Goal: Task Accomplishment & Management: Complete application form

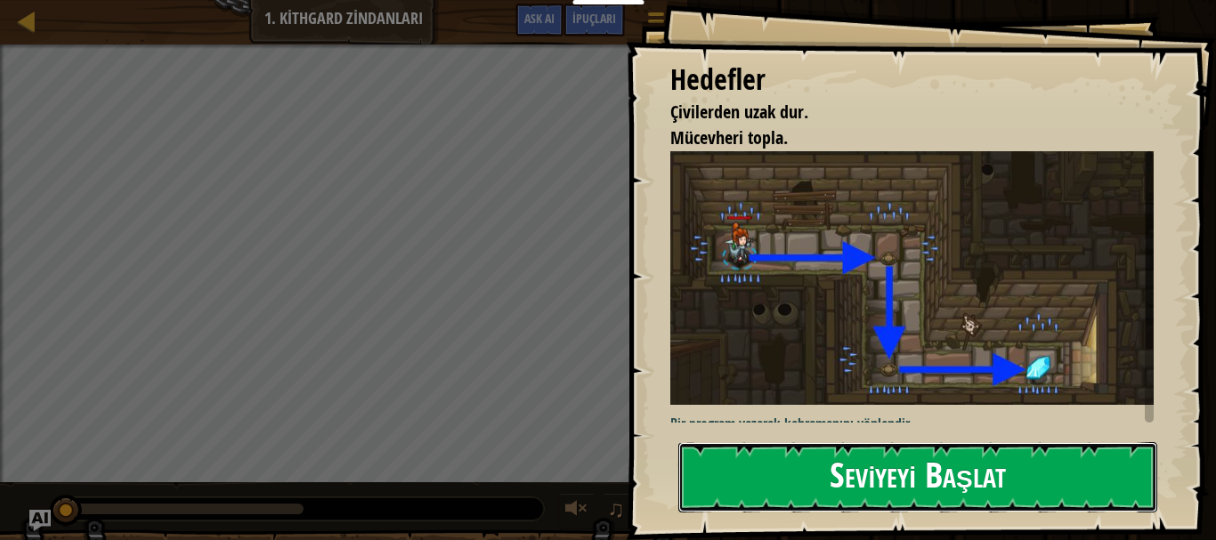
click at [901, 481] on button "Seviyeyi Başlat" at bounding box center [917, 478] width 479 height 70
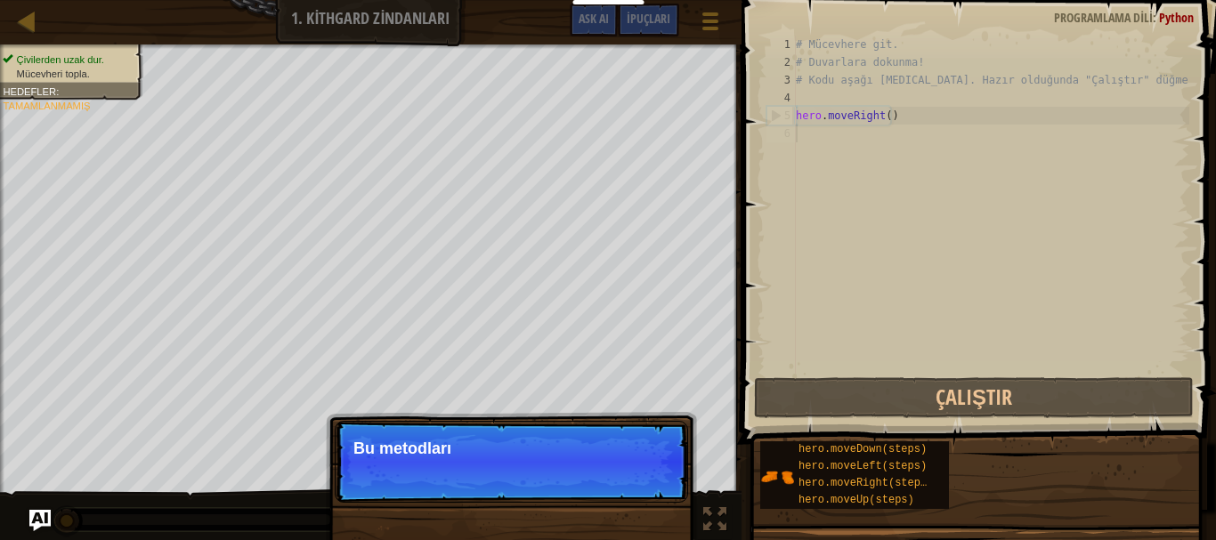
click at [889, 21] on div "Kurslar Bilgisayar Bilimine Giriş 1. Kithgard Zindanları Oyun Menüsü Bitti İpuç…" at bounding box center [608, 270] width 1216 height 540
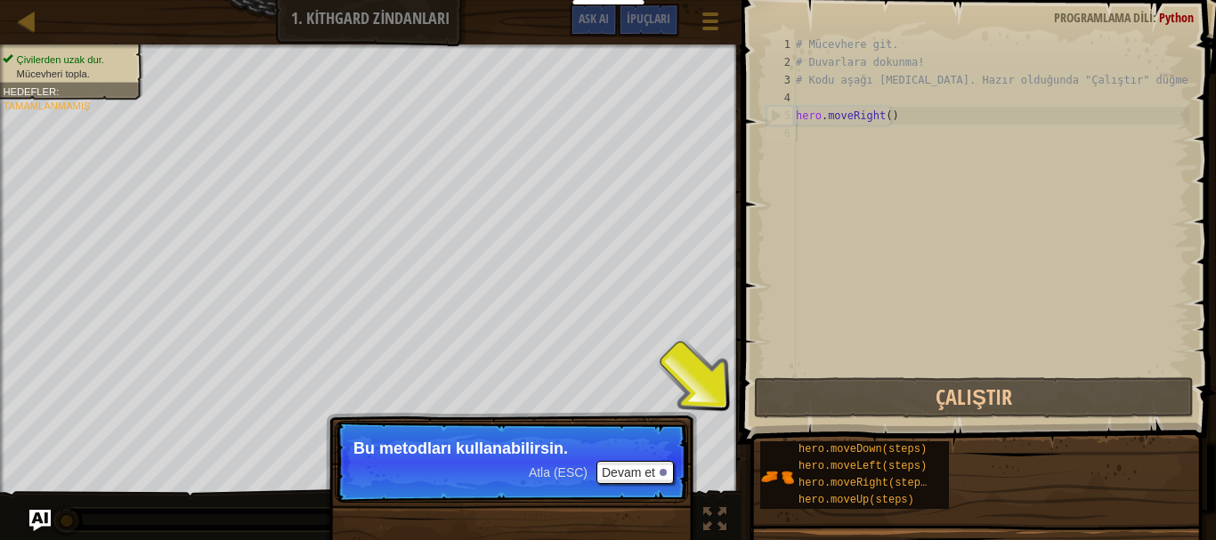
click at [828, 150] on div "# Mücevhere git. # Duvarlara dokunma! # Kodu aşağı [MEDICAL_DATA]. Hazır olduğu…" at bounding box center [990, 223] width 397 height 374
click at [833, 136] on div "# Mücevhere git. # Duvarlara dokunma! # Kodu aşağı [MEDICAL_DATA]. Hazır olduğu…" at bounding box center [990, 223] width 397 height 374
click at [923, 111] on div "# Mücevhere git. # Duvarlara dokunma! # Kodu aşağı [MEDICAL_DATA]. Hazır olduğu…" at bounding box center [990, 223] width 397 height 374
type textarea "hero.moveRight()"
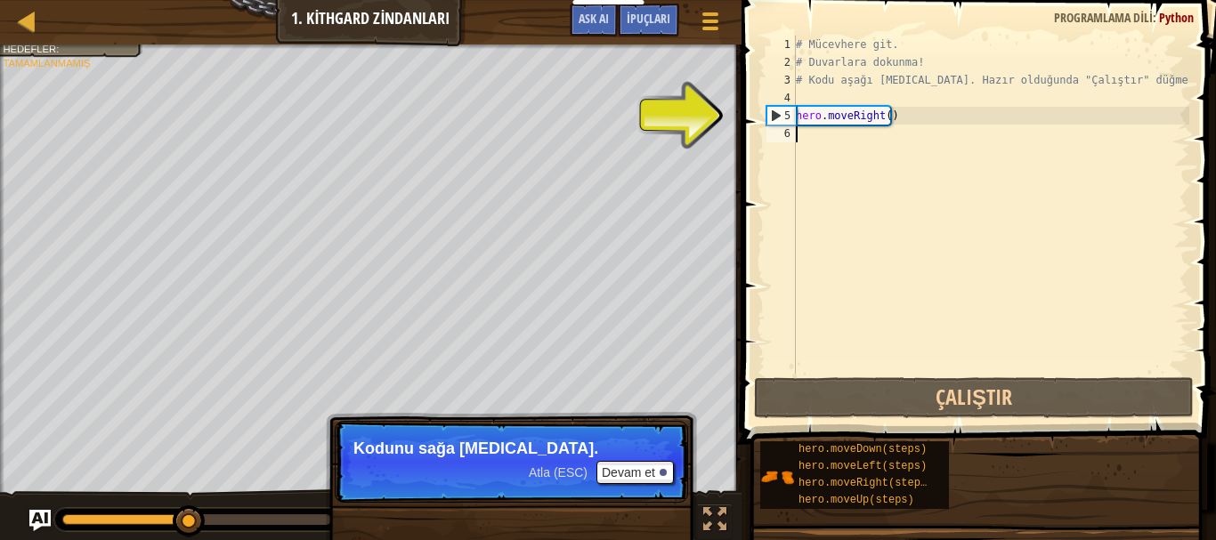
click at [911, 128] on div "# Mücevhere git. # Duvarlara dokunma! # Kodu aşağı [MEDICAL_DATA]. Hazır olduğu…" at bounding box center [990, 223] width 397 height 374
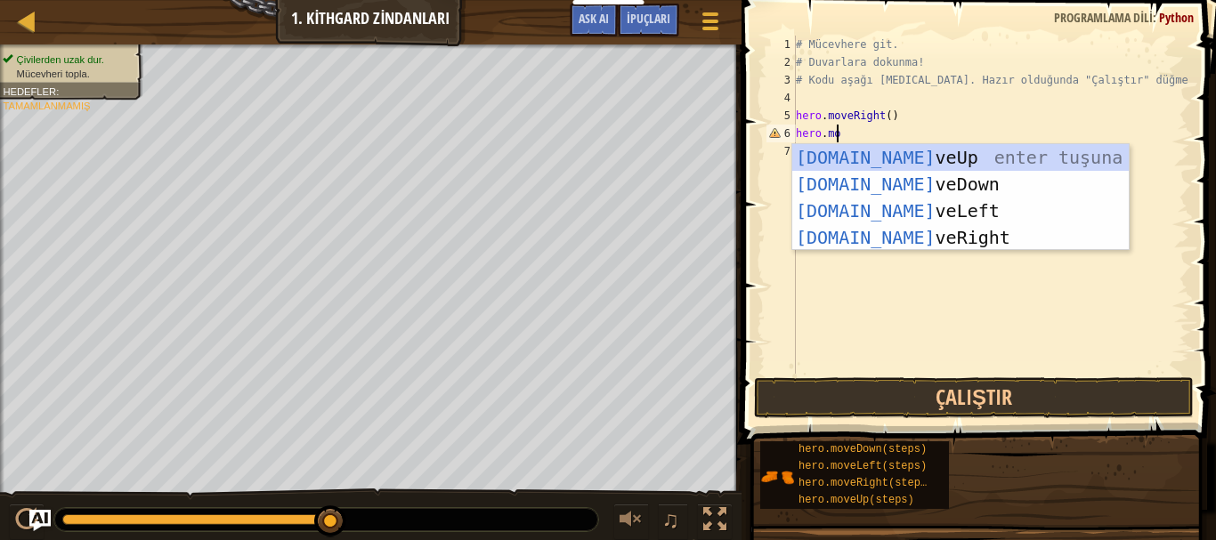
scroll to position [8, 3]
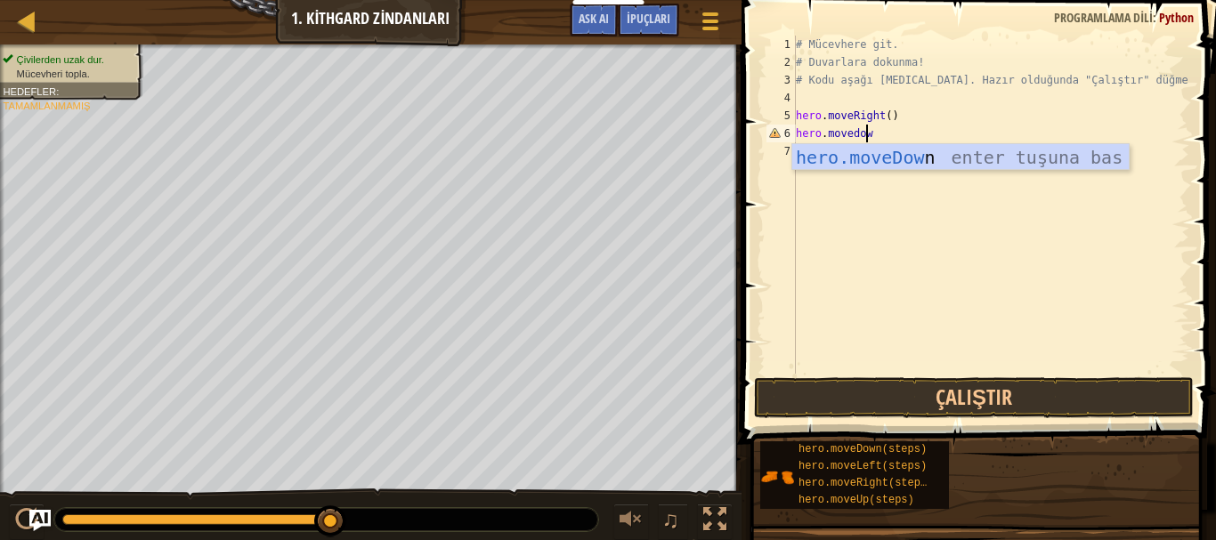
type textarea "hero.movedown"
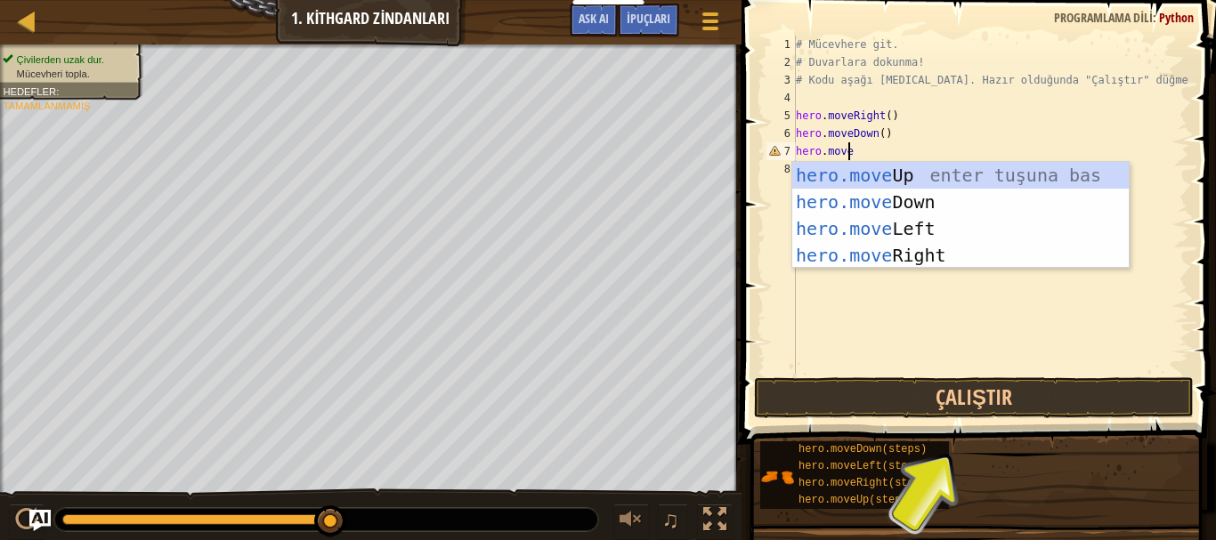
type textarea "hero.mover"
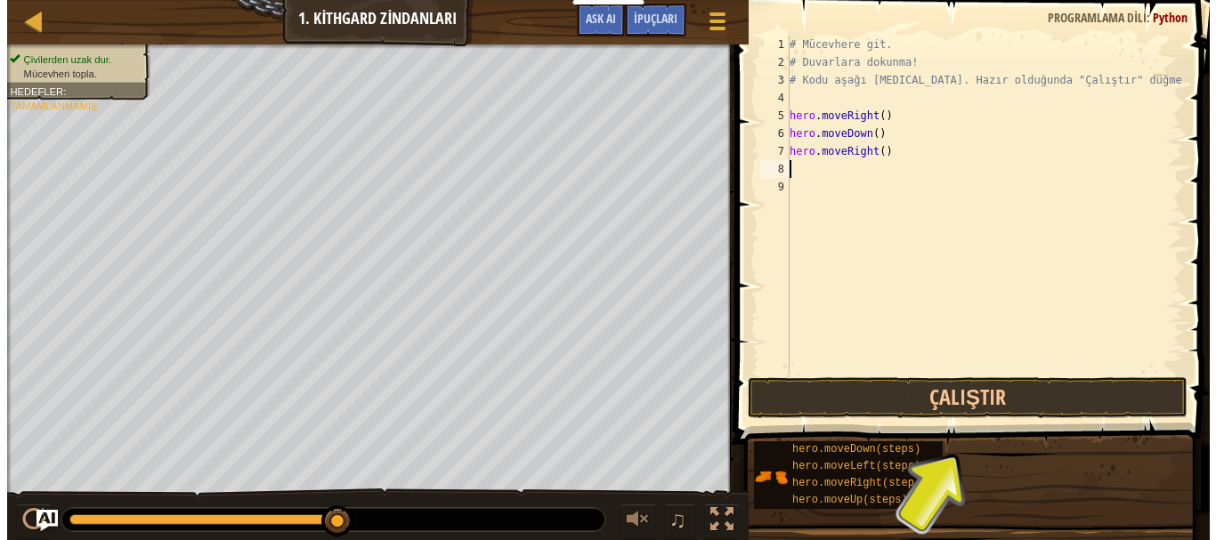
scroll to position [8, 0]
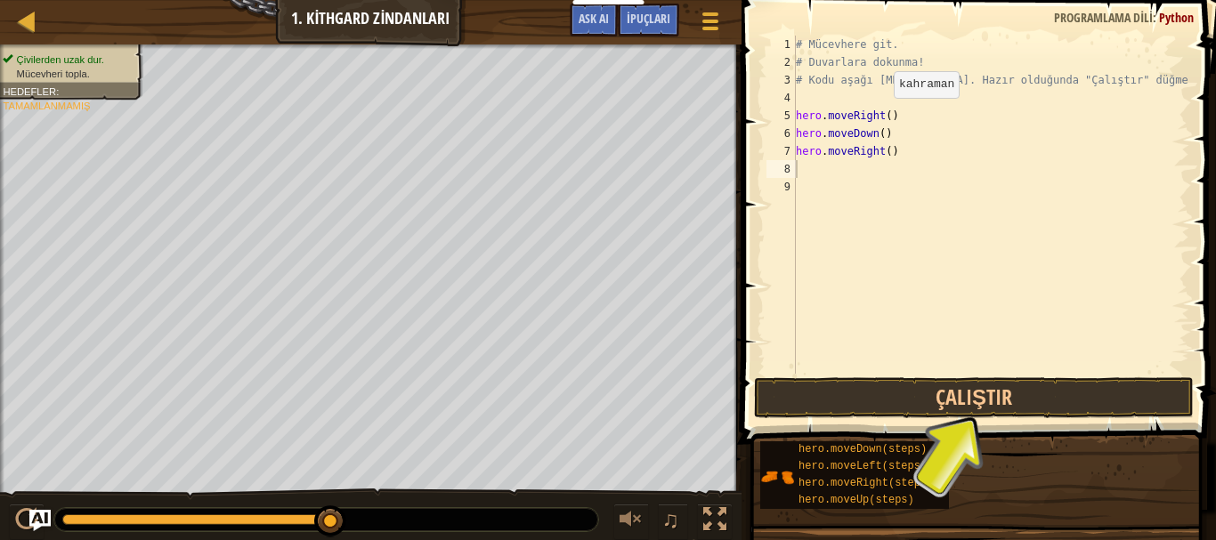
click at [1088, 422] on span at bounding box center [980, 196] width 489 height 497
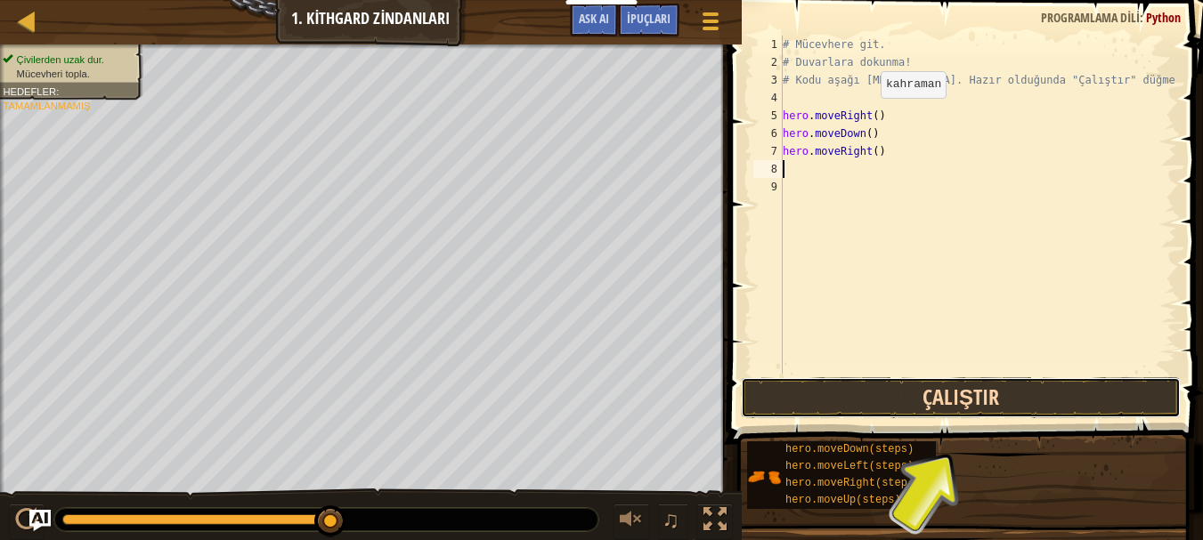
click at [1084, 417] on button "Çalıştır" at bounding box center [961, 398] width 440 height 41
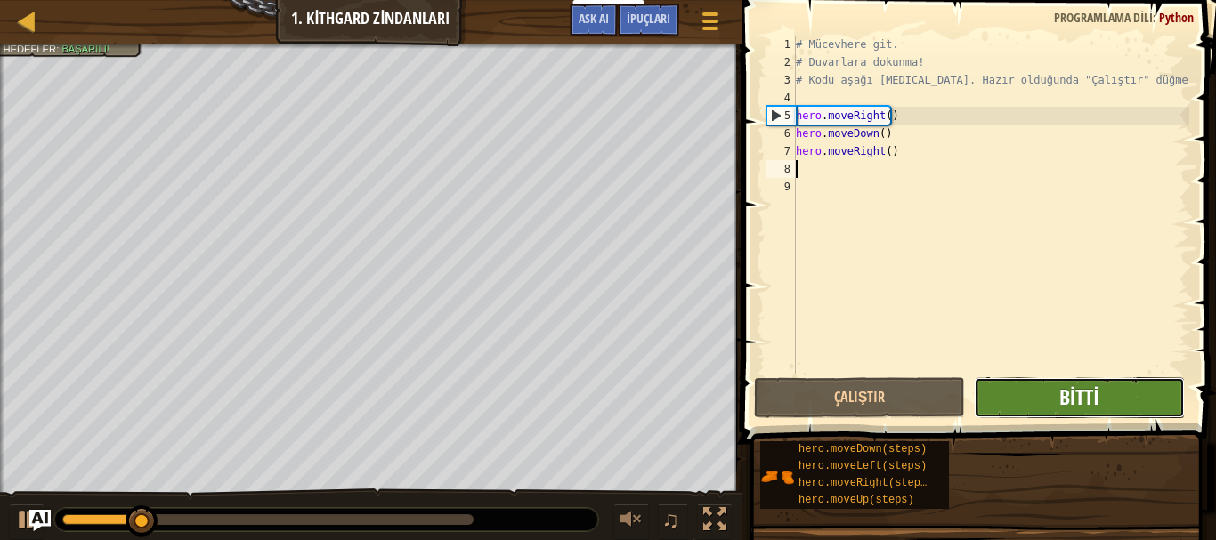
click at [1062, 391] on span "Bitti" at bounding box center [1080, 397] width 40 height 28
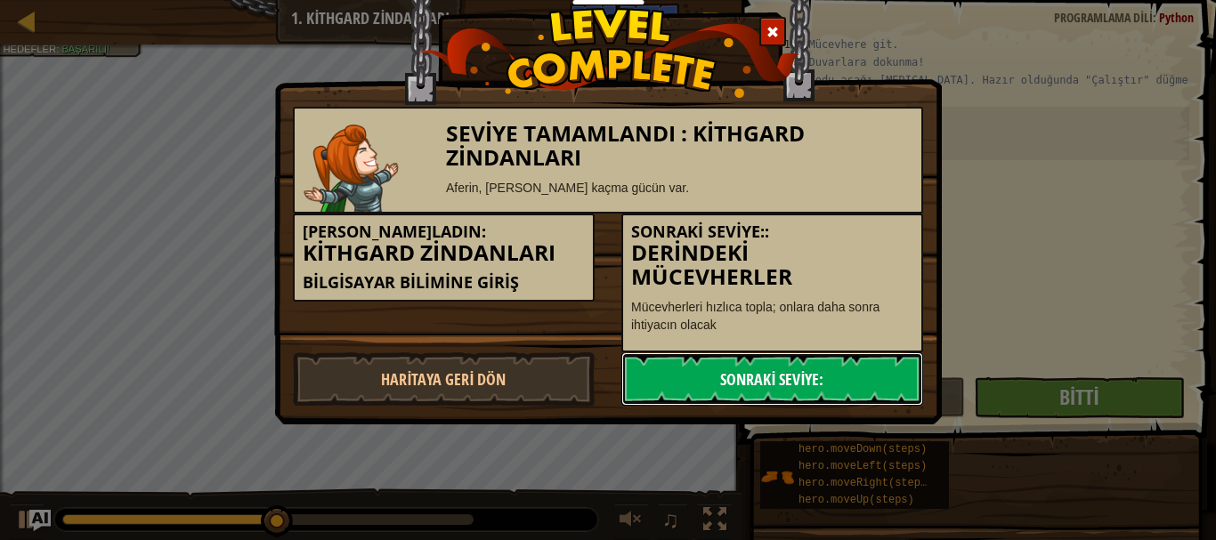
click at [741, 371] on link "Sonraki Seviye:" at bounding box center [772, 379] width 302 height 53
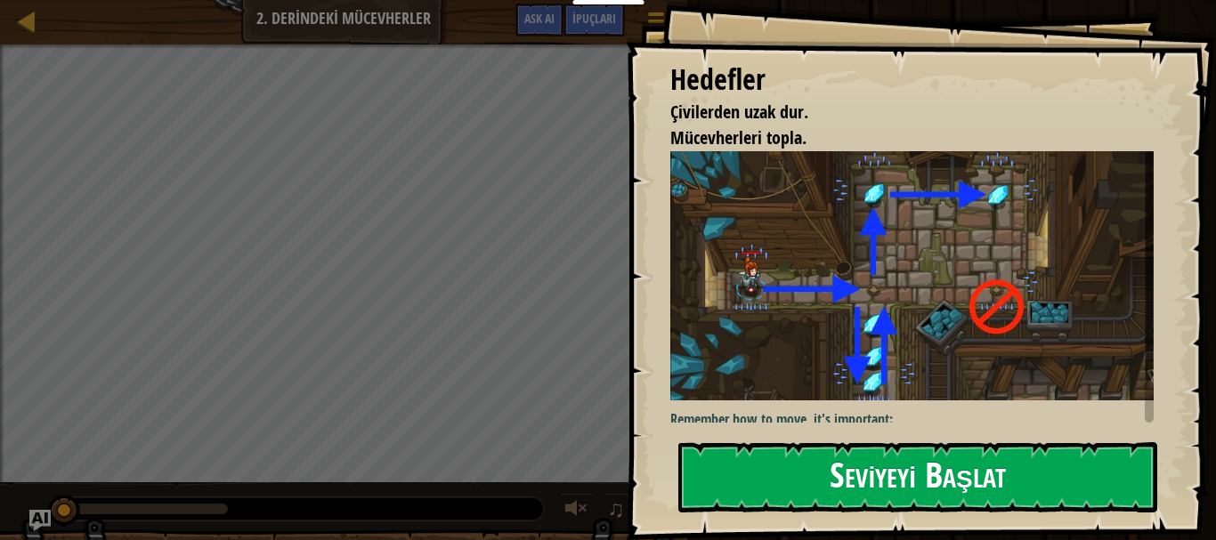
click at [855, 474] on button "Seviyeyi Başlat" at bounding box center [917, 478] width 479 height 70
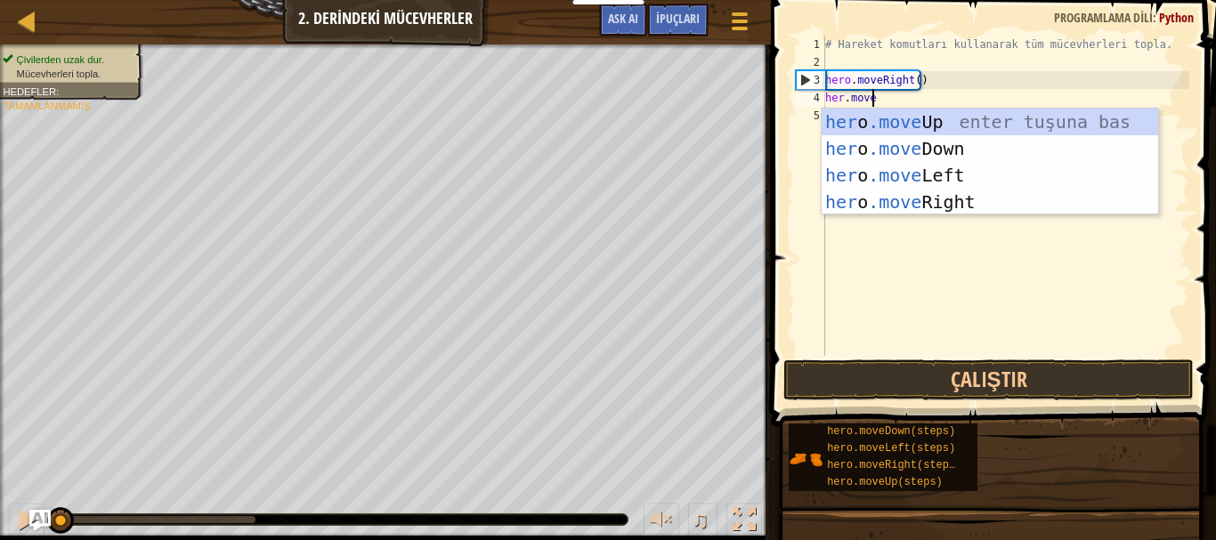
scroll to position [8, 3]
type textarea "her.moved"
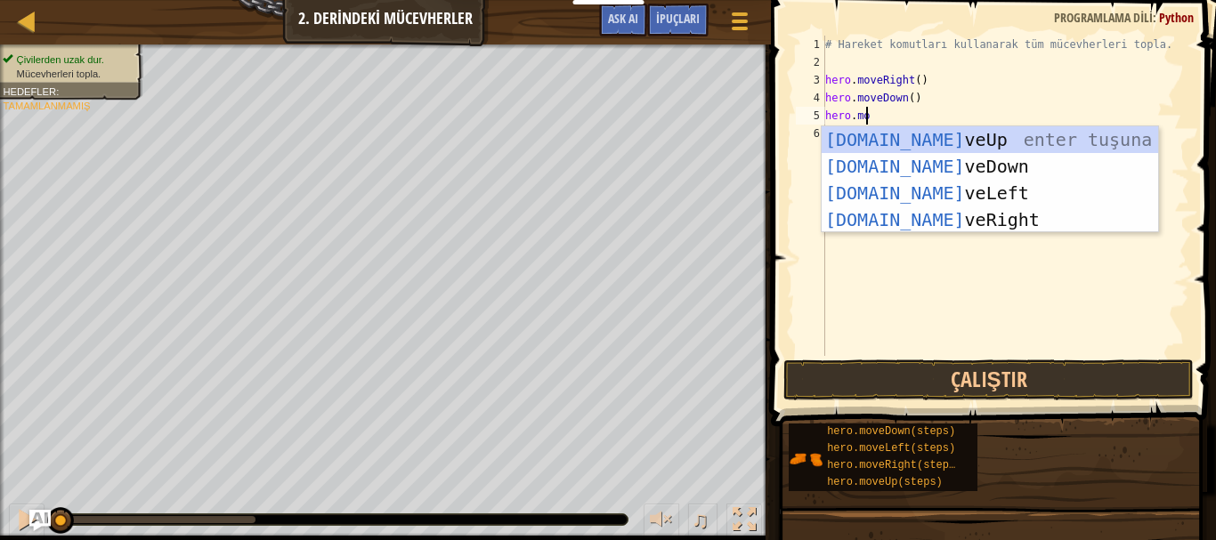
type textarea "hero.move"
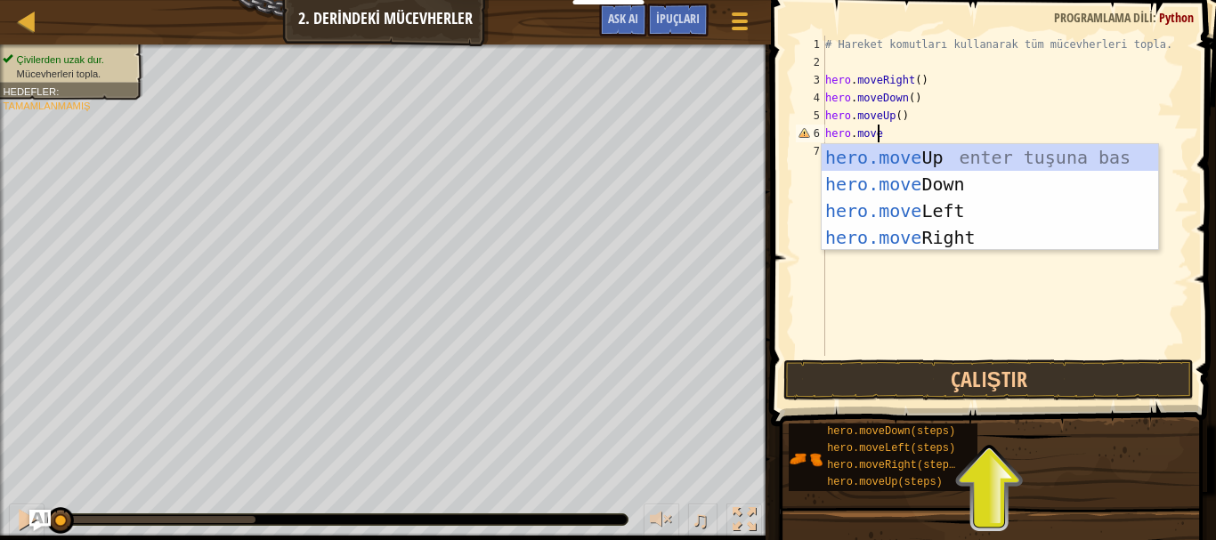
type textarea "hero.moveu"
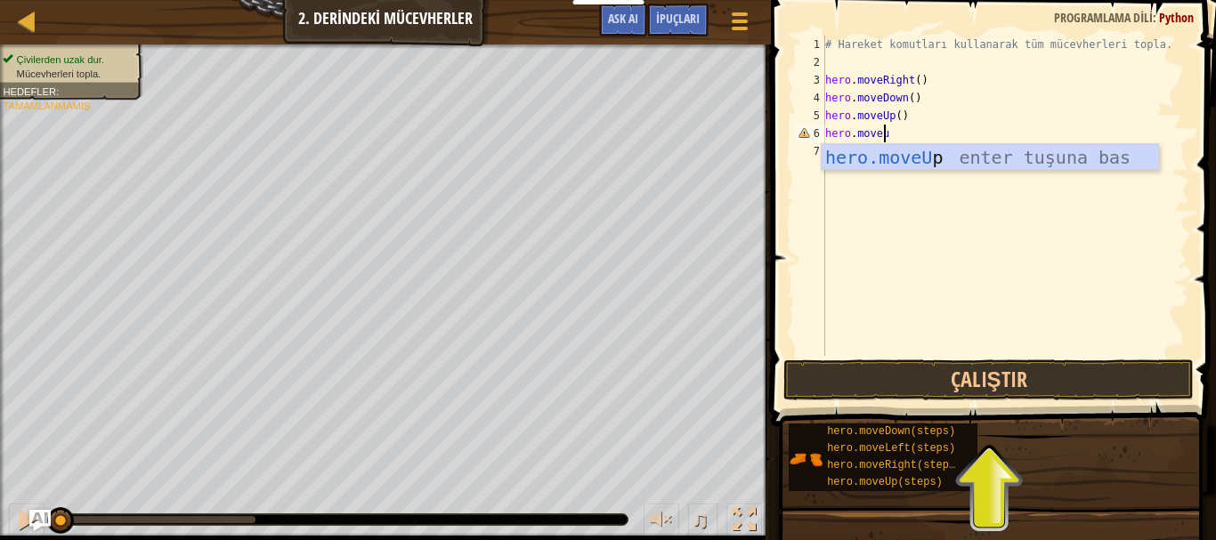
scroll to position [8, 0]
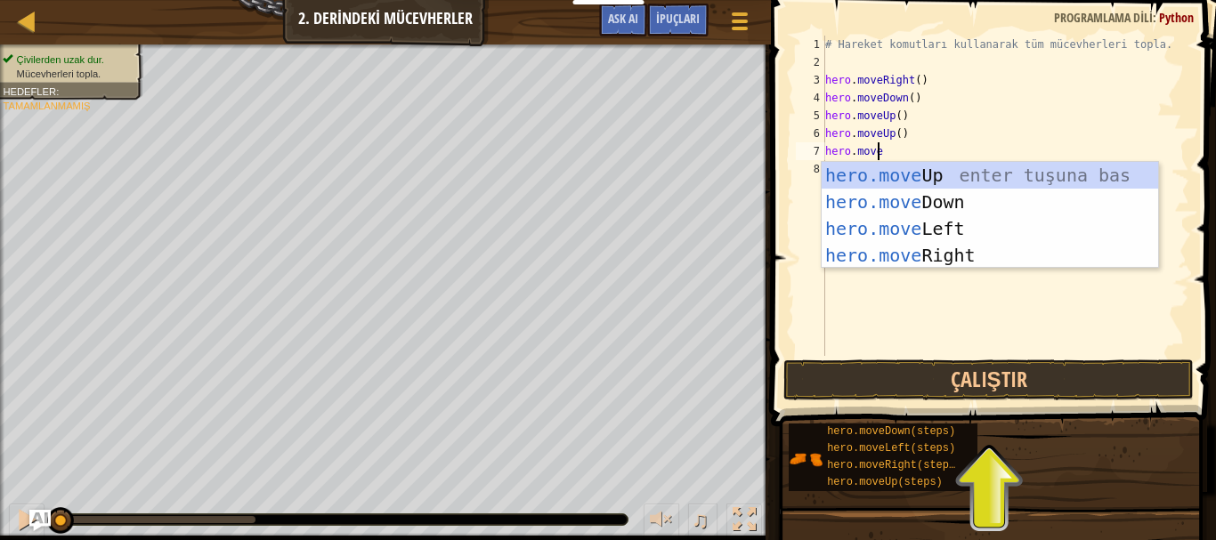
type textarea "hero.mover"
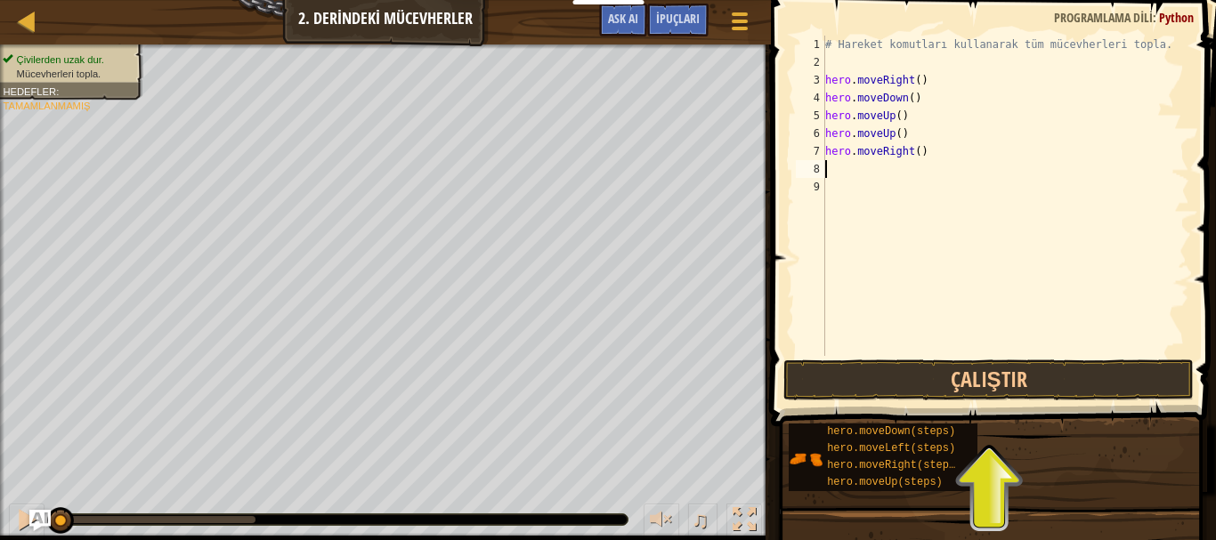
click at [994, 358] on span at bounding box center [995, 187] width 459 height 479
drag, startPoint x: 994, startPoint y: 358, endPoint x: 981, endPoint y: 361, distance: 12.7
click at [993, 358] on span at bounding box center [995, 187] width 459 height 479
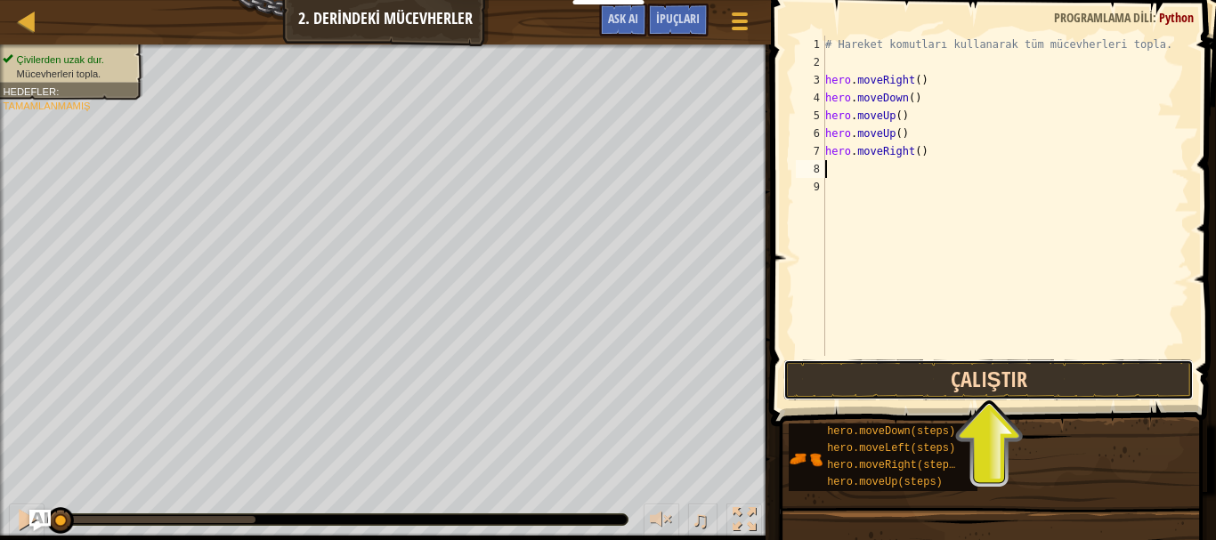
click at [972, 368] on button "Çalıştır" at bounding box center [989, 380] width 411 height 41
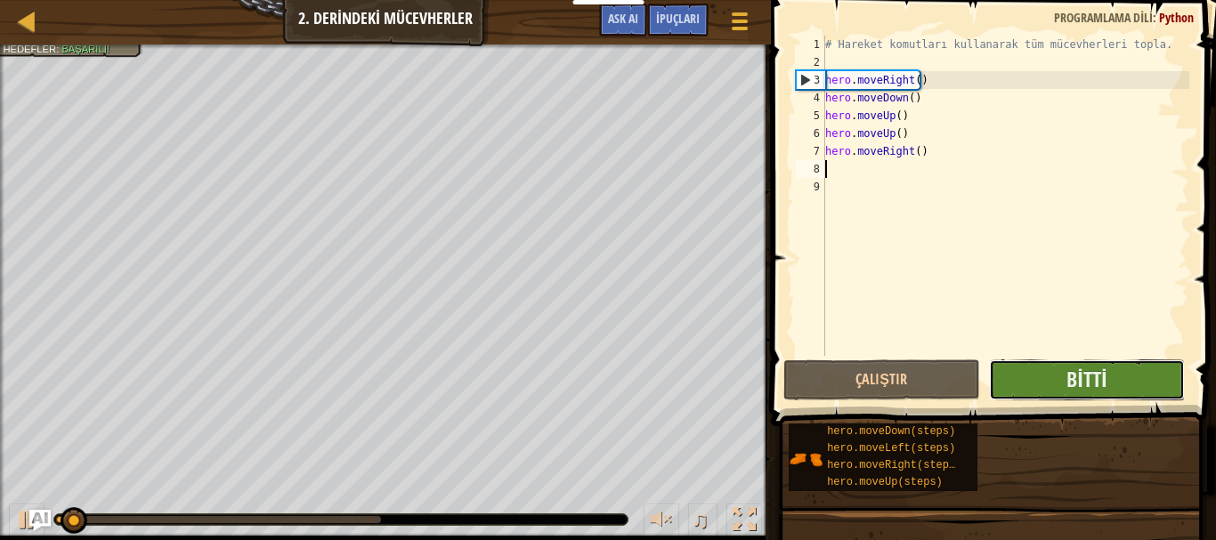
click at [1130, 389] on button "Bitti" at bounding box center [1087, 380] width 197 height 41
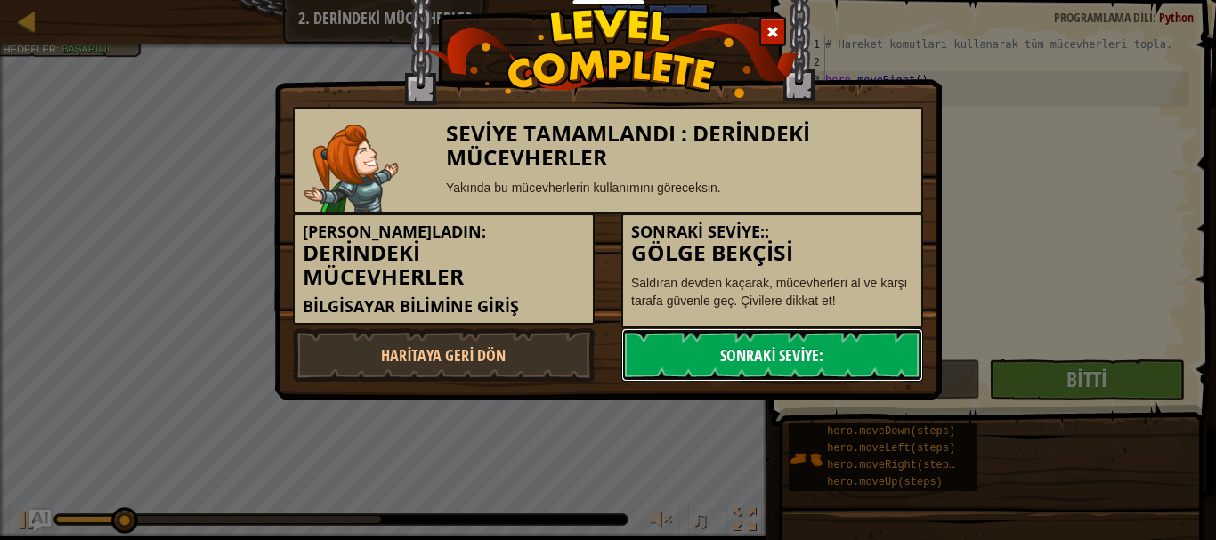
click at [796, 364] on link "Sonraki Seviye:" at bounding box center [772, 355] width 302 height 53
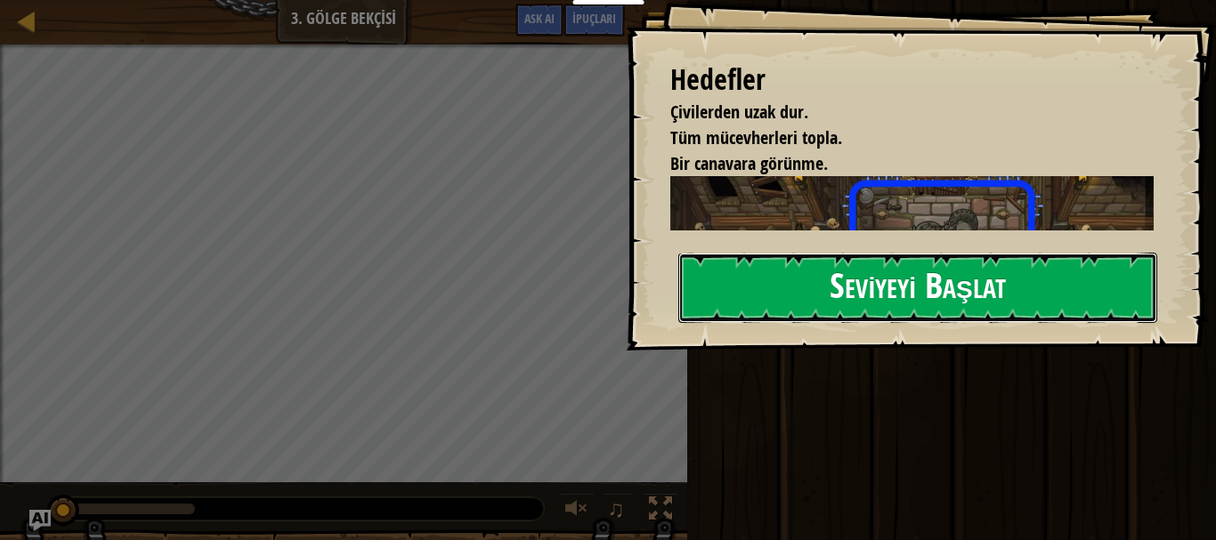
click at [1039, 323] on button "Seviyeyi Başlat" at bounding box center [917, 288] width 479 height 70
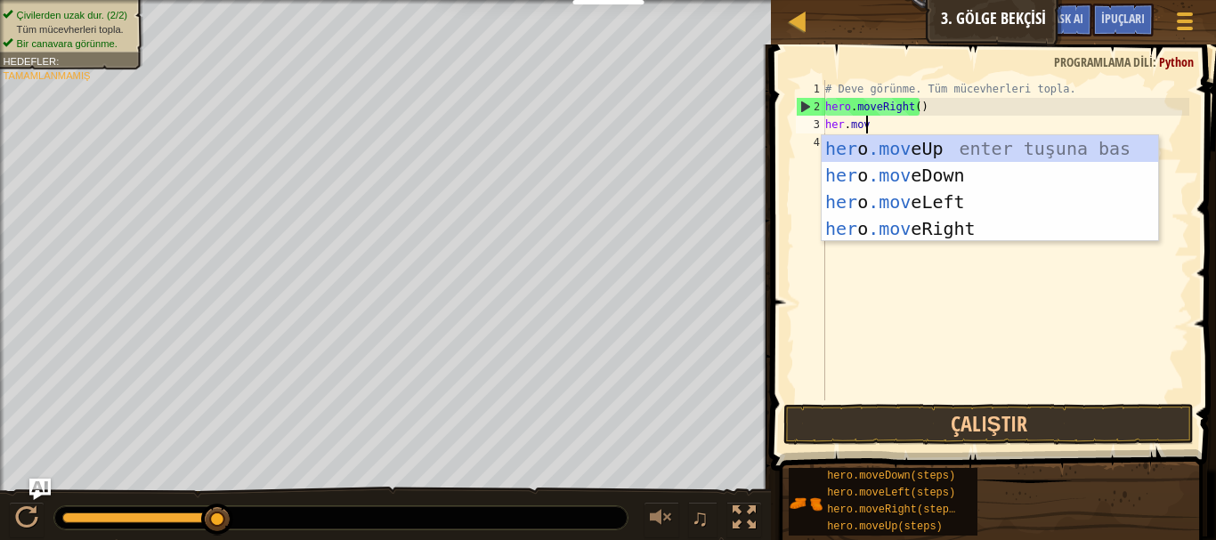
scroll to position [8, 3]
type textarea "her.moveu"
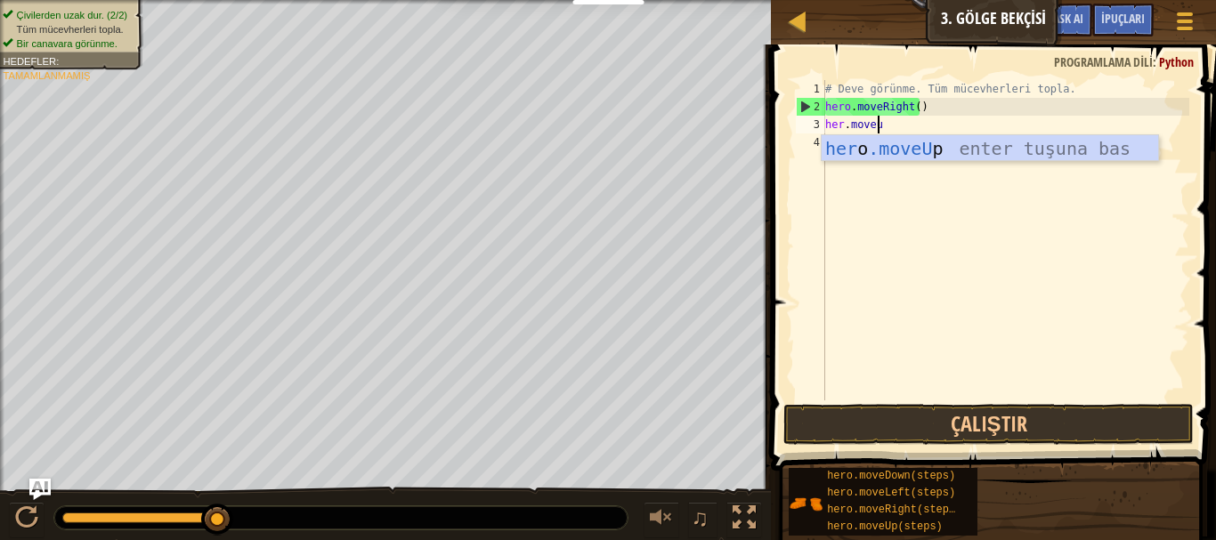
scroll to position [8, 0]
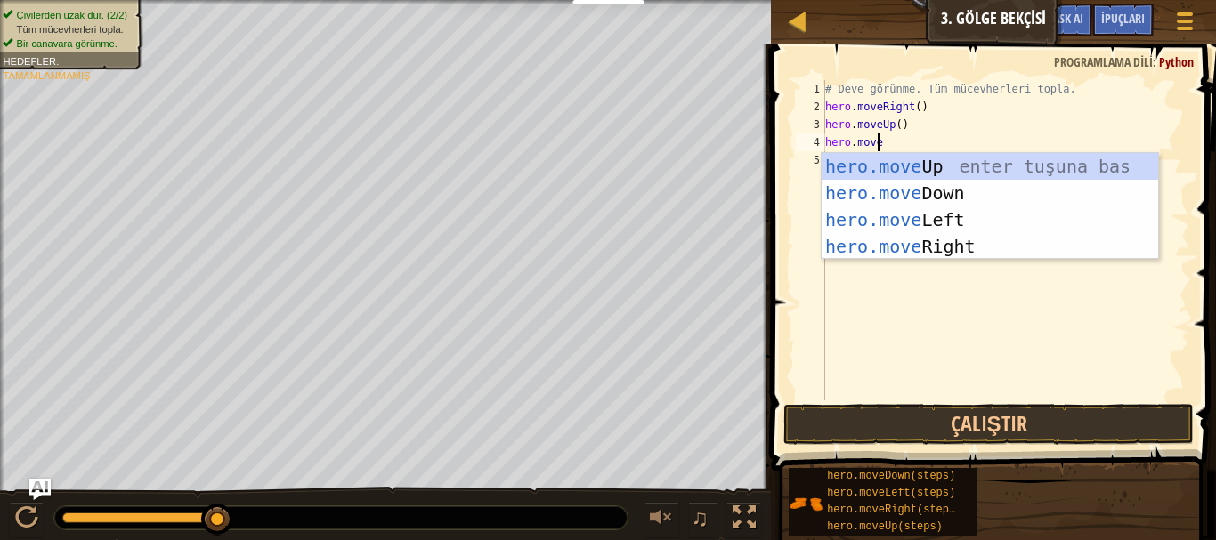
type textarea "hero.mover"
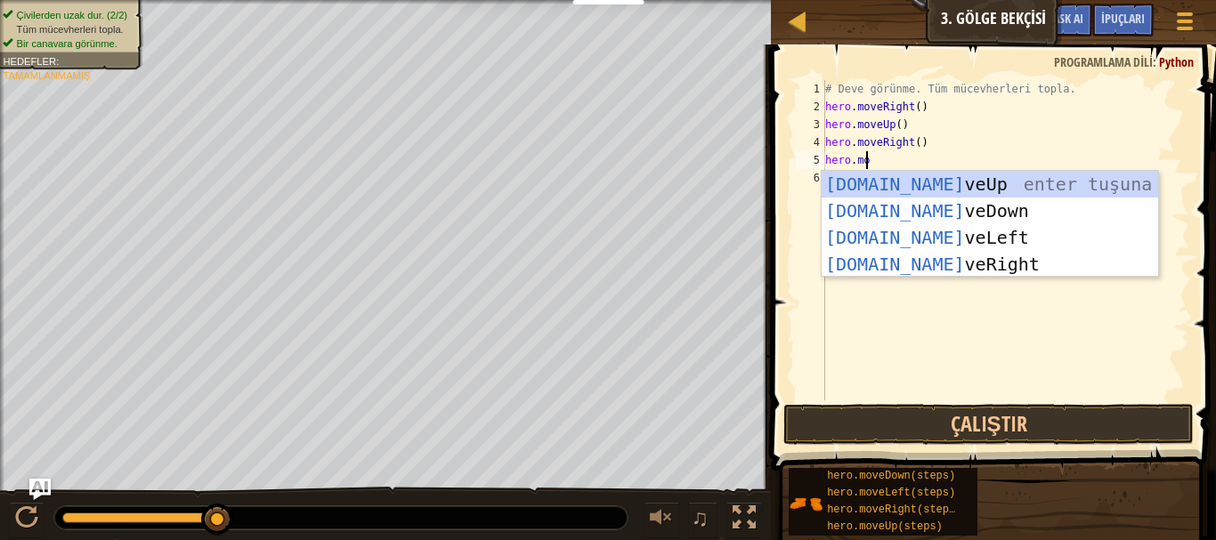
type textarea "hero.move"
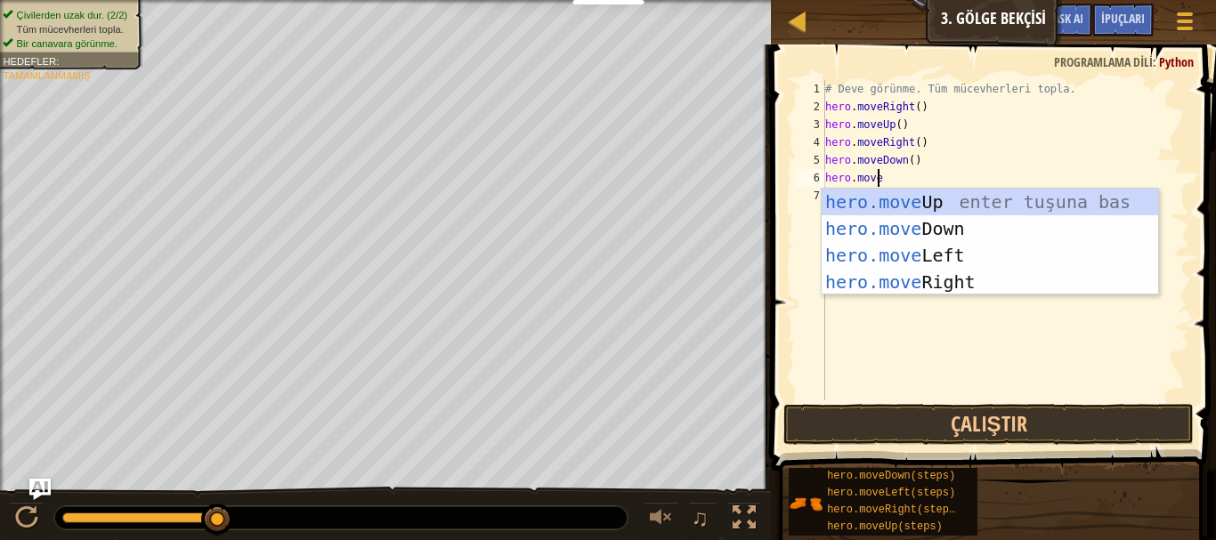
type textarea "hero.mover"
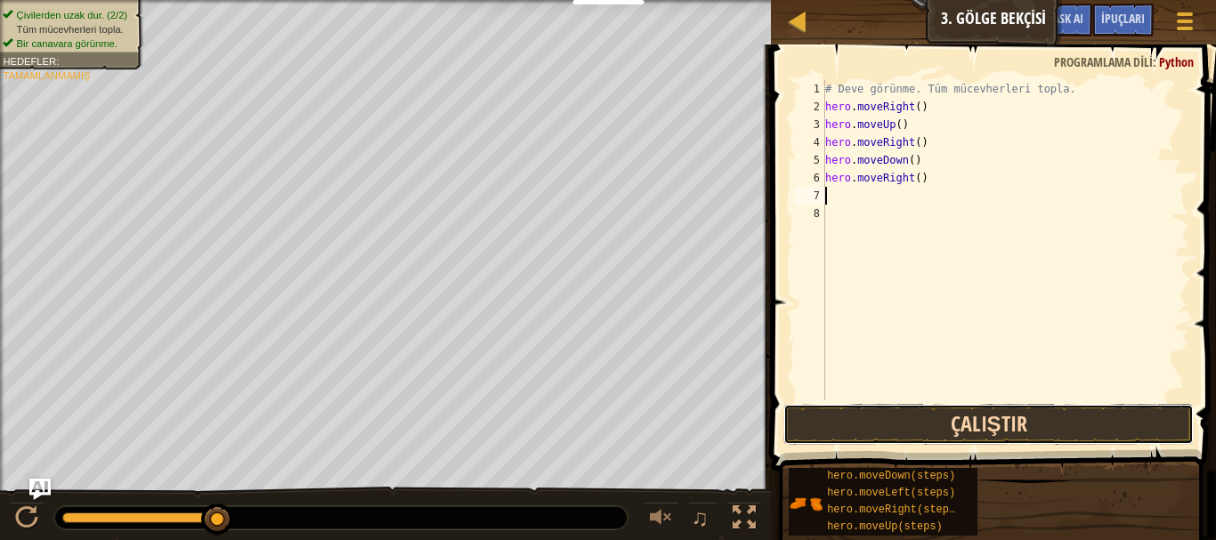
click at [978, 410] on button "Çalıştır" at bounding box center [989, 424] width 411 height 41
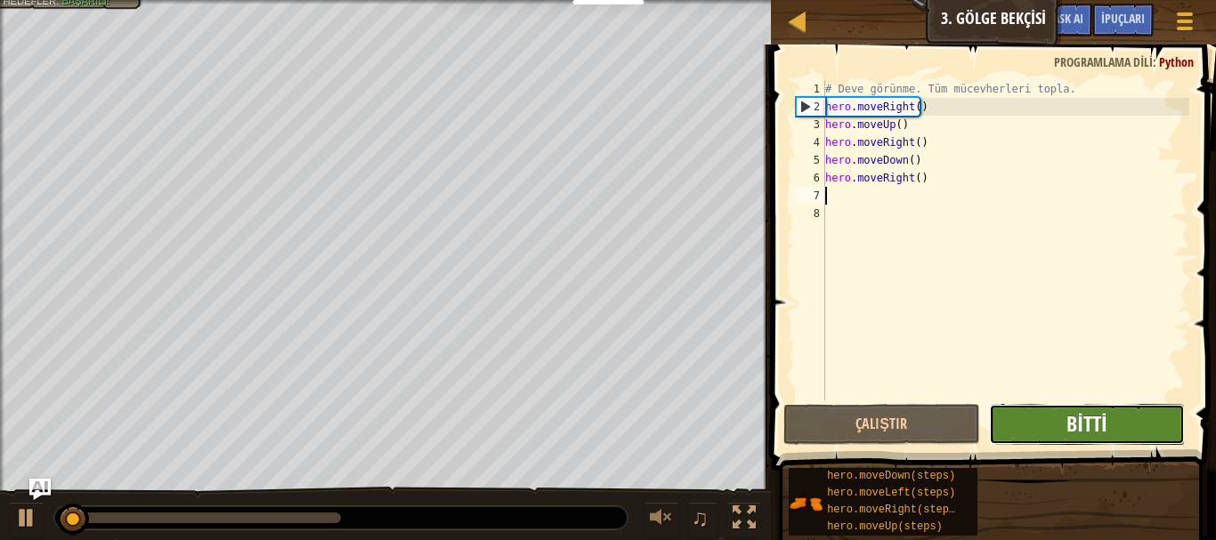
click at [1104, 420] on span "Bitti" at bounding box center [1087, 424] width 40 height 28
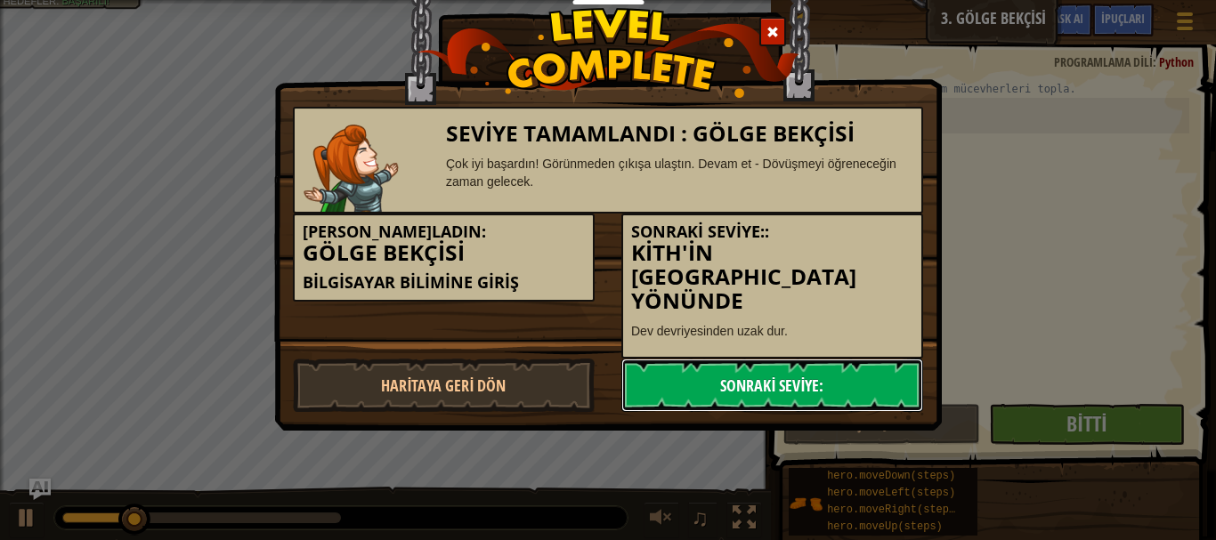
click at [858, 359] on link "Sonraki Seviye:" at bounding box center [772, 385] width 302 height 53
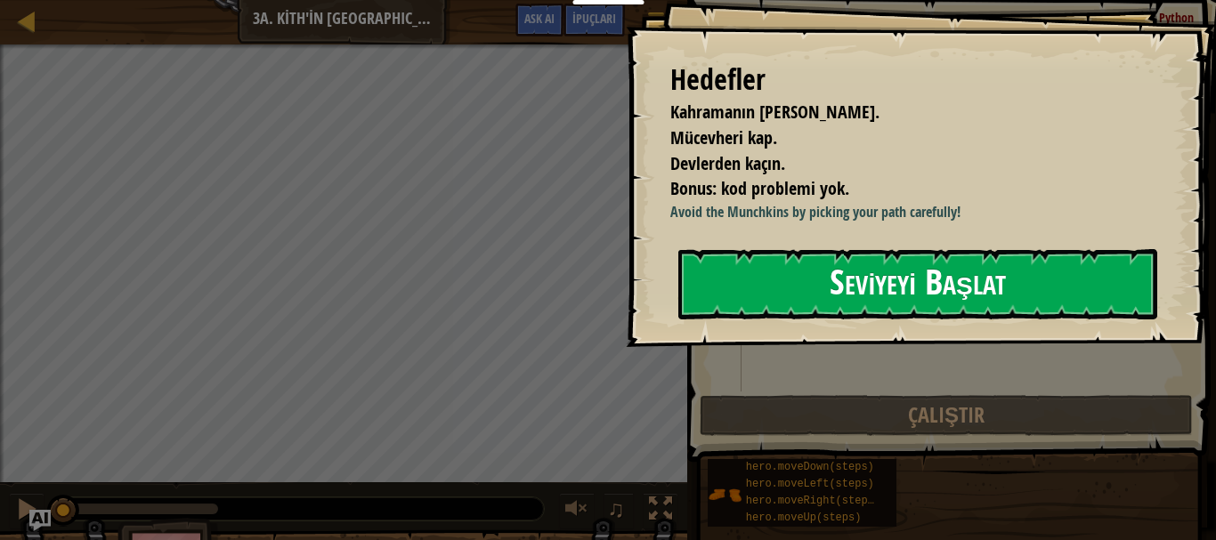
click at [780, 281] on button "Seviyeyi Başlat" at bounding box center [917, 284] width 479 height 70
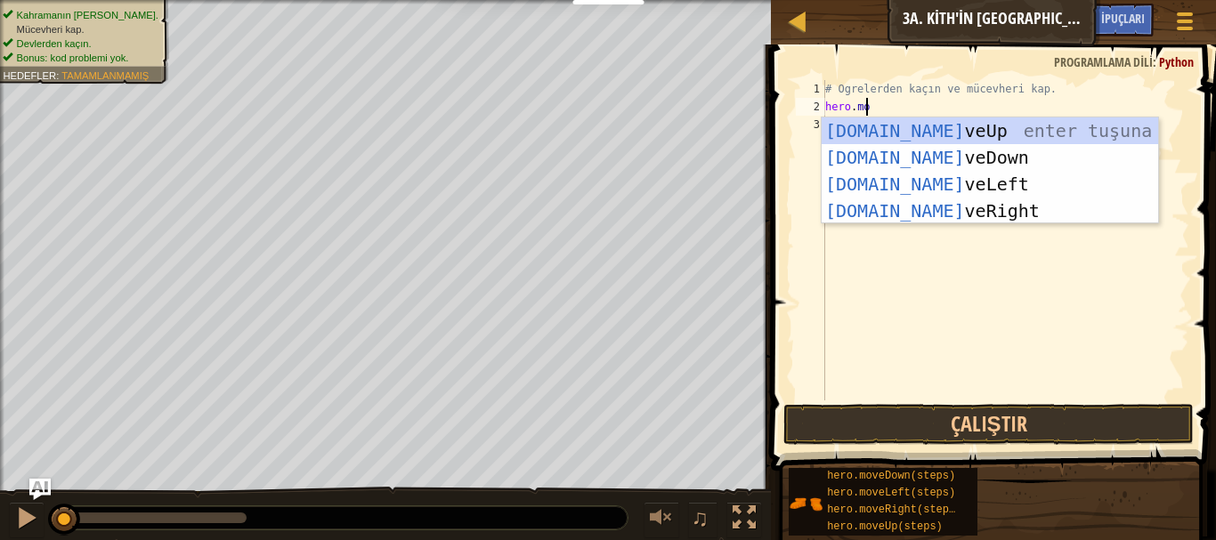
scroll to position [8, 3]
type textarea "hero.move"
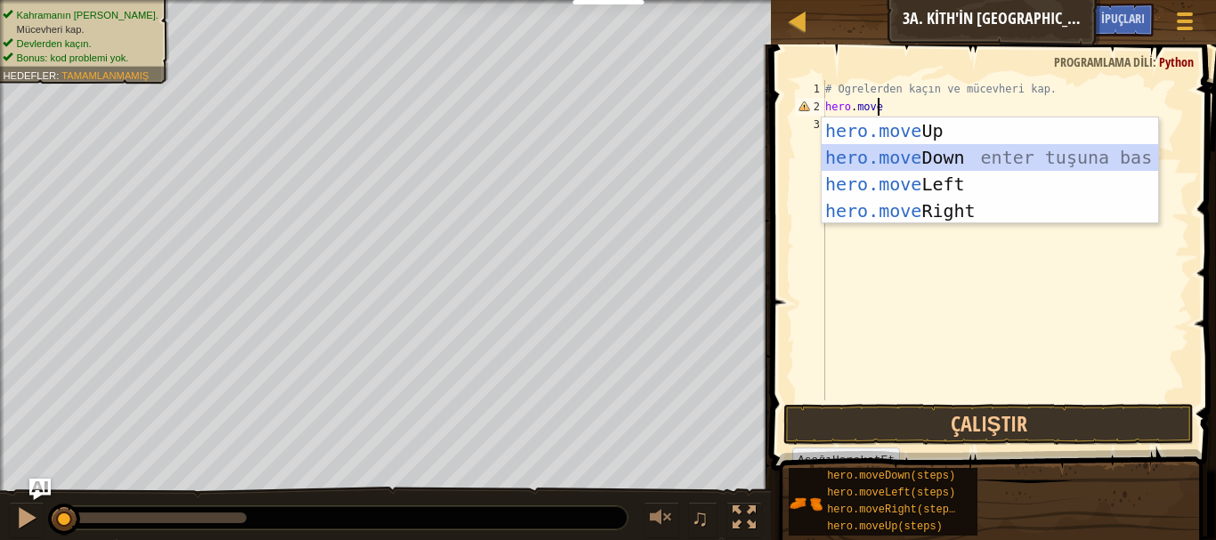
click at [845, 161] on div "hero.move Up enter tuşuna bas hero.move Down enter tuşuna bas hero.move Left en…" at bounding box center [990, 198] width 337 height 160
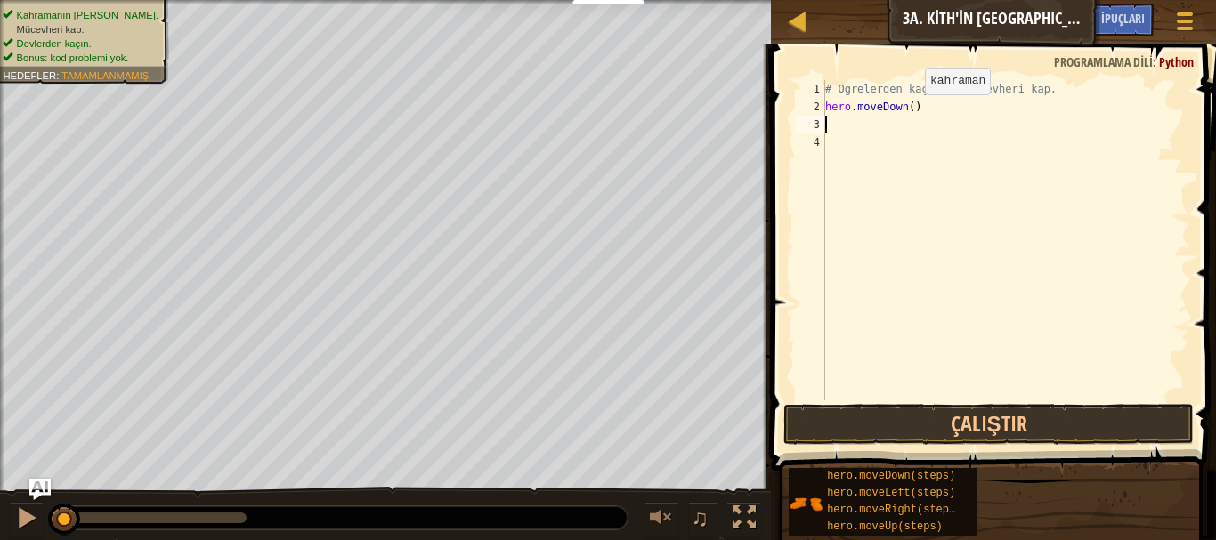
click at [910, 112] on div "# Ogrelerden kaçın ve mücevheri kap. hero . moveDown ( )" at bounding box center [1006, 258] width 368 height 356
type textarea "hero.moveDown(2)"
click at [896, 134] on div "# Ogrelerden kaçın ve mücevheri kap. hero . moveDown ( 2 )" at bounding box center [1006, 258] width 368 height 356
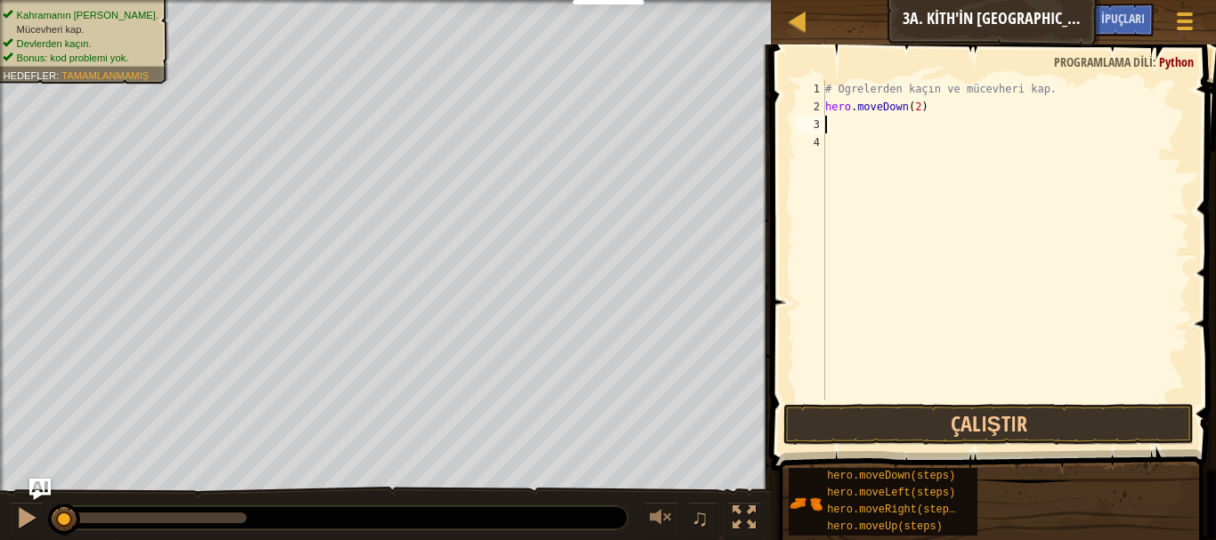
click at [892, 132] on div "# Ogrelerden kaçın ve mücevheri kap. hero . moveDown ( 2 )" at bounding box center [1006, 258] width 368 height 356
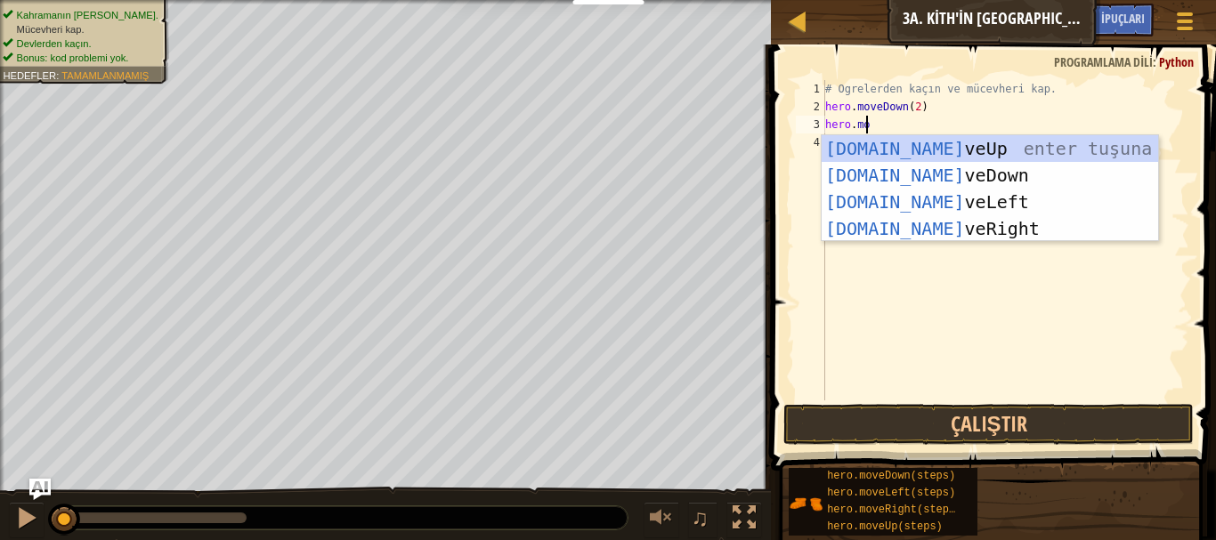
scroll to position [8, 3]
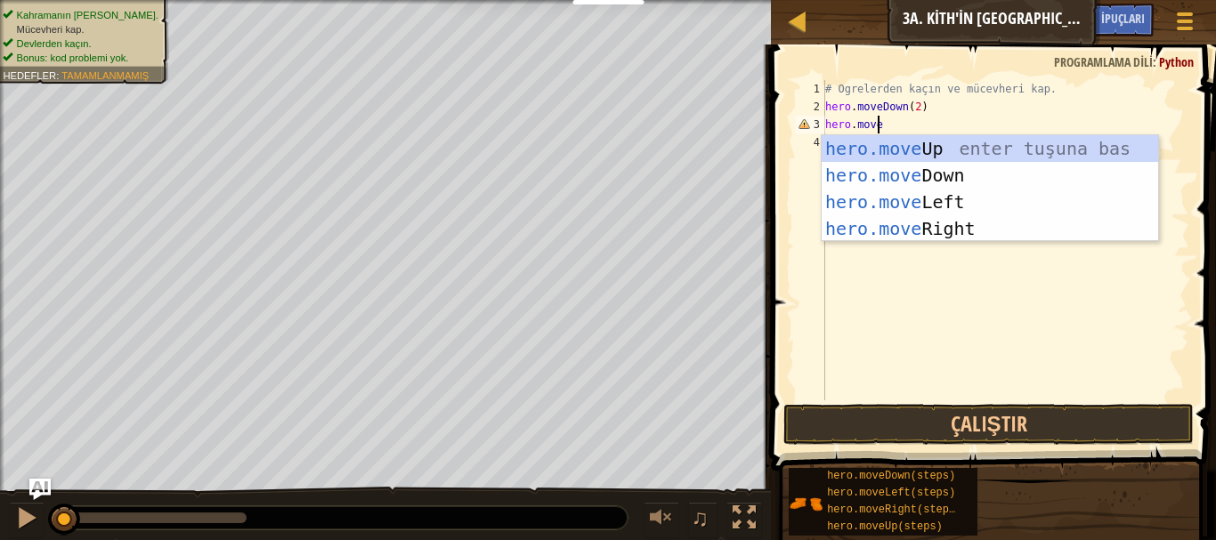
type textarea "hero.mover"
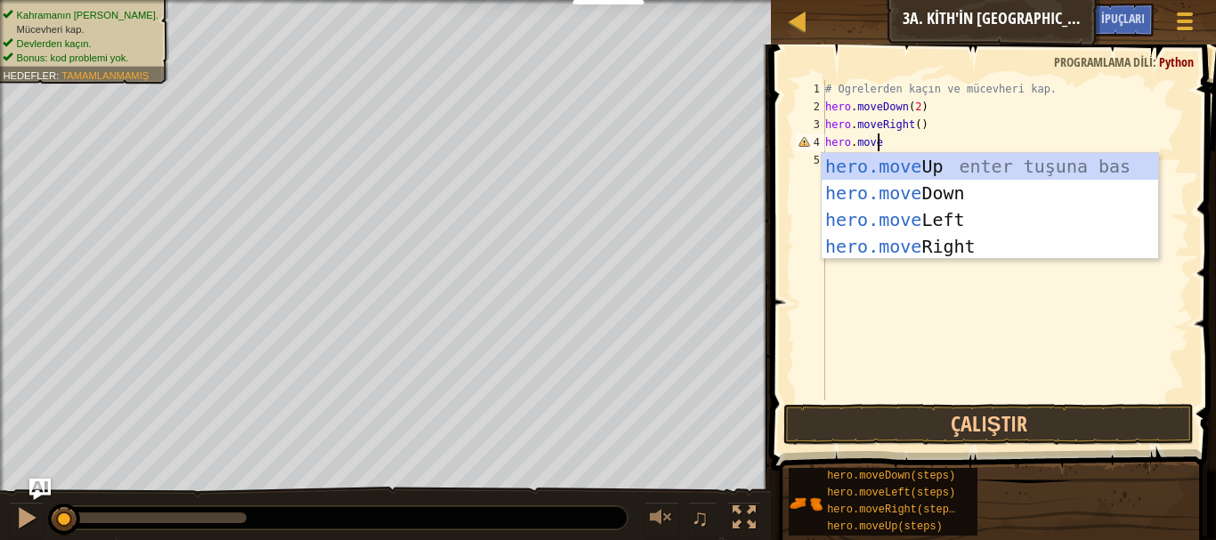
type textarea "hero.moveu"
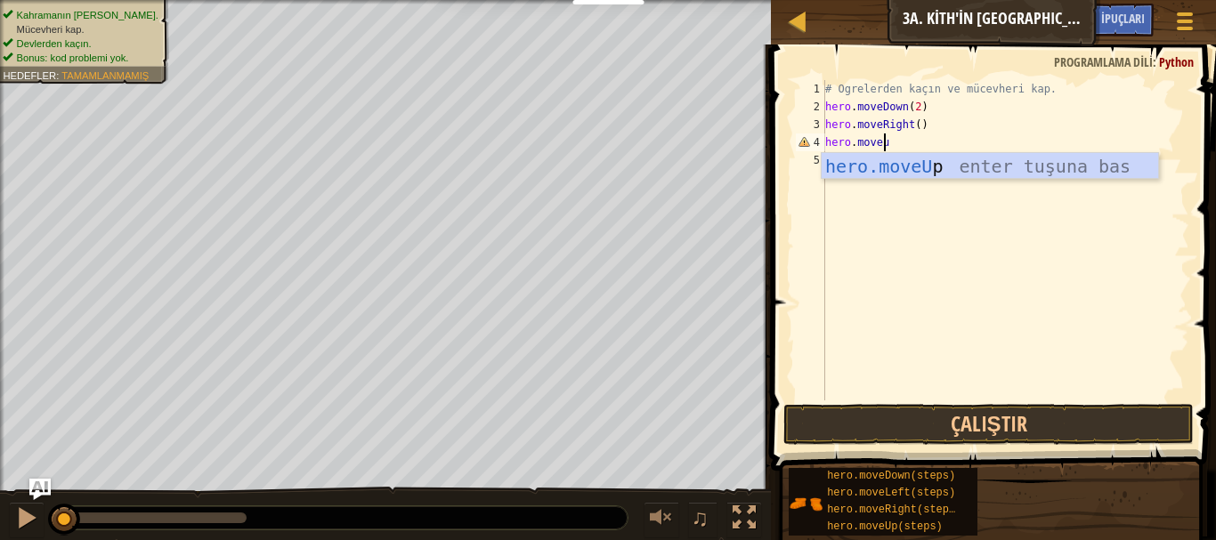
scroll to position [8, 0]
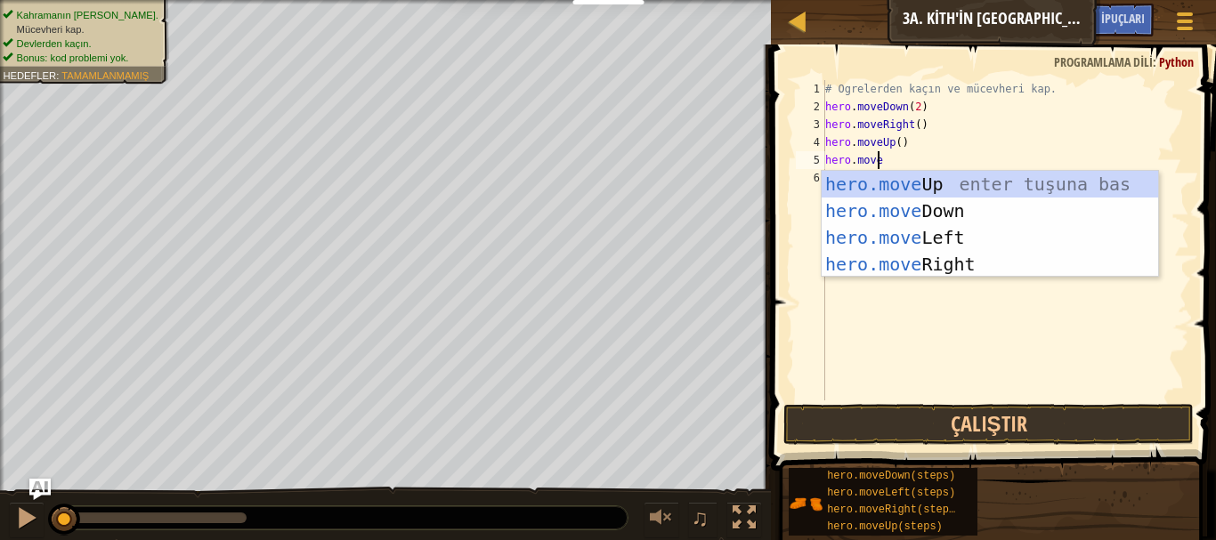
type textarea "hero.mover"
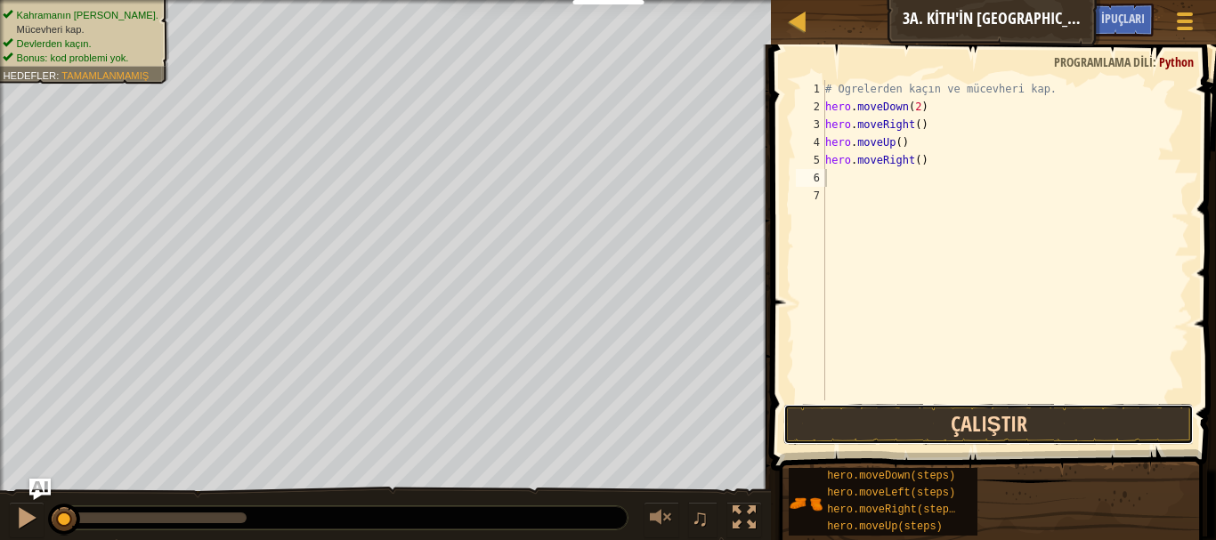
click at [962, 433] on button "Çalıştır" at bounding box center [989, 424] width 411 height 41
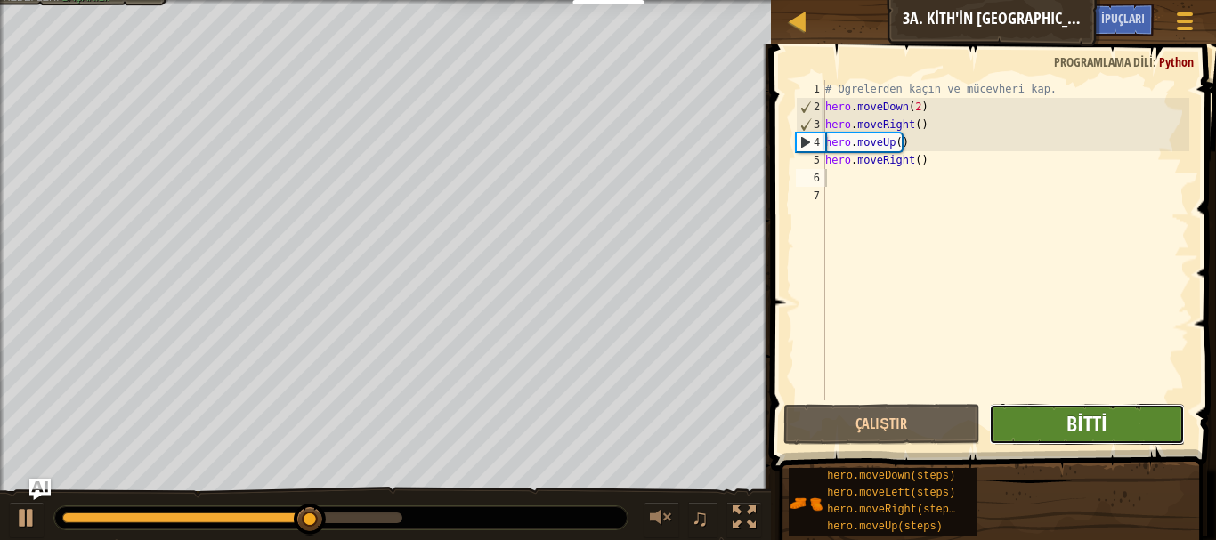
click at [1083, 432] on span "Bitti" at bounding box center [1087, 424] width 40 height 28
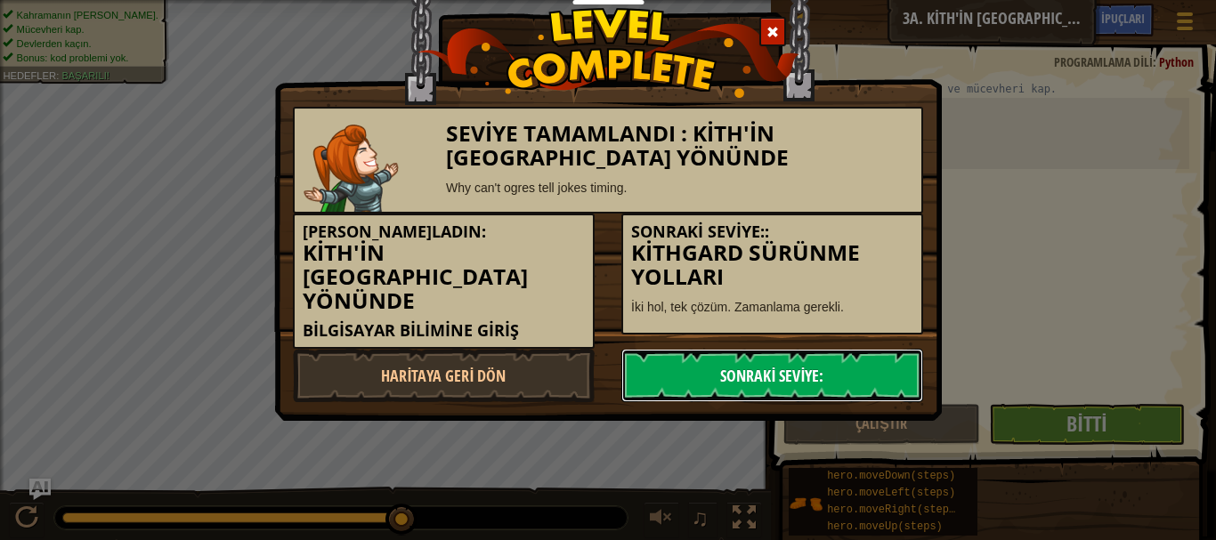
click at [844, 378] on link "Sonraki Seviye:" at bounding box center [772, 375] width 302 height 53
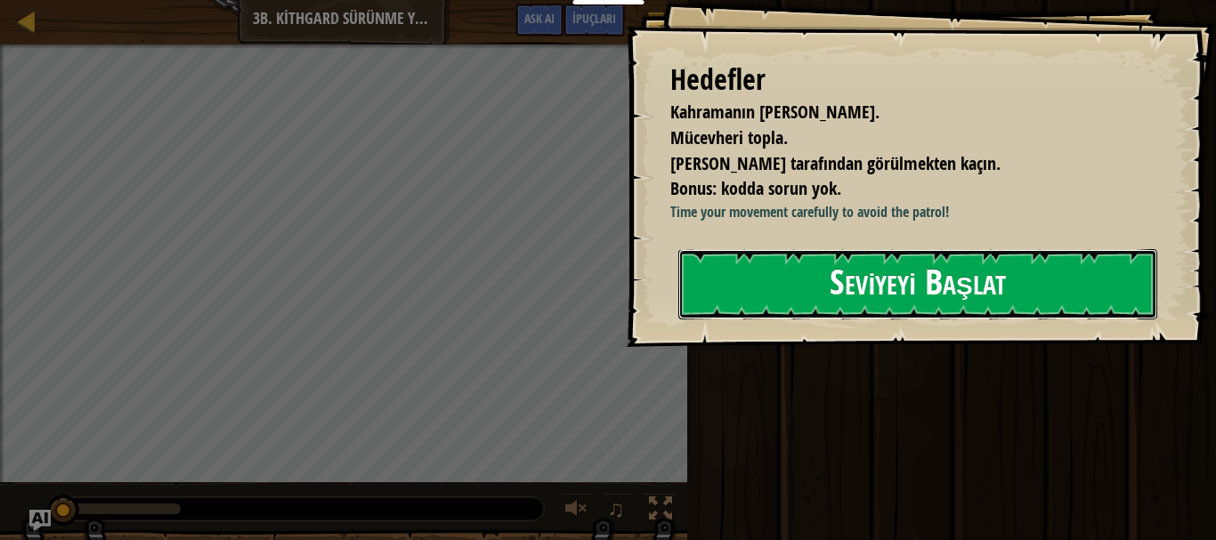
click at [938, 320] on button "Seviyeyi Başlat" at bounding box center [917, 284] width 479 height 70
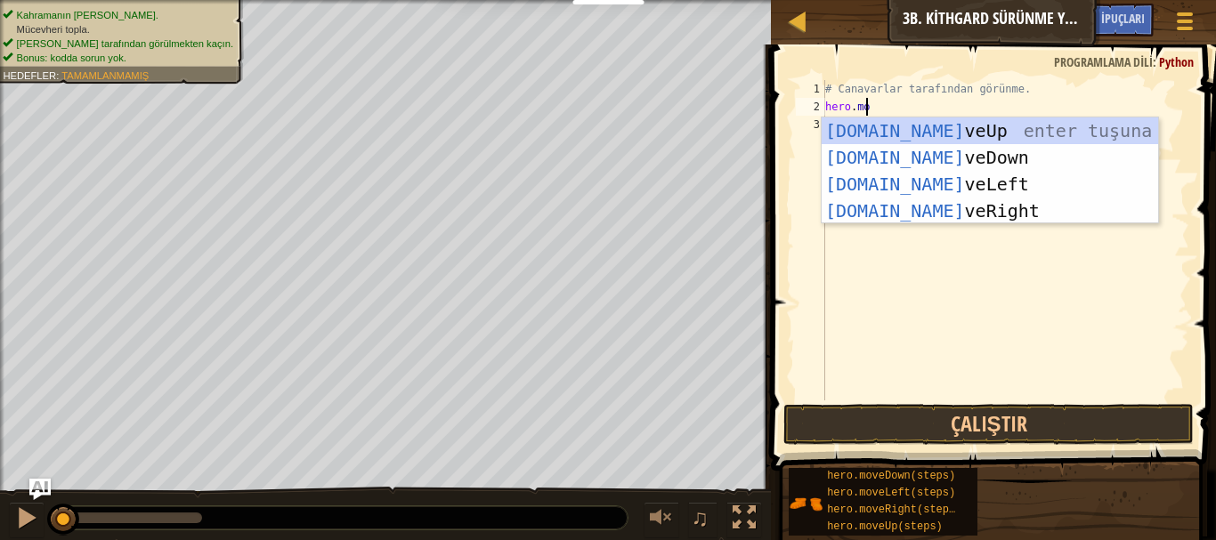
scroll to position [8, 3]
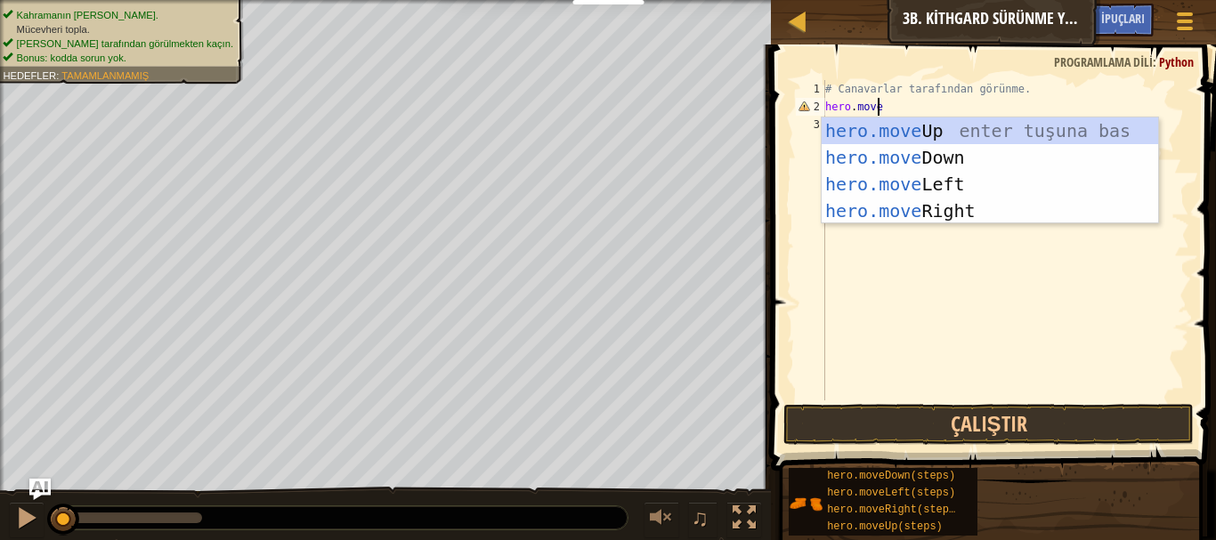
type textarea "hero.mover"
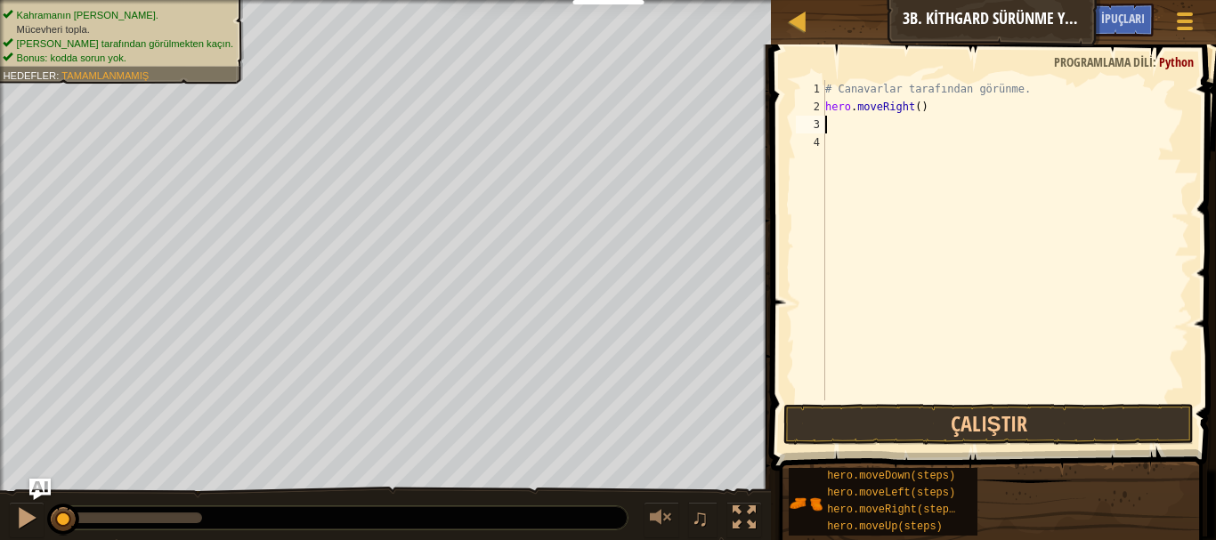
scroll to position [8, 0]
click at [911, 109] on div "# Canavarlar tarafından görünme. hero . moveRight ( )" at bounding box center [1006, 258] width 368 height 356
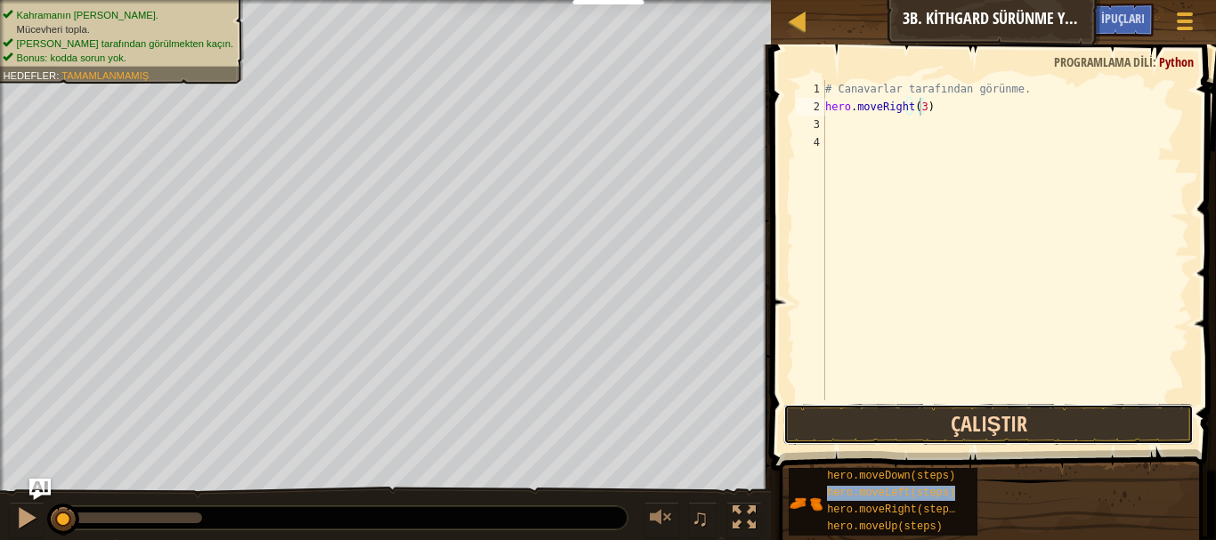
click at [977, 425] on button "Çalıştır" at bounding box center [989, 424] width 411 height 41
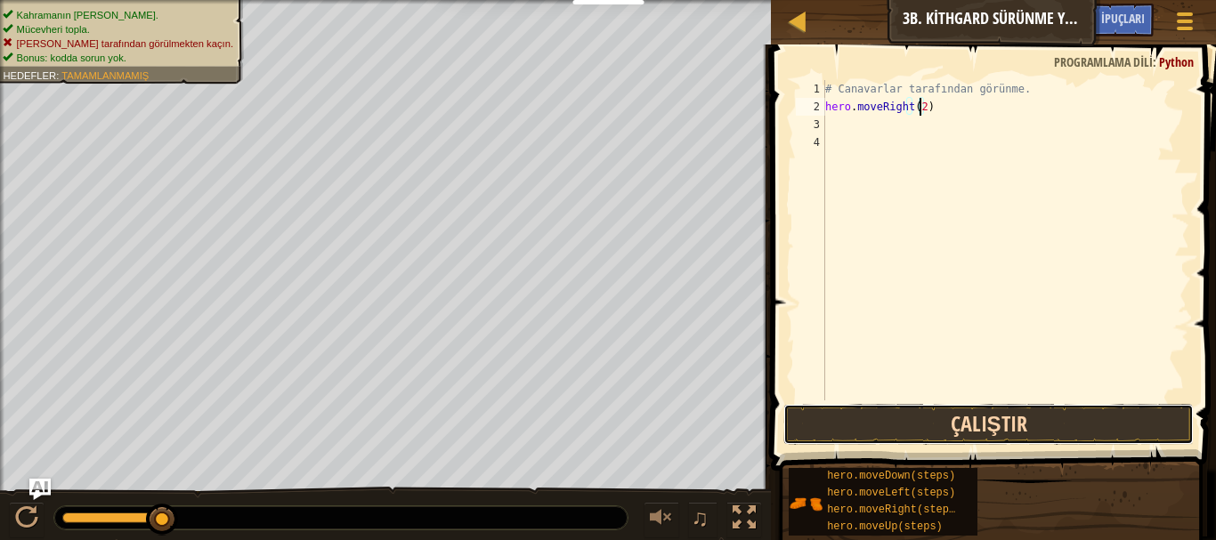
click at [1104, 424] on button "Çalıştır" at bounding box center [989, 424] width 411 height 41
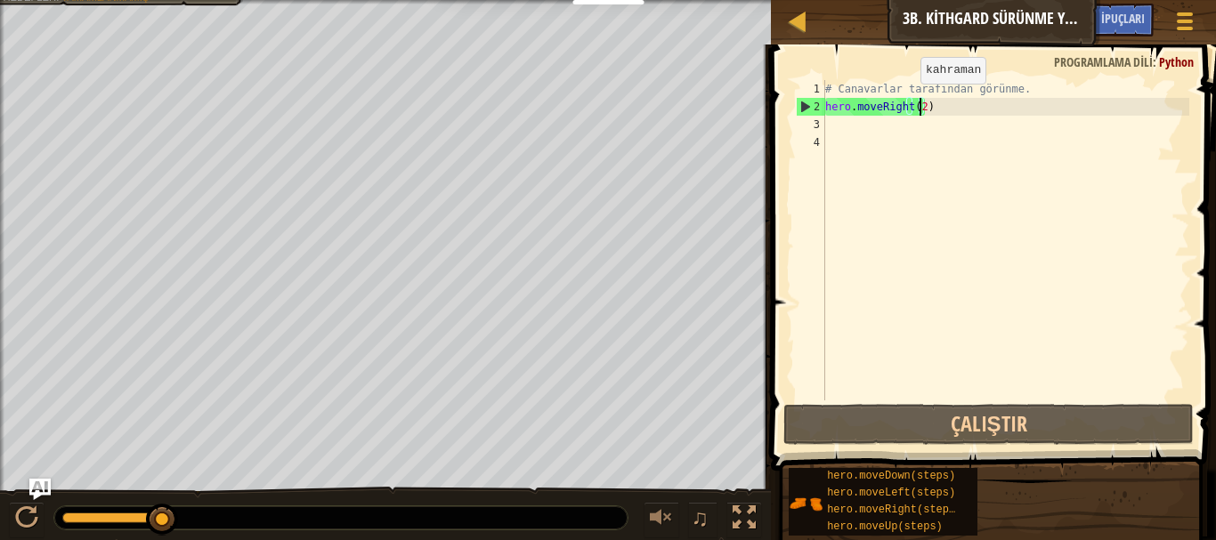
type textarea "hero.moveRight()"
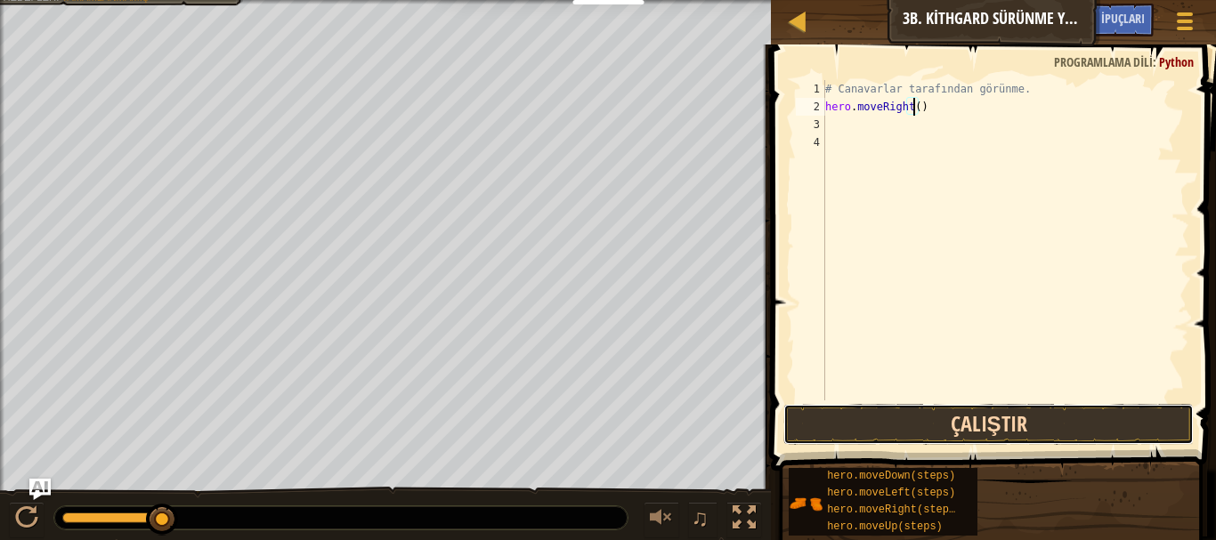
click at [848, 430] on button "Çalıştır" at bounding box center [989, 424] width 411 height 41
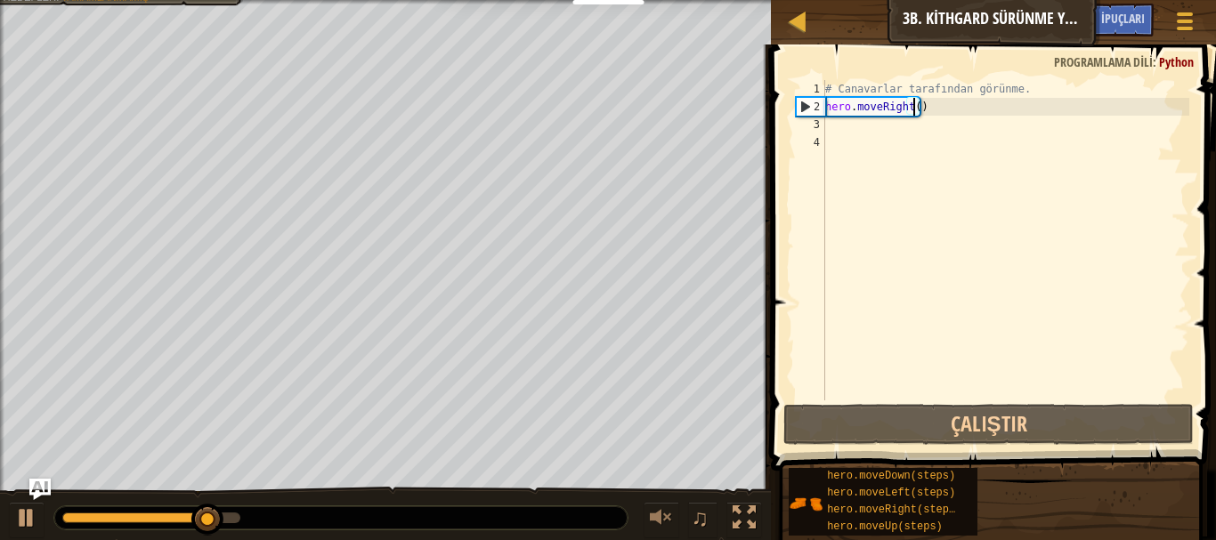
click at [866, 133] on div "# Canavarlar tarafından görünme. hero . moveRight ( )" at bounding box center [1006, 258] width 368 height 356
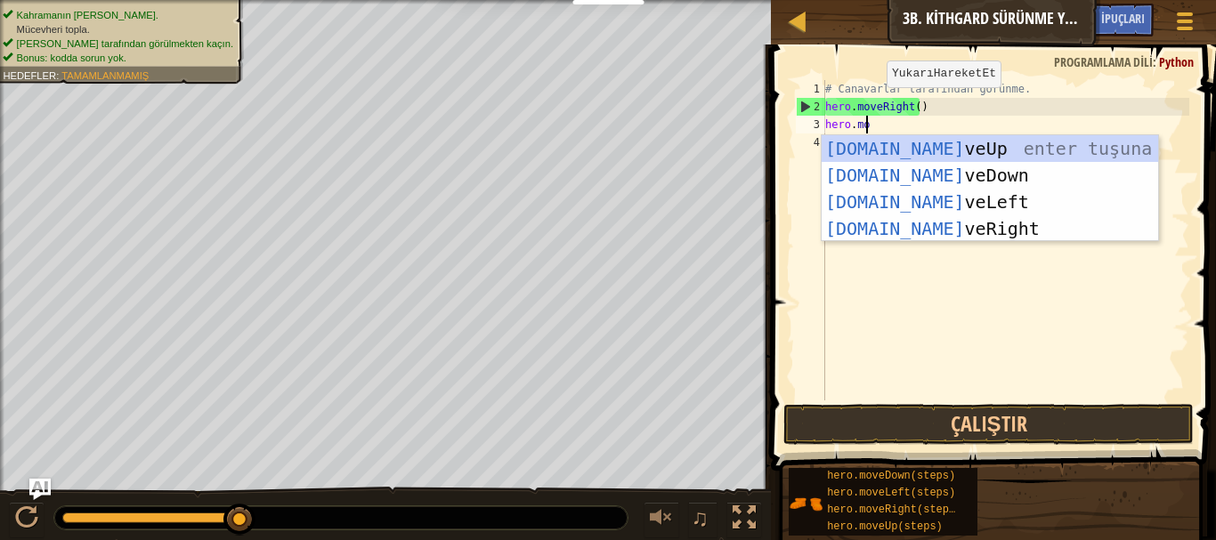
scroll to position [8, 3]
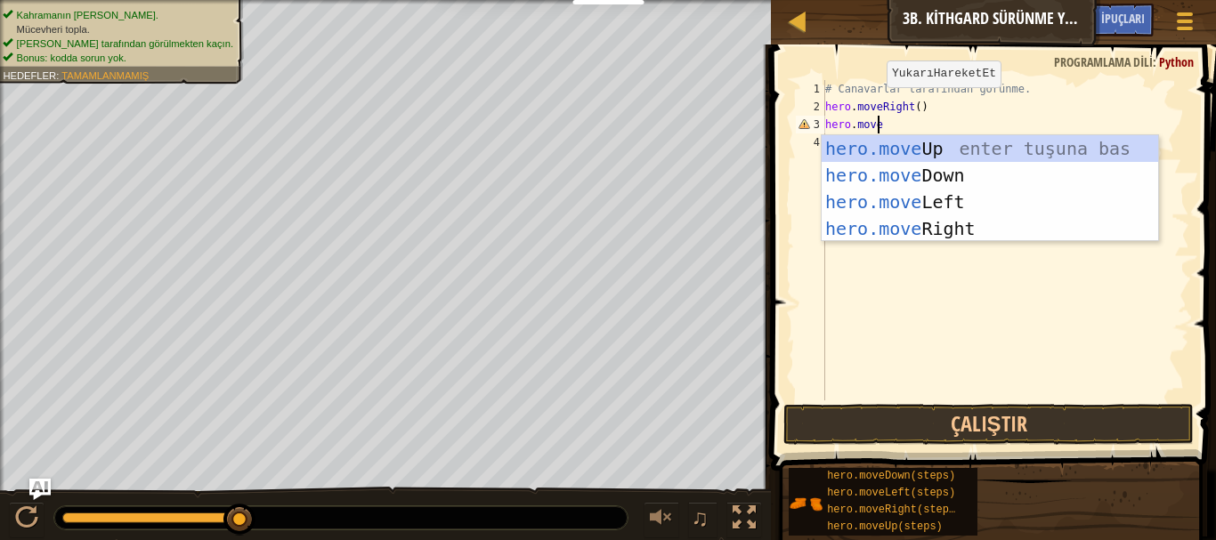
type textarea "hero.movel"
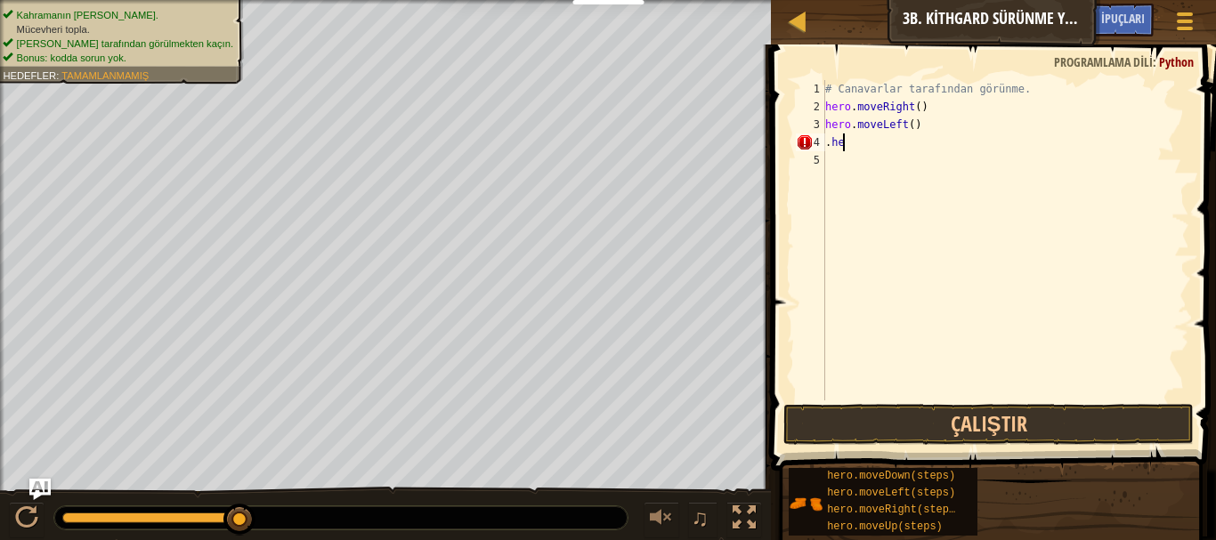
scroll to position [8, 0]
type textarea "."
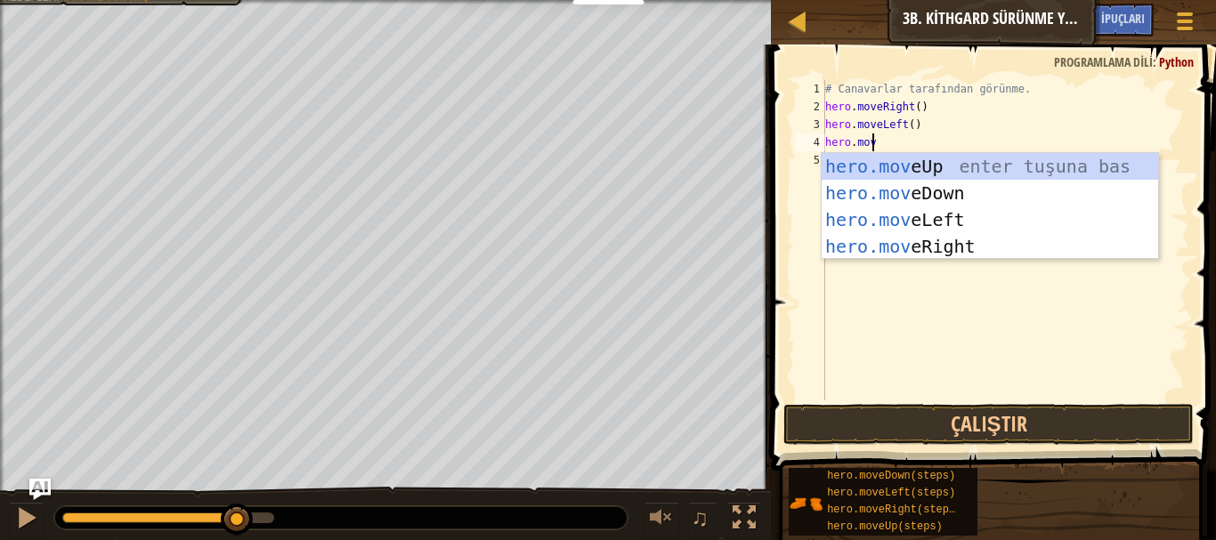
type textarea "hero.move"
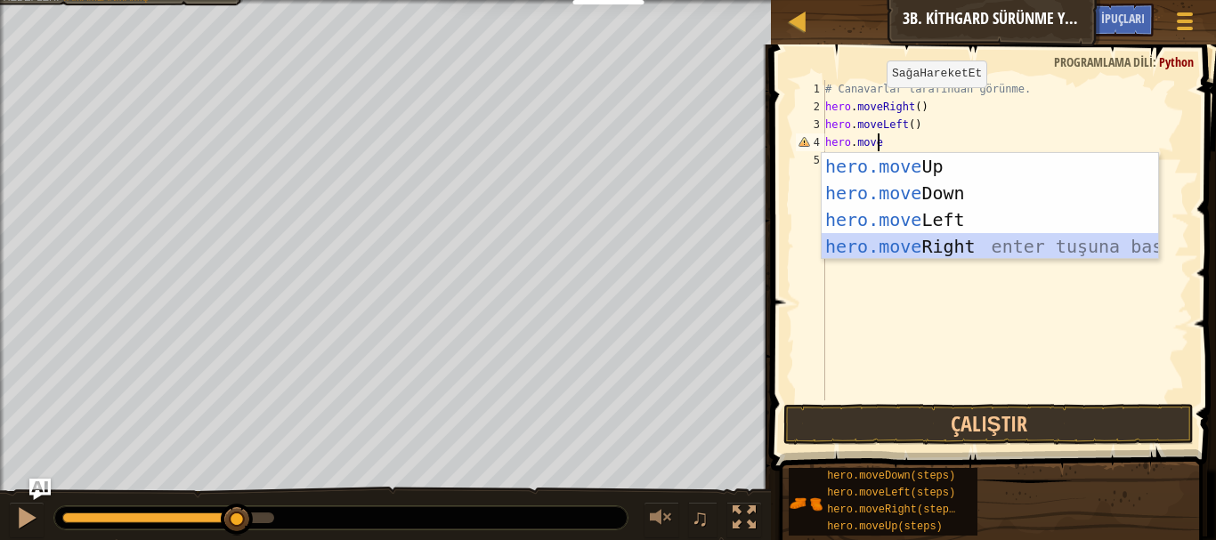
click at [918, 233] on div "hero.move Up enter tuşuna bas hero.move Down enter tuşuna bas hero.move Left en…" at bounding box center [990, 233] width 337 height 160
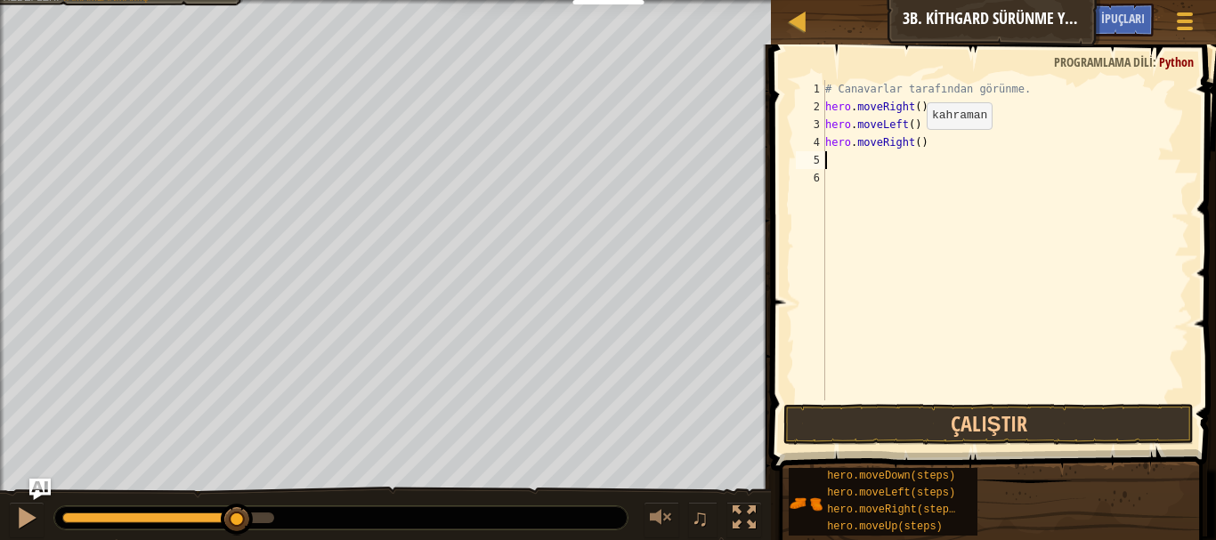
click at [912, 147] on div "# Canavarlar tarafından görünme. hero . moveRight ( ) hero . moveLeft ( ) hero …" at bounding box center [1006, 258] width 368 height 356
type textarea "hero.moveRight(2)"
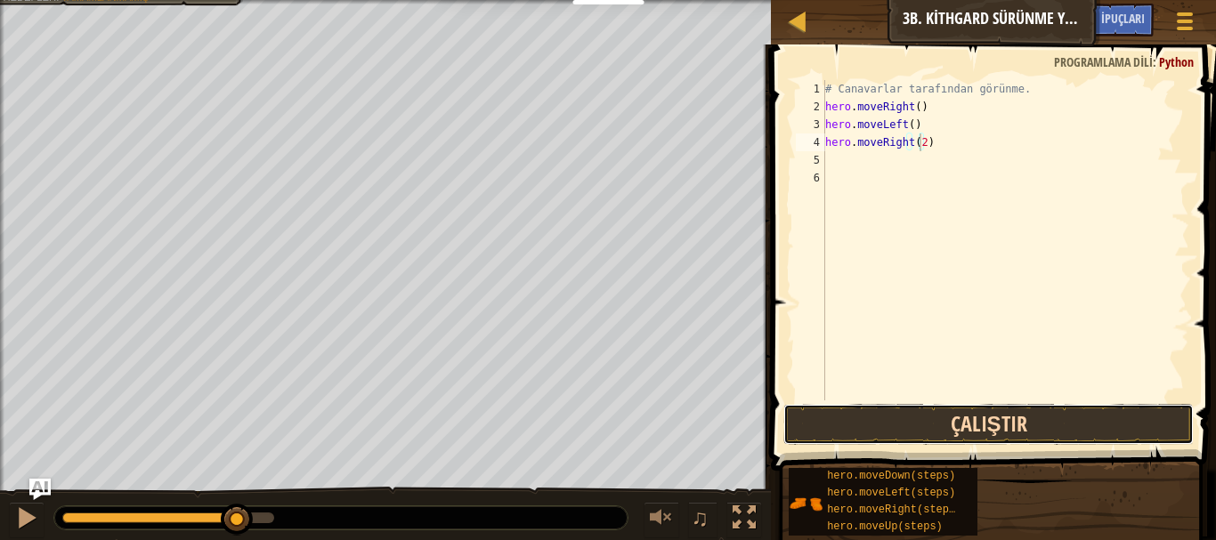
click at [980, 427] on button "Çalıştır" at bounding box center [989, 424] width 411 height 41
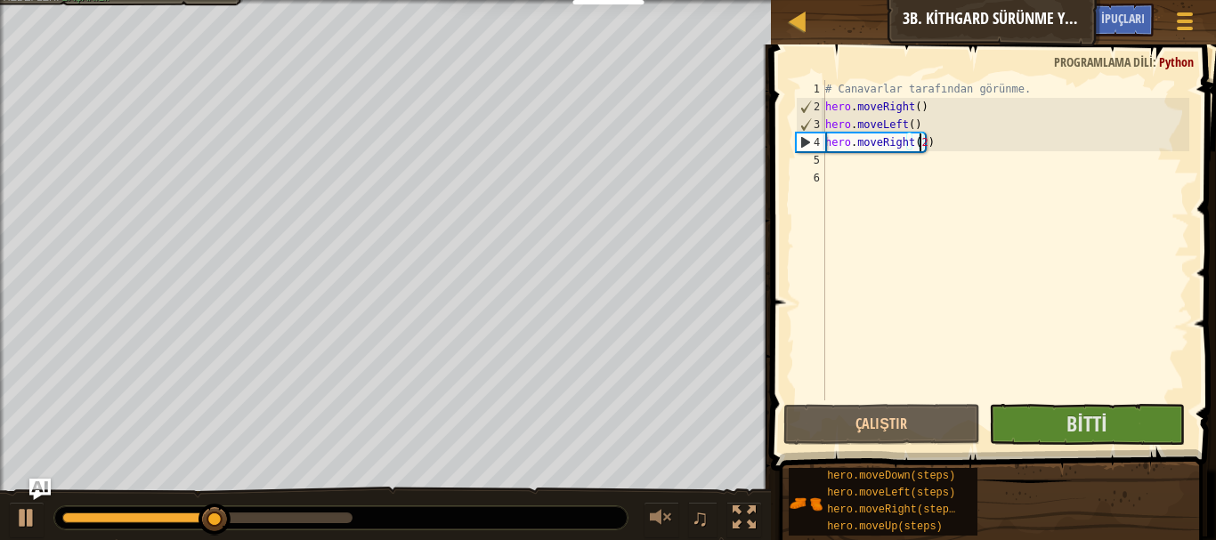
click at [1116, 500] on div "hero.moveDown(steps) hero.moveLeft(steps) hero.moveRight(steps) hero.moveUp(ste…" at bounding box center [996, 501] width 416 height 69
click at [1112, 430] on button "Bitti" at bounding box center [1087, 424] width 197 height 41
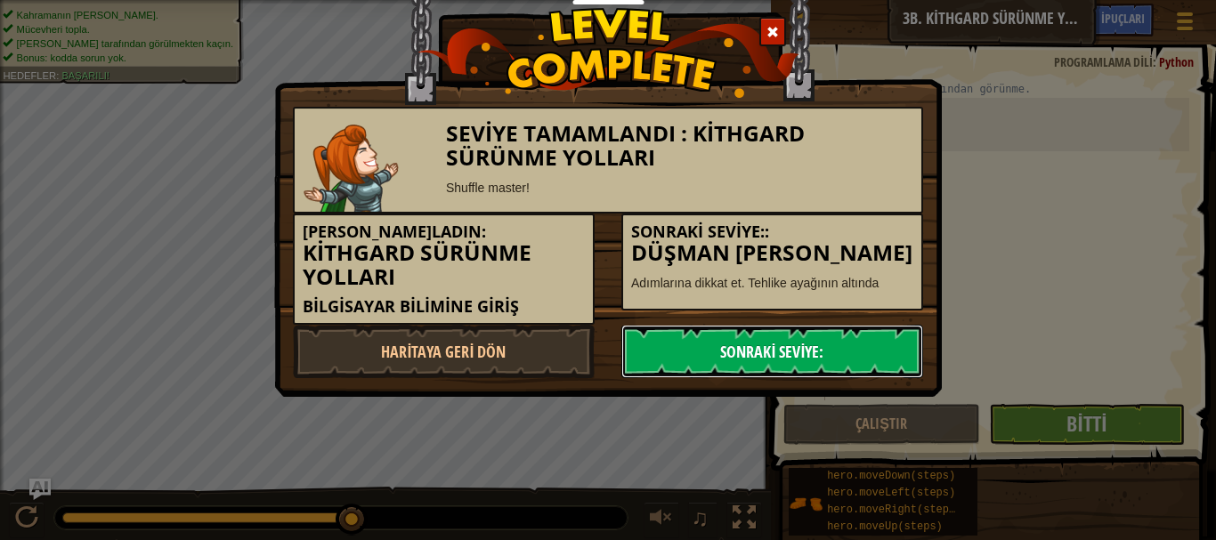
click at [839, 330] on link "Sonraki Seviye:" at bounding box center [772, 351] width 302 height 53
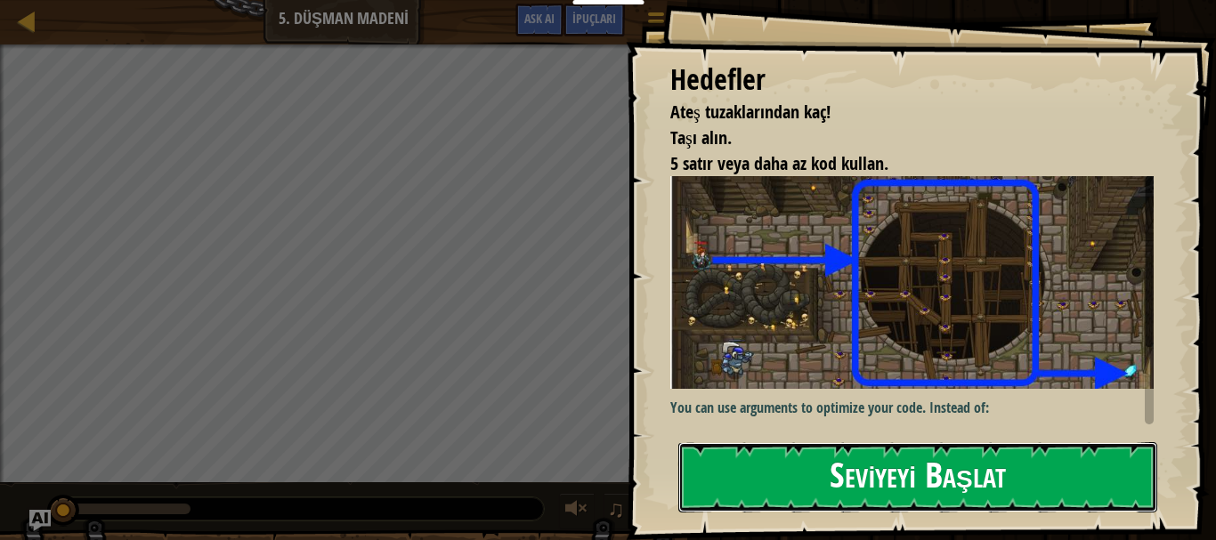
click at [805, 443] on button "Seviyeyi Başlat" at bounding box center [917, 478] width 479 height 70
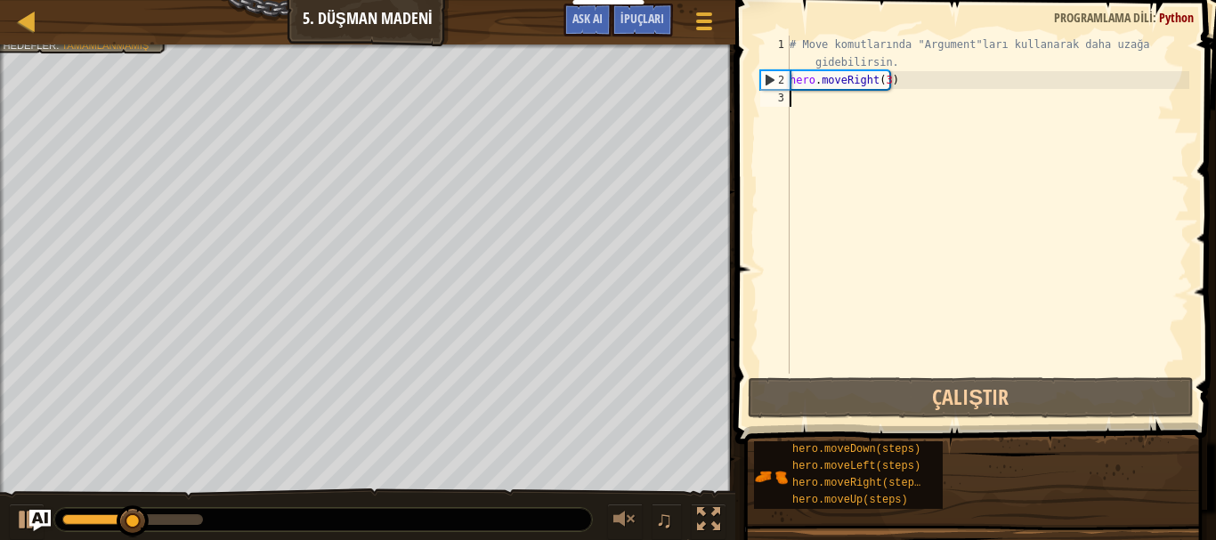
scroll to position [8, 0]
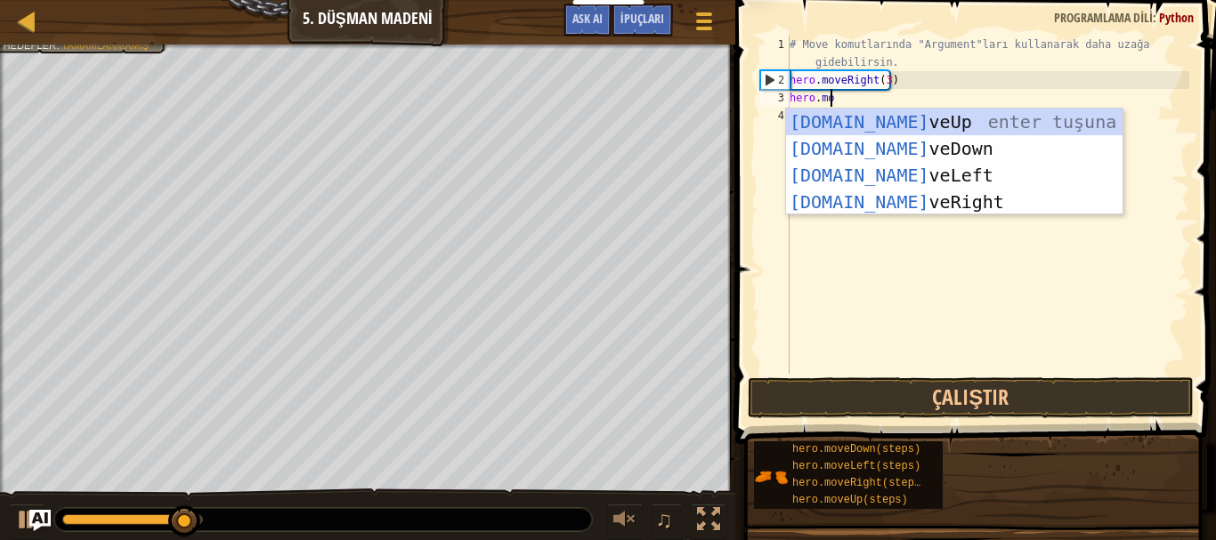
type textarea "hero.move"
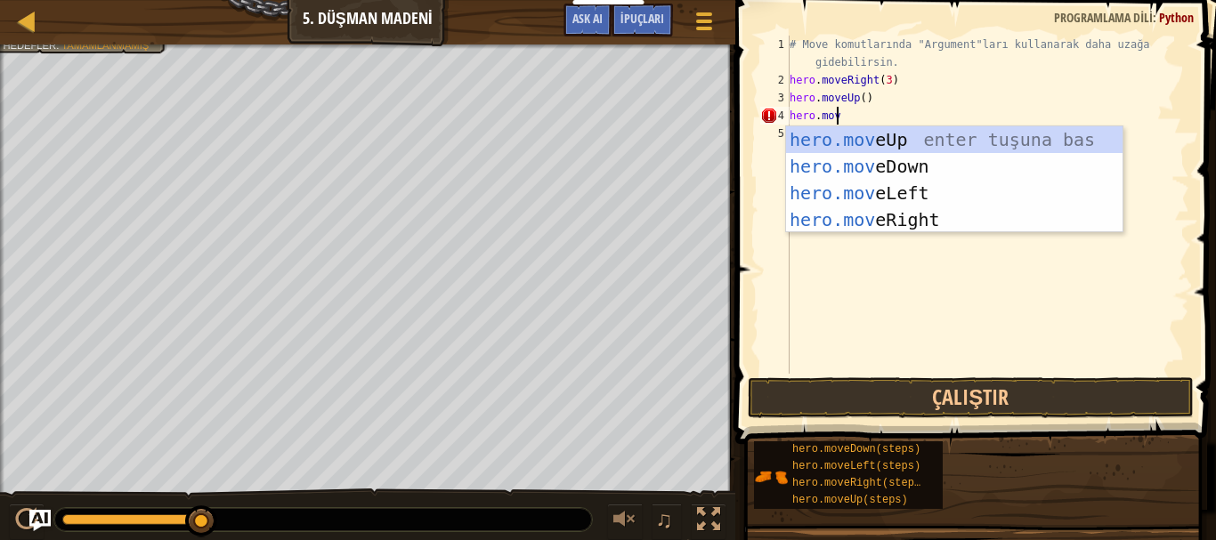
scroll to position [8, 3]
type textarea "hero.mover"
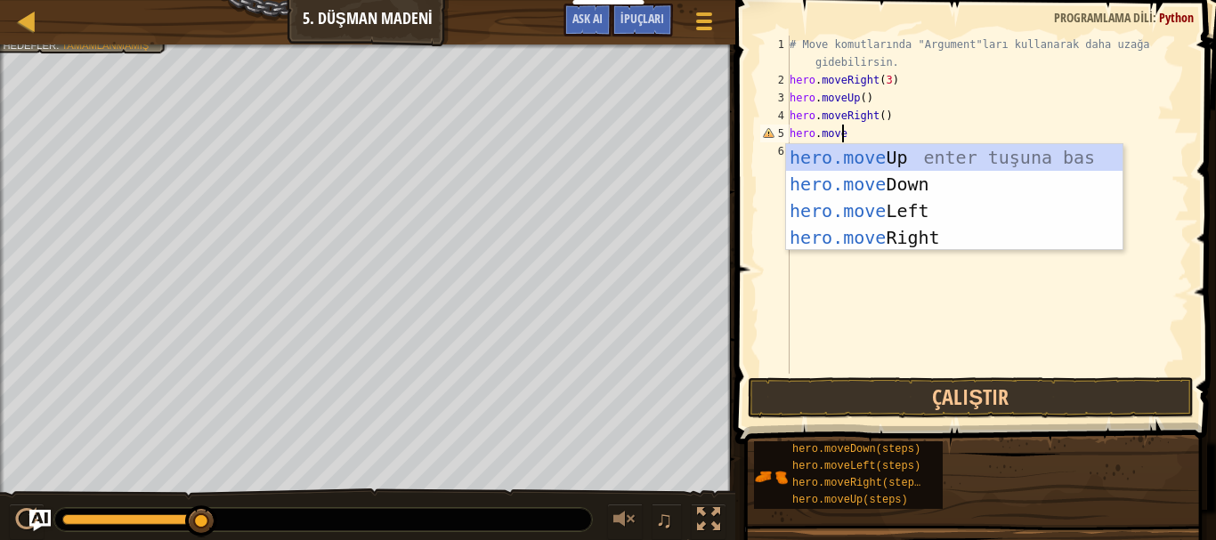
type textarea "hero.moved"
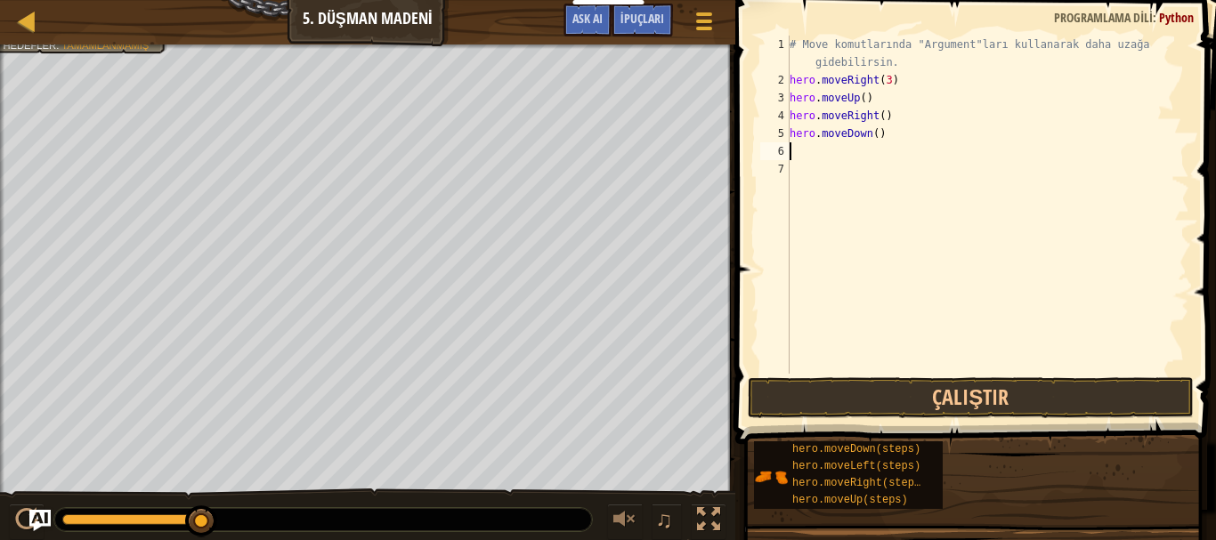
scroll to position [8, 0]
click at [873, 138] on div "# Move komutlarında "Argument"ları kullanarak daha uzağa gidebilirsin. hero . m…" at bounding box center [987, 232] width 403 height 392
type textarea "hero.moveDown(3)"
click at [836, 151] on div "# Move komutlarında "Argument"ları kullanarak daha uzağa gidebilirsin. hero . m…" at bounding box center [987, 232] width 403 height 392
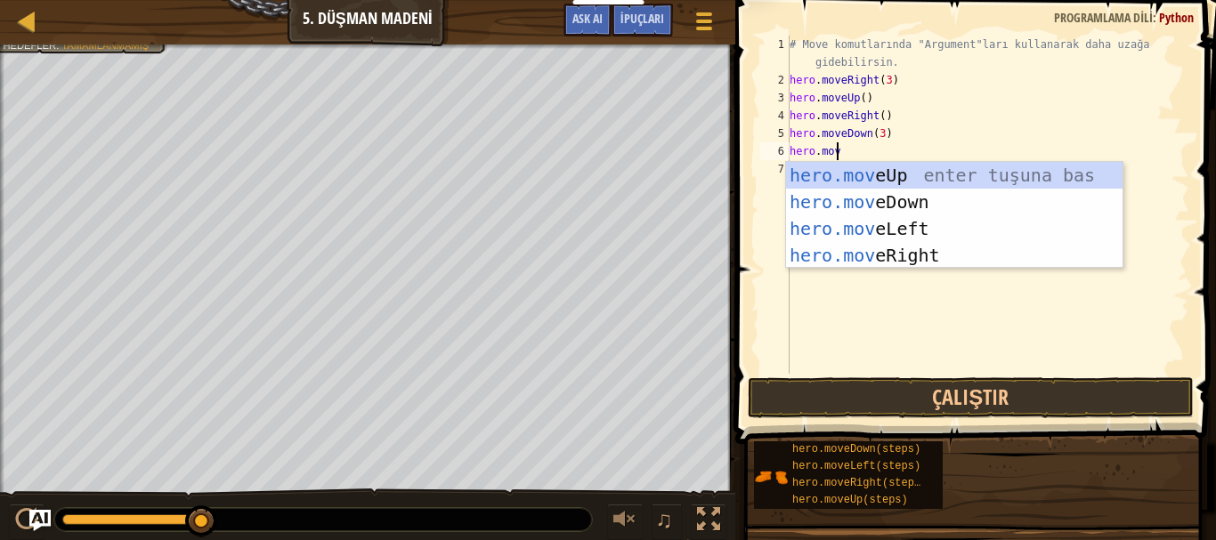
scroll to position [8, 3]
type textarea "hero.move"
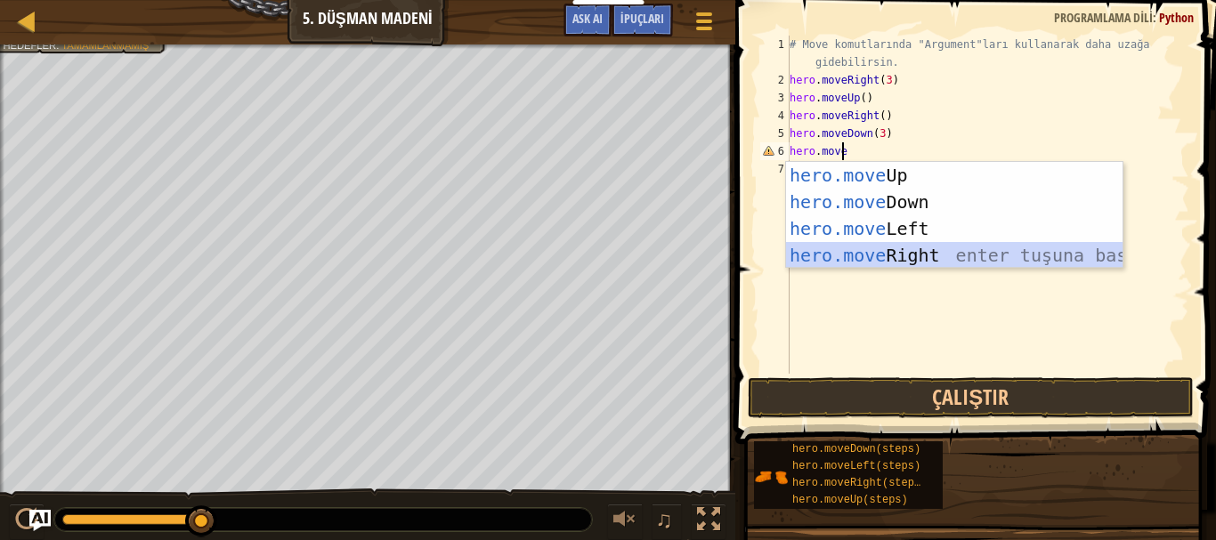
scroll to position [8, 0]
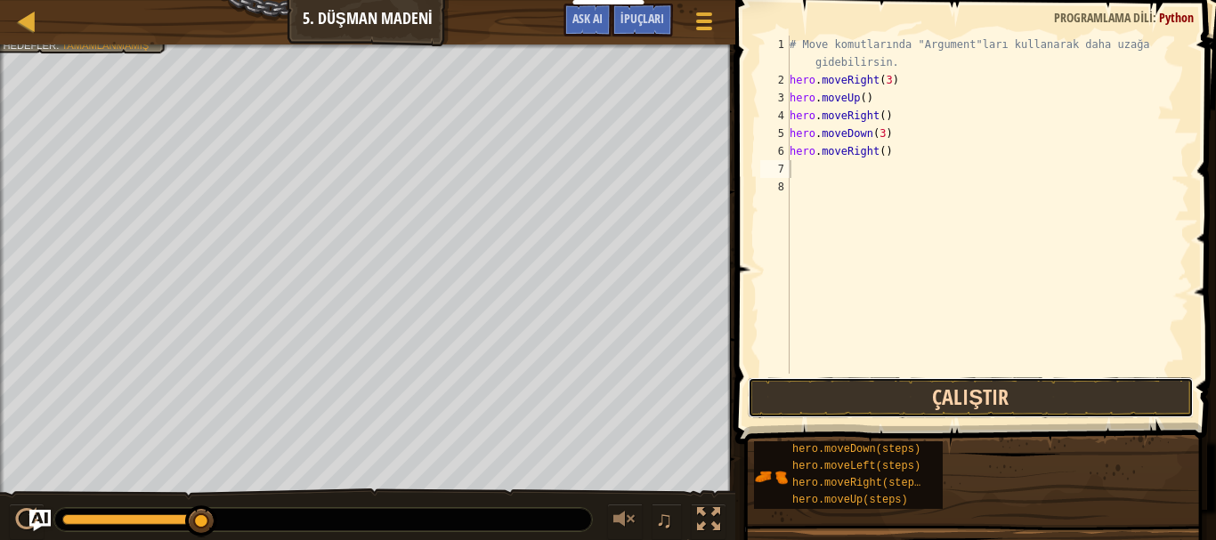
click at [919, 391] on button "Çalıştır" at bounding box center [971, 398] width 446 height 41
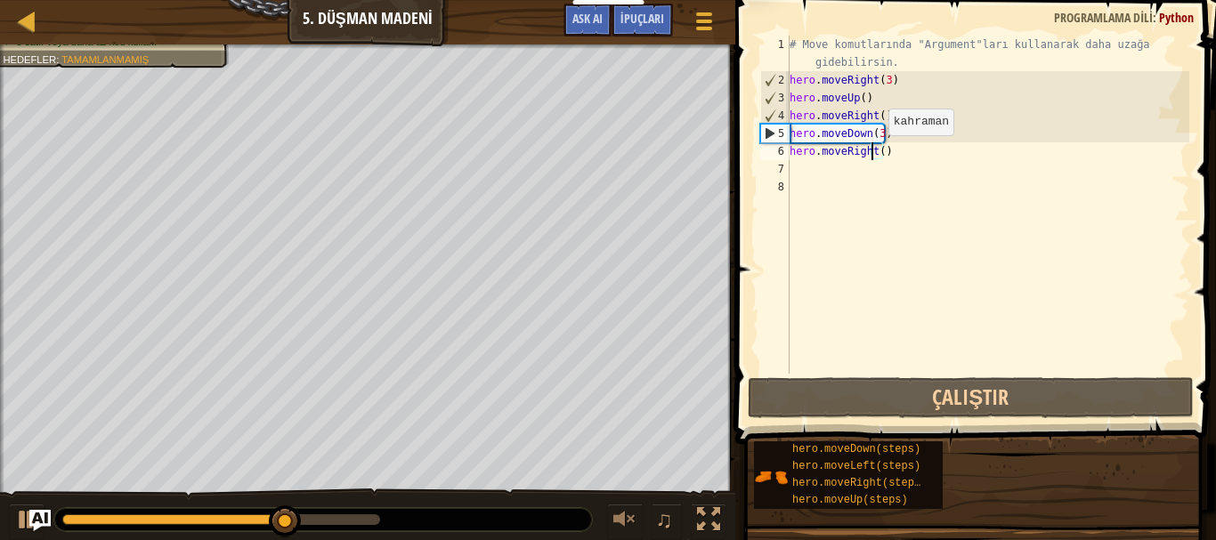
click at [873, 153] on div "# Move komutlarında "Argument"ları kullanarak daha uzağa gidebilirsin. hero . m…" at bounding box center [987, 232] width 403 height 392
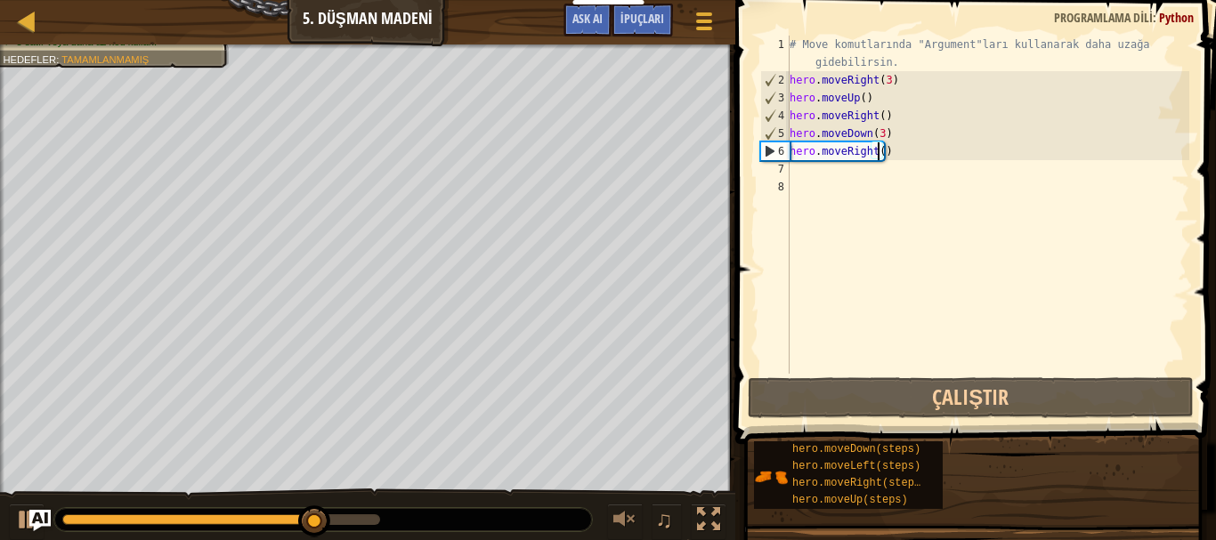
scroll to position [8, 7]
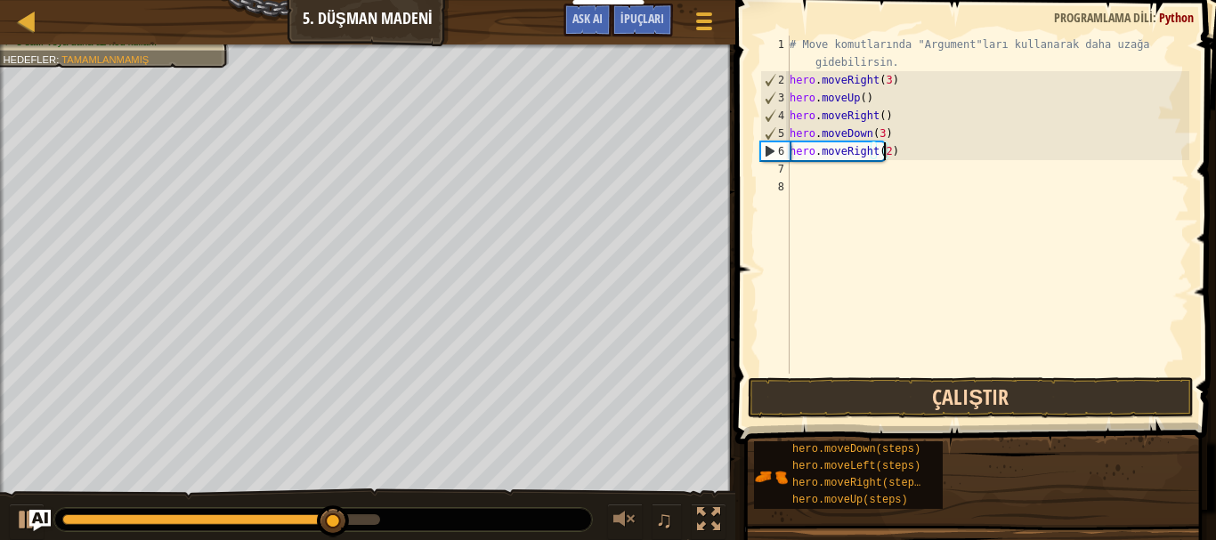
type textarea "hero.moveRight(2)"
click at [944, 387] on button "Çalıştır" at bounding box center [971, 398] width 446 height 41
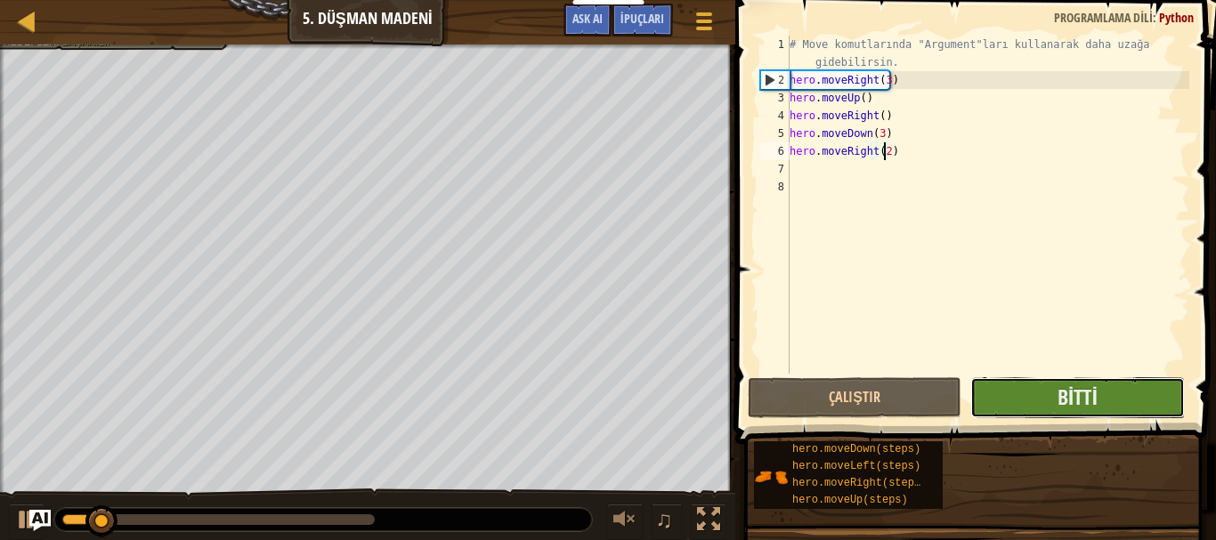
click at [1107, 411] on button "Bitti" at bounding box center [1078, 398] width 214 height 41
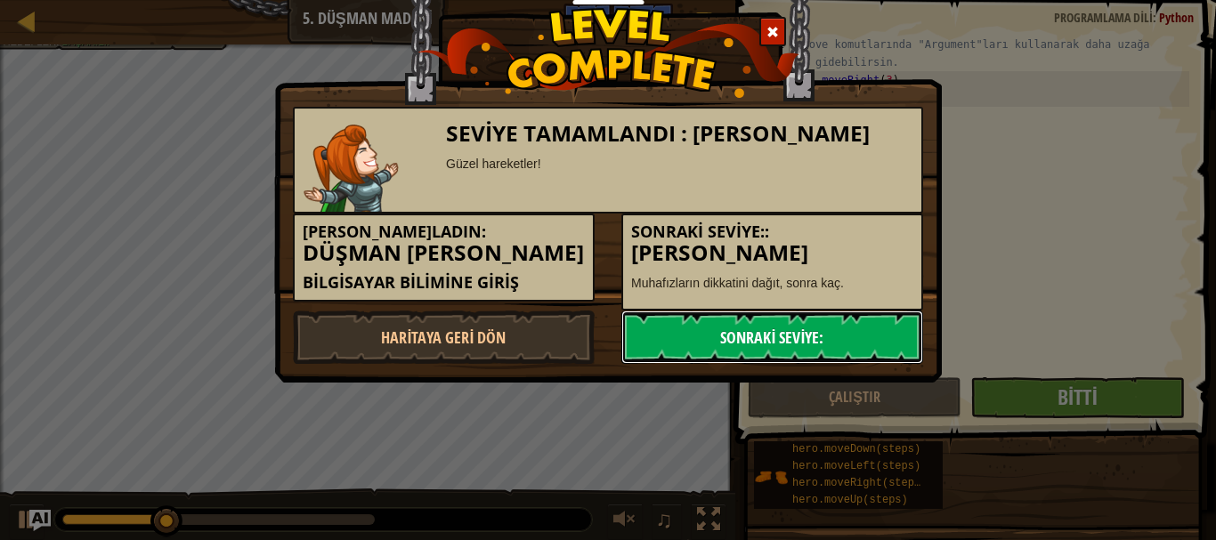
click at [712, 338] on link "Sonraki Seviye:" at bounding box center [772, 337] width 302 height 53
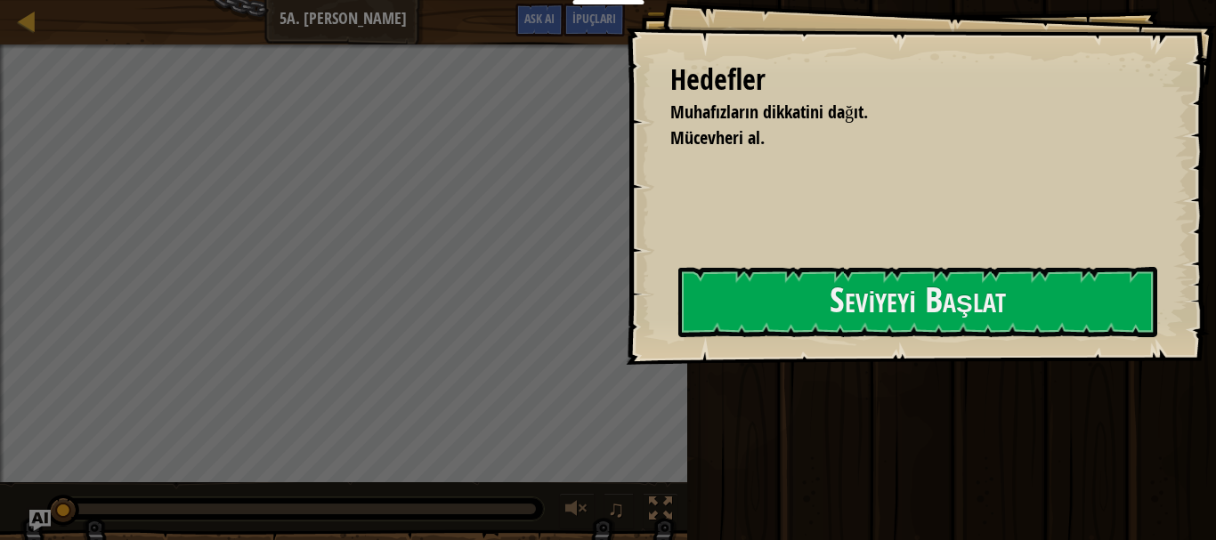
click at [757, 266] on div "Hedefler Muhafızların dikkatini dağıt. Mücevheri al. Seviyeyi Başlat Yüklenemiy…" at bounding box center [921, 182] width 590 height 365
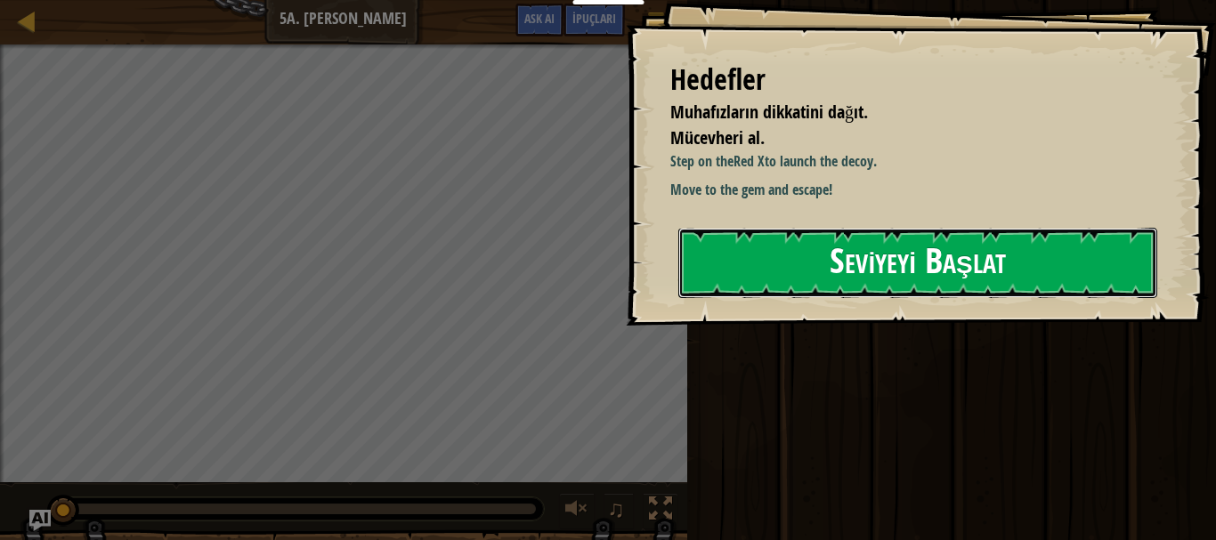
click at [765, 267] on button "Seviyeyi Başlat" at bounding box center [917, 263] width 479 height 70
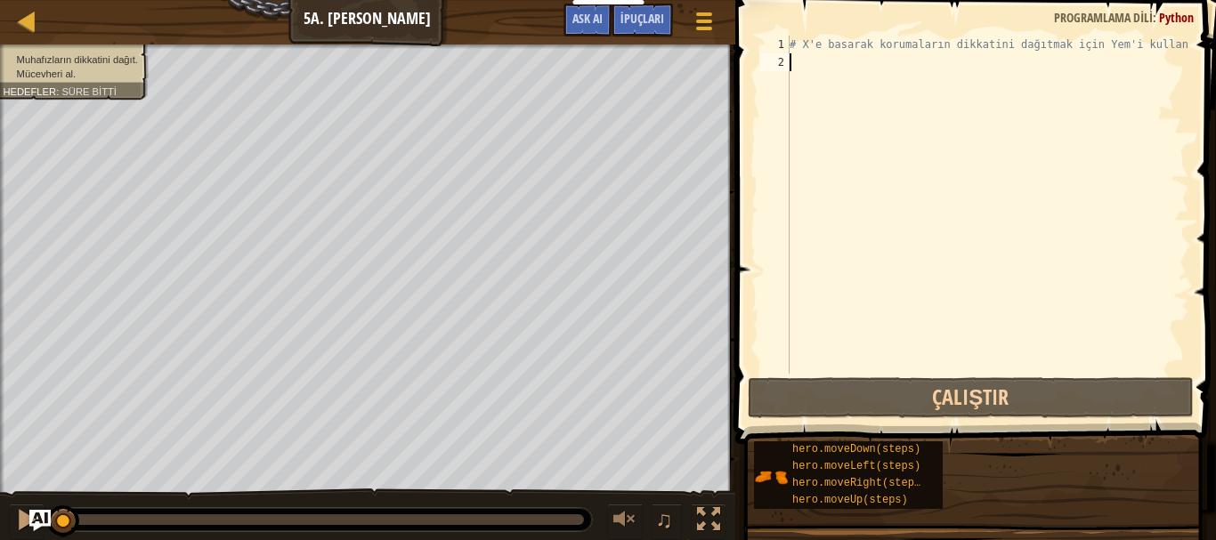
scroll to position [8, 0]
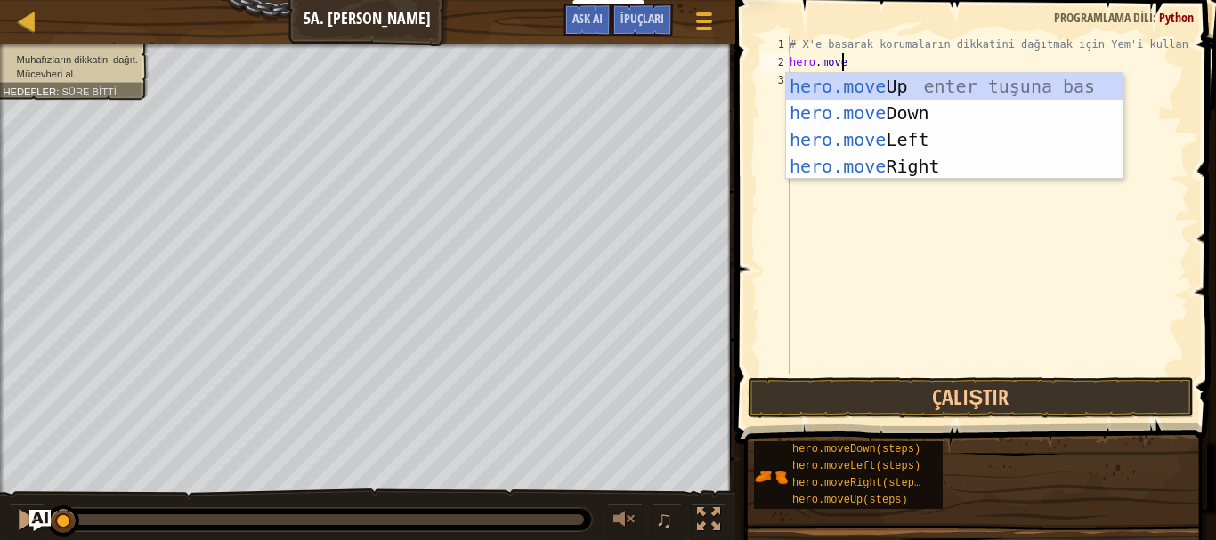
type textarea "hero.mover"
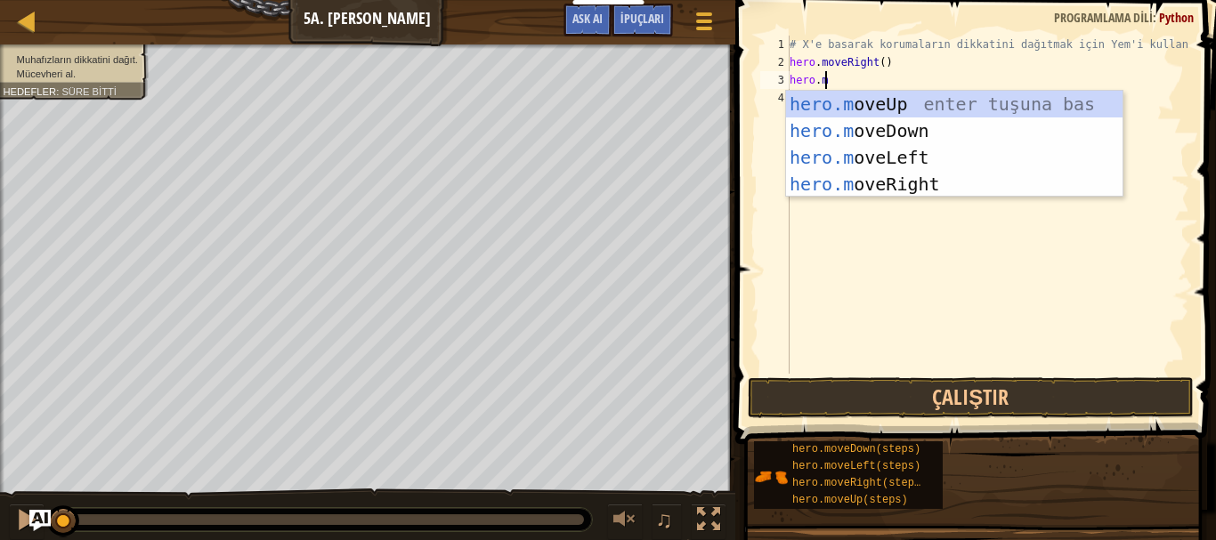
scroll to position [8, 3]
type textarea "hero.moved"
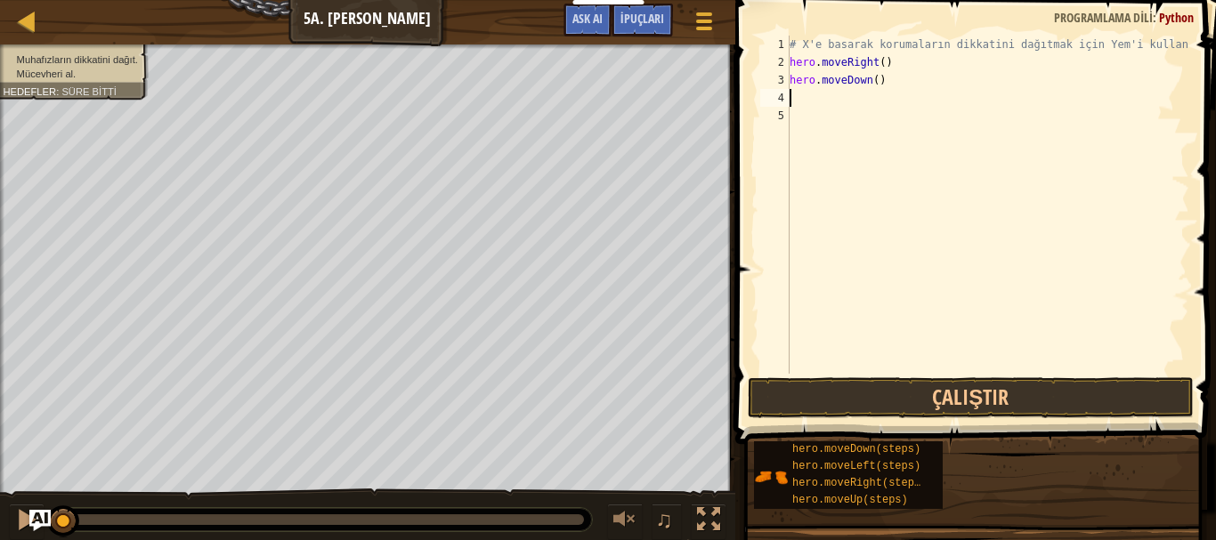
scroll to position [8, 0]
click at [865, 88] on div "# X'e basarak korumaların dikkatini dağıtmak için Yem'i kullan. hero . moveRigh…" at bounding box center [987, 223] width 403 height 374
click at [870, 85] on div "# X'e basarak korumaların dikkatini dağıtmak için Yem'i kullan. hero . moveRigh…" at bounding box center [987, 223] width 403 height 374
type textarea "hero.moveDown(2)"
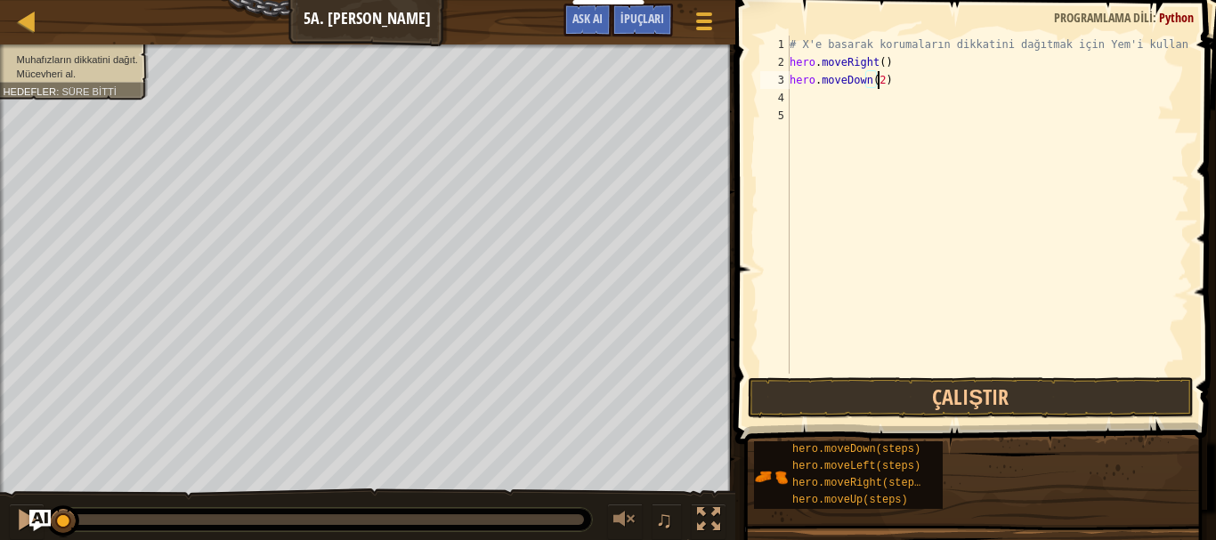
scroll to position [8, 6]
click at [823, 106] on div "# X'e basarak korumaların dikkatini dağıtmak için Yem'i kullan. hero . moveRigh…" at bounding box center [987, 223] width 403 height 374
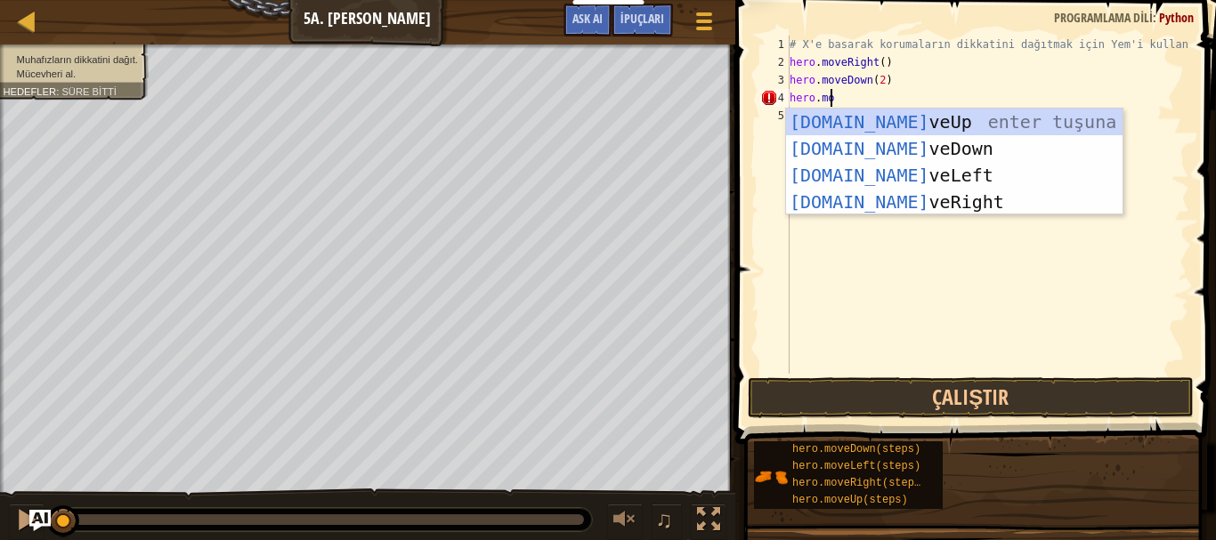
scroll to position [8, 3]
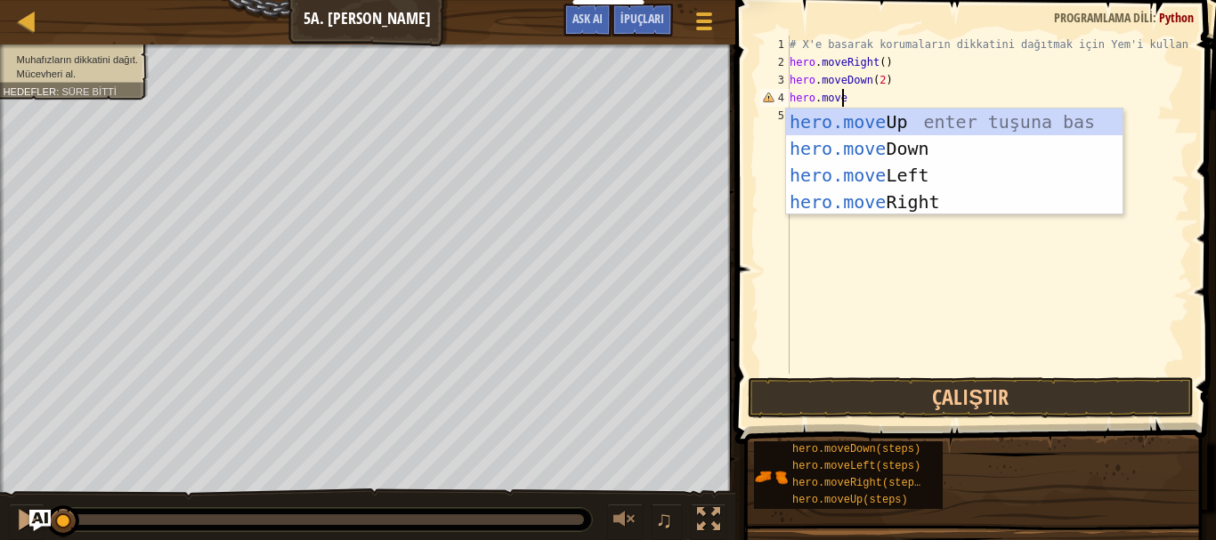
type textarea "hero.moveu"
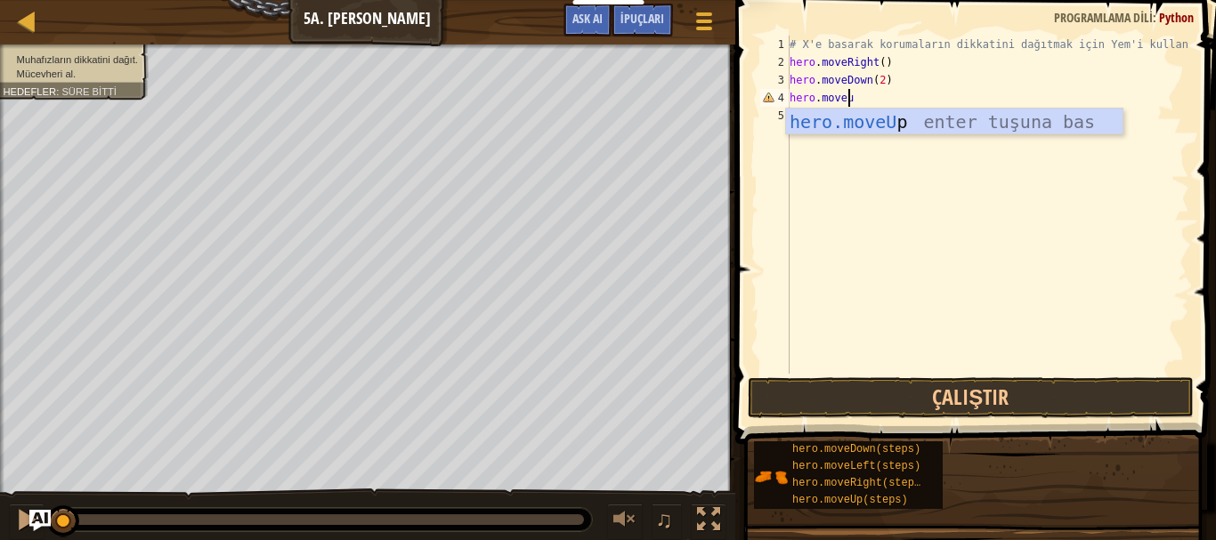
scroll to position [8, 0]
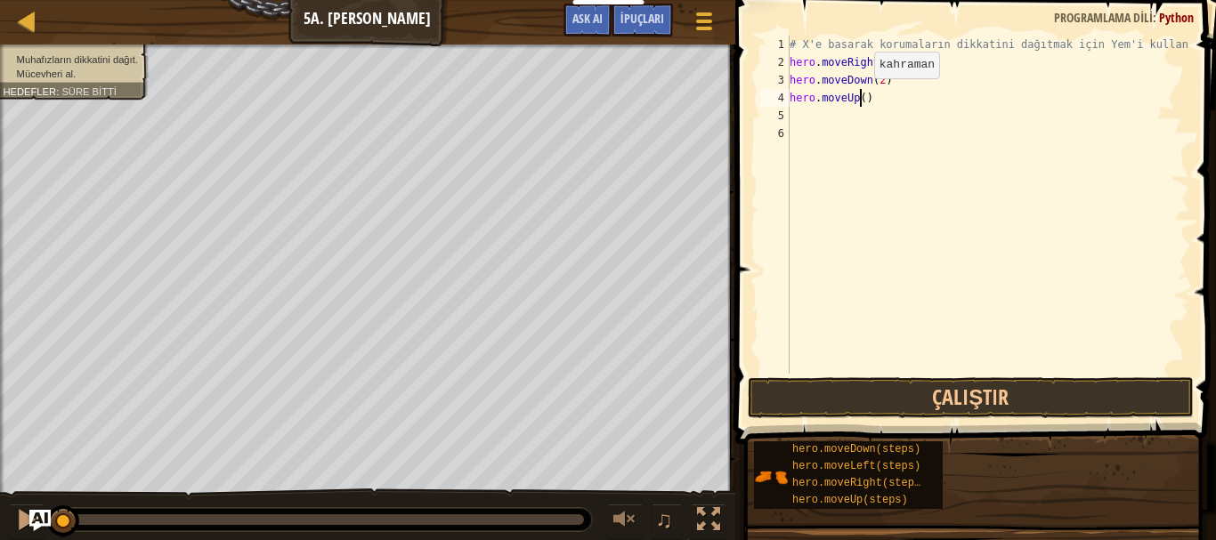
click at [859, 96] on div "# X'e basarak korumaların dikkatini dağıtmak için Yem'i kullan. hero . moveRigh…" at bounding box center [987, 223] width 403 height 374
type textarea "hero.moveUp(2)"
click at [823, 121] on div "# X'e basarak korumaların dikkatini dağıtmak için Yem'i kullan. hero . moveRigh…" at bounding box center [987, 223] width 403 height 374
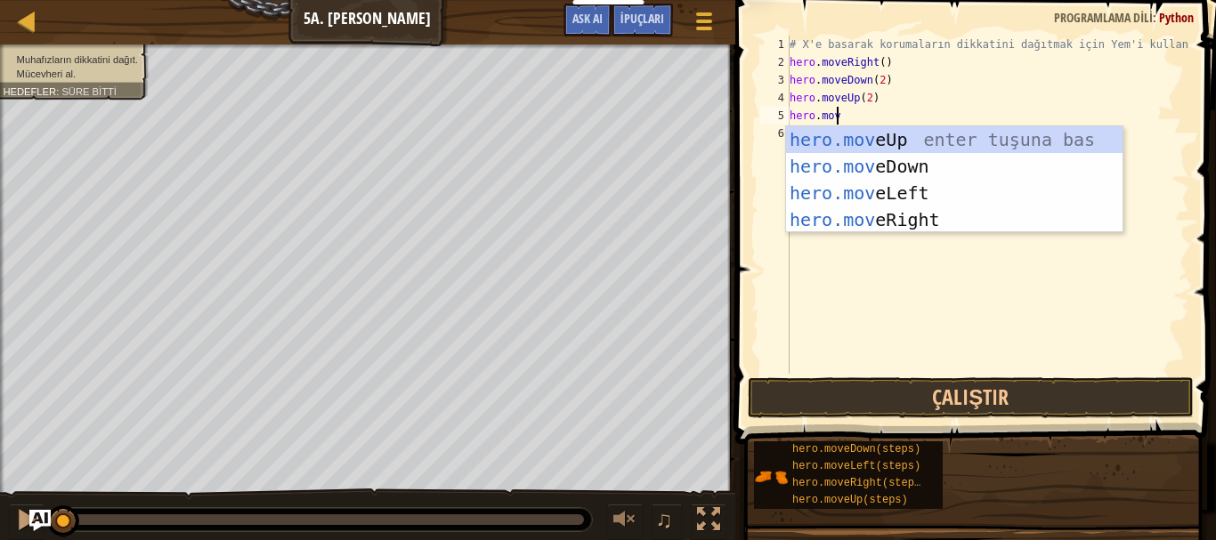
scroll to position [8, 3]
type textarea "hero.mover"
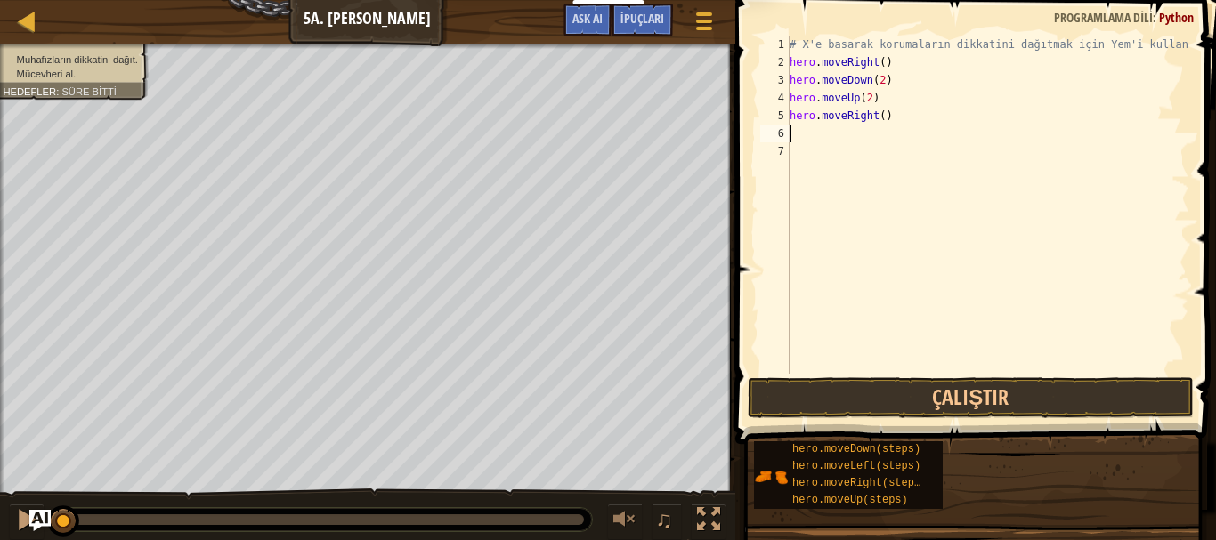
scroll to position [8, 0]
click at [879, 115] on div "# X'e basarak korumaların dikkatini dağıtmak için Yem'i kullan. hero . moveRigh…" at bounding box center [987, 223] width 403 height 374
type textarea "hero.moveRight(3)"
click at [910, 389] on button "Çalıştır" at bounding box center [971, 398] width 446 height 41
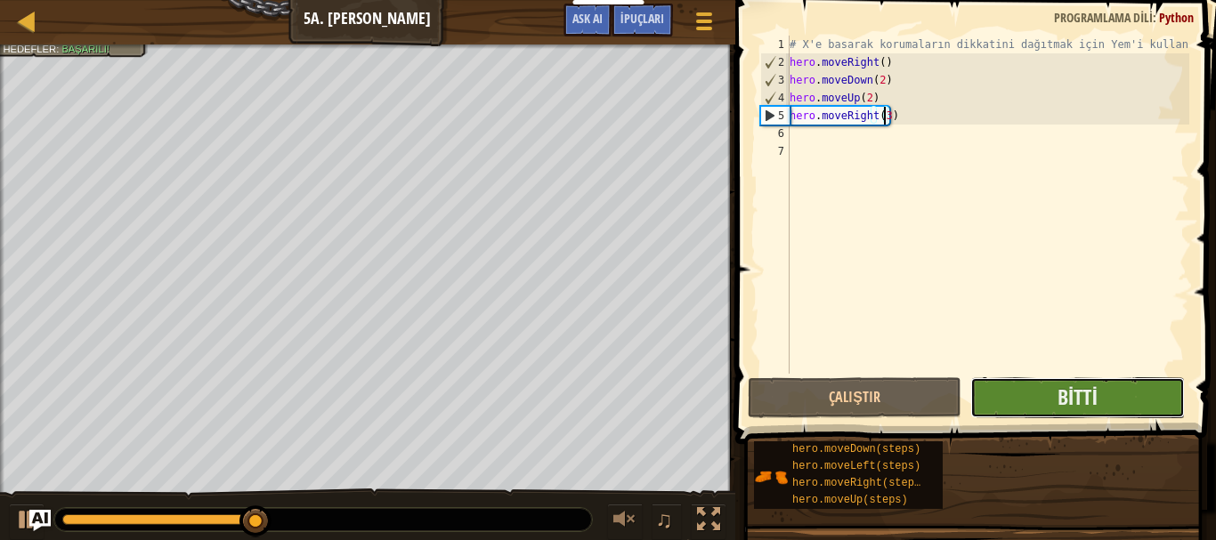
click at [1043, 399] on button "Bitti" at bounding box center [1078, 398] width 214 height 41
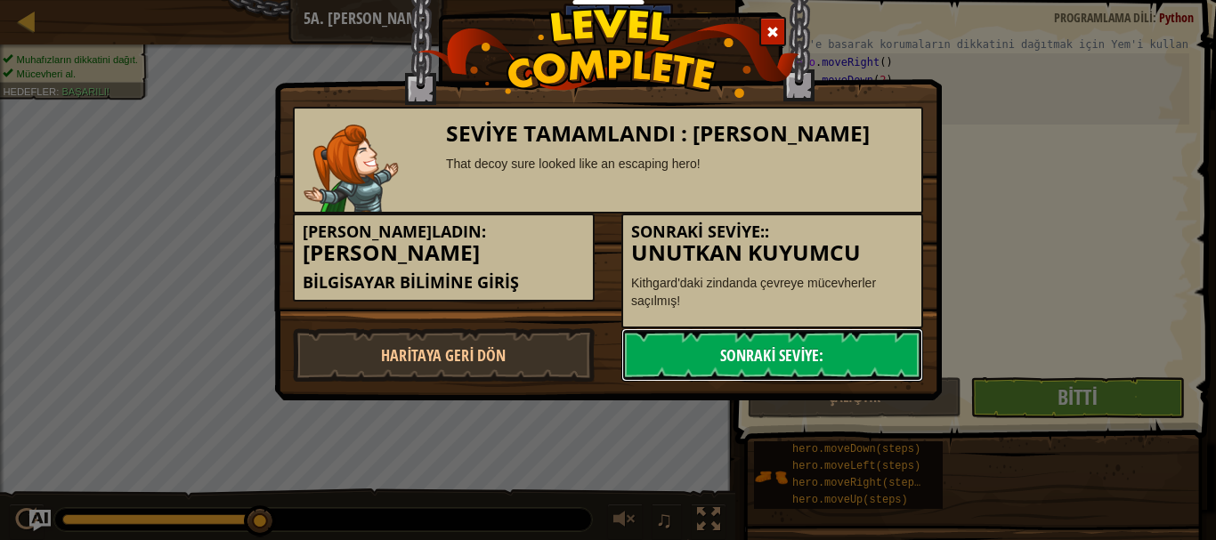
click at [853, 351] on link "Sonraki Seviye:" at bounding box center [772, 355] width 302 height 53
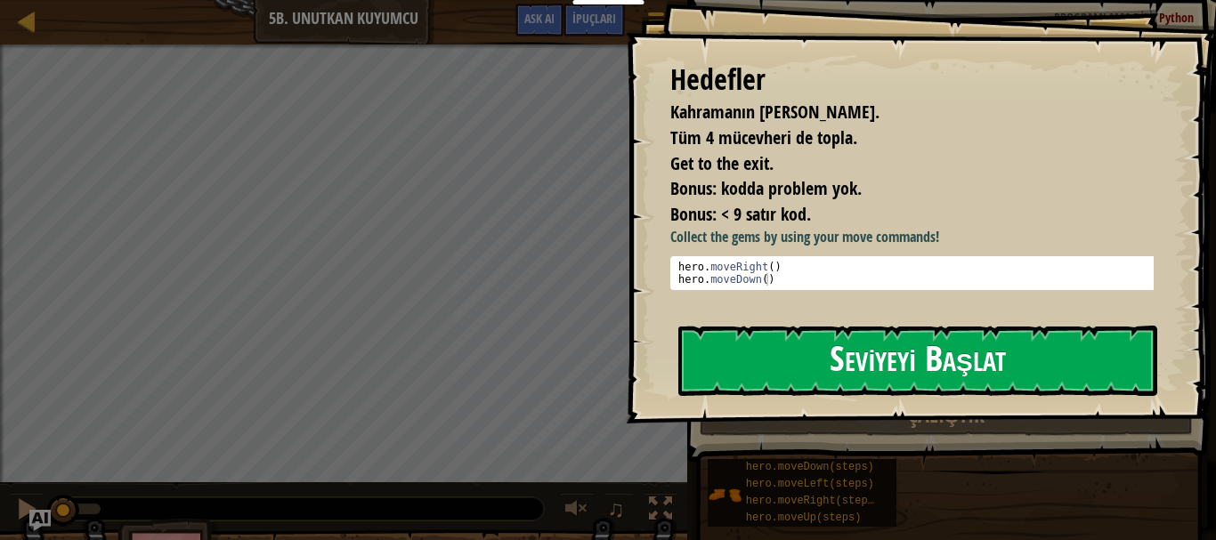
click at [776, 370] on button "Seviyeyi Başlat" at bounding box center [917, 361] width 479 height 70
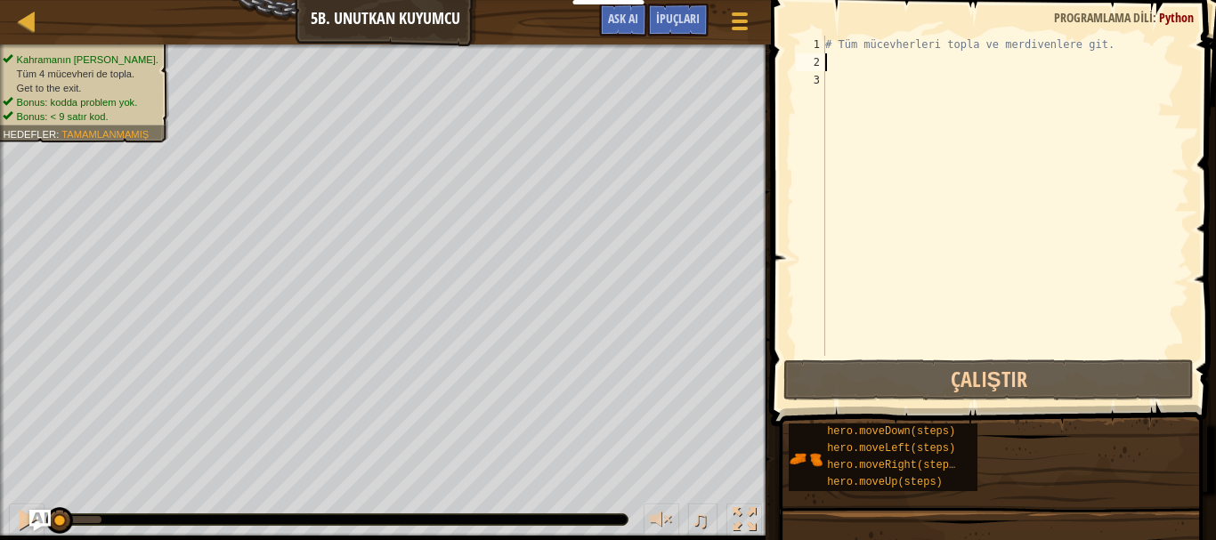
scroll to position [8, 0]
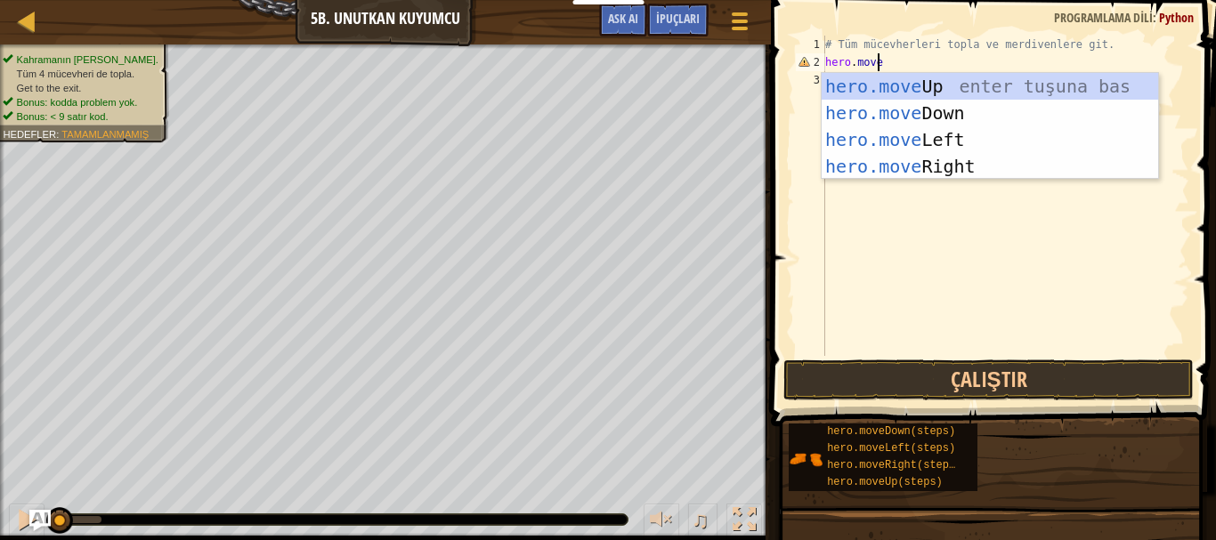
type textarea "hero.mover"
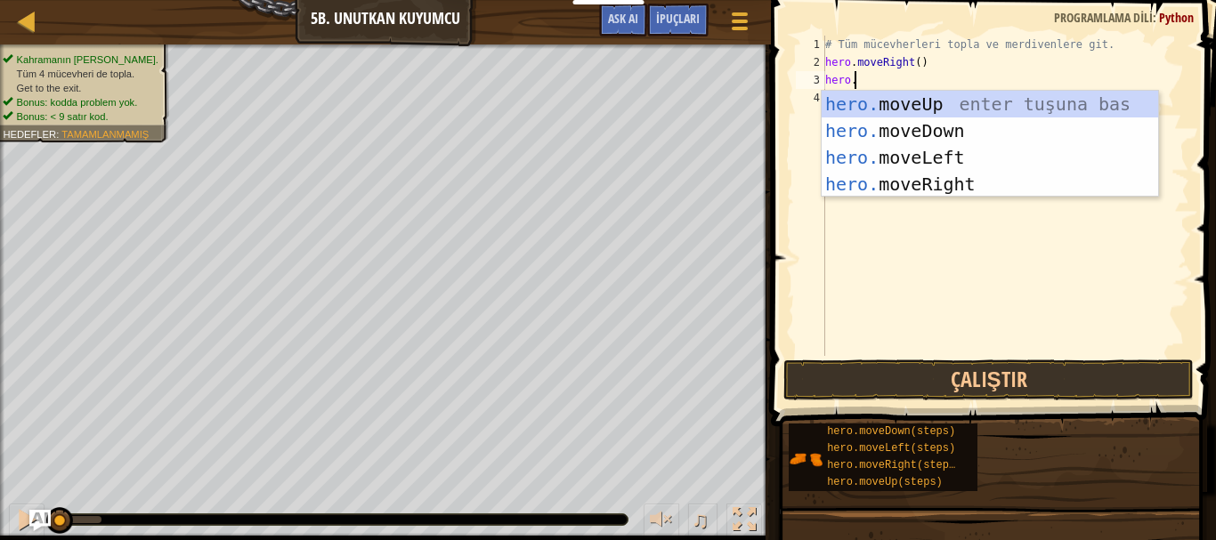
scroll to position [8, 3]
type textarea "hero.moved"
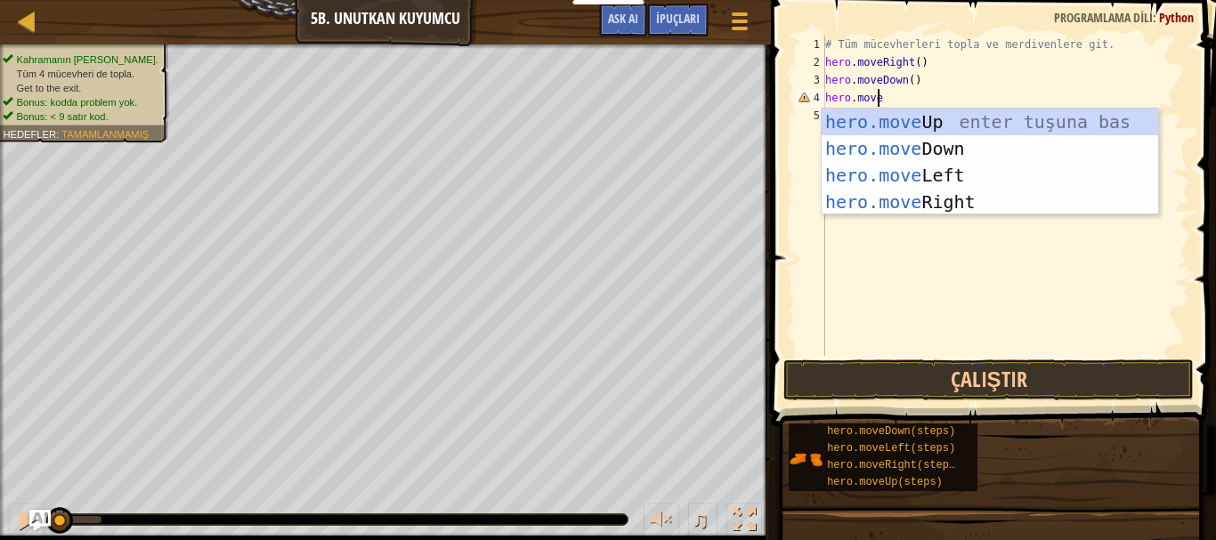
type textarea "hero.mover"
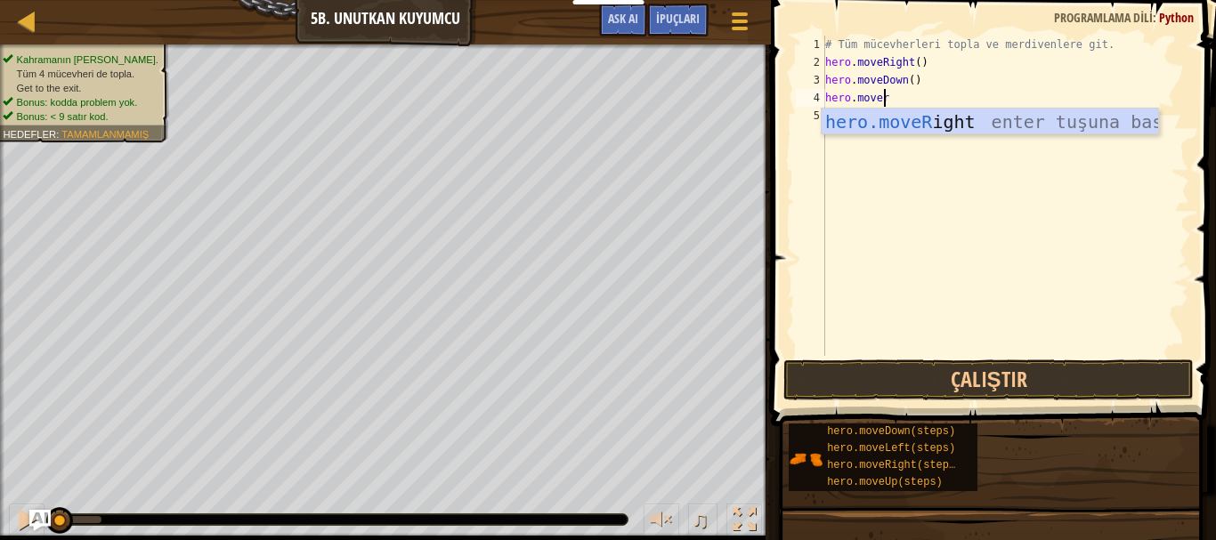
scroll to position [8, 0]
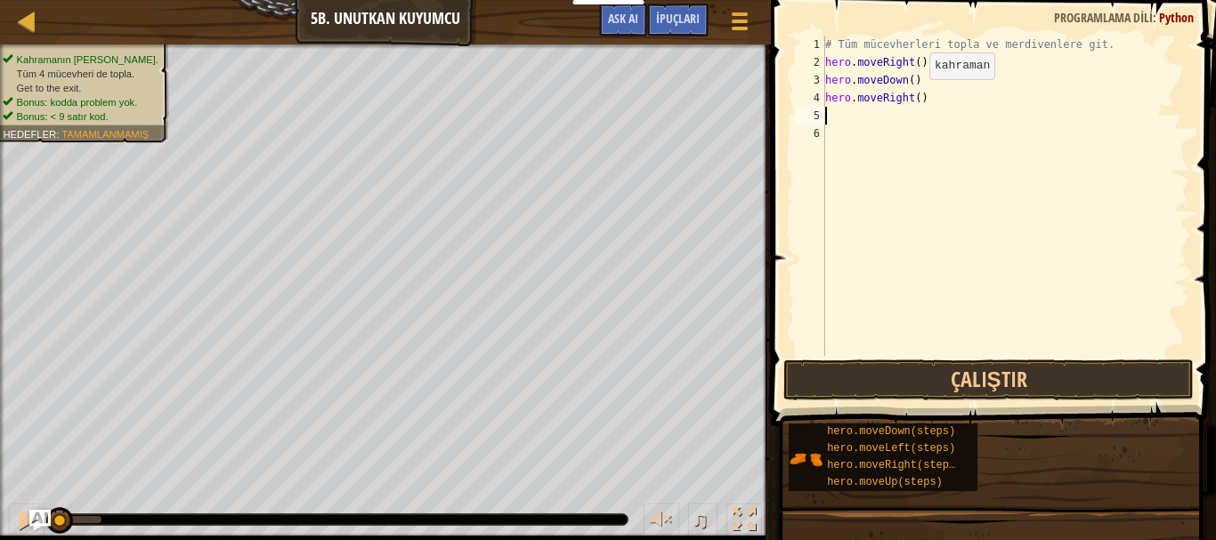
click at [914, 97] on div "# Tüm mücevherleri topla ve merdivenlere git. hero . moveRight ( ) hero . moveD…" at bounding box center [1006, 214] width 368 height 356
type textarea "hero.moveRight(2)"
click at [918, 111] on div "# Tüm mücevherleri topla ve merdivenlere git. hero . moveRight ( ) hero . moveD…" at bounding box center [1006, 214] width 368 height 356
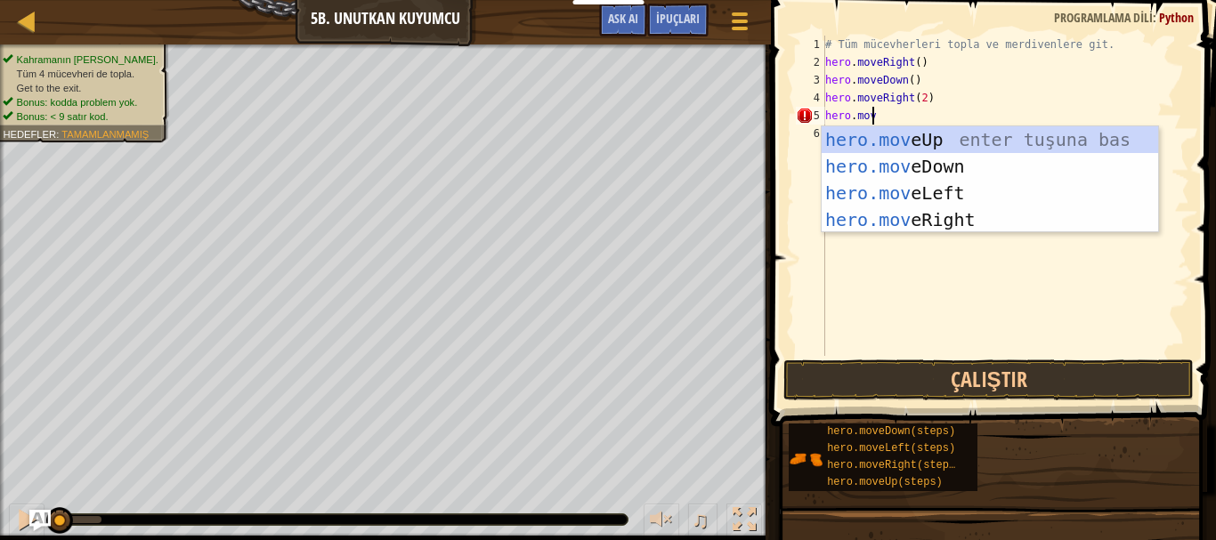
scroll to position [8, 3]
type textarea "hero.move"
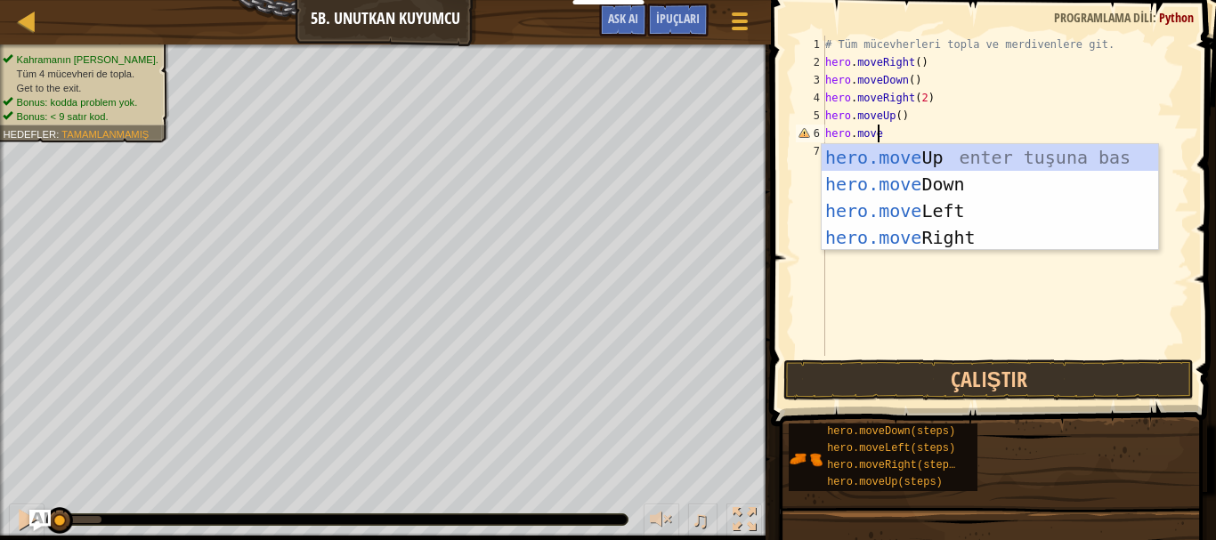
type textarea "hero.mover"
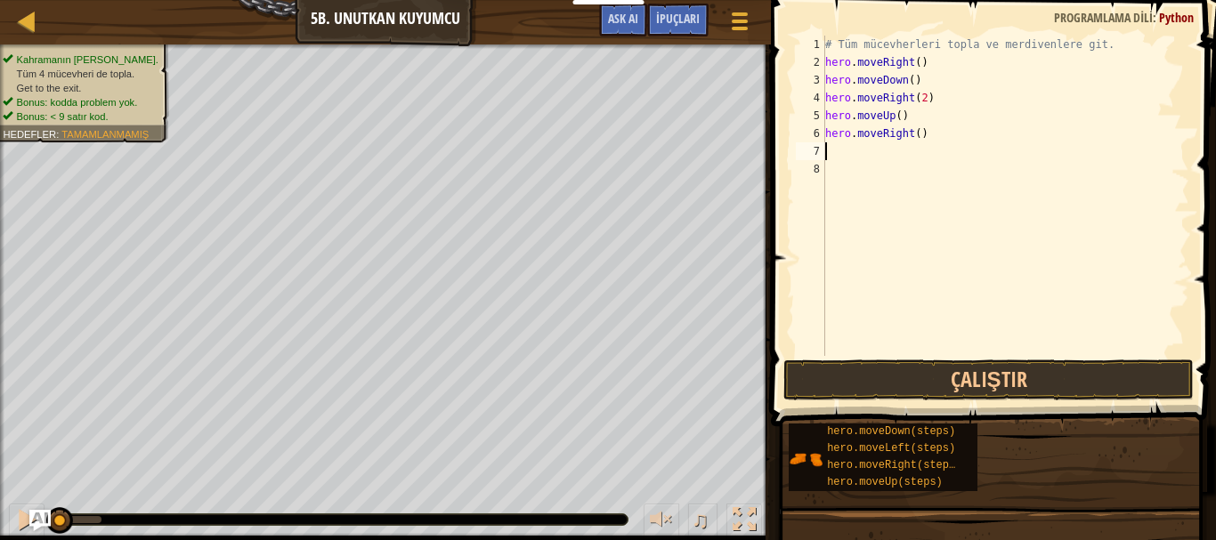
scroll to position [8, 0]
click at [996, 394] on button "Çalıştır" at bounding box center [989, 380] width 411 height 41
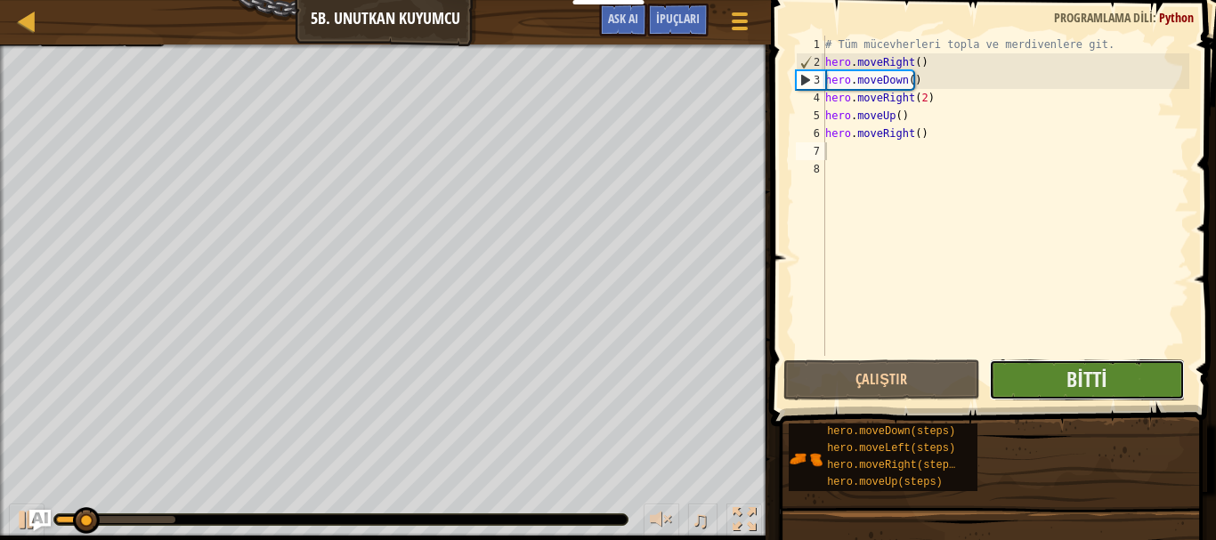
click at [1035, 382] on button "Bitti" at bounding box center [1087, 380] width 197 height 41
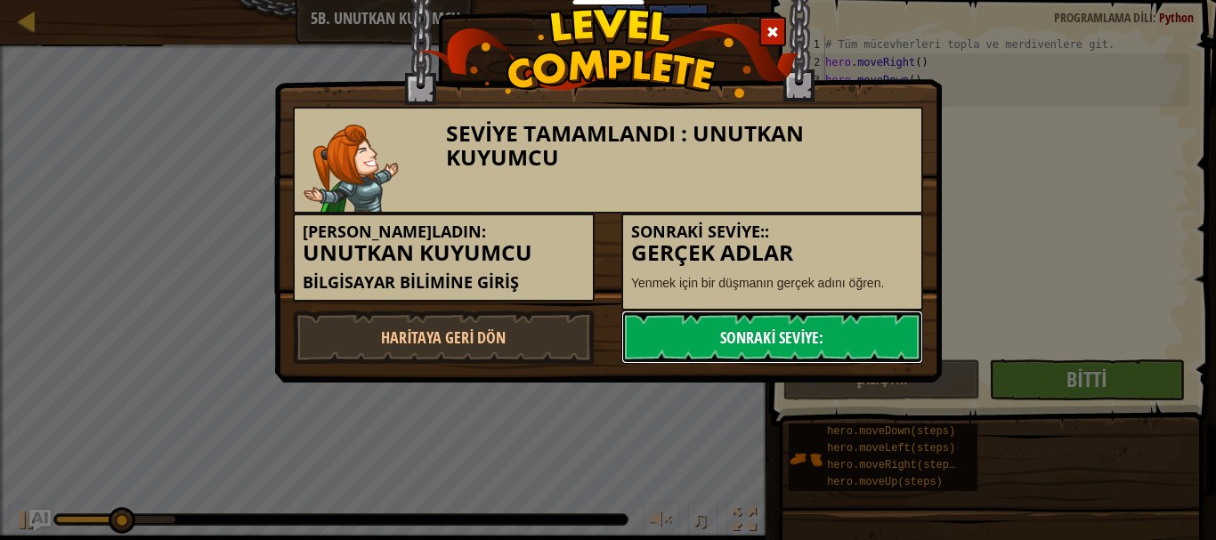
click at [735, 343] on link "Sonraki Seviye:" at bounding box center [772, 337] width 302 height 53
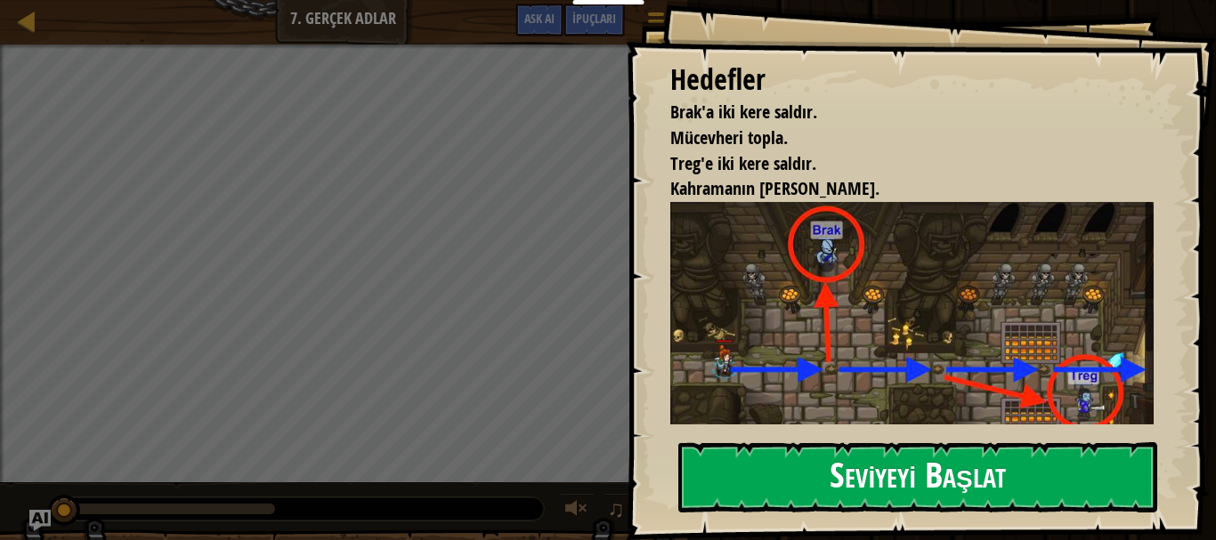
click at [849, 470] on button "Seviyeyi Başlat" at bounding box center [917, 478] width 479 height 70
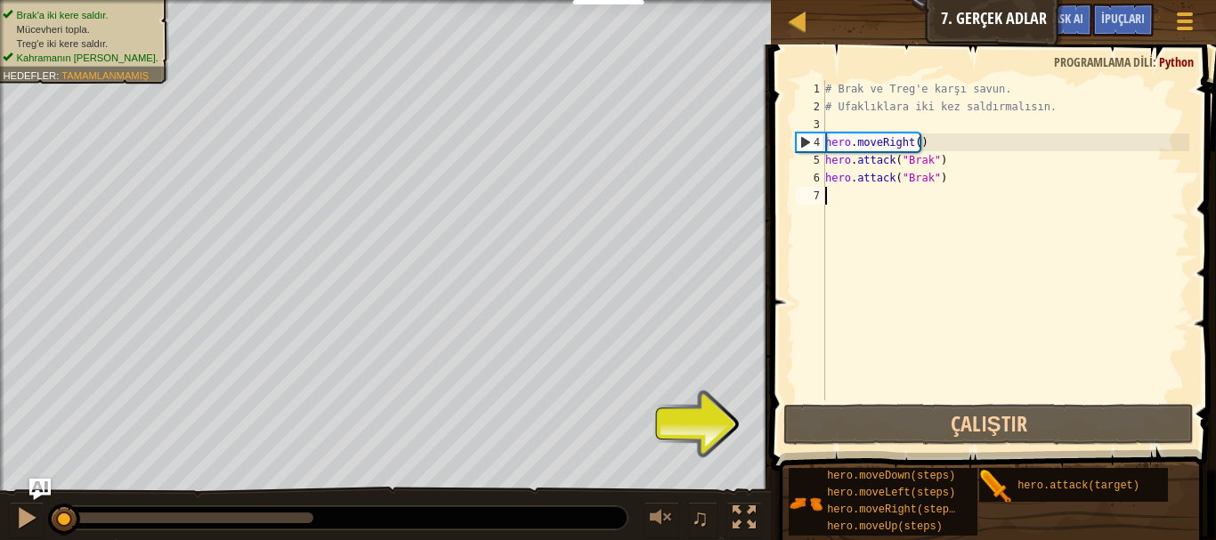
click at [849, 191] on div "# Brak ve Treg'e karşı savun. # Ufaklıklara iki kez saldırmalısın. hero . moveR…" at bounding box center [1006, 258] width 368 height 356
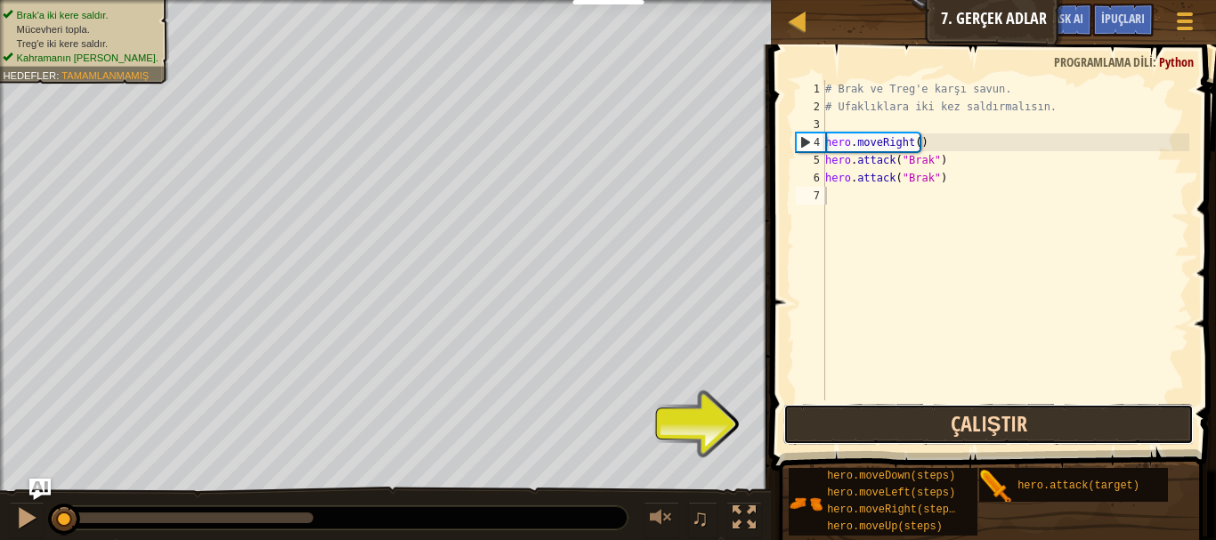
click at [942, 429] on button "Çalıştır" at bounding box center [989, 424] width 411 height 41
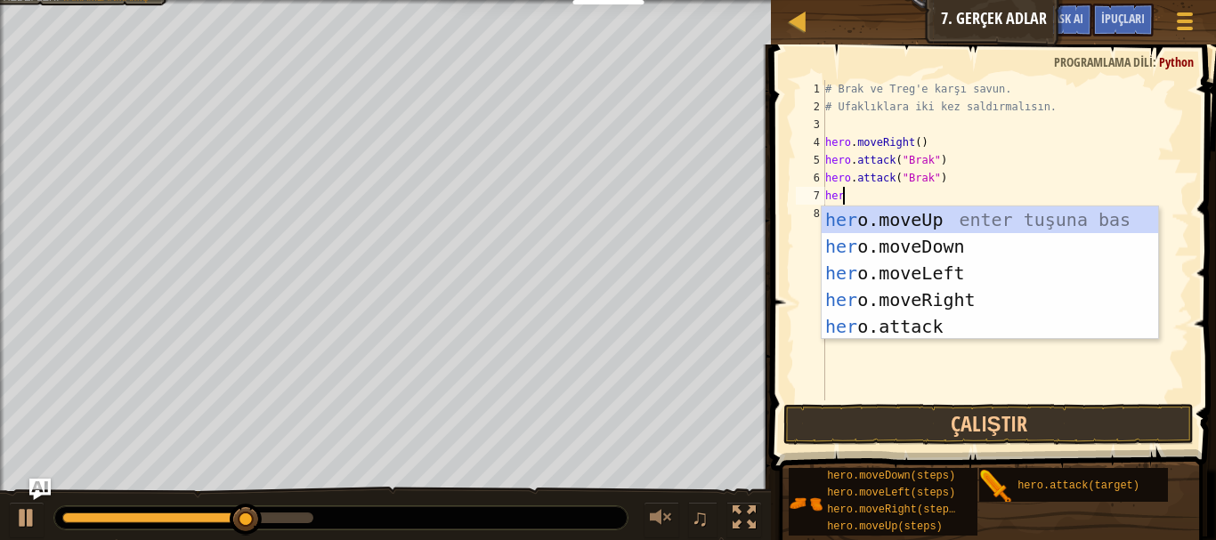
scroll to position [8, 1]
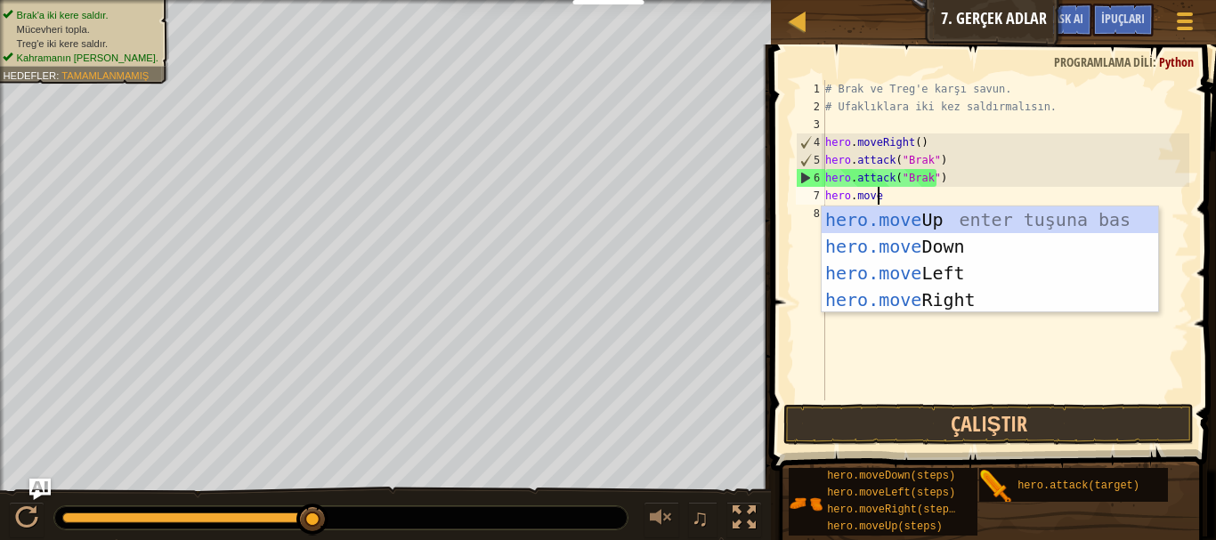
type textarea "hero.mover"
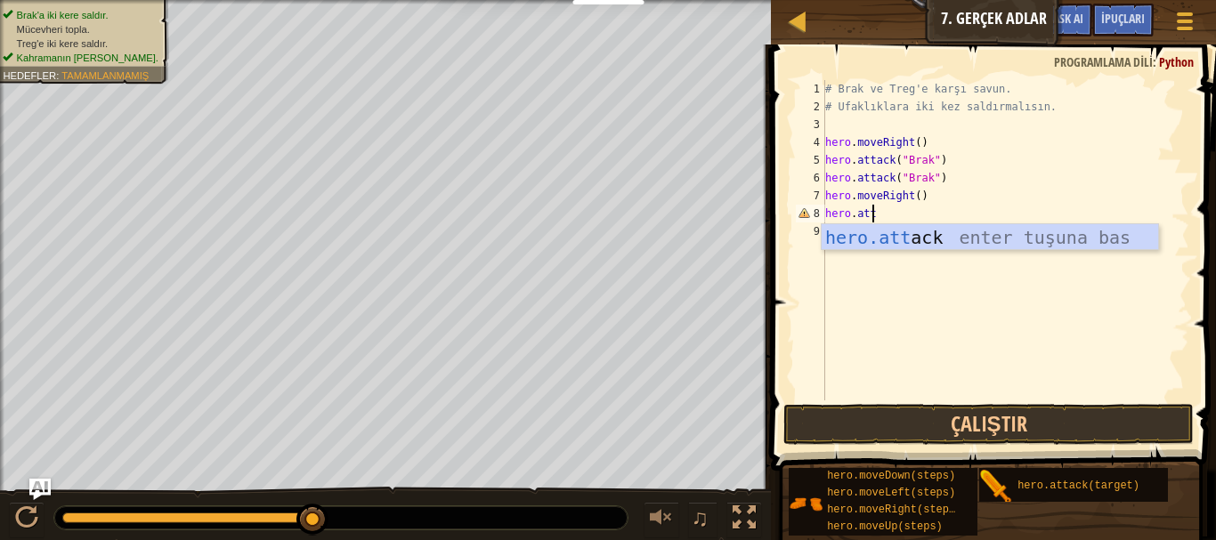
scroll to position [8, 3]
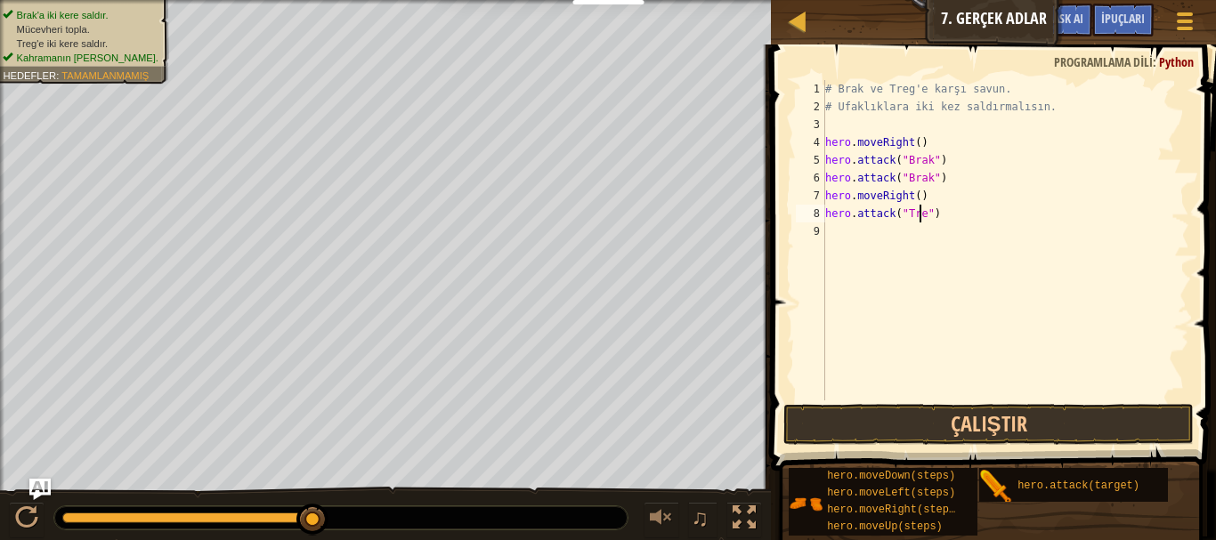
type textarea "hero.attack("Treg")"
drag, startPoint x: 946, startPoint y: 219, endPoint x: 823, endPoint y: 217, distance: 123.8
click at [823, 217] on div "hero.attack("Treg") 1 2 3 4 5 6 7 8 9 # Brak ve Treg'e karşı savun. # Ufaklıkla…" at bounding box center [990, 240] width 397 height 321
click at [881, 232] on div "# Brak ve Treg'e karşı savun. # Ufaklıklara iki kez saldırmalısın. hero . moveR…" at bounding box center [1006, 258] width 368 height 356
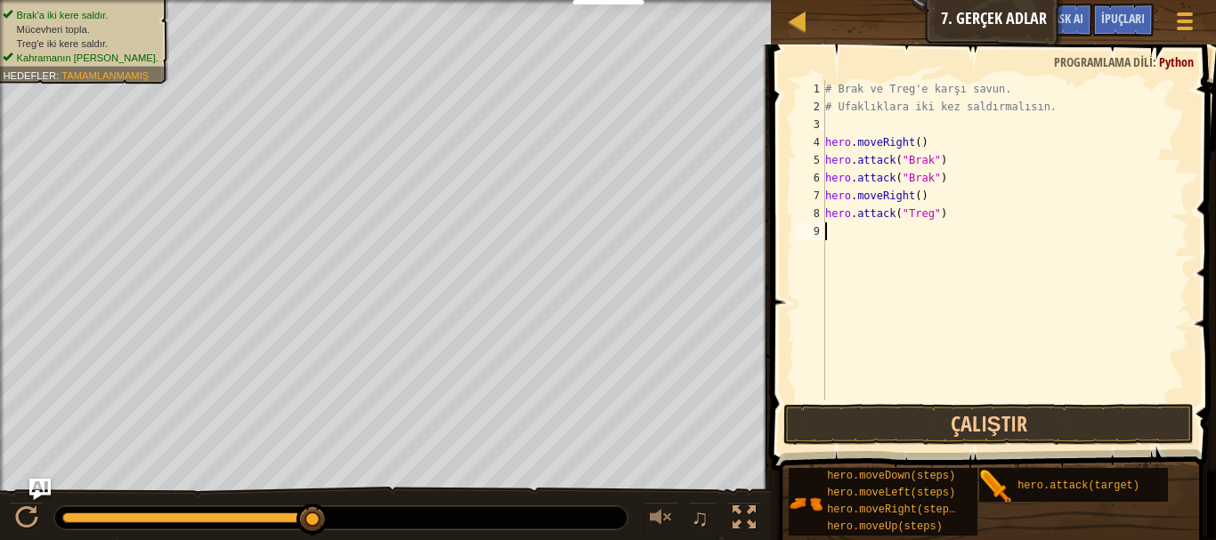
scroll to position [8, 0]
paste textarea "hero.attack("Treg")"
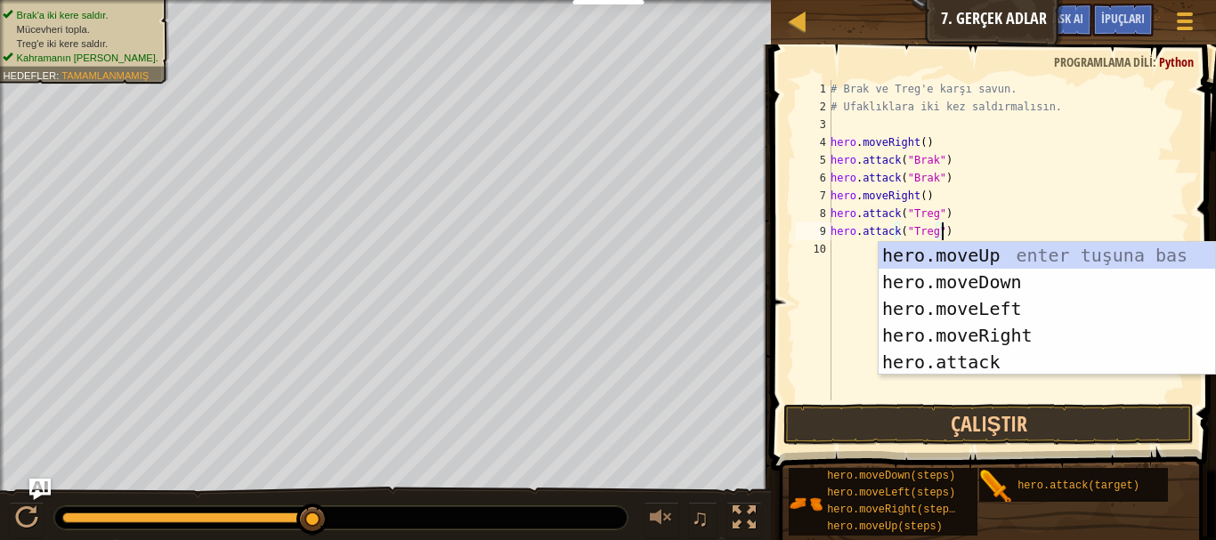
click at [938, 529] on div "Çözümü doldur İpuçları hero.attack("Treg") 1 2 3 4 5 6 7 8 9 10 # Brak ve Treg'…" at bounding box center [991, 288] width 451 height 487
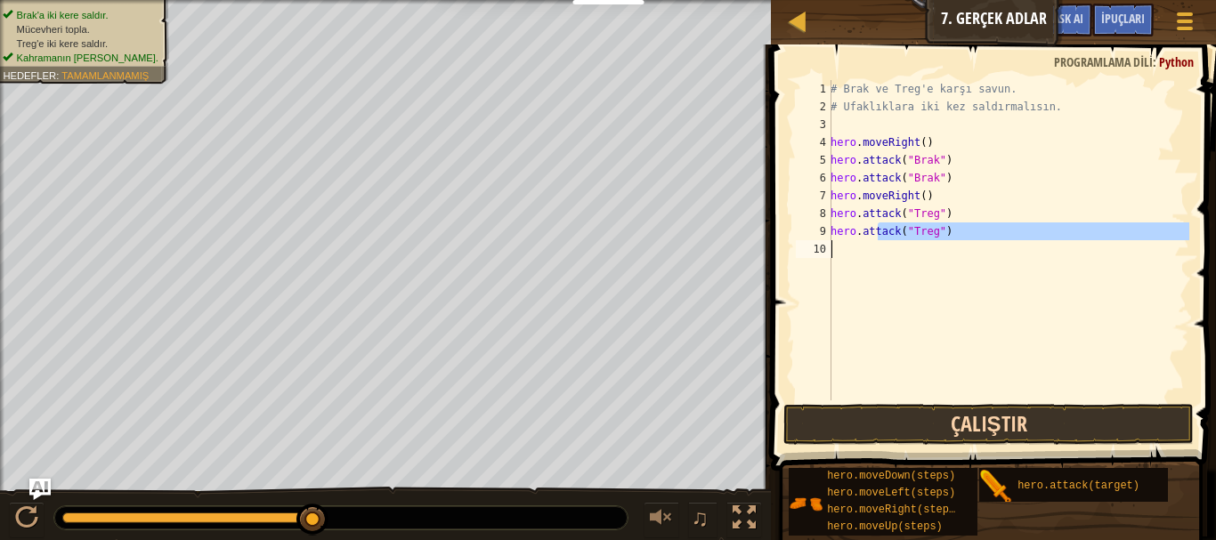
type textarea "hero.attack("Treg")"
drag, startPoint x: 954, startPoint y: 404, endPoint x: 953, endPoint y: 413, distance: 8.9
click at [954, 413] on button "Çalıştır" at bounding box center [989, 424] width 411 height 41
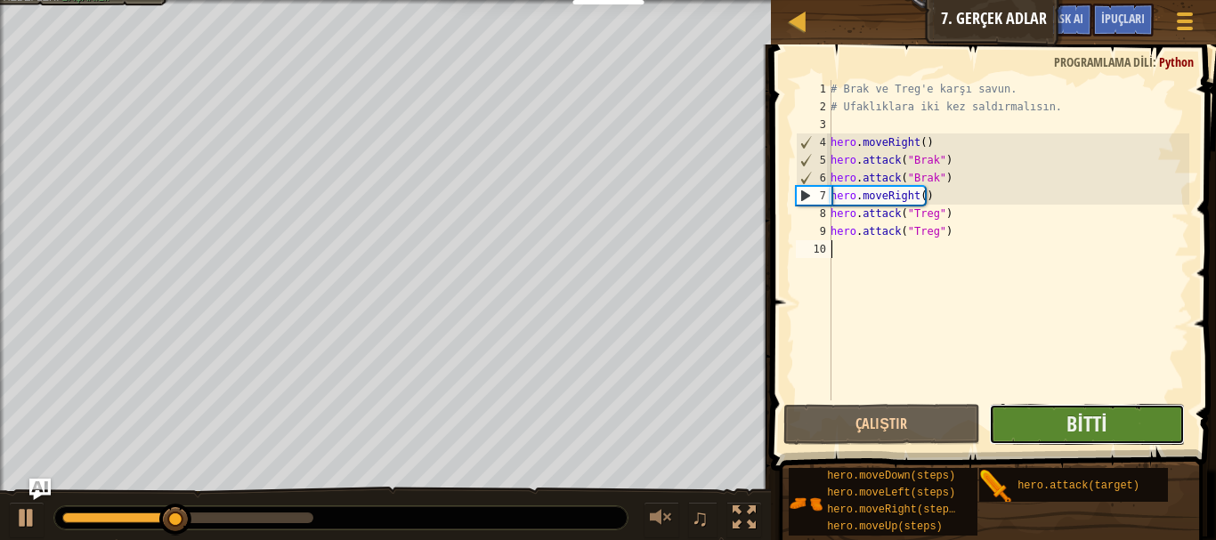
click at [1129, 439] on button "Bitti" at bounding box center [1087, 424] width 197 height 41
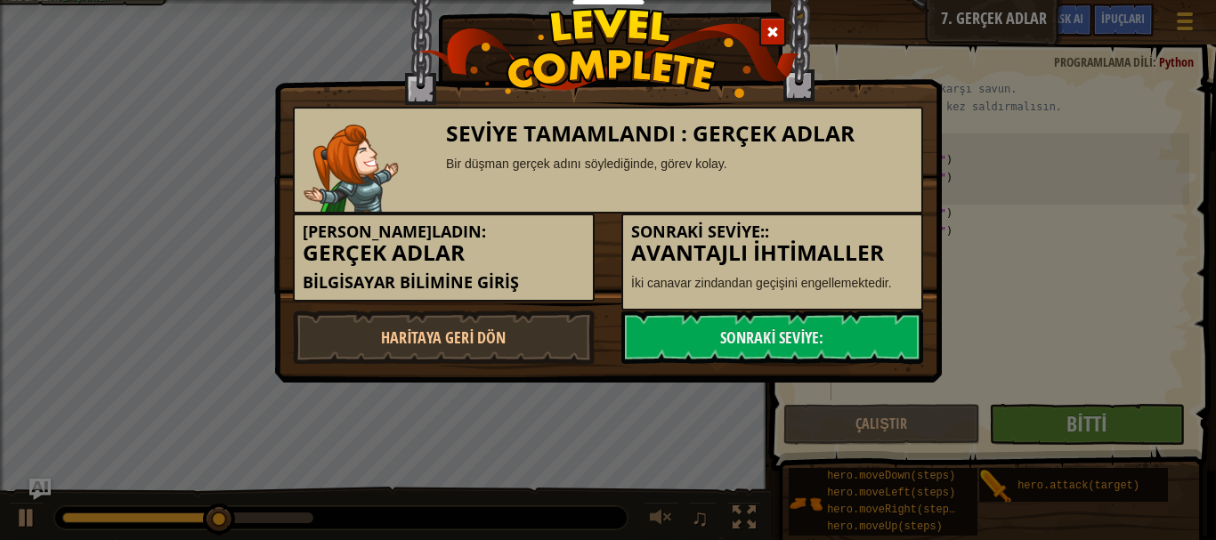
click at [682, 309] on div "Sonraki Seviye:: Avantajlı İhtimaller İki canavar zindandan geçişini engellemek…" at bounding box center [772, 262] width 302 height 97
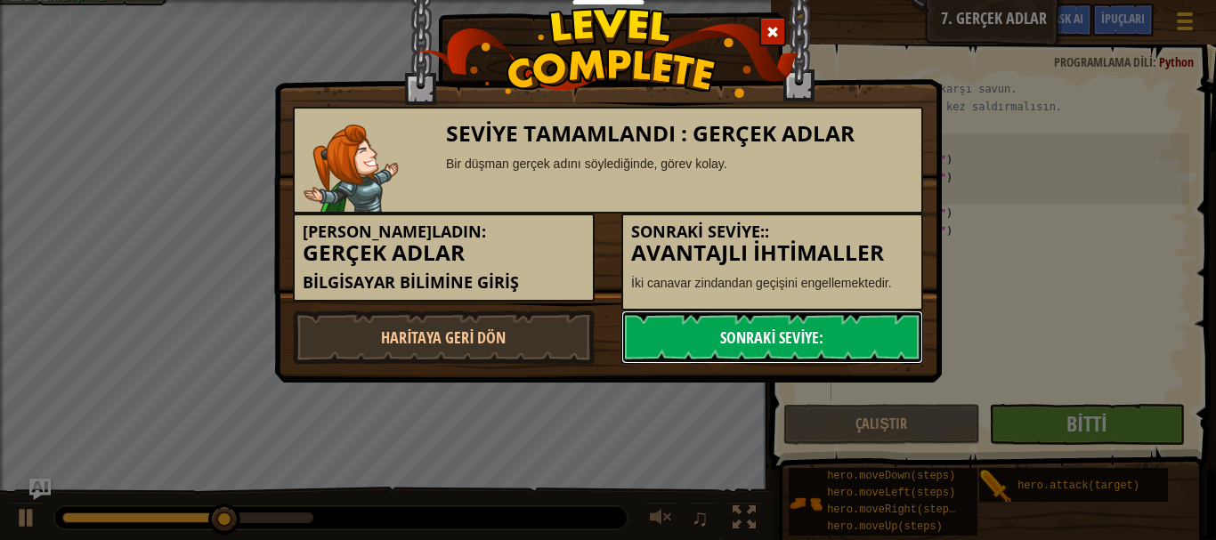
click at [687, 332] on link "Sonraki Seviye:" at bounding box center [772, 337] width 302 height 53
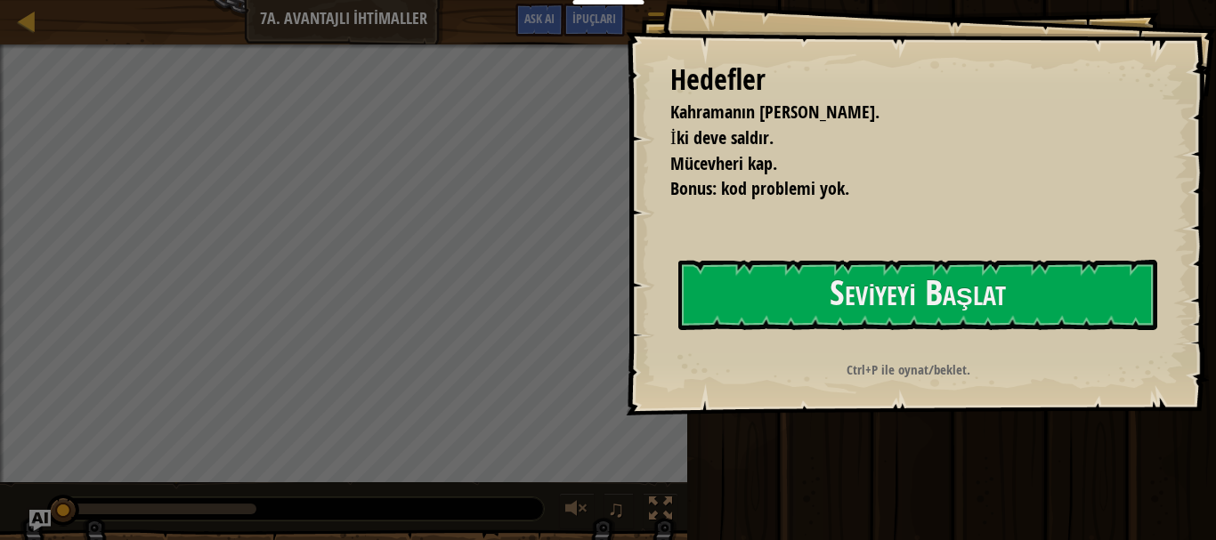
click at [626, 391] on div "[PERSON_NAME] hayatta kalmalı. İki deve saldır. Mücevheri kap. Bonus: kod probl…" at bounding box center [921, 208] width 590 height 416
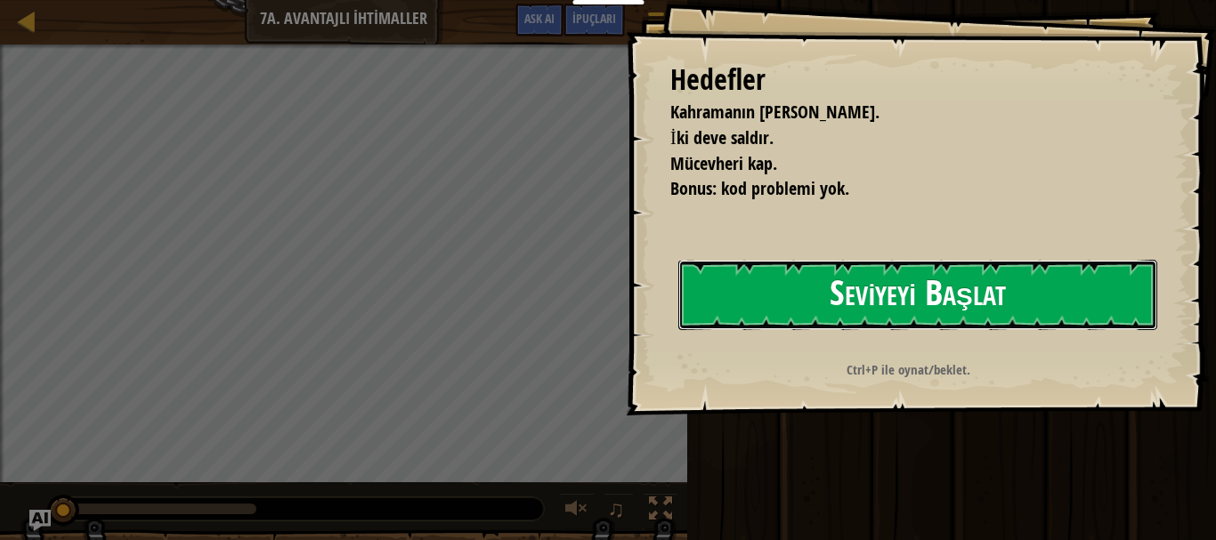
click at [838, 275] on button "Seviyeyi Başlat" at bounding box center [917, 295] width 479 height 70
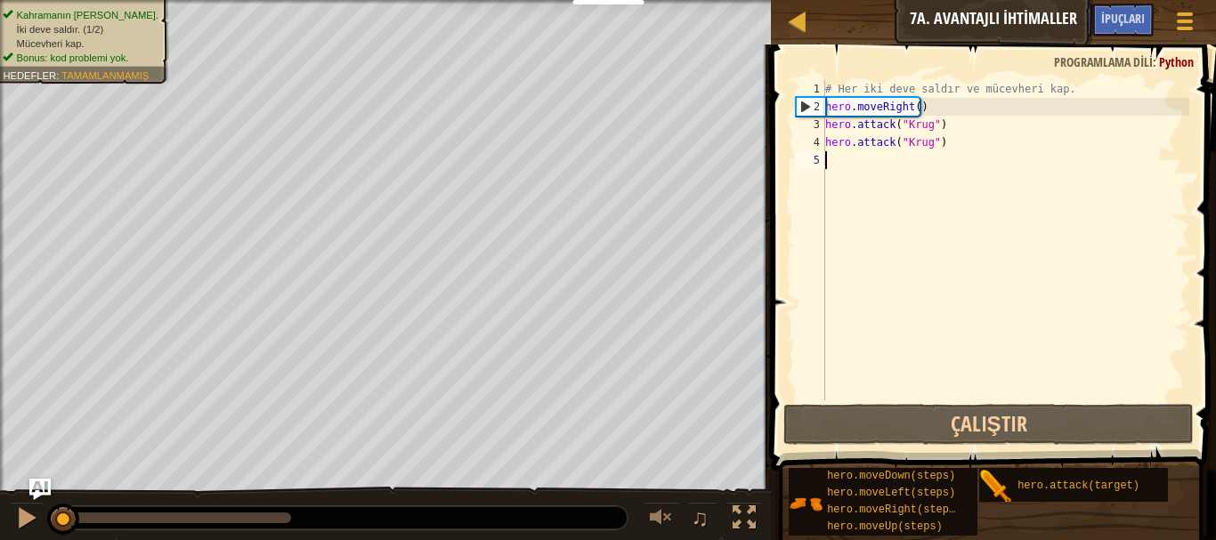
scroll to position [8, 0]
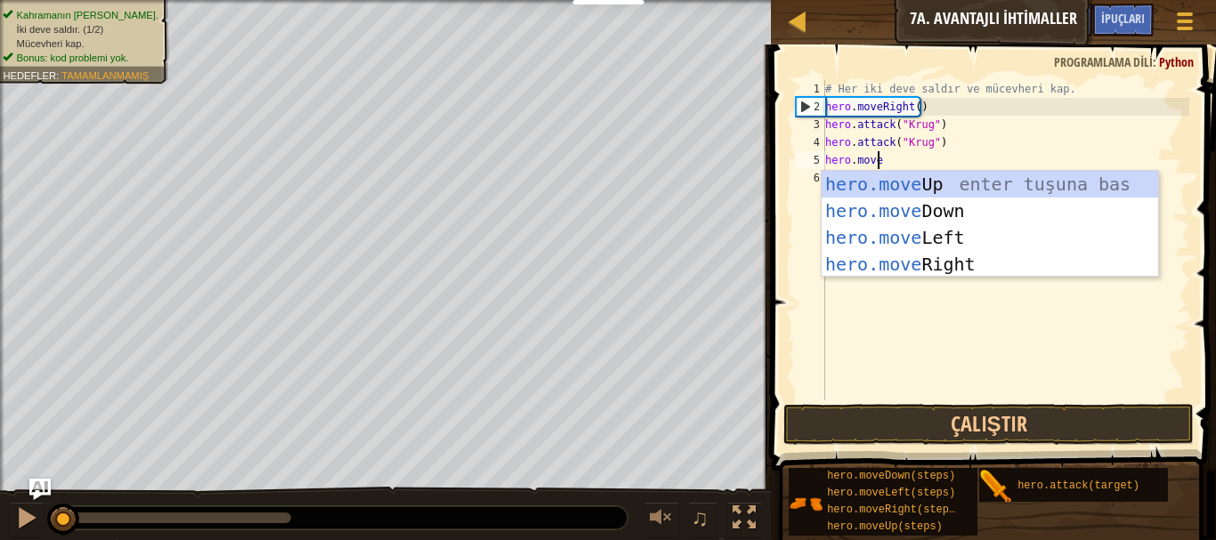
type textarea "hero.mover"
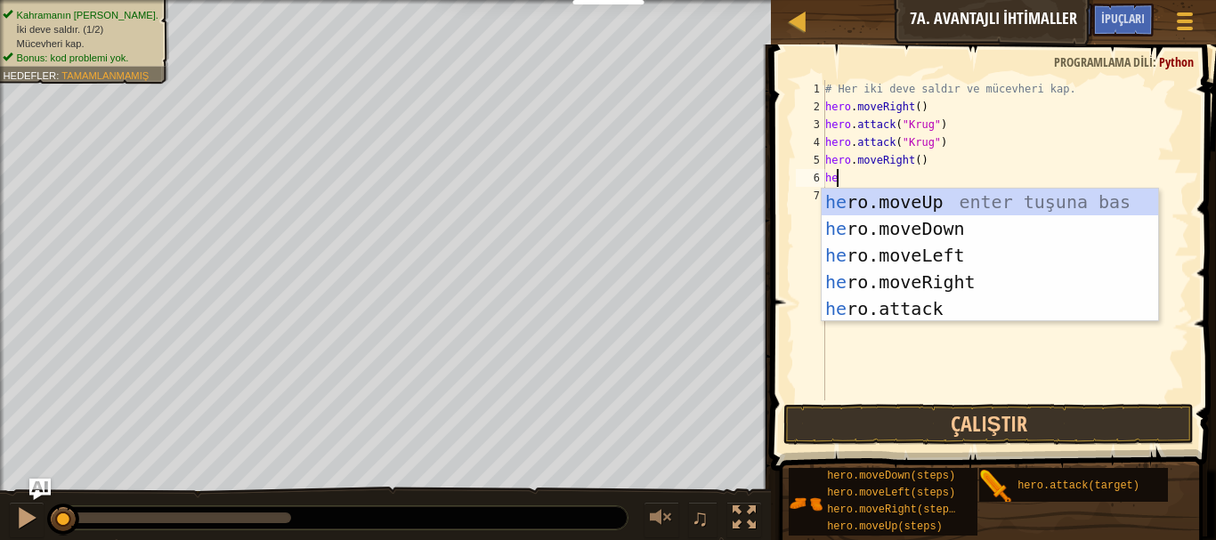
scroll to position [8, 1]
type textarea "hero.o"
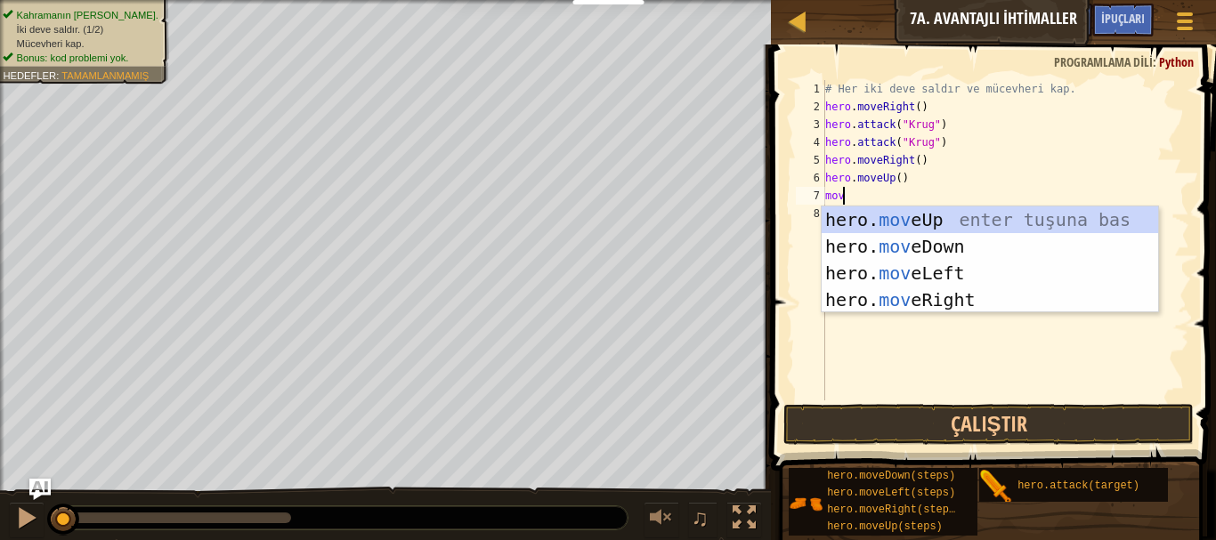
scroll to position [8, 0]
type textarea "m"
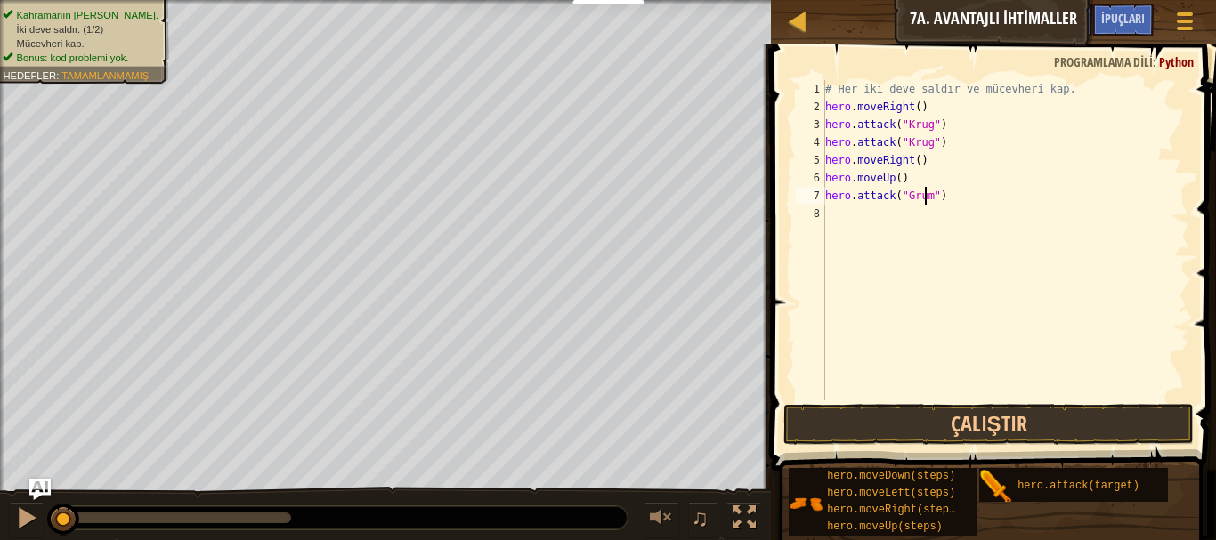
scroll to position [8, 8]
type textarea "hero.attack("Grump")"
drag, startPoint x: 908, startPoint y: 200, endPoint x: 826, endPoint y: 198, distance: 82.0
click at [826, 198] on div "# Her iki deve saldır ve mücevheri kap. hero . moveRight ( ) hero . attack ( "[…" at bounding box center [1006, 258] width 368 height 356
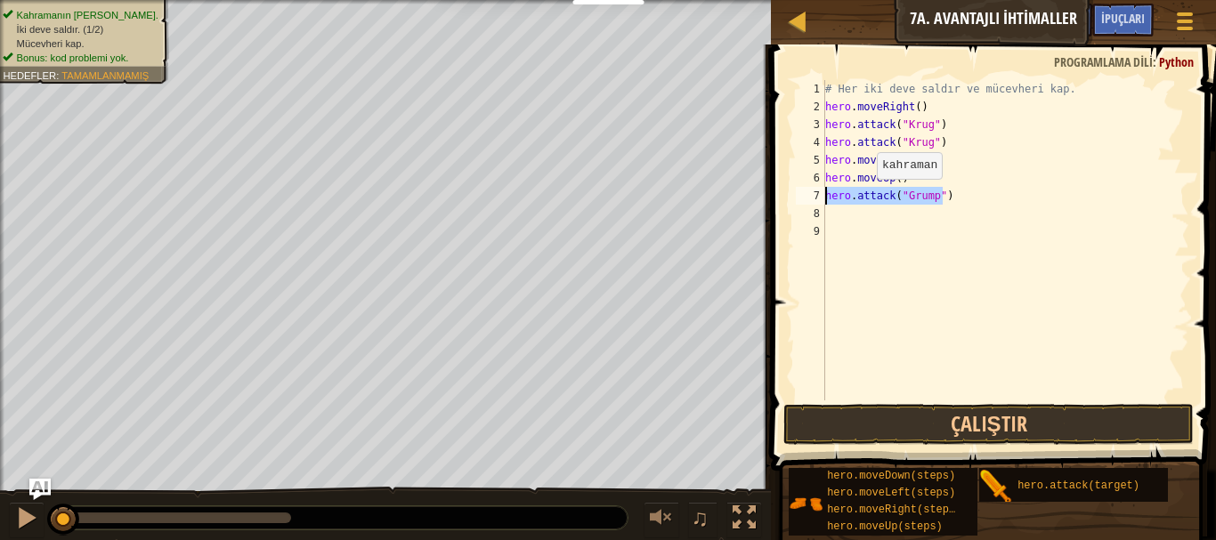
type textarea "hero.attack("Grump")"
click at [862, 197] on div "# Her iki deve saldır ve mücevheri kap. hero . moveRight ( ) hero . attack ( "[…" at bounding box center [1006, 240] width 368 height 321
click at [896, 216] on div "# Her iki deve saldır ve mücevheri kap. hero . moveRight ( ) hero . attack ( "[…" at bounding box center [1006, 258] width 368 height 356
paste textarea "hero.attack("Grump")"
type textarea "hero.attack("Grump")"
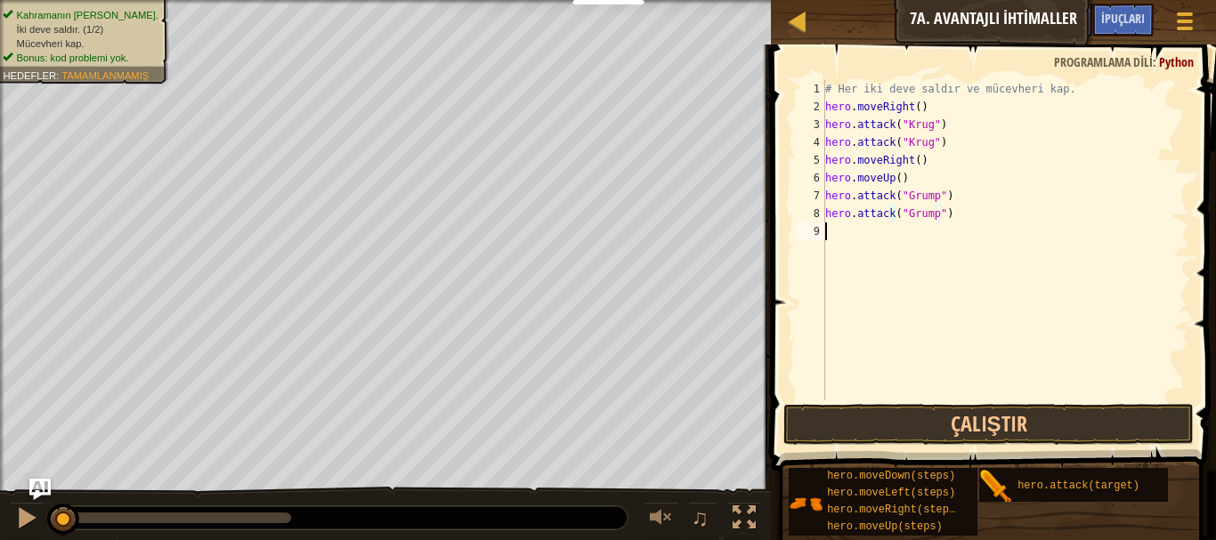
click at [918, 229] on div "# Her iki deve saldır ve mücevheri kap. hero . moveRight ( ) hero . attack ( "[…" at bounding box center [1006, 258] width 368 height 356
type textarea "h"
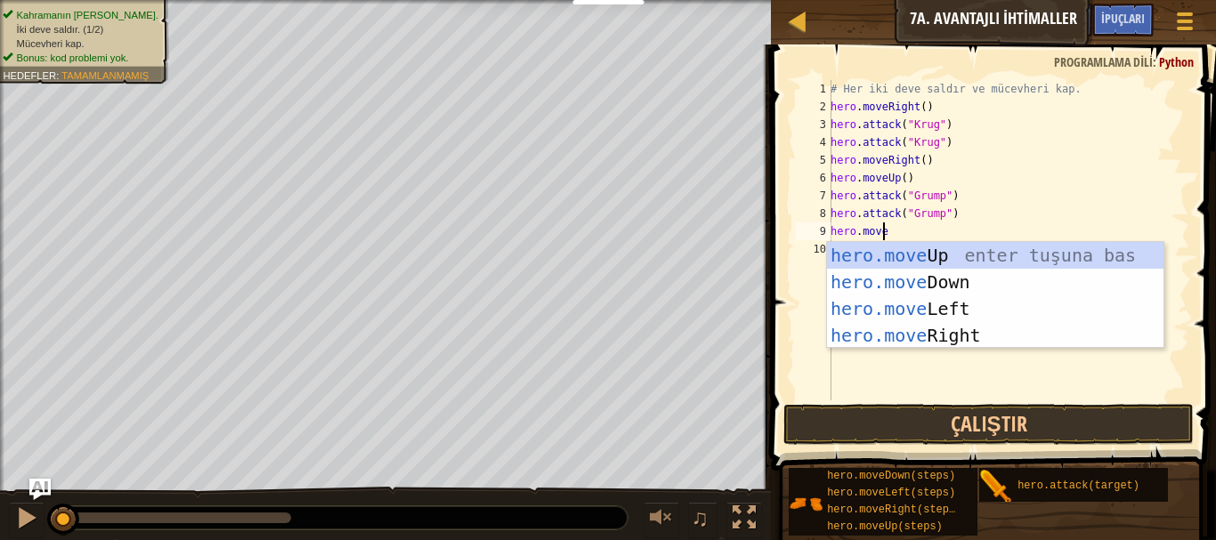
type textarea "hero.mover"
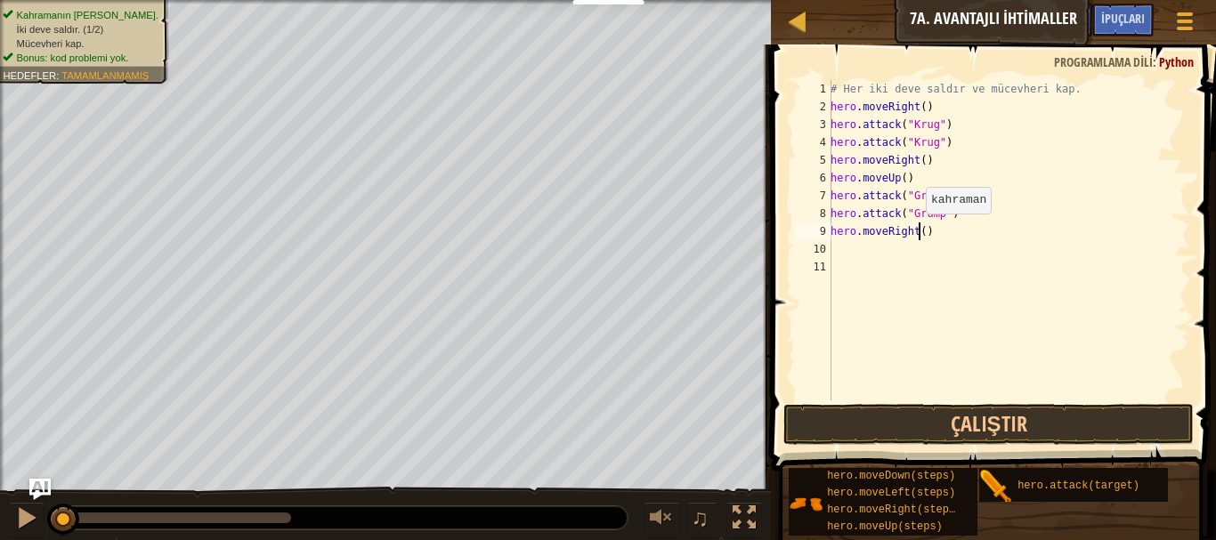
click at [916, 232] on div "# Her iki deve saldır ve mücevheri kap. hero . moveRight ( ) hero . attack ( "[…" at bounding box center [1008, 258] width 362 height 356
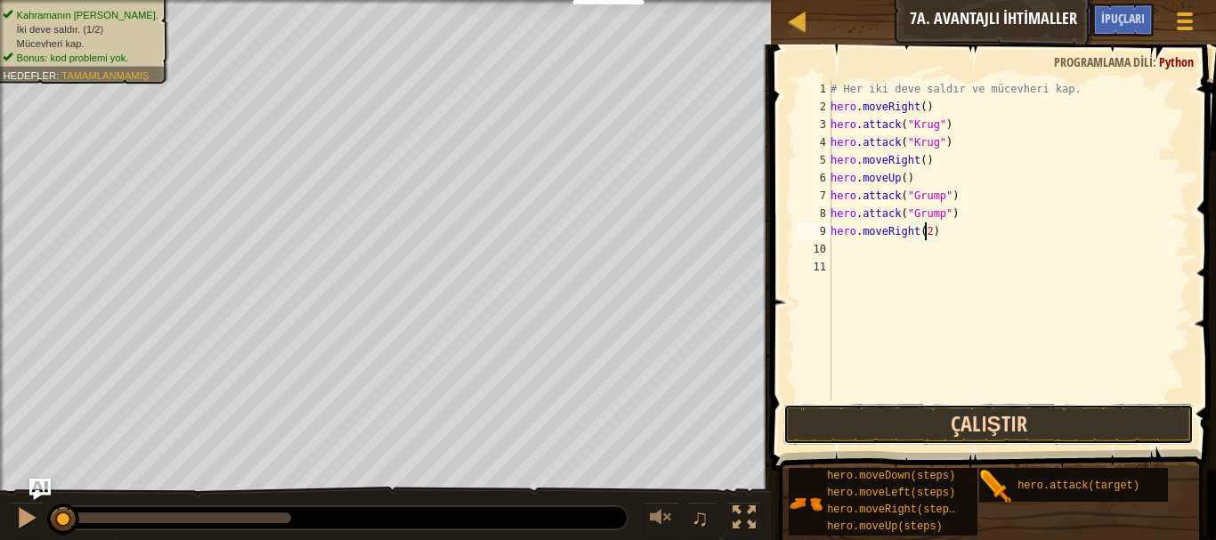
click at [884, 418] on button "Çalıştır" at bounding box center [989, 424] width 411 height 41
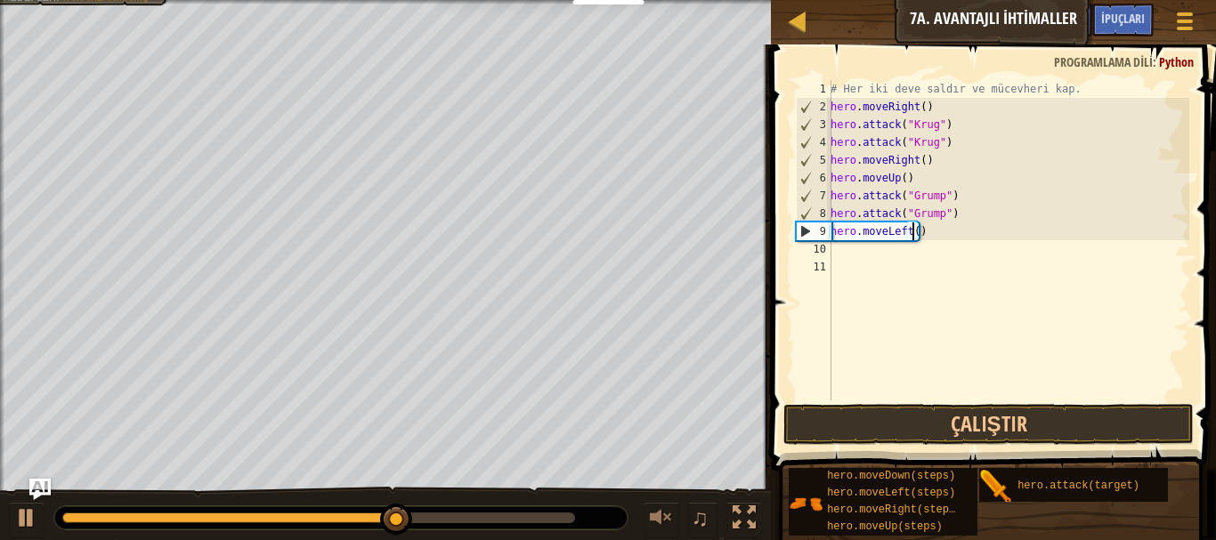
scroll to position [8, 6]
type textarea "hero.moveLeft(2)"
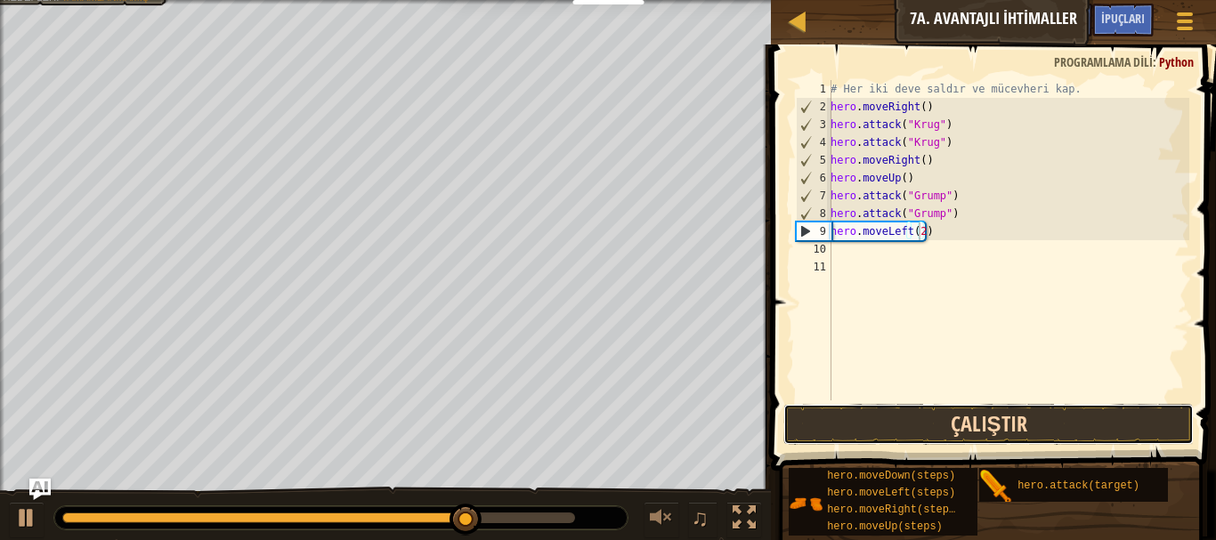
click at [987, 413] on button "Çalıştır" at bounding box center [989, 424] width 411 height 41
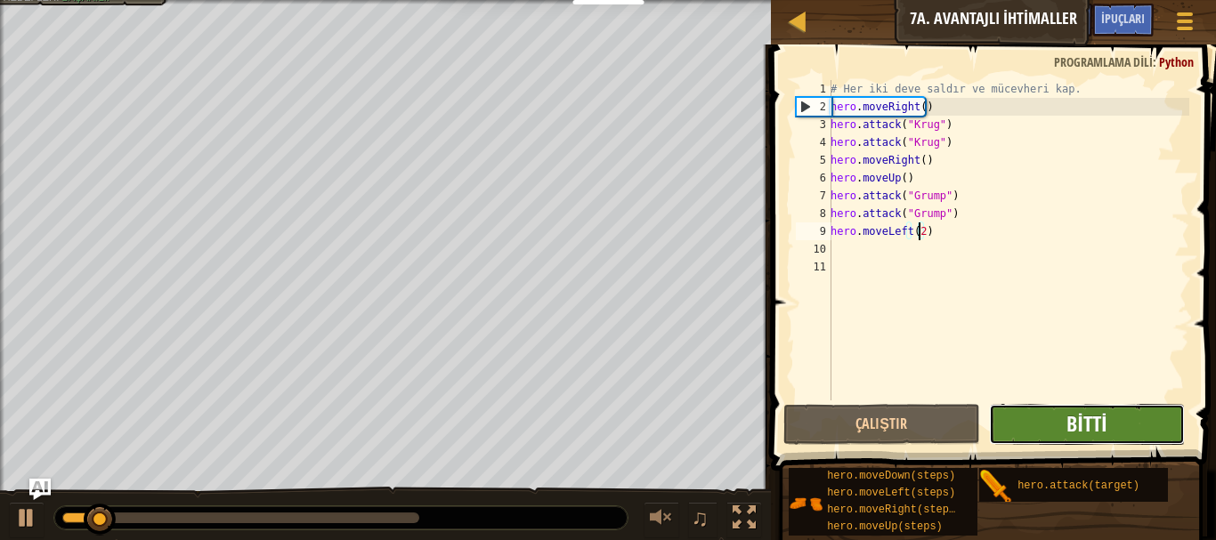
click at [1068, 423] on span "Bitti" at bounding box center [1087, 424] width 40 height 28
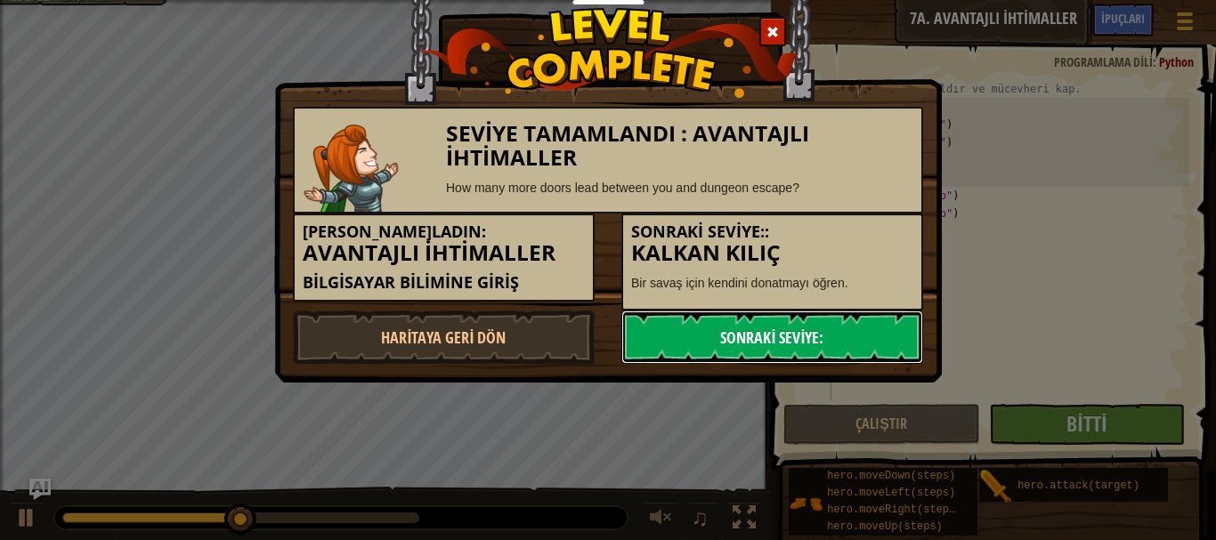
click at [753, 343] on link "Sonraki Seviye:" at bounding box center [772, 337] width 302 height 53
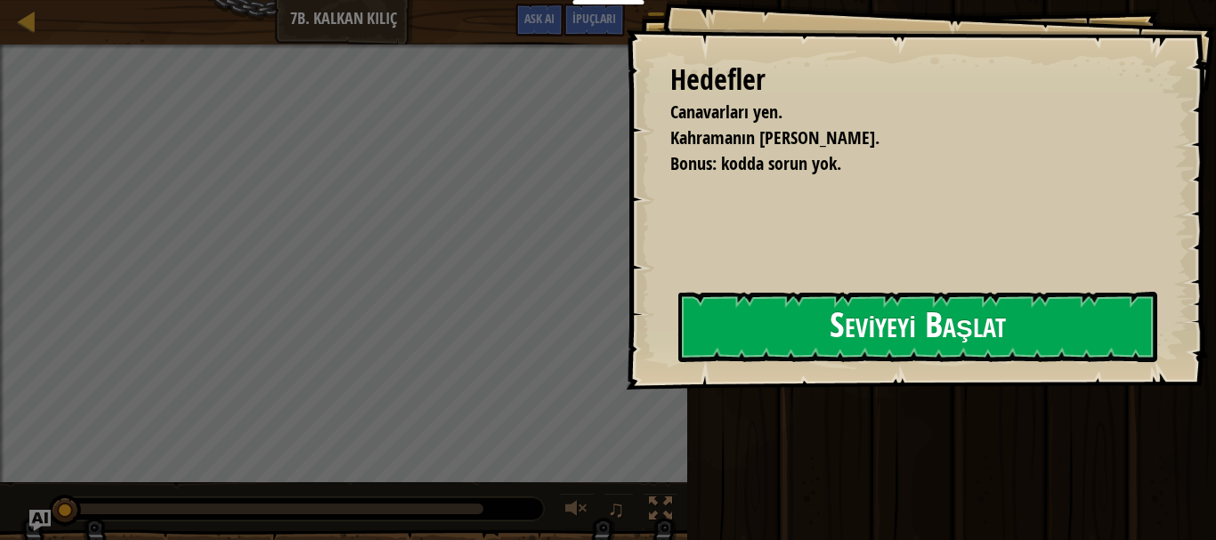
click at [782, 334] on button "Seviyeyi Başlat" at bounding box center [917, 327] width 479 height 70
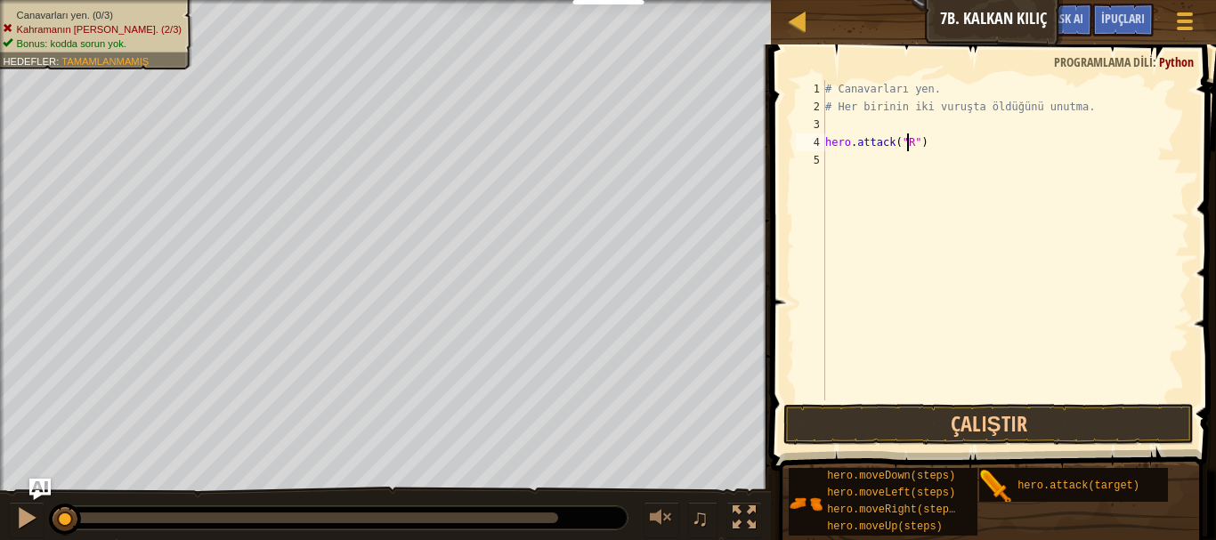
scroll to position [8, 7]
type textarea "hero.attack("Rig")"
drag, startPoint x: 938, startPoint y: 147, endPoint x: 816, endPoint y: 143, distance: 122.0
click at [816, 143] on div "hero.attack("Rig") 1 2 3 4 5 # Canavarları yen. # Her birinin iki vuruşta öldüğ…" at bounding box center [990, 240] width 397 height 321
click at [843, 165] on div "# Canavarları yen. # Her birinin iki vuruşta öldüğünü unutma. hero . attack ( "…" at bounding box center [1006, 258] width 368 height 356
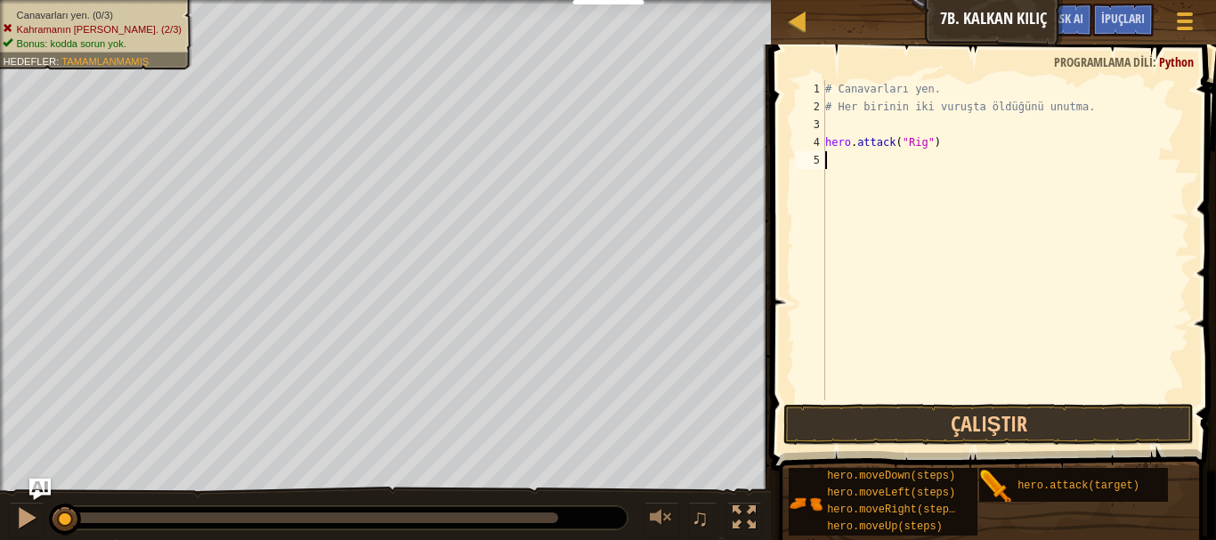
scroll to position [8, 0]
type textarea "hero.attack("Rig")"
click at [841, 173] on div "# Canavarları yen. # Her birinin iki vuruşta öldüğünü unutma. hero . attack ( "…" at bounding box center [1006, 258] width 368 height 356
click at [922, 181] on div "# Canavarları yen. # Her birinin iki vuruşta öldüğünü unutma. hero . attack ( "…" at bounding box center [1006, 258] width 368 height 356
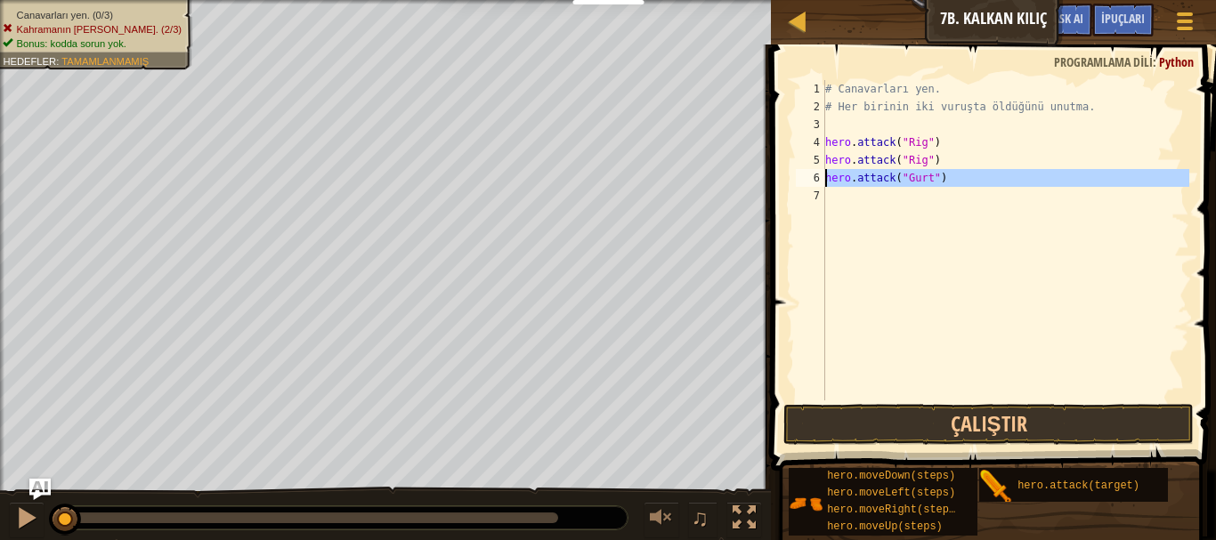
drag, startPoint x: 952, startPoint y: 188, endPoint x: 833, endPoint y: 167, distance: 120.3
click at [831, 167] on div "# Canavarları yen. # Her birinin iki vuruşta öldüğünü unutma. hero . attack ( "…" at bounding box center [1006, 258] width 368 height 356
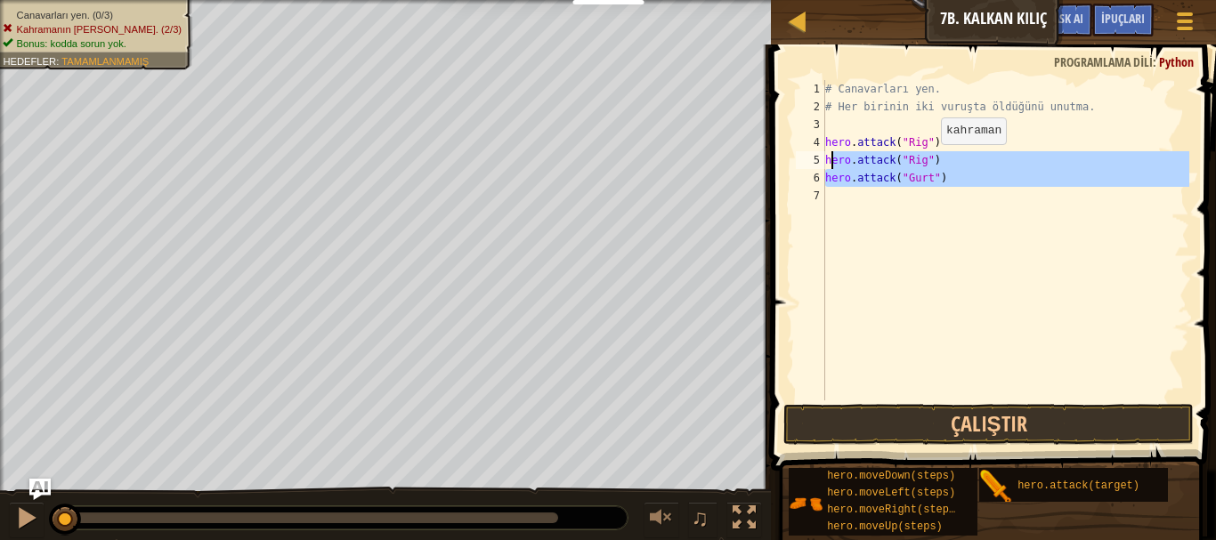
click at [938, 166] on div "# Canavarları yen. # Her birinin iki vuruşta öldüğünü unutma. hero . attack ( "…" at bounding box center [1006, 240] width 368 height 321
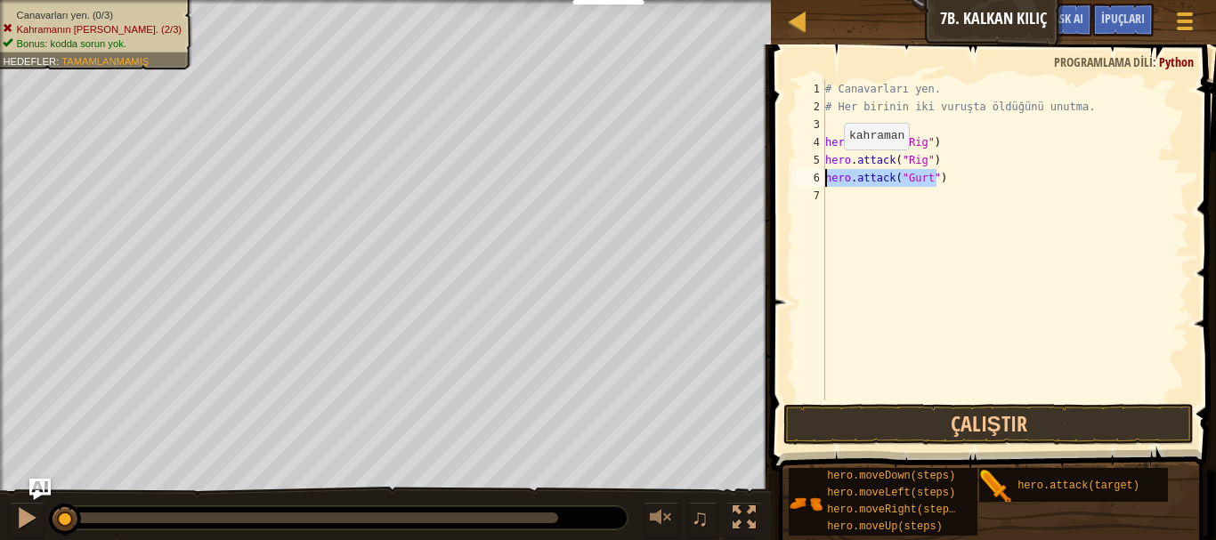
drag, startPoint x: 936, startPoint y: 185, endPoint x: 807, endPoint y: 183, distance: 129.1
click at [807, 183] on div "hero.attack("Rig") 1 2 3 4 5 6 7 # Canavarları yen. # Her birinin iki vuruşta ö…" at bounding box center [990, 240] width 397 height 321
type textarea "hero.attack("Gurt")"
click at [871, 209] on div "# Canavarları yen. # Her birinin iki vuruşta öldüğünü unutma. hero . attack ( "…" at bounding box center [1006, 258] width 368 height 356
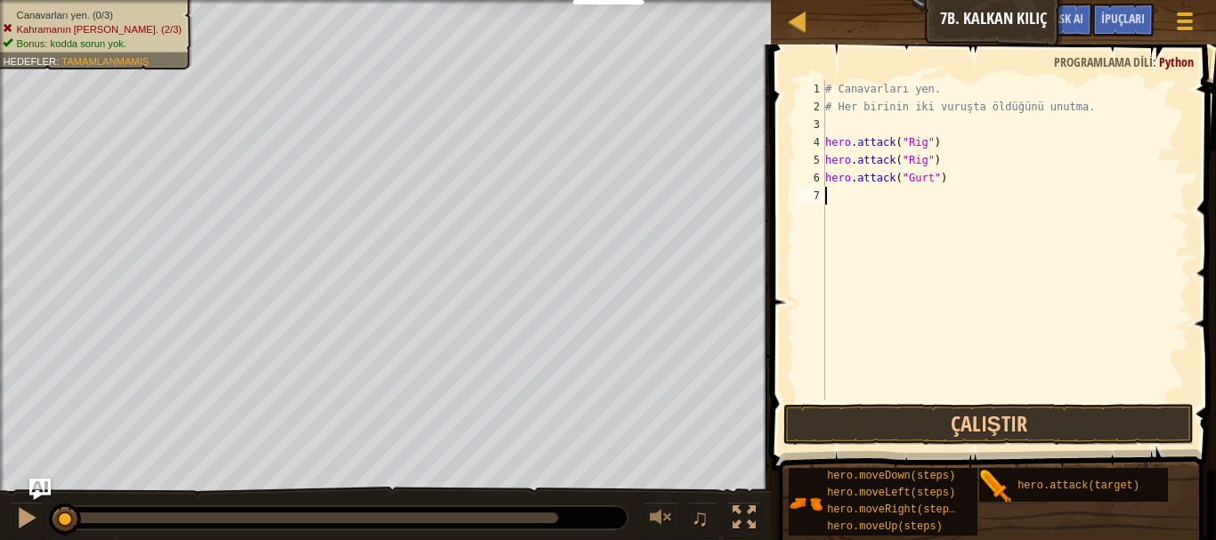
paste textarea "hero.attack("Gurt")"
type textarea "hero.attack("Gurt")"
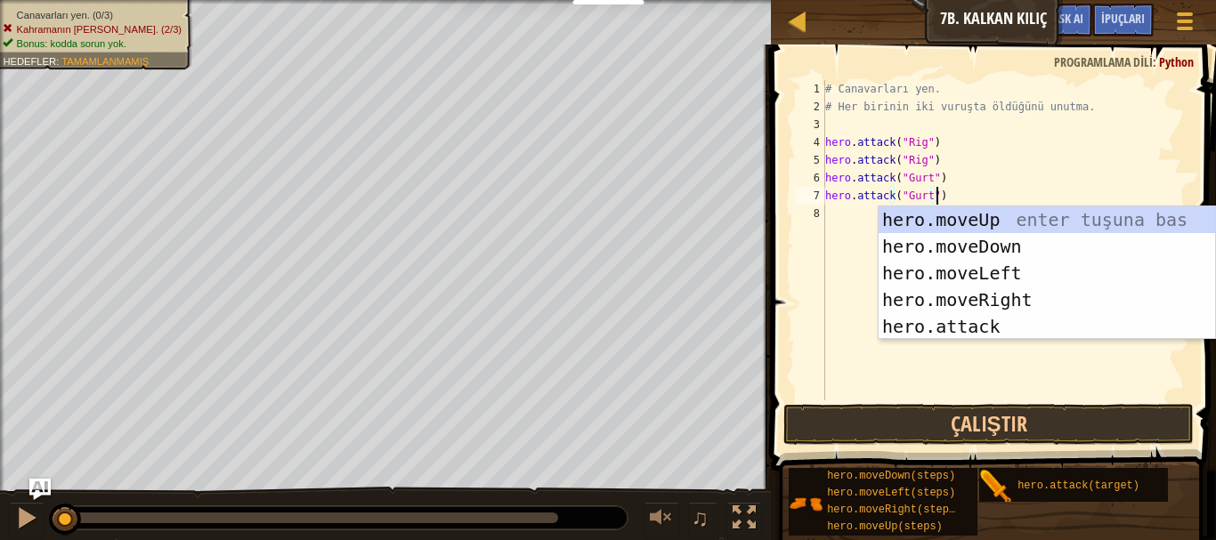
click at [951, 199] on div "# Canavarları yen. # Her birinin iki vuruşta öldüğünü unutma. hero . attack ( "…" at bounding box center [1006, 258] width 368 height 356
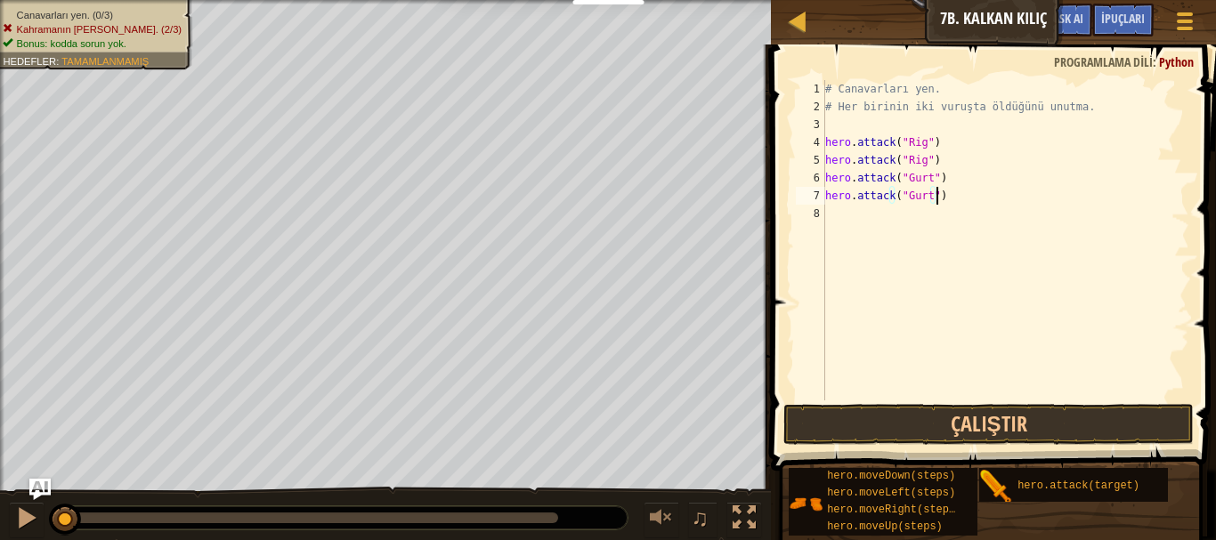
click at [893, 207] on div "# Canavarları yen. # Her birinin iki vuruşta öldüğünü unutma. hero . attack ( "…" at bounding box center [1006, 258] width 368 height 356
paste textarea "hero.attack("Gurt")"
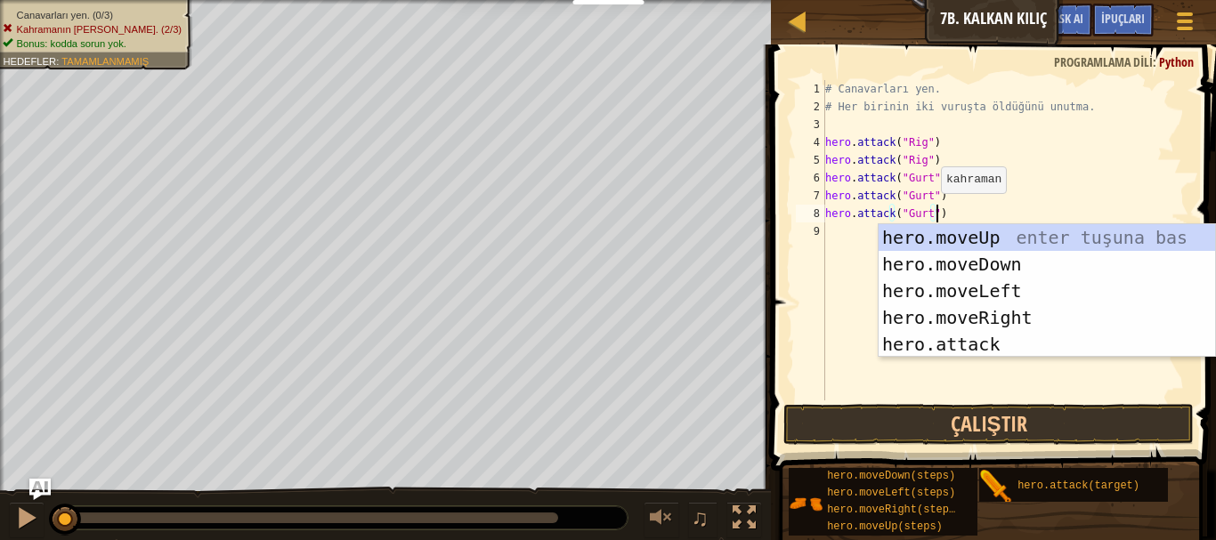
click at [926, 211] on div "# Canavarları yen. # Her birinin iki vuruşta öldüğünü unutma. hero . attack ( "…" at bounding box center [1006, 258] width 368 height 356
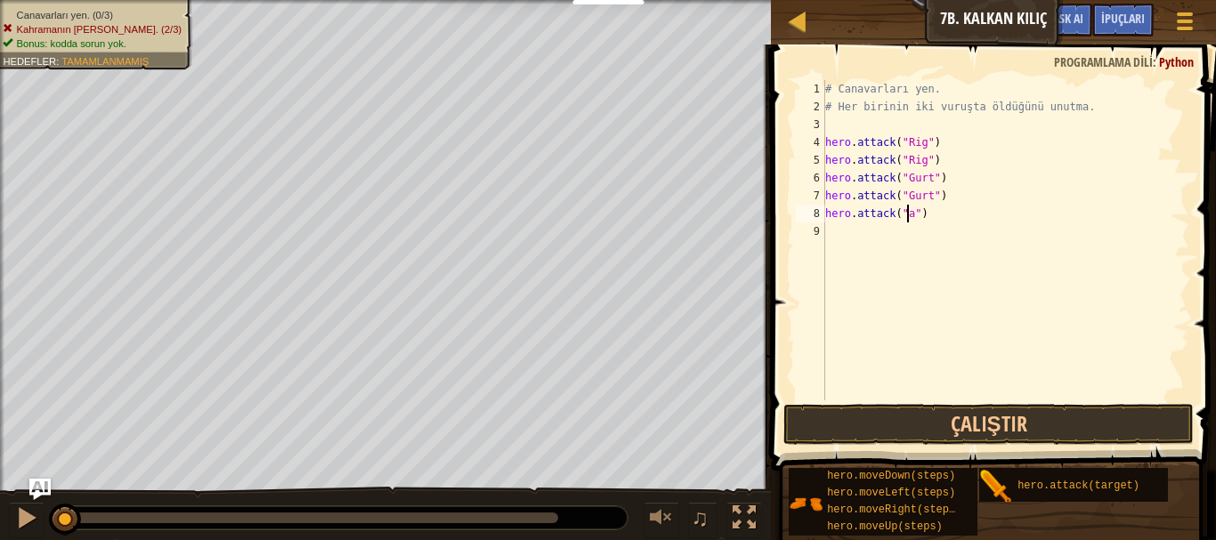
scroll to position [8, 7]
type textarea "hero.attack("Ack")"
click at [756, 218] on div "Kurslar Bilgisayar Bilimine Giriş 7b. Kalkan Kılıç Oyun Menüsü Bitti İpuçları A…" at bounding box center [608, 270] width 1216 height 540
click at [864, 257] on div "# Canavarları yen. # Her birinin iki vuruşta öldüğünü unutma. hero . attack ( "…" at bounding box center [1006, 258] width 368 height 356
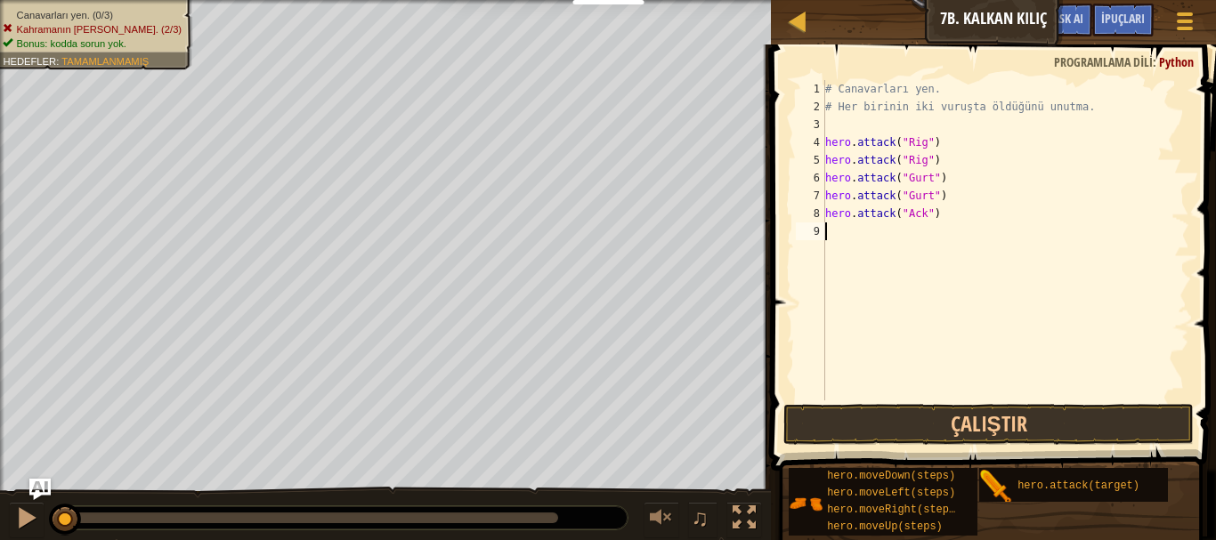
paste textarea "hero.attack("Ack")"
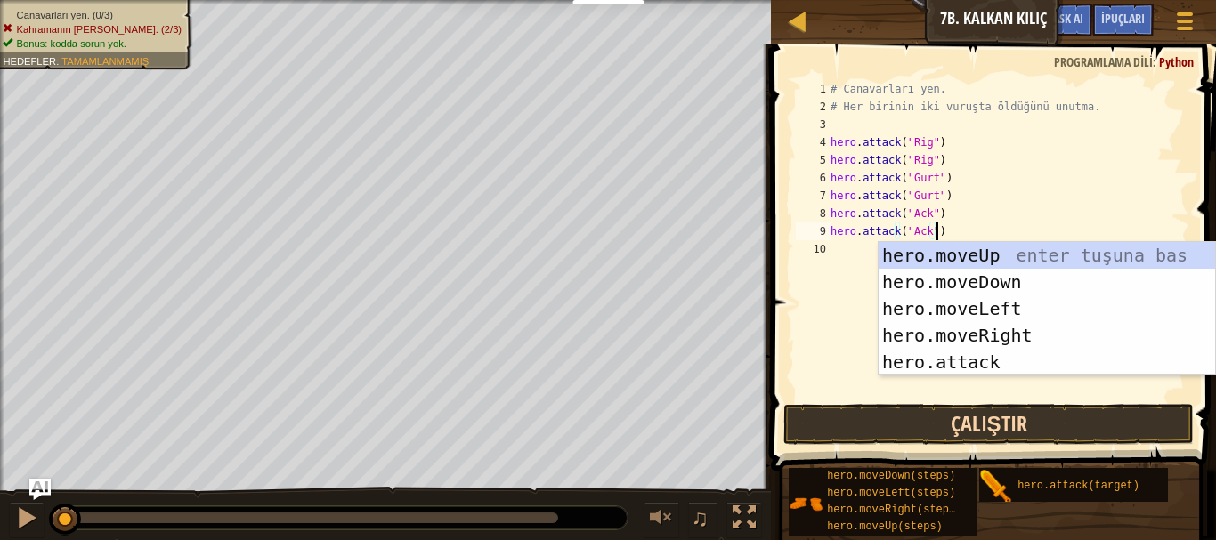
type textarea "hero.attack("Ack")"
click at [874, 421] on button "Çalıştır" at bounding box center [989, 424] width 411 height 41
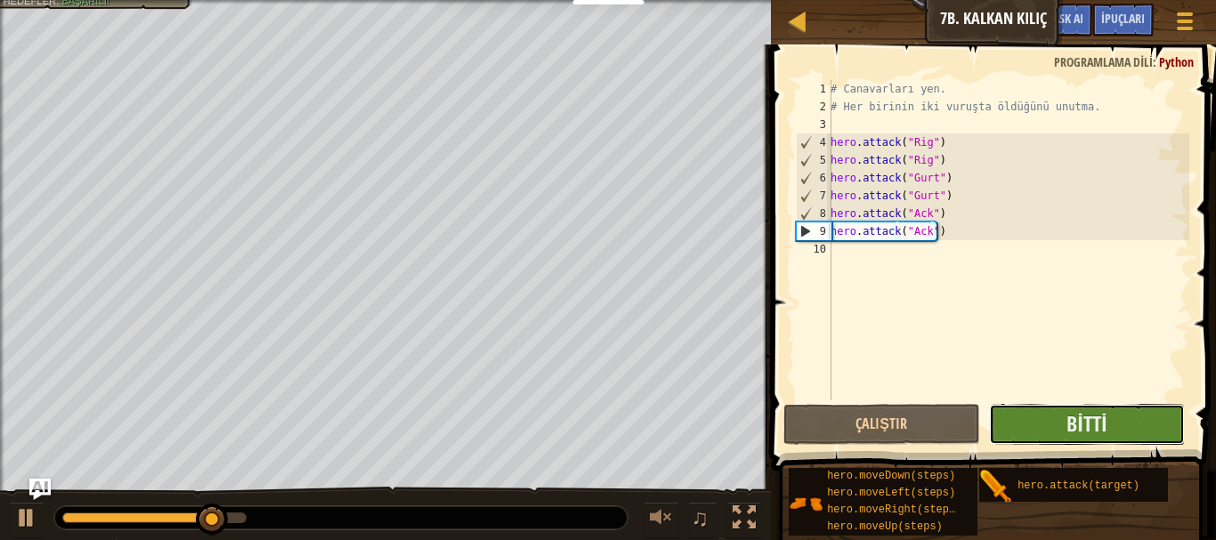
click at [1117, 431] on button "Bitti" at bounding box center [1087, 424] width 197 height 41
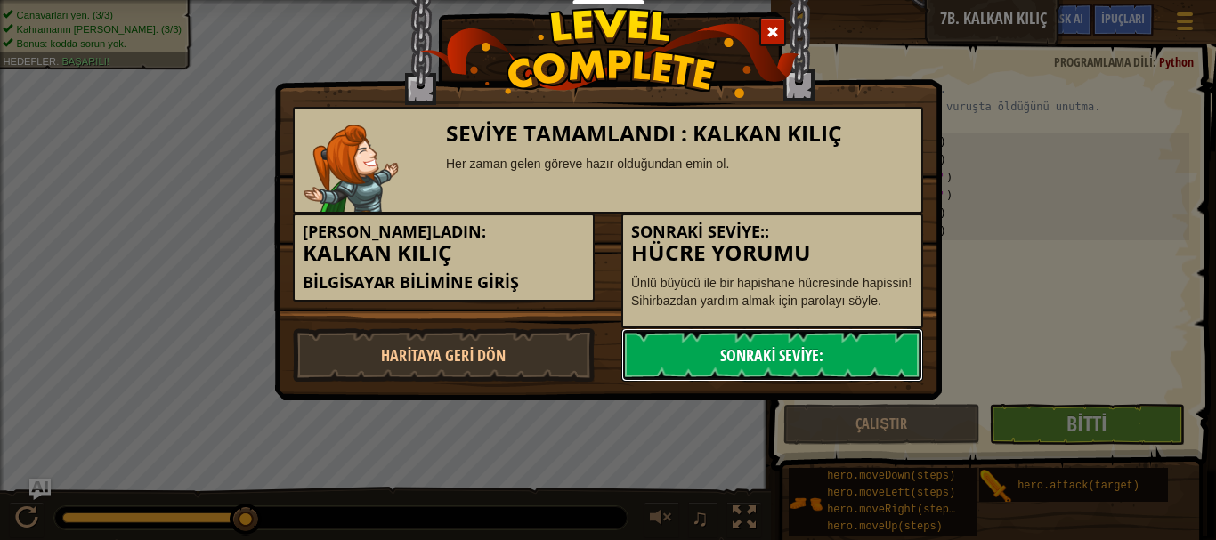
click at [721, 340] on link "Sonraki Seviye:" at bounding box center [772, 355] width 302 height 53
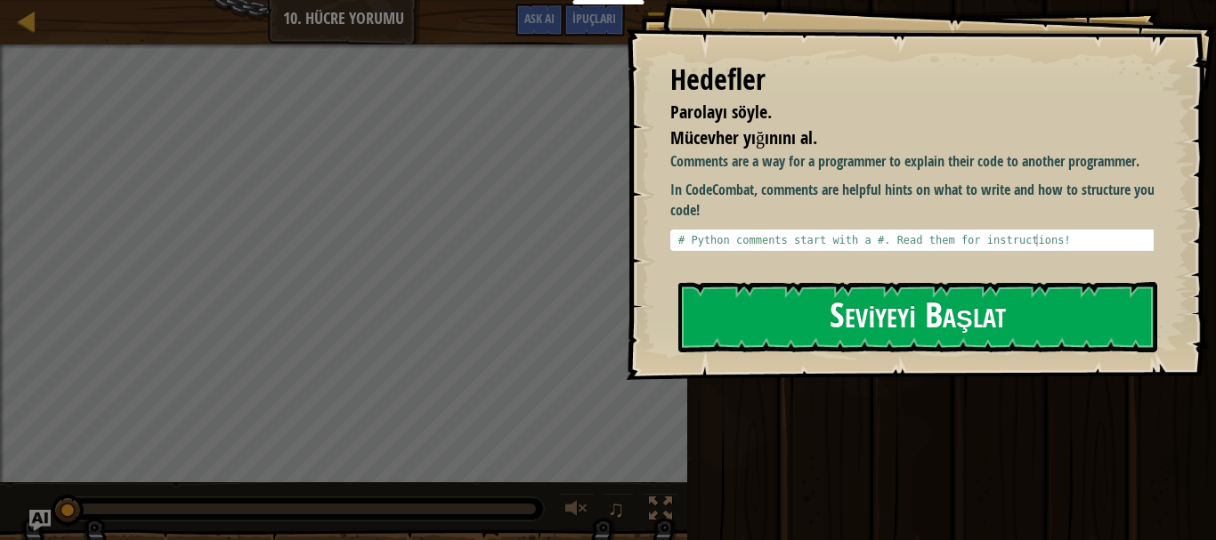
click at [956, 299] on button "Seviyeyi Başlat" at bounding box center [917, 317] width 479 height 70
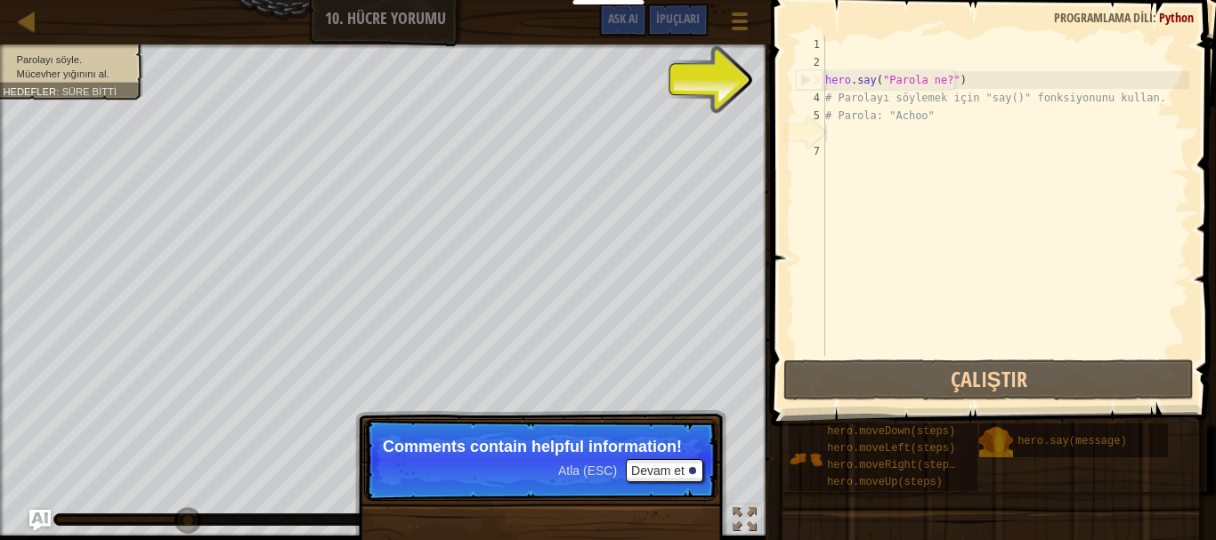
click at [574, 467] on span "Atla (ESC)" at bounding box center [587, 471] width 59 height 14
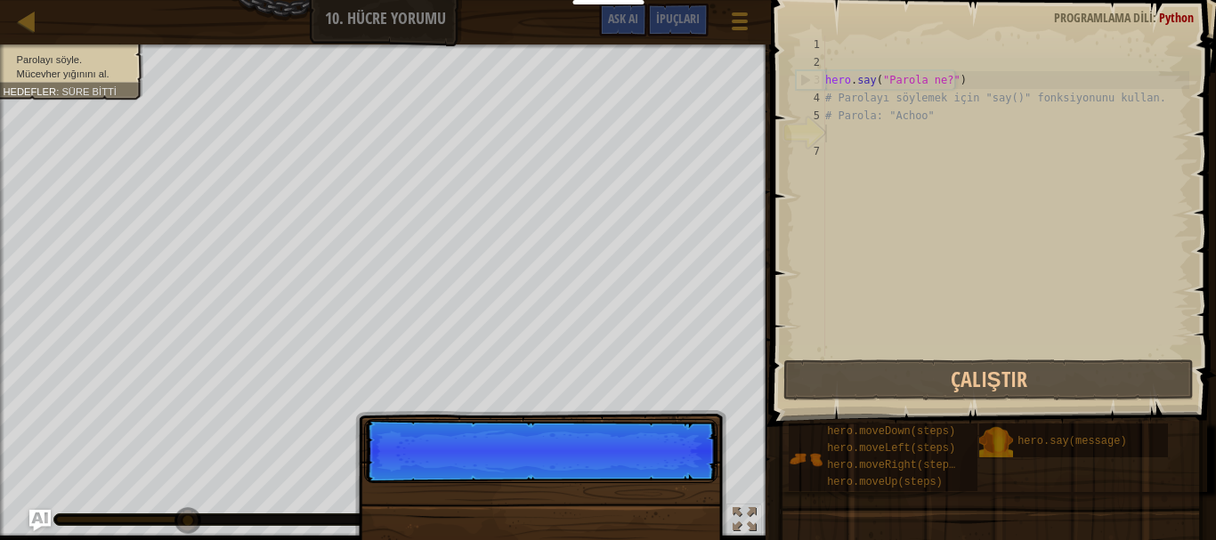
scroll to position [8, 0]
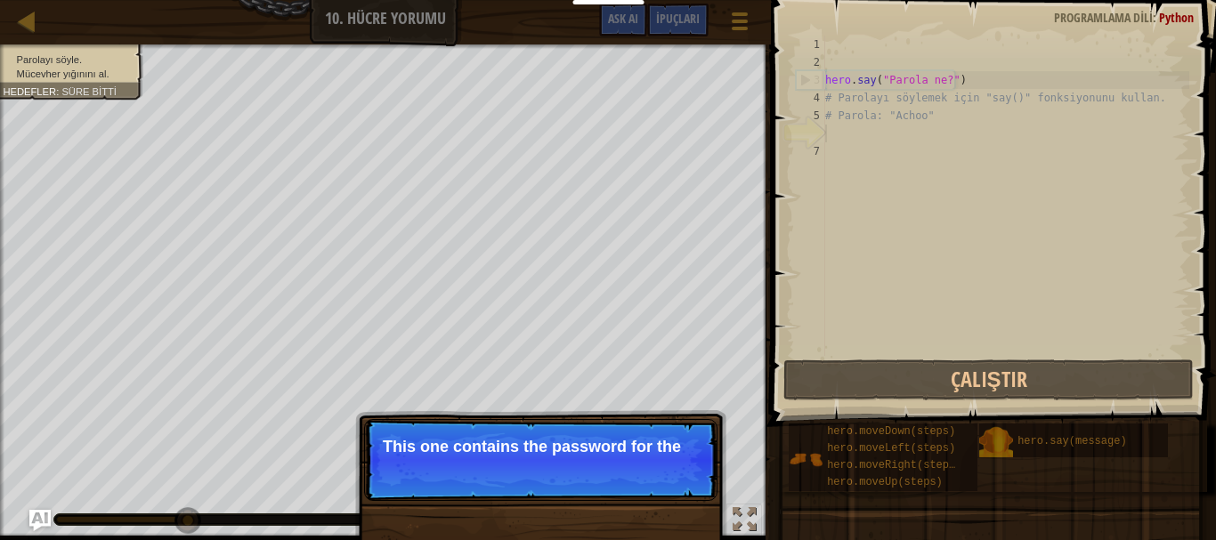
click at [589, 478] on p "Atla (ESC) Devam et This one contains the password for the" at bounding box center [540, 460] width 353 height 82
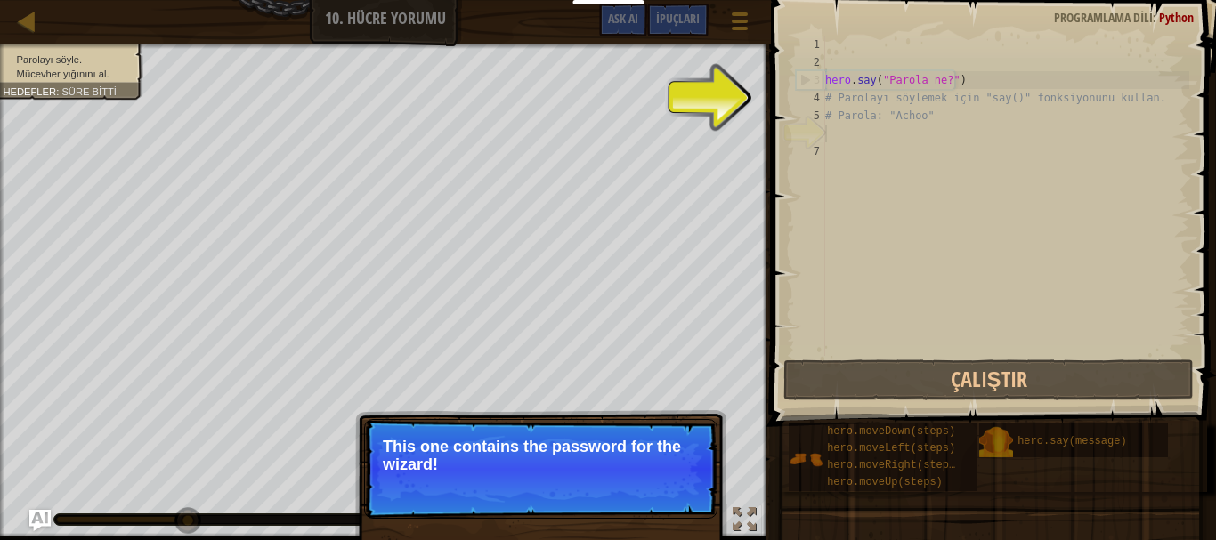
click at [585, 484] on span "Atla (ESC)" at bounding box center [587, 489] width 59 height 14
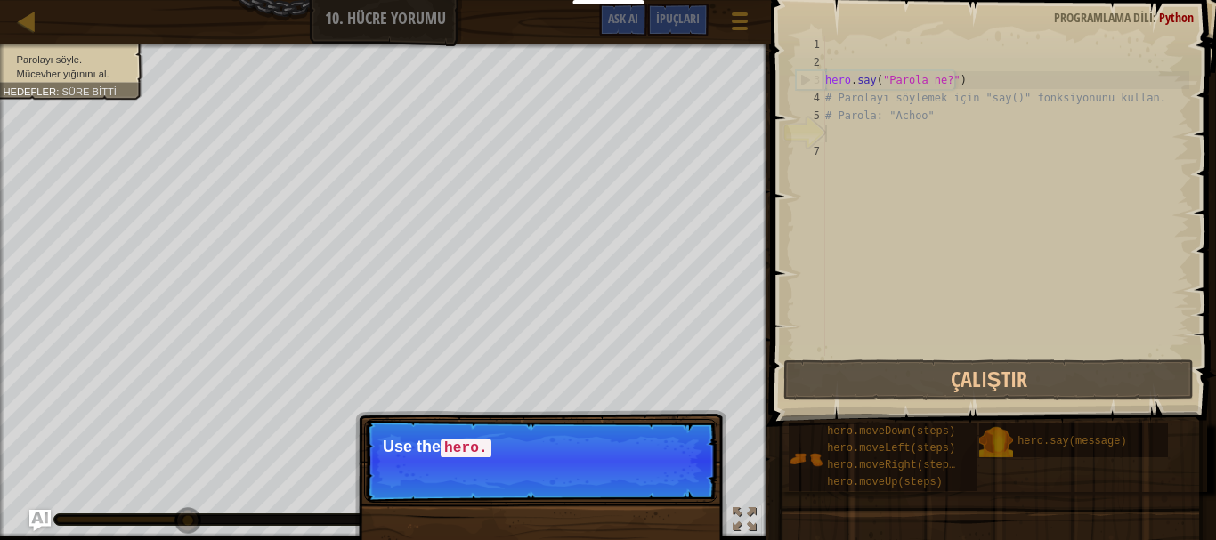
click at [585, 492] on p "Atla (ESC) [PERSON_NAME] et Use the hero." at bounding box center [540, 461] width 353 height 84
click at [585, 492] on p "Atla (ESC) [PERSON_NAME] et Use the hero.say() function to tell t" at bounding box center [540, 461] width 353 height 84
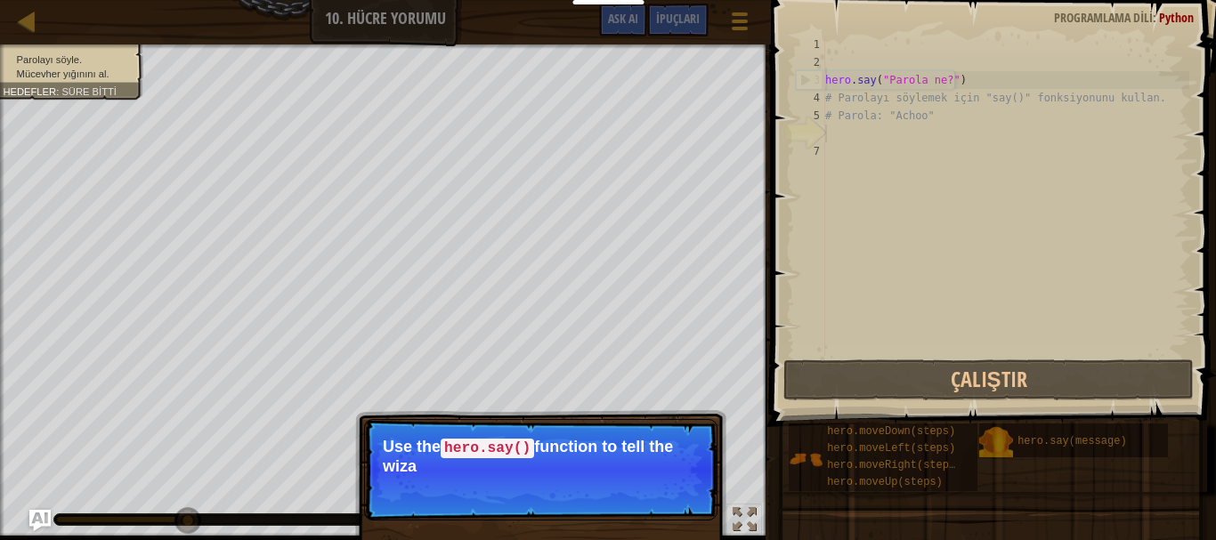
click at [585, 492] on p "Atla (ESC) [PERSON_NAME] et Use the hero.say() function to tell the wiza" at bounding box center [540, 470] width 353 height 102
click at [585, 492] on p "Atla (ESC) [PERSON_NAME] et Use the hero.say() function to tell the wizard the" at bounding box center [540, 470] width 353 height 102
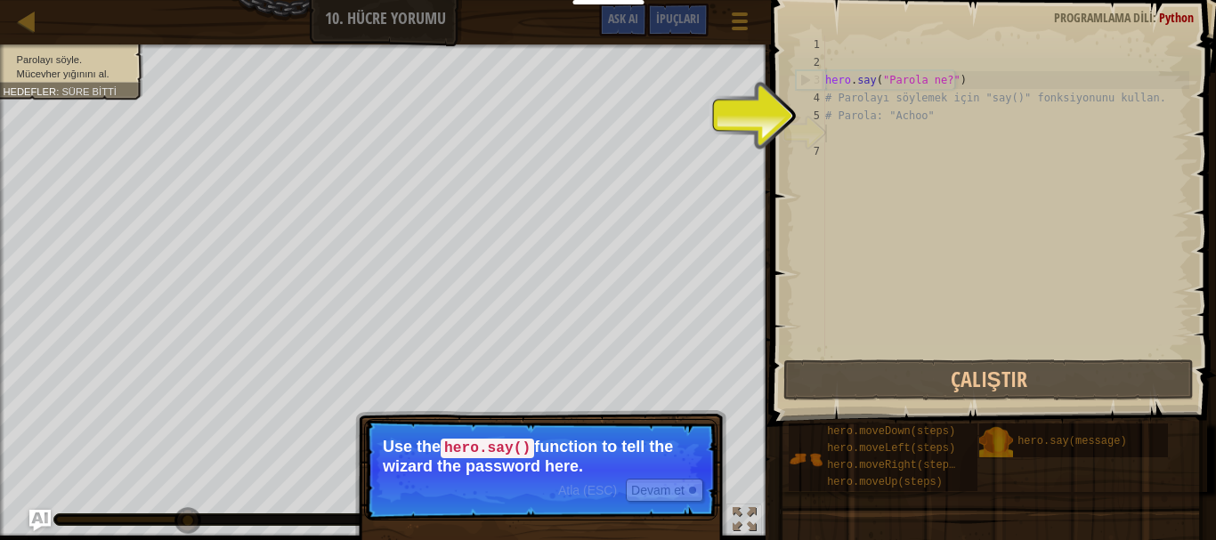
click at [596, 501] on p "Atla (ESC) [PERSON_NAME] et Use the hero.say() function to tell the wizard the …" at bounding box center [540, 470] width 353 height 102
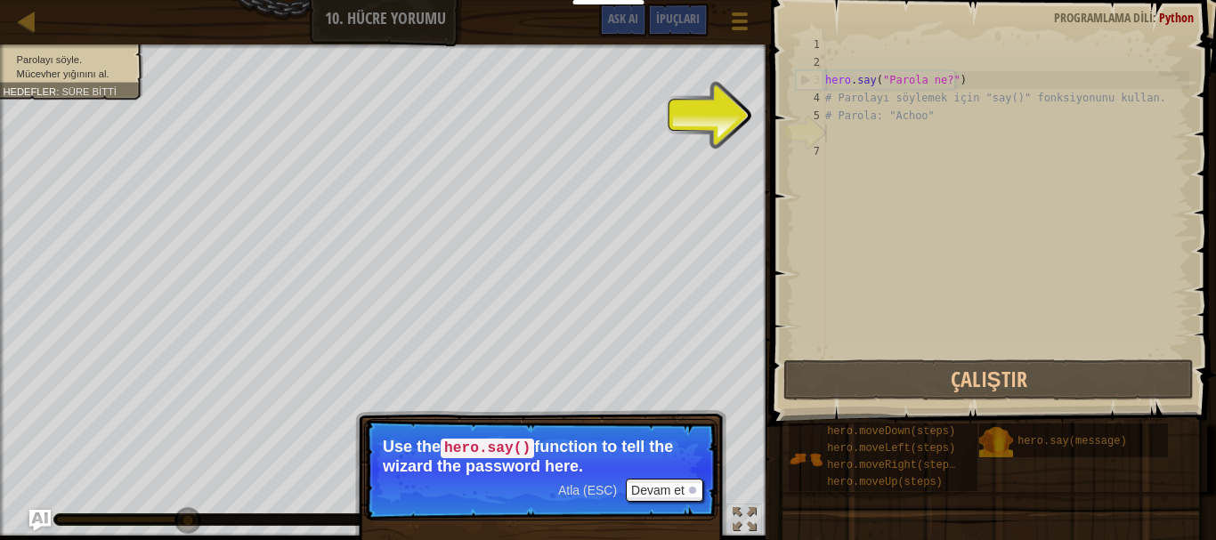
click at [589, 496] on span "Atla (ESC)" at bounding box center [587, 490] width 59 height 14
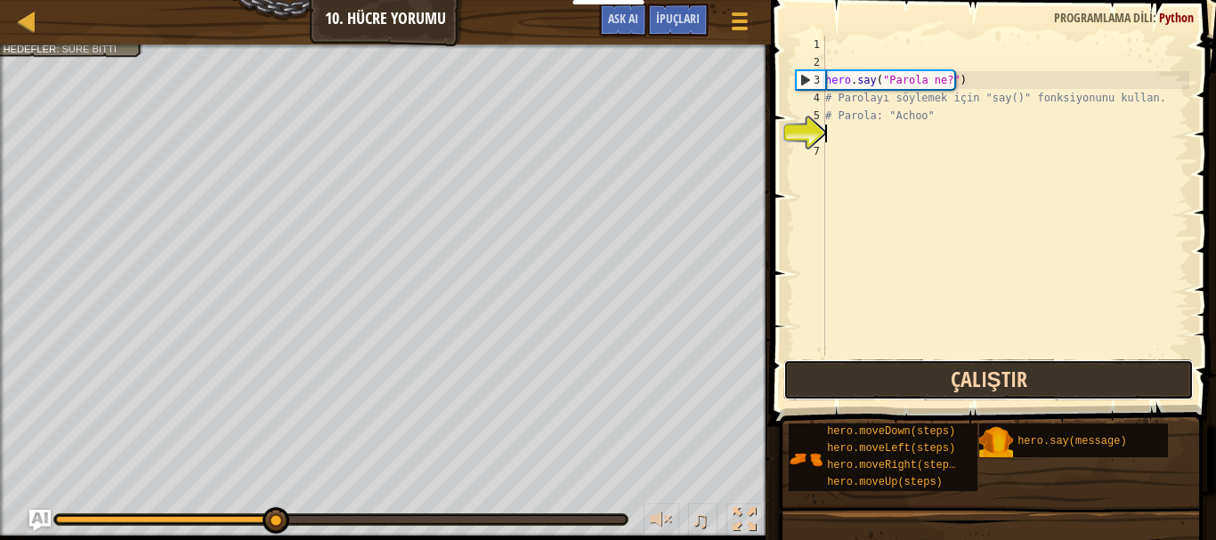
click at [894, 380] on button "Çalıştır" at bounding box center [989, 380] width 411 height 41
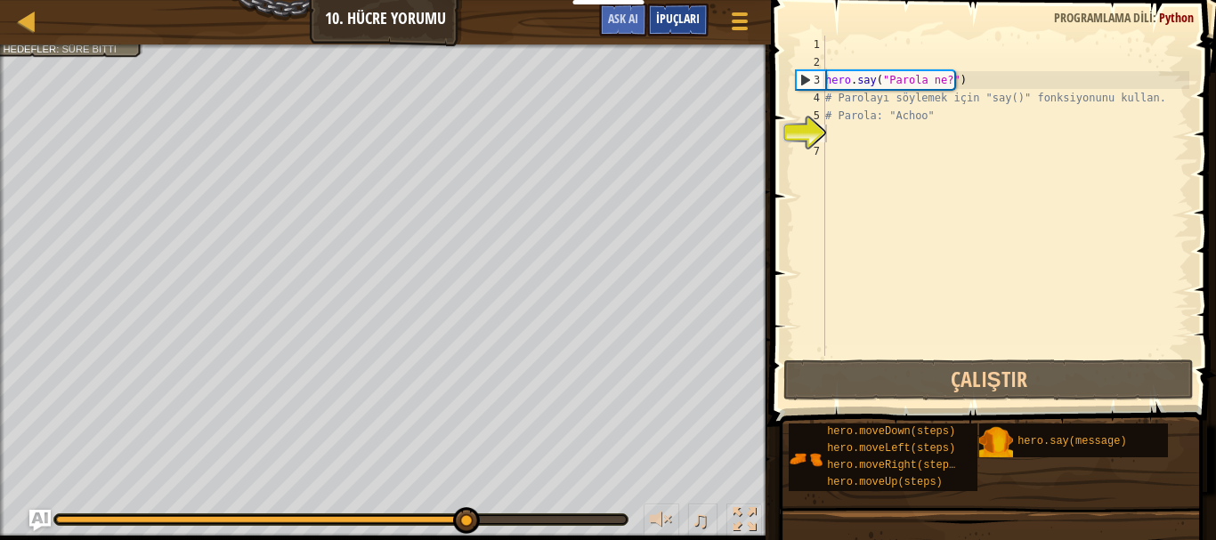
click at [686, 20] on span "İpuçları" at bounding box center [678, 18] width 44 height 17
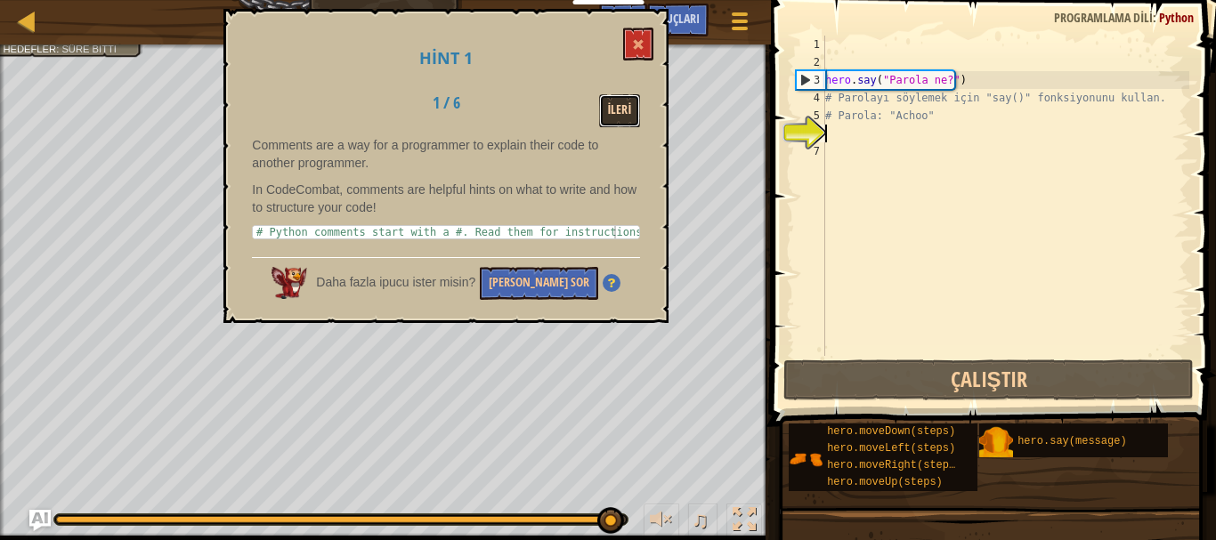
click at [632, 121] on button "İleri" at bounding box center [620, 110] width 42 height 33
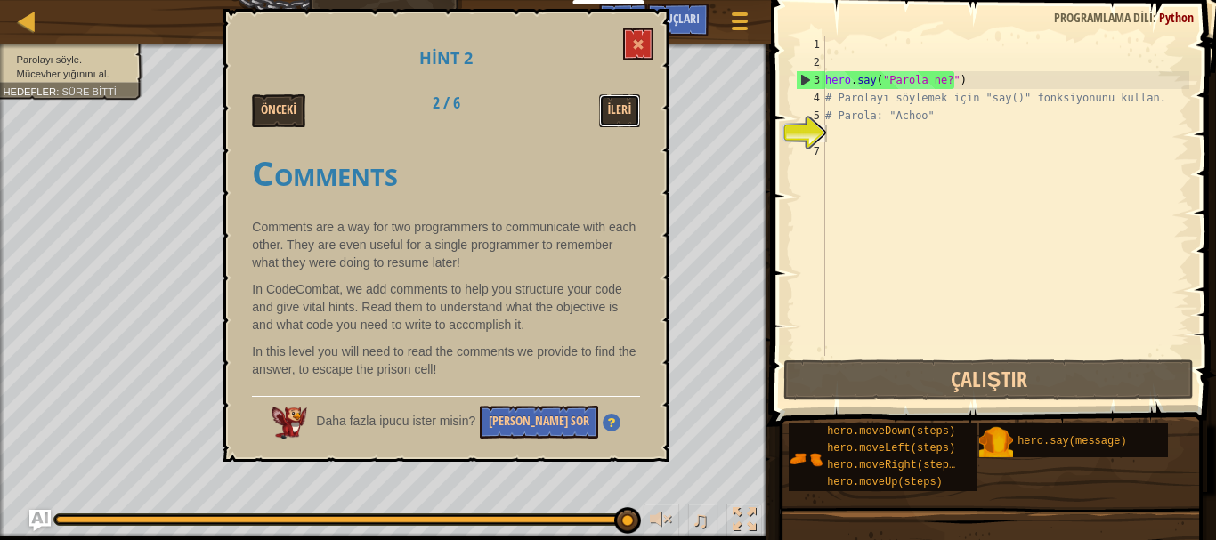
click at [632, 121] on button "İleri" at bounding box center [620, 110] width 42 height 33
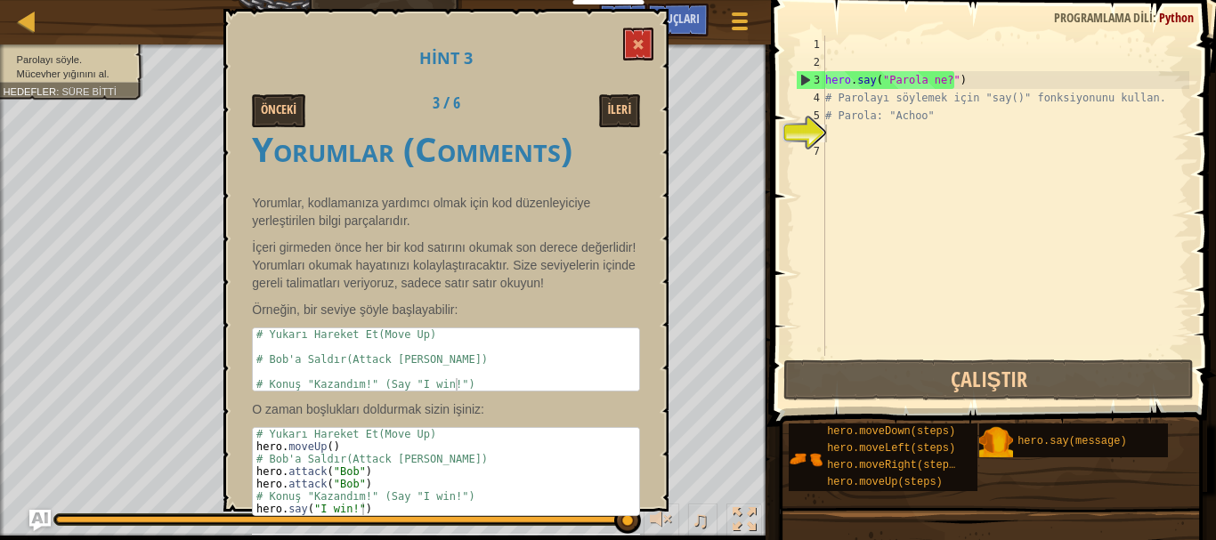
scroll to position [42, 0]
click at [622, 109] on button "İleri" at bounding box center [620, 110] width 42 height 33
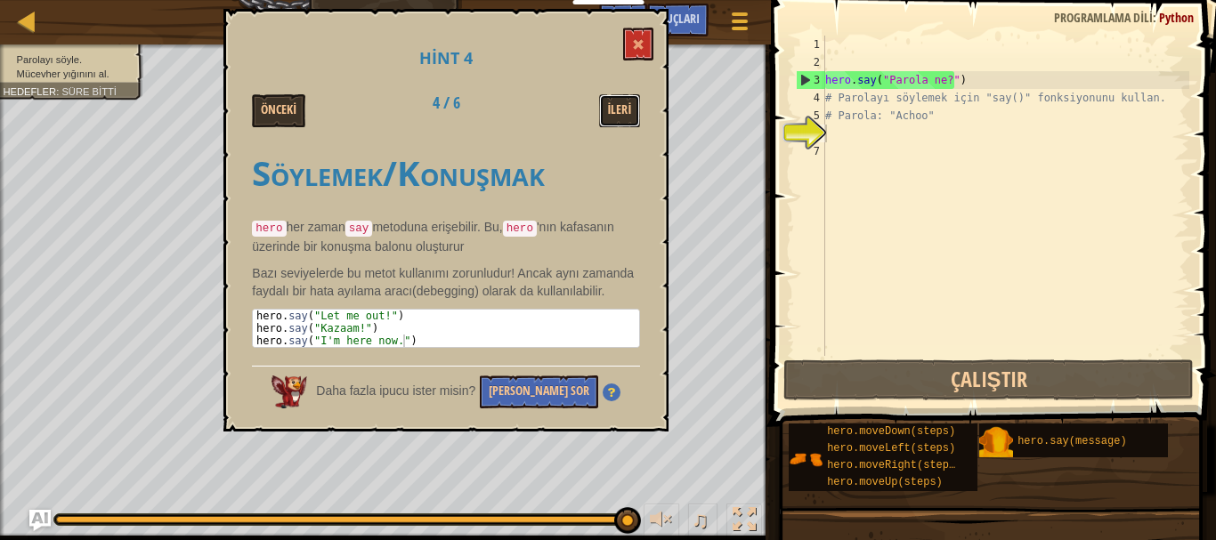
click at [622, 109] on button "İleri" at bounding box center [620, 110] width 42 height 33
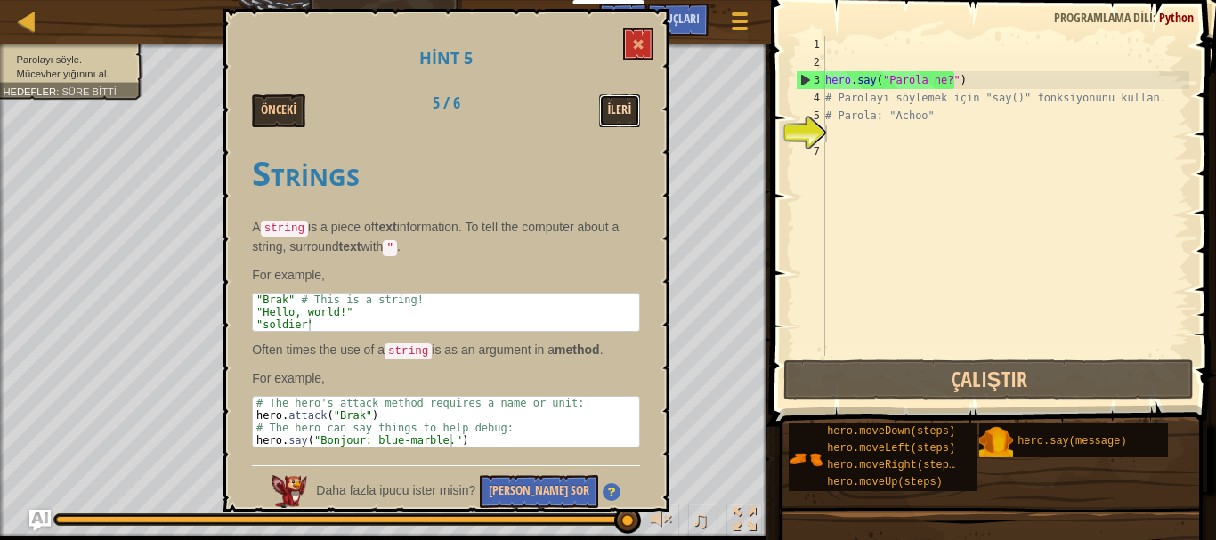
click at [618, 104] on button "İleri" at bounding box center [620, 110] width 42 height 33
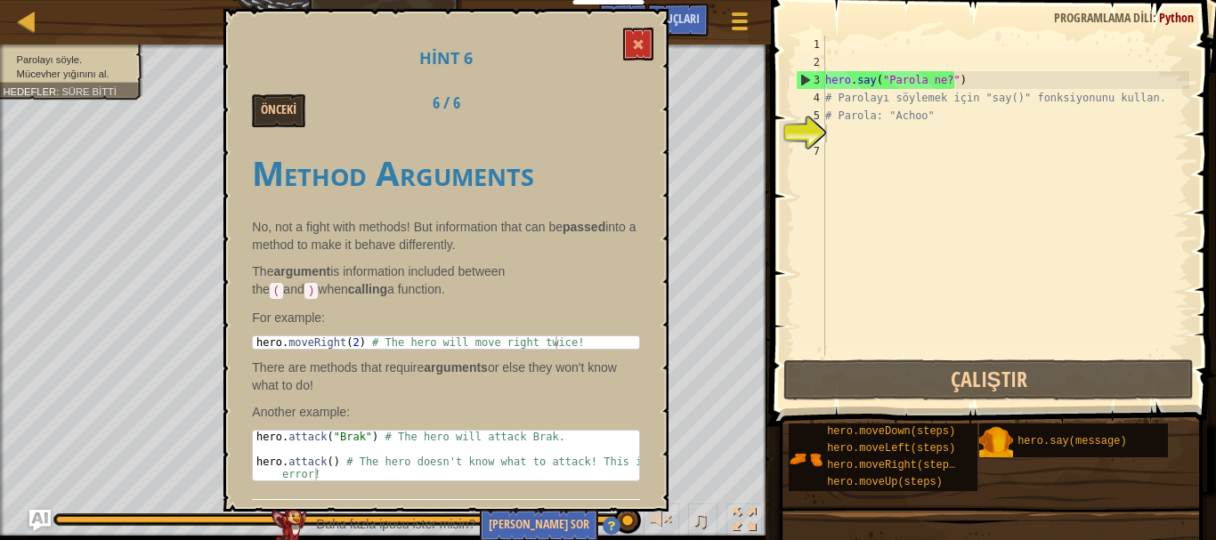
click at [282, 129] on div "Hint 6 Önceki 6 / 6 Method Arguments No, not a fight with methods! But informat…" at bounding box center [445, 260] width 445 height 503
click at [282, 126] on button "Önceki" at bounding box center [278, 110] width 53 height 33
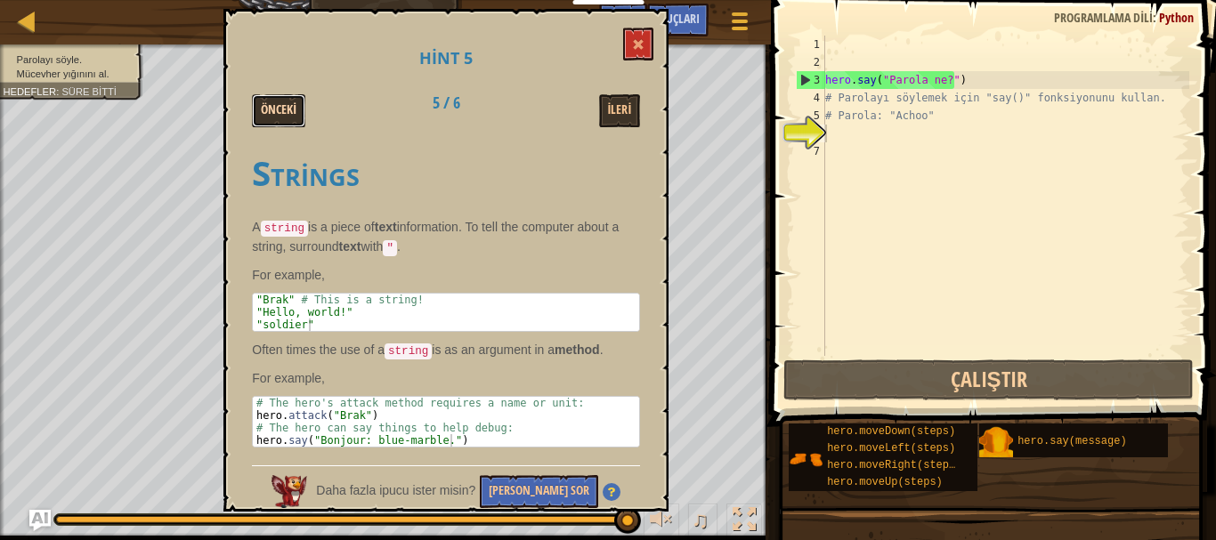
click at [280, 113] on button "Önceki" at bounding box center [278, 110] width 53 height 33
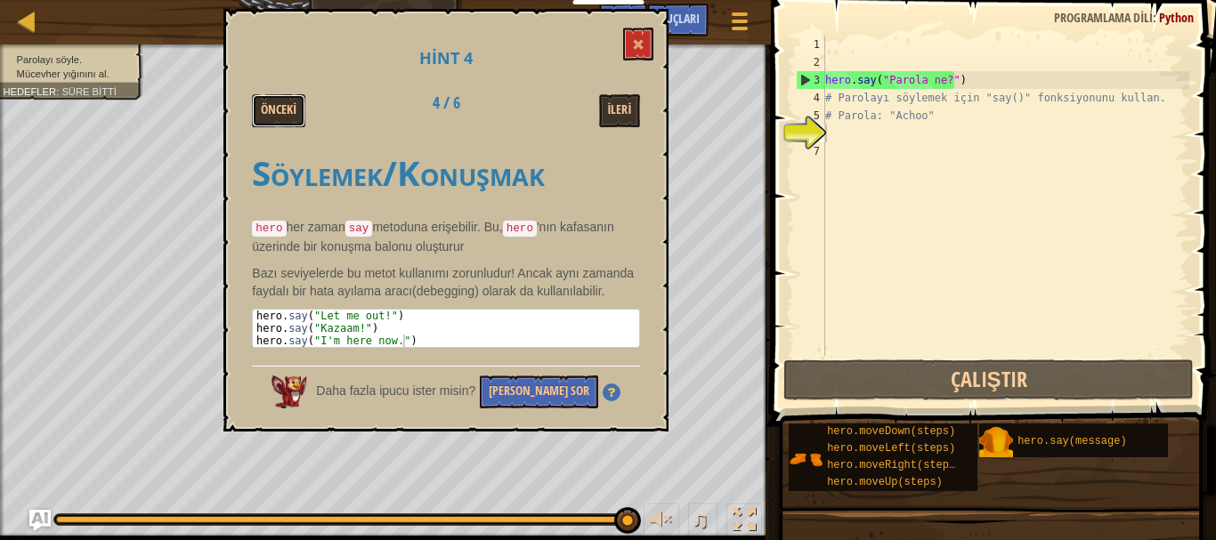
click at [280, 113] on button "Önceki" at bounding box center [278, 110] width 53 height 33
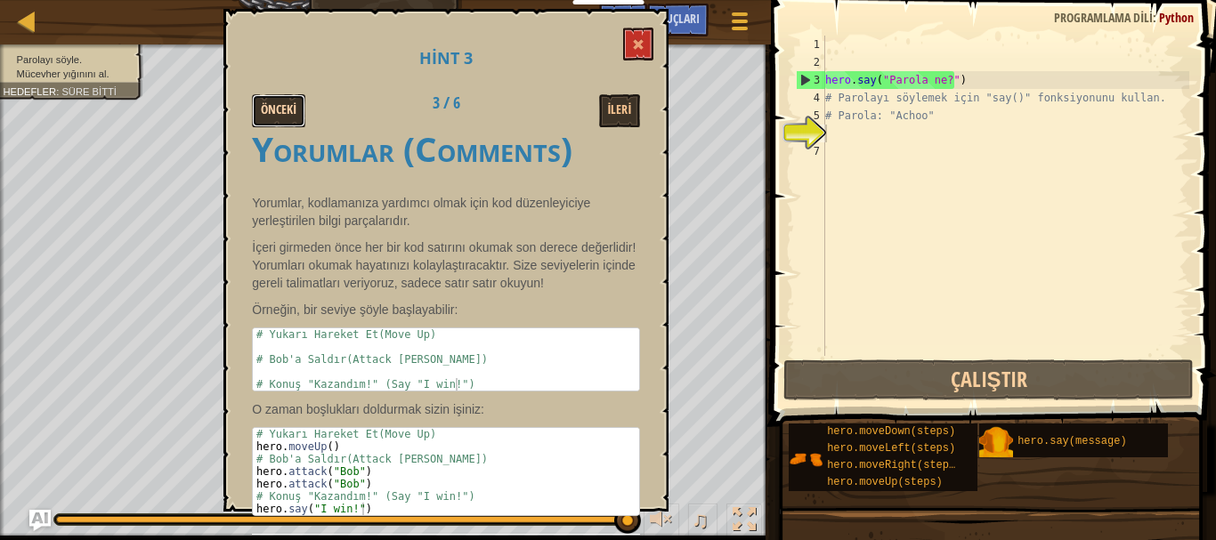
click at [261, 94] on button "Önceki" at bounding box center [278, 110] width 53 height 33
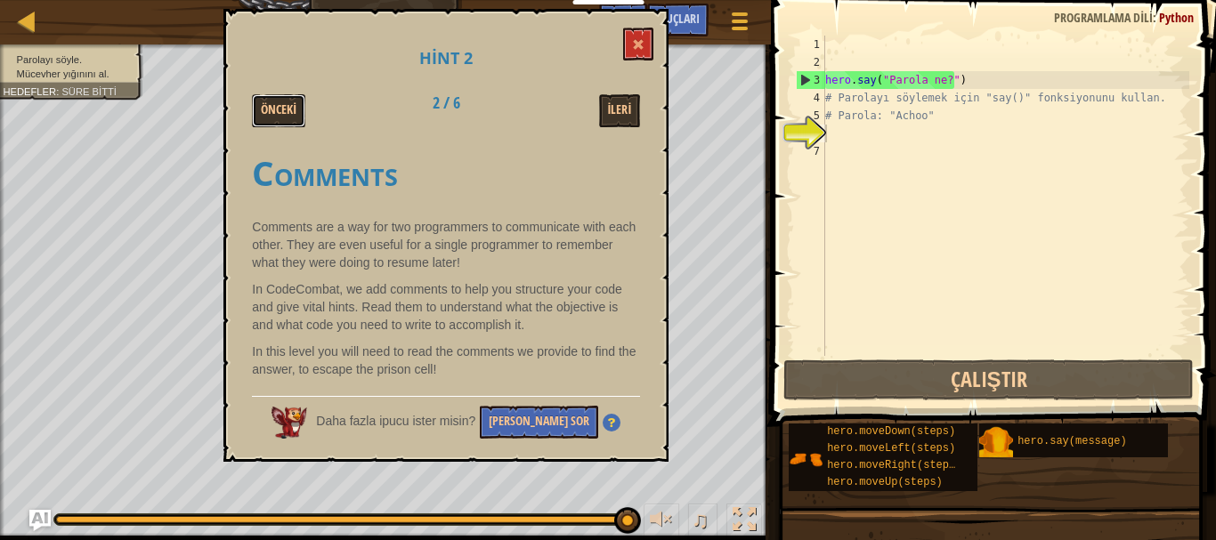
click at [261, 94] on button "Önceki" at bounding box center [278, 110] width 53 height 33
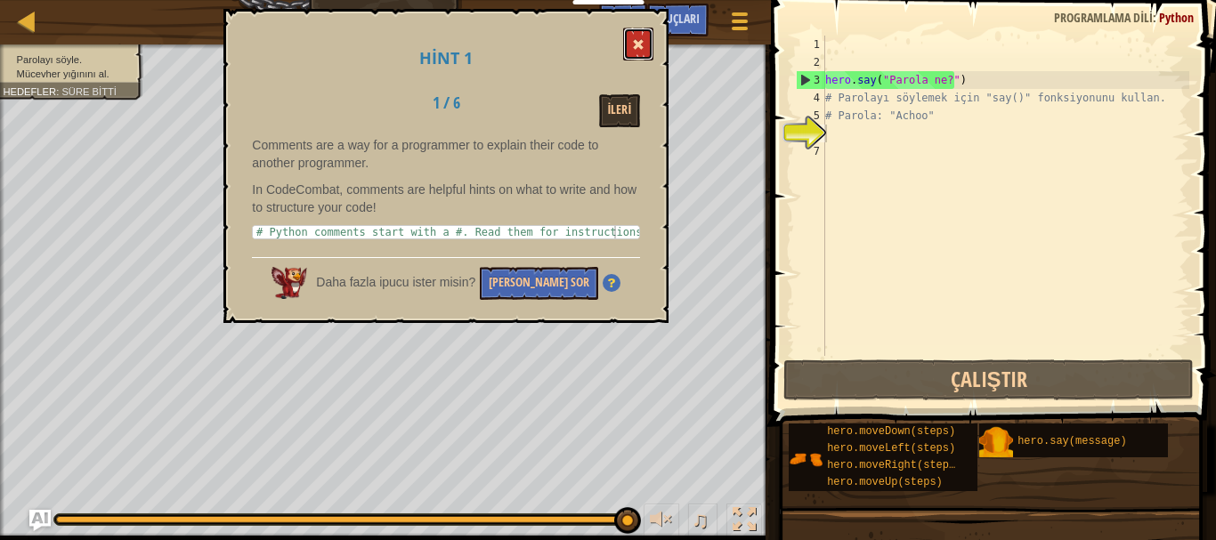
click at [642, 48] on span at bounding box center [638, 44] width 12 height 12
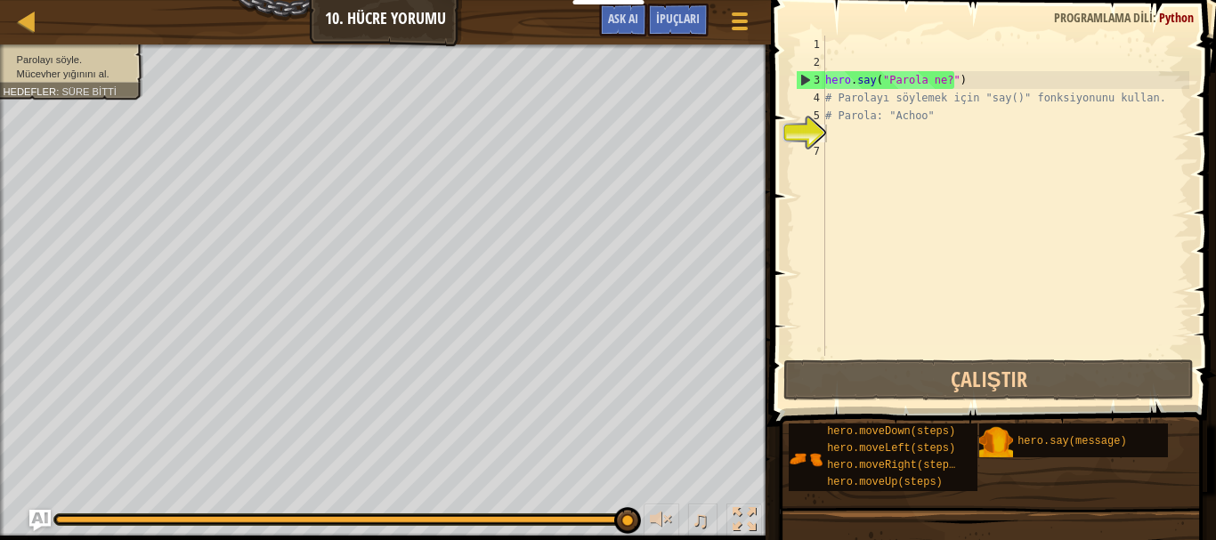
click at [845, 128] on div "hero . say ( "Parola ne?" ) # Parolayı söylemek için "say()" fonksiyonunu kulla…" at bounding box center [1006, 214] width 368 height 356
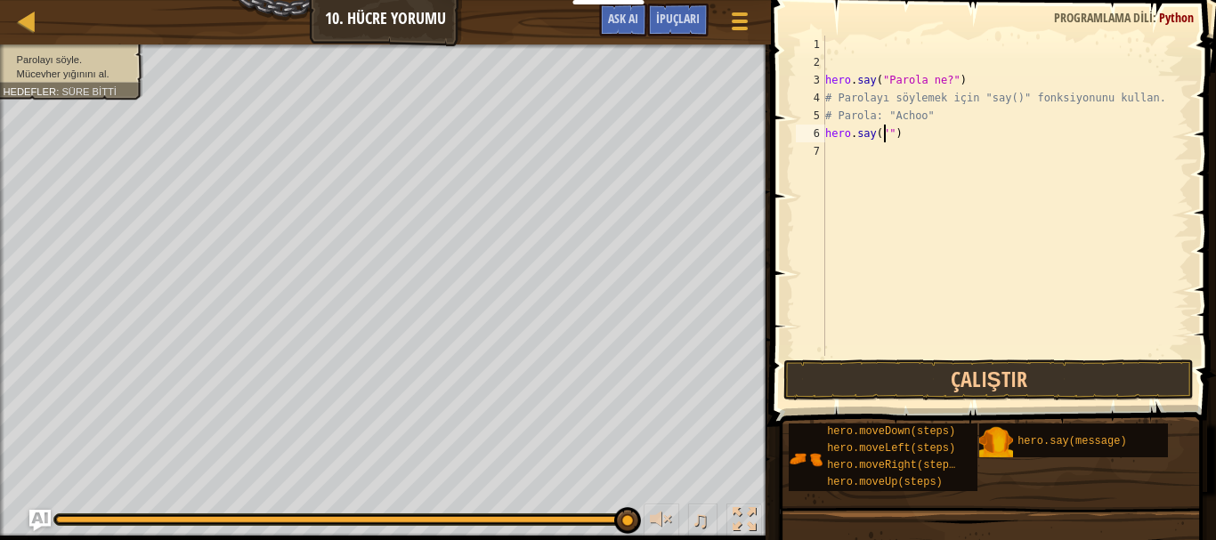
scroll to position [8, 5]
type textarea "hero.say("achoo")"
click at [894, 129] on div "hero . say ( "Parola ne?" ) # Parolayı söylemek için "say()" fonksiyonunu kulla…" at bounding box center [1006, 214] width 368 height 356
type textarea "hero.say("Achoo")"
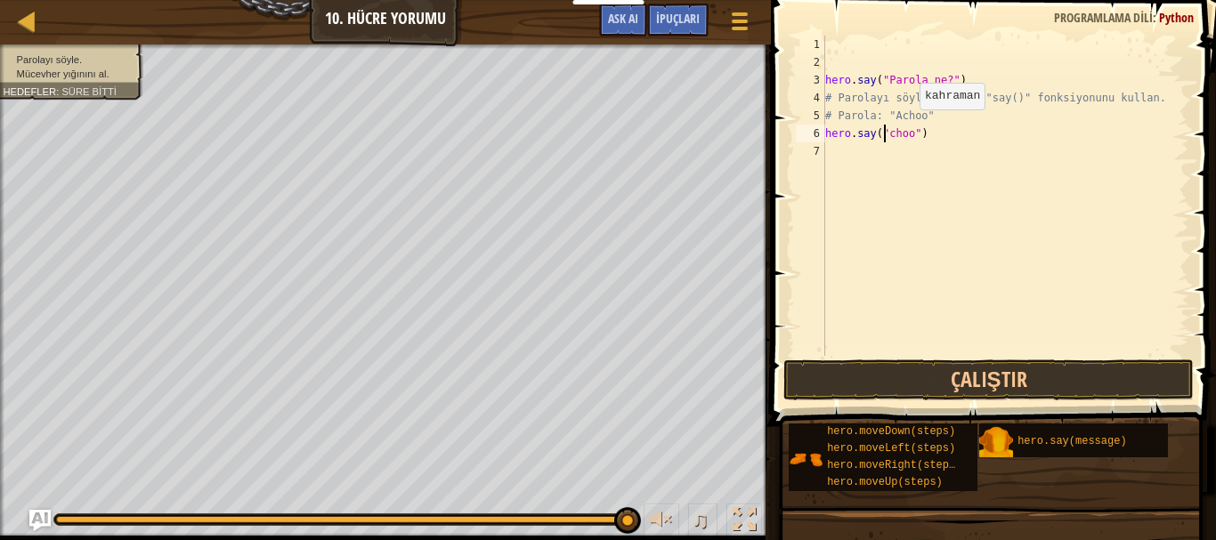
scroll to position [8, 5]
click at [923, 167] on div "hero . say ( "Parola ne?" ) # Parolayı söylemek için "say()" fonksiyonunu kulla…" at bounding box center [1006, 214] width 368 height 356
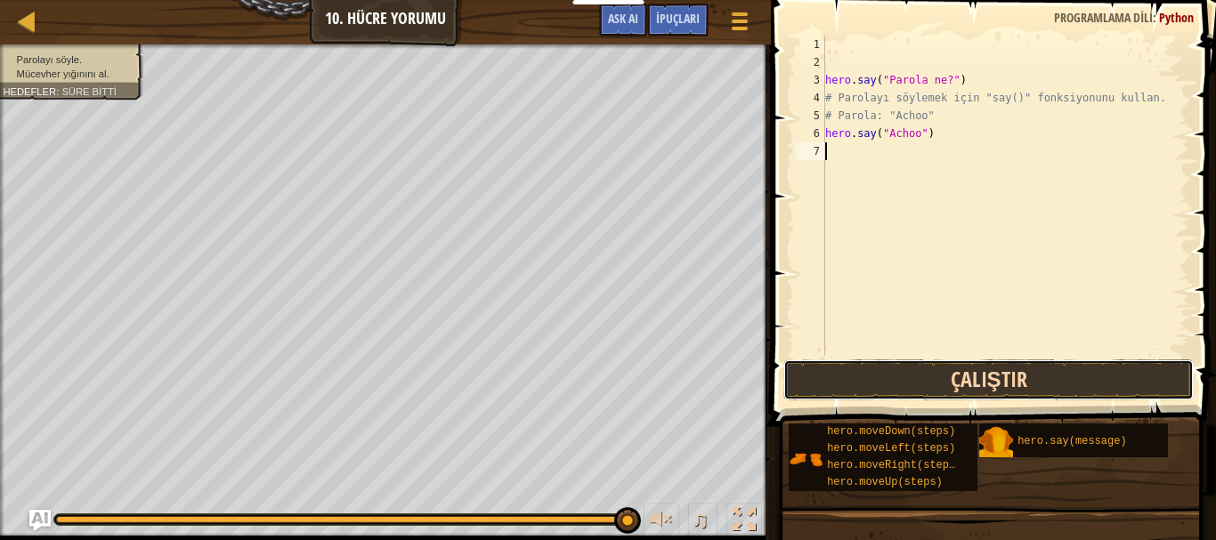
click at [946, 378] on button "Çalıştır" at bounding box center [989, 380] width 411 height 41
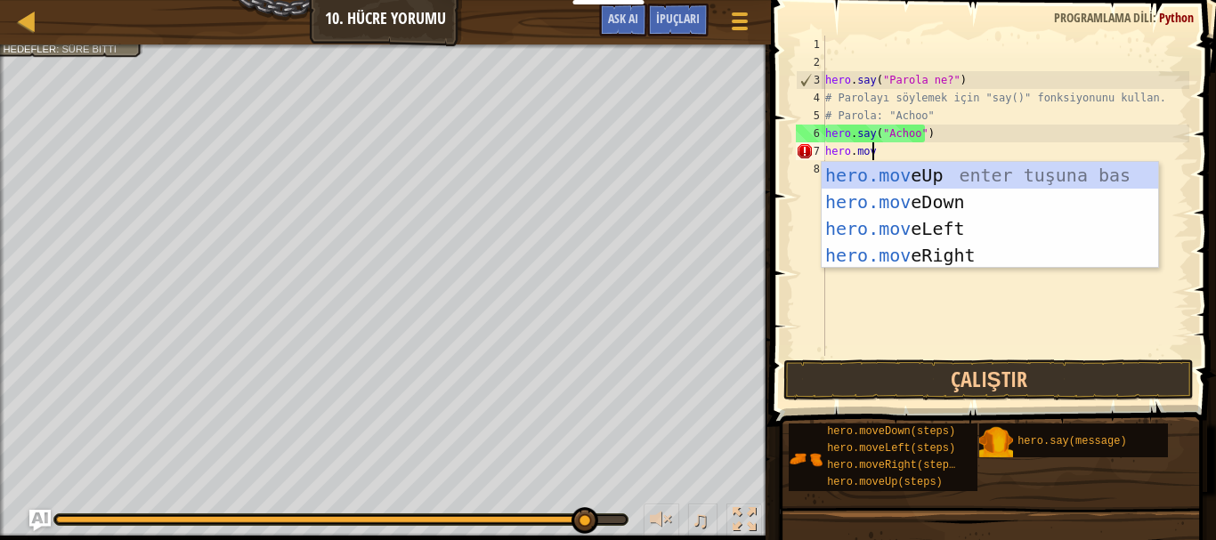
scroll to position [8, 3]
type textarea "hero.move"
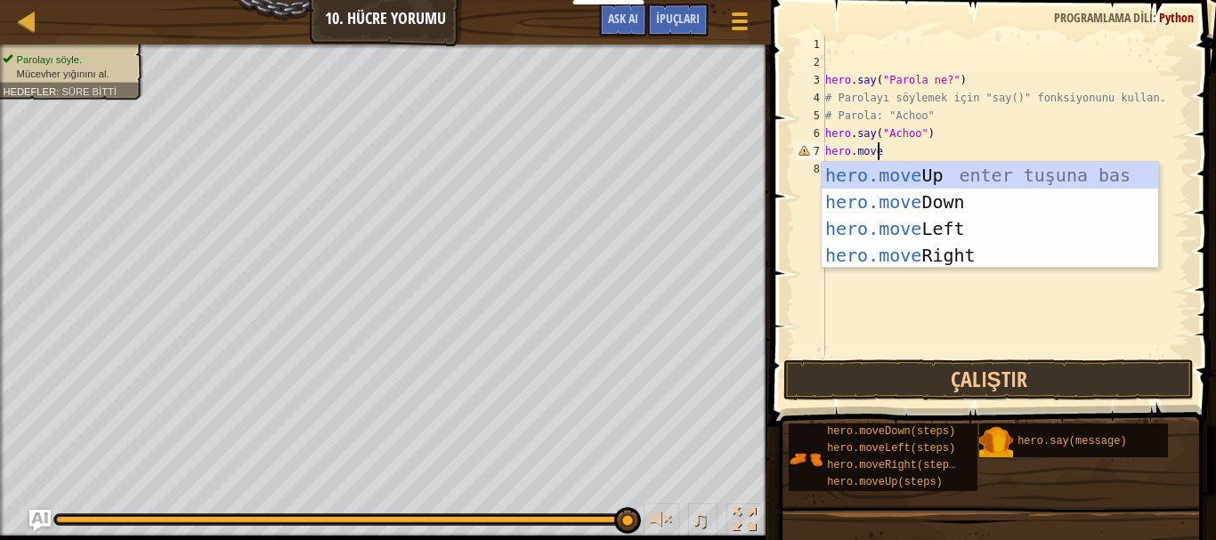
scroll to position [8, 0]
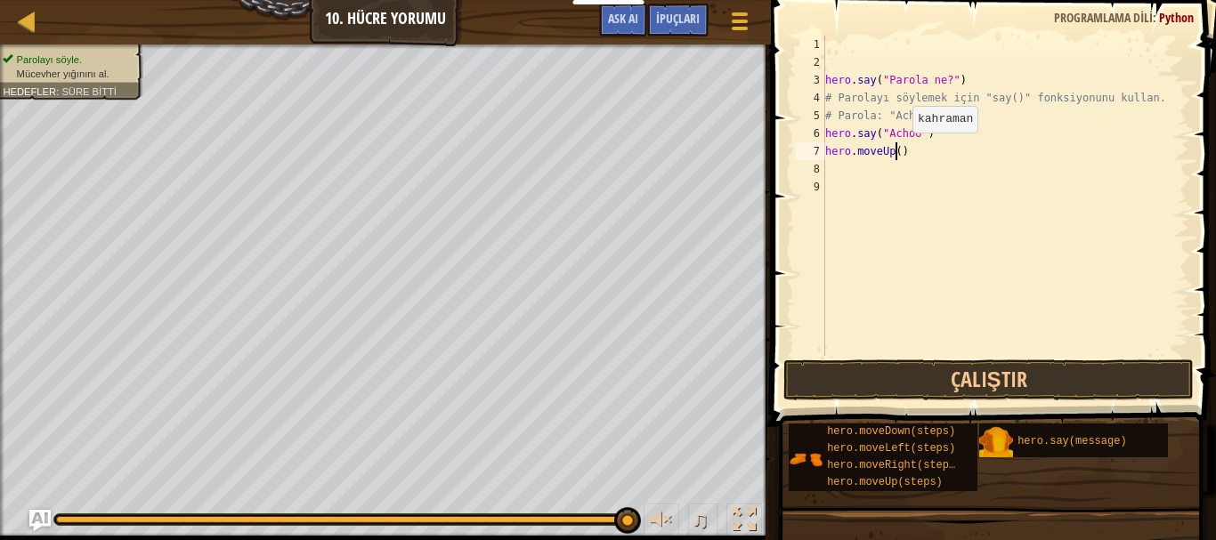
click at [898, 150] on div "hero . say ( "Parola ne?" ) # Parolayı söylemek için "say()" fonksiyonunu kulla…" at bounding box center [1006, 214] width 368 height 356
type textarea "hero.moveUp(3)"
click at [1006, 371] on button "Çalıştır" at bounding box center [989, 380] width 411 height 41
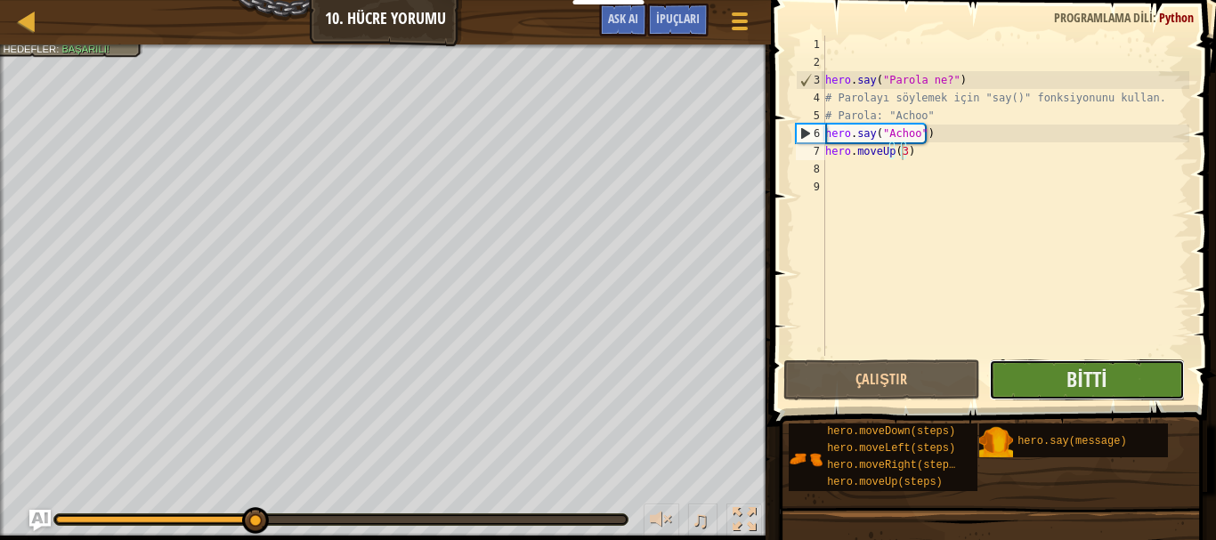
click at [1055, 369] on button "Bitti" at bounding box center [1087, 380] width 197 height 41
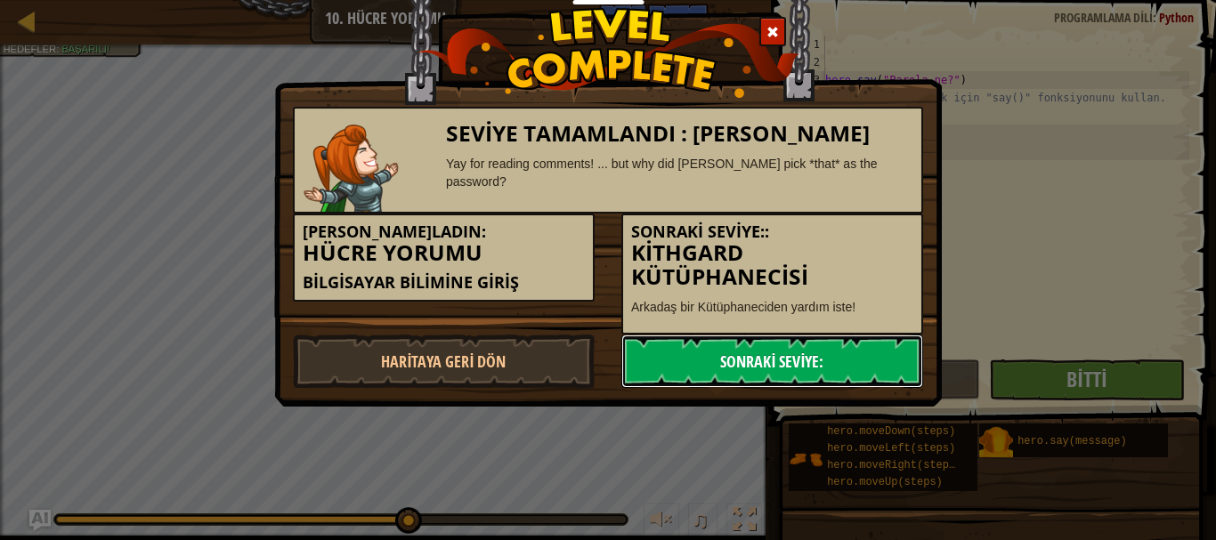
click at [832, 374] on link "Sonraki Seviye:" at bounding box center [772, 361] width 302 height 53
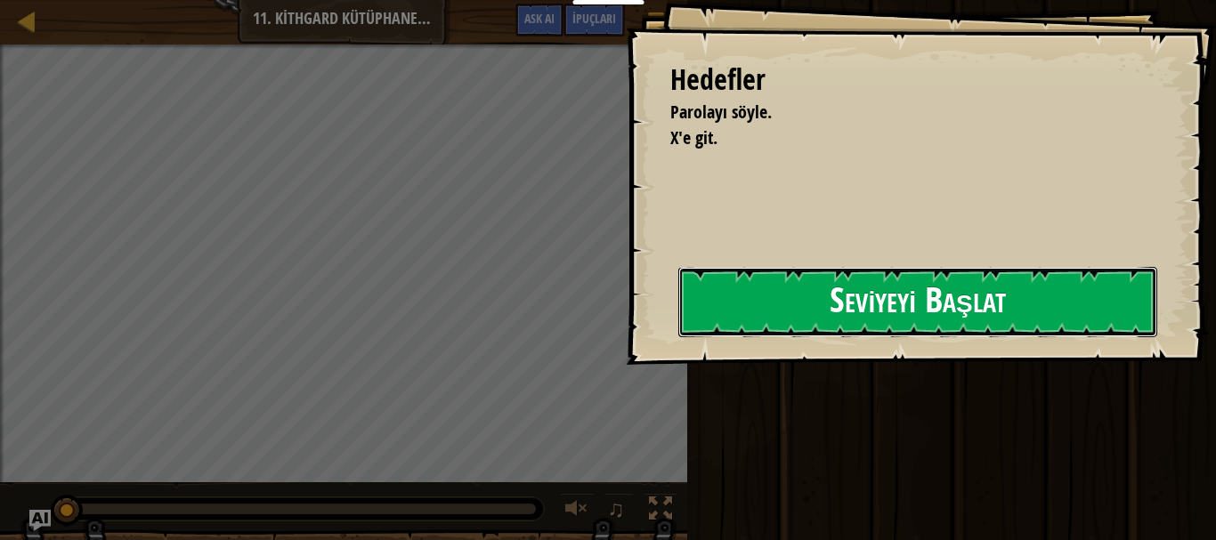
click at [920, 305] on button "Seviyeyi Başlat" at bounding box center [917, 302] width 479 height 70
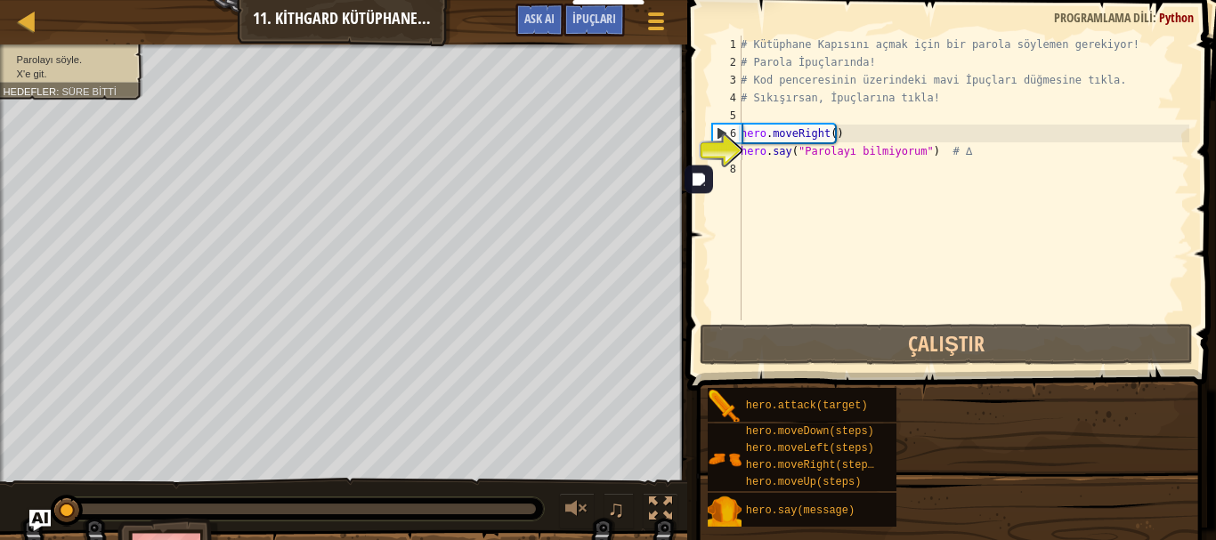
type textarea "hero.say("Parolayı bilmiyorum") # ∆"
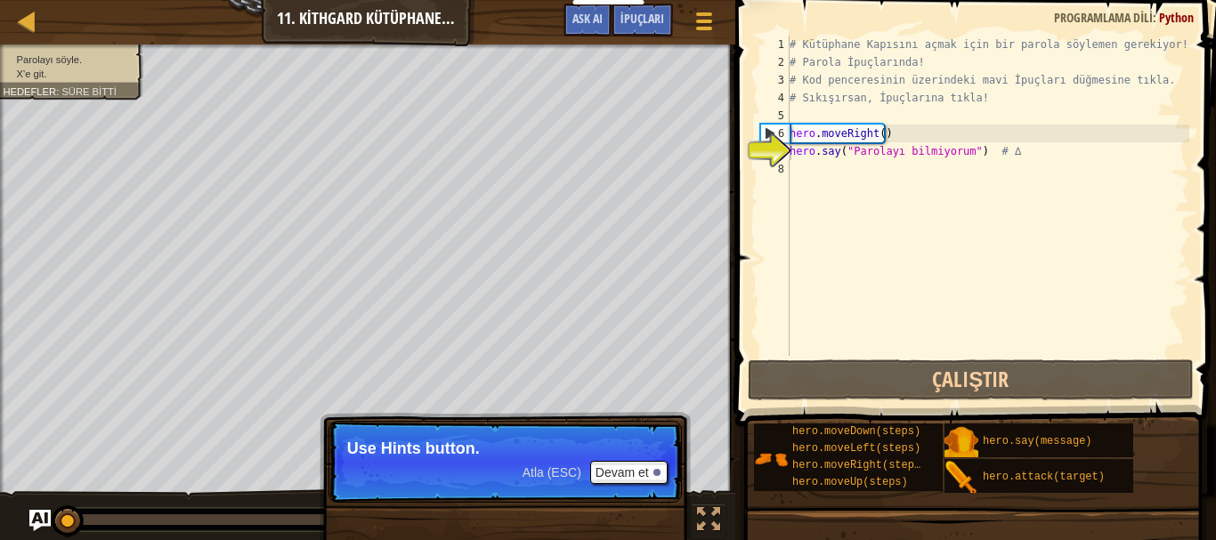
click at [546, 467] on span "Atla (ESC)" at bounding box center [552, 473] width 59 height 14
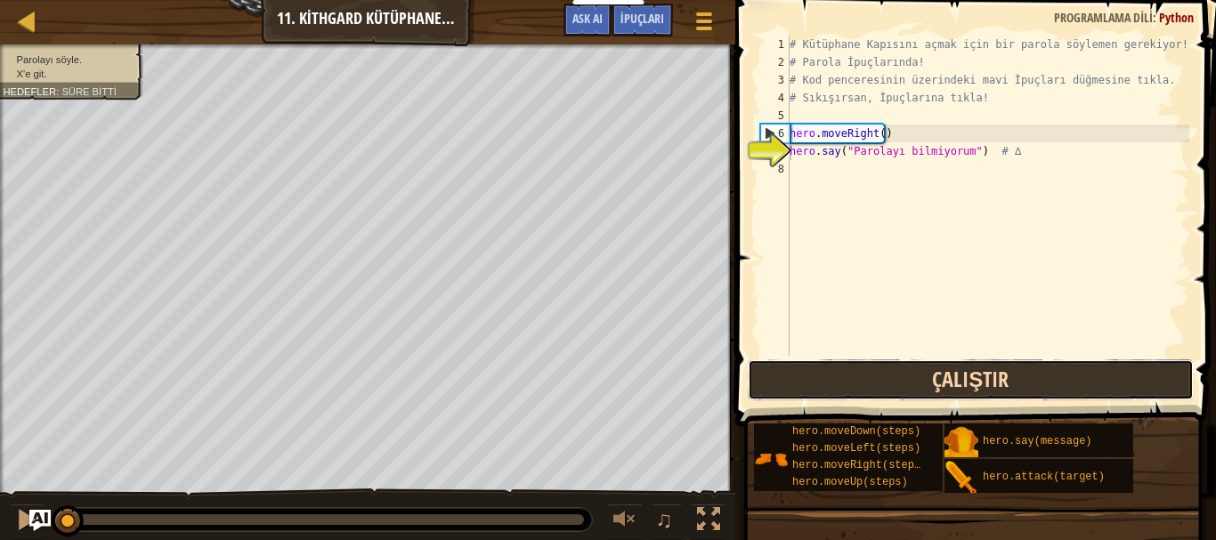
click at [830, 390] on button "Çalıştır" at bounding box center [971, 380] width 446 height 41
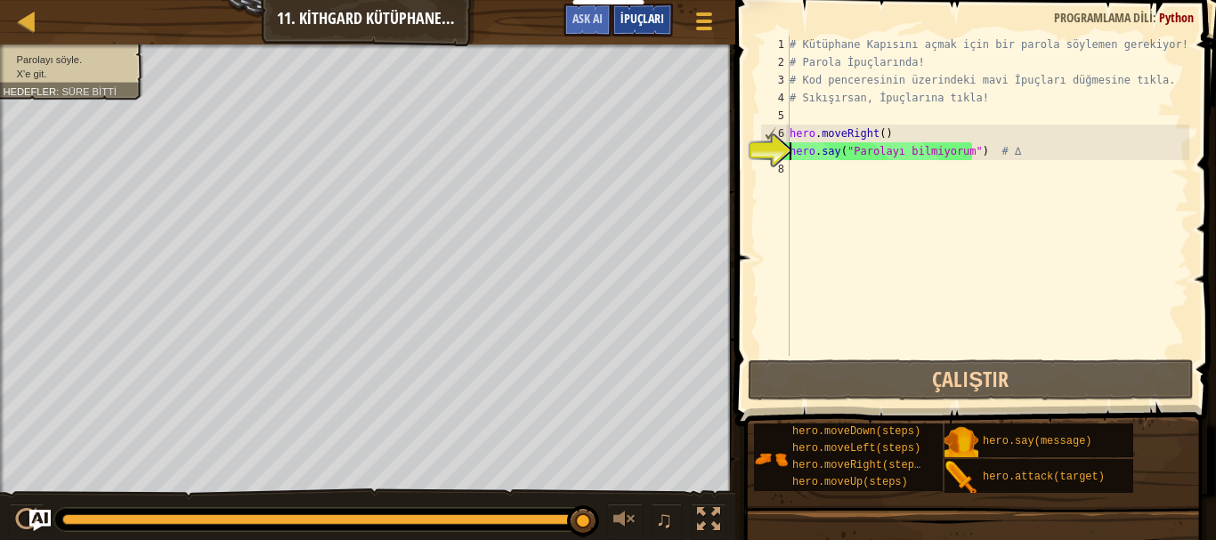
click at [625, 14] on span "İpuçları" at bounding box center [643, 18] width 44 height 17
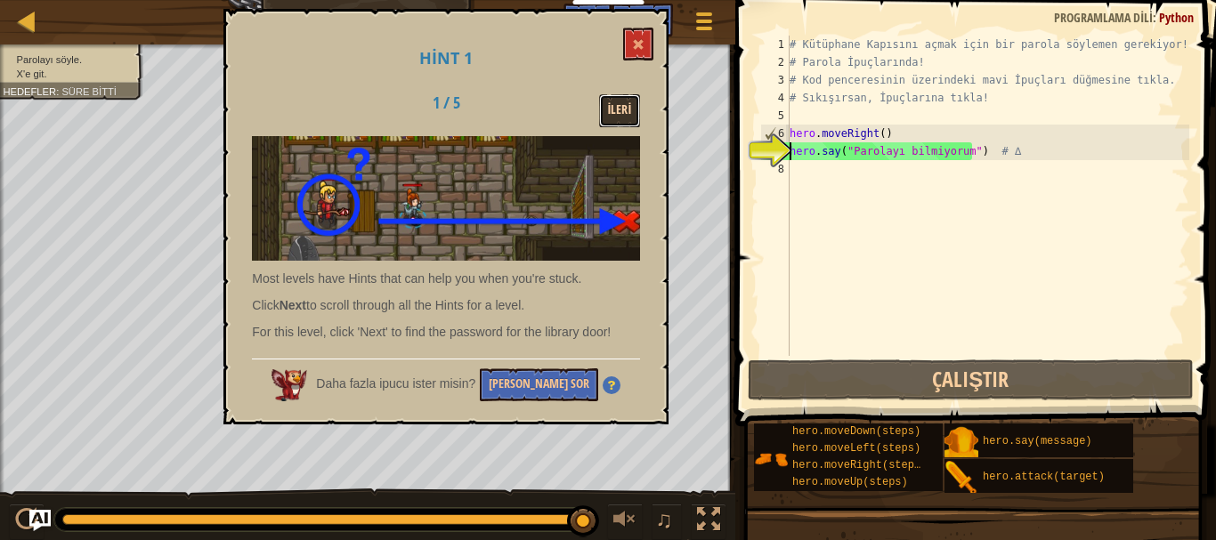
click at [608, 112] on button "İleri" at bounding box center [620, 110] width 42 height 33
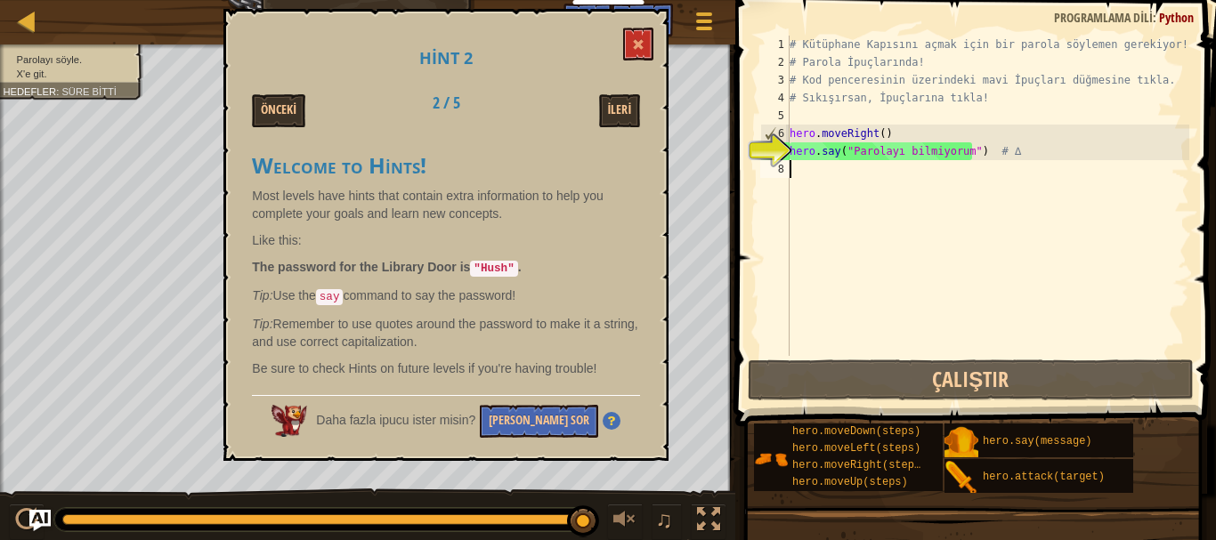
click at [830, 166] on div "# Kütüphane Kapısını açmak için bir parola söylemen gerekiyor! # Parola İpuçlar…" at bounding box center [987, 214] width 403 height 356
click at [952, 152] on div "# Kütüphane Kapısını açmak için bir parola söylemen gerekiyor! # Parola İpuçlar…" at bounding box center [987, 214] width 403 height 356
type textarea "hero.say("Parolayı bilmiyorum") # ∆"
click at [922, 179] on div "# Kütüphane Kapısını açmak için bir parola söylemen gerekiyor! # Parola İpuçlar…" at bounding box center [987, 214] width 403 height 356
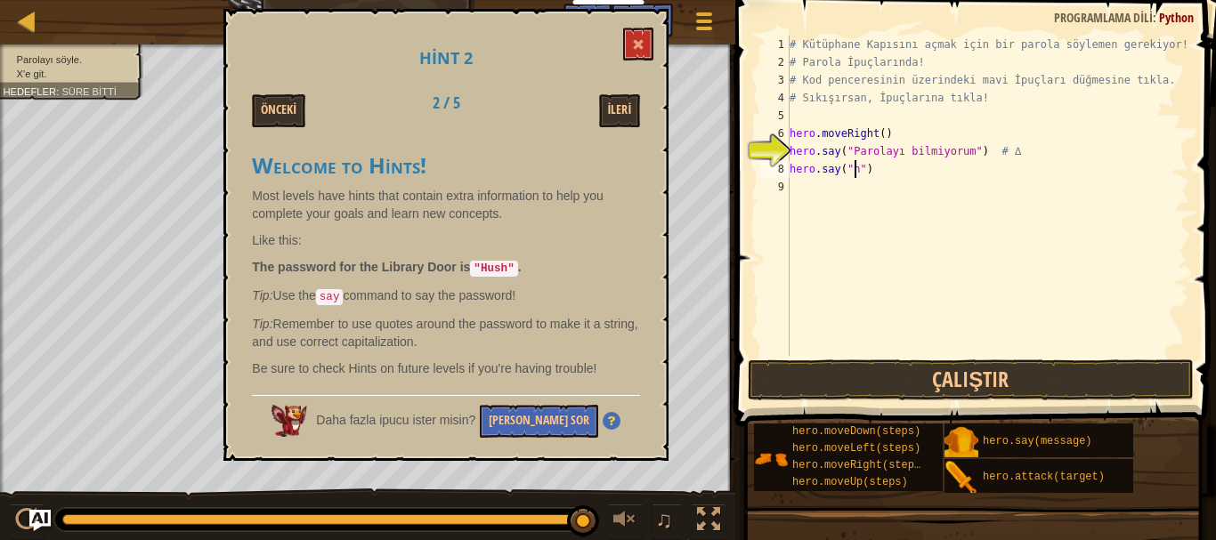
scroll to position [8, 6]
click at [938, 167] on div "# Kütüphane Kapısını açmak için bir parola söylemen gerekiyor! # Parola İpuçlar…" at bounding box center [987, 214] width 403 height 356
type textarea "hero.say("Hush")"
click at [878, 179] on div "# Kütüphane Kapısını açmak için bir parola söylemen gerekiyor! # Parola İpuçlar…" at bounding box center [987, 214] width 403 height 356
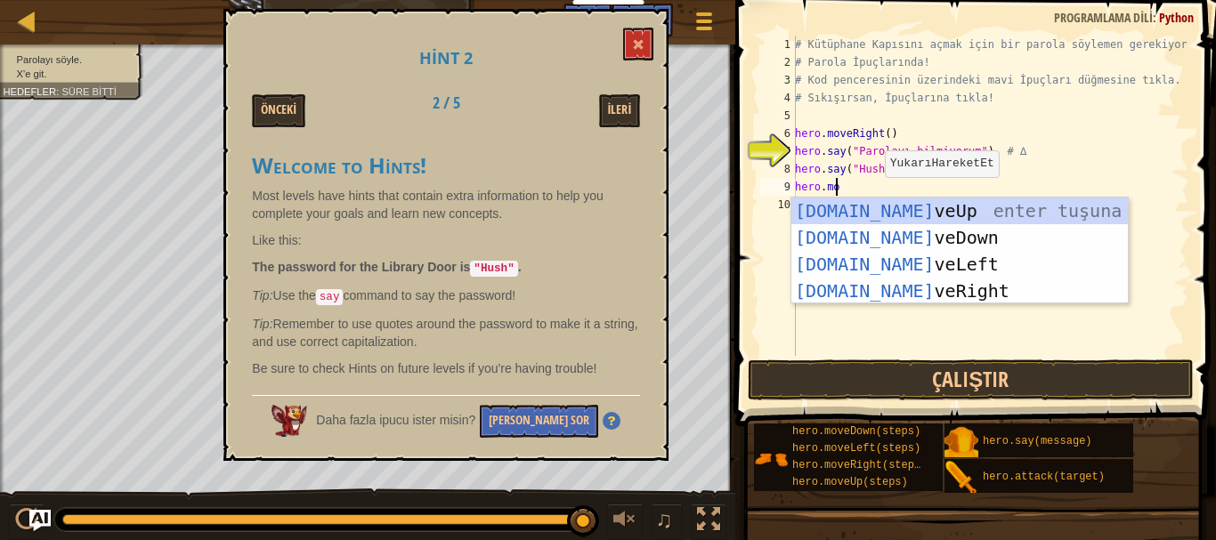
scroll to position [8, 3]
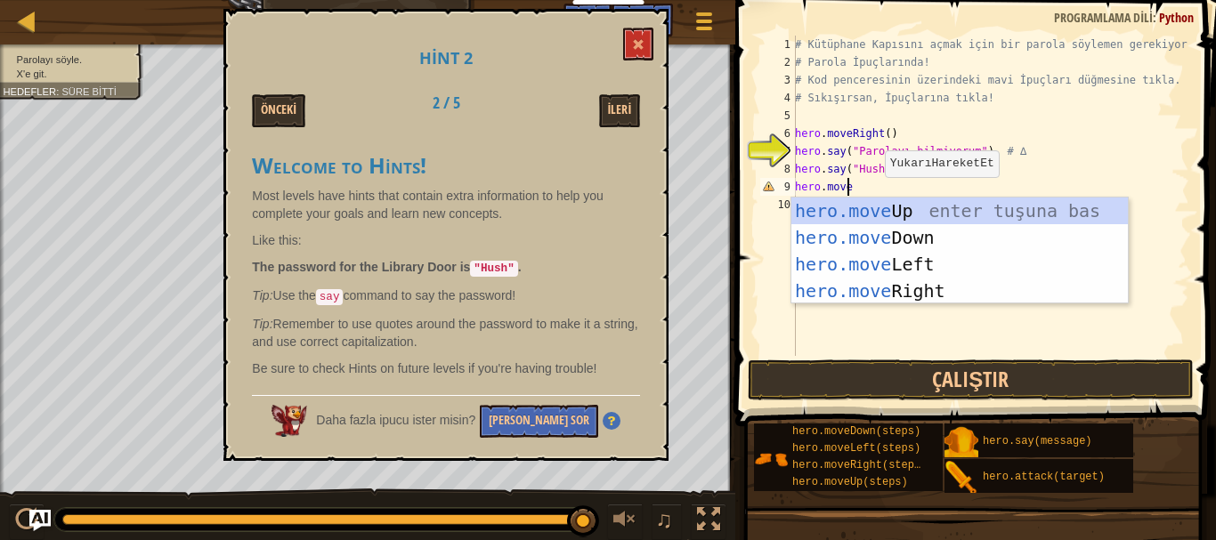
type textarea "hero.mover"
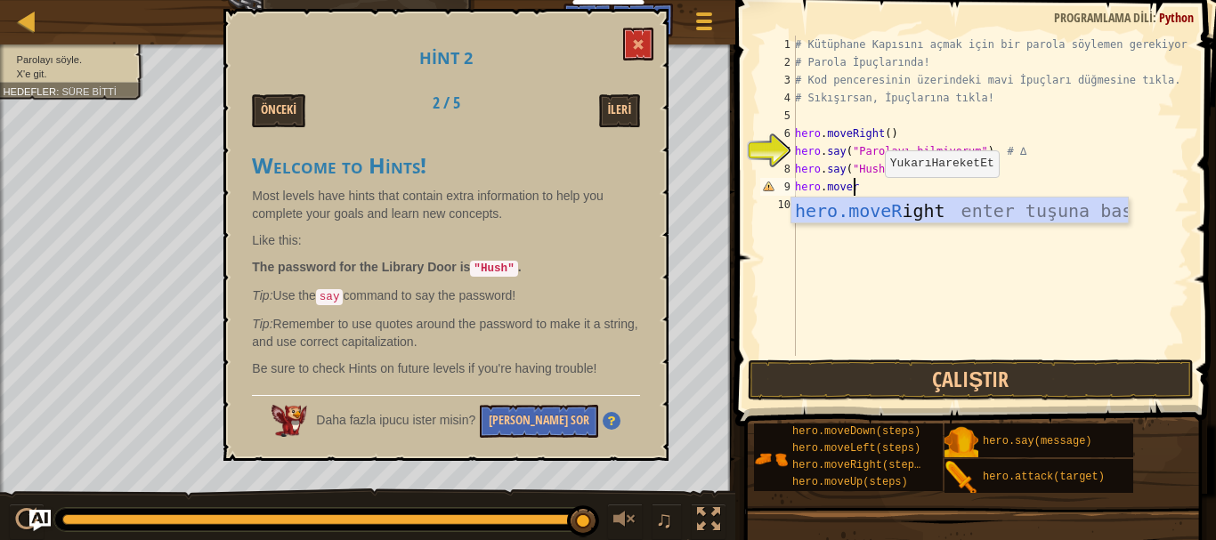
scroll to position [8, 0]
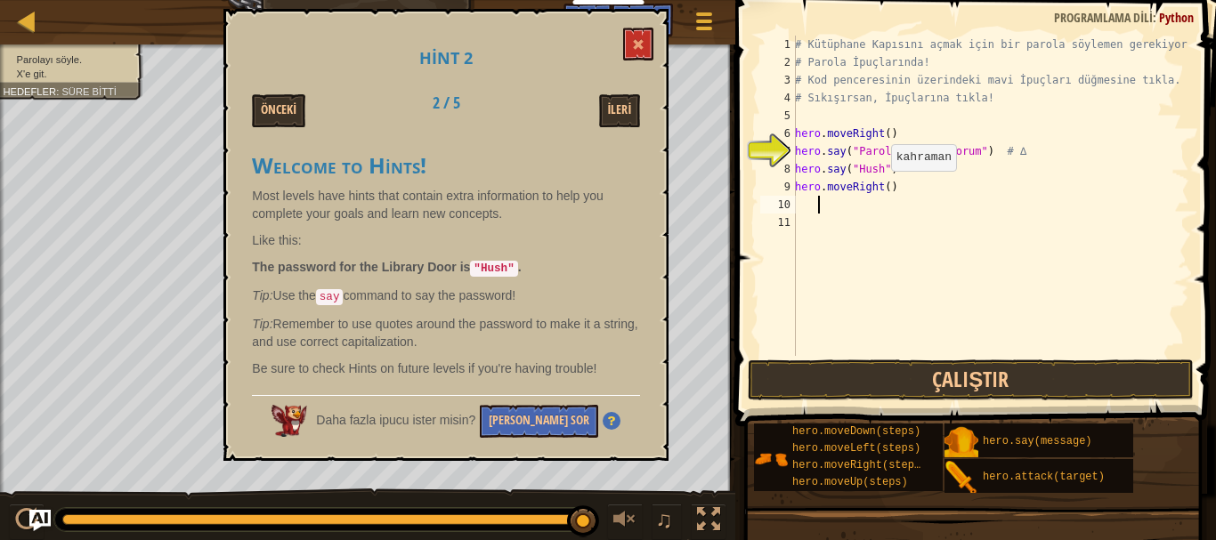
click at [881, 189] on div "# Kütüphane Kapısını açmak için bir parola söylemen gerekiyor! # Parola İpuçlar…" at bounding box center [991, 214] width 398 height 356
type textarea "hero.moveRight(2)"
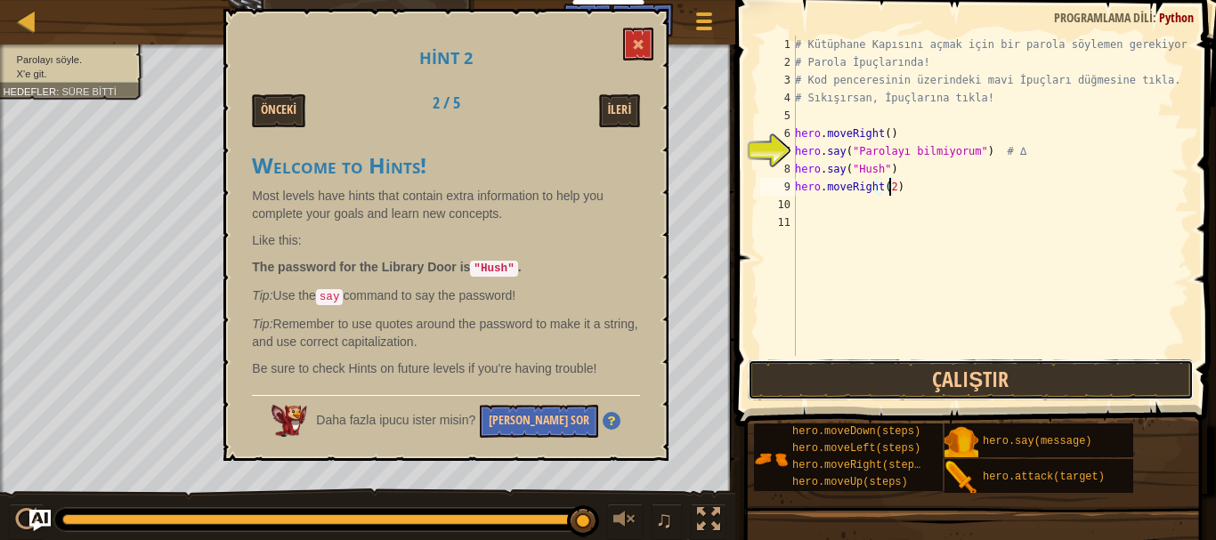
drag, startPoint x: 914, startPoint y: 367, endPoint x: 896, endPoint y: 319, distance: 51.6
click at [914, 368] on button "Çalıştır" at bounding box center [971, 380] width 446 height 41
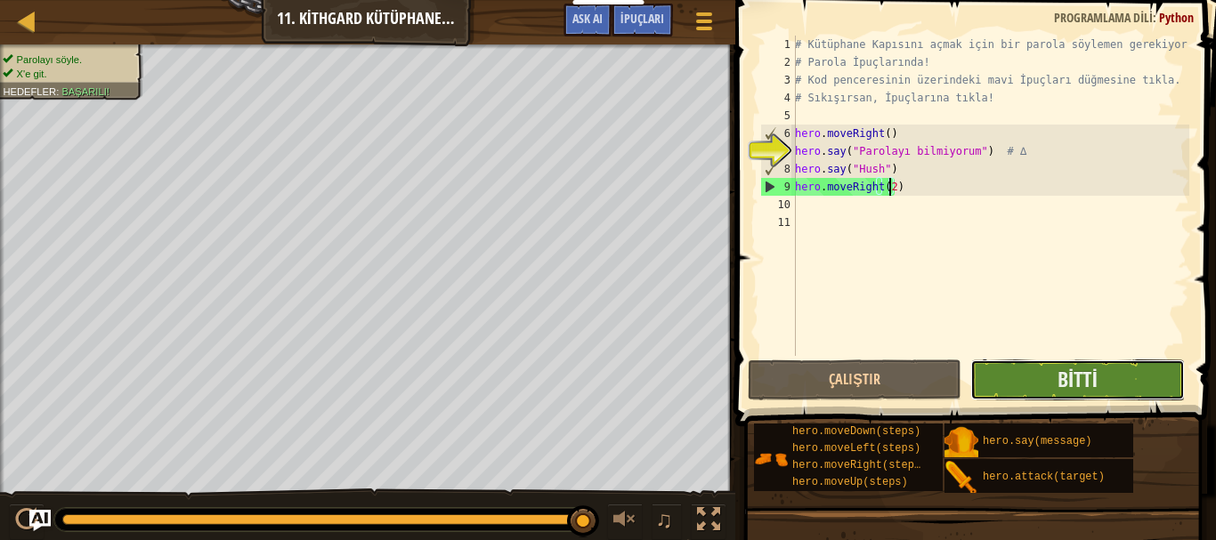
click at [1105, 375] on button "Bitti" at bounding box center [1078, 380] width 214 height 41
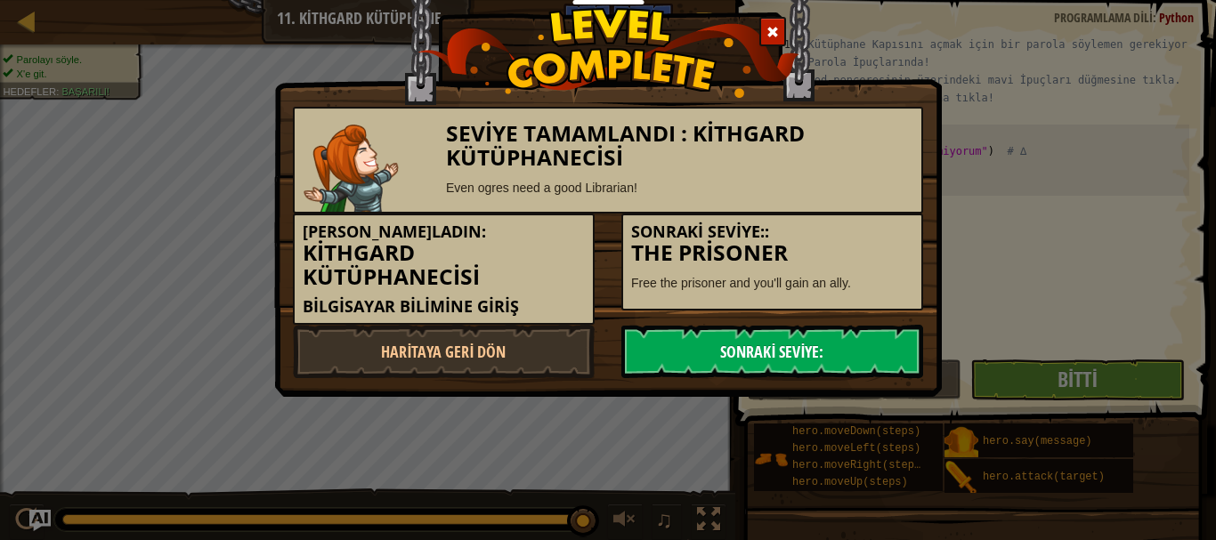
drag, startPoint x: 811, startPoint y: 319, endPoint x: 811, endPoint y: 329, distance: 10.7
click at [811, 325] on div "Seviye Tamamlandı : Kithgard Kütüphanecisi Even ogres need a good Librarian! [P…" at bounding box center [608, 243] width 630 height 272
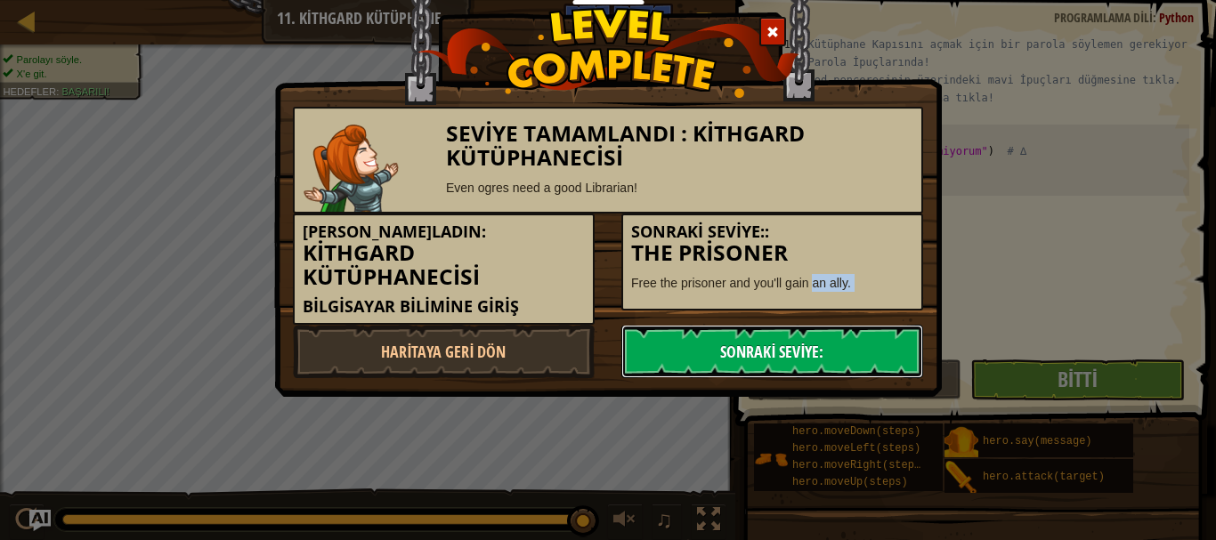
click at [811, 330] on link "Sonraki Seviye:" at bounding box center [772, 351] width 302 height 53
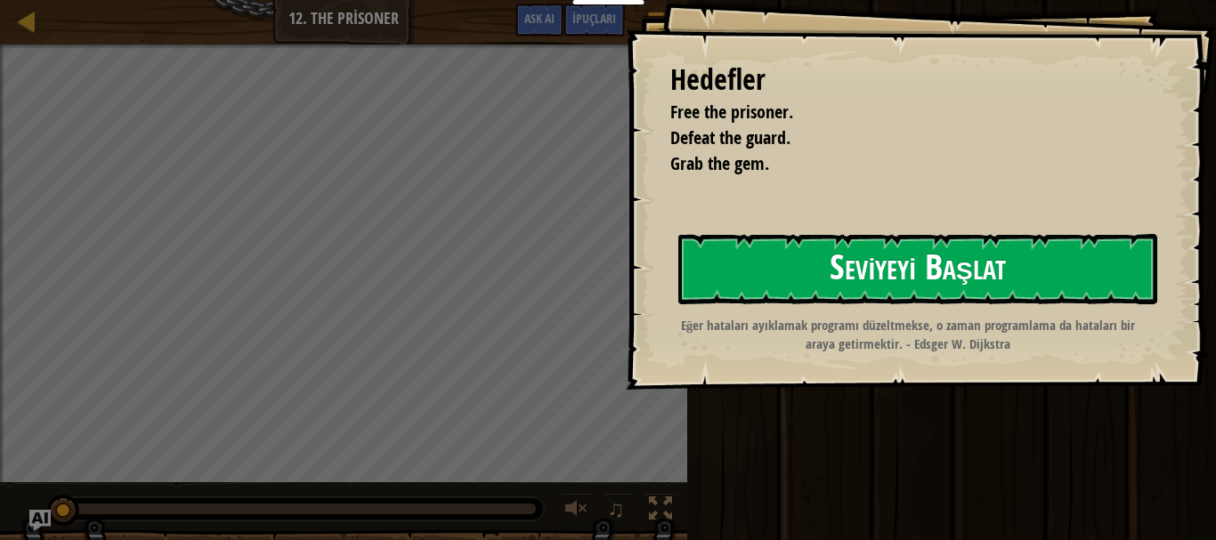
click at [810, 239] on button "Seviyeyi Başlat" at bounding box center [917, 269] width 479 height 70
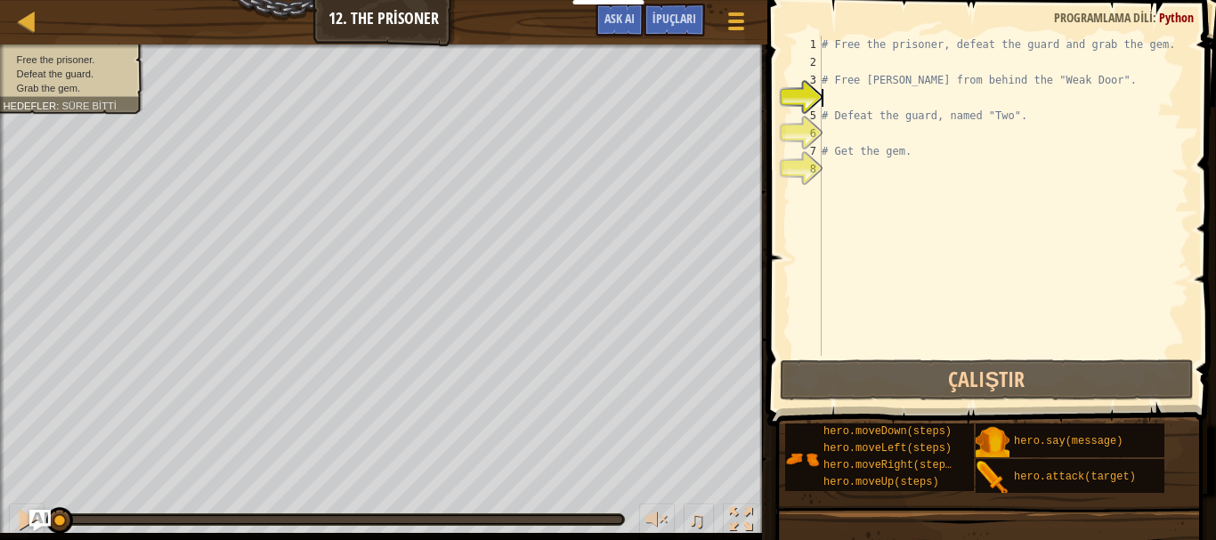
click at [873, 91] on div "# Free the prisoner, defeat the guard and grab the gem. # Free [PERSON_NAME] fr…" at bounding box center [1003, 214] width 371 height 356
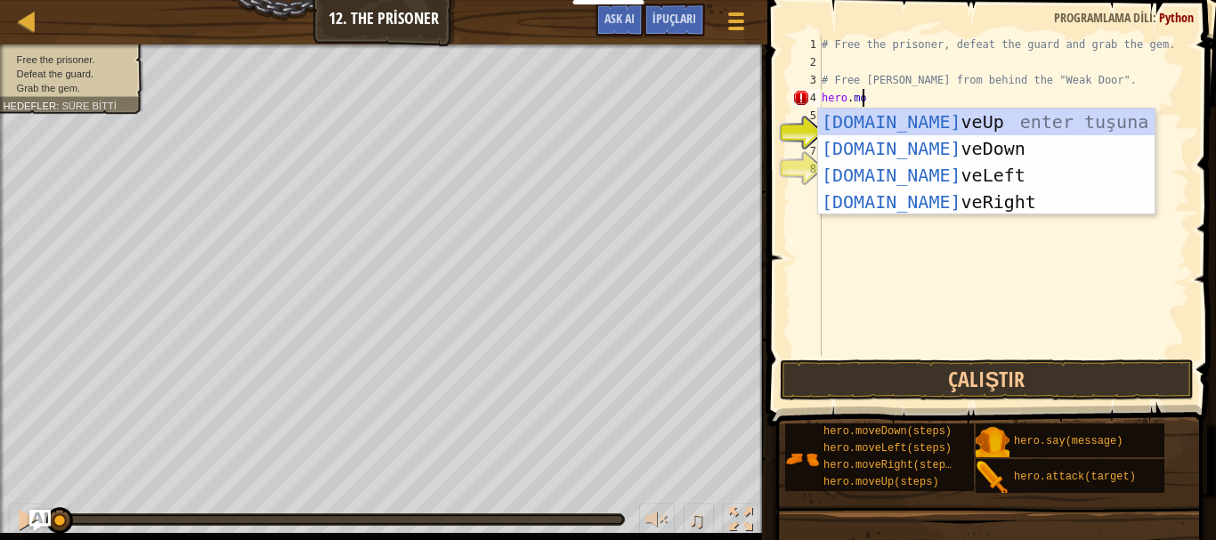
scroll to position [8, 3]
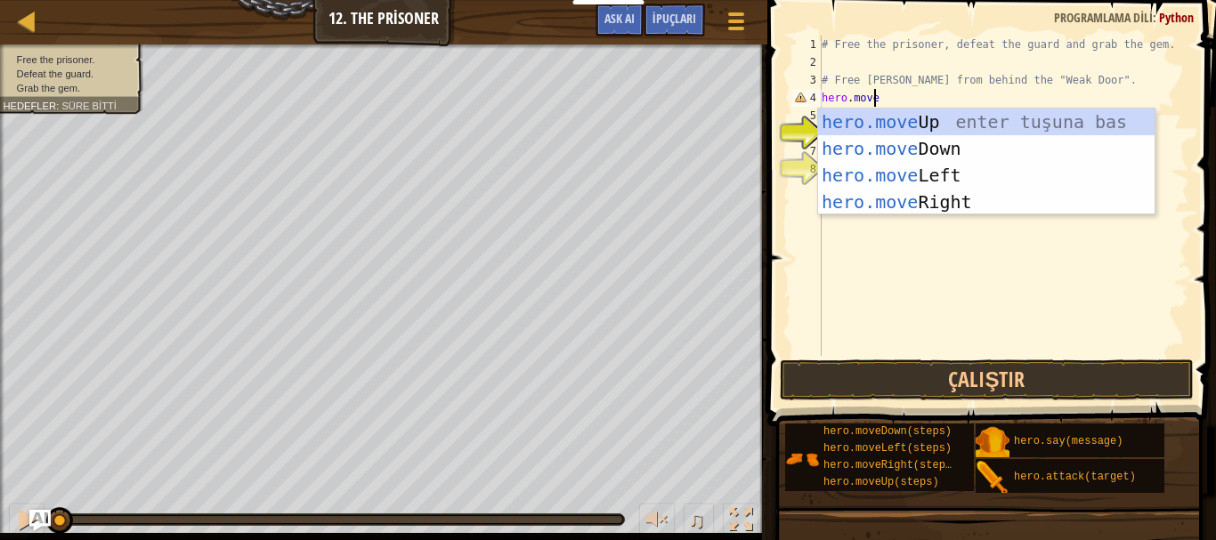
type textarea "hero.mover"
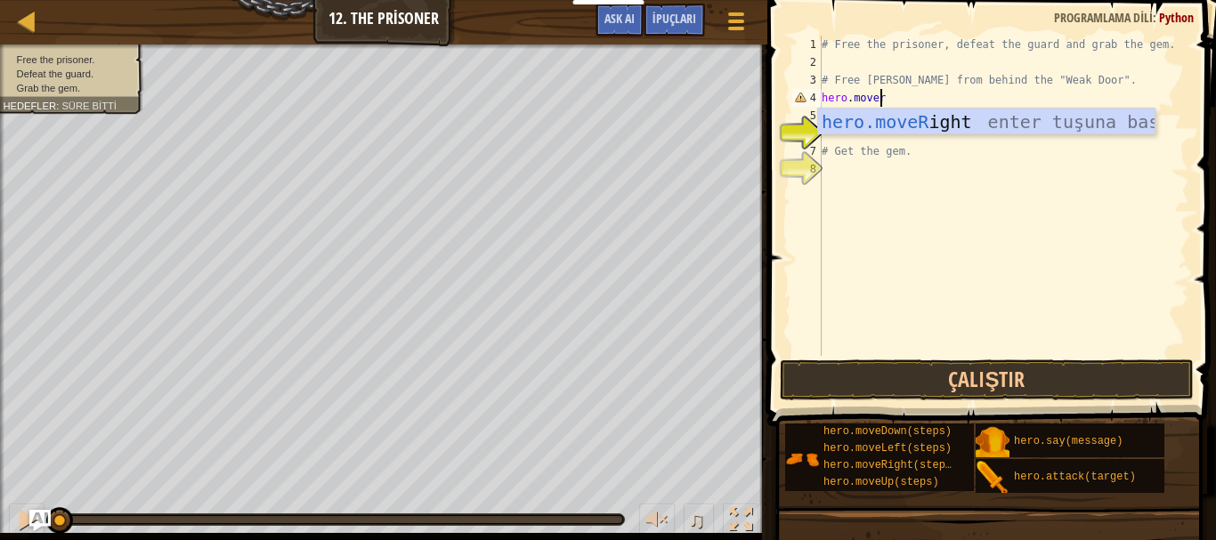
scroll to position [8, 0]
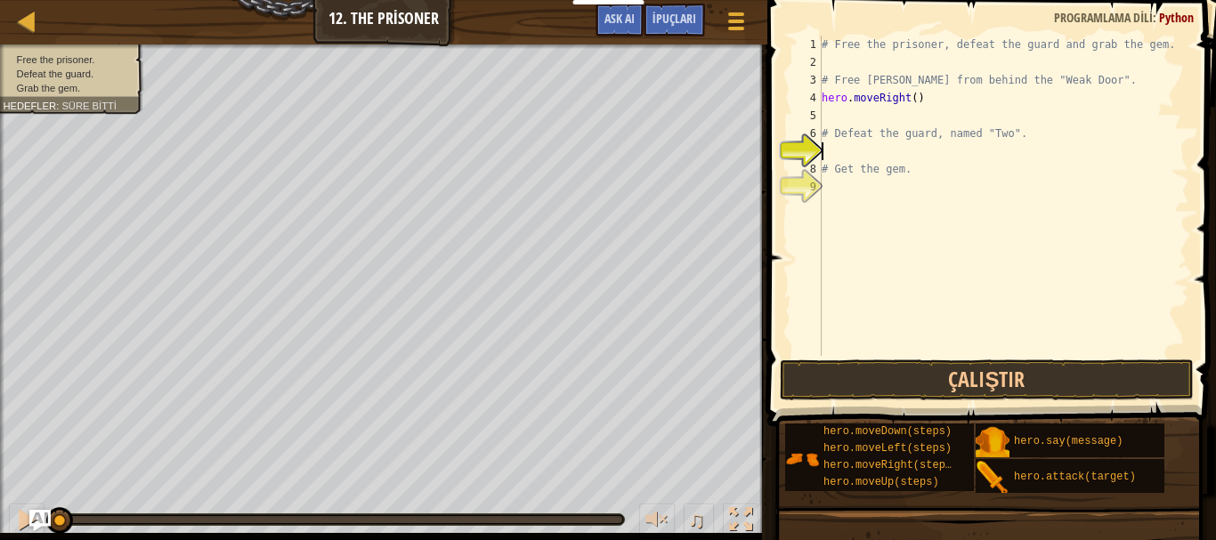
click at [906, 154] on div "# Free the prisoner, defeat the guard and grab the gem. # Free [PERSON_NAME] fr…" at bounding box center [1003, 214] width 371 height 356
click at [896, 123] on div "# Free the prisoner, defeat the guard and grab the gem. # Free [PERSON_NAME] fr…" at bounding box center [1003, 214] width 371 height 356
type textarea "hero.attack("Weak Door")"
click at [885, 148] on div "# Free the prisoner, defeat the guard and grab the gem. # Free [PERSON_NAME] fr…" at bounding box center [1003, 214] width 371 height 356
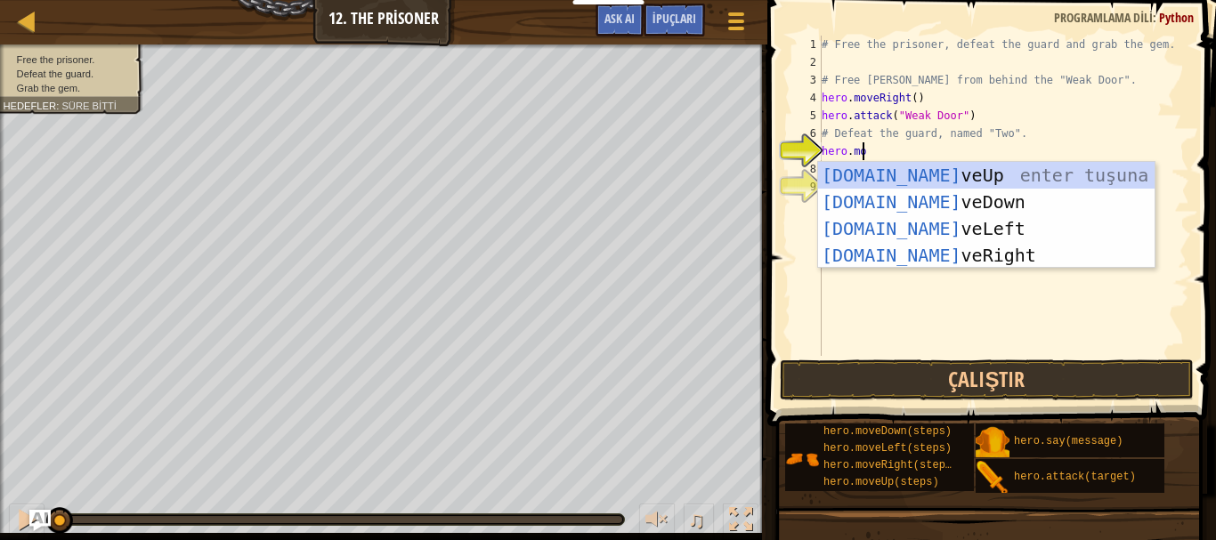
scroll to position [8, 3]
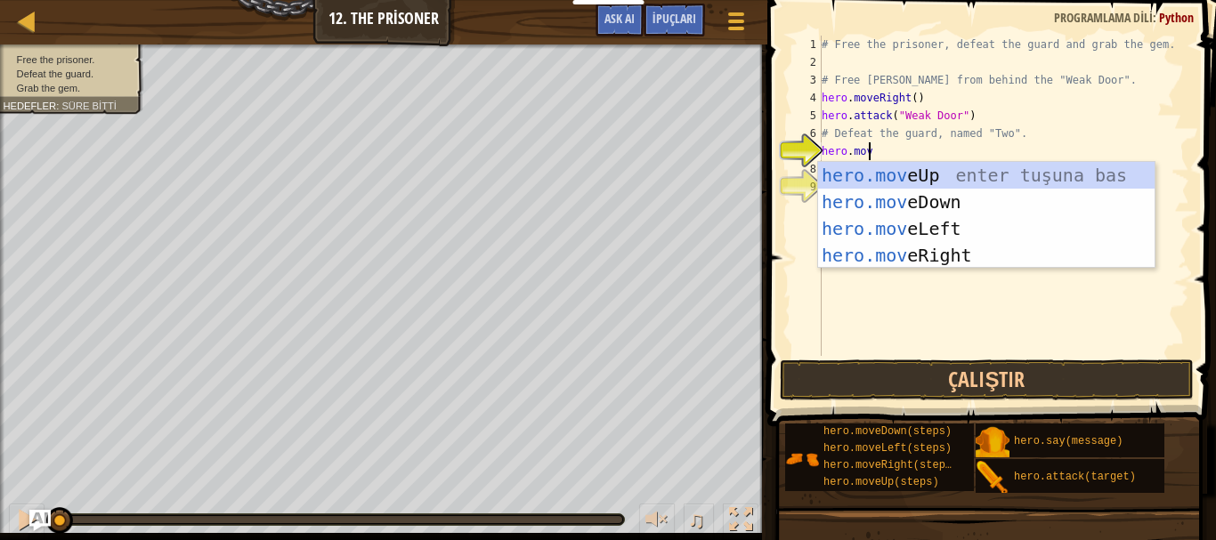
type textarea "hero.move"
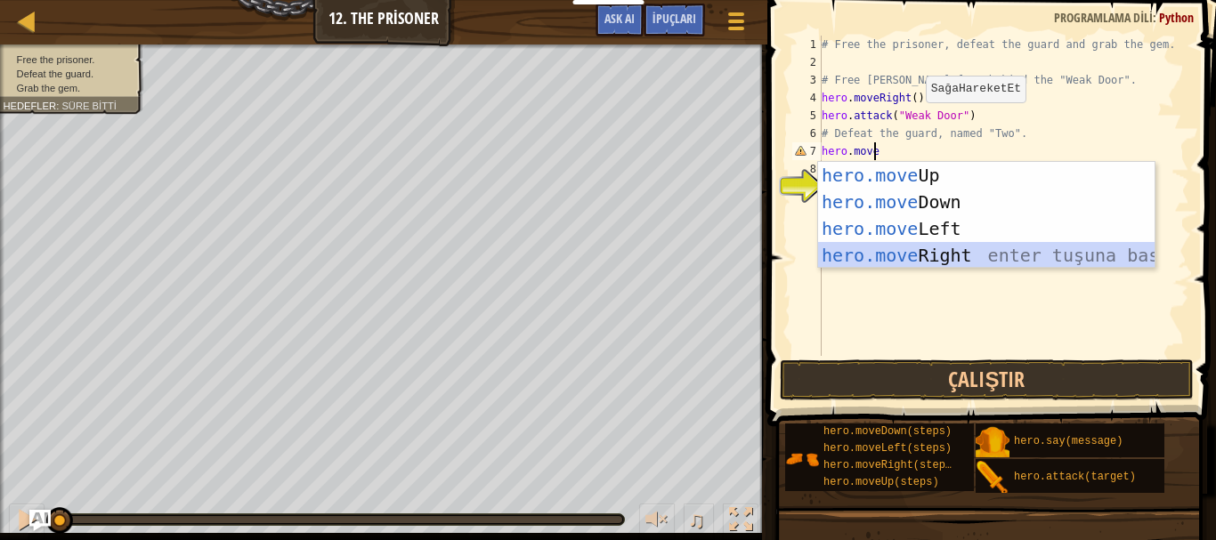
click at [895, 250] on div "hero.move Up enter tuşuna bas hero.move Down enter tuşuna bas hero.move Left en…" at bounding box center [986, 242] width 337 height 160
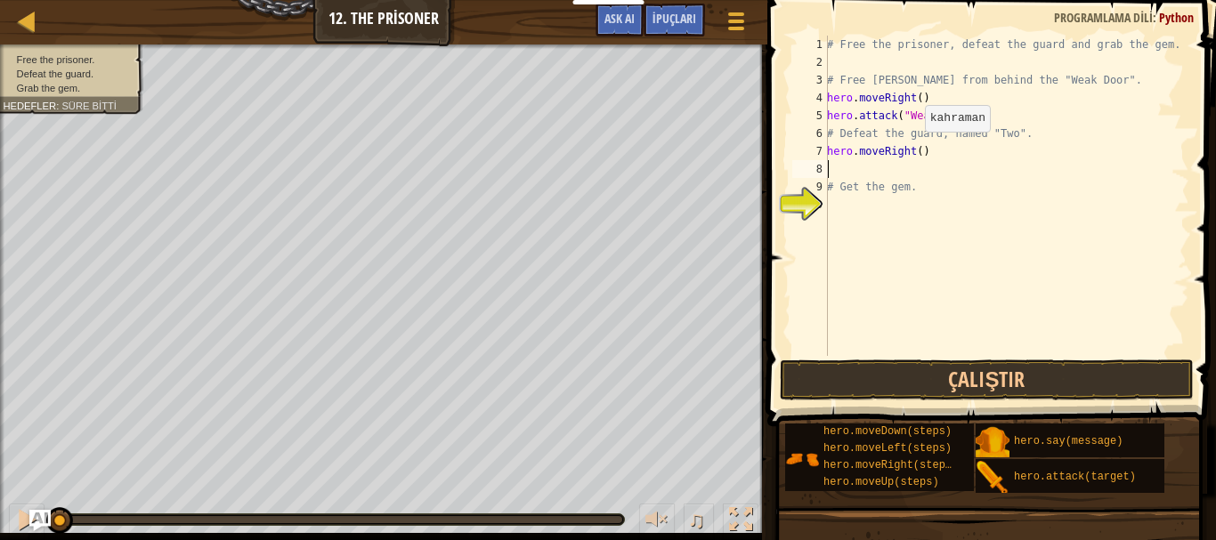
click at [915, 150] on div "# Free the prisoner, defeat the guard and grab the gem. # Free [PERSON_NAME] fr…" at bounding box center [1007, 214] width 366 height 356
type textarea "hero.moveRight(3)"
click at [907, 209] on div "# Free the prisoner, defeat the guard and grab the gem. # Free [PERSON_NAME] fr…" at bounding box center [1007, 214] width 366 height 356
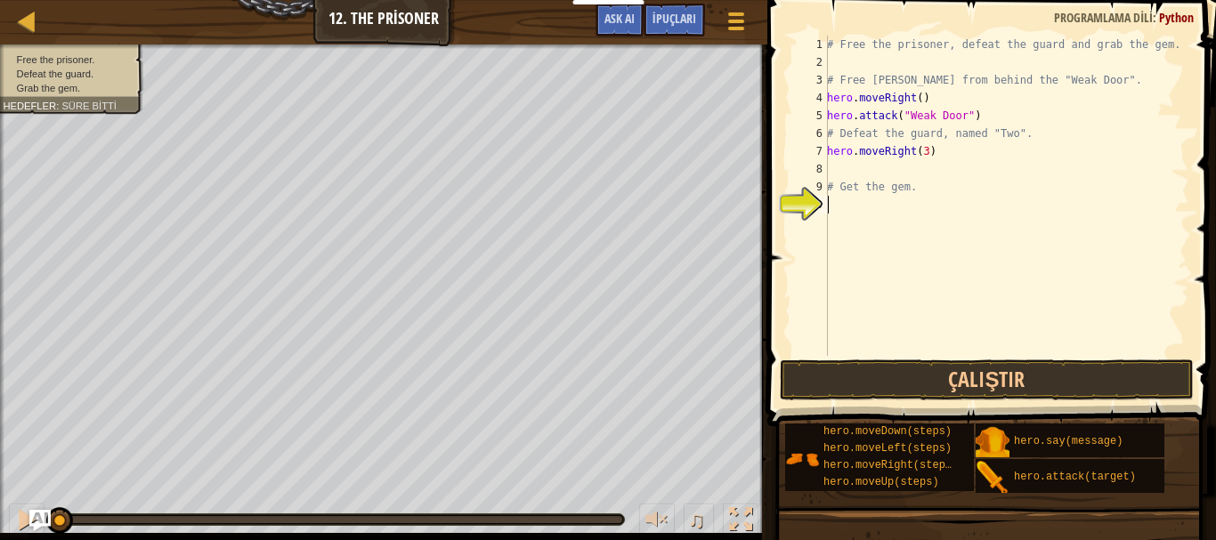
click at [911, 163] on div "# Free the prisoner, defeat the guard and grab the gem. # Free [PERSON_NAME] fr…" at bounding box center [1007, 214] width 366 height 356
type textarea "hero.attack("two")"
click at [943, 172] on div "# Free the prisoner, defeat the guard and grab the gem. # Free [PERSON_NAME] fr…" at bounding box center [1007, 214] width 366 height 356
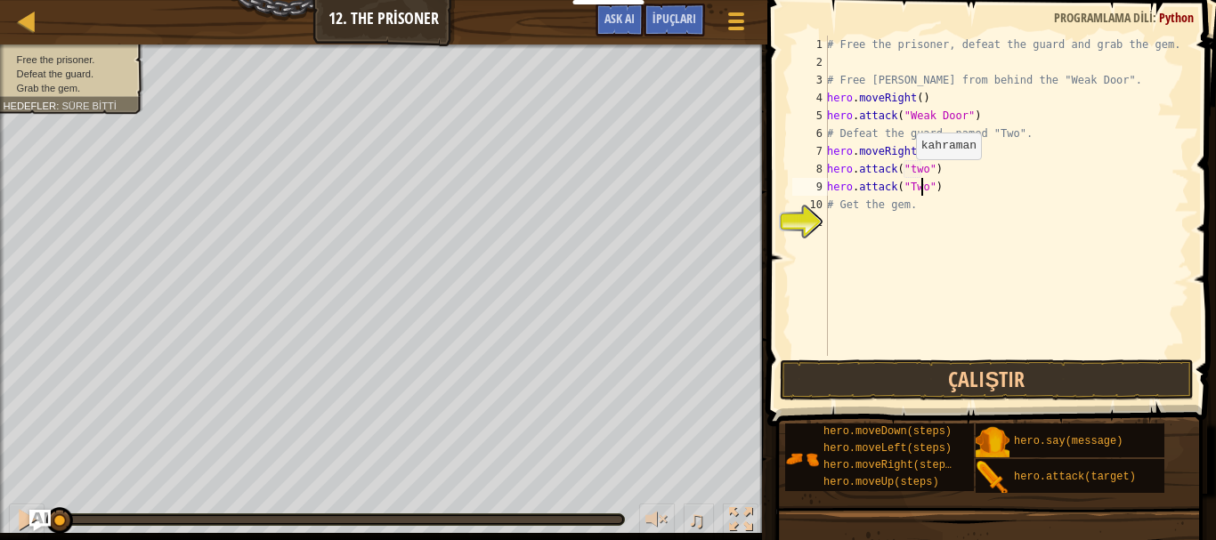
click at [909, 177] on div "# Free the prisoner, defeat the guard and grab the gem. # Free [PERSON_NAME] fr…" at bounding box center [1007, 214] width 366 height 356
type textarea "hero.attack("Two")"
drag, startPoint x: 933, startPoint y: 187, endPoint x: 826, endPoint y: 186, distance: 106.8
click at [826, 186] on div "hero.attack("Two") 1 2 3 4 5 6 7 8 9 10 11 # Free the prisoner, defeat the guar…" at bounding box center [989, 196] width 401 height 321
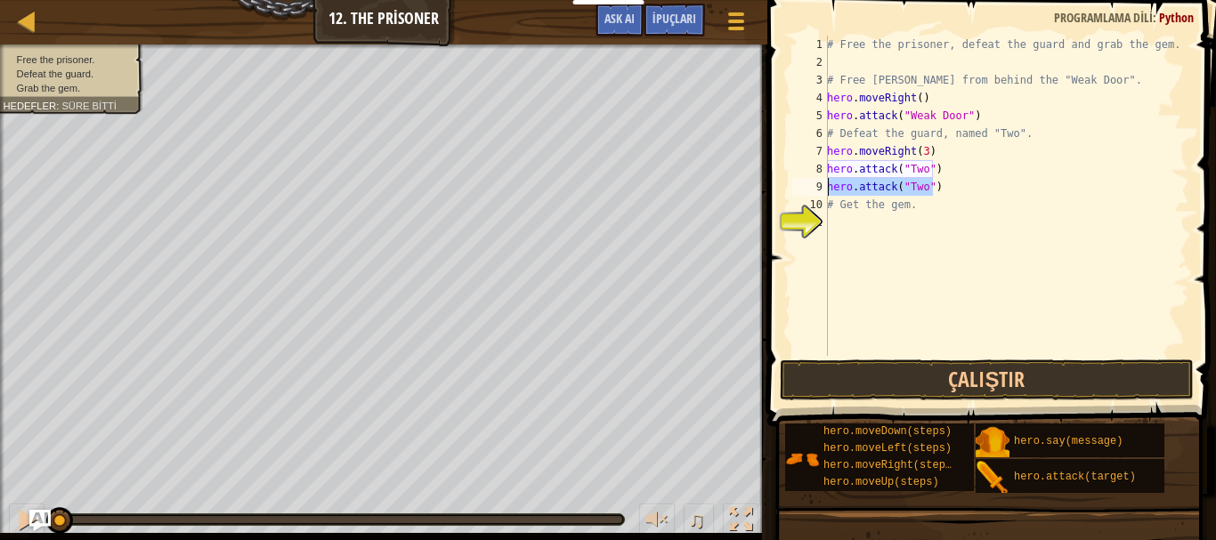
click at [940, 166] on div "# Free the prisoner, defeat the guard and grab the gem. # Free [PERSON_NAME] fr…" at bounding box center [1007, 214] width 366 height 356
click at [935, 191] on div "# Free the prisoner, defeat the guard and grab the gem. # Free [PERSON_NAME] fr…" at bounding box center [1007, 214] width 366 height 356
type textarea "hero.attack("Two")"
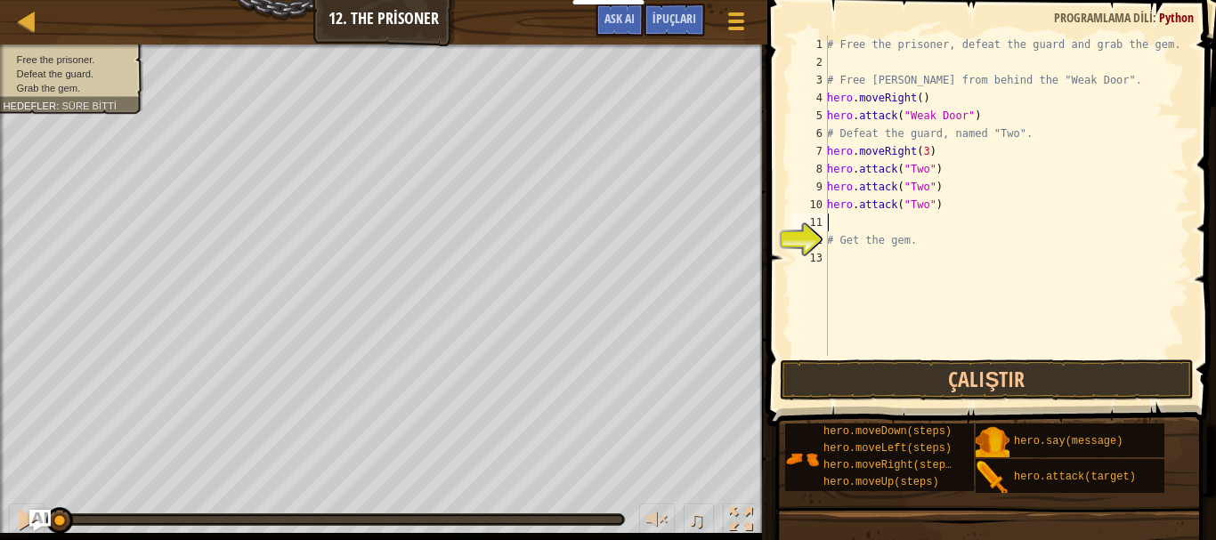
type textarea "hero.attack("Two")"
click at [887, 273] on div "# Free the prisoner, defeat the guard and grab the gem. # Free [PERSON_NAME] fr…" at bounding box center [1007, 214] width 366 height 356
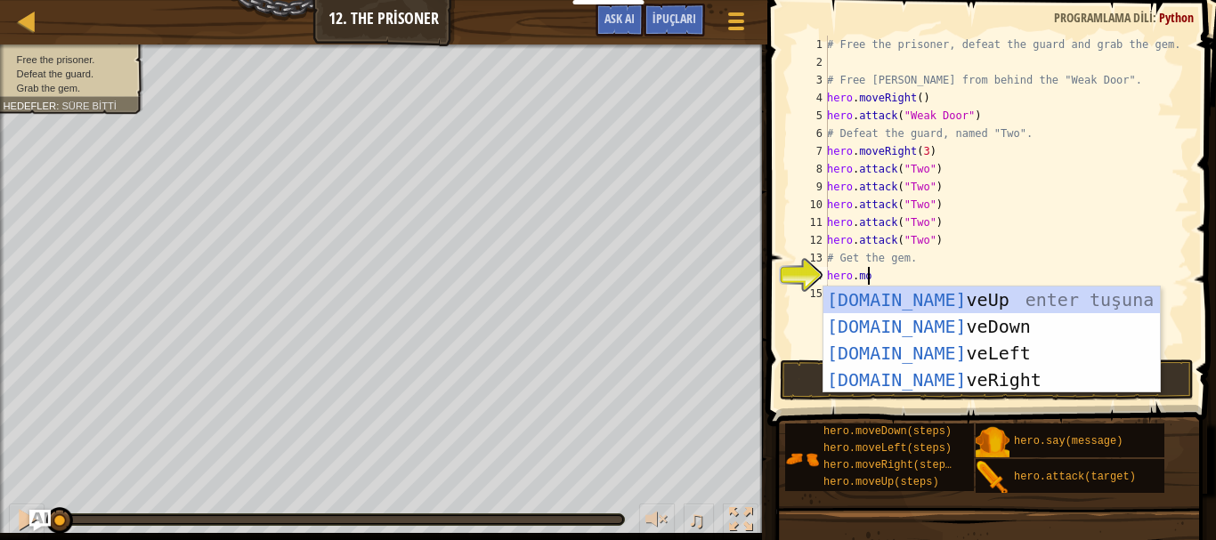
scroll to position [8, 3]
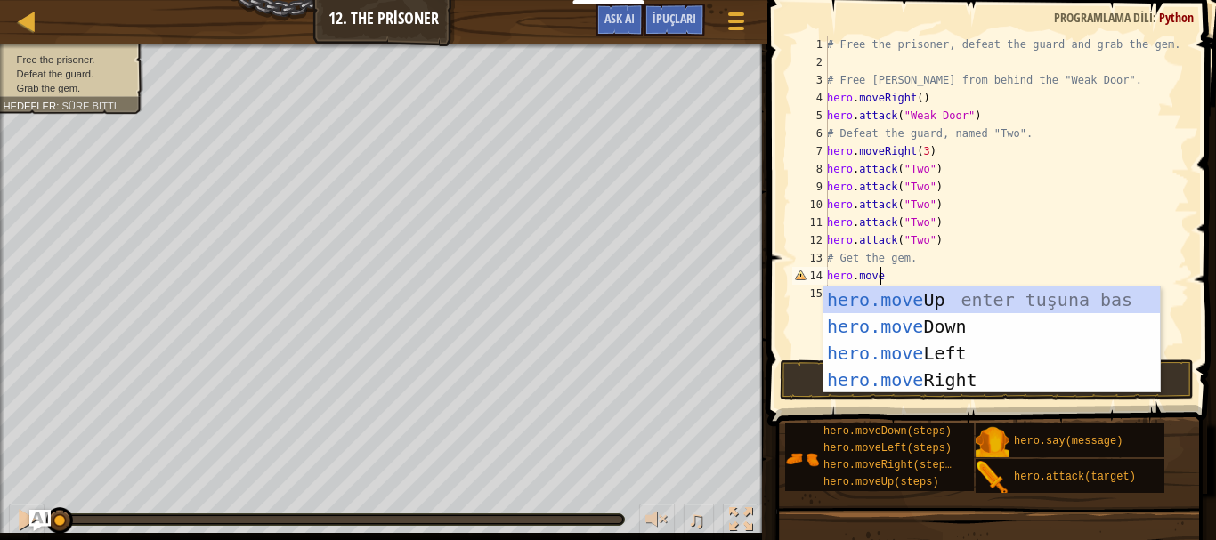
type textarea "hero.moved"
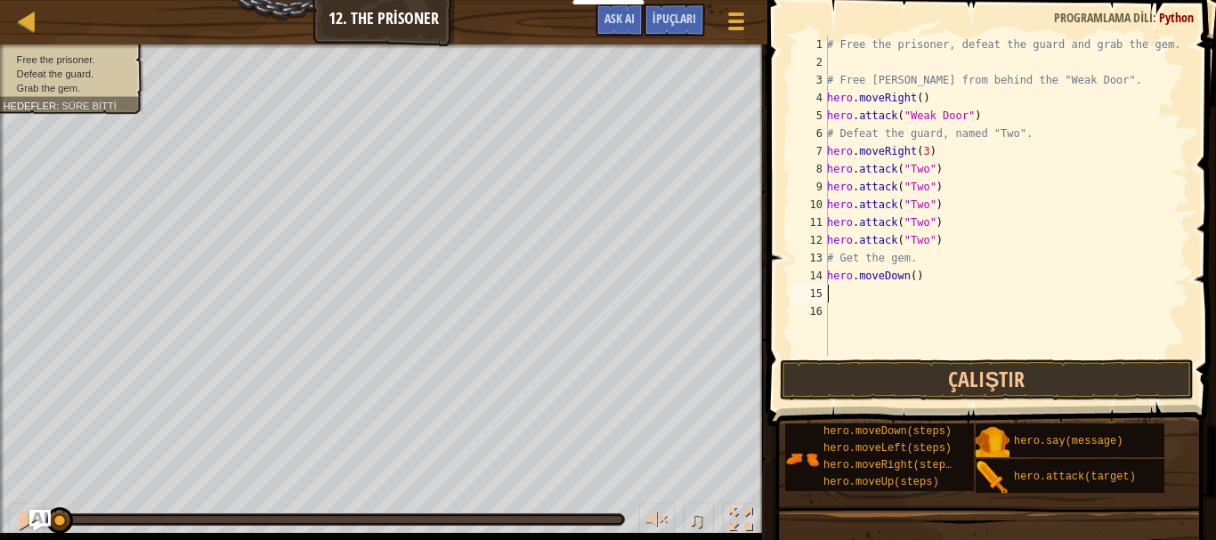
scroll to position [8, 0]
click at [906, 278] on div "# Free the prisoner, defeat the guard and grab the gem. # Free [PERSON_NAME] fr…" at bounding box center [1007, 214] width 366 height 356
type textarea "hero.moveDown(3)"
click at [990, 378] on button "Çalıştır" at bounding box center [987, 380] width 415 height 41
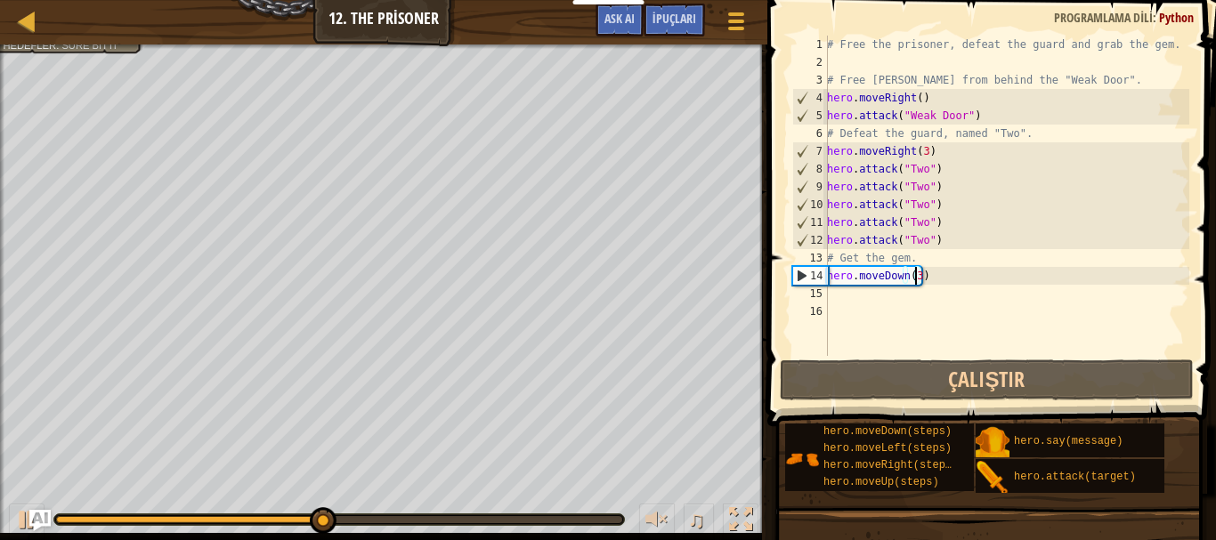
click at [898, 298] on div "# Free the prisoner, defeat the guard and grab the gem. # Free [PERSON_NAME] fr…" at bounding box center [1007, 214] width 366 height 356
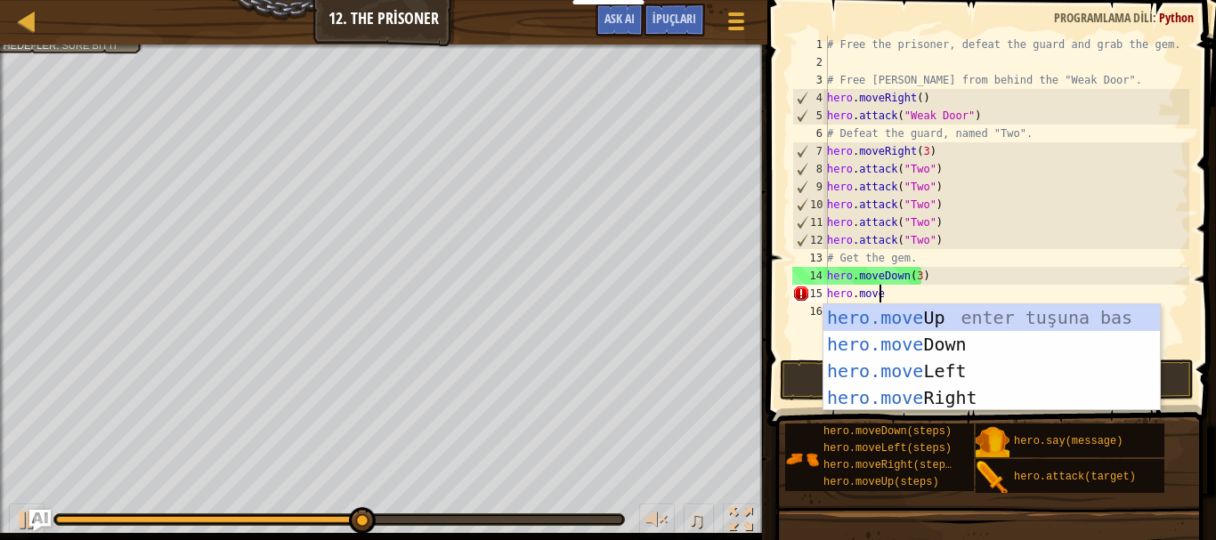
type textarea "hero.mover"
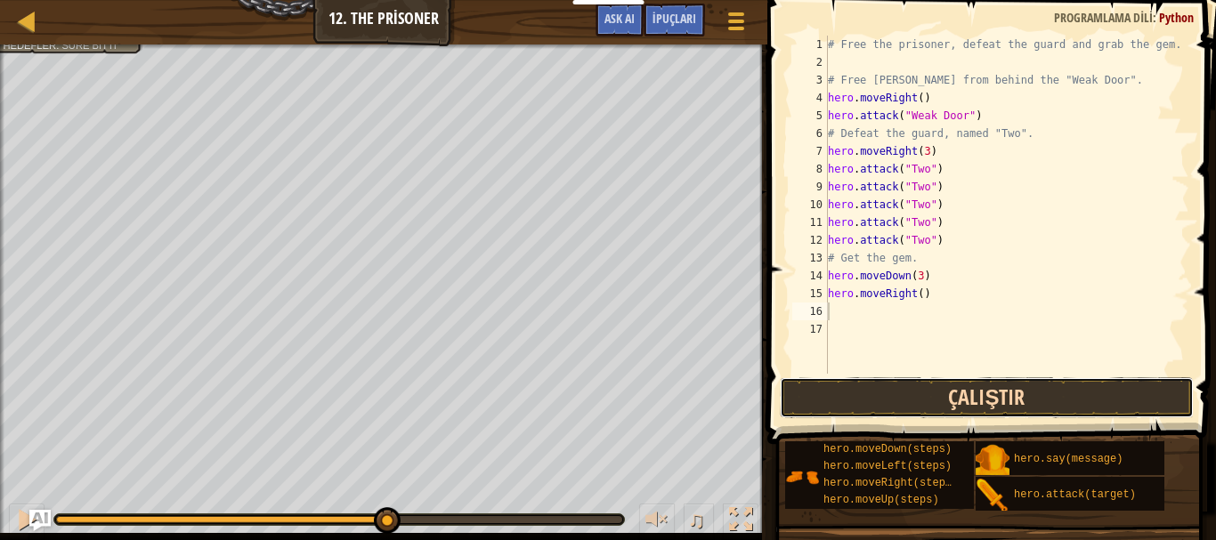
click at [1005, 405] on button "Çalıştır" at bounding box center [987, 398] width 415 height 41
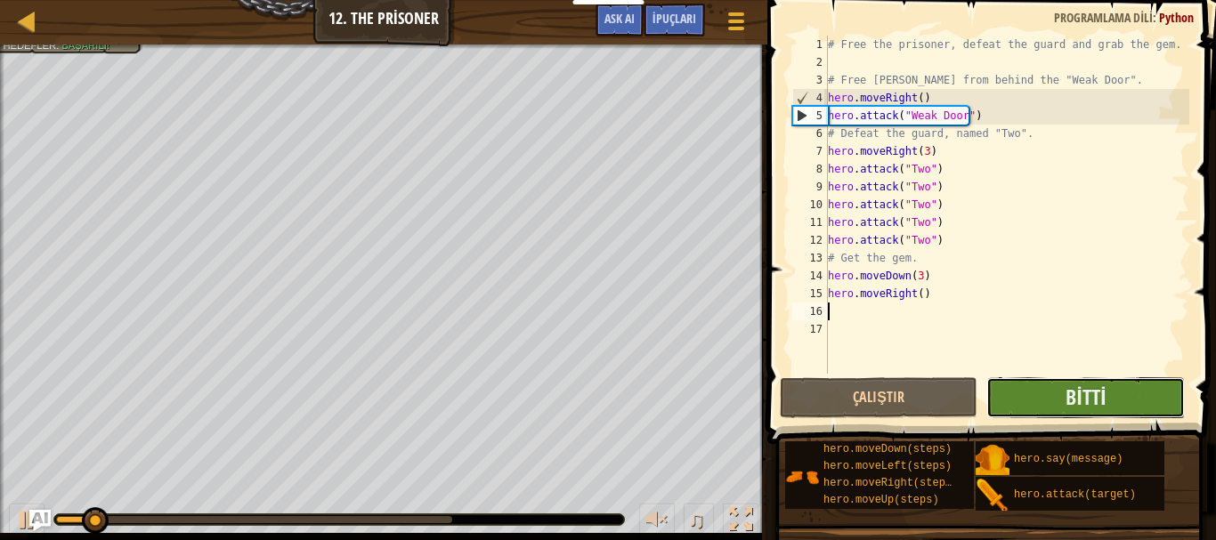
click at [1010, 385] on button "Bitti" at bounding box center [1086, 398] width 199 height 41
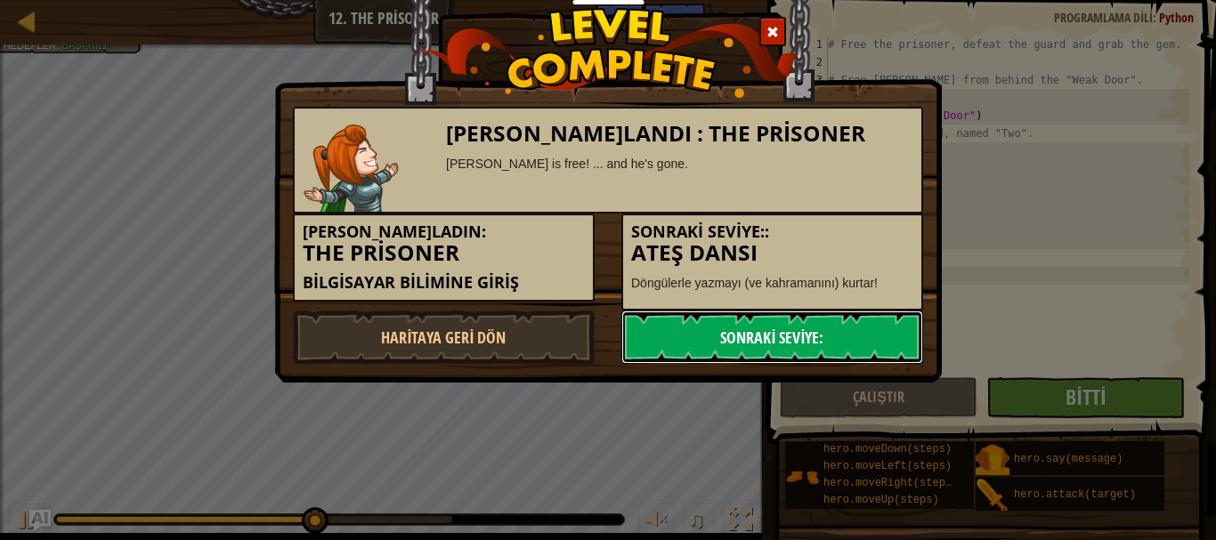
click at [741, 330] on link "Sonraki Seviye:" at bounding box center [772, 337] width 302 height 53
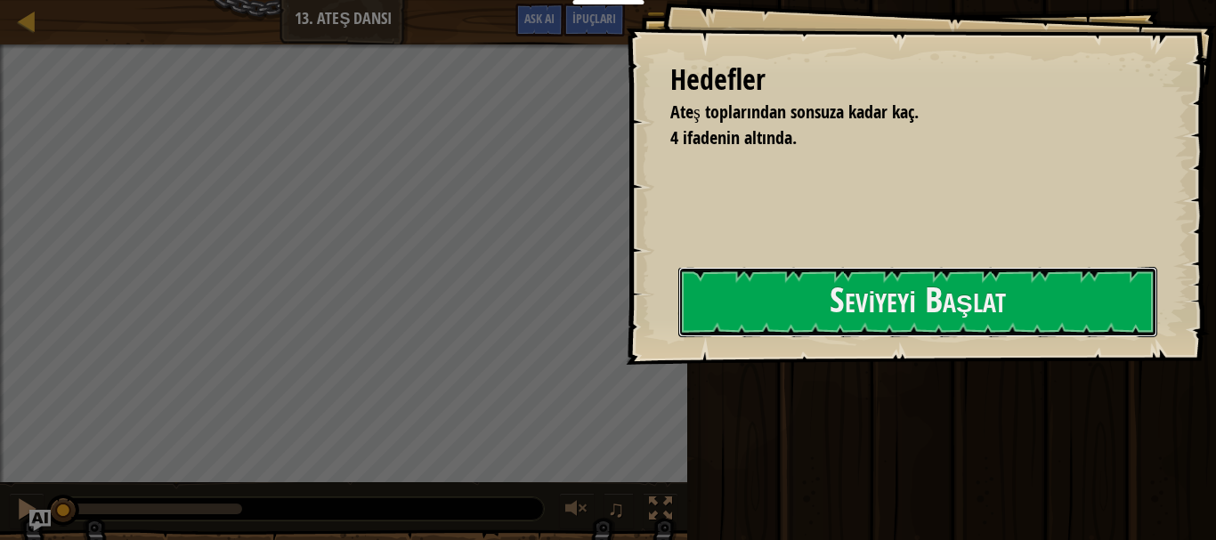
click at [767, 286] on button "Seviyeyi Başlat" at bounding box center [917, 302] width 479 height 70
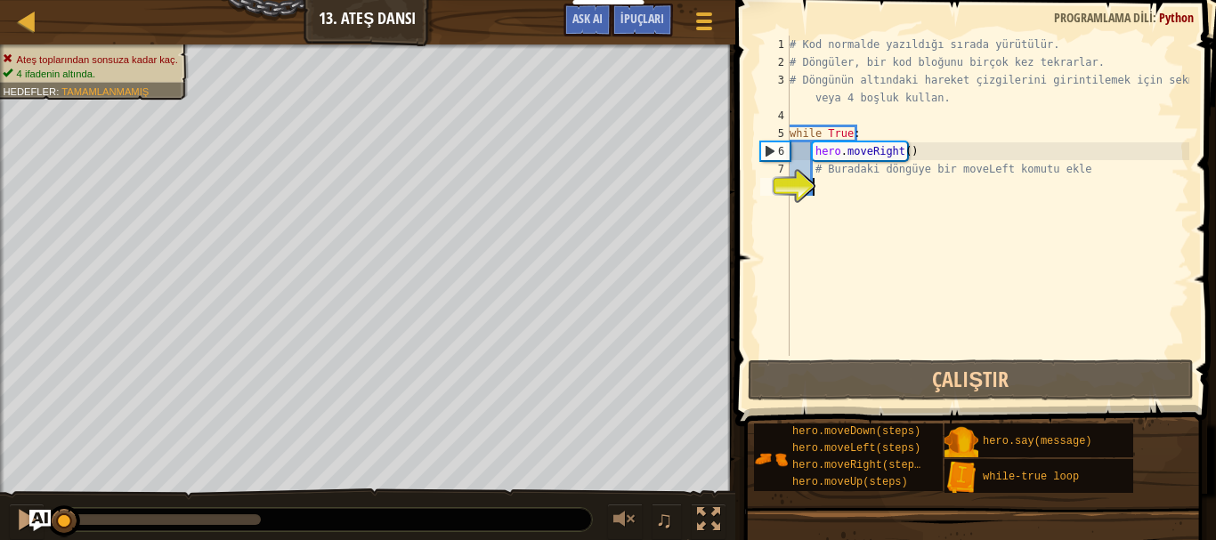
click at [818, 190] on div "# Kod normalde yazıldığı sırada yürütülür. # [PERSON_NAME], bir kod bloğunu bir…" at bounding box center [987, 214] width 403 height 356
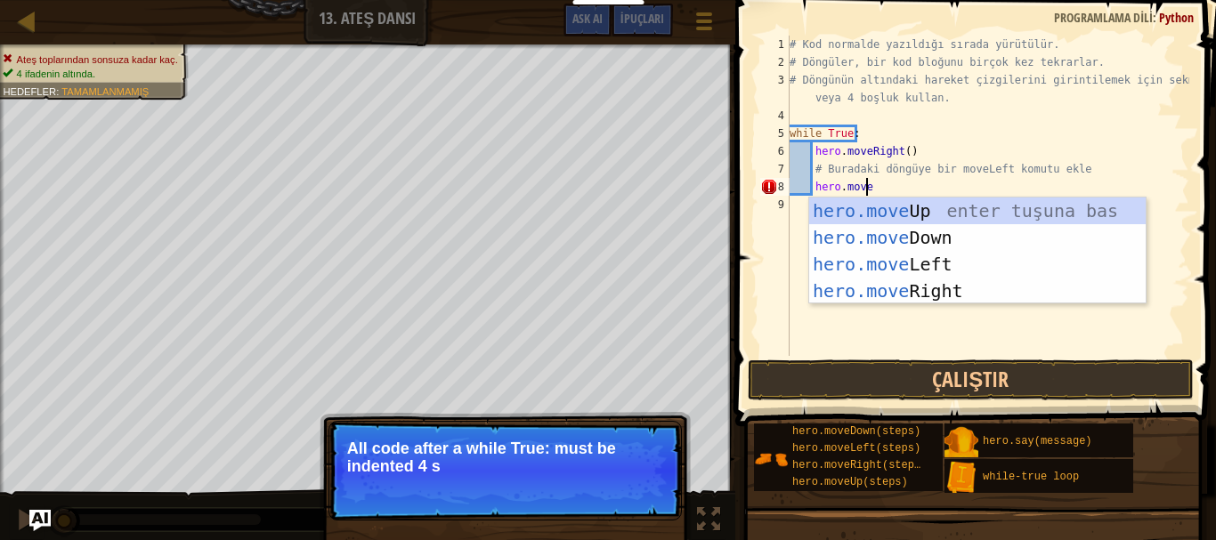
scroll to position [8, 5]
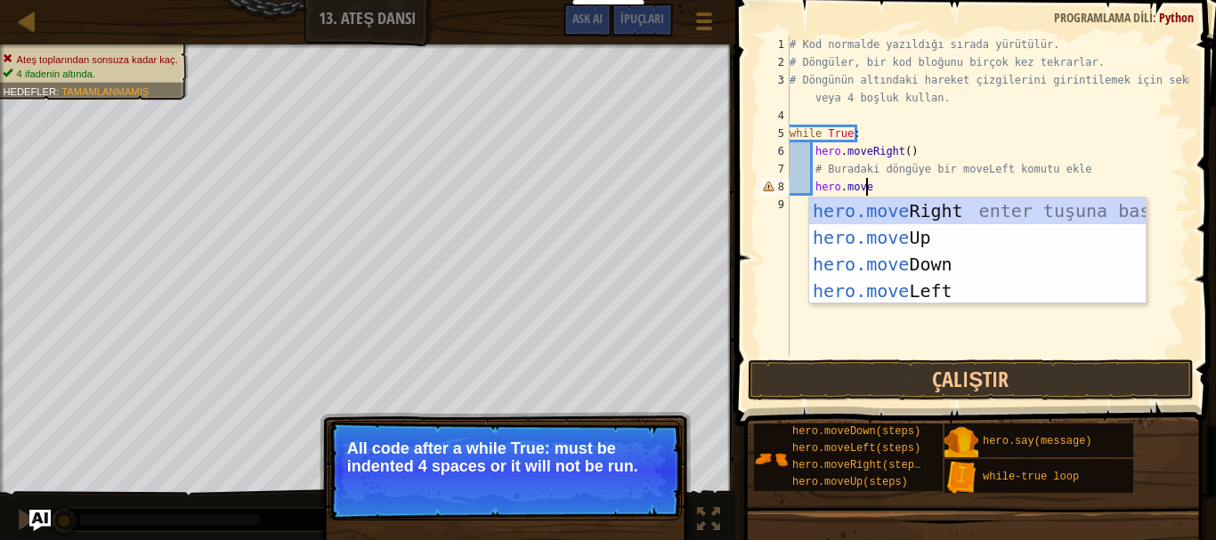
type textarea "hero.movel"
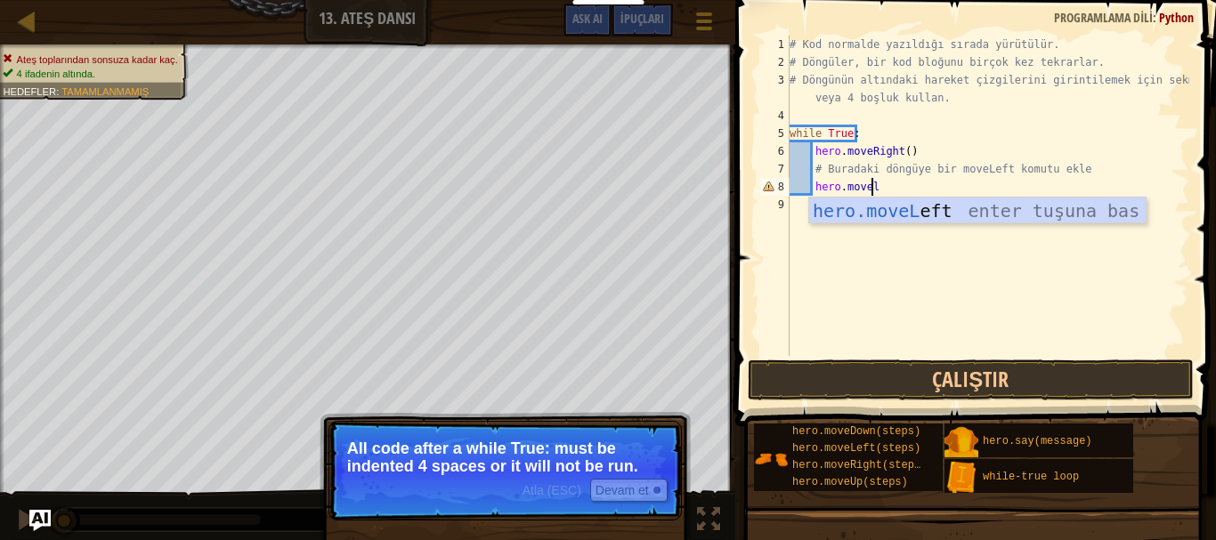
scroll to position [8, 1]
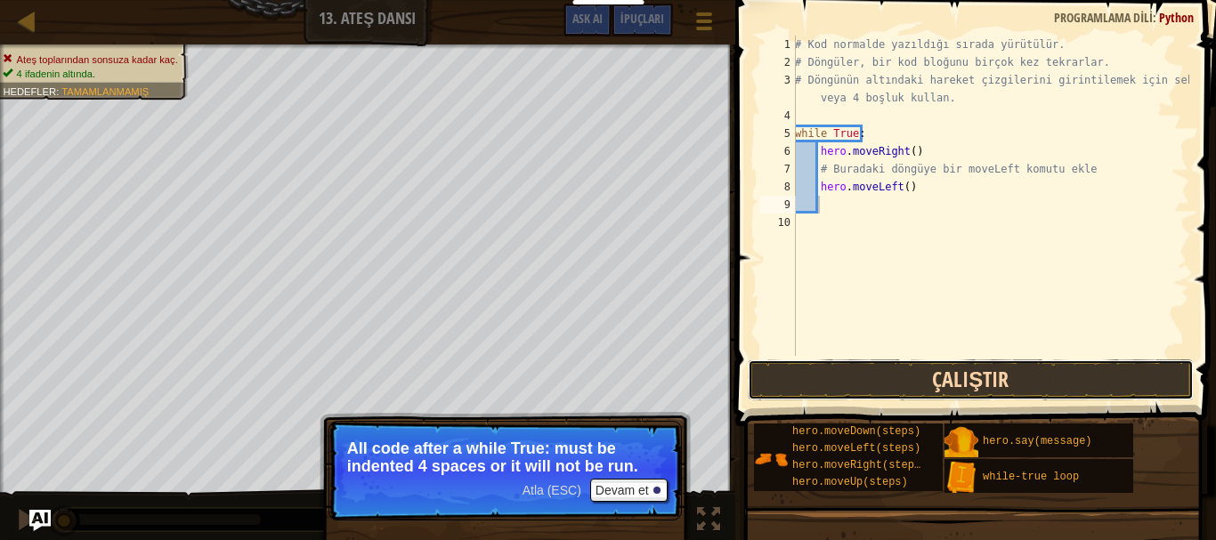
click at [927, 375] on button "Çalıştır" at bounding box center [971, 380] width 446 height 41
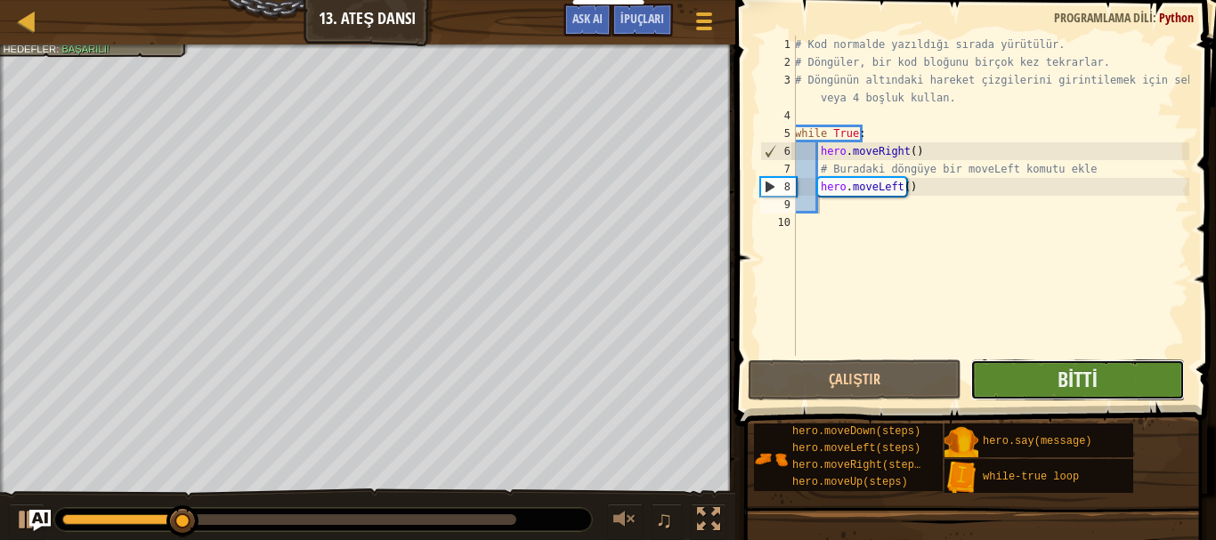
click at [1044, 390] on button "Bitti" at bounding box center [1078, 380] width 214 height 41
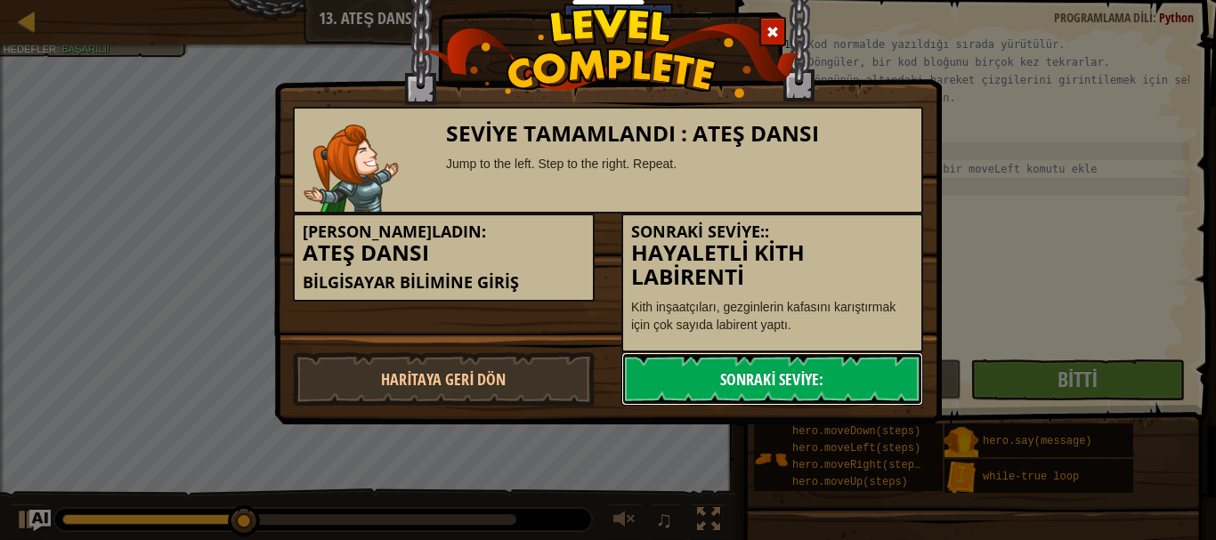
click at [701, 371] on link "Sonraki Seviye:" at bounding box center [772, 379] width 302 height 53
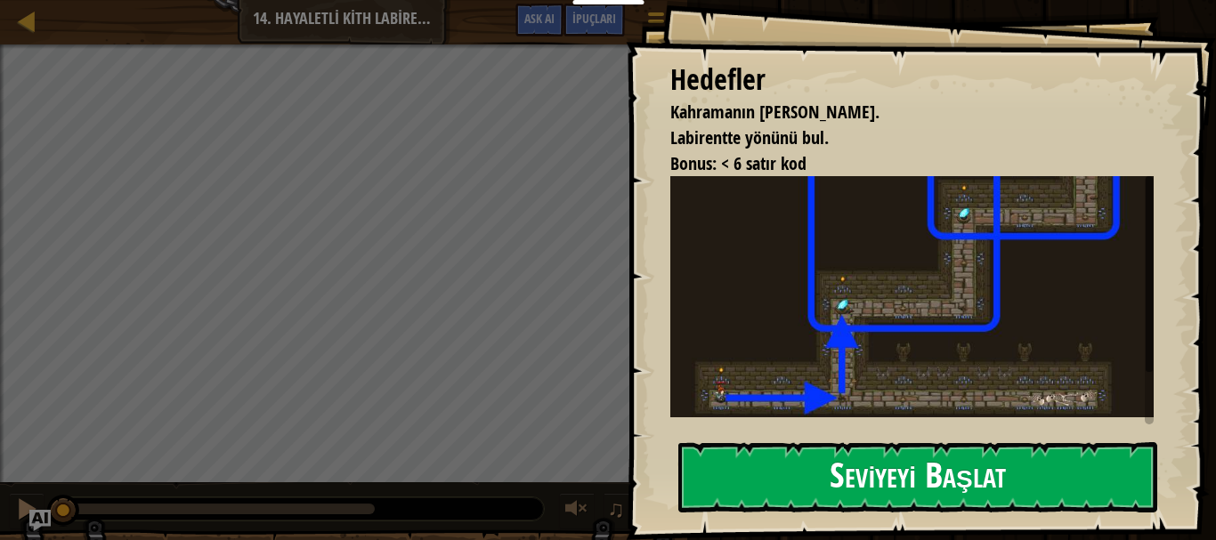
click at [809, 483] on button "Seviyeyi Başlat" at bounding box center [917, 478] width 479 height 70
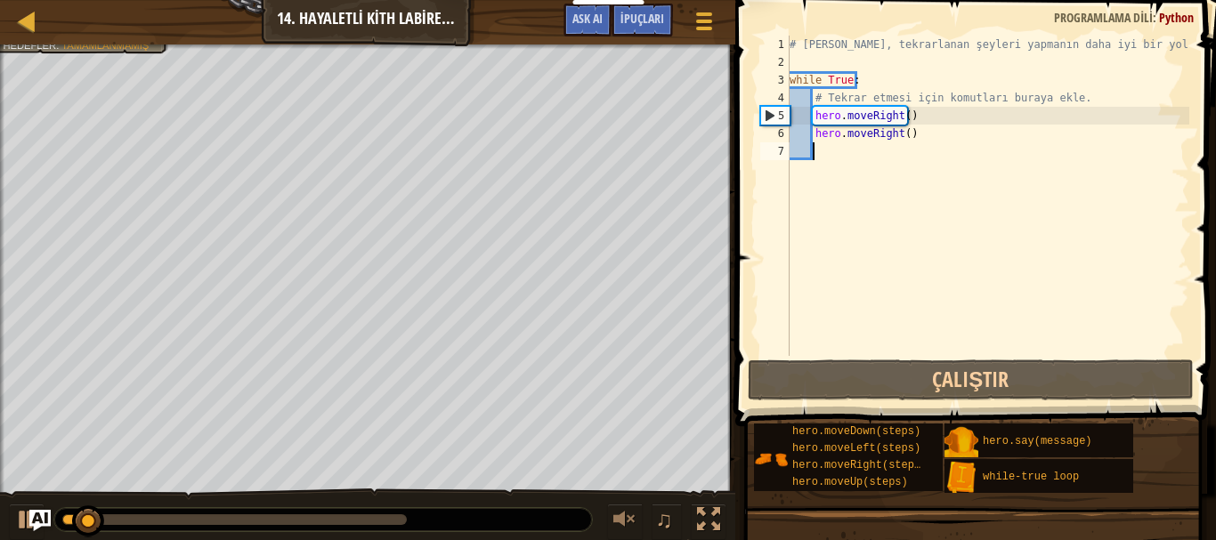
click at [844, 150] on div "# [PERSON_NAME], tekrarlanan şeyleri yapmanın daha iyi bir yoludur. while True …" at bounding box center [987, 214] width 403 height 356
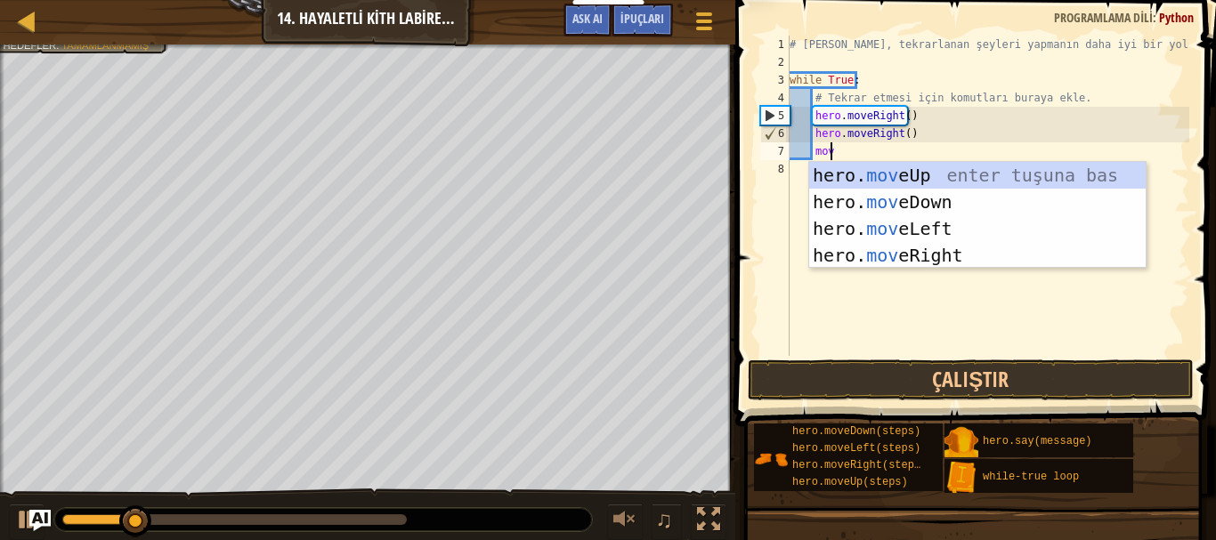
scroll to position [8, 3]
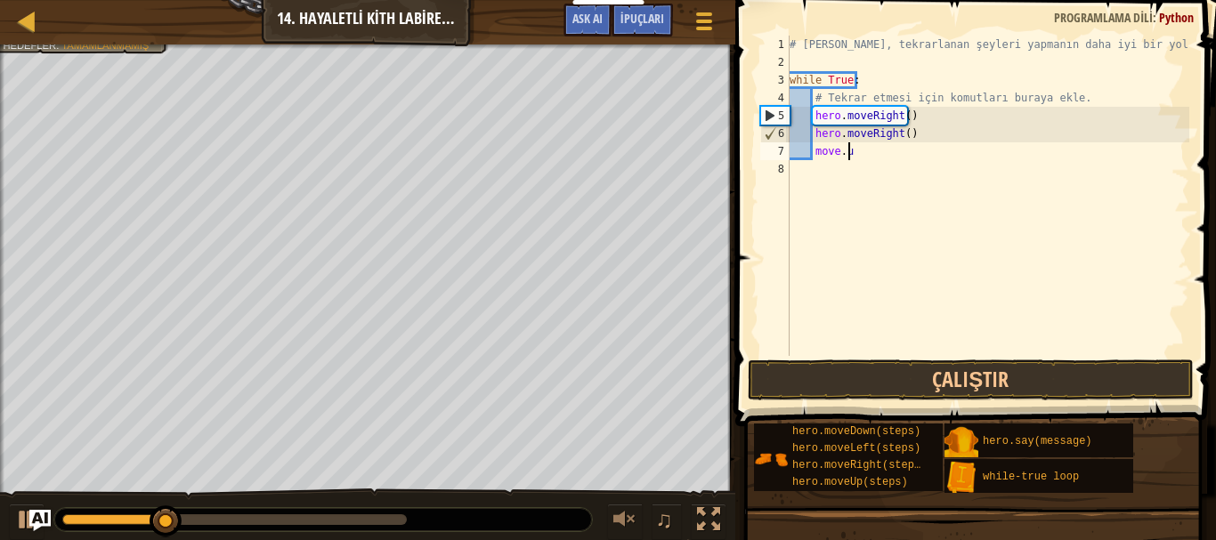
type textarea "move.up"
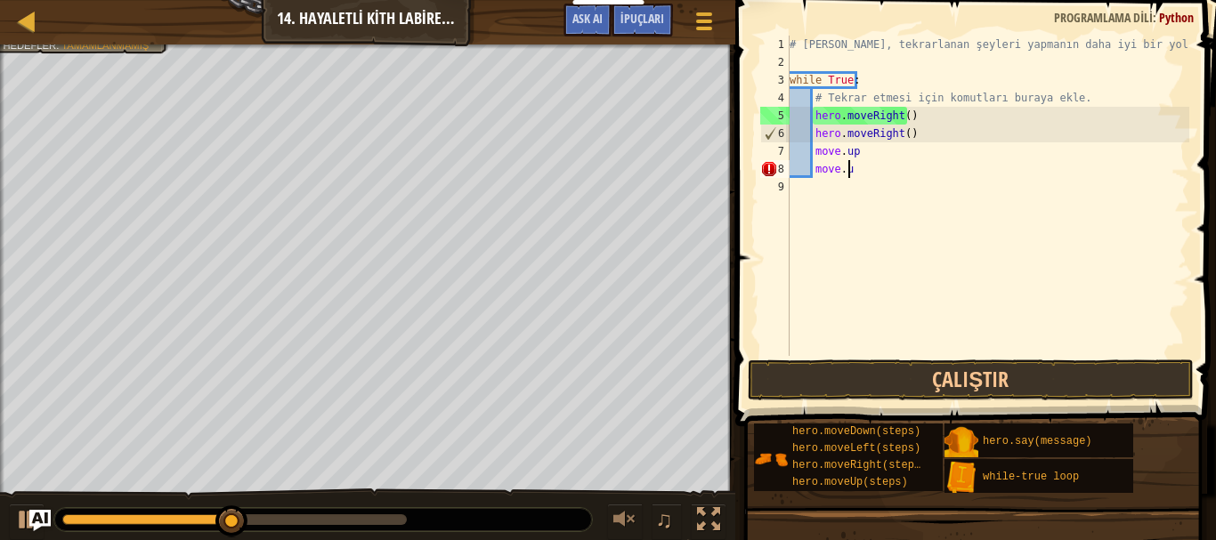
scroll to position [8, 4]
click at [814, 152] on div "# [PERSON_NAME], tekrarlanan şeyleri yapmanın daha iyi bir yoludur. while True …" at bounding box center [987, 214] width 403 height 356
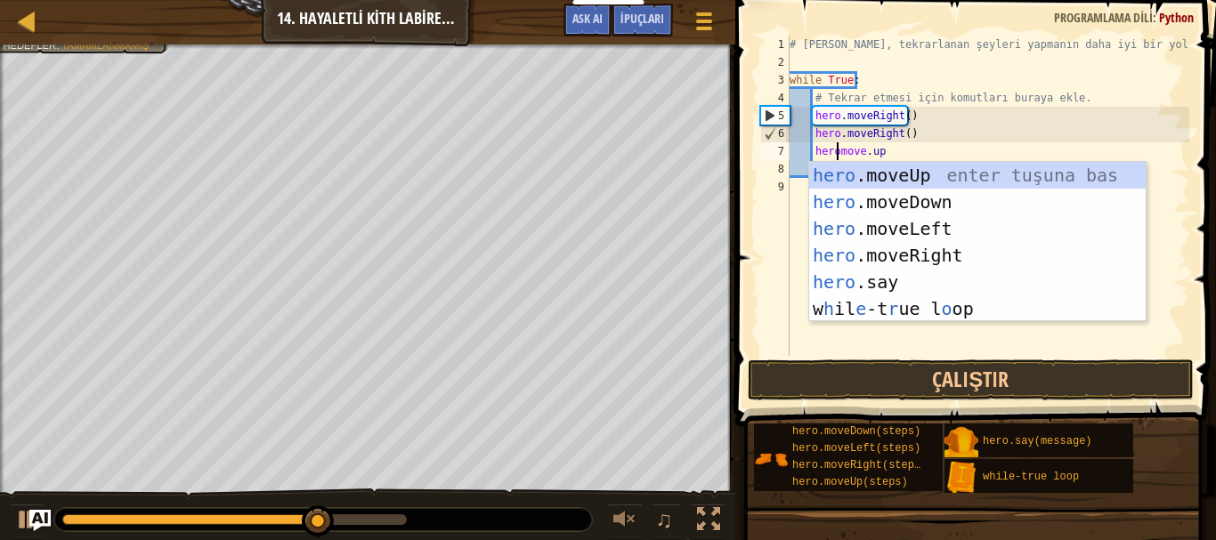
scroll to position [8, 4]
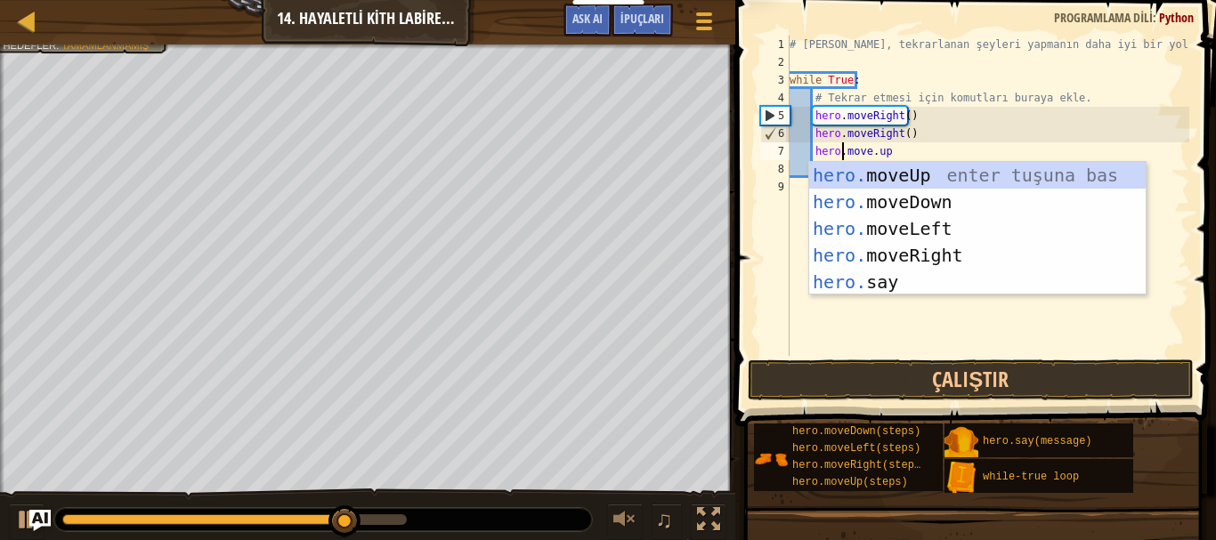
click at [984, 141] on div "# [PERSON_NAME], tekrarlanan şeyleri yapmanın daha iyi bir yoludur. while True …" at bounding box center [987, 214] width 403 height 356
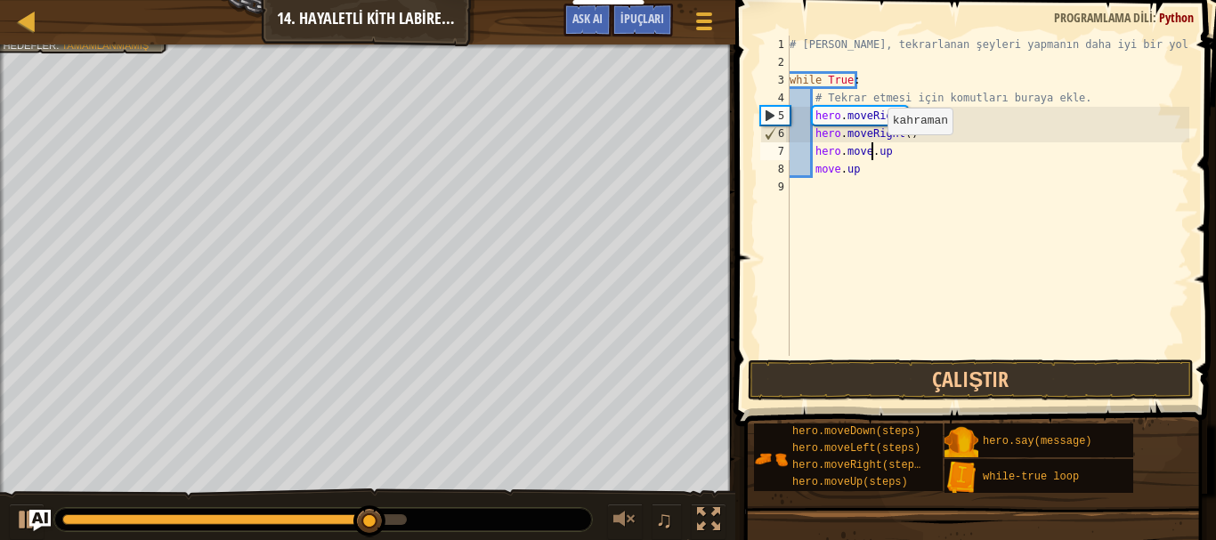
click at [873, 152] on div "# [PERSON_NAME], tekrarlanan şeyleri yapmanın daha iyi bir yoludur. while True …" at bounding box center [987, 214] width 403 height 356
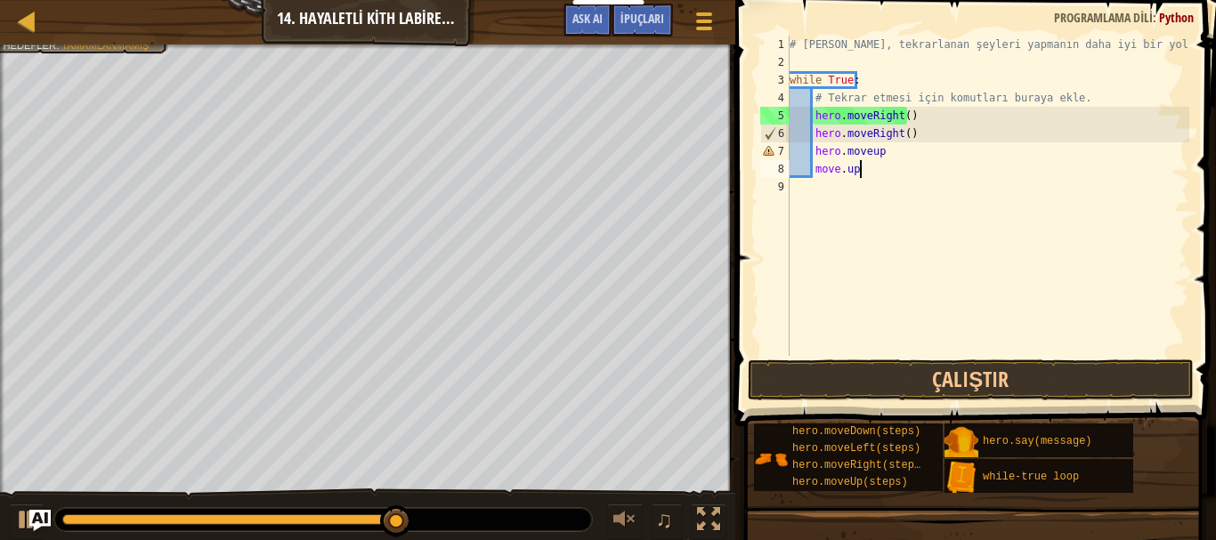
click at [882, 162] on div "# [PERSON_NAME], tekrarlanan şeyleri yapmanın daha iyi bir yoludur. while True …" at bounding box center [987, 214] width 403 height 356
click at [890, 156] on div "# [PERSON_NAME], tekrarlanan şeyleri yapmanın daha iyi bir yoludur. while True …" at bounding box center [987, 214] width 403 height 356
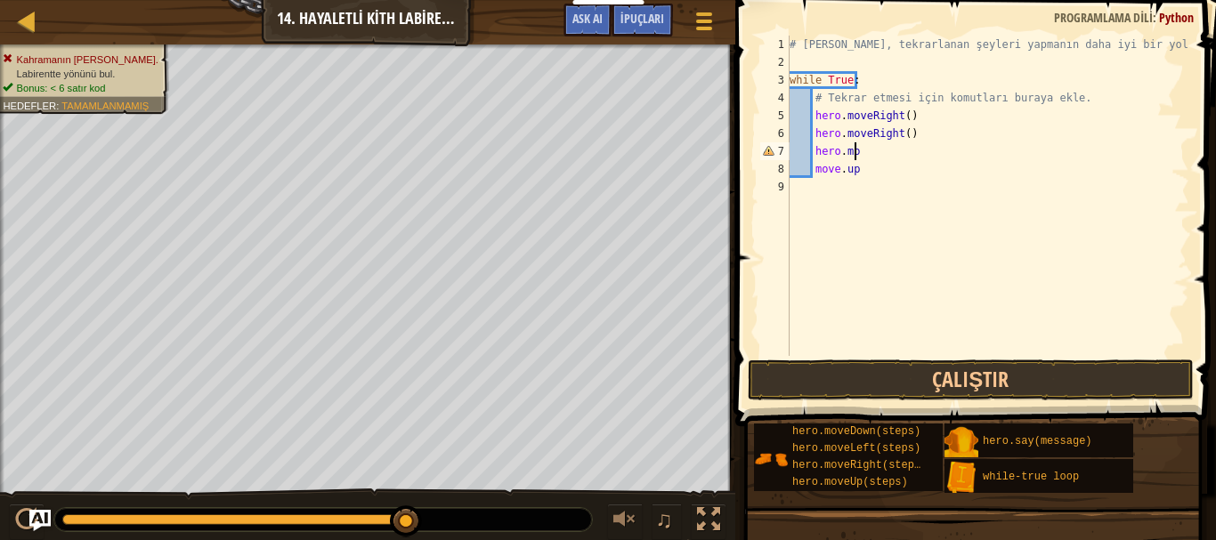
scroll to position [8, 4]
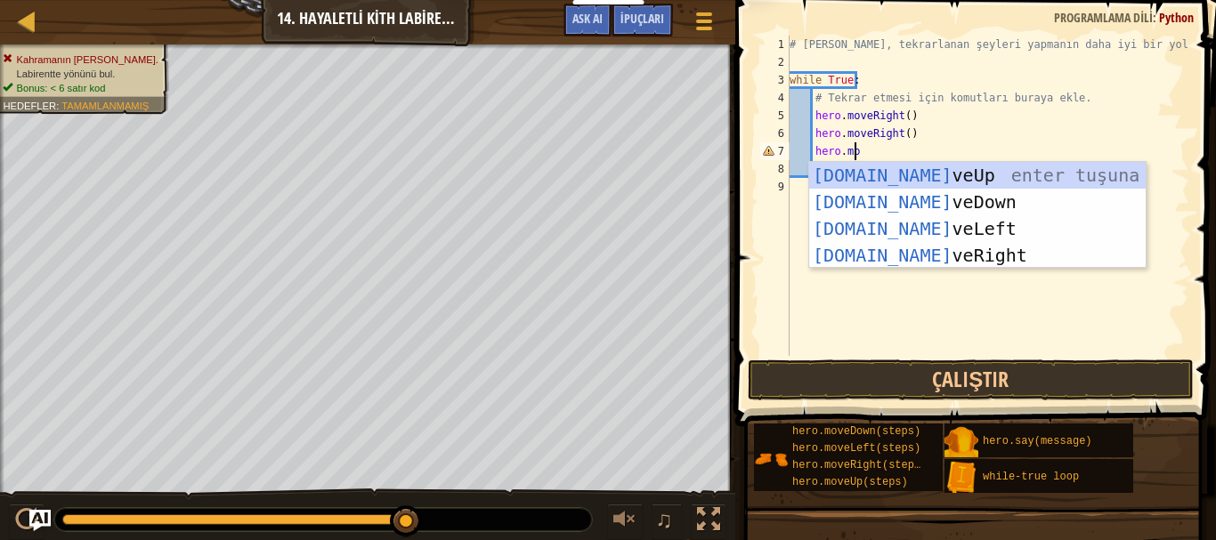
type textarea "hero.mov"
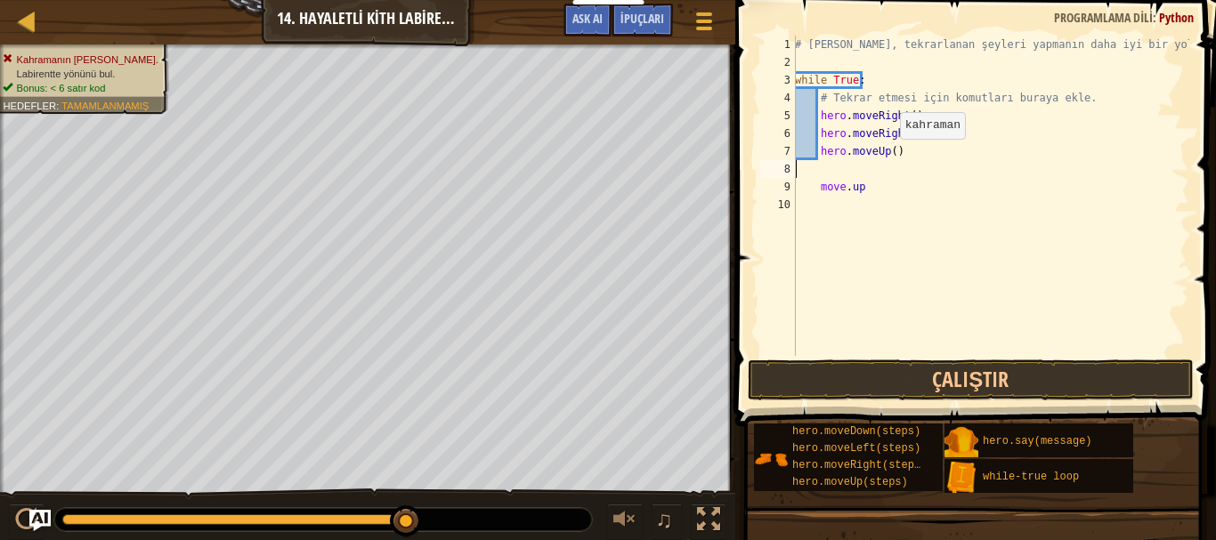
scroll to position [8, 0]
click at [865, 170] on div "# [PERSON_NAME], tekrarlanan şeyleri yapmanın daha iyi bir yoludur. while True …" at bounding box center [987, 214] width 404 height 356
type textarea "m"
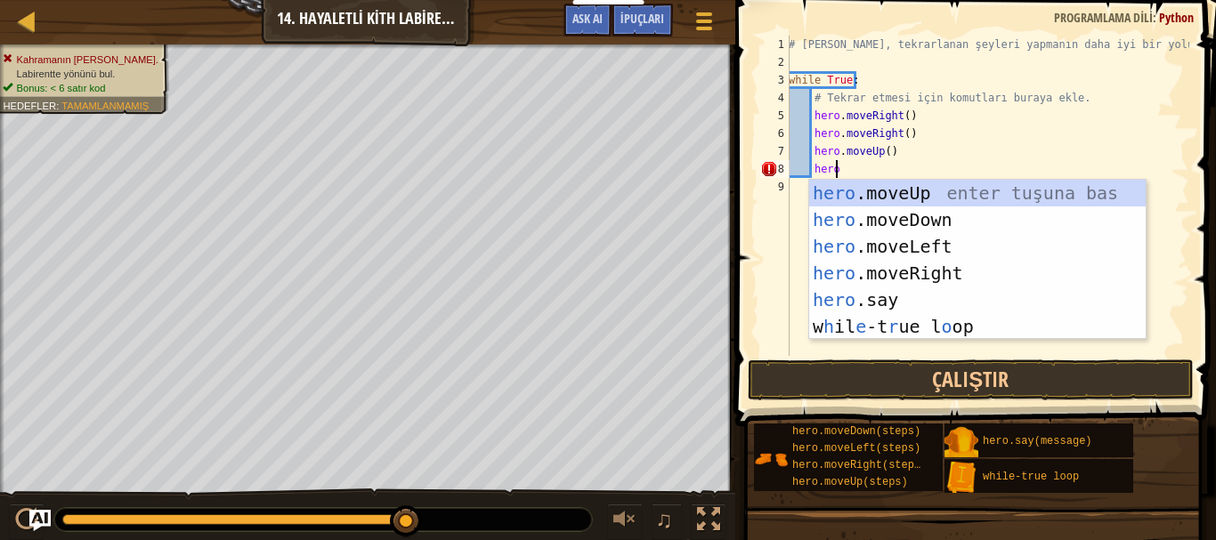
type textarea "hero."
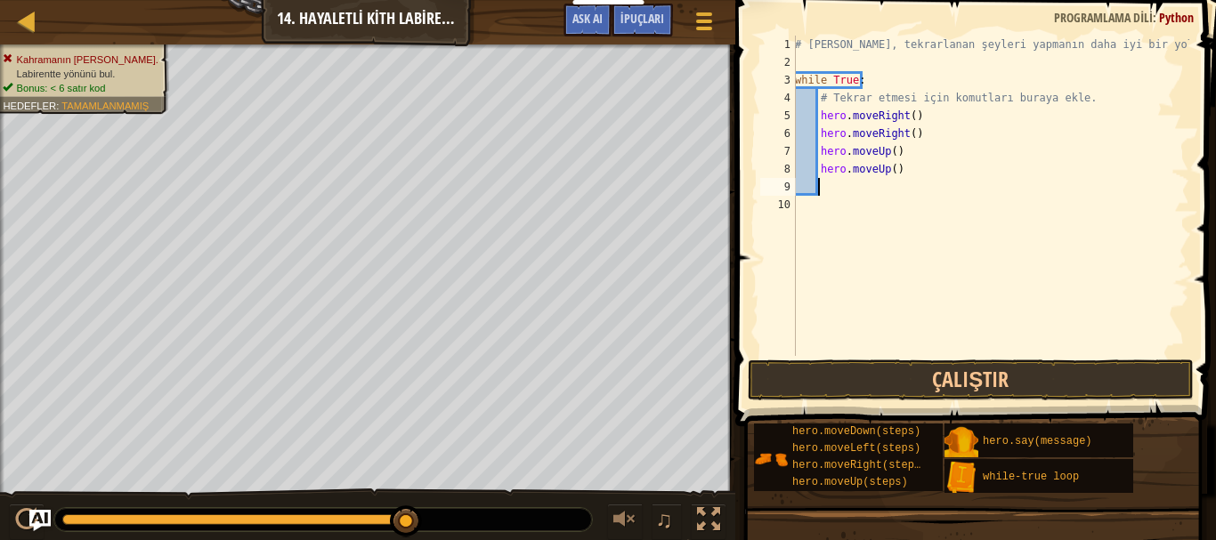
scroll to position [8, 1]
click at [922, 378] on button "Çalıştır" at bounding box center [971, 380] width 446 height 41
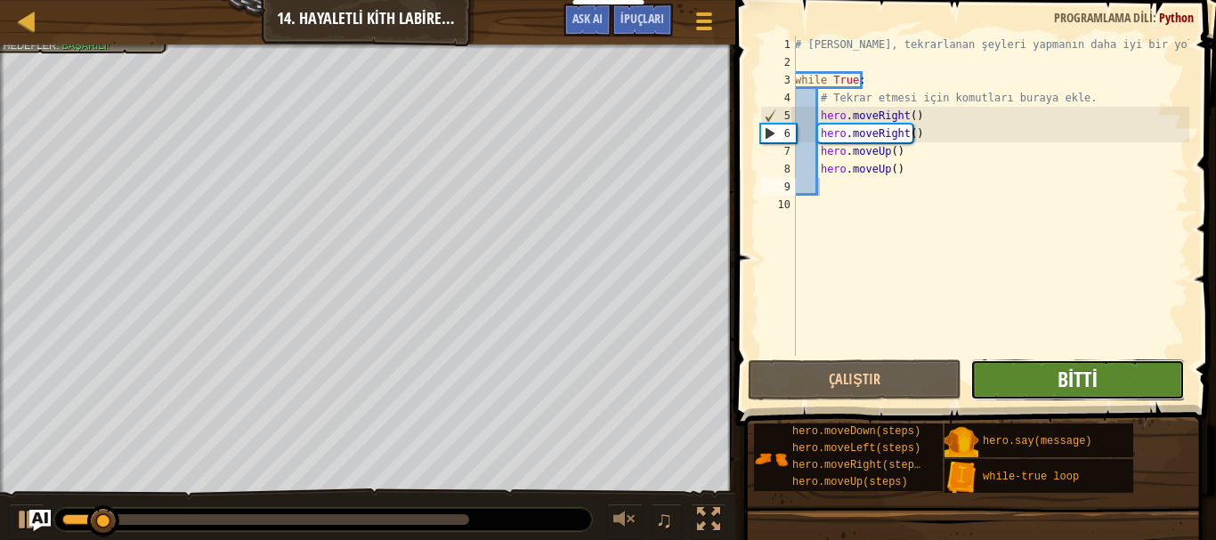
click at [1092, 379] on span "Bitti" at bounding box center [1078, 379] width 40 height 28
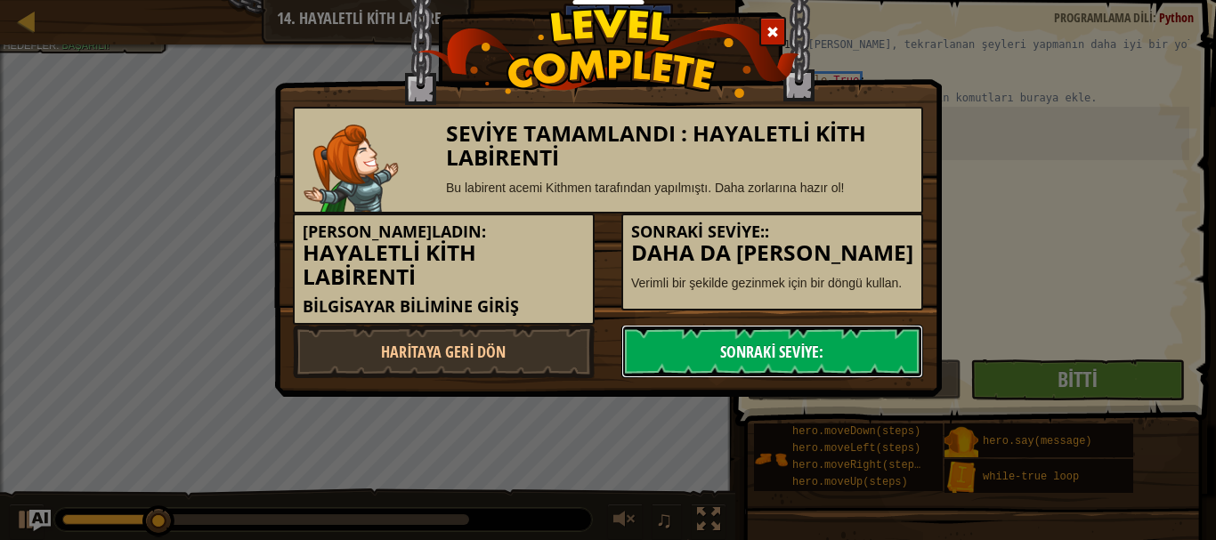
click at [700, 346] on link "Sonraki Seviye:" at bounding box center [772, 351] width 302 height 53
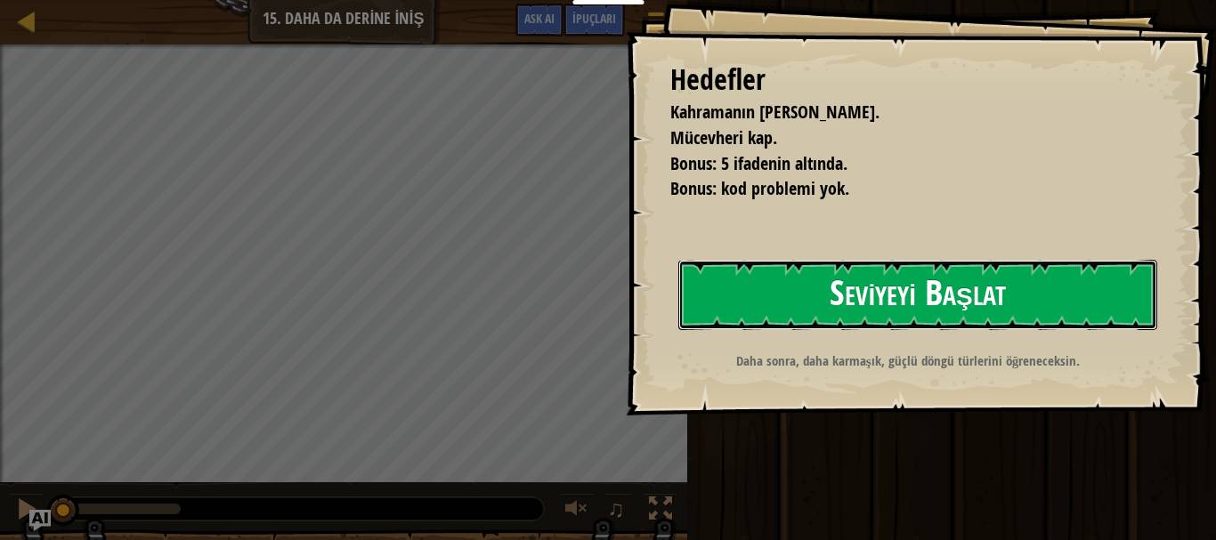
click at [792, 318] on button "Seviyeyi Başlat" at bounding box center [917, 295] width 479 height 70
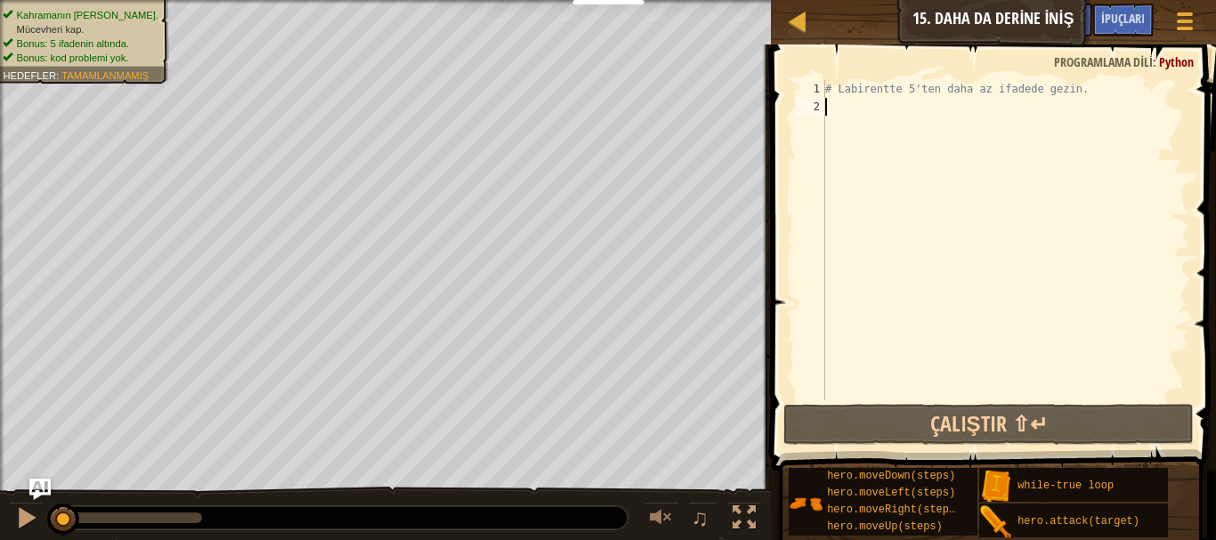
scroll to position [8, 0]
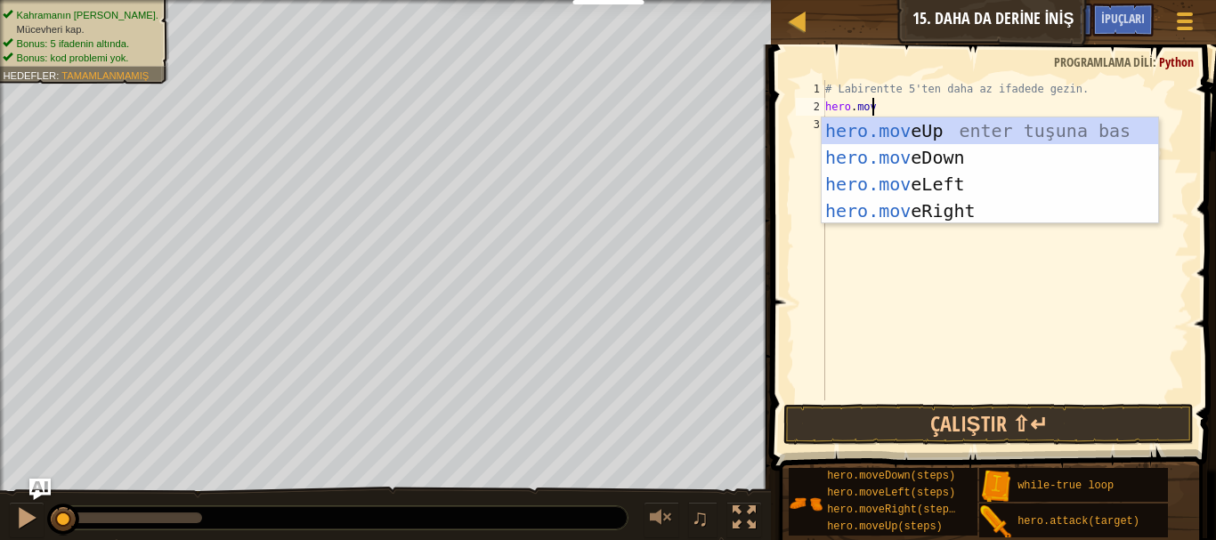
type textarea "hero.move"
click at [901, 203] on div "hero.move Up enter tuşuna bas hero.move Down enter tuşuna bas hero.move Left en…" at bounding box center [990, 198] width 337 height 160
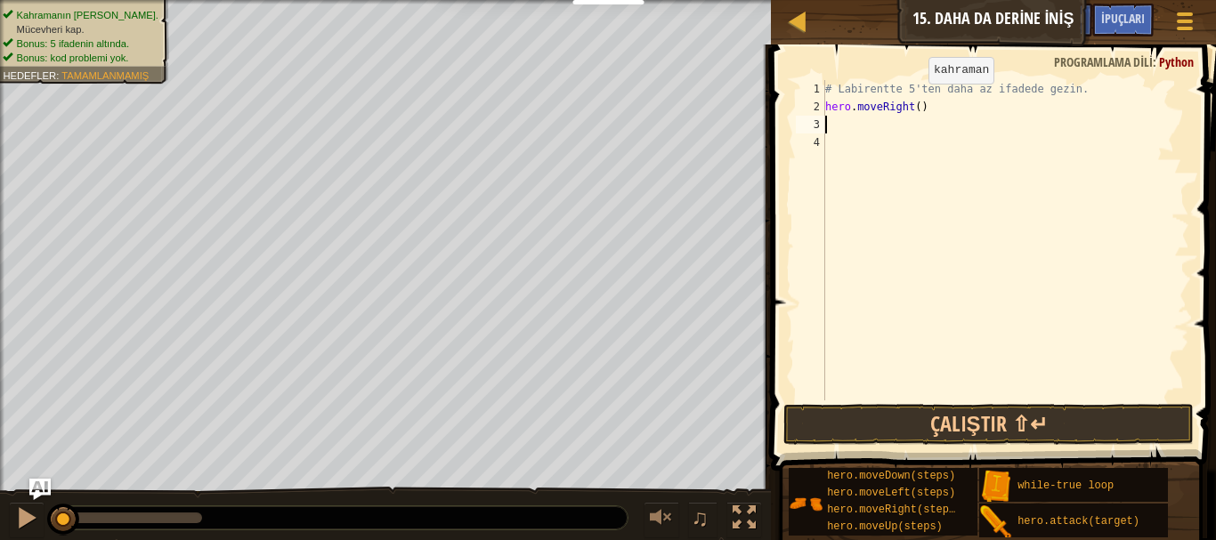
click at [912, 102] on div "# Labirentte 5'ten daha az ifadede gezin. hero . moveRight ( )" at bounding box center [1006, 258] width 368 height 356
type textarea "hero.moveRight(2)"
click at [914, 117] on div "# Labirentte 5'ten daha az ifadede gezin. hero . moveRight ( 2 )" at bounding box center [1006, 258] width 368 height 356
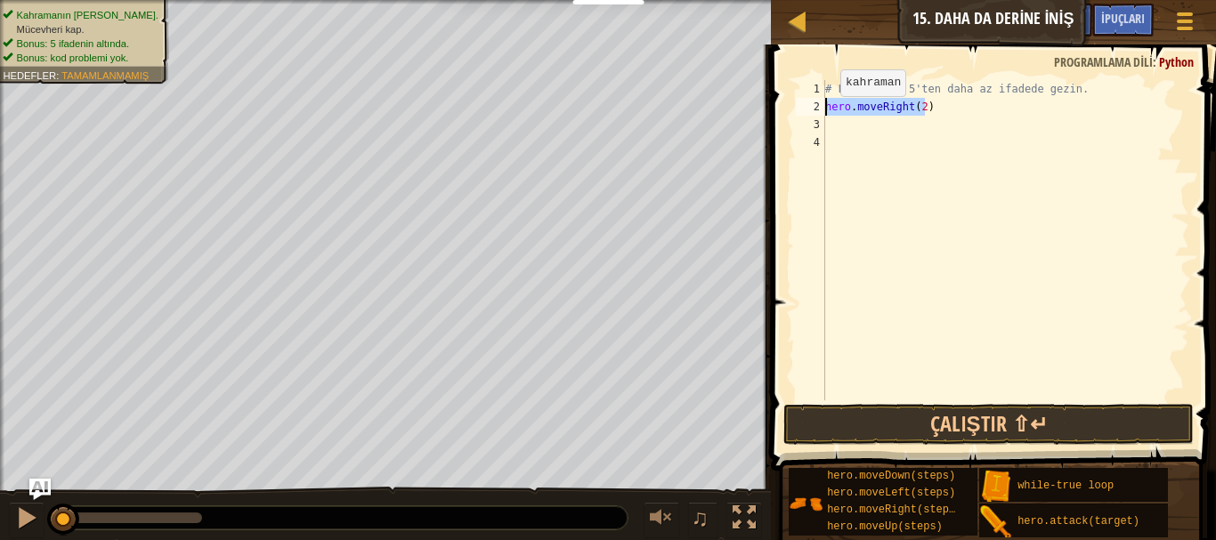
drag, startPoint x: 919, startPoint y: 114, endPoint x: 806, endPoint y: 113, distance: 113.1
click at [805, 113] on div "1 2 3 4 # Labirentte 5'ten daha az ifadede gezin. hero . moveRight ( 2 ) הההההה…" at bounding box center [990, 240] width 397 height 321
type textarea "hero.moveRight(2)"
type textarea "h"
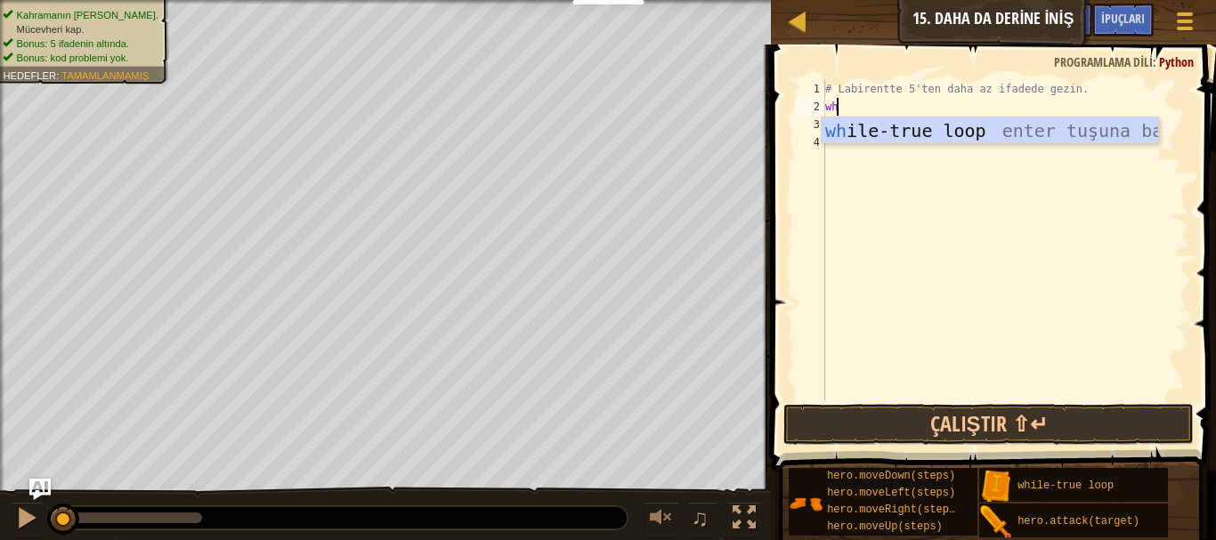
type textarea "whi"
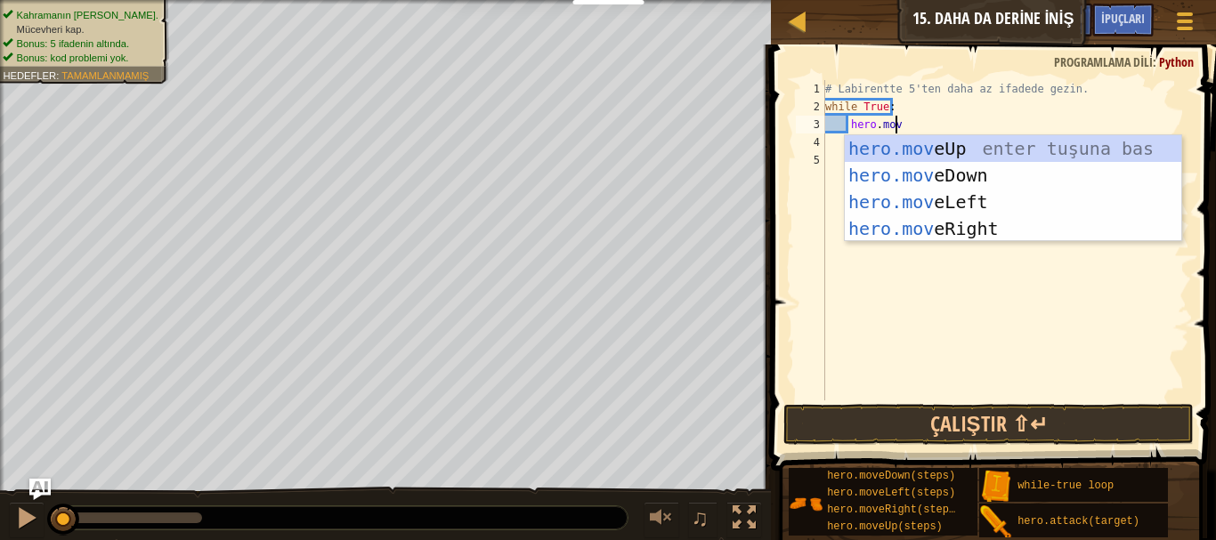
type textarea "hero.move"
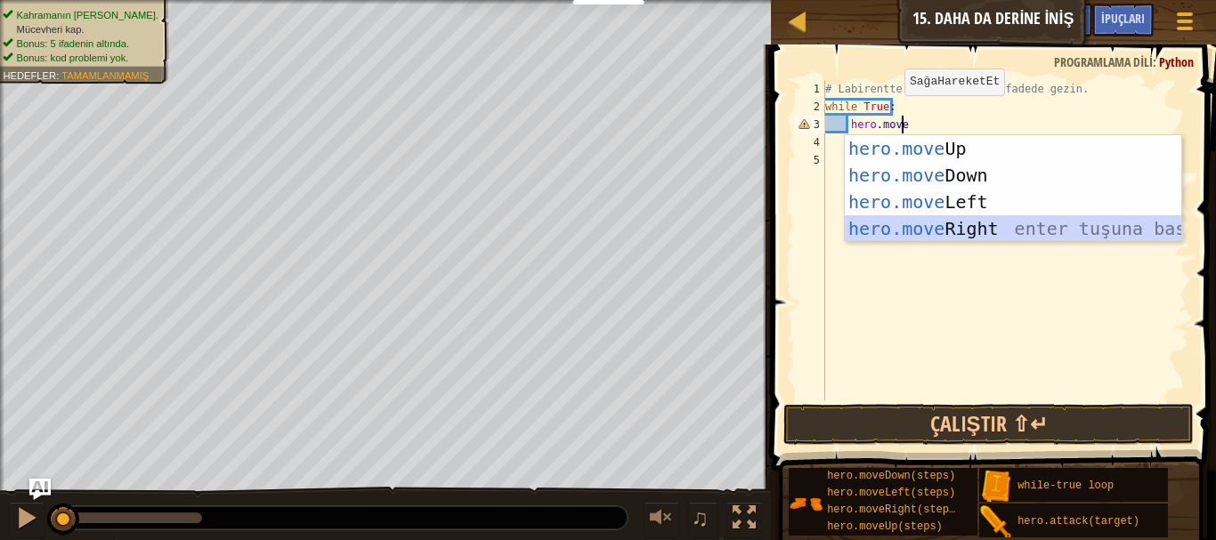
click at [963, 223] on div "hero.move Up enter tuşuna bas hero.move Down enter tuşuna bas hero.move Left en…" at bounding box center [1013, 215] width 337 height 160
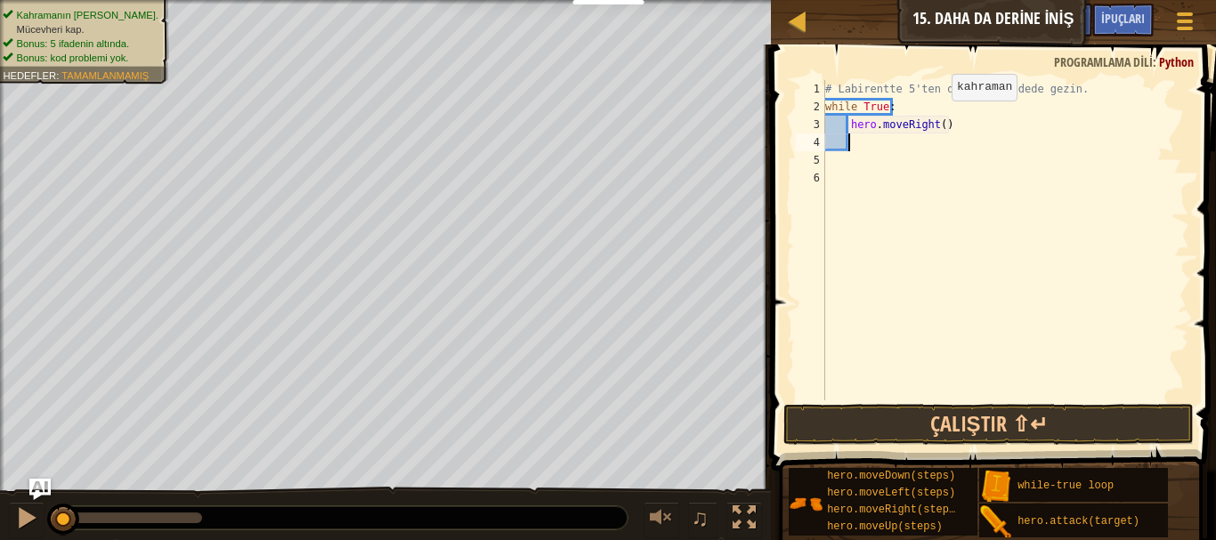
click at [937, 118] on div "# Labirentte 5'ten daha az ifadede gezin. while True : hero . moveRight ( )" at bounding box center [1006, 258] width 368 height 356
type textarea "hero.moveRight(2)"
click at [898, 141] on div "# Labirentte 5'ten daha az ifadede gezin. while True : hero . moveRight ( 2 )" at bounding box center [1006, 258] width 368 height 356
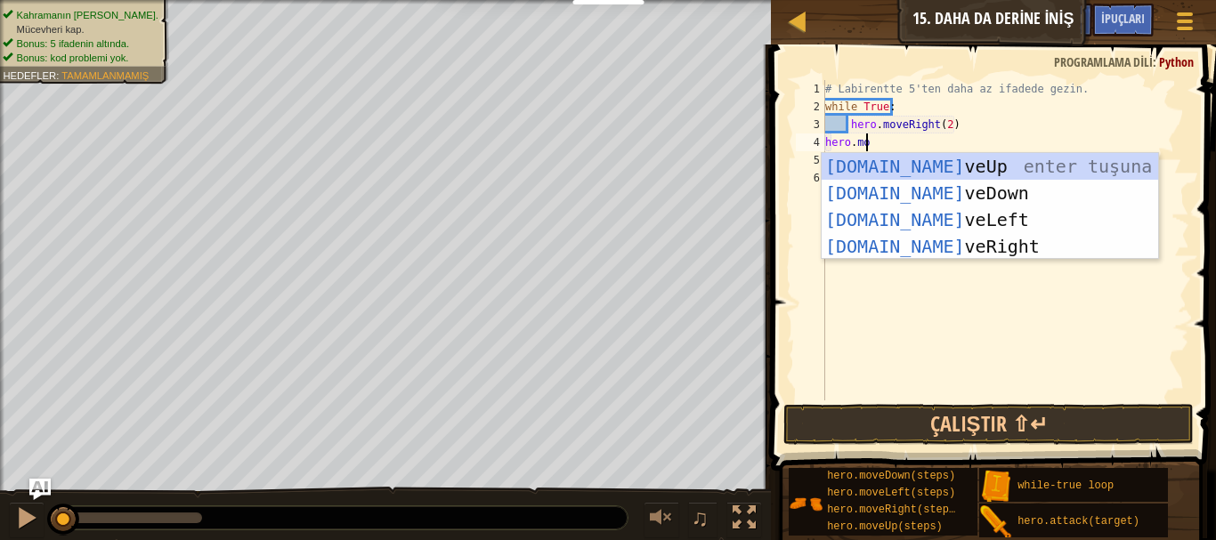
scroll to position [8, 3]
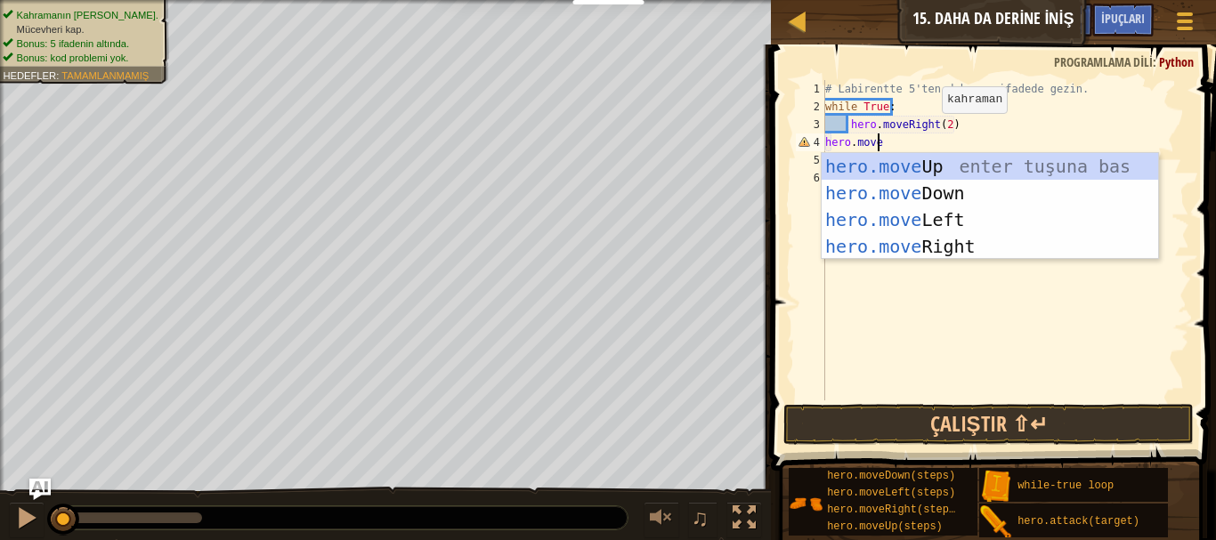
type textarea "hero.moved"
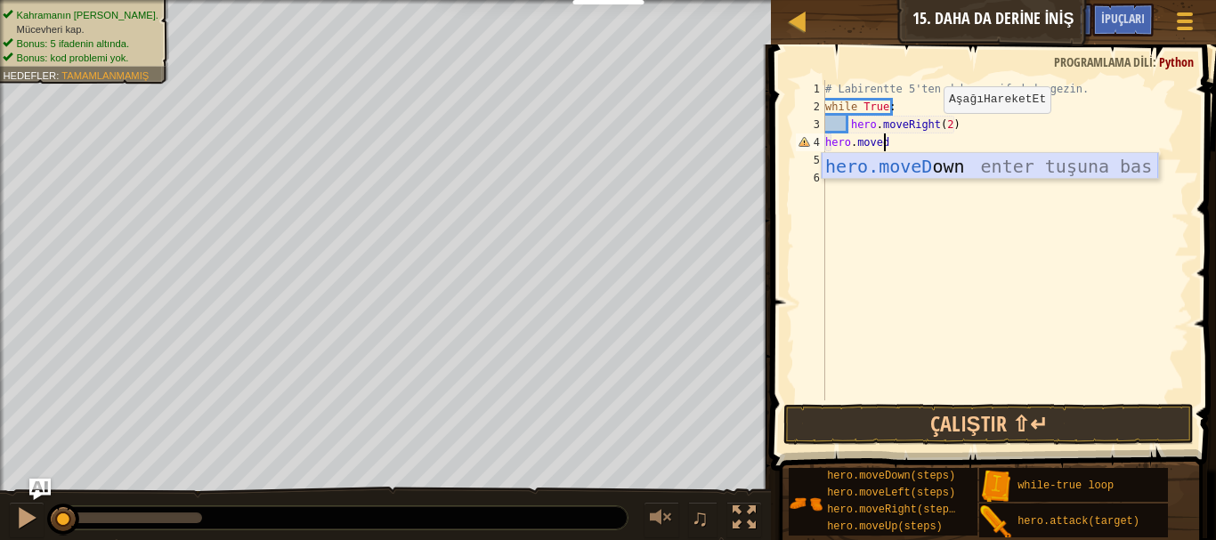
click at [924, 172] on div "hero.moveD own enter tuşuna bas" at bounding box center [990, 193] width 337 height 80
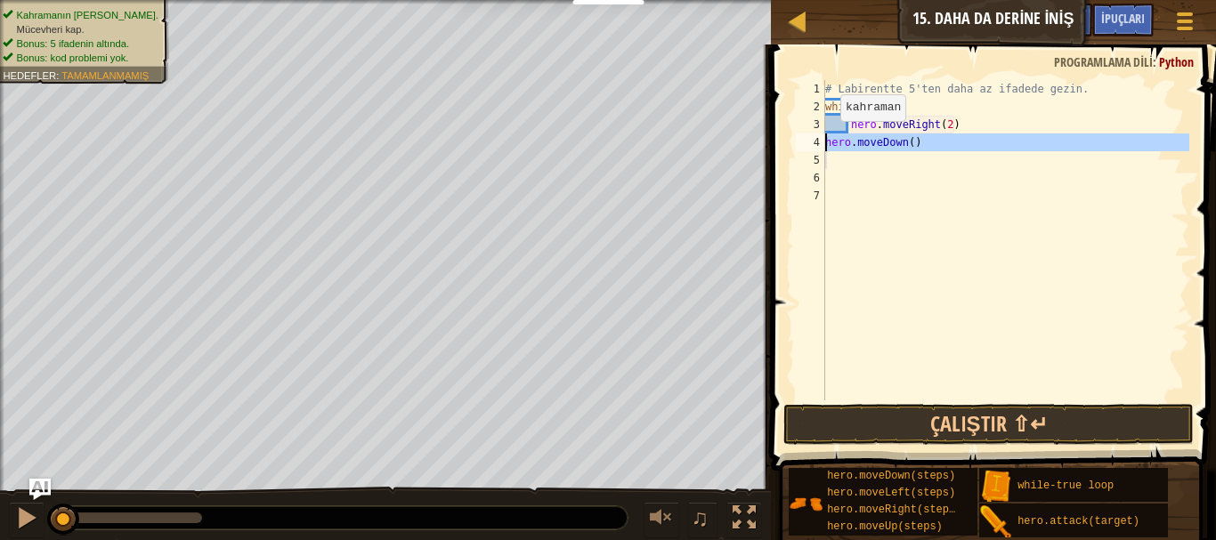
click at [822, 142] on div "4" at bounding box center [810, 143] width 29 height 18
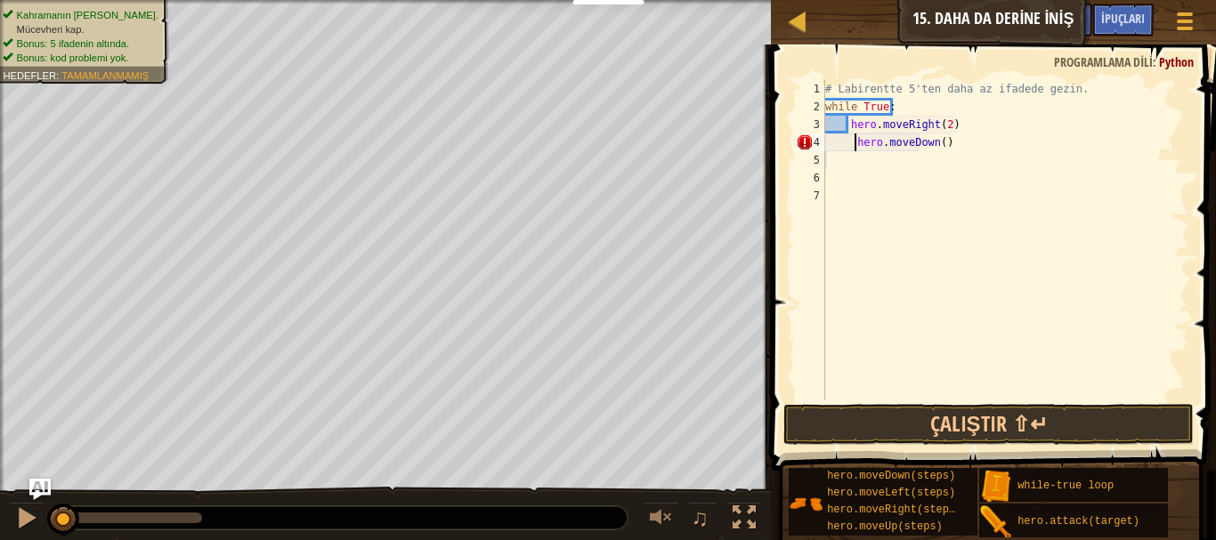
type textarea "hero.moveDown()"
click at [1007, 400] on div "# Labirentte 5'ten daha az ifadede gezin. while True : hero . moveRight ( 2 ) h…" at bounding box center [1006, 258] width 368 height 356
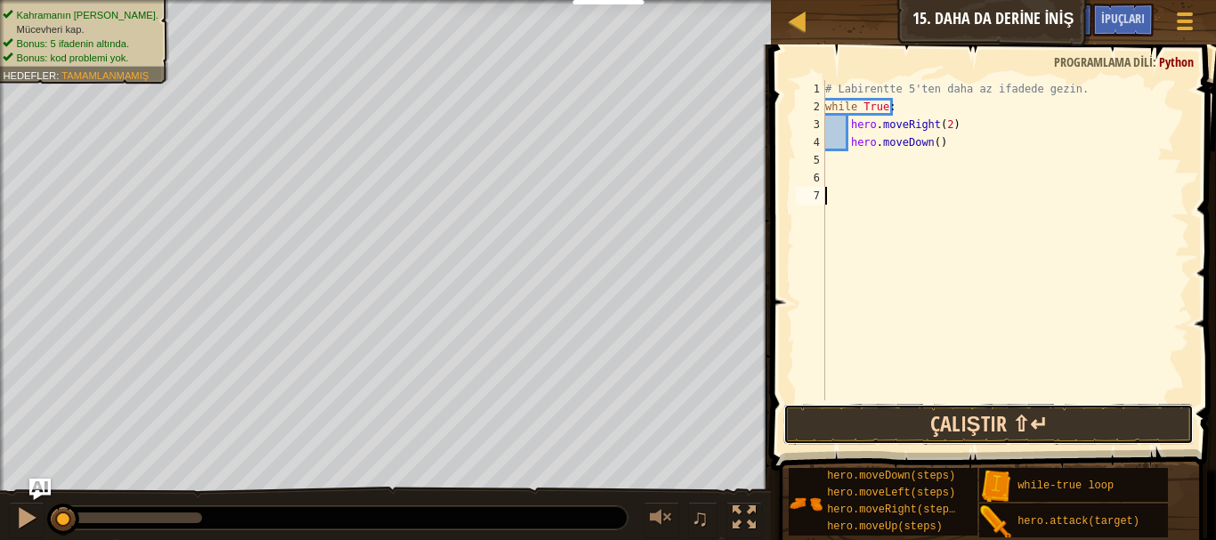
click at [965, 411] on button "Çalıştır ⇧↵" at bounding box center [989, 424] width 411 height 41
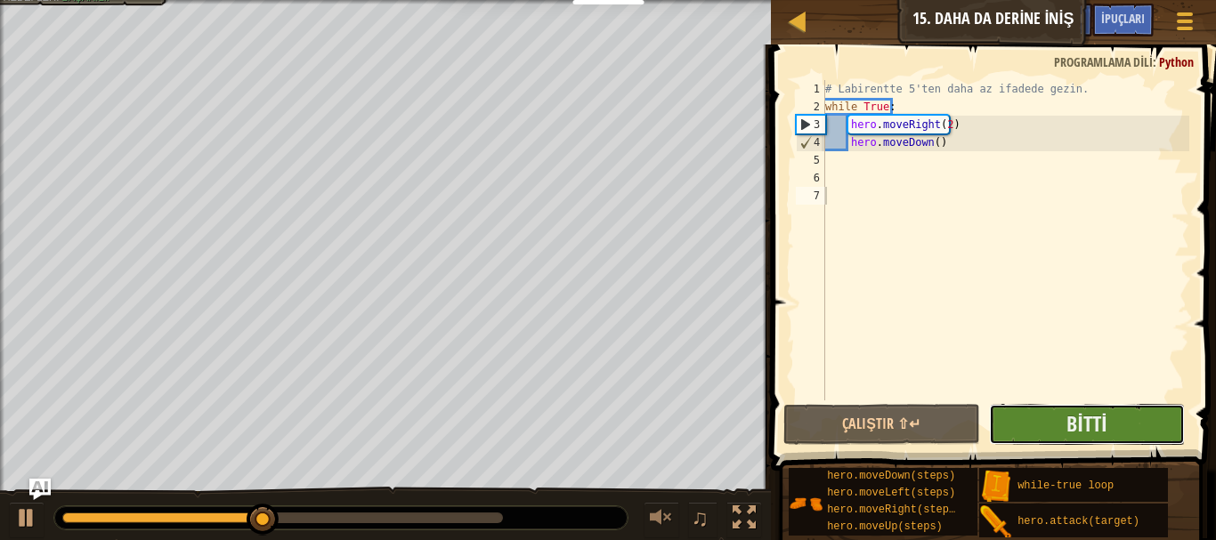
click at [1141, 429] on button "Bitti" at bounding box center [1087, 424] width 197 height 41
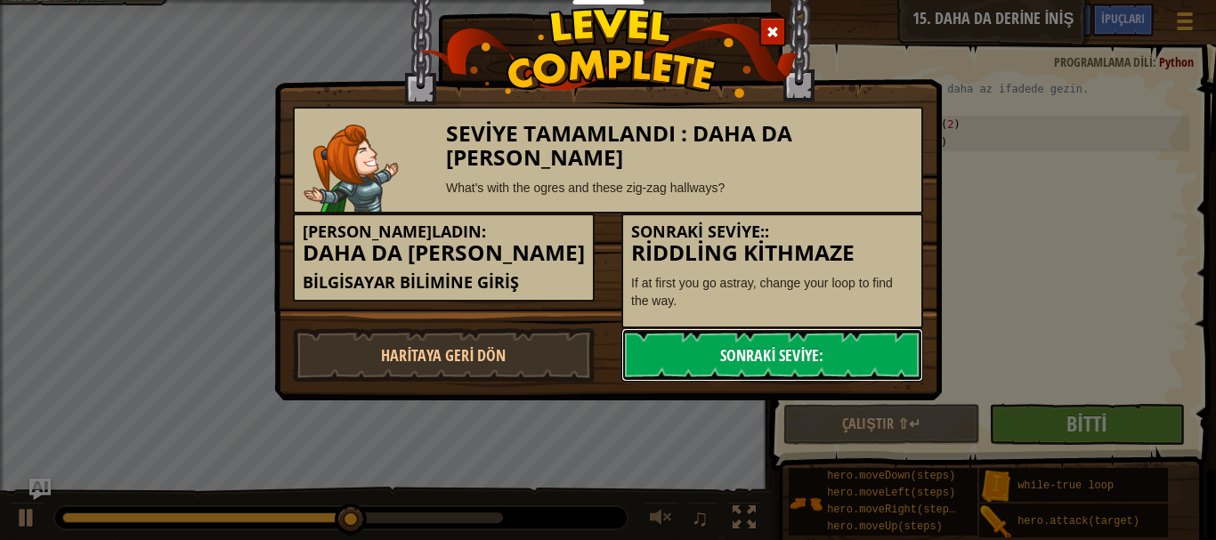
click at [889, 353] on link "Sonraki Seviye:" at bounding box center [772, 355] width 302 height 53
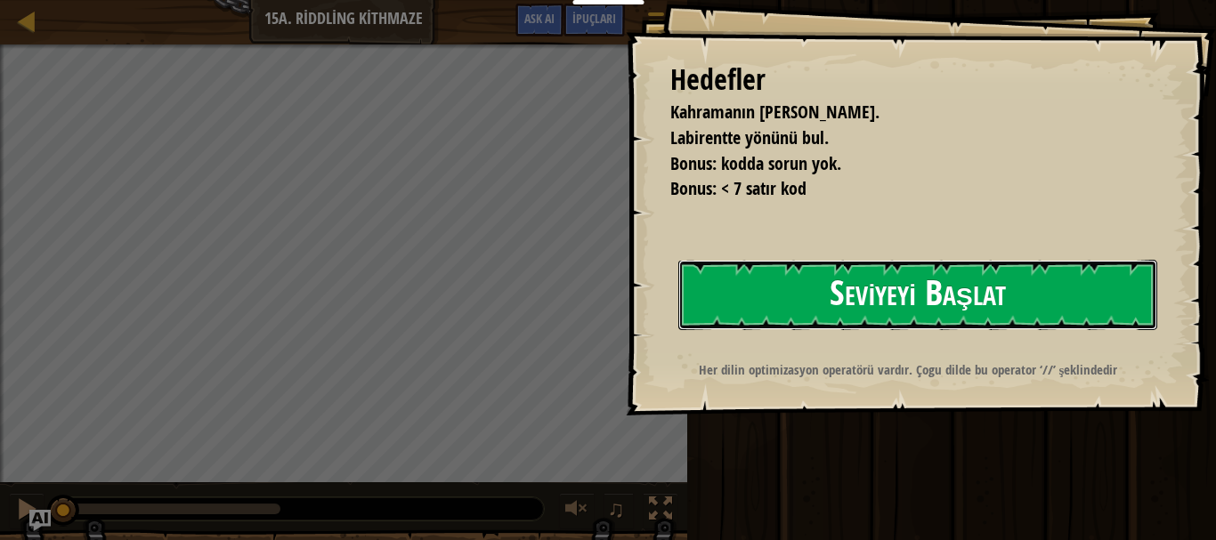
click at [787, 309] on button "Seviyeyi Başlat" at bounding box center [917, 295] width 479 height 70
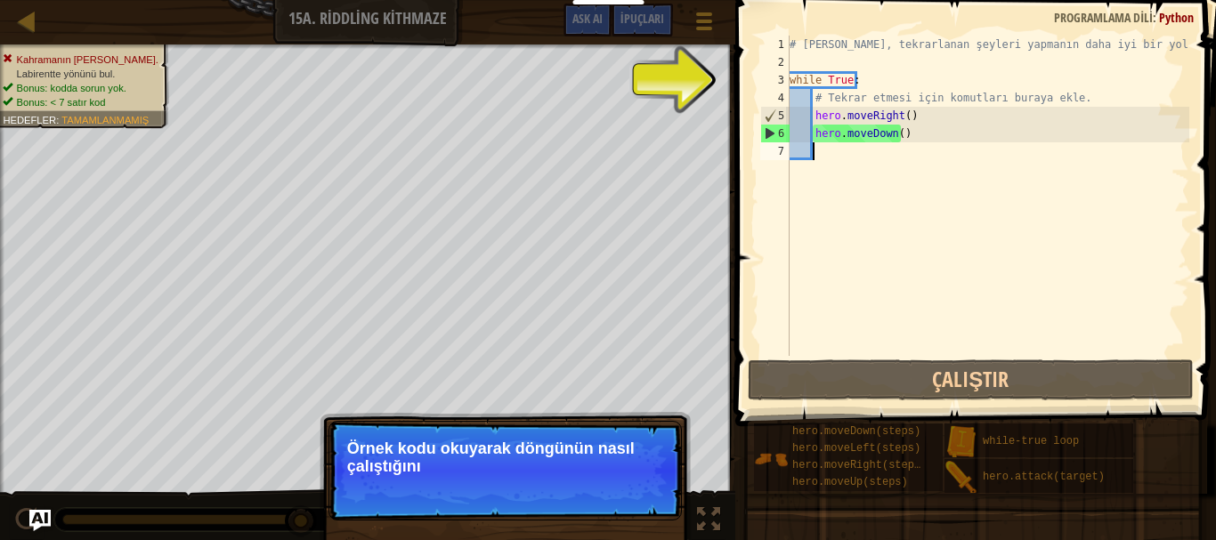
click at [549, 451] on p "Örnek kodu okuyarak döngünün nasıl çalıştığını" at bounding box center [505, 458] width 316 height 36
click at [555, 490] on span "Atla (ESC)" at bounding box center [552, 490] width 59 height 14
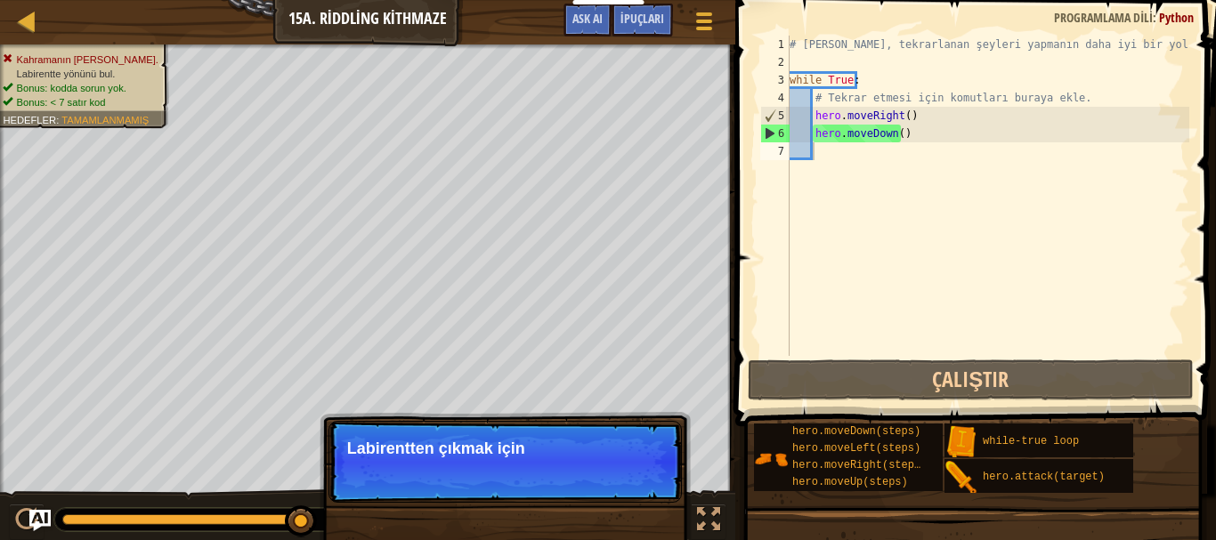
click at [554, 492] on p "Atla (ESC) Devam et Labirentten çıkmak için" at bounding box center [505, 462] width 353 height 82
click at [573, 442] on p "Labirentten çıkmak için döngü kullan." at bounding box center [505, 449] width 316 height 18
click at [545, 489] on p "Atla (ESC) Devam et Labirentten çıkmak için döngü kullan." at bounding box center [505, 462] width 353 height 82
click at [546, 474] on span "Atla (ESC)" at bounding box center [552, 473] width 59 height 14
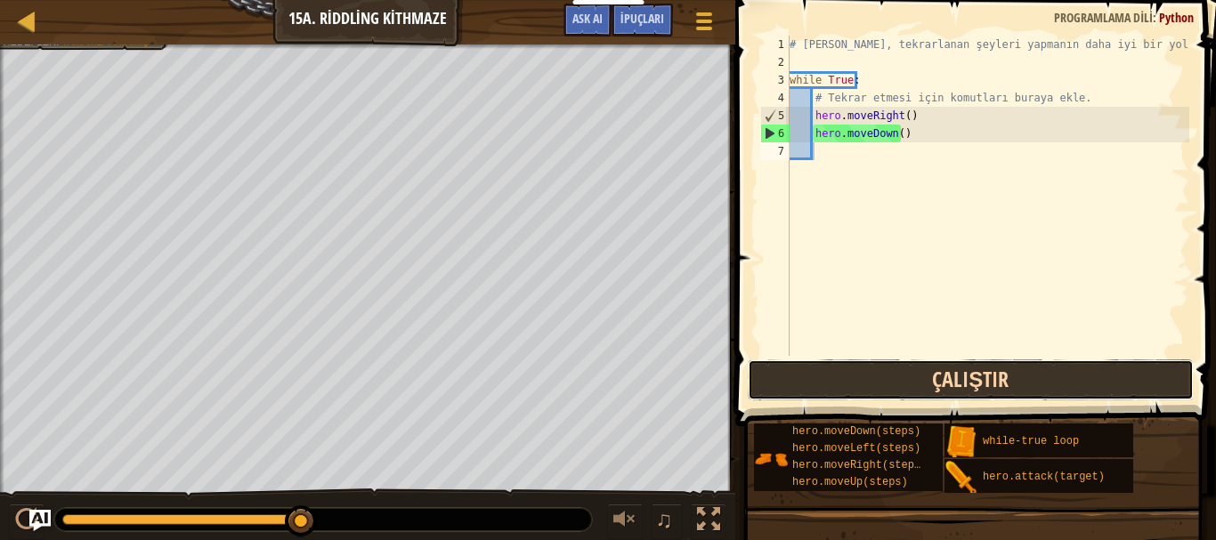
click at [918, 379] on button "Çalıştır" at bounding box center [971, 380] width 446 height 41
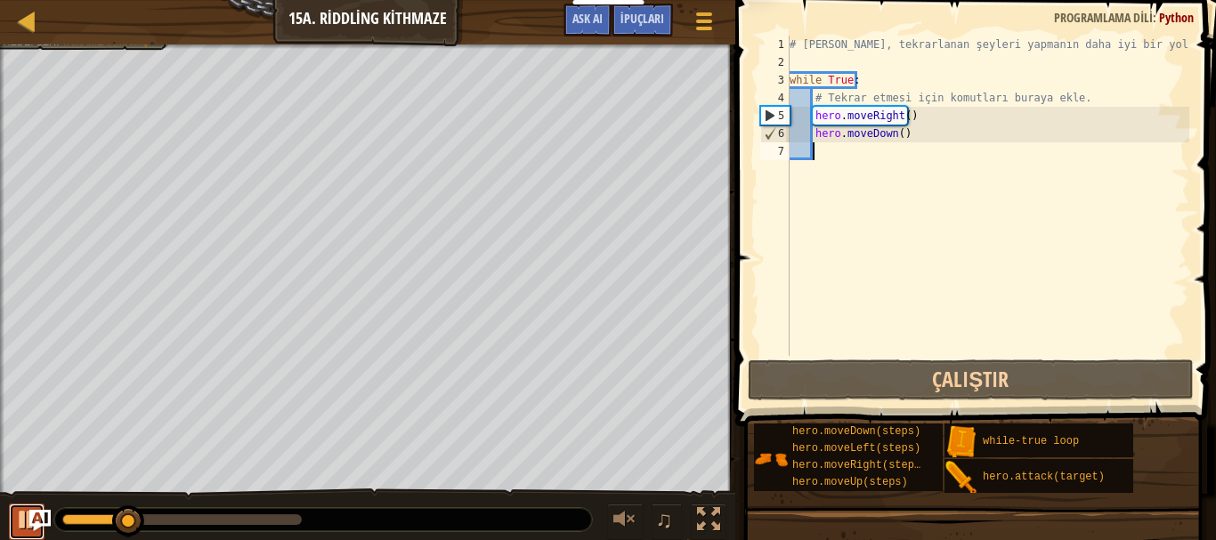
click at [16, 534] on button at bounding box center [27, 522] width 36 height 37
click at [911, 130] on div "# [PERSON_NAME], tekrarlanan şeyleri yapmanın daha iyi bir yoludur. while True …" at bounding box center [987, 214] width 403 height 356
type textarea "hero.moveDown()"
click at [934, 164] on div "# [PERSON_NAME], tekrarlanan şeyleri yapmanın daha iyi bir yoludur. while True …" at bounding box center [987, 214] width 403 height 356
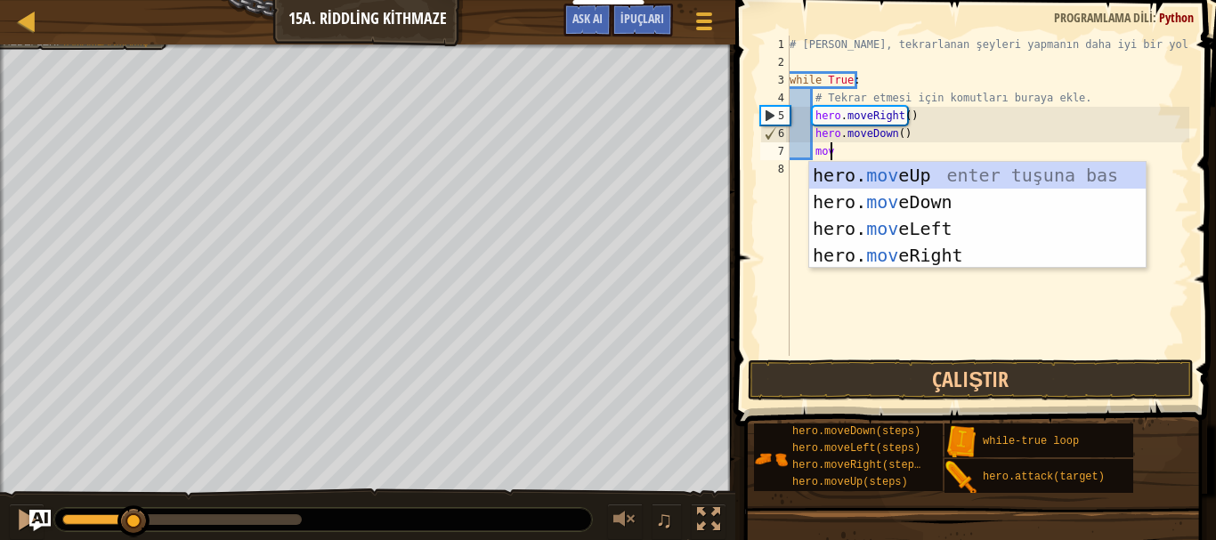
scroll to position [8, 3]
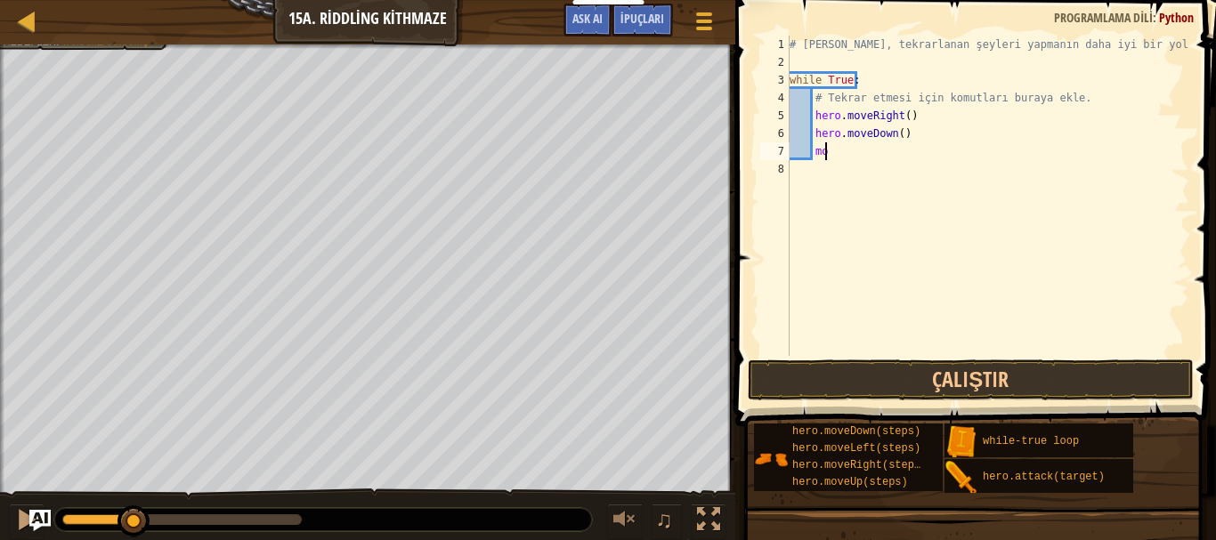
type textarea "m"
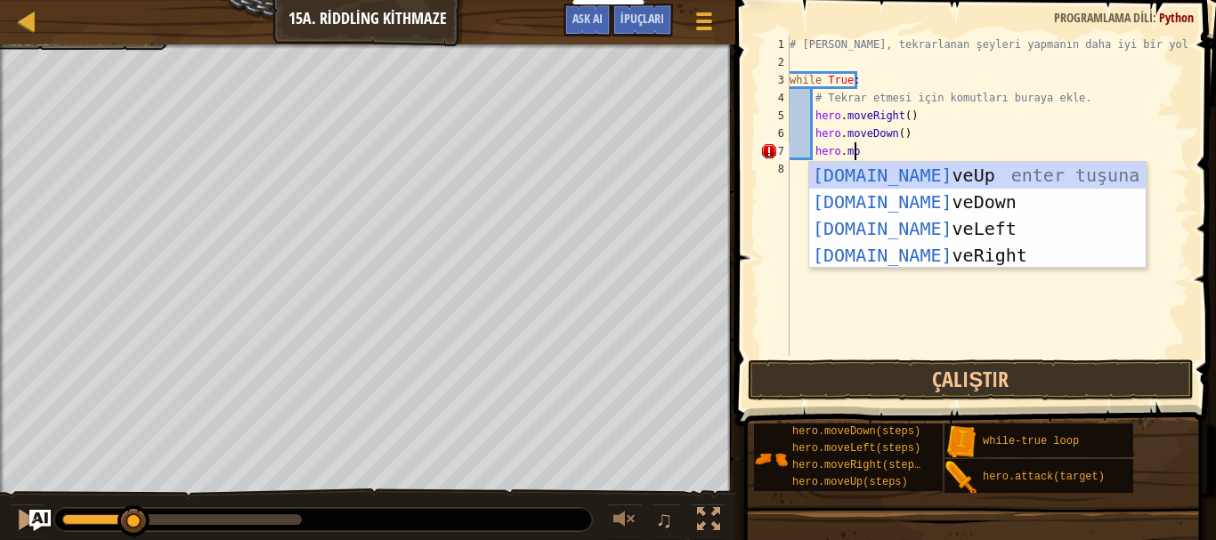
scroll to position [8, 4]
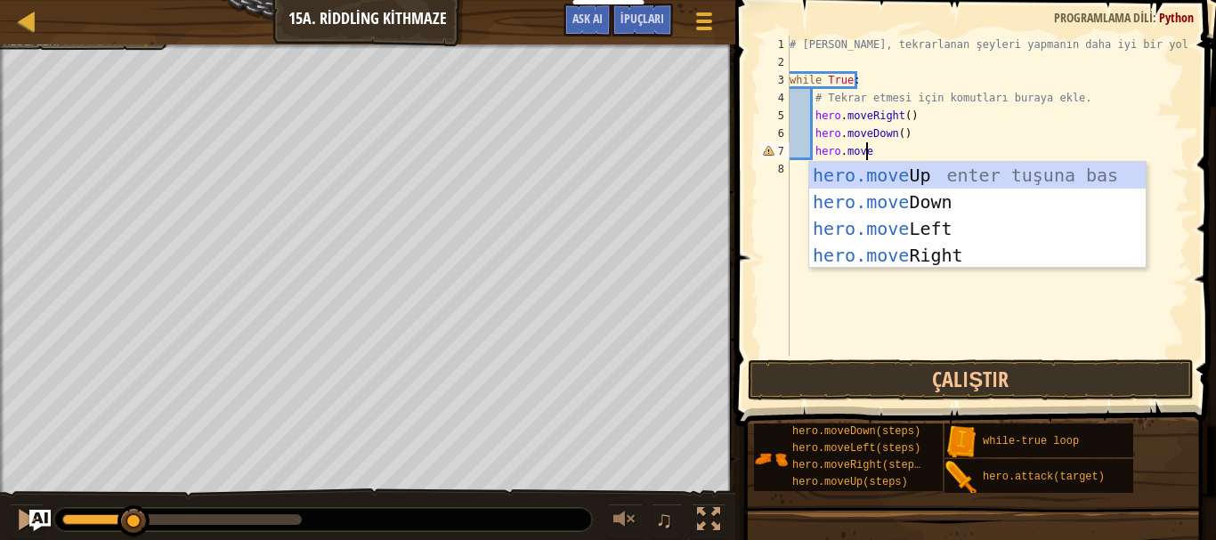
type textarea "hero.mover"
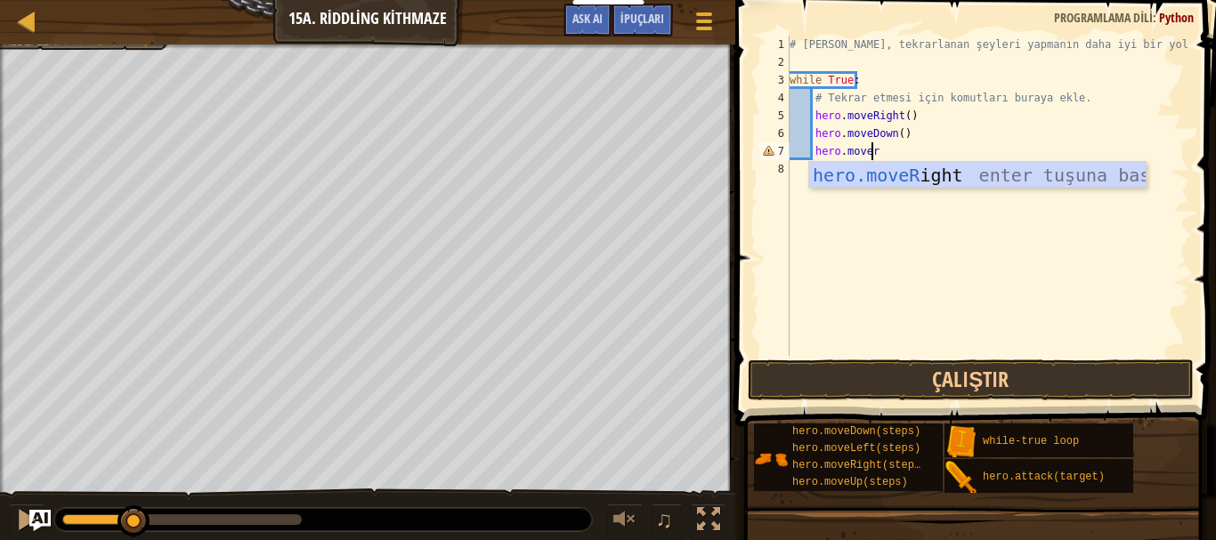
scroll to position [8, 1]
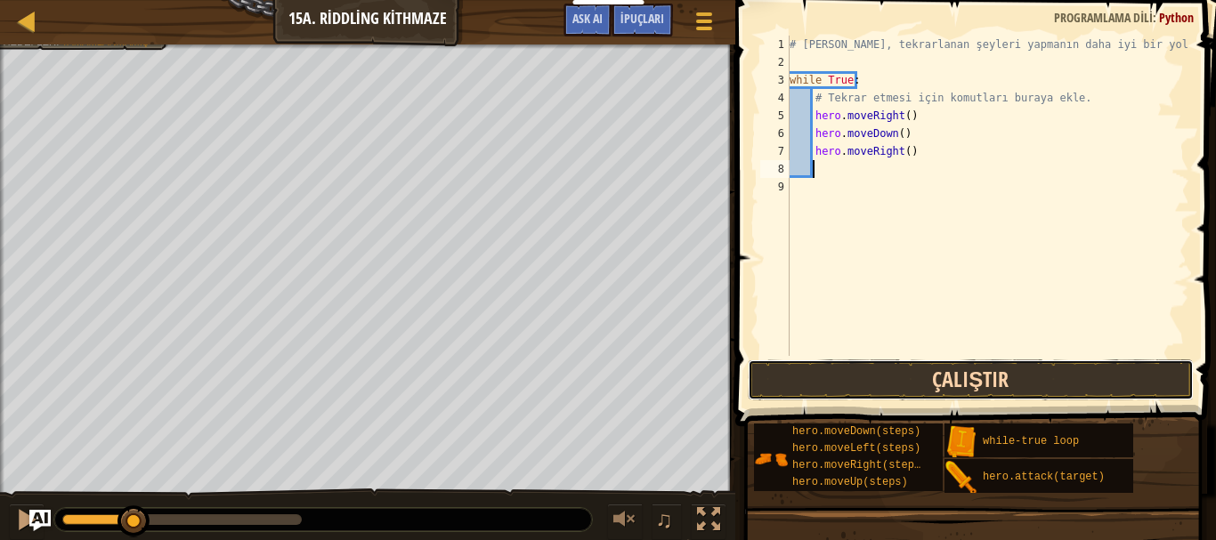
click at [824, 370] on button "Çalıştır" at bounding box center [971, 380] width 446 height 41
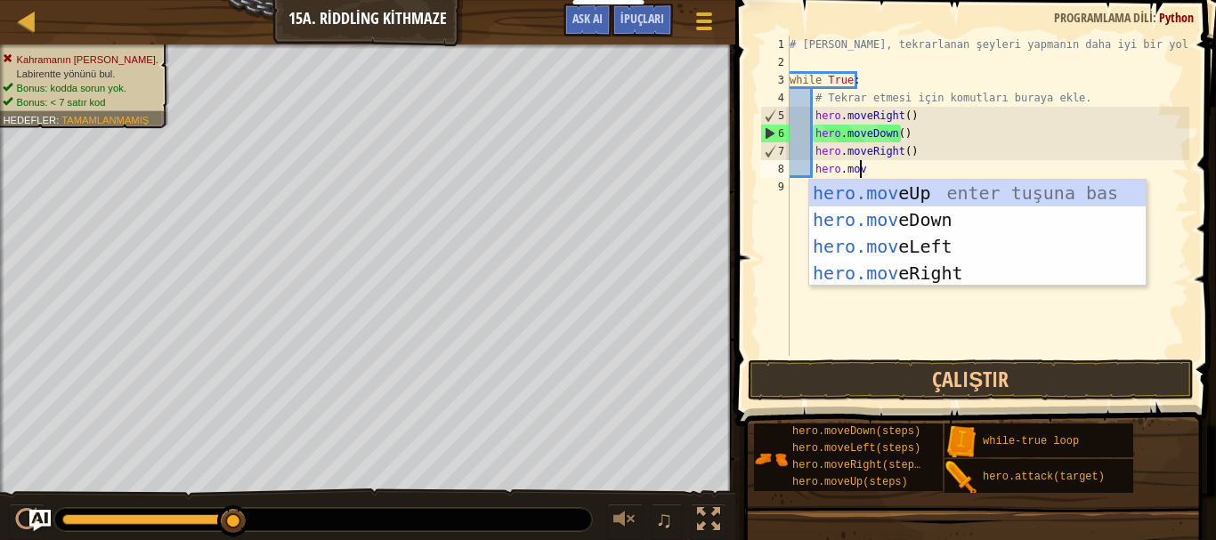
type textarea "hero.move"
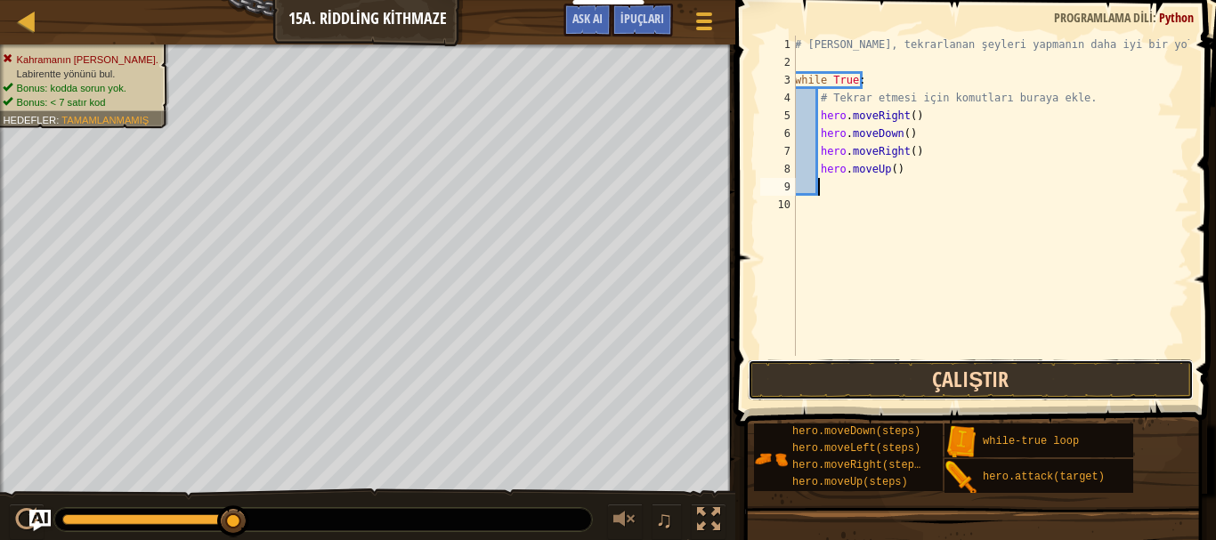
click at [933, 370] on button "Çalıştır" at bounding box center [971, 380] width 446 height 41
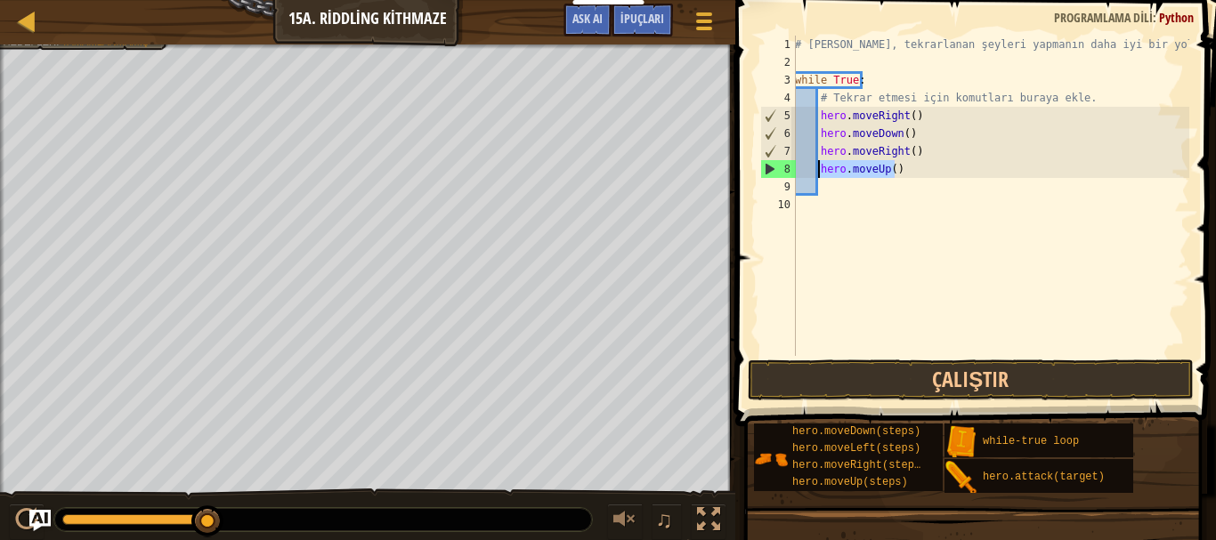
drag, startPoint x: 899, startPoint y: 175, endPoint x: 817, endPoint y: 170, distance: 82.0
click at [817, 170] on div "# [PERSON_NAME], tekrarlanan şeyleri yapmanın daha iyi bir yoludur. while True …" at bounding box center [991, 214] width 398 height 356
type textarea "hero.moveUp()"
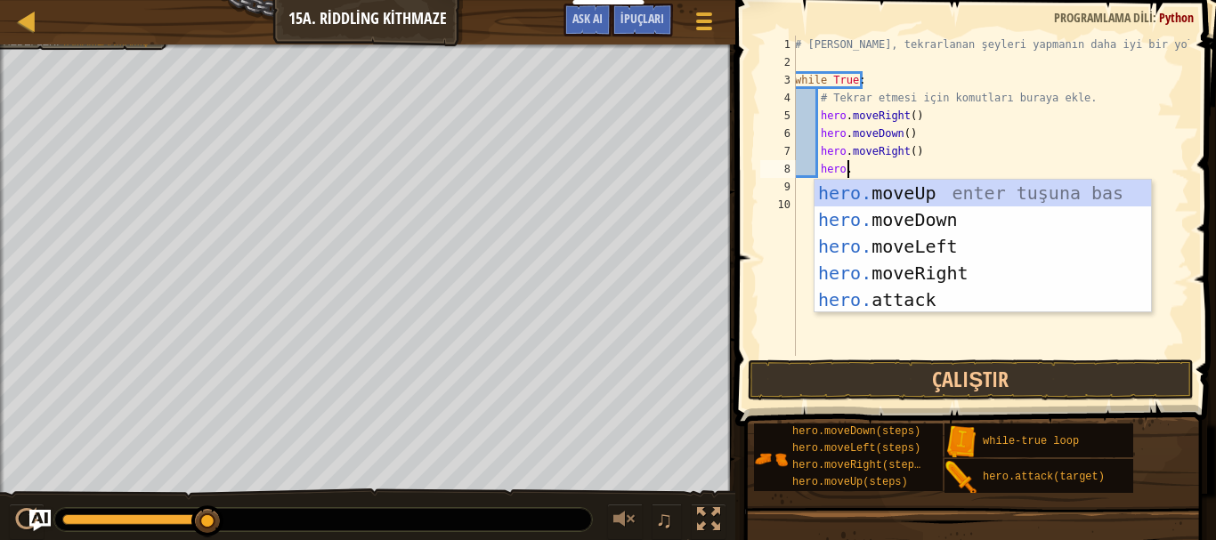
scroll to position [8, 4]
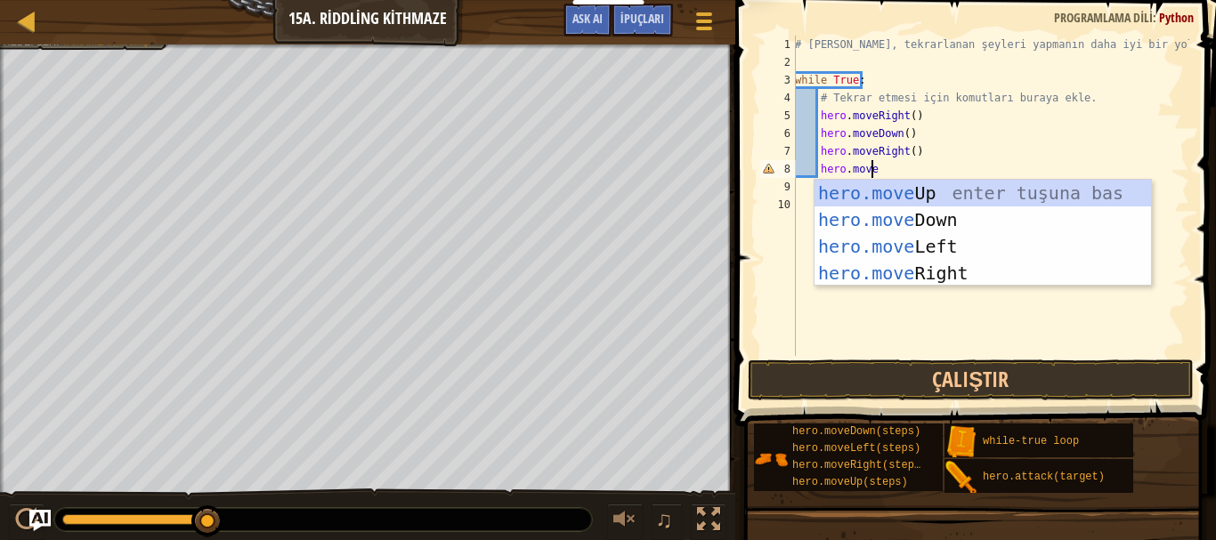
type textarea "hero.mover"
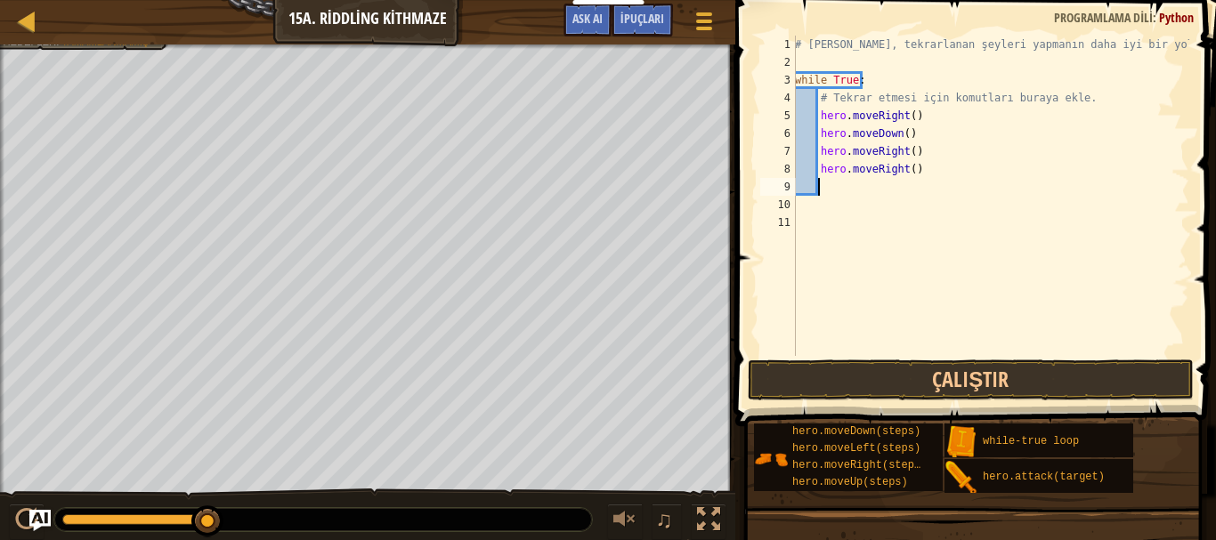
scroll to position [8, 1]
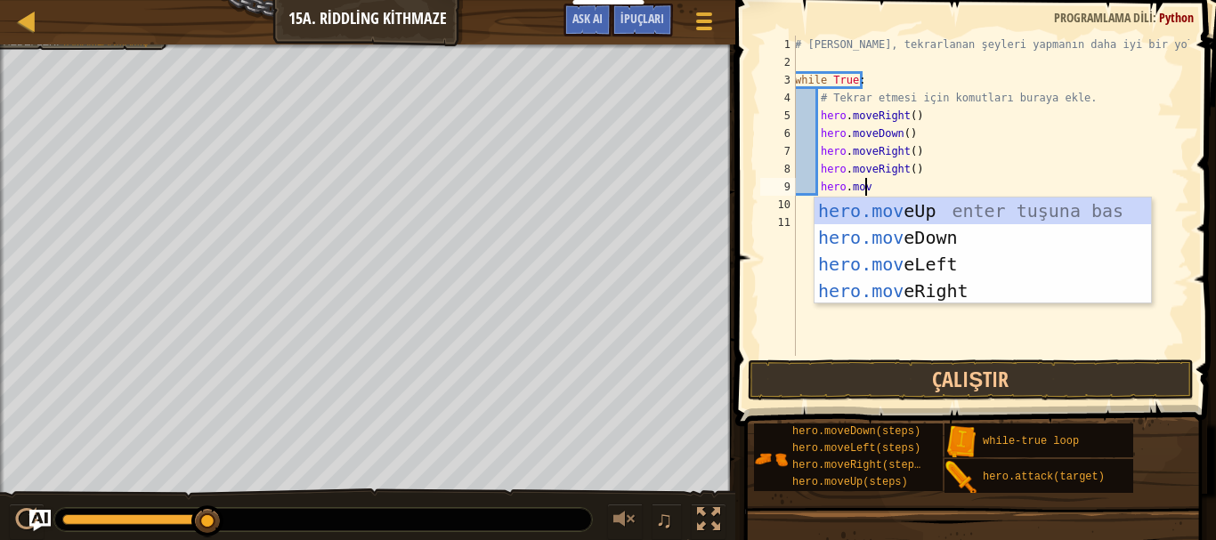
type textarea "hero.move"
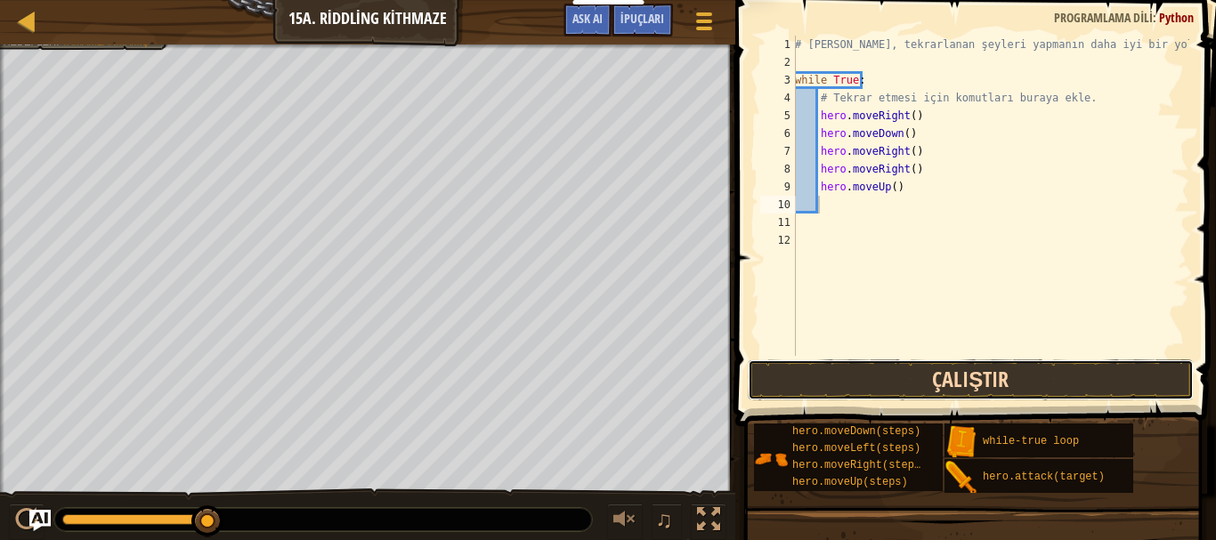
click at [897, 395] on button "Çalıştır" at bounding box center [971, 380] width 446 height 41
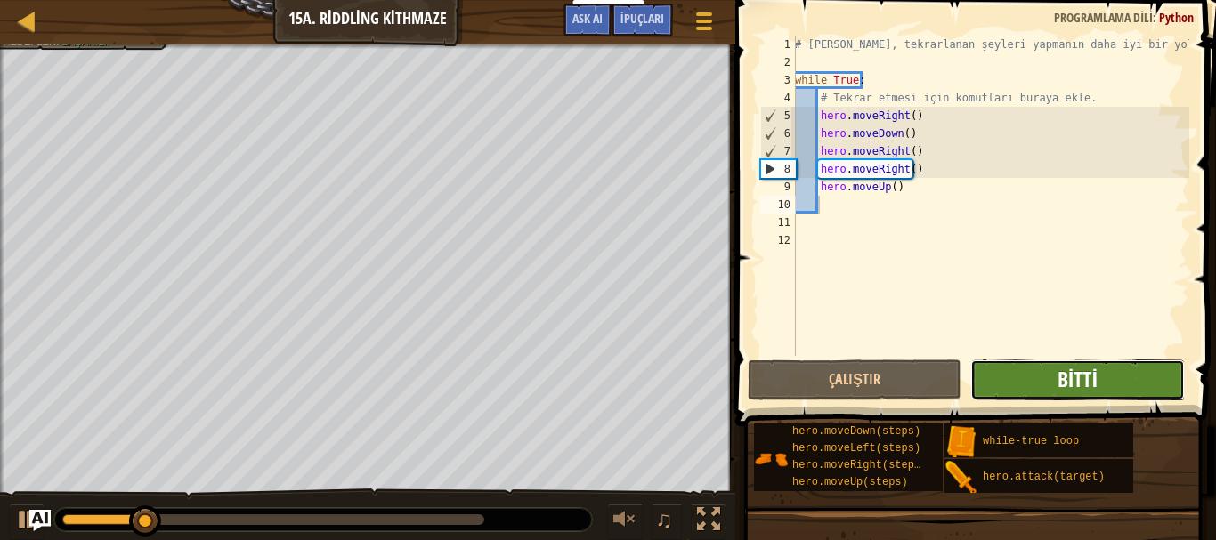
click at [1057, 378] on button "Bitti" at bounding box center [1078, 380] width 214 height 41
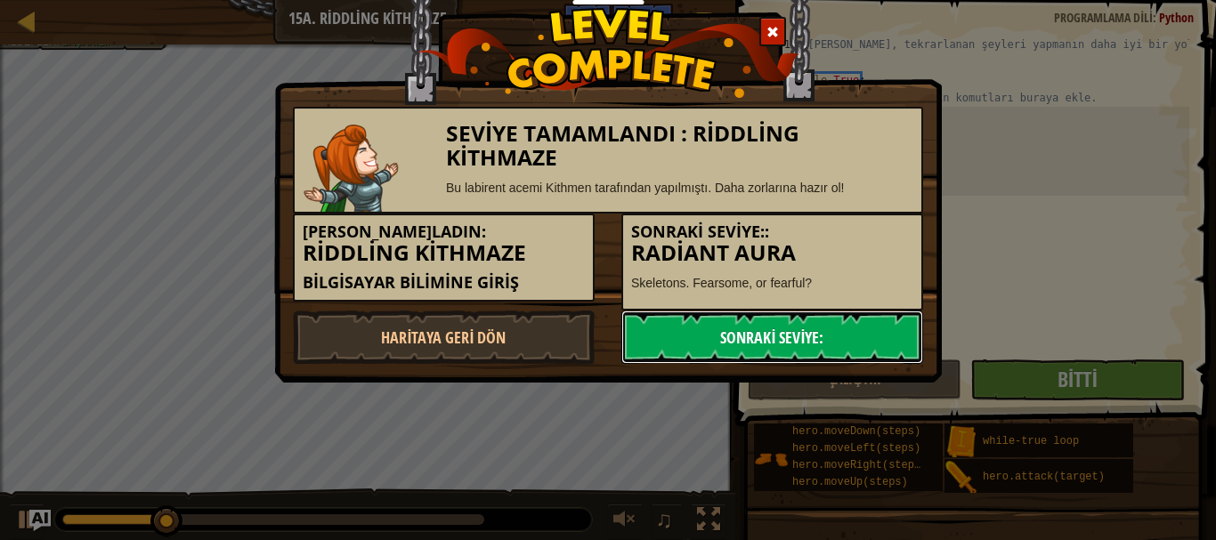
click at [754, 343] on link "Sonraki Seviye:" at bounding box center [772, 337] width 302 height 53
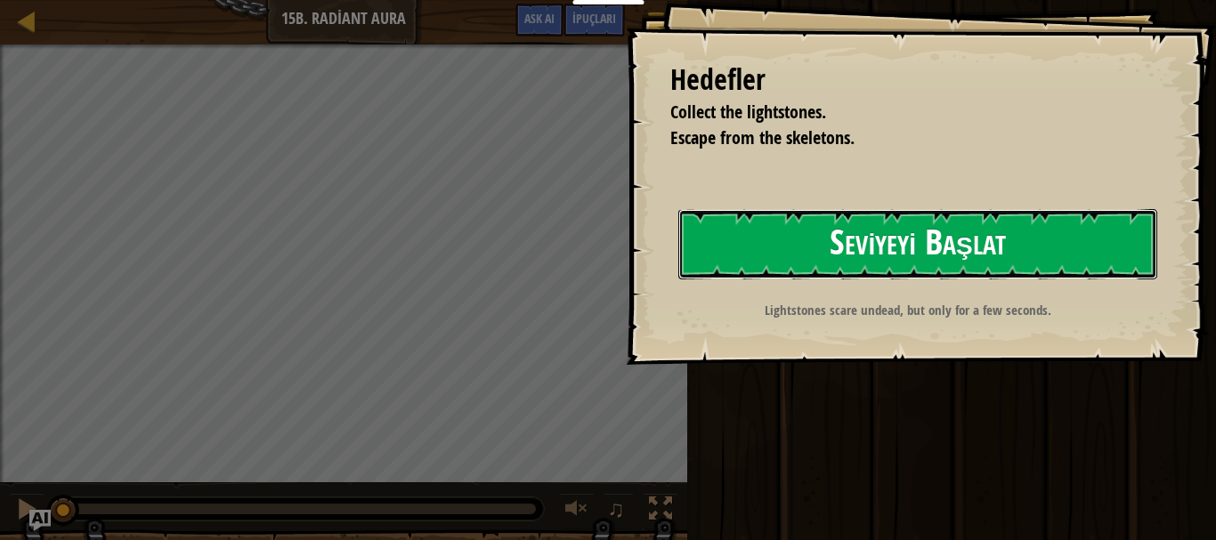
click at [815, 211] on button "Seviyeyi Başlat" at bounding box center [917, 244] width 479 height 70
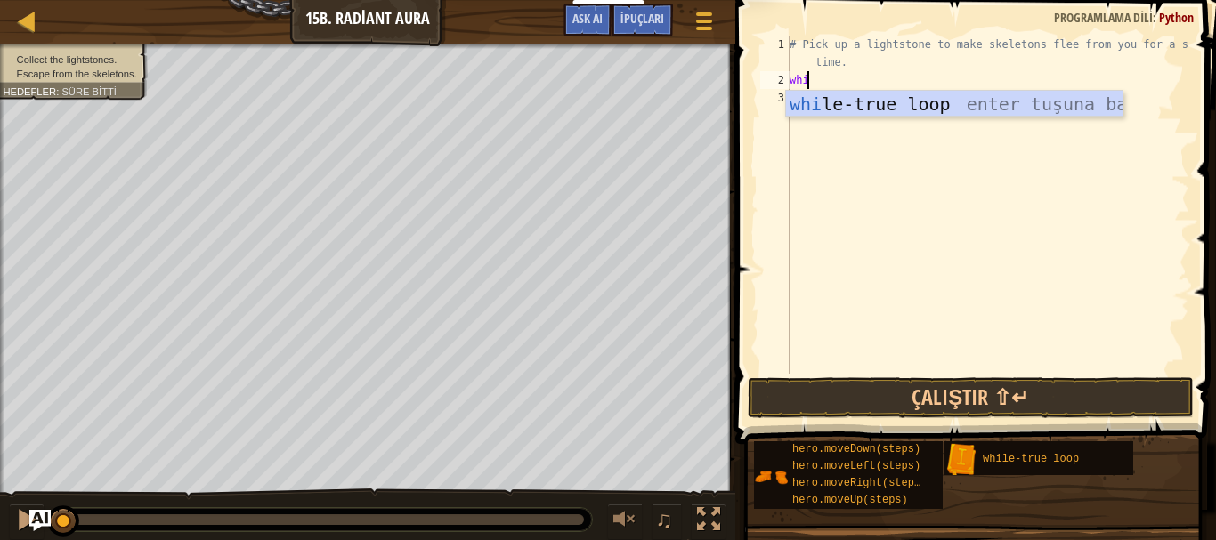
scroll to position [8, 1]
type textarea "while"
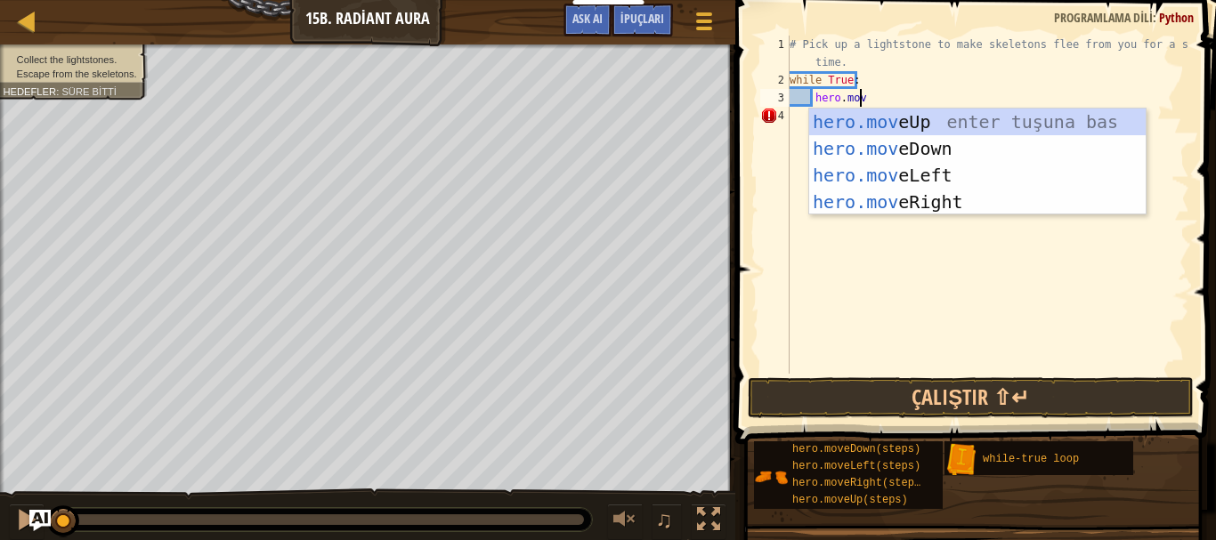
type textarea "hero.move"
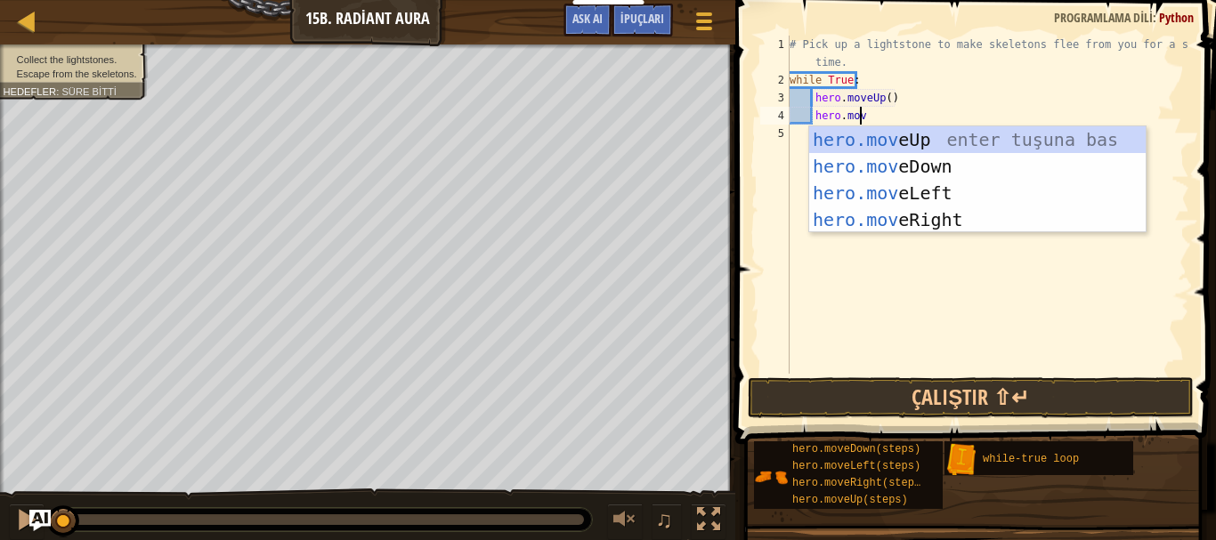
scroll to position [8, 5]
type textarea "hero.moved"
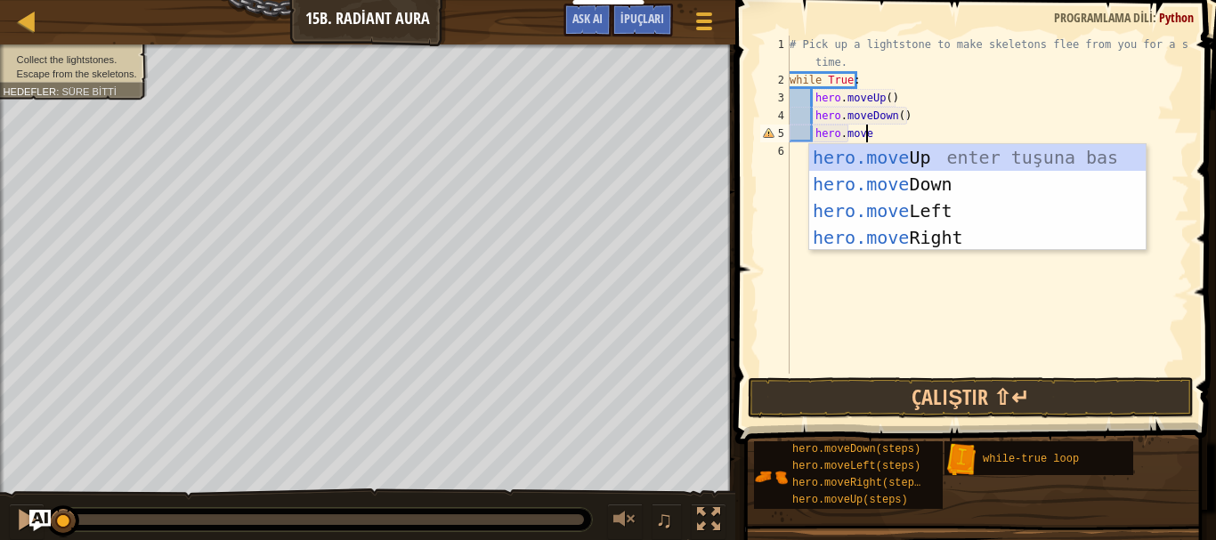
type textarea "hero.mover"
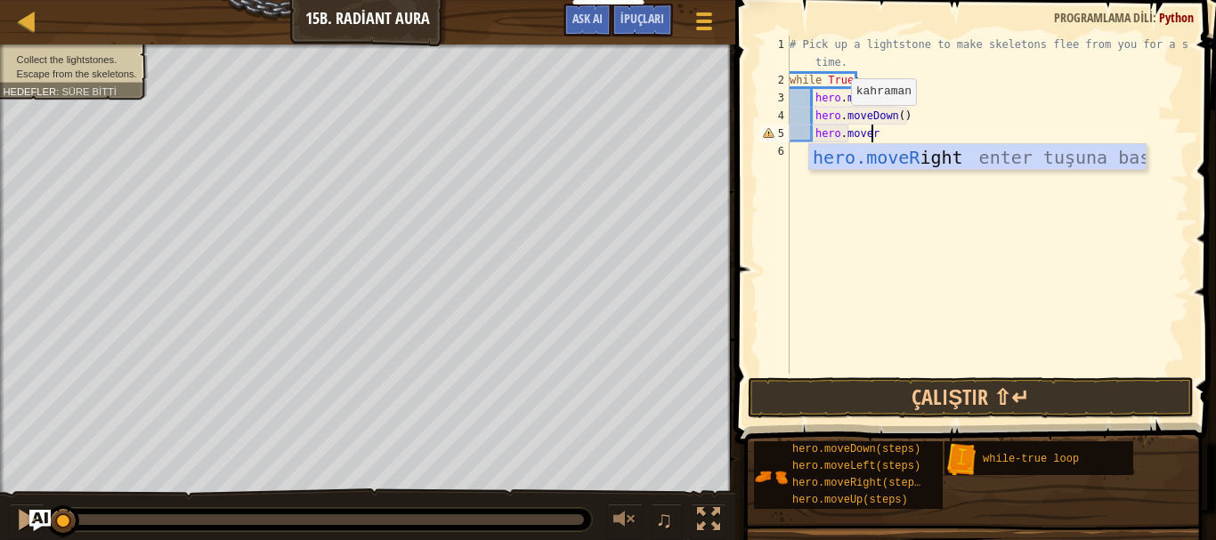
scroll to position [8, 1]
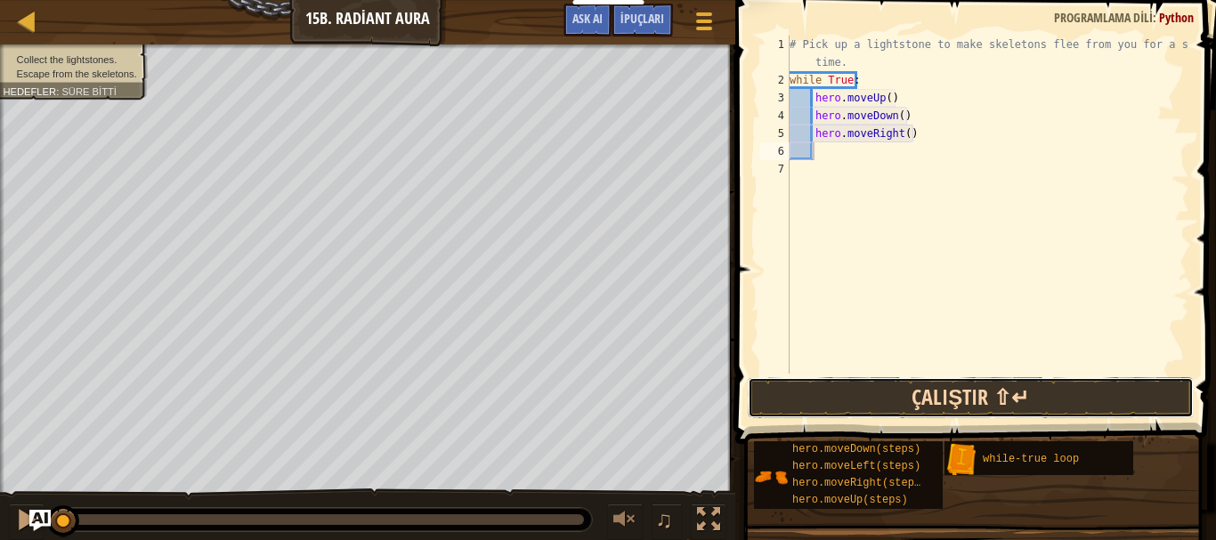
click at [886, 396] on button "Çalıştır ⇧↵" at bounding box center [971, 398] width 446 height 41
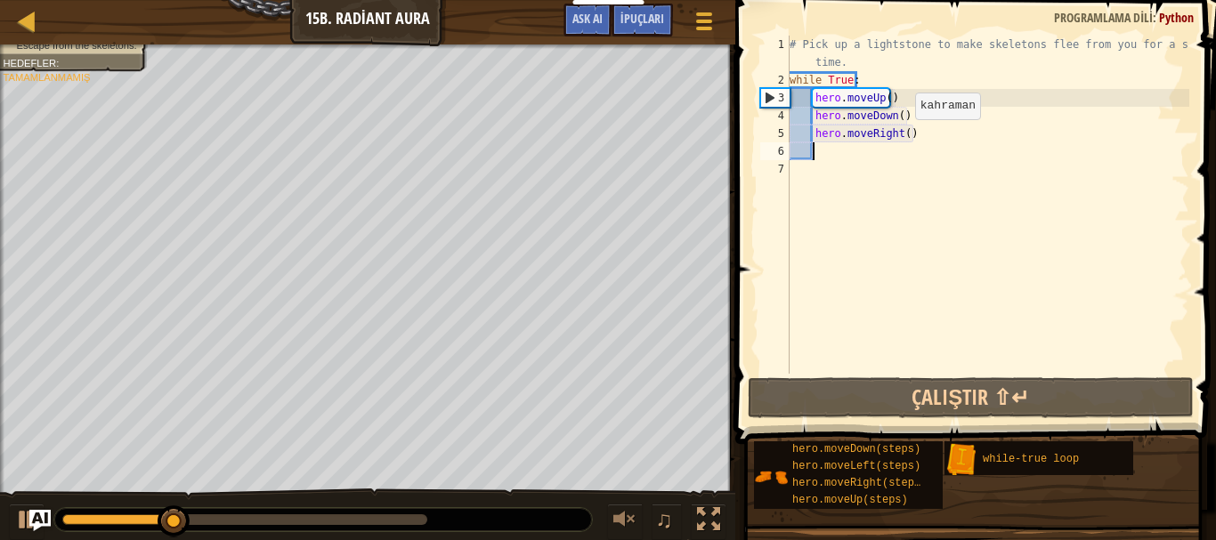
click at [900, 137] on div "# Pick up a lightstone to make skeletons flee from you for a short time. while …" at bounding box center [987, 232] width 403 height 392
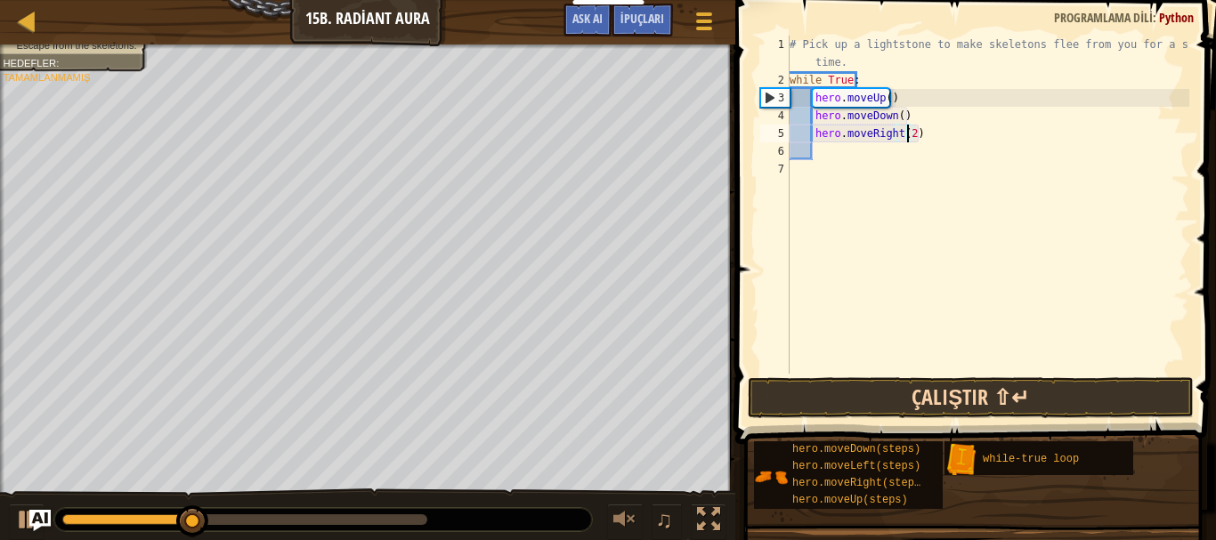
type textarea "hero.moveRight(2)"
click at [932, 394] on button "Çalıştır ⇧↵" at bounding box center [971, 398] width 446 height 41
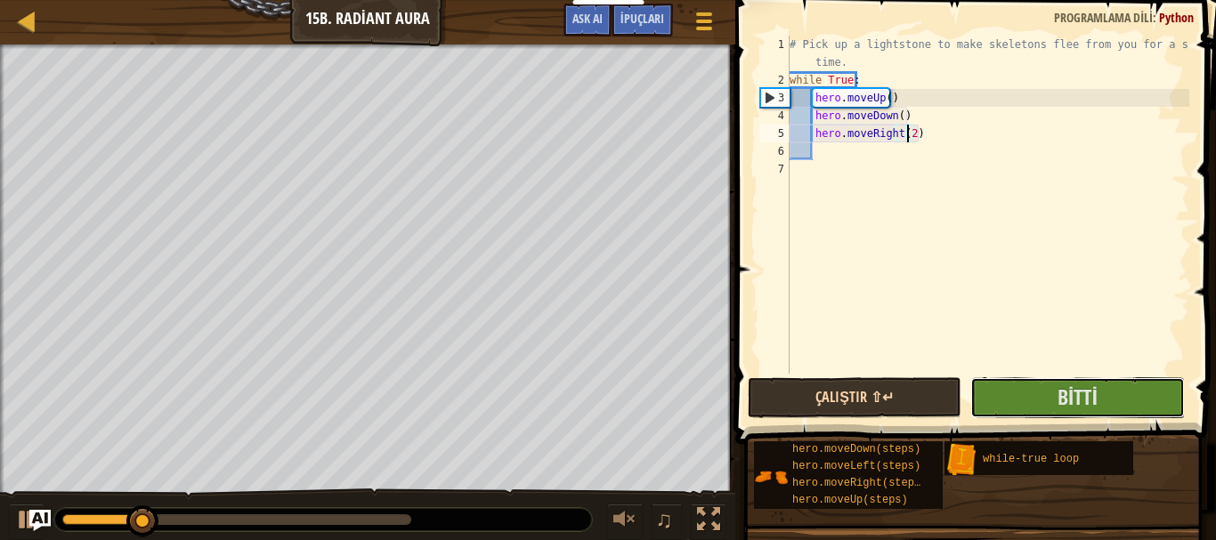
click at [1059, 397] on span "Bitti" at bounding box center [1078, 397] width 40 height 28
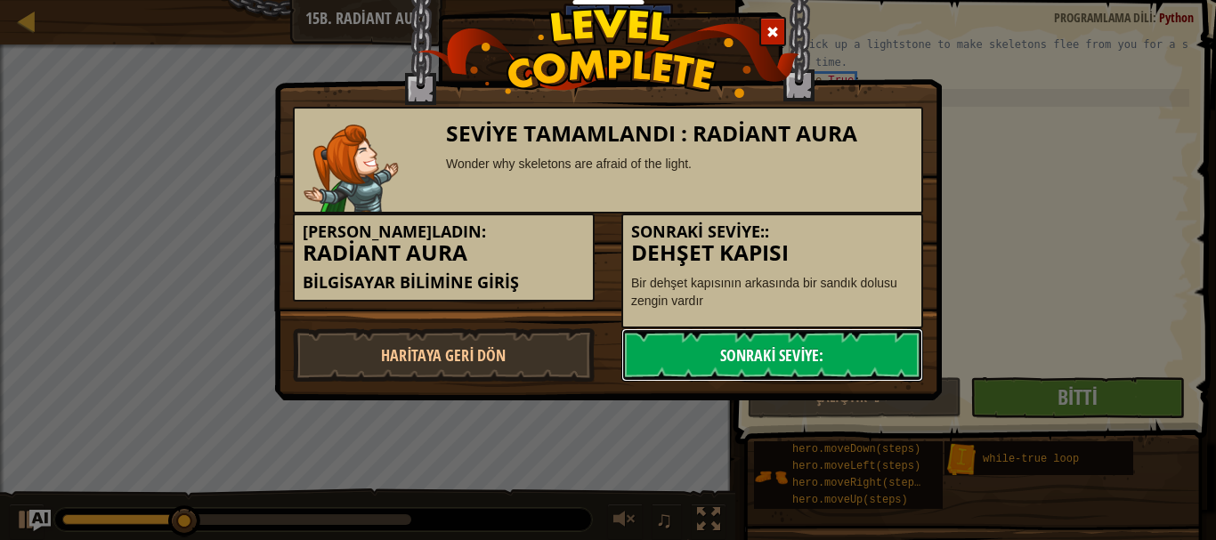
click at [837, 344] on link "Sonraki Seviye:" at bounding box center [772, 355] width 302 height 53
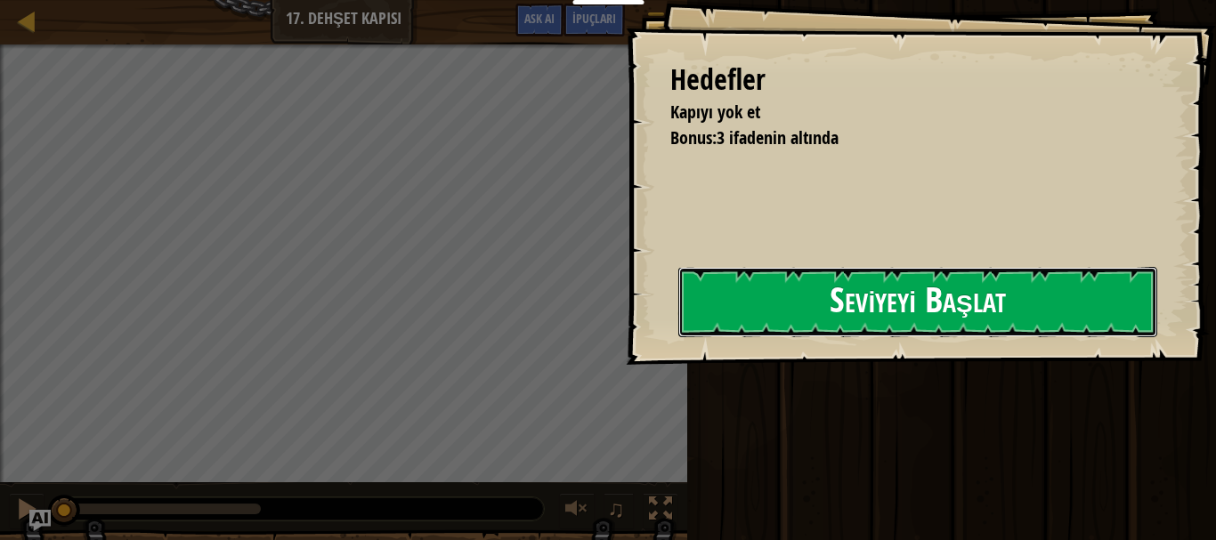
click at [790, 305] on button "Seviyeyi Başlat" at bounding box center [917, 302] width 479 height 70
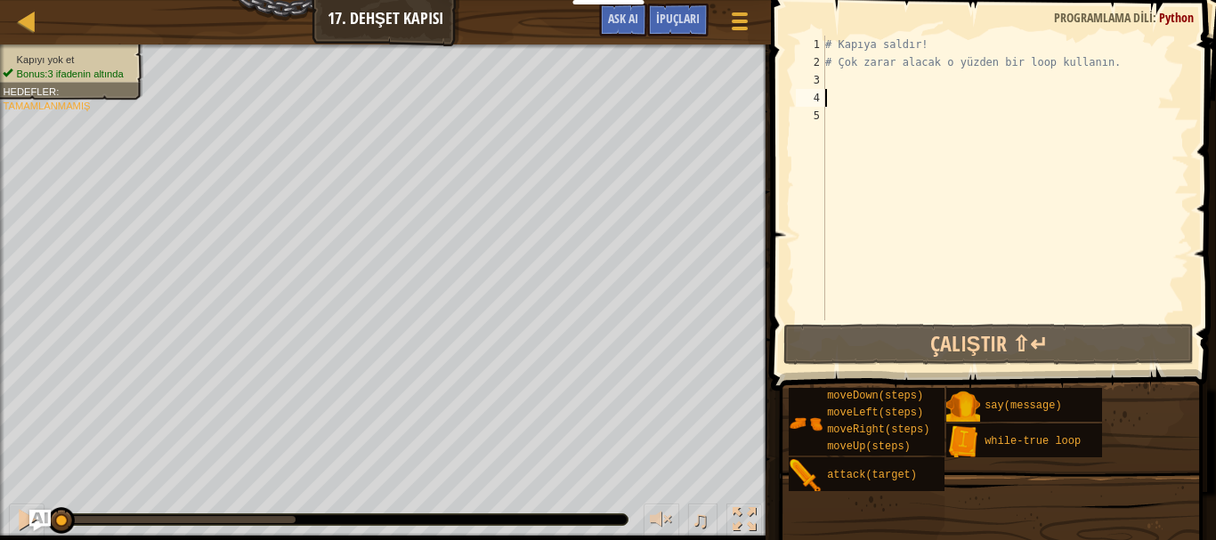
click at [849, 94] on div "# Kapıya saldır! # Çok zarar alacak o yüzden bir loop kullanın." at bounding box center [1006, 196] width 368 height 321
click at [851, 102] on div "# Kapıya saldır! # Çok zarar alacak o yüzden bir loop kullanın." at bounding box center [1006, 196] width 368 height 321
click at [853, 112] on div "# Kapıya saldır! # Çok zarar alacak o yüzden bir loop kullanın." at bounding box center [1006, 196] width 368 height 321
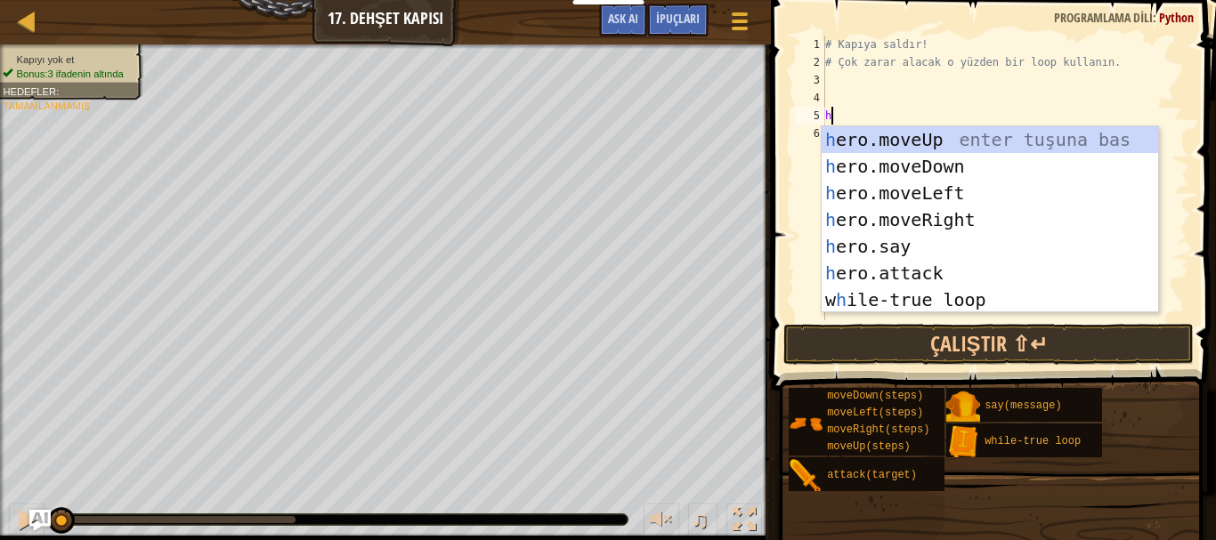
scroll to position [8, 0]
type textarea "h"
type textarea "w"
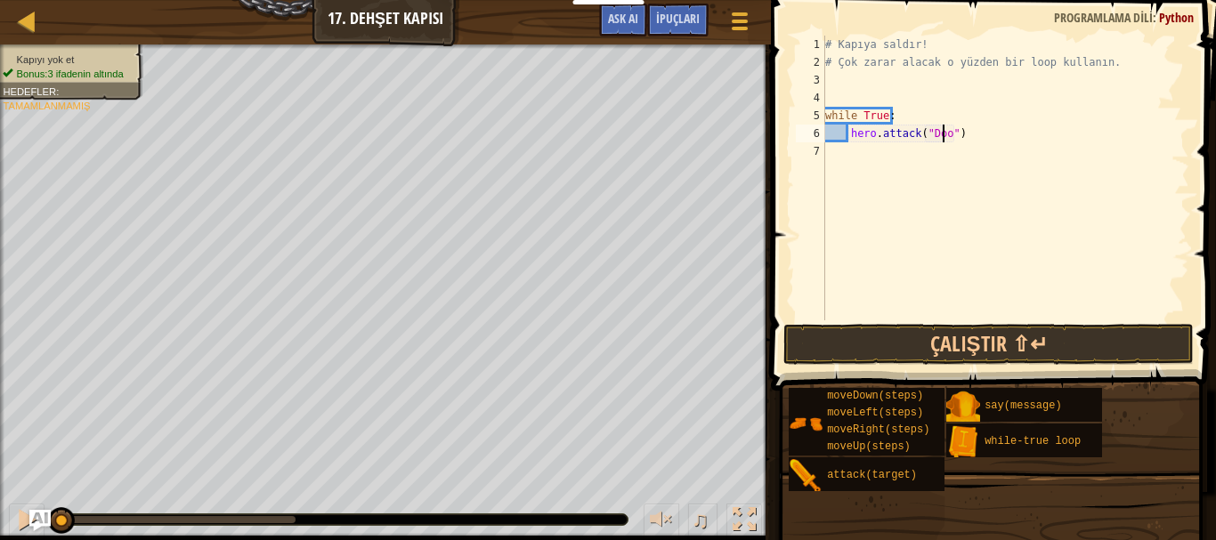
scroll to position [8, 10]
type textarea "hero.attack("Door")"
click at [930, 327] on button "Çalıştır ⇧↵" at bounding box center [989, 344] width 411 height 41
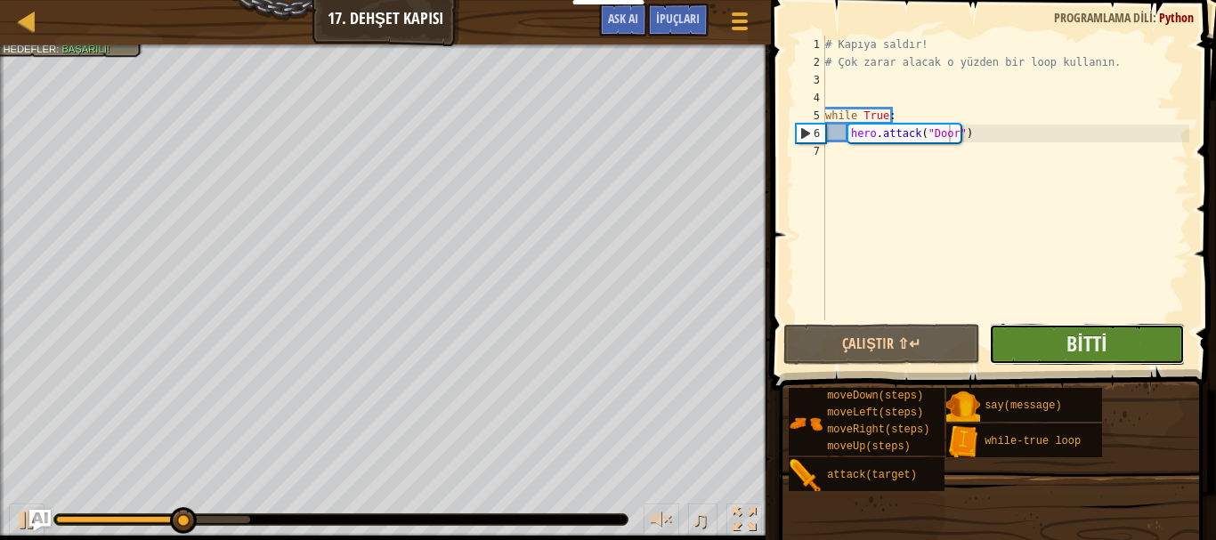
click at [1033, 353] on button "Bitti" at bounding box center [1087, 344] width 197 height 41
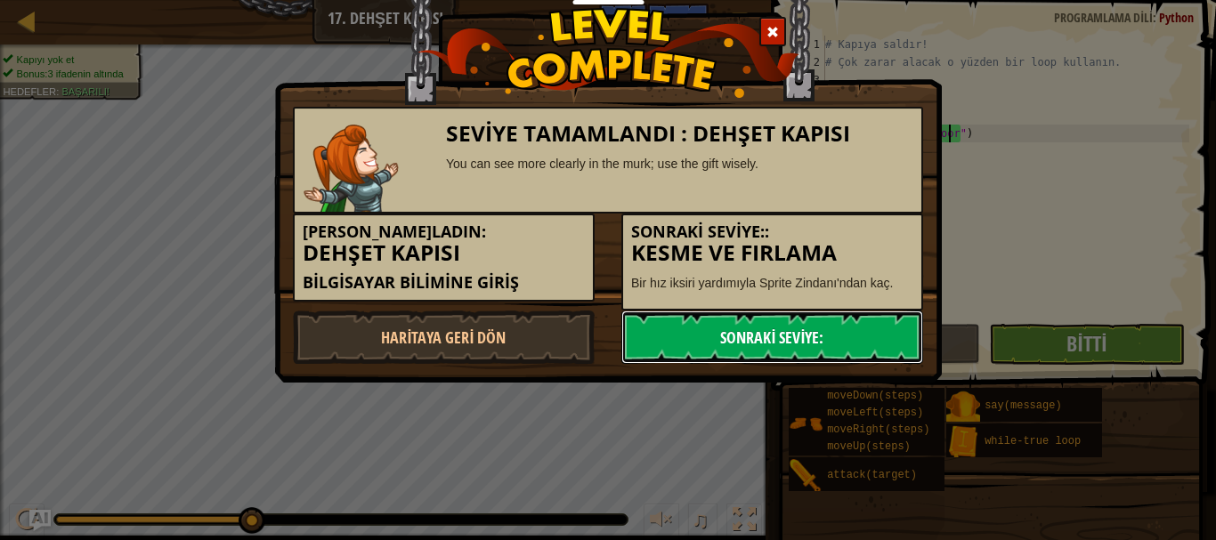
click at [865, 344] on link "Sonraki Seviye:" at bounding box center [772, 337] width 302 height 53
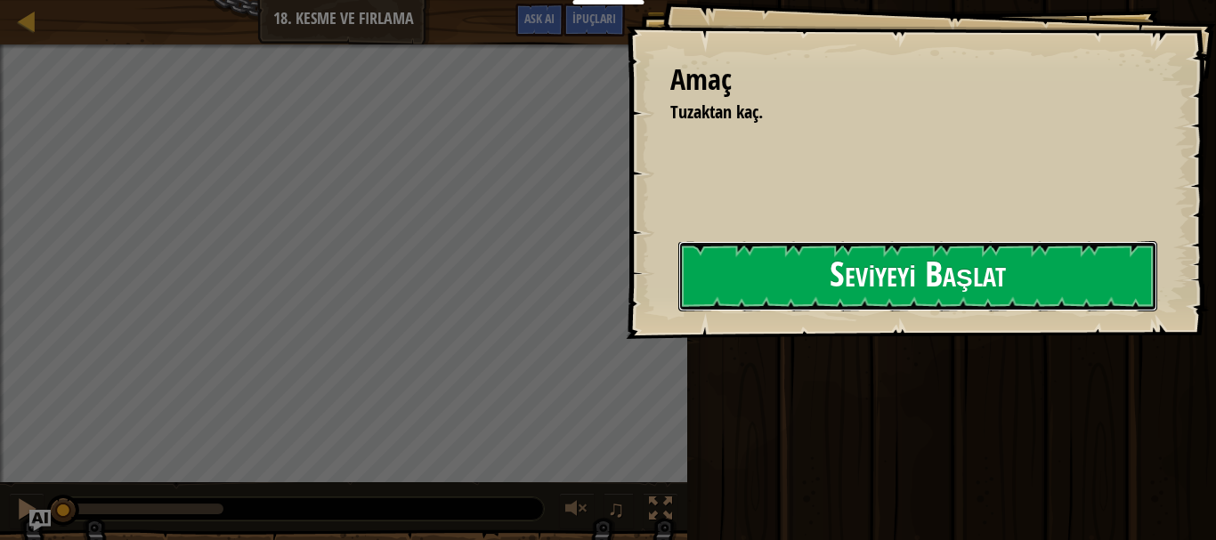
click at [775, 290] on button "Seviyeyi Başlat" at bounding box center [917, 276] width 479 height 70
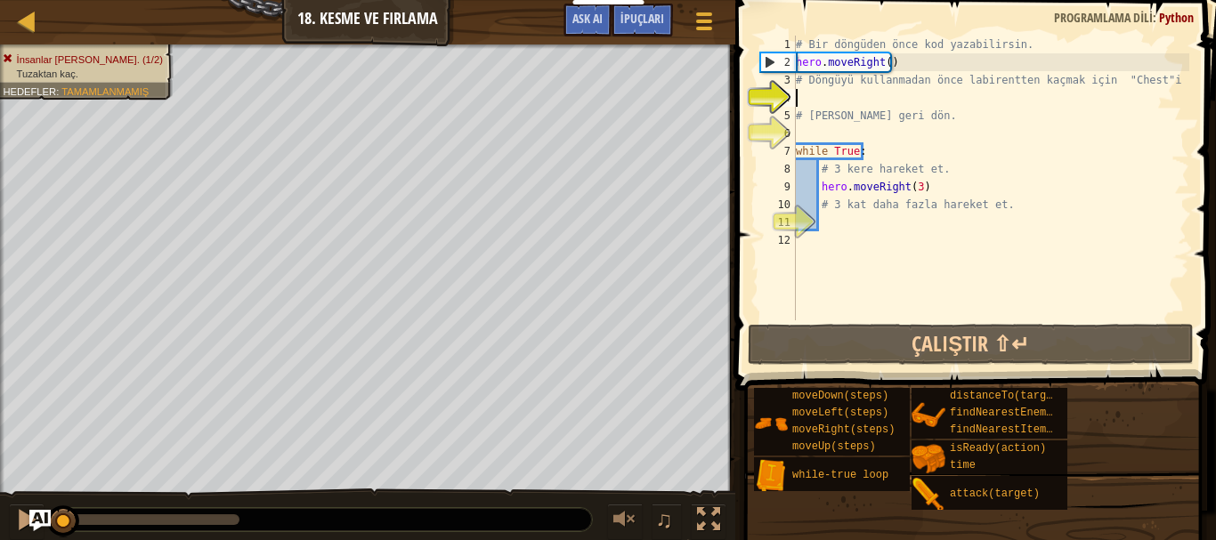
click at [794, 0] on html "Pano'larım CodeCombat Öğretmen Paneli Ozaria Öğretmen Kontrol Paneli Kaynaklar …" at bounding box center [608, 0] width 1216 height 0
click at [854, 223] on div "# Bir döngüden önce kod yazabilirsin. hero . moveRight ( ) # Döngüyü kullanmada…" at bounding box center [990, 196] width 397 height 321
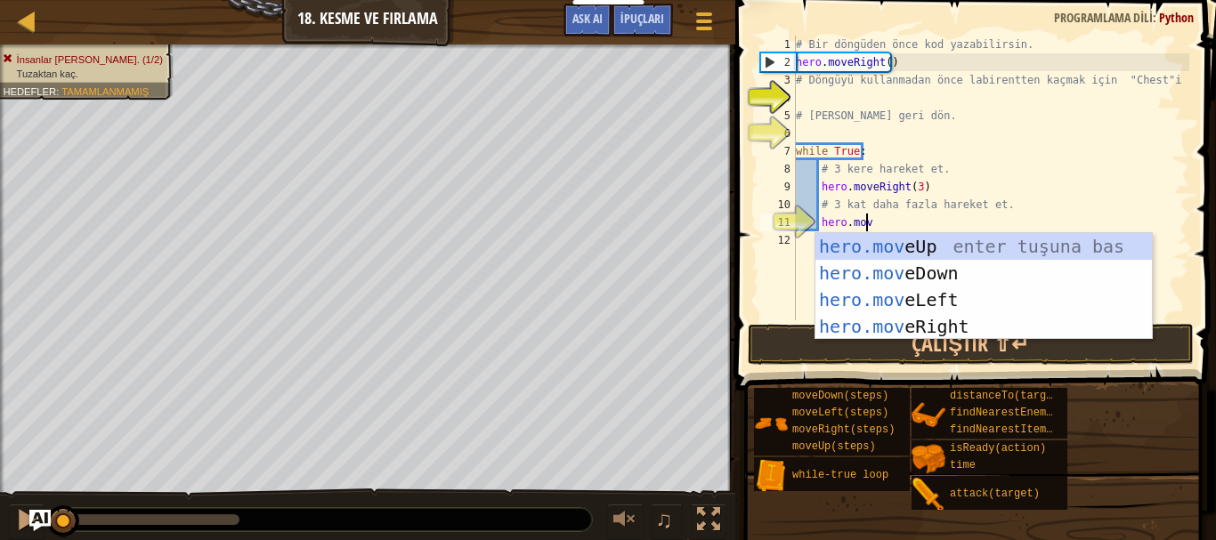
type textarea "hero.move"
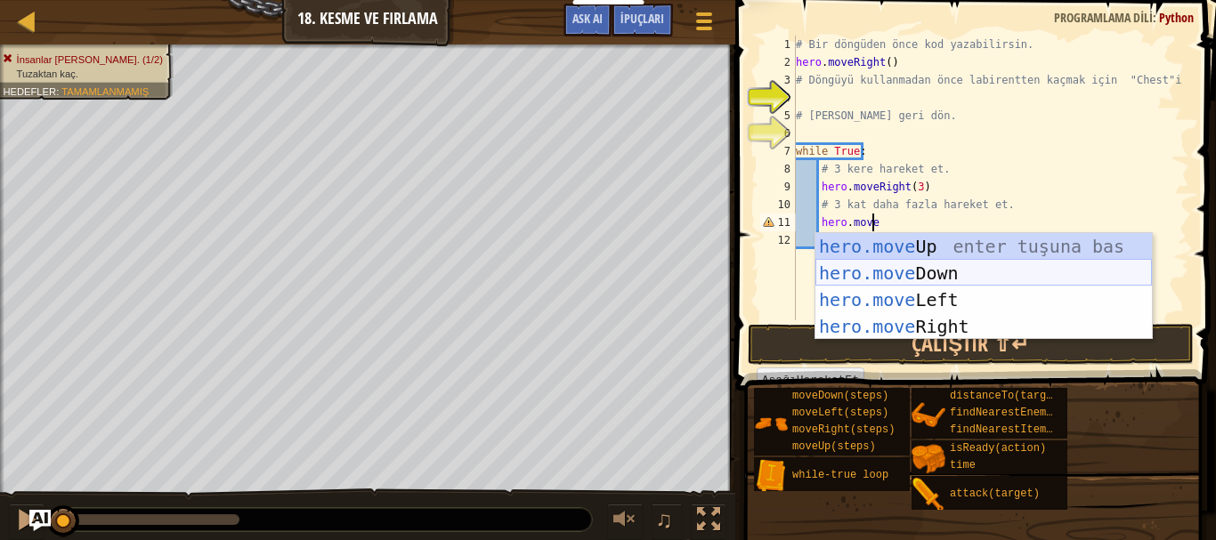
click at [967, 276] on div "hero.move Up enter tuşuna bas hero.move Down enter tuşuna bas hero.move Left en…" at bounding box center [984, 313] width 337 height 160
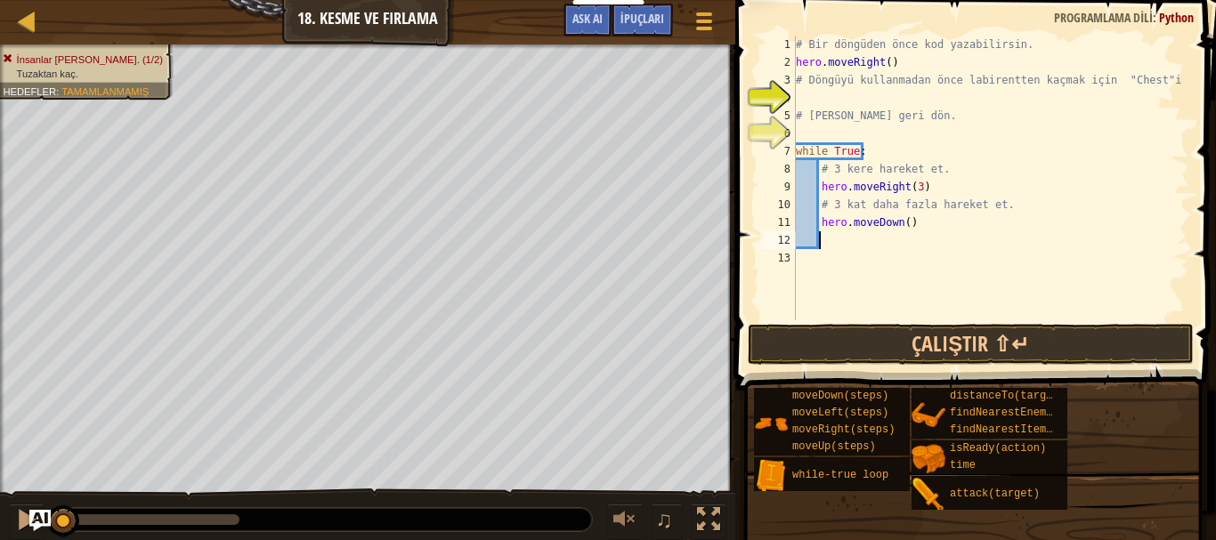
scroll to position [8, 1]
click at [903, 225] on div "# Bir döngüden önce kod yazabilirsin. hero . moveRight ( ) # Döngüyü kullanmada…" at bounding box center [990, 196] width 397 height 321
click at [973, 336] on button "Çalıştır ⇧↵" at bounding box center [971, 344] width 446 height 41
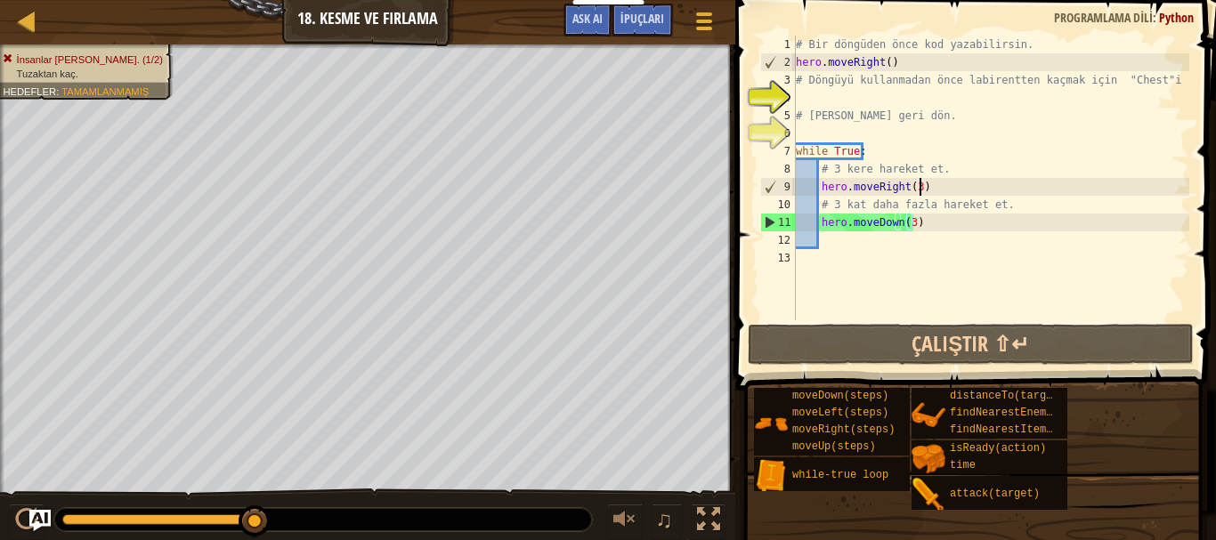
click at [923, 184] on div "# Bir döngüden önce kod yazabilirsin. hero . moveRight ( ) # Döngüyü kullanmada…" at bounding box center [990, 196] width 397 height 321
type textarea "hero.moveRight(3)"
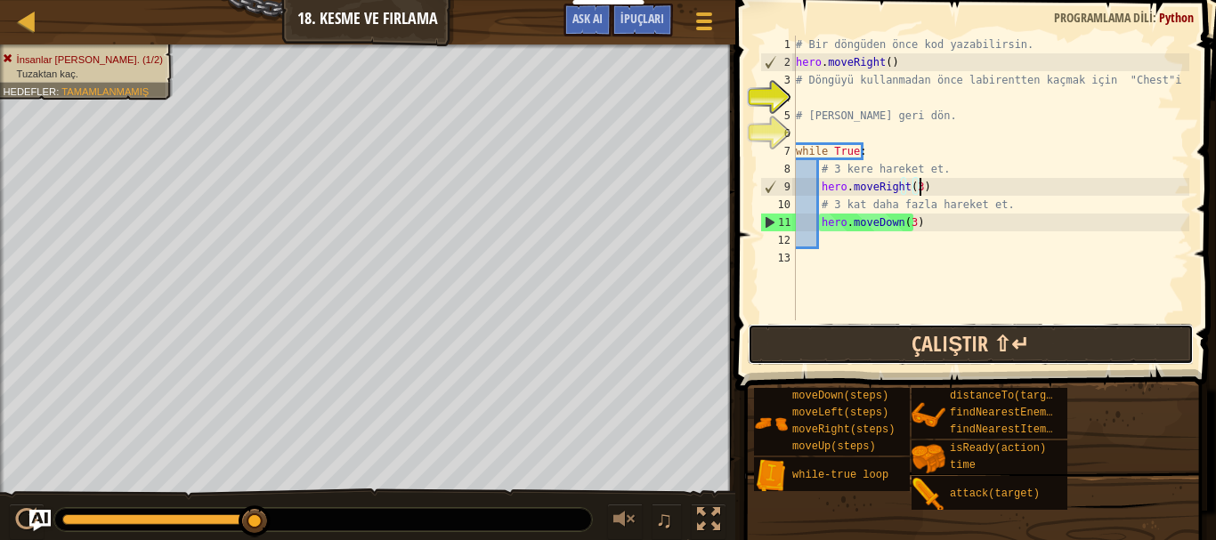
click at [980, 338] on button "Çalıştır ⇧↵" at bounding box center [971, 344] width 446 height 41
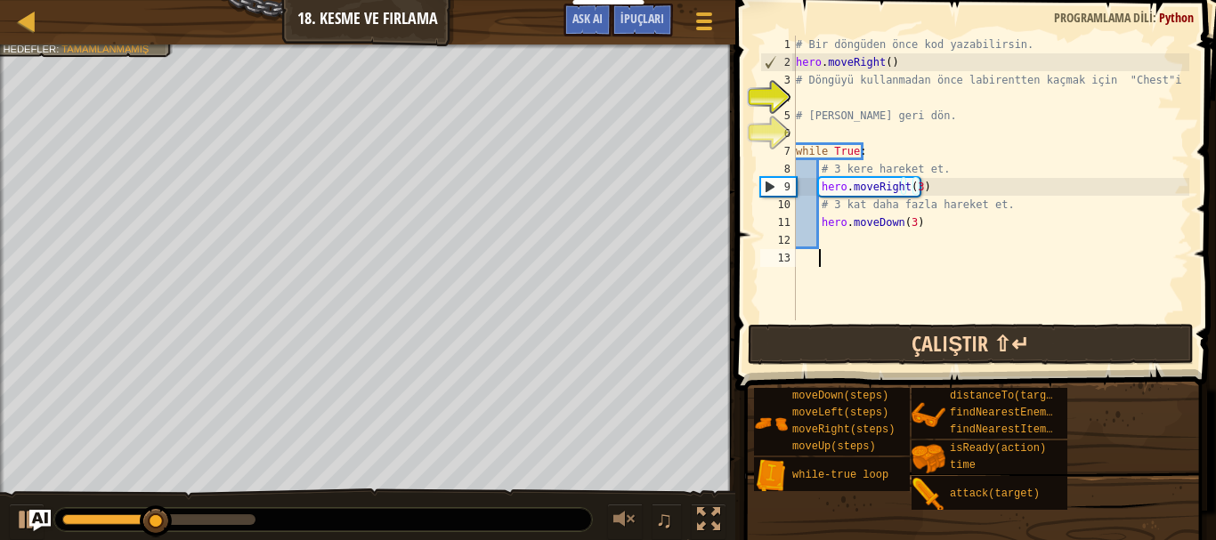
drag, startPoint x: 890, startPoint y: 280, endPoint x: 888, endPoint y: 335, distance: 54.4
click at [891, 284] on div "# Bir döngüden önce kod yazabilirsin. hero . moveRight ( ) # Döngüyü kullanmada…" at bounding box center [990, 196] width 397 height 321
click at [888, 335] on button "Çalıştır ⇧↵" at bounding box center [971, 344] width 446 height 41
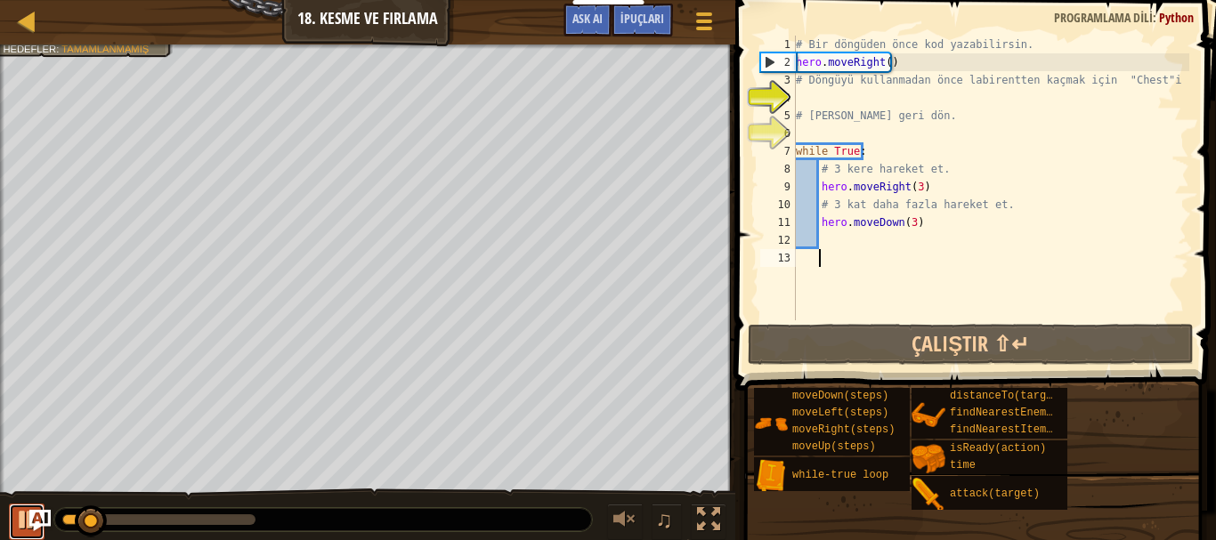
click at [25, 524] on div at bounding box center [26, 519] width 23 height 23
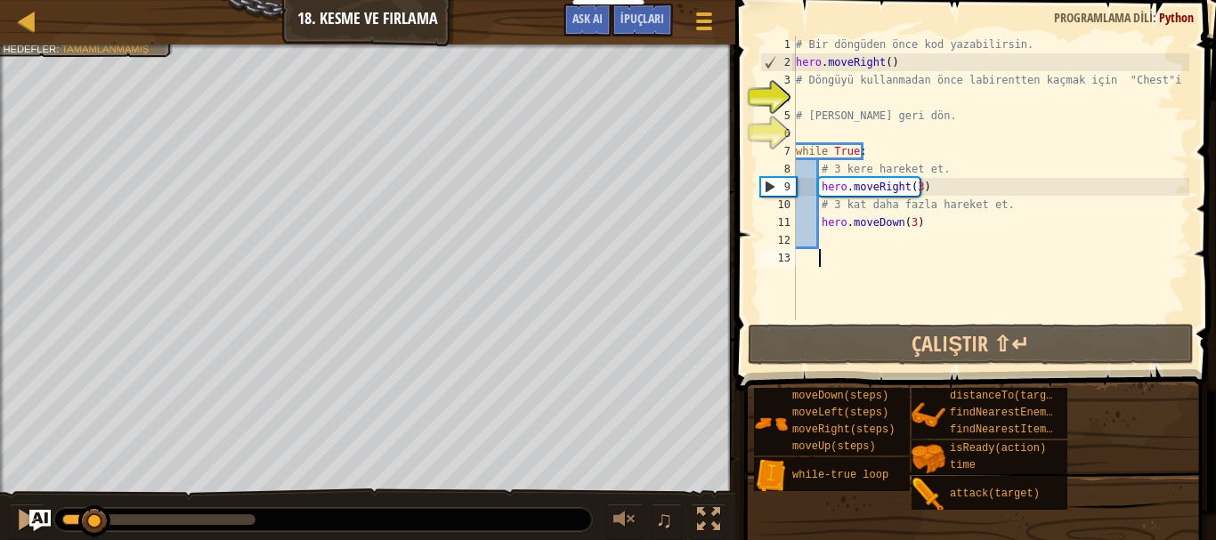
click at [838, 240] on div "# Bir döngüden önce kod yazabilirsin. hero . moveRight ( ) # Döngüyü kullanmada…" at bounding box center [990, 196] width 397 height 321
click at [960, 196] on div "# Bir döngüden önce kod yazabilirsin. hero . moveRight ( ) # Döngüyü kullanmada…" at bounding box center [990, 196] width 397 height 321
click at [986, 178] on div "# Bir döngüden önce kod yazabilirsin. hero . moveRight ( ) # Döngüyü kullanmada…" at bounding box center [990, 196] width 397 height 321
click at [914, 189] on div "# Bir döngüden önce kod yazabilirsin. hero . moveRight ( ) # Döngüyü kullanmada…" at bounding box center [990, 196] width 397 height 321
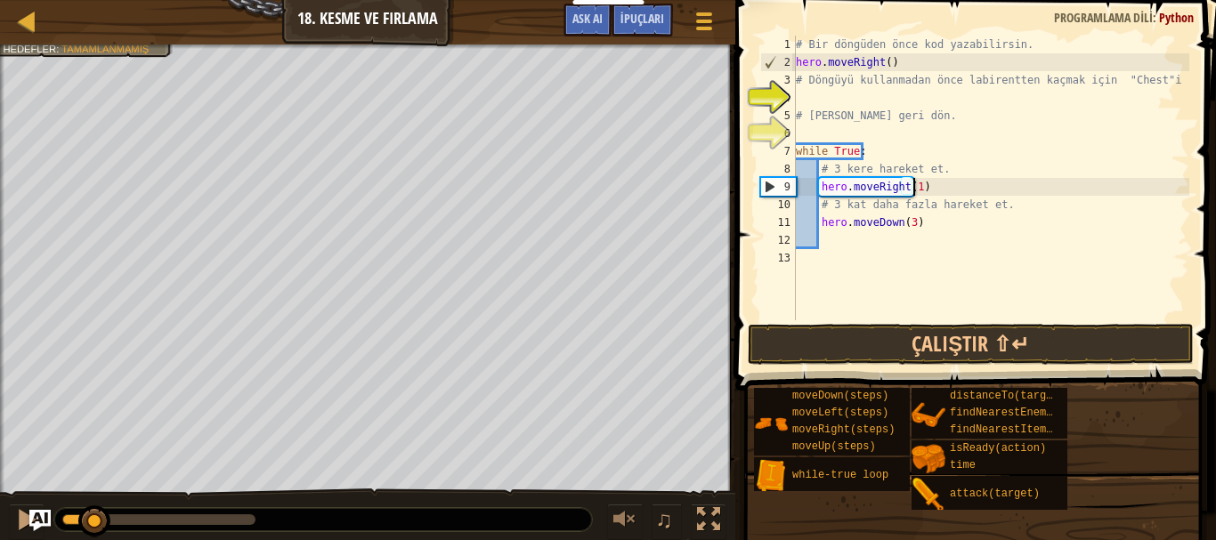
scroll to position [8, 9]
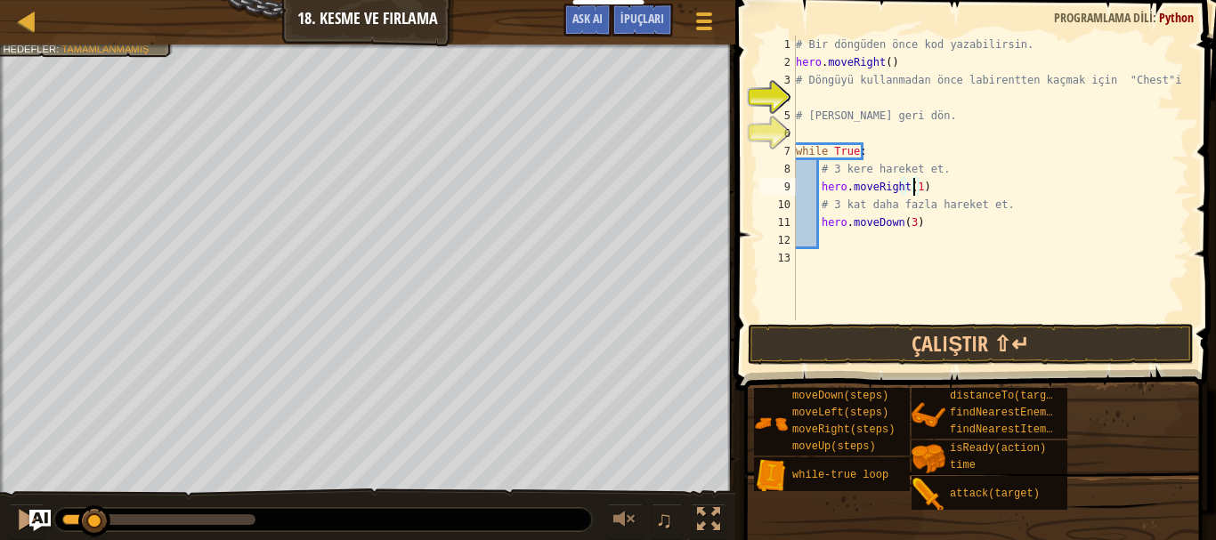
type textarea "hero.moveRight()"
click at [916, 183] on div "# Bir döngüden önce kod yazabilirsin. hero . moveRight ( ) # Döngüyü kullanmada…" at bounding box center [990, 196] width 397 height 321
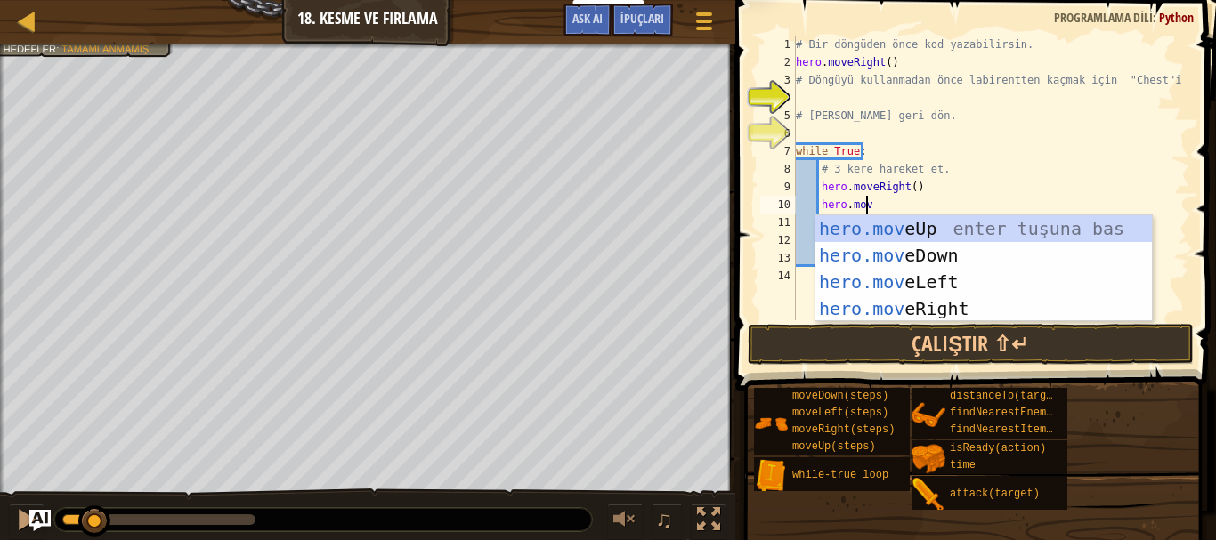
scroll to position [8, 5]
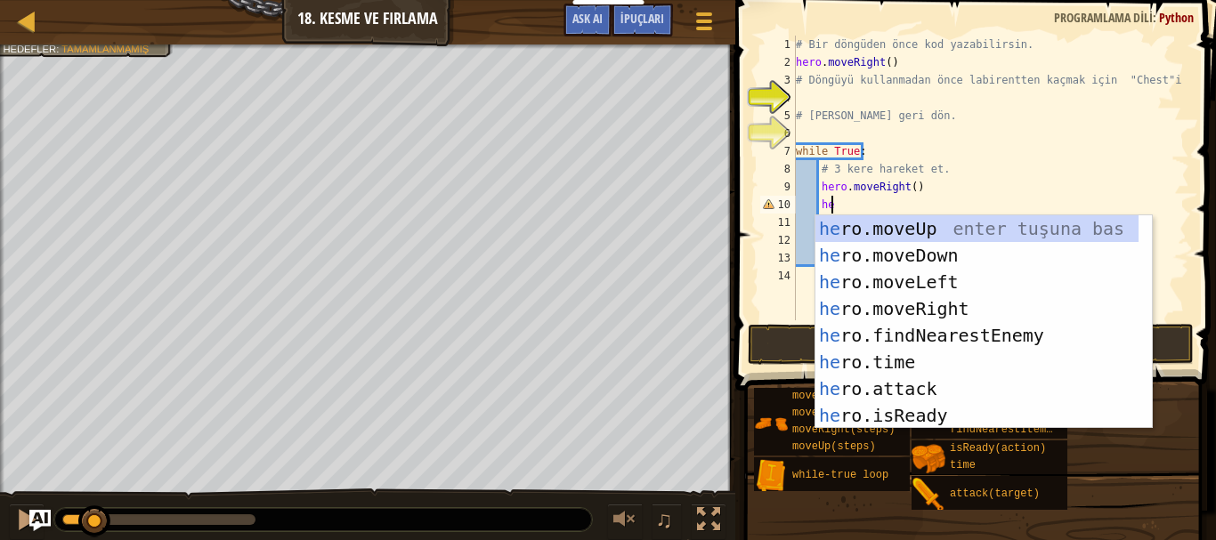
type textarea "h"
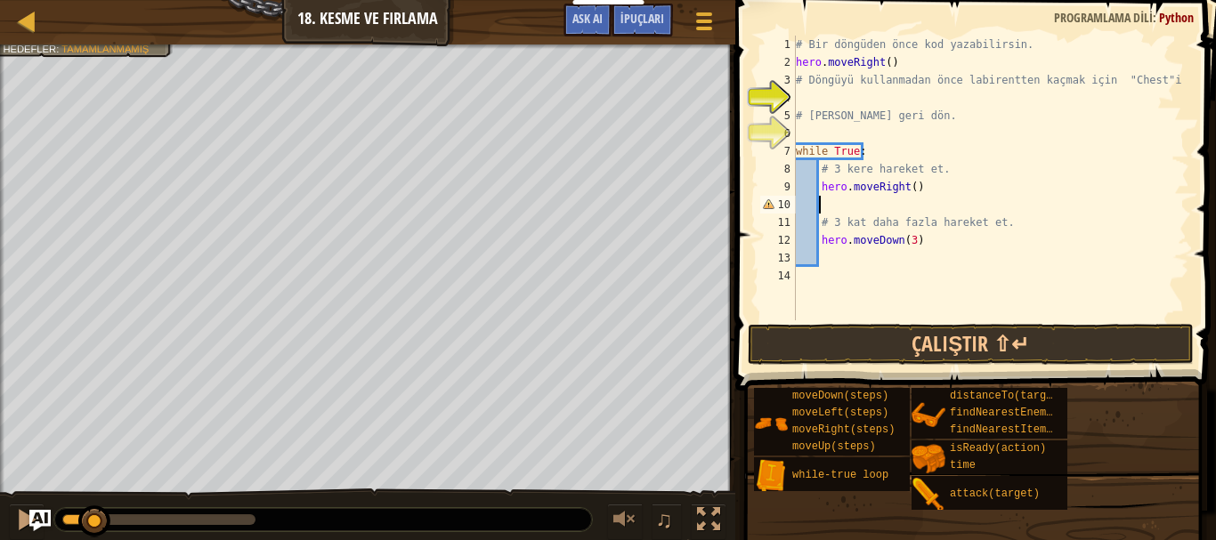
scroll to position [8, 0]
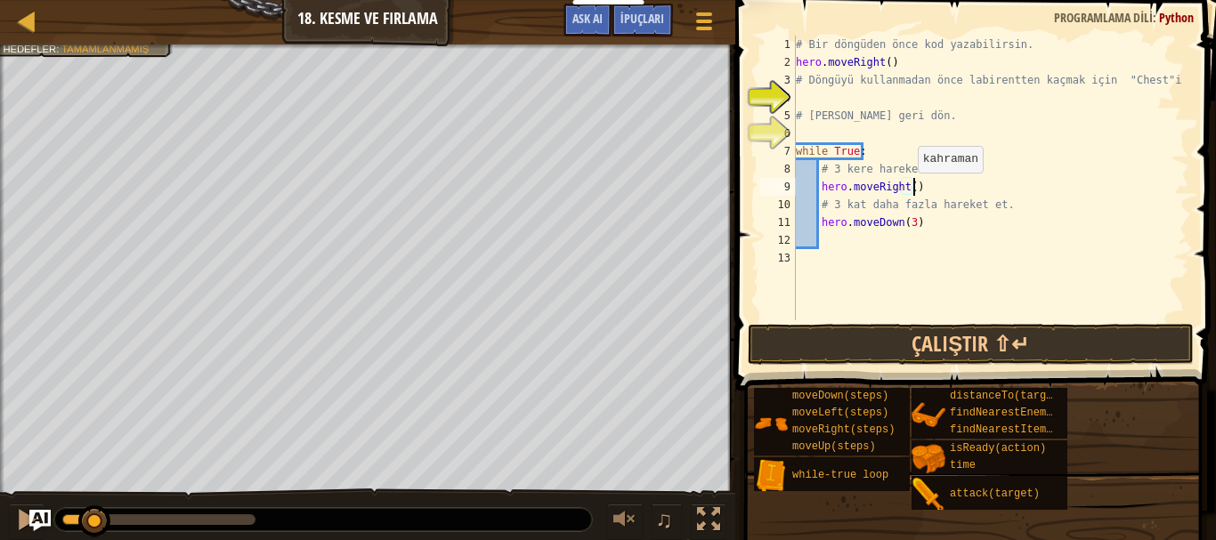
click at [909, 191] on div "# Bir döngüden önce kod yazabilirsin. hero . moveRight ( ) # Döngüyü kullanmada…" at bounding box center [990, 196] width 397 height 321
type textarea "hero.moveRight(3)"
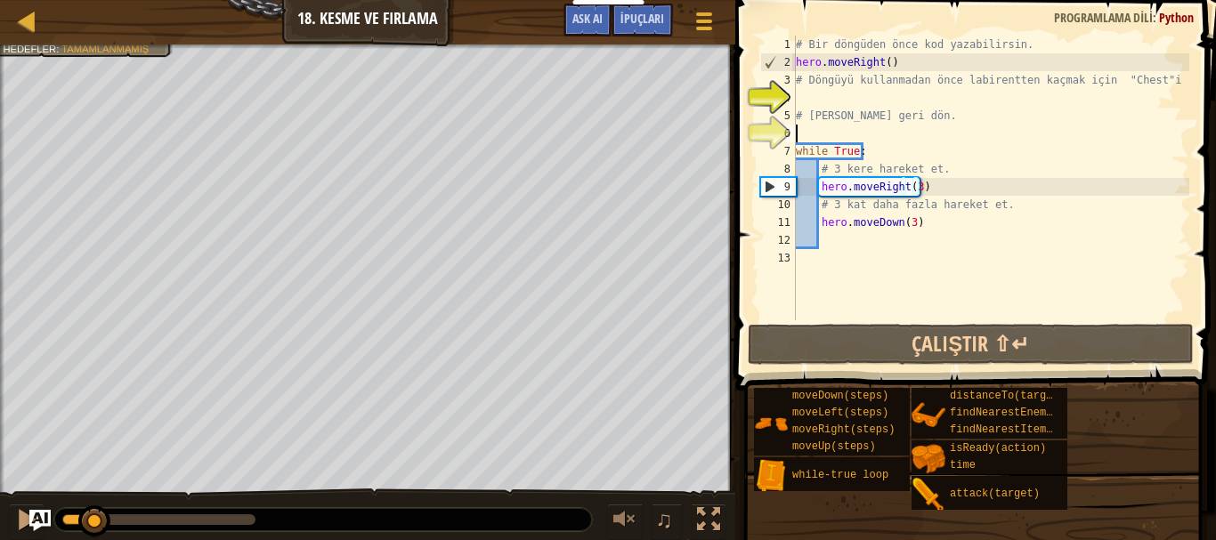
click at [866, 135] on div "# Bir döngüden önce kod yazabilirsin. hero . moveRight ( ) # Döngüyü kullanmada…" at bounding box center [990, 196] width 397 height 321
click at [887, 92] on div "# Bir döngüden önce kod yazabilirsin. hero . moveRight ( ) # Döngüyü kullanmada…" at bounding box center [990, 196] width 397 height 321
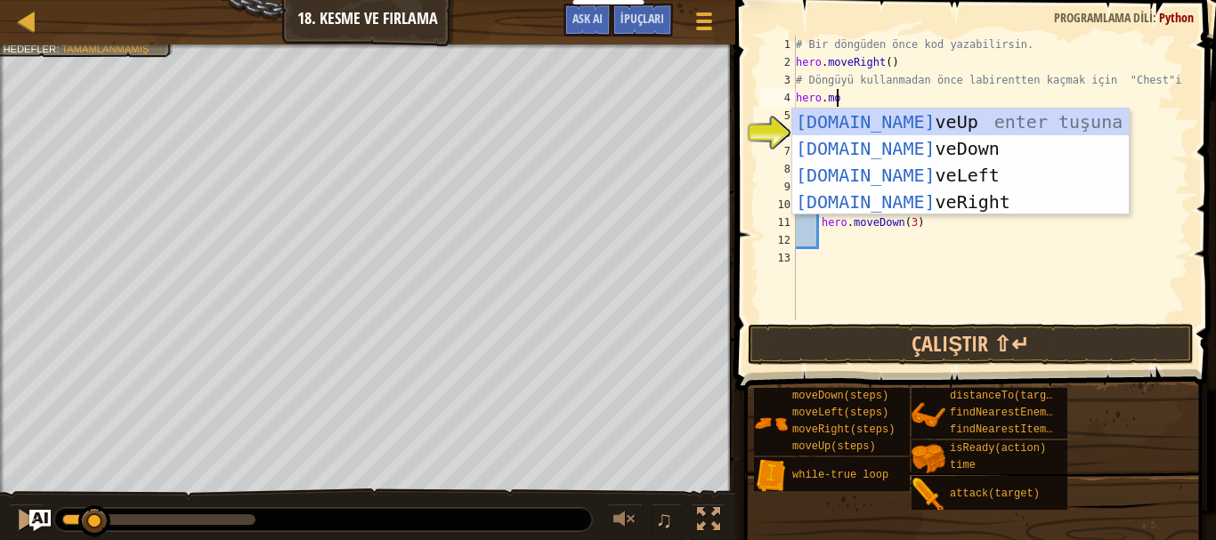
scroll to position [8, 3]
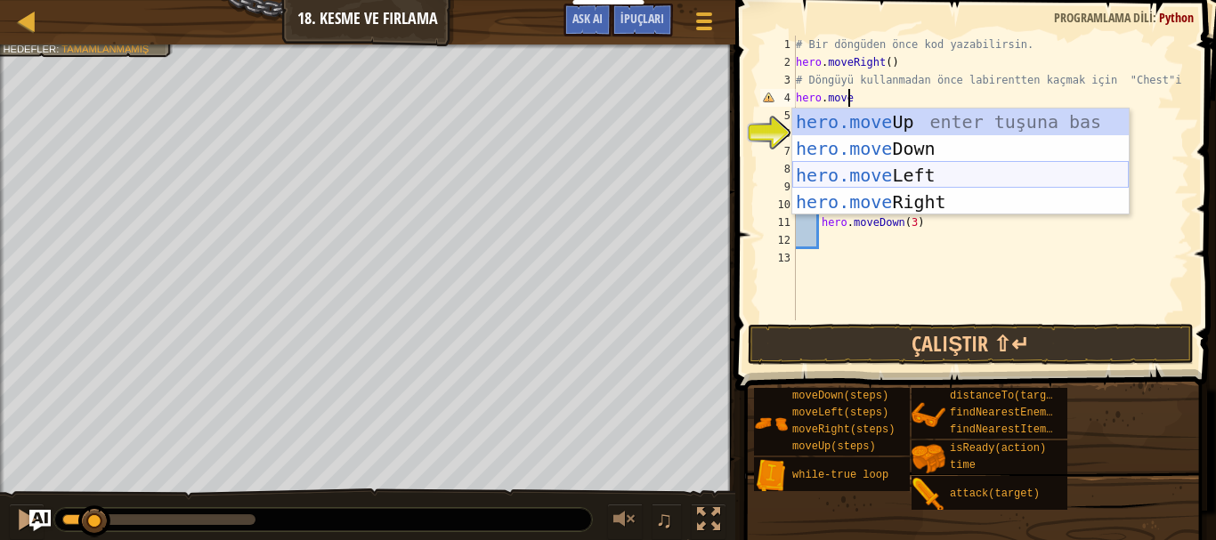
type textarea "hero.mover"
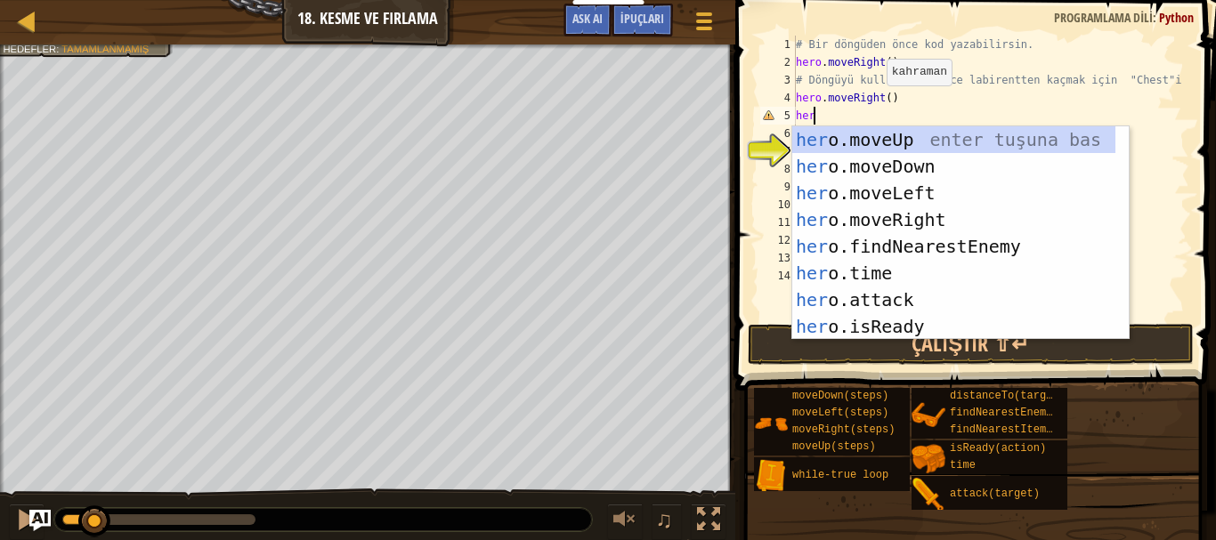
scroll to position [8, 0]
type textarea "h"
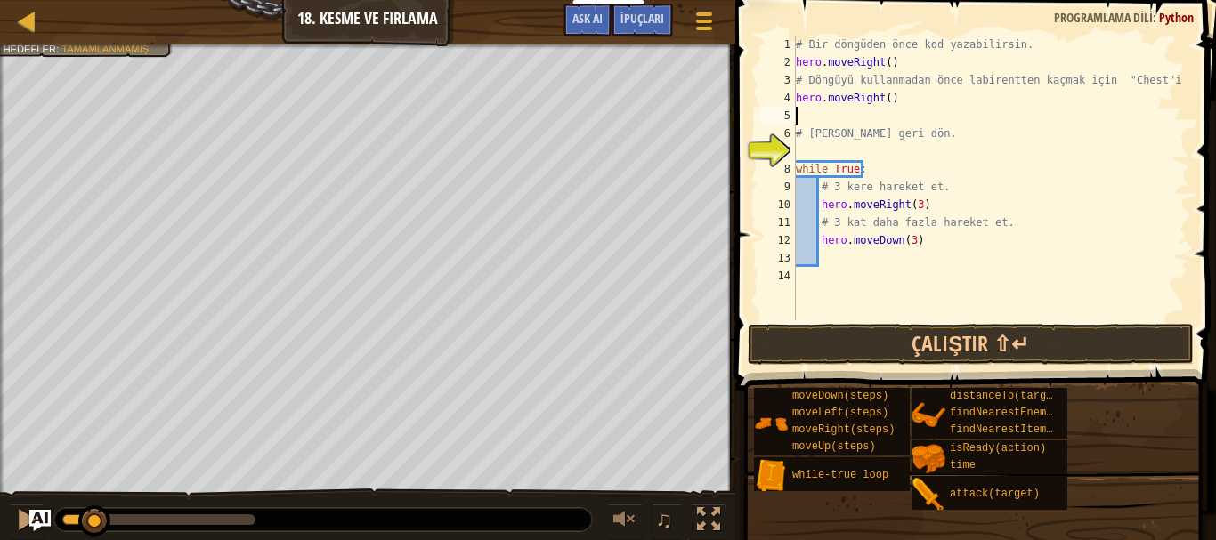
click at [899, 106] on div "# Bir döngüden önce kod yazabilirsin. hero . moveRight ( ) # Döngüyü kullanmada…" at bounding box center [990, 196] width 397 height 321
type textarea "hero.moveu"
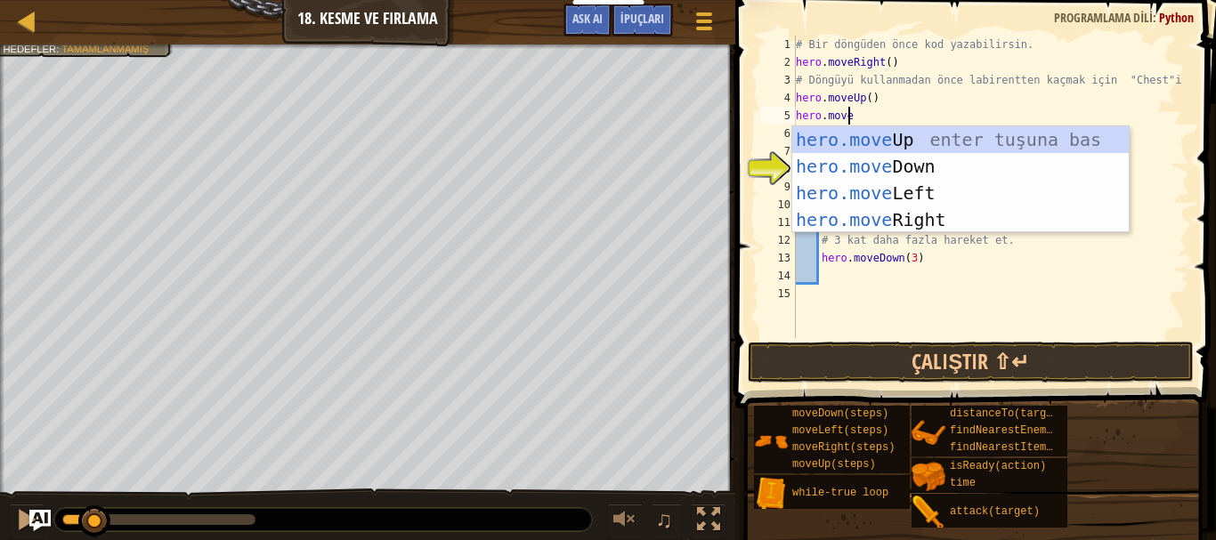
type textarea "hero.moved"
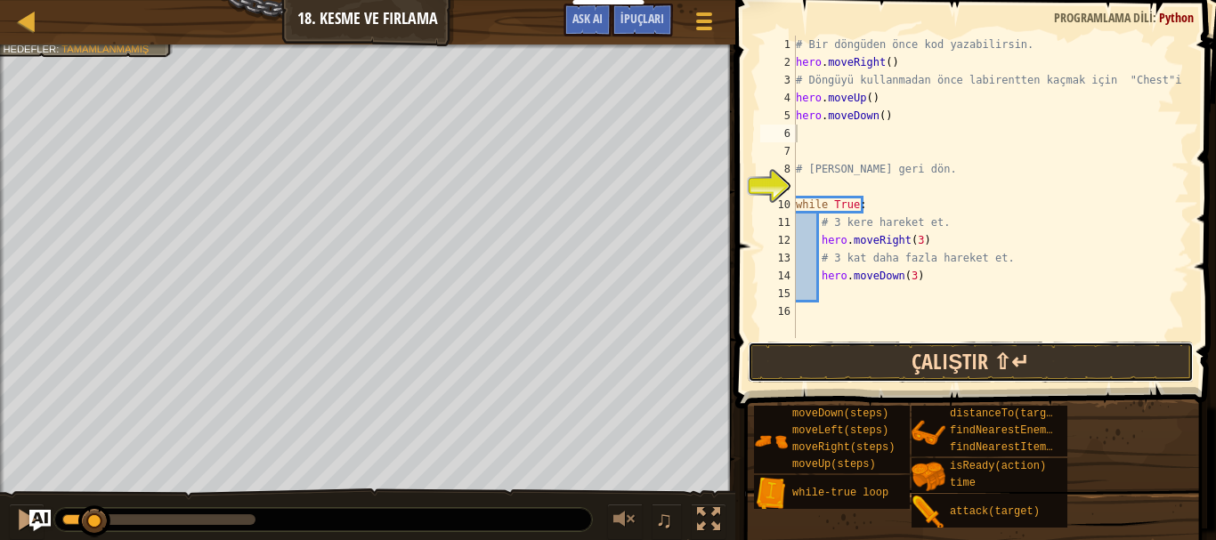
click at [926, 353] on button "Çalıştır ⇧↵" at bounding box center [971, 362] width 446 height 41
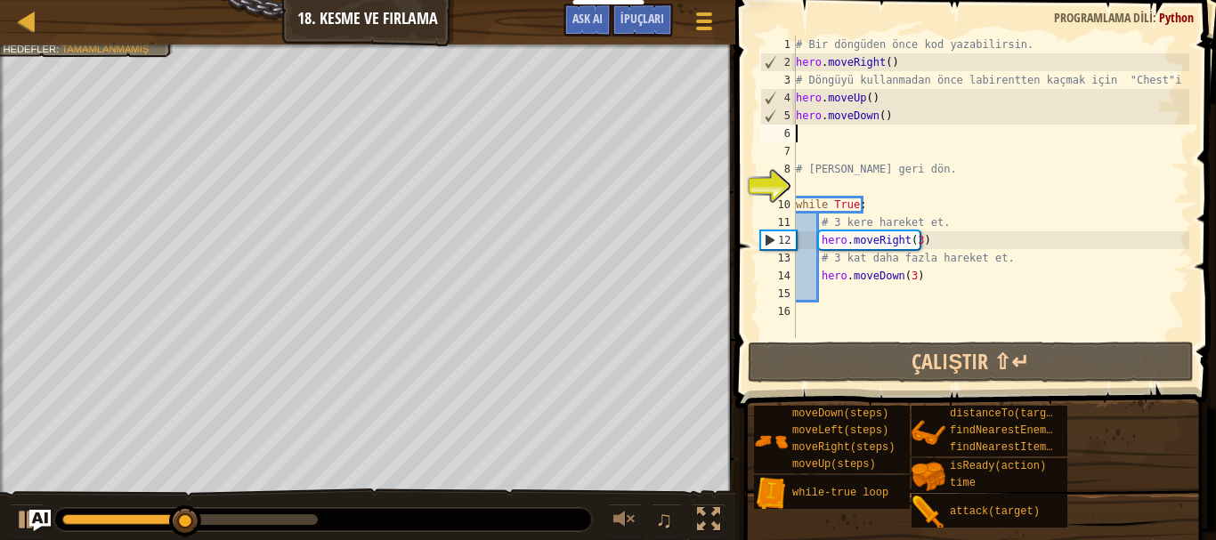
click at [898, 117] on div "# Bir döngüden önce kod yazabilirsin. hero . moveRight ( ) # Döngüyü kullanmada…" at bounding box center [990, 205] width 397 height 338
click at [877, 105] on div "# Bir döngüden önce kod yazabilirsin. hero . moveRight ( ) # Döngüyü kullanmada…" at bounding box center [990, 205] width 397 height 338
type textarea "hero.moveUp()"
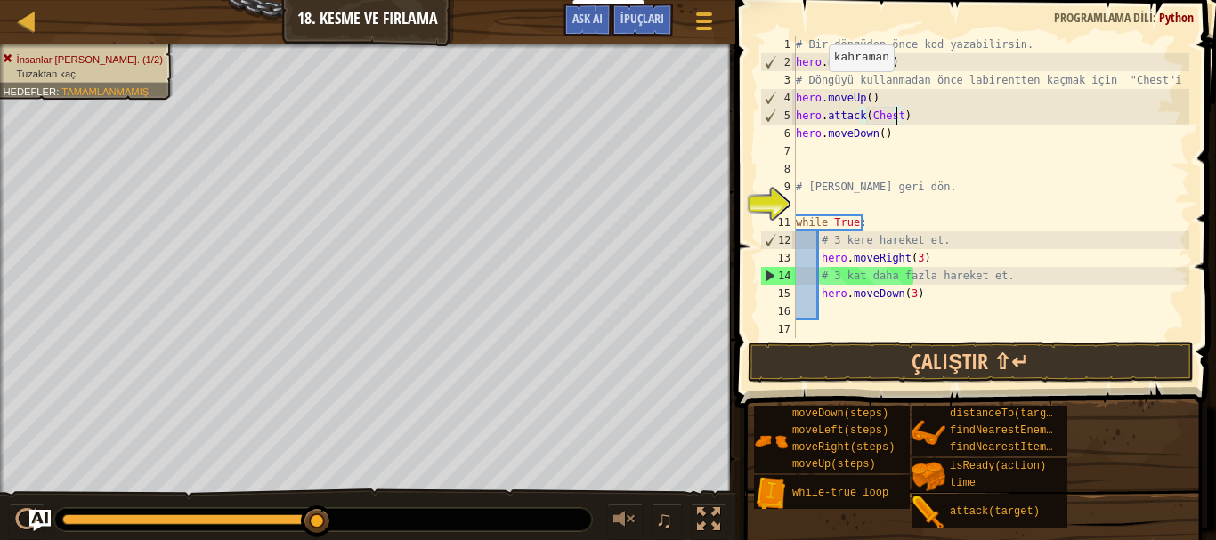
scroll to position [8, 8]
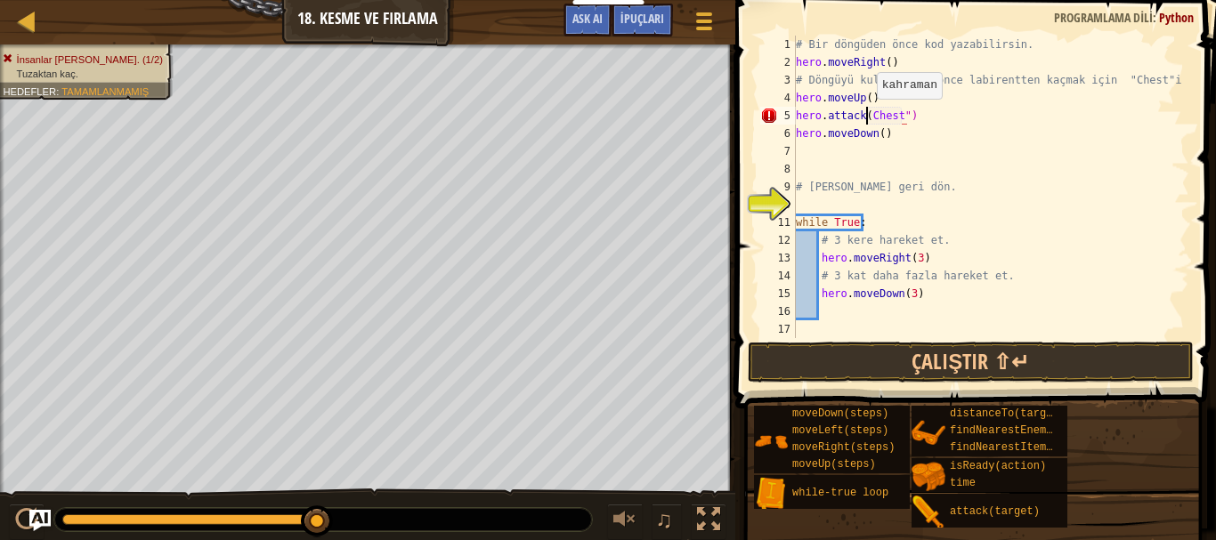
click at [868, 117] on div "# Bir döngüden önce kod yazabilirsin. hero . moveRight ( ) # Döngüyü kullanmada…" at bounding box center [990, 205] width 397 height 338
type textarea "hero.attack("Chest")"
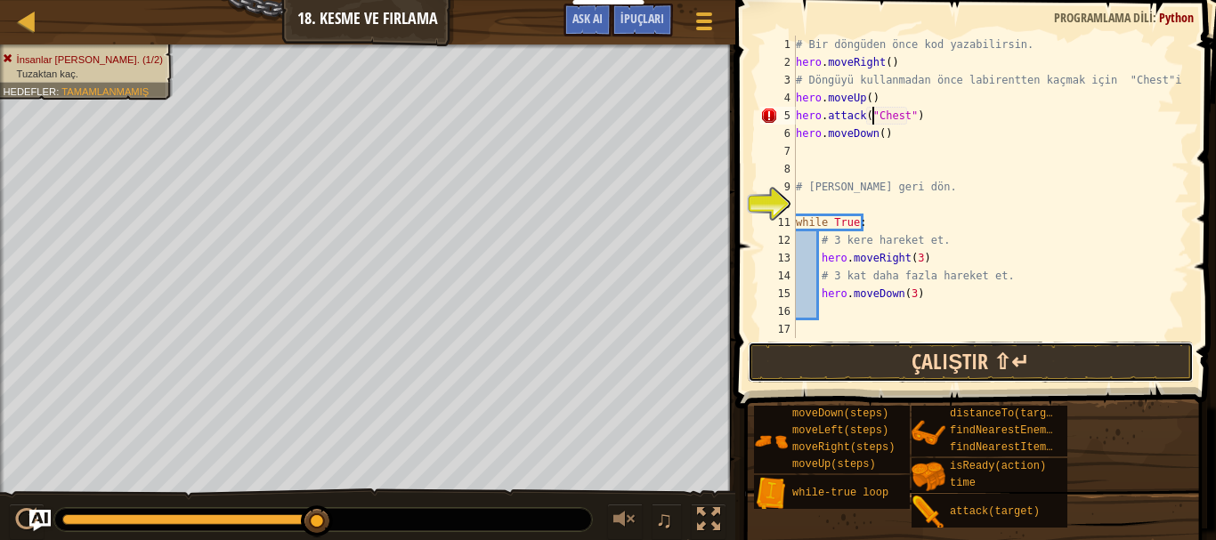
click at [973, 351] on button "Çalıştır ⇧↵" at bounding box center [971, 362] width 446 height 41
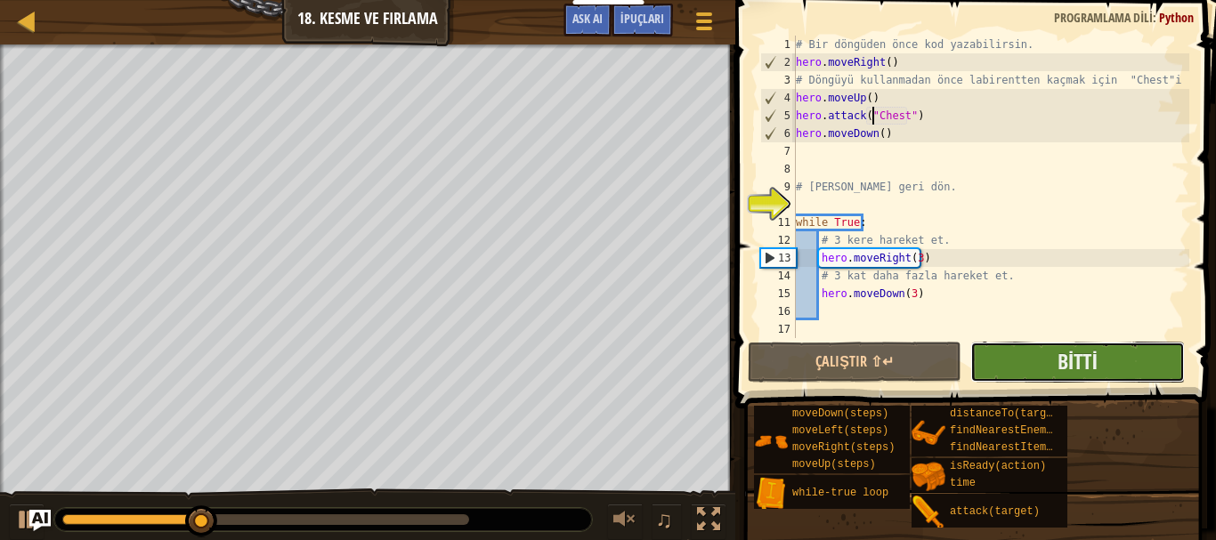
click at [1107, 368] on button "Bitti" at bounding box center [1078, 362] width 214 height 41
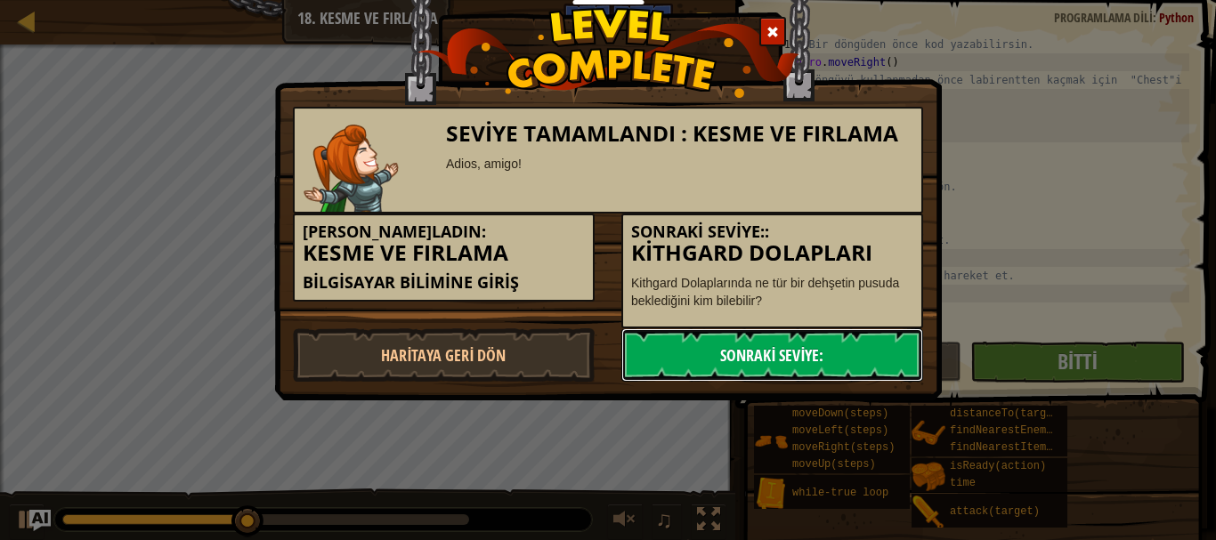
click at [800, 337] on link "Sonraki Seviye:" at bounding box center [772, 355] width 302 height 53
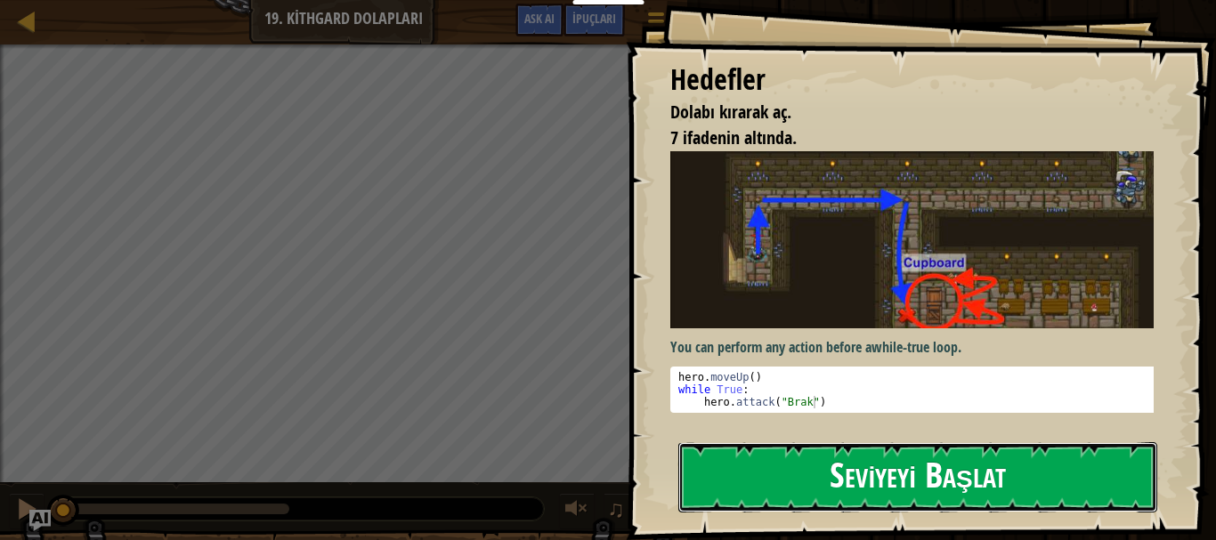
click at [792, 477] on button "Seviyeyi Başlat" at bounding box center [917, 478] width 479 height 70
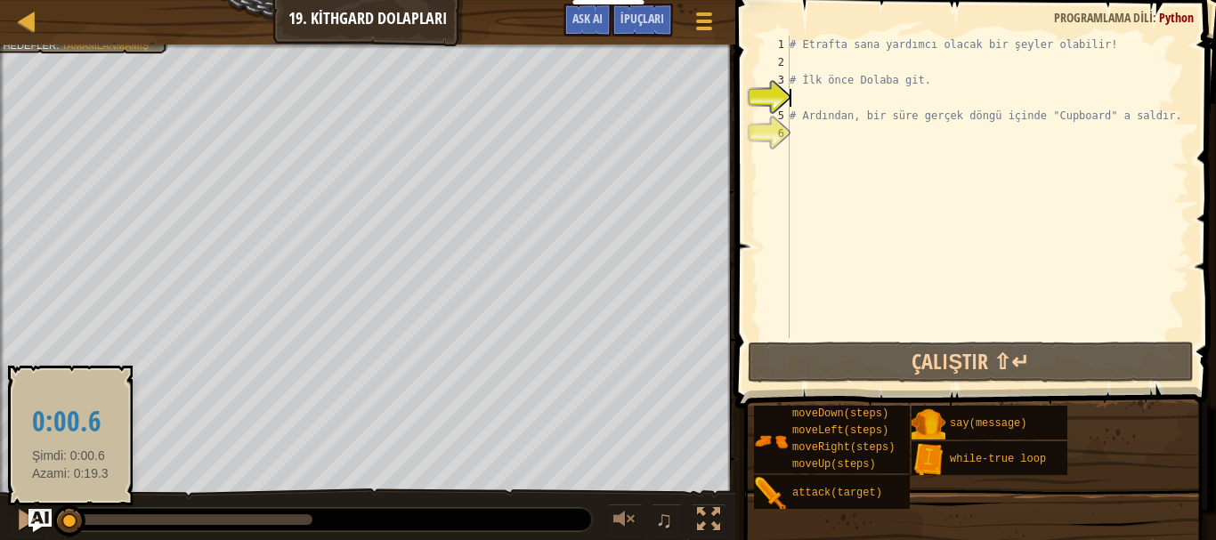
drag, startPoint x: 70, startPoint y: 522, endPoint x: 39, endPoint y: 521, distance: 31.2
click at [62, 522] on div at bounding box center [66, 520] width 8 height 11
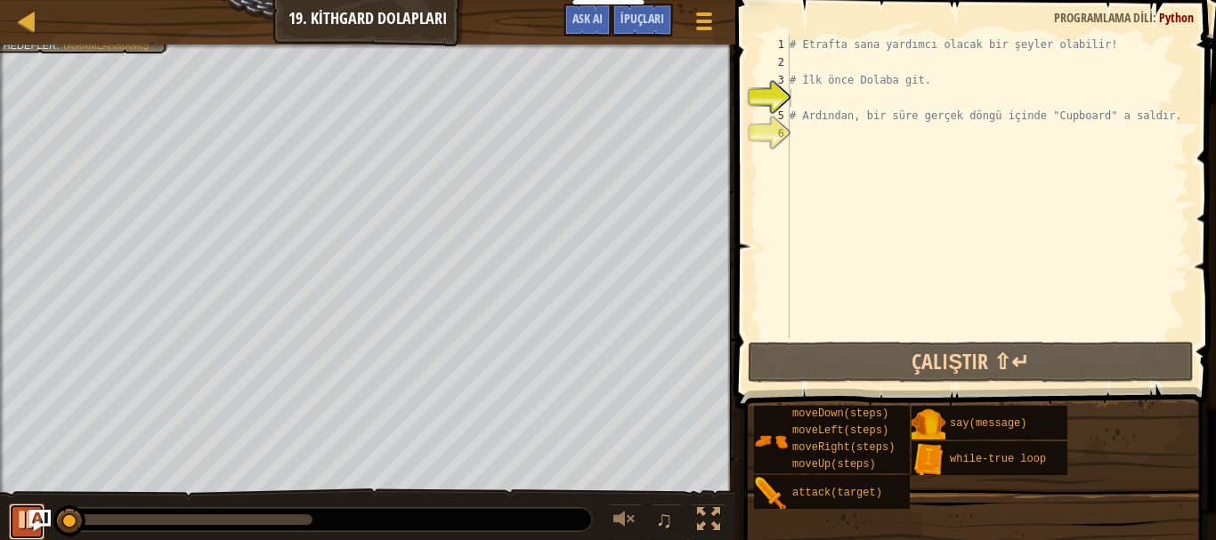
click at [13, 519] on button at bounding box center [27, 522] width 36 height 37
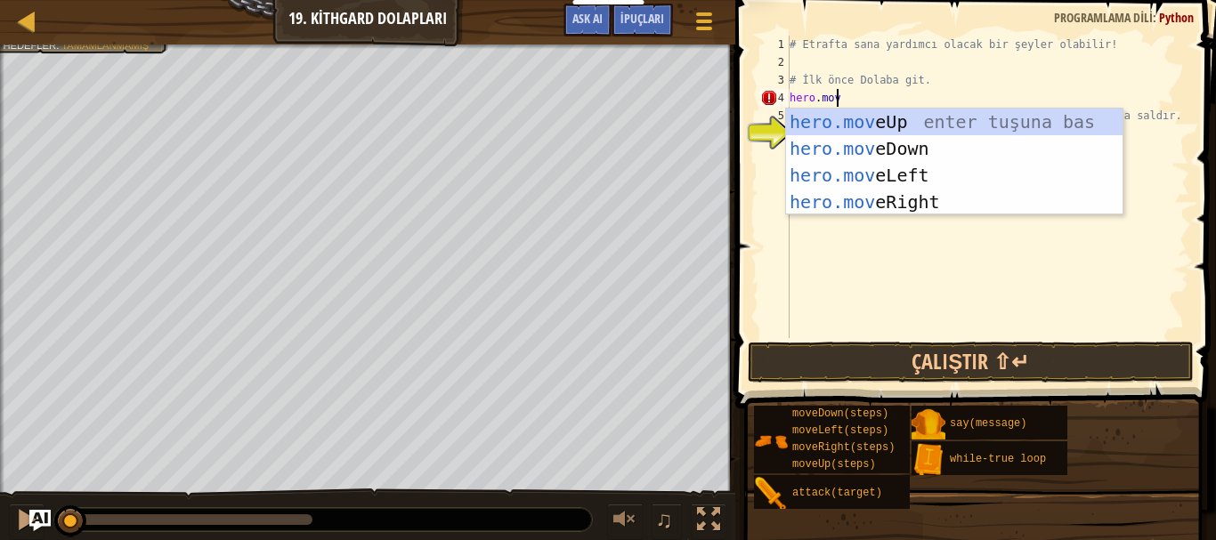
scroll to position [8, 3]
type textarea "hero.move"
click at [890, 123] on div "hero.move Up enter tuşuna bas hero.move Down enter tuşuna bas hero.move Left en…" at bounding box center [954, 189] width 337 height 160
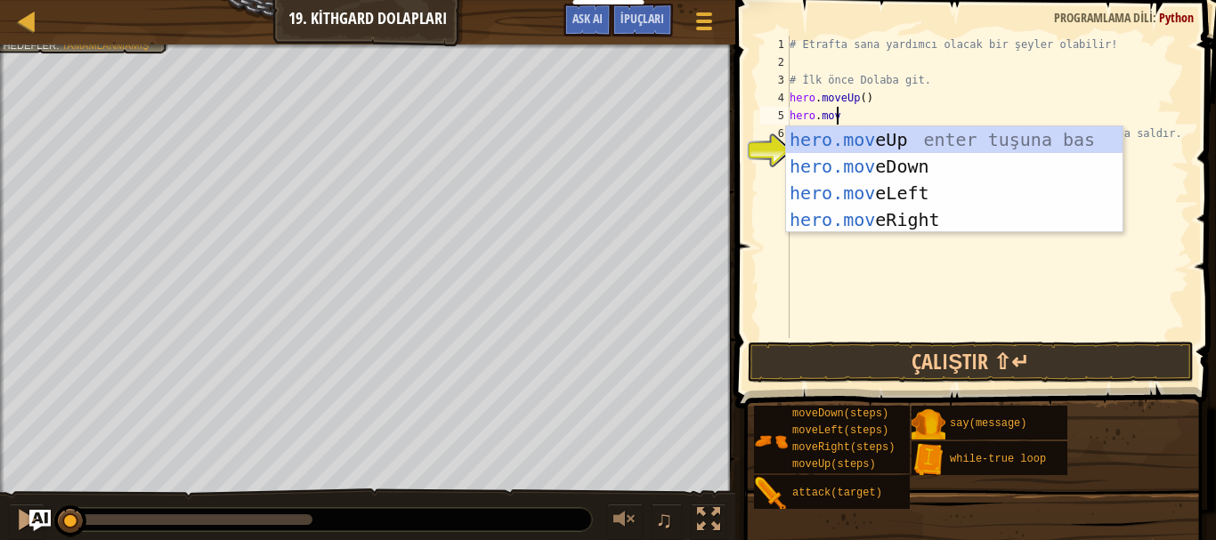
type textarea "hero.mover"
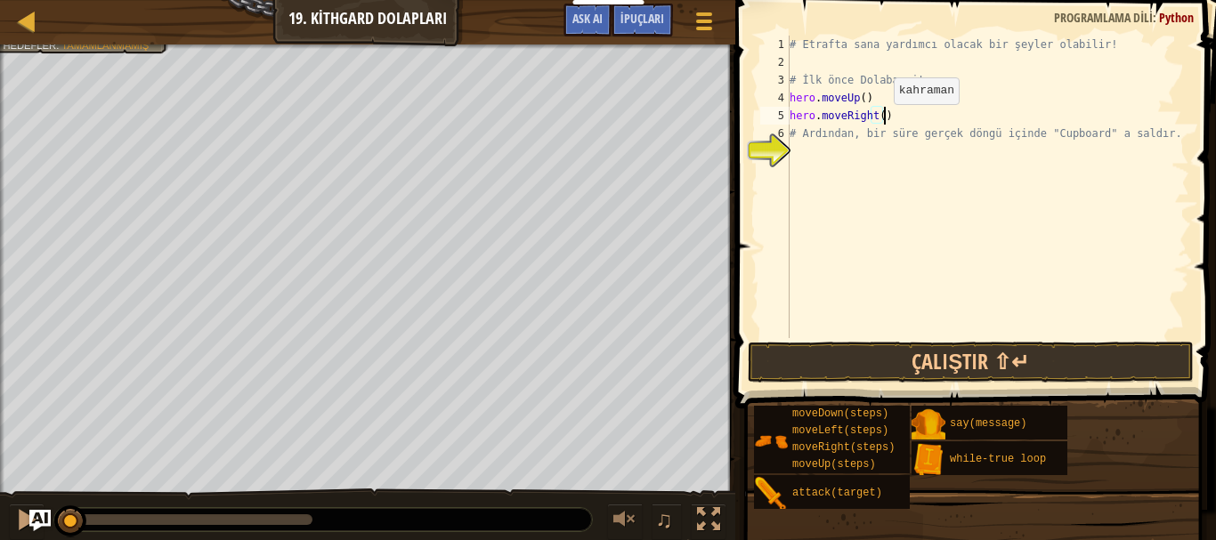
click at [879, 122] on div "# Etrafta sana yardımcı olacak bir şeyler olabilir! # İlk önce Dolaba git. hero…" at bounding box center [987, 205] width 403 height 338
type textarea "hero.moveRight(2)"
click at [959, 115] on div "# Etrafta sana yardımcı olacak bir şeyler olabilir! # İlk önce Dolaba git. hero…" at bounding box center [987, 205] width 403 height 338
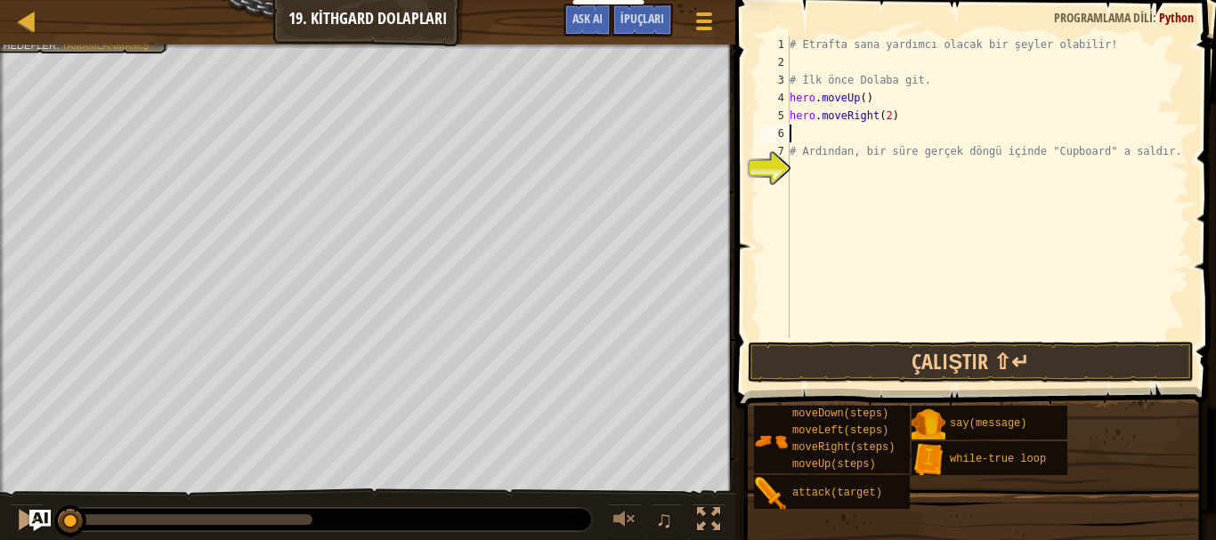
type textarea "g"
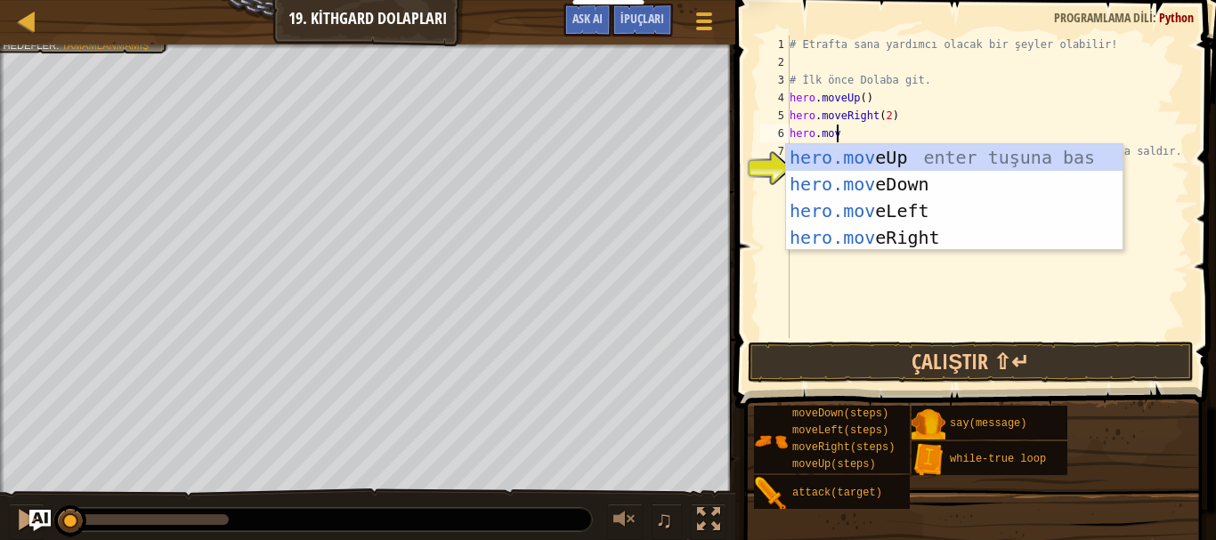
scroll to position [8, 3]
type textarea "hero.move"
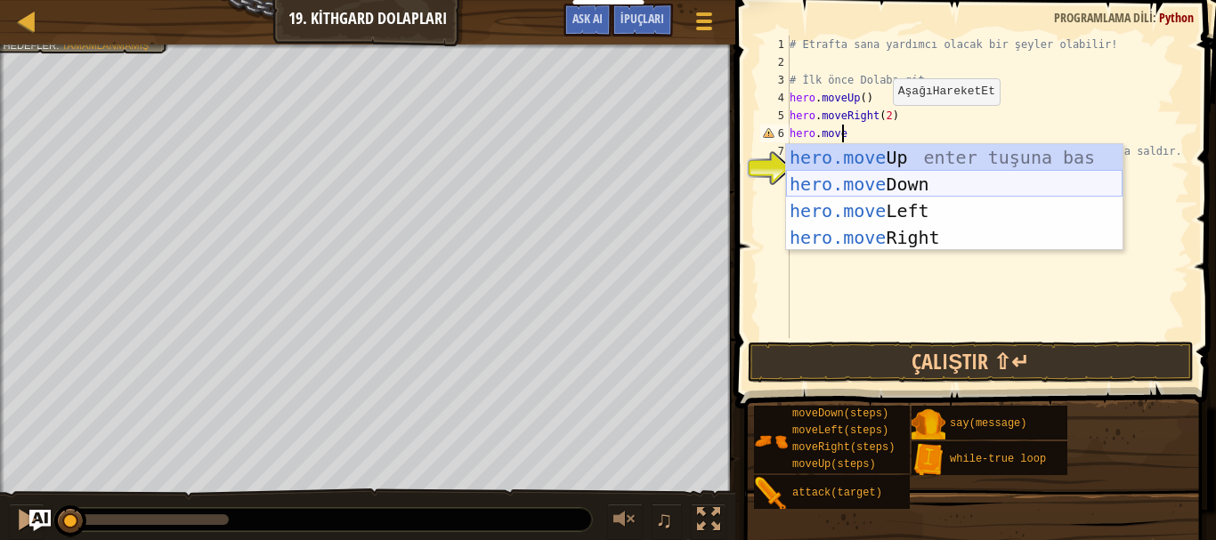
click at [841, 188] on div "hero.move Up enter tuşuna bas hero.move Down enter tuşuna bas hero.move Left en…" at bounding box center [954, 224] width 337 height 160
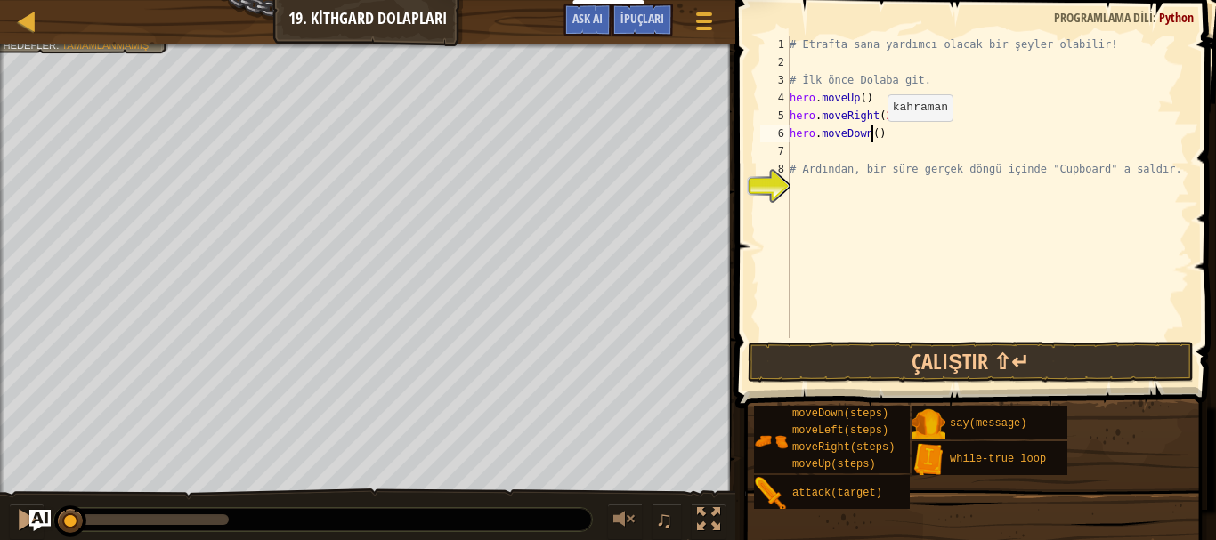
click at [873, 139] on div "# Etrafta sana yardımcı olacak bir şeyler olabilir! # İlk önce Dolaba git. hero…" at bounding box center [987, 205] width 403 height 338
type textarea "hero.moveDown(2)"
click at [861, 189] on div "# Etrafta sana yardımcı olacak bir şeyler olabilir! # İlk önce Dolaba git. hero…" at bounding box center [987, 205] width 403 height 338
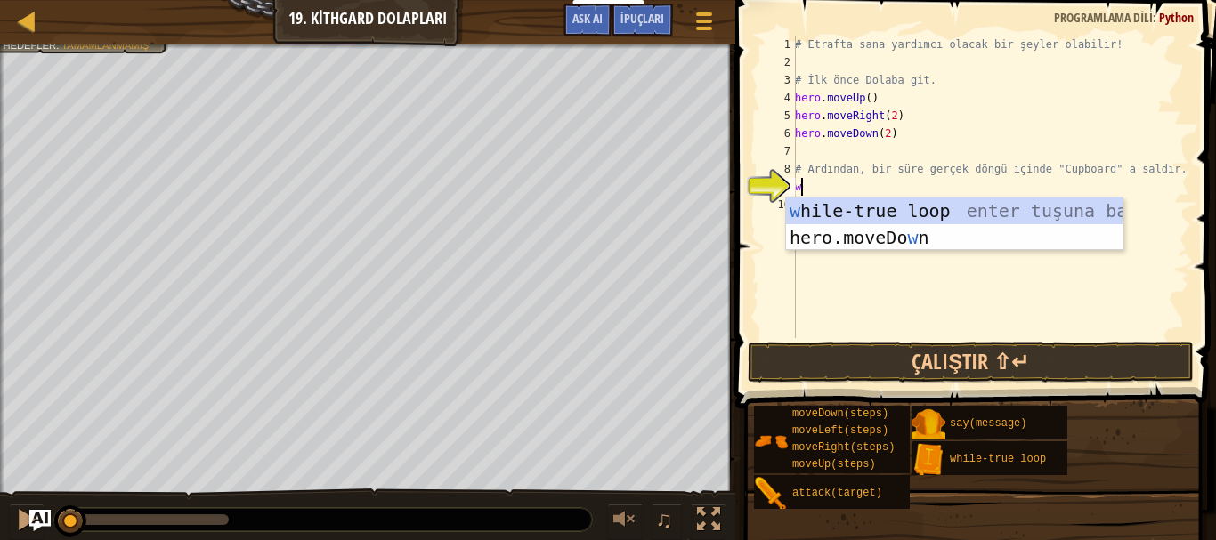
type textarea "wh"
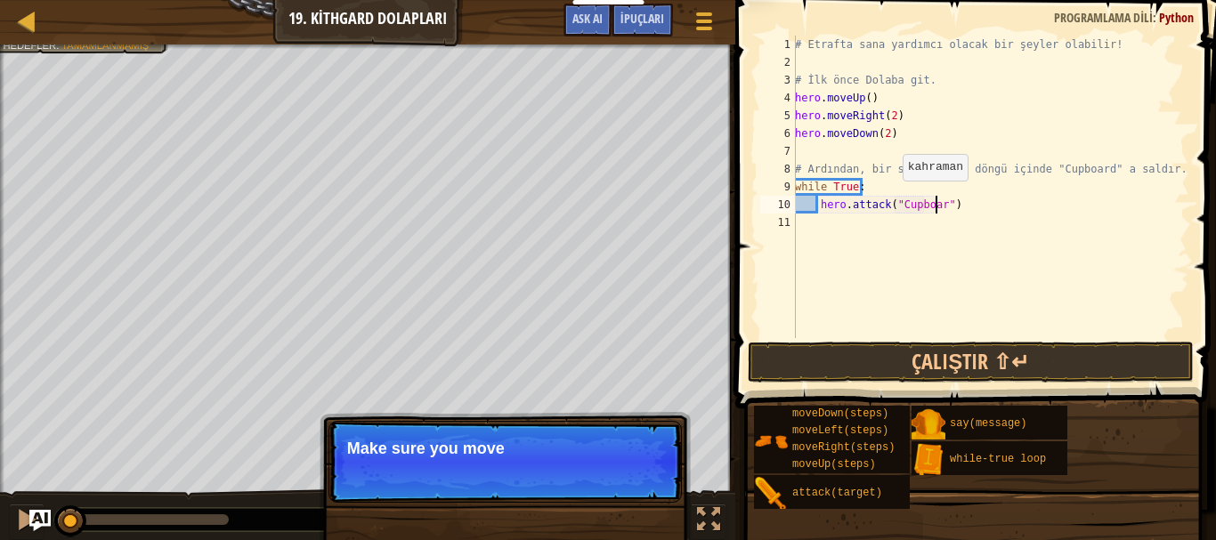
scroll to position [8, 12]
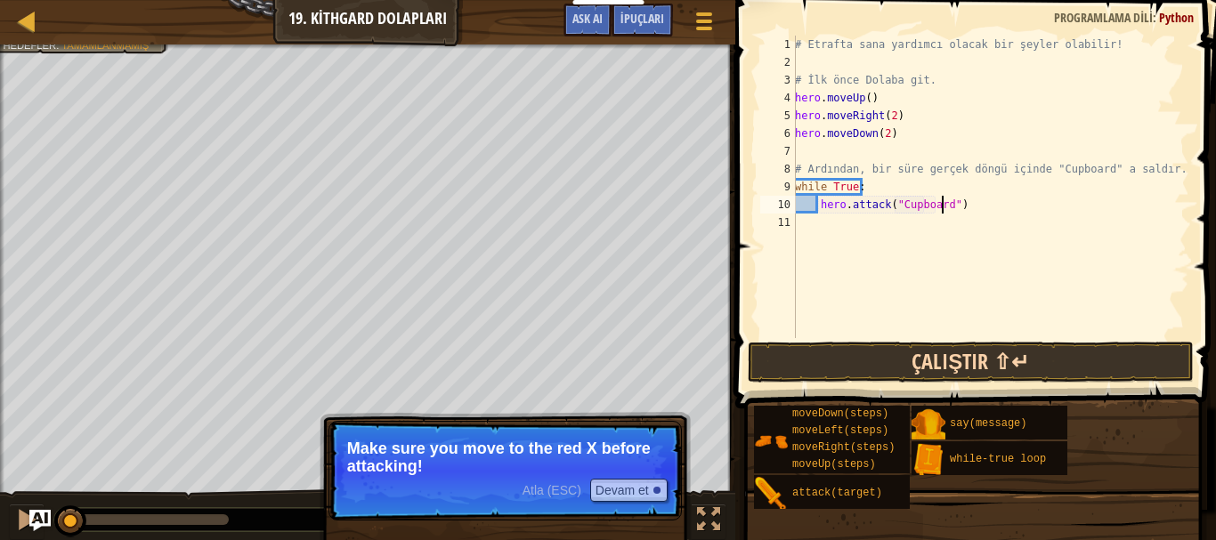
type textarea "hero.attack("Cupboard")"
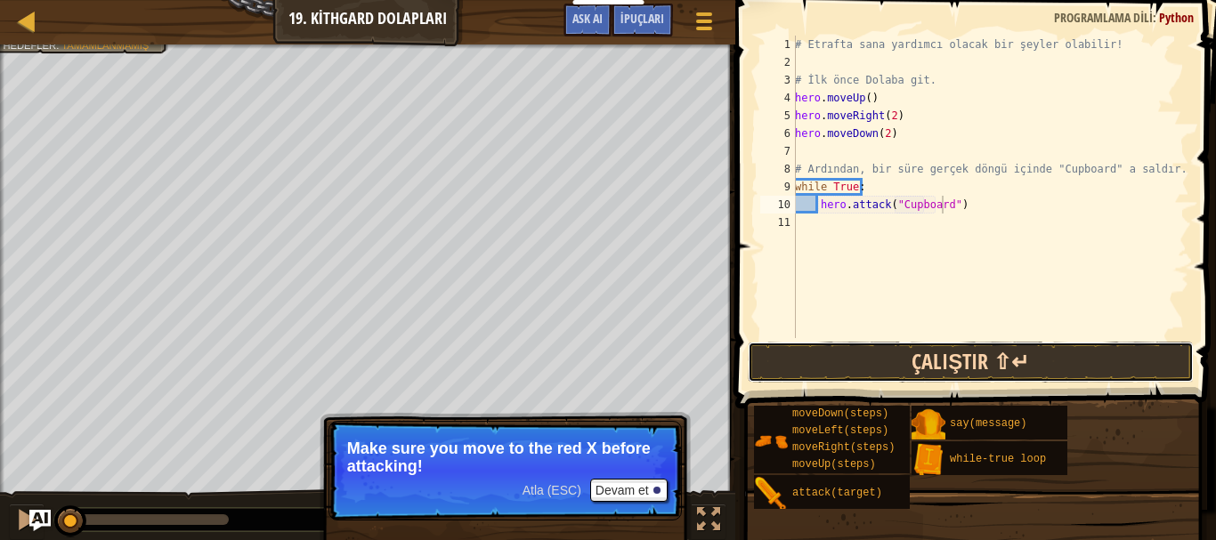
click at [912, 345] on button "Çalıştır ⇧↵" at bounding box center [971, 362] width 446 height 41
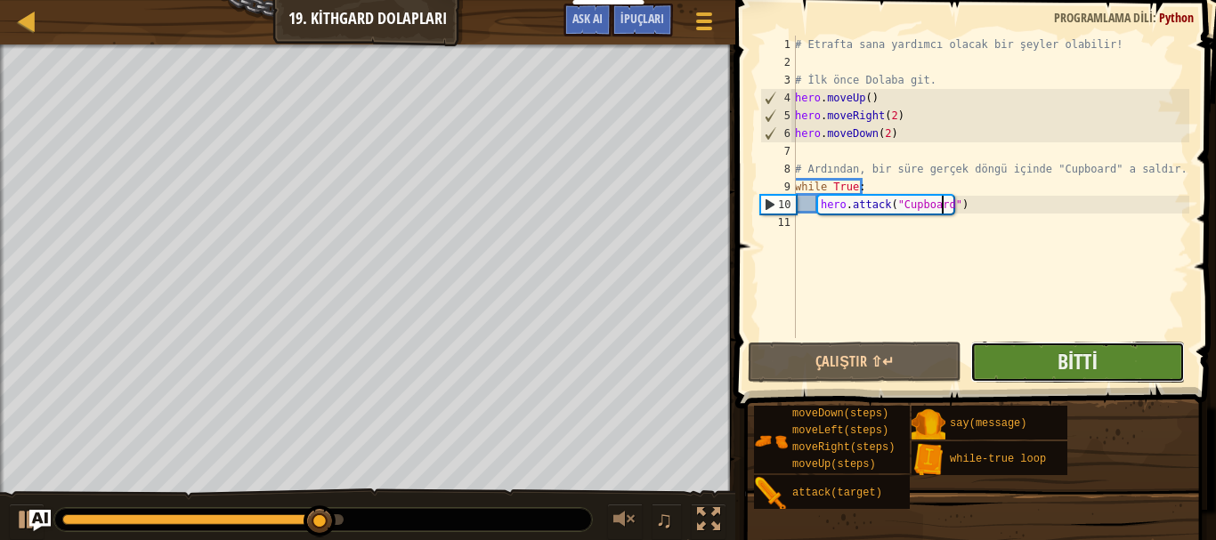
click at [1052, 355] on button "Bitti" at bounding box center [1078, 362] width 214 height 41
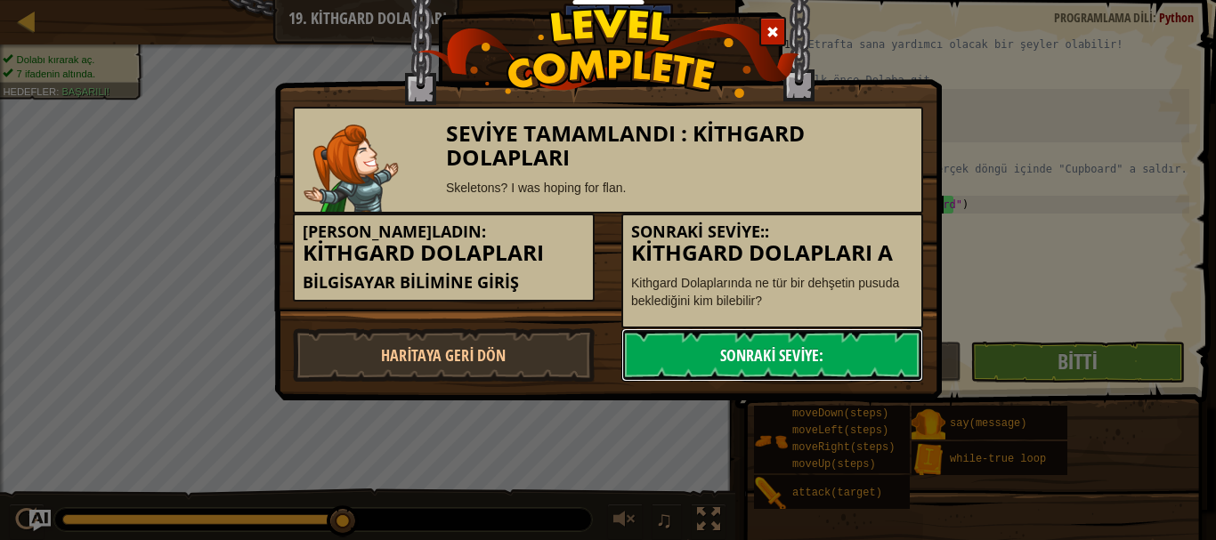
click at [844, 358] on link "Sonraki Seviye:" at bounding box center [772, 355] width 302 height 53
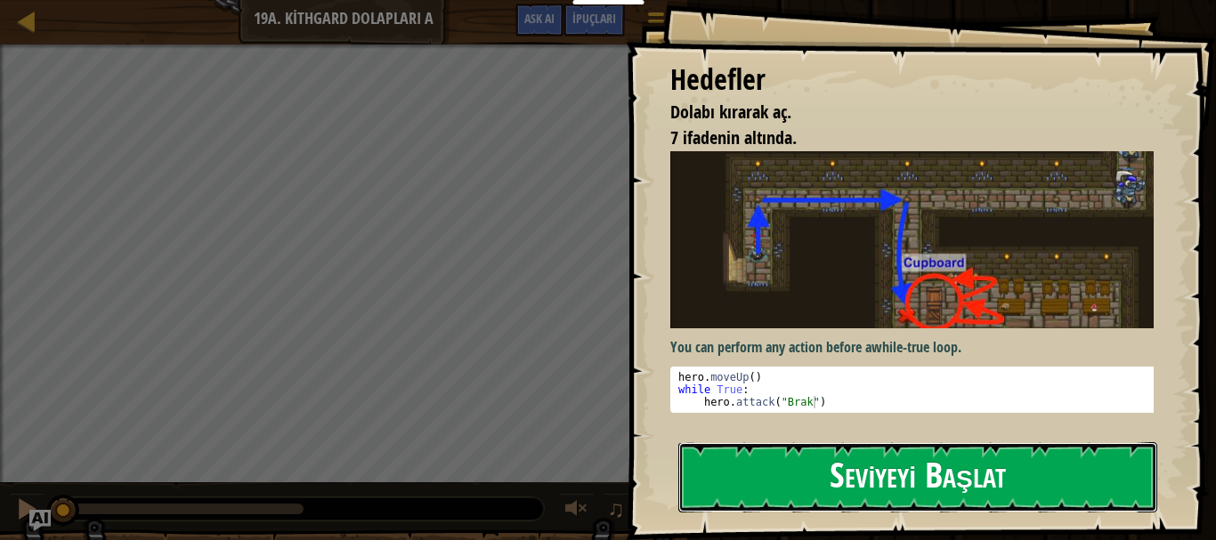
click at [884, 464] on button "Seviyeyi Başlat" at bounding box center [917, 478] width 479 height 70
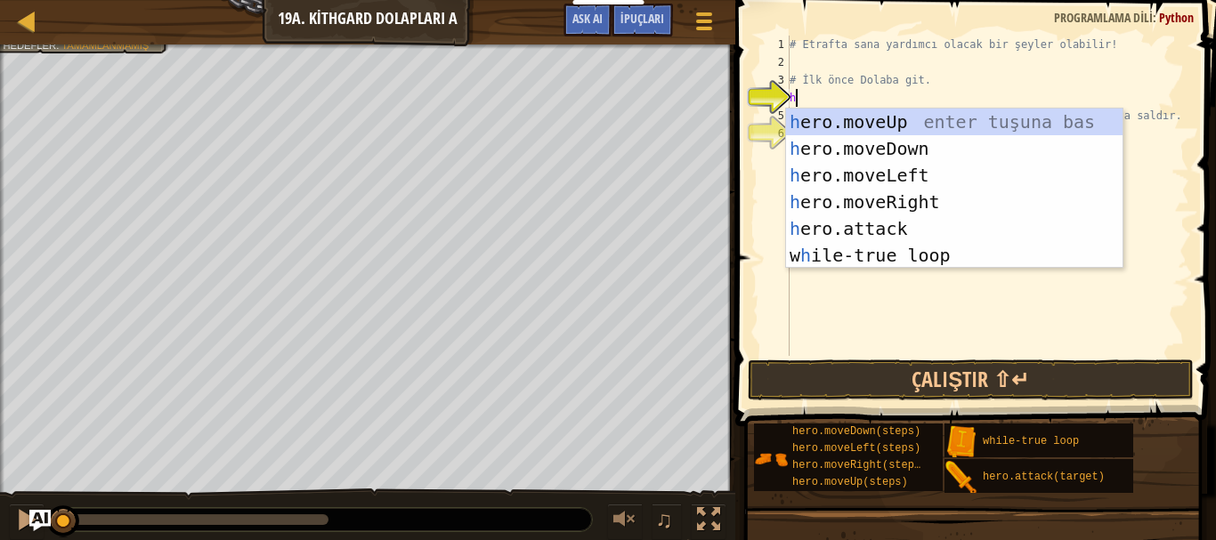
scroll to position [8, 0]
click at [859, 100] on div "# Etrafta sana yardımcı olacak bir şeyler olabilir! # İlk önce Dolaba git. h # …" at bounding box center [987, 214] width 403 height 356
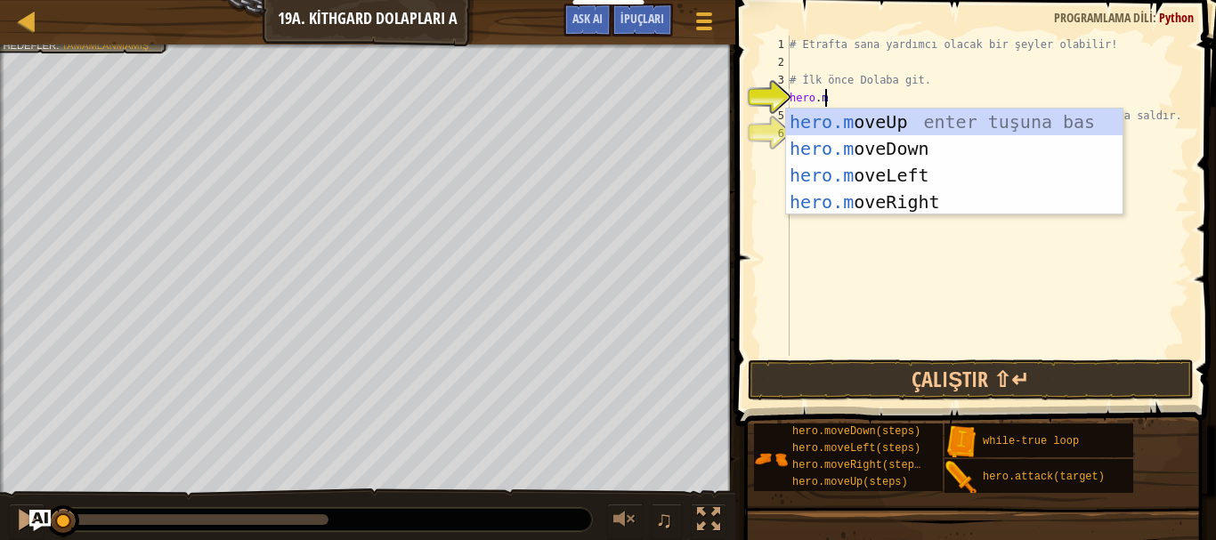
scroll to position [8, 3]
type textarea "hero.move"
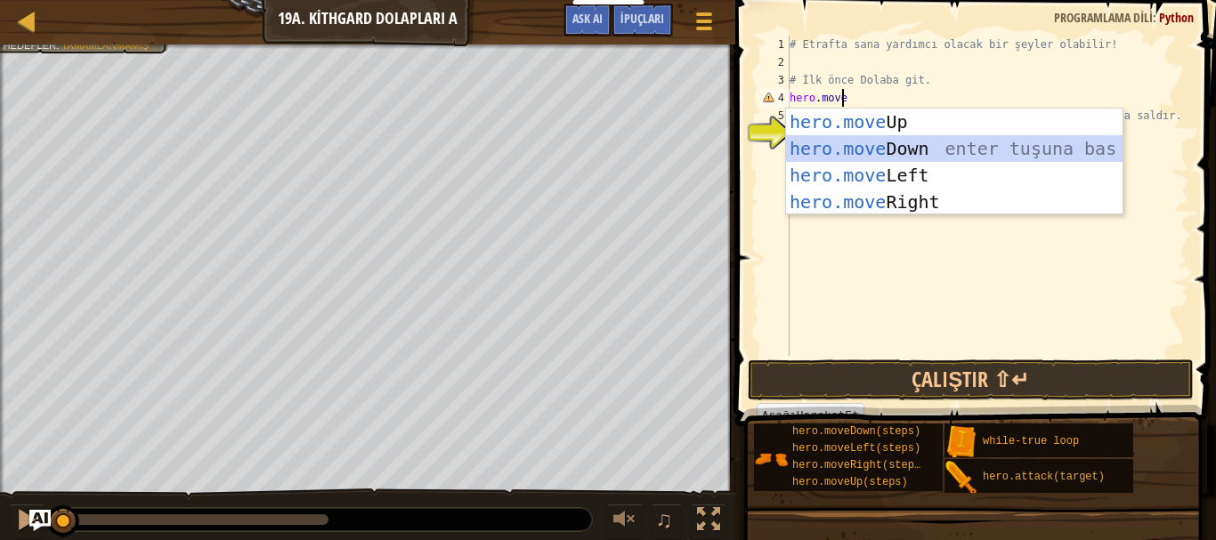
click at [870, 141] on div "hero.move Up enter tuşuna bas hero.move Down enter tuşuna bas hero.move Left en…" at bounding box center [954, 189] width 337 height 160
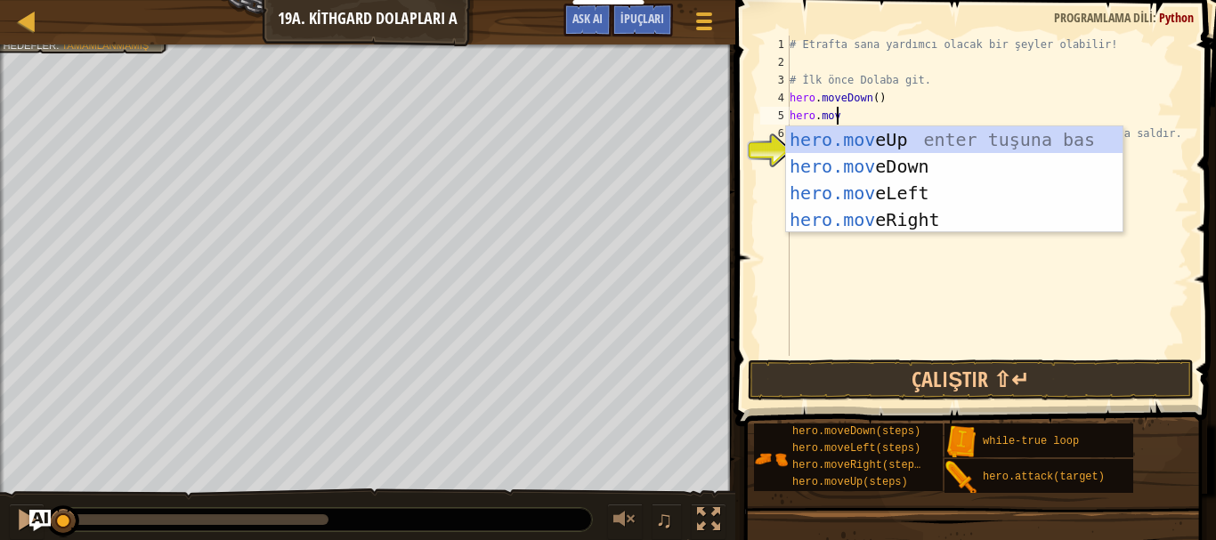
type textarea "hero.move"
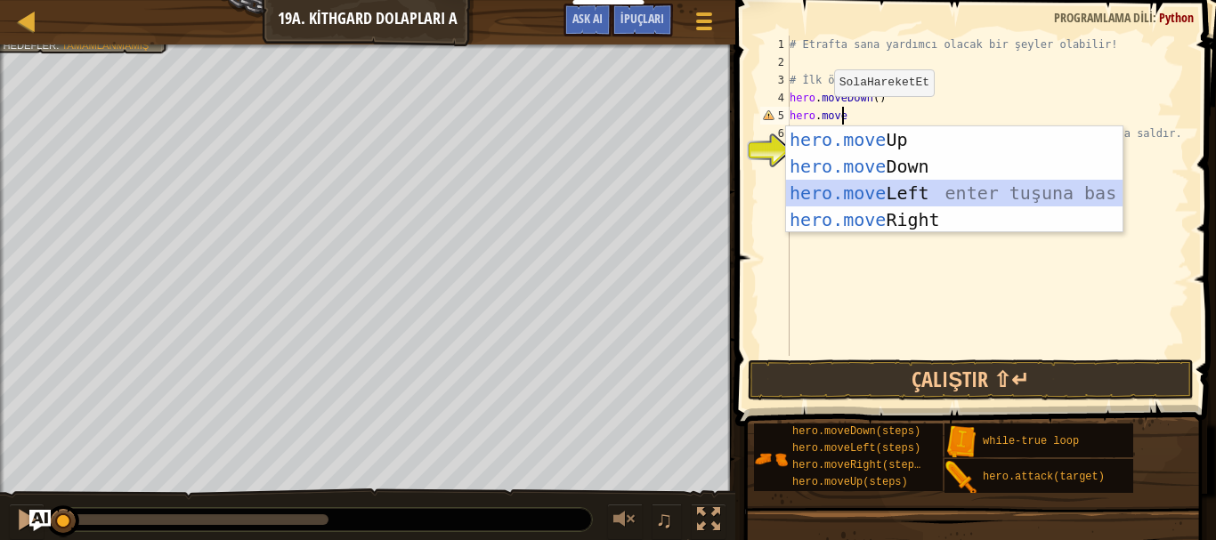
click at [868, 192] on div "hero.move Up enter tuşuna bas hero.move Down enter tuşuna bas hero.move Left en…" at bounding box center [954, 206] width 337 height 160
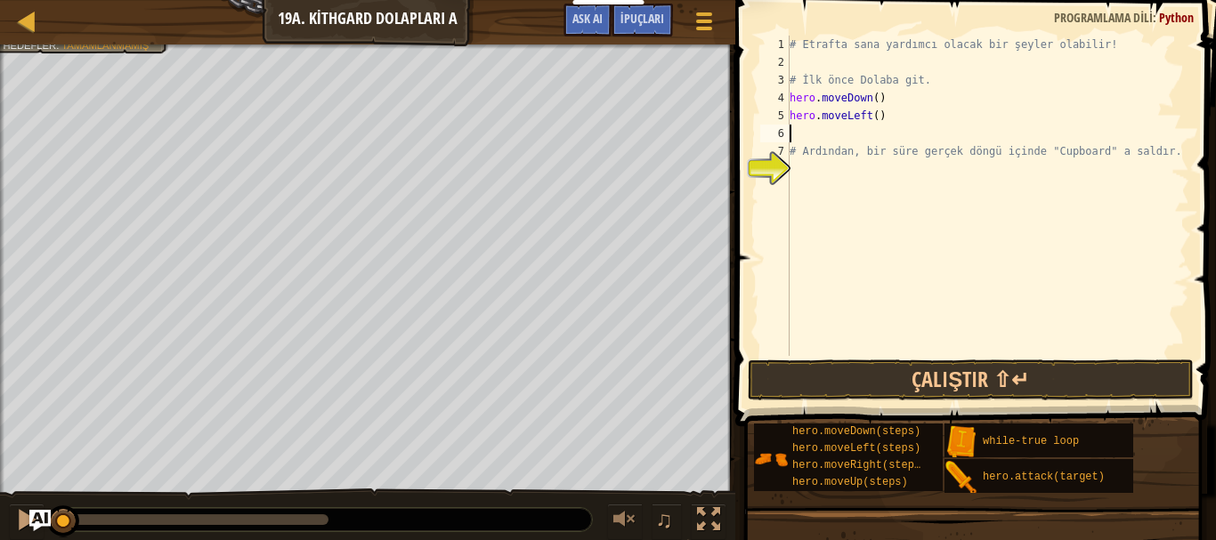
click at [869, 126] on div "# Etrafta sana yardımcı olacak bir şeyler olabilir! # İlk önce Dolaba git. hero…" at bounding box center [987, 214] width 403 height 356
click at [869, 124] on div "# Etrafta sana yardımcı olacak bir şeyler olabilir! # İlk önce Dolaba git. hero…" at bounding box center [987, 214] width 403 height 356
type textarea "hero.moveLeft(2)"
click at [828, 141] on div "# Etrafta sana yardımcı olacak bir şeyler olabilir! # İlk önce Dolaba git. hero…" at bounding box center [987, 214] width 403 height 356
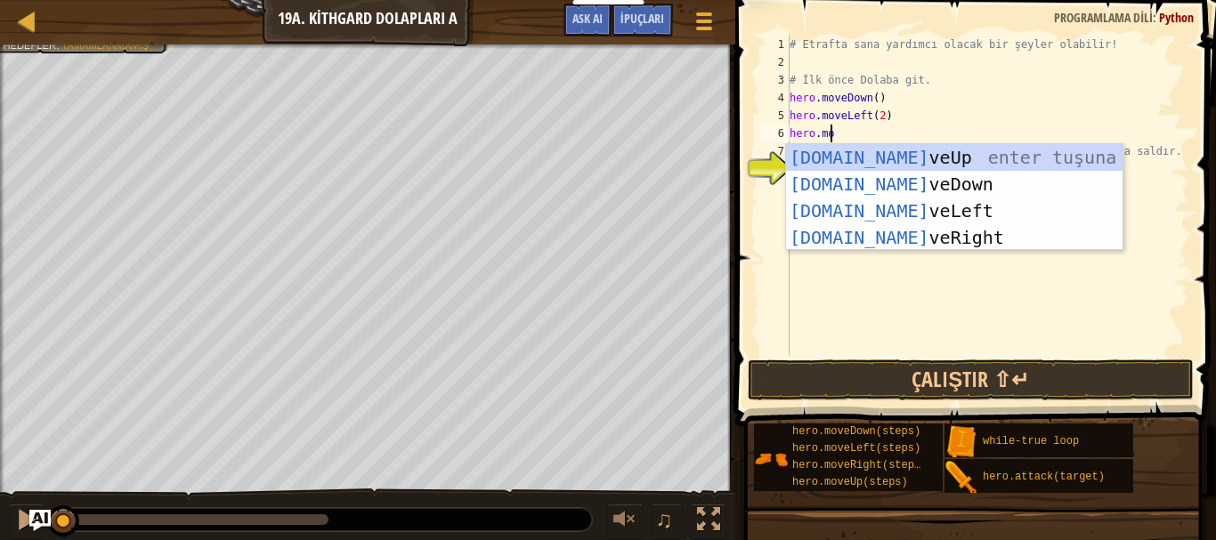
scroll to position [8, 3]
type textarea "hero.move"
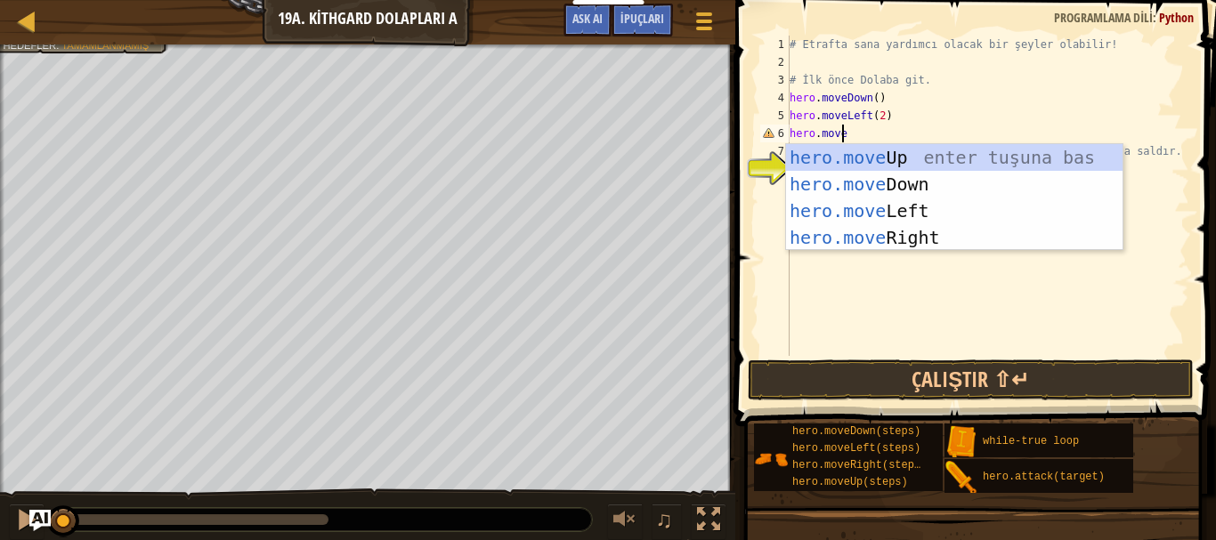
scroll to position [8, 0]
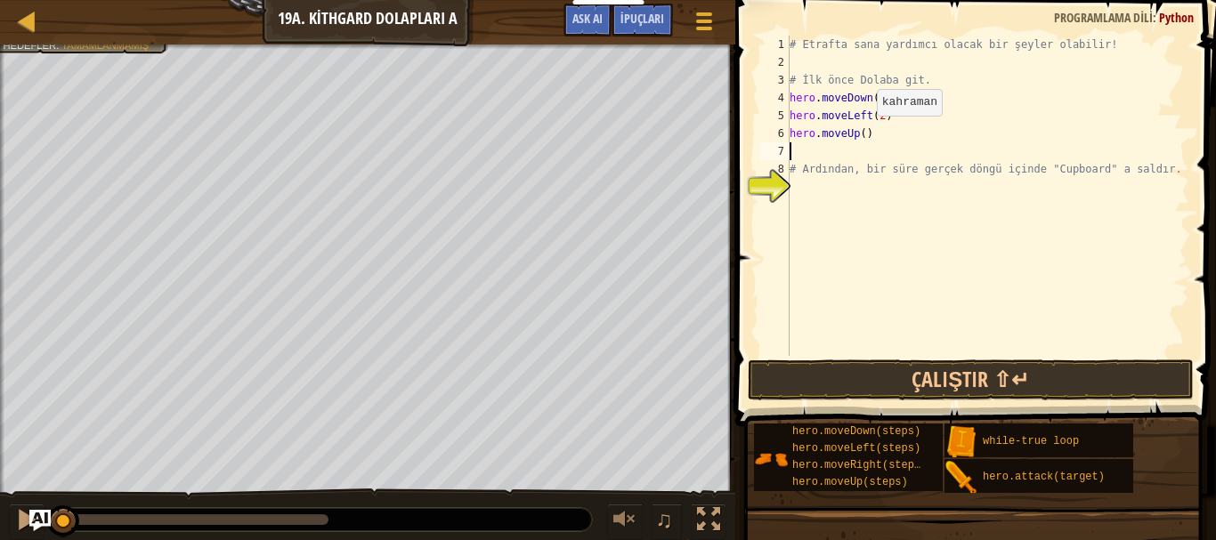
click at [862, 134] on div "# Etrafta sana yardımcı olacak bir şeyler olabilir! # İlk önce Dolaba git. hero…" at bounding box center [987, 214] width 403 height 356
click at [809, 163] on div "# Etrafta sana yardımcı olacak bir şeyler olabilir! # İlk önce Dolaba git. hero…" at bounding box center [987, 214] width 403 height 356
type textarea "# Ardından, bir süre gerçek döngü içinde "Cupboard" a saldır."
click at [817, 150] on div "# Etrafta sana yardımcı olacak bir şeyler olabilir! # İlk önce Dolaba git. hero…" at bounding box center [987, 214] width 403 height 356
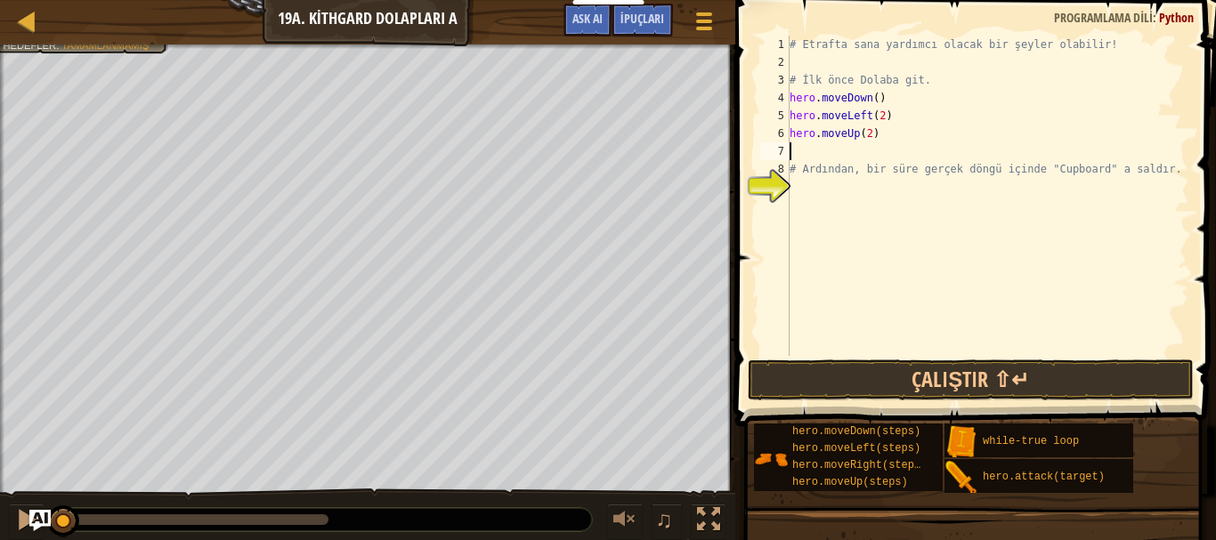
scroll to position [8, 0]
type textarea "hero.moveUp(2)"
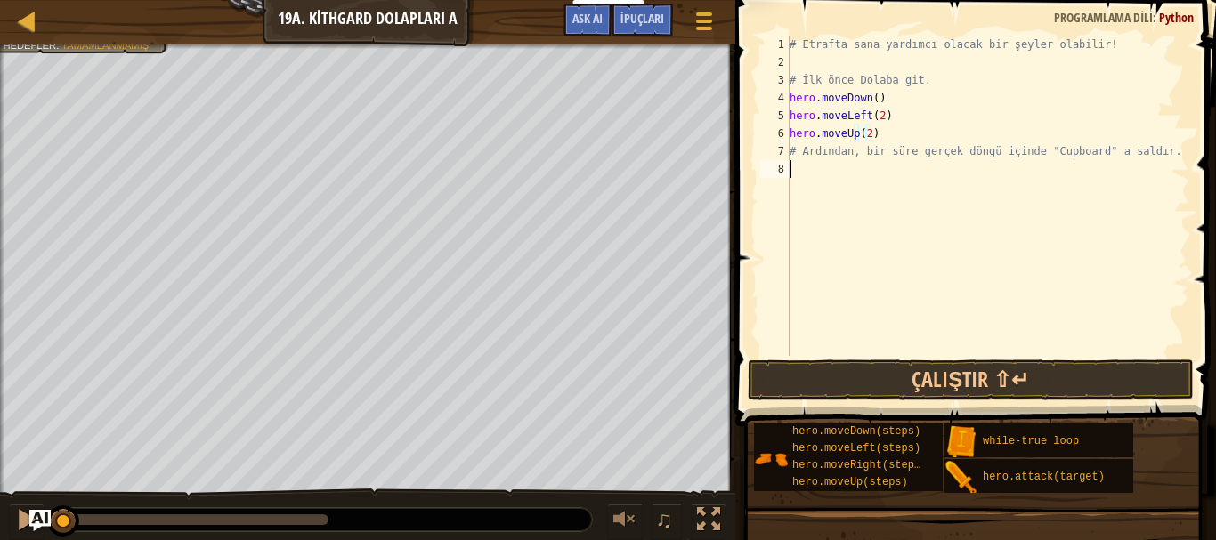
click at [816, 170] on div "# Etrafta sana yardımcı olacak bir şeyler olabilir! # İlk önce Dolaba git. hero…" at bounding box center [987, 214] width 403 height 356
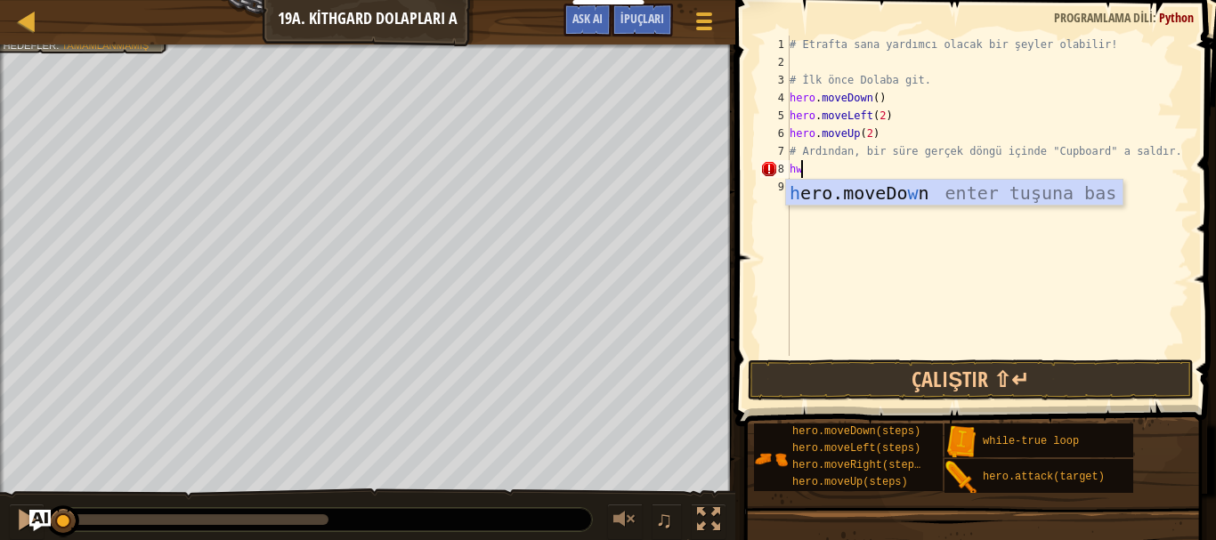
type textarea "h"
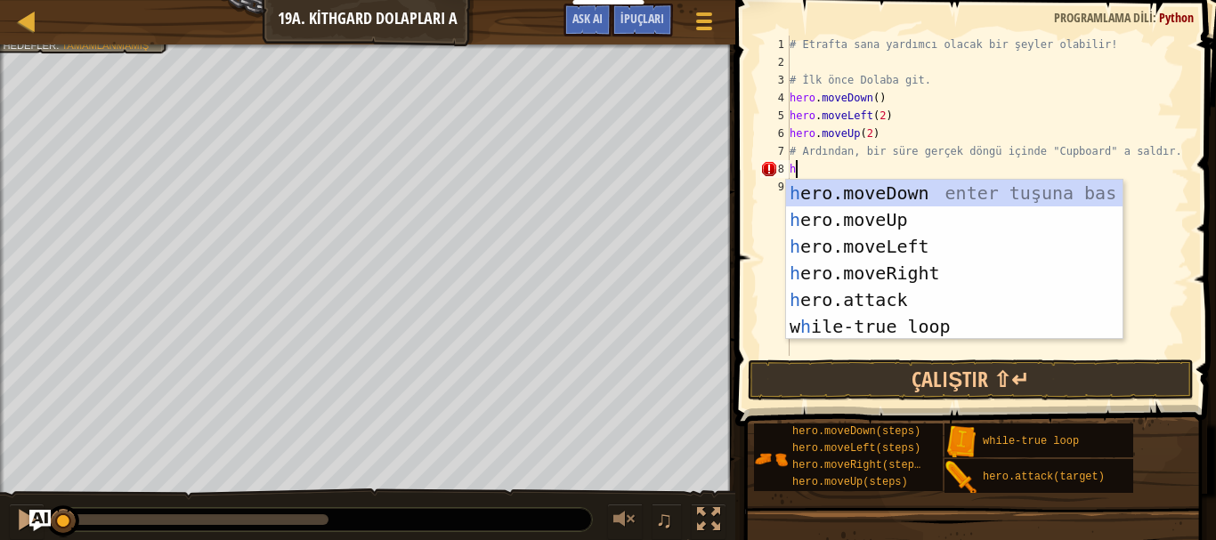
type textarea "w"
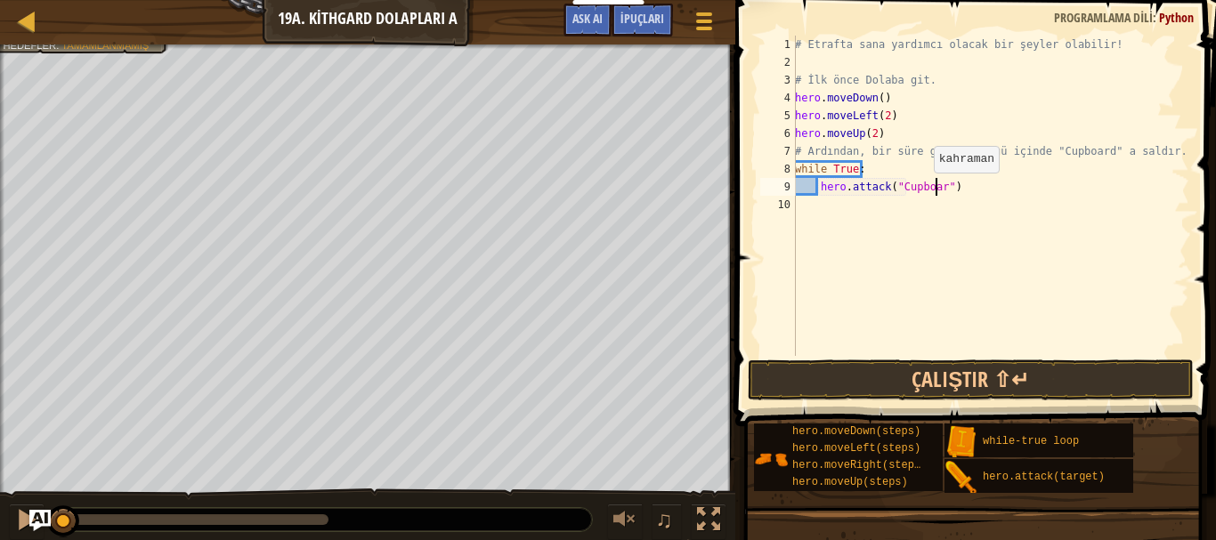
scroll to position [8, 12]
type textarea "hero.attack("Cupboard")"
click at [964, 370] on button "Çalıştır ⇧↵" at bounding box center [971, 380] width 446 height 41
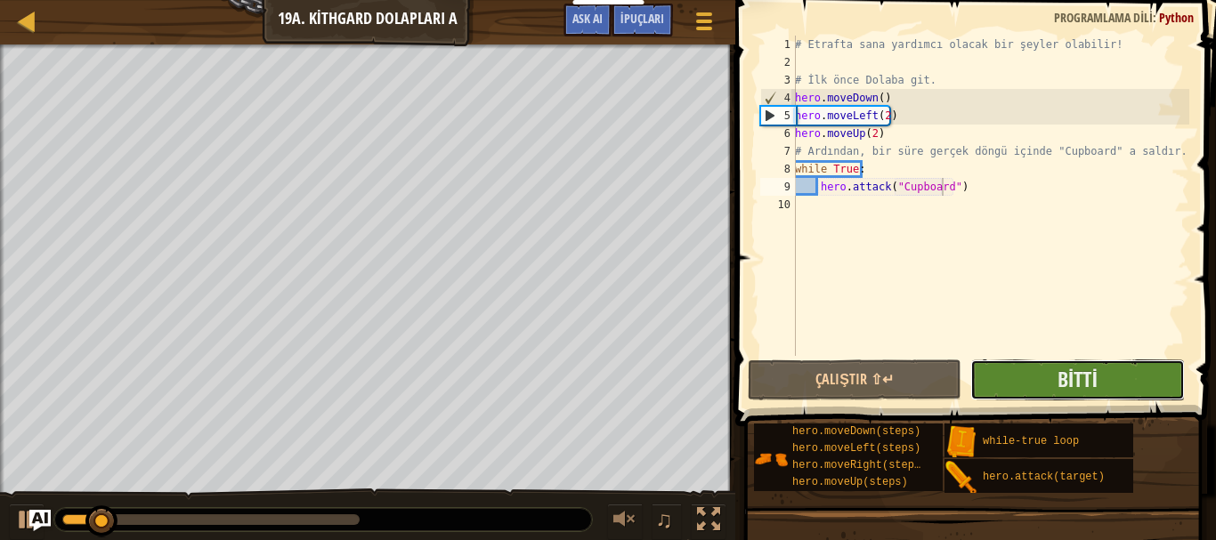
click at [1110, 378] on button "Bitti" at bounding box center [1078, 380] width 214 height 41
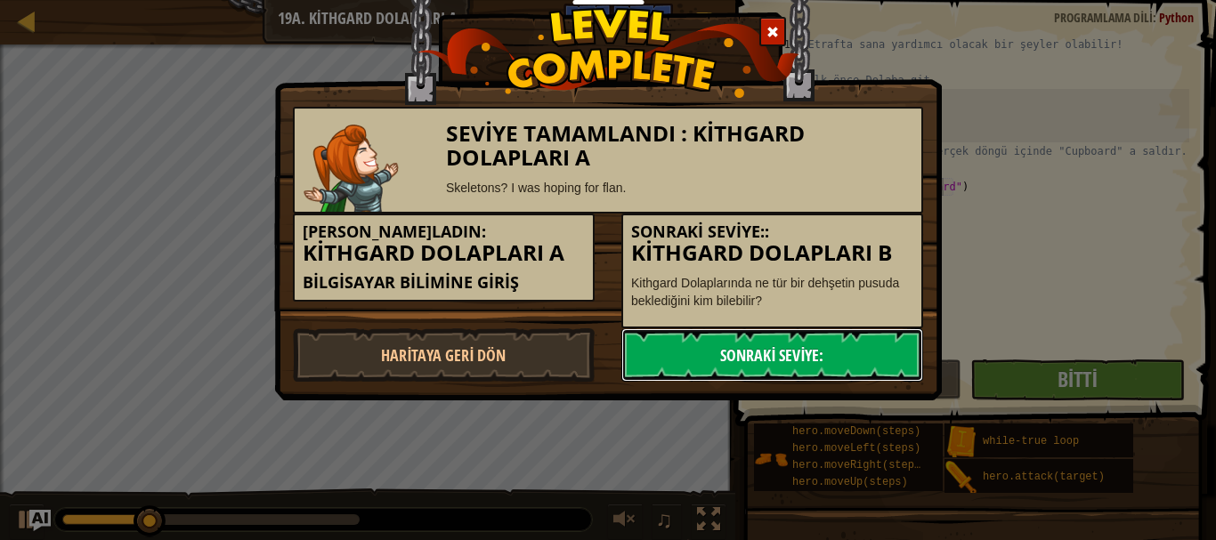
click at [808, 353] on link "Sonraki Seviye:" at bounding box center [772, 355] width 302 height 53
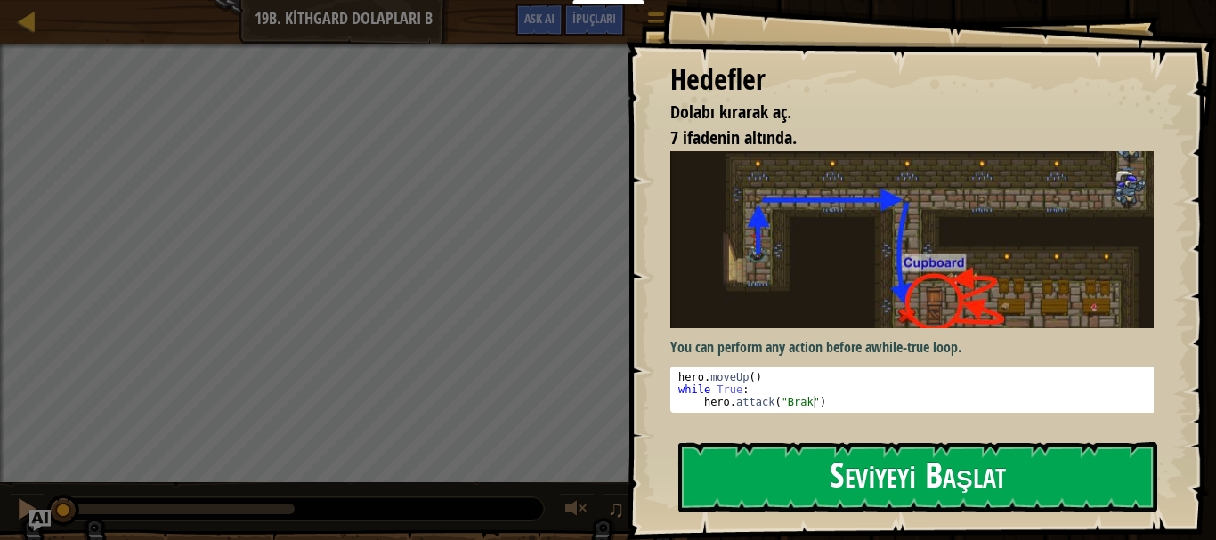
click at [833, 472] on button "Seviyeyi Başlat" at bounding box center [917, 478] width 479 height 70
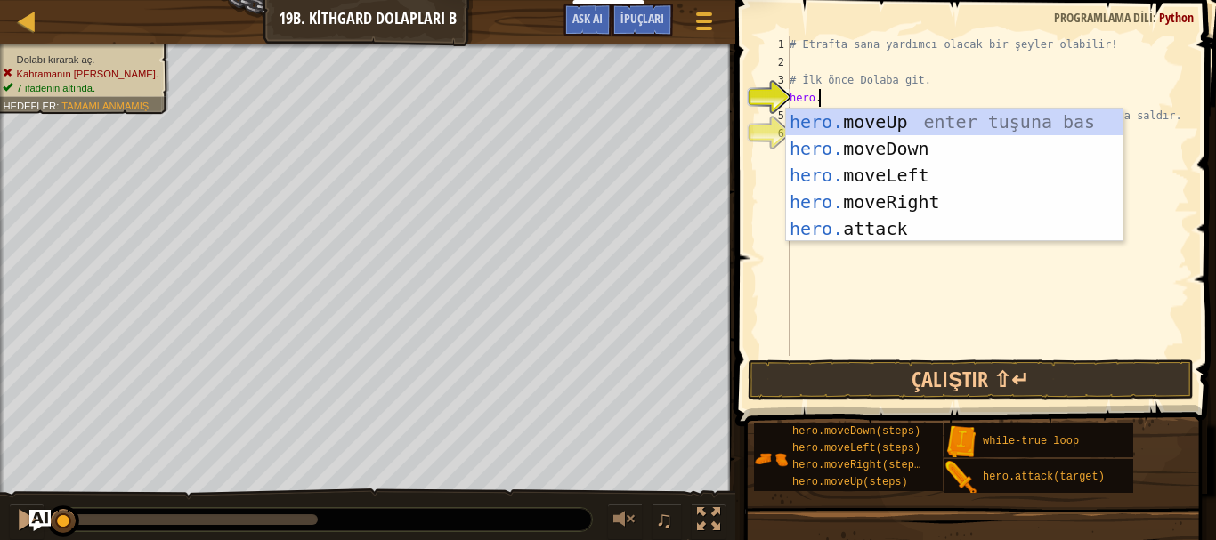
scroll to position [8, 2]
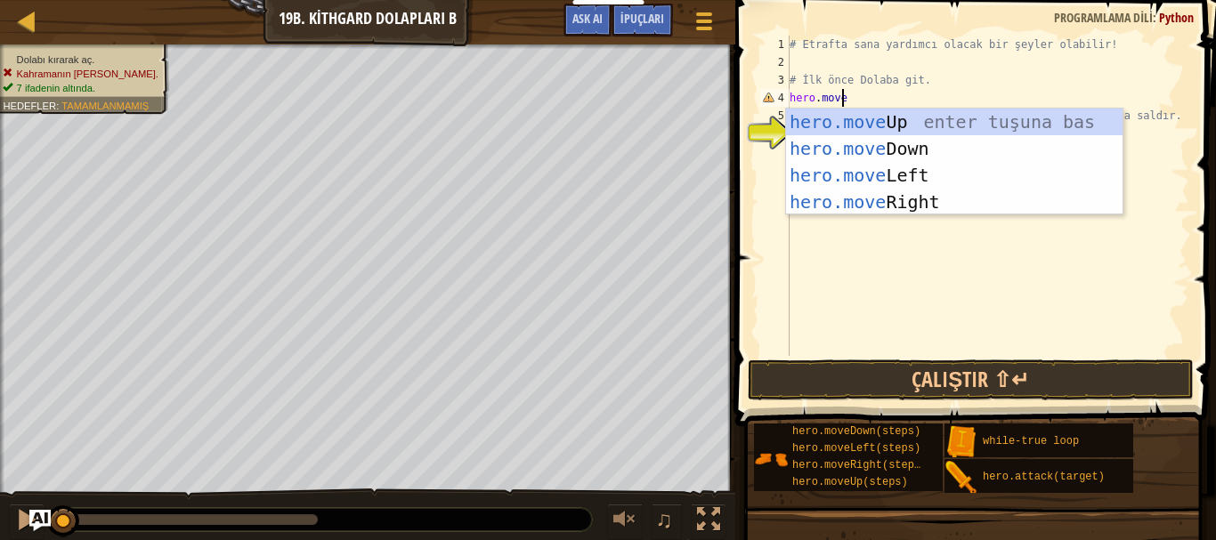
type textarea "hero.mover"
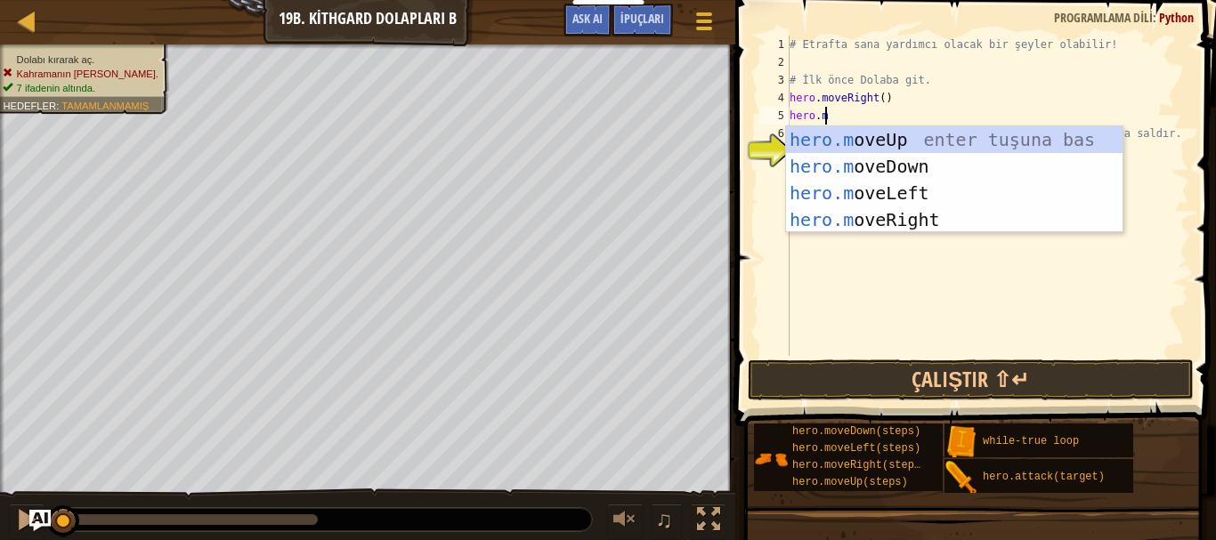
scroll to position [8, 3]
type textarea "hero.moved"
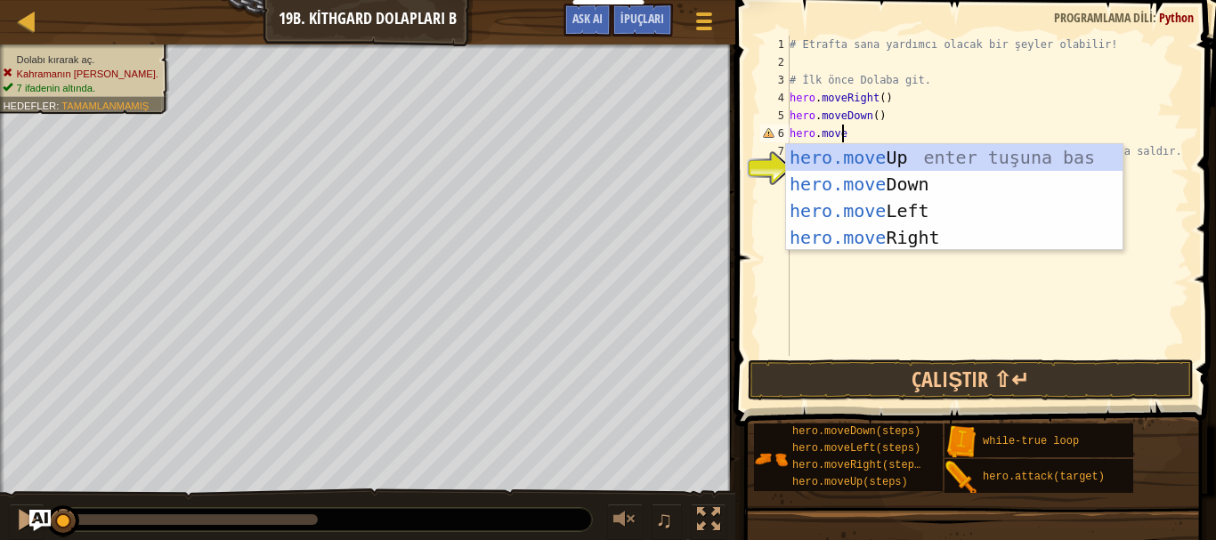
type textarea "hero.mover"
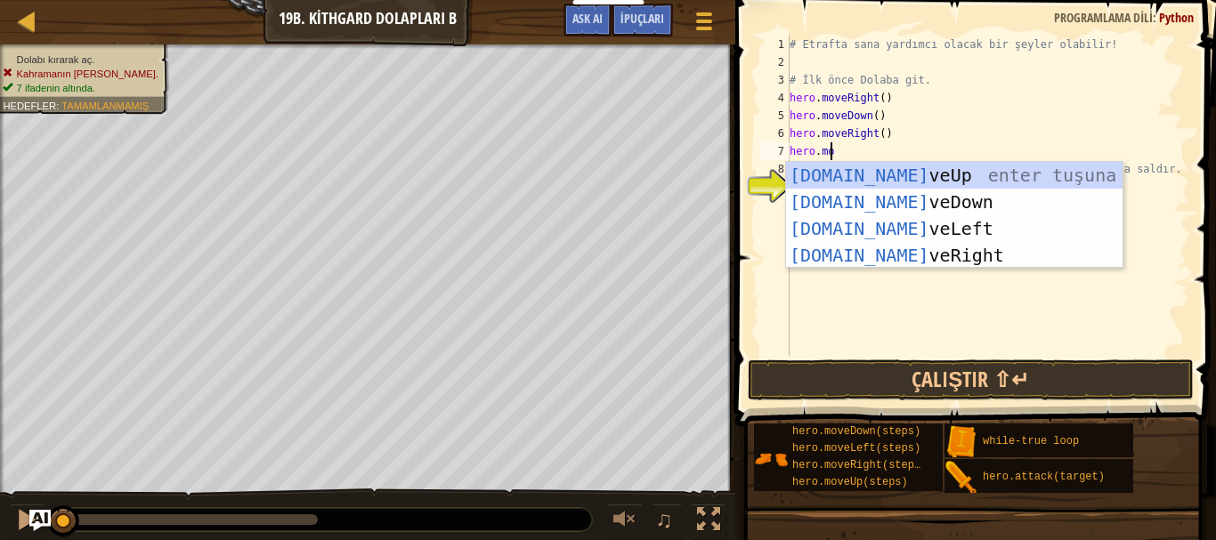
type textarea "hero.move"
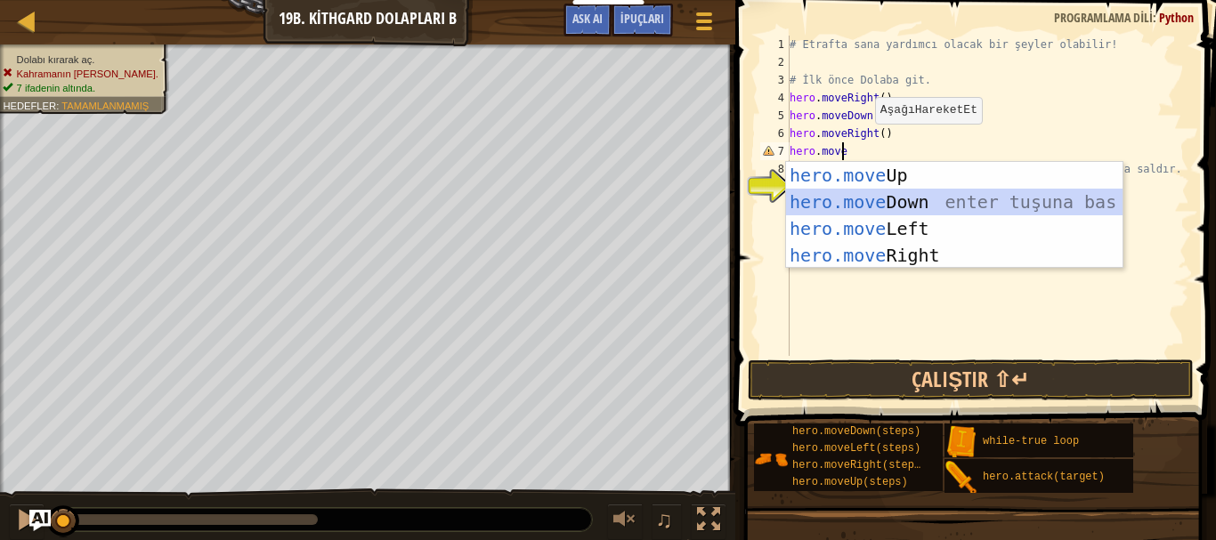
click at [847, 197] on div "hero.move Up enter tuşuna bas hero.move Down enter tuşuna bas hero.move Left en…" at bounding box center [954, 242] width 337 height 160
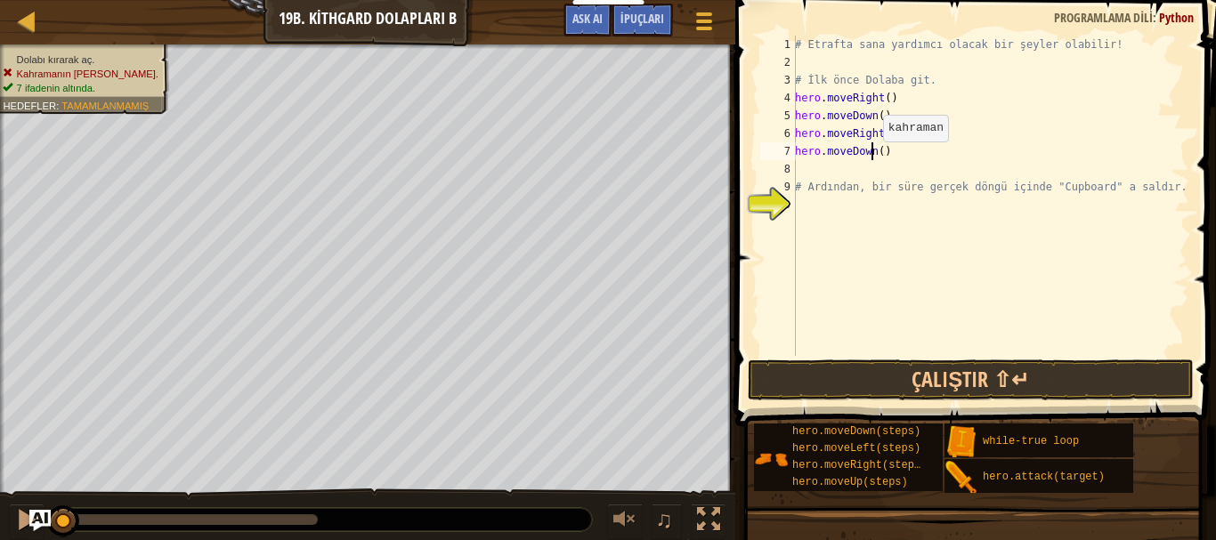
click at [873, 159] on div "# Etrafta sana yardımcı olacak bir şeyler olabilir! # İlk önce Dolaba git. hero…" at bounding box center [991, 214] width 398 height 356
click at [875, 159] on div "# Etrafta sana yardımcı olacak bir şeyler olabilir! # İlk önce Dolaba git. hero…" at bounding box center [991, 214] width 398 height 356
type textarea "hero.moveDown(2)"
click at [868, 202] on div "# Etrafta sana yardımcı olacak bir şeyler olabilir! # İlk önce Dolaba git. hero…" at bounding box center [991, 214] width 398 height 356
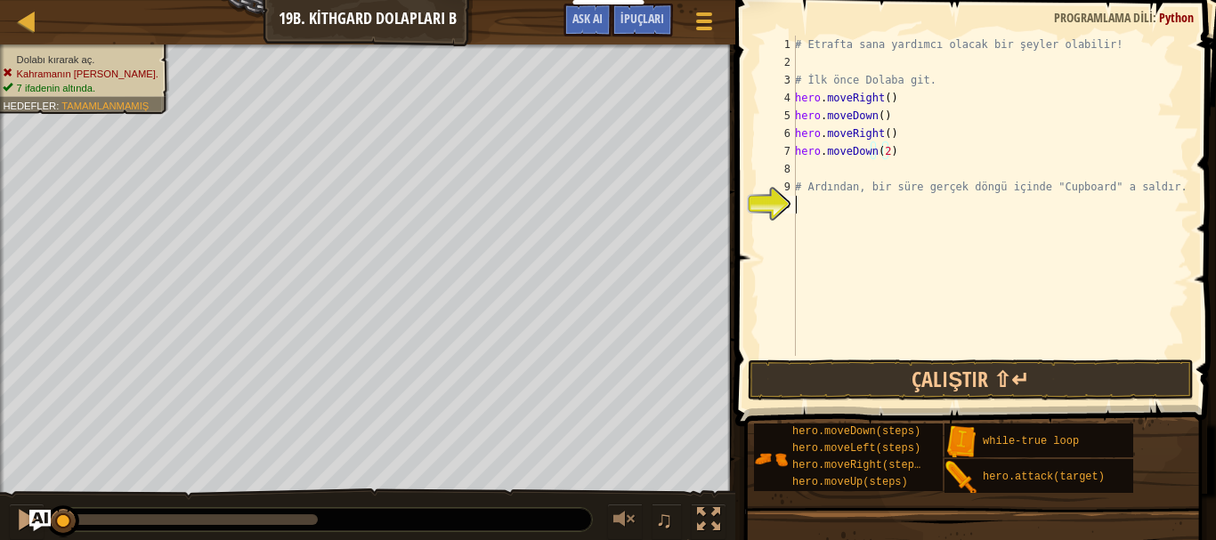
scroll to position [8, 0]
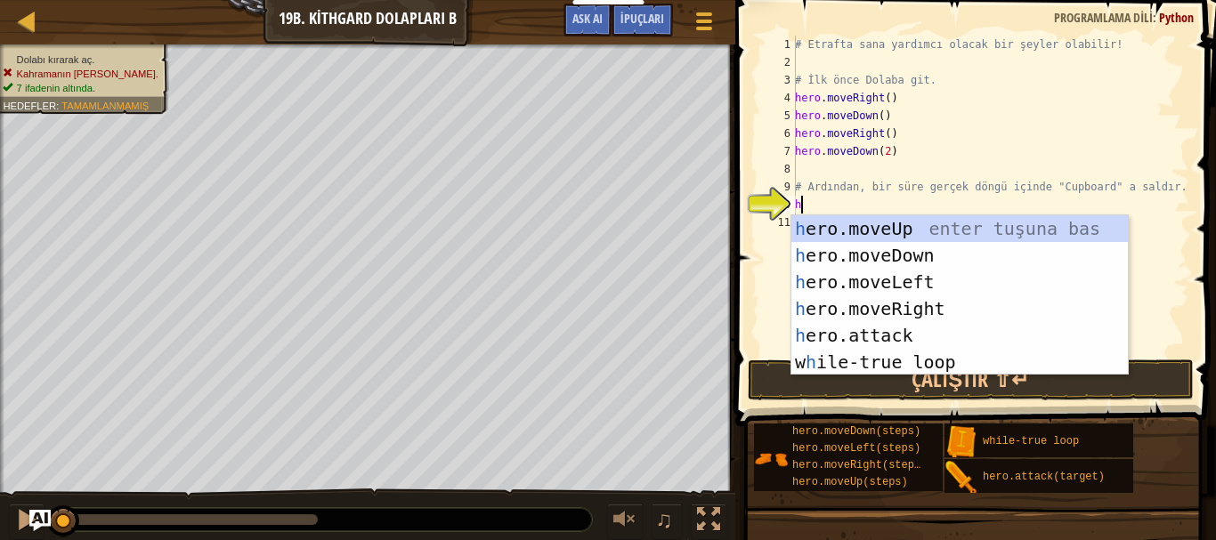
click at [866, 200] on div "# Etrafta sana yardımcı olacak bir şeyler olabilir! # İlk önce Dolaba git. hero…" at bounding box center [991, 214] width 398 height 356
type textarea "h"
type textarea "w"
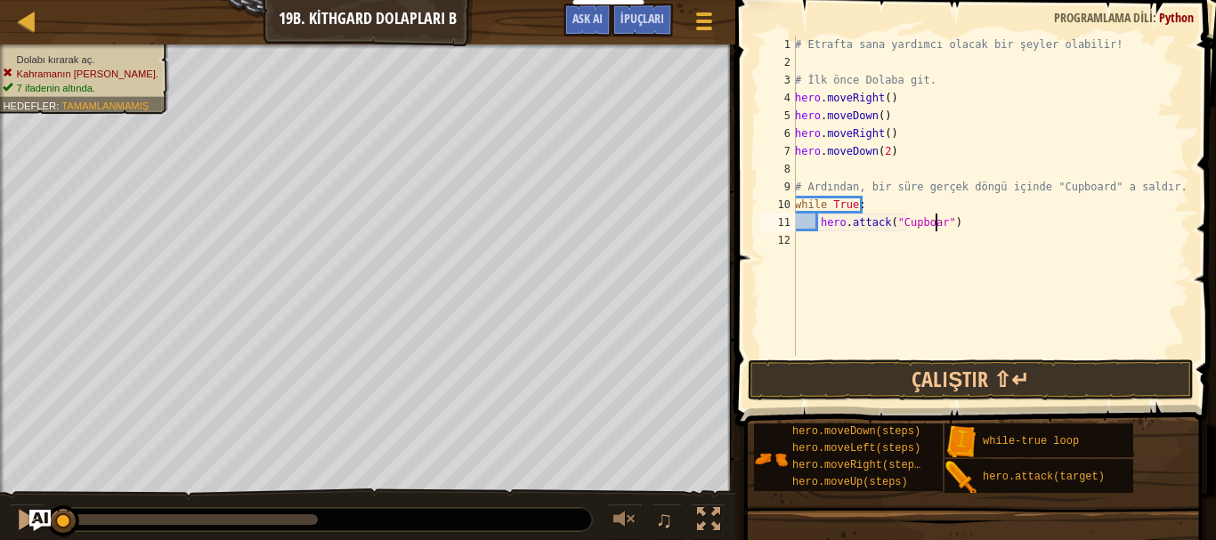
scroll to position [8, 12]
type textarea "hero.attack("Cupboard")"
click at [927, 398] on button "Çalıştır ⇧↵" at bounding box center [971, 380] width 446 height 41
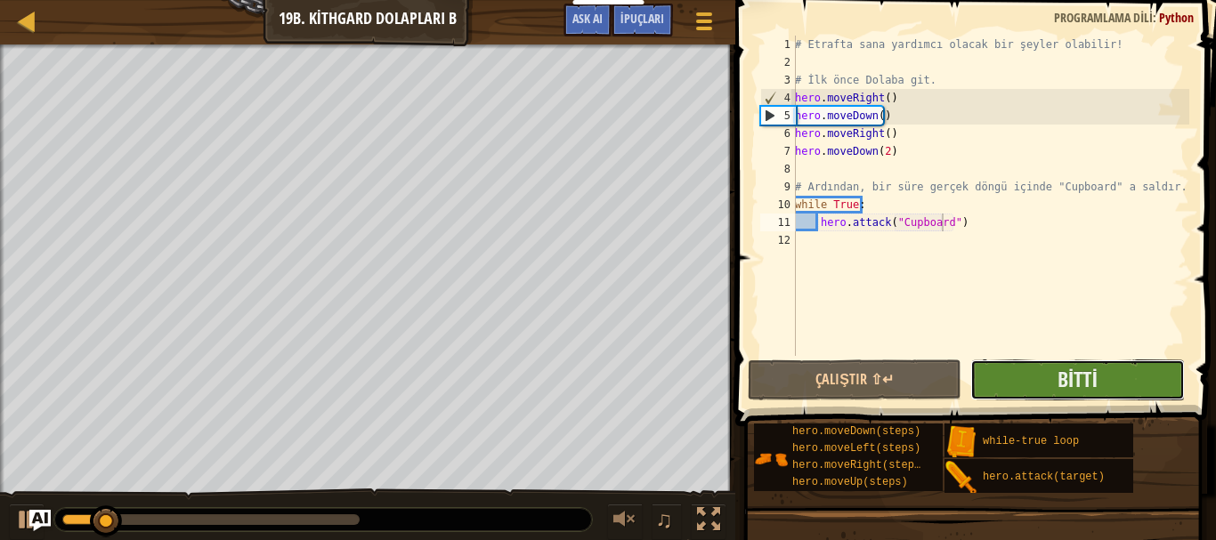
click at [1019, 361] on button "Bitti" at bounding box center [1078, 380] width 214 height 41
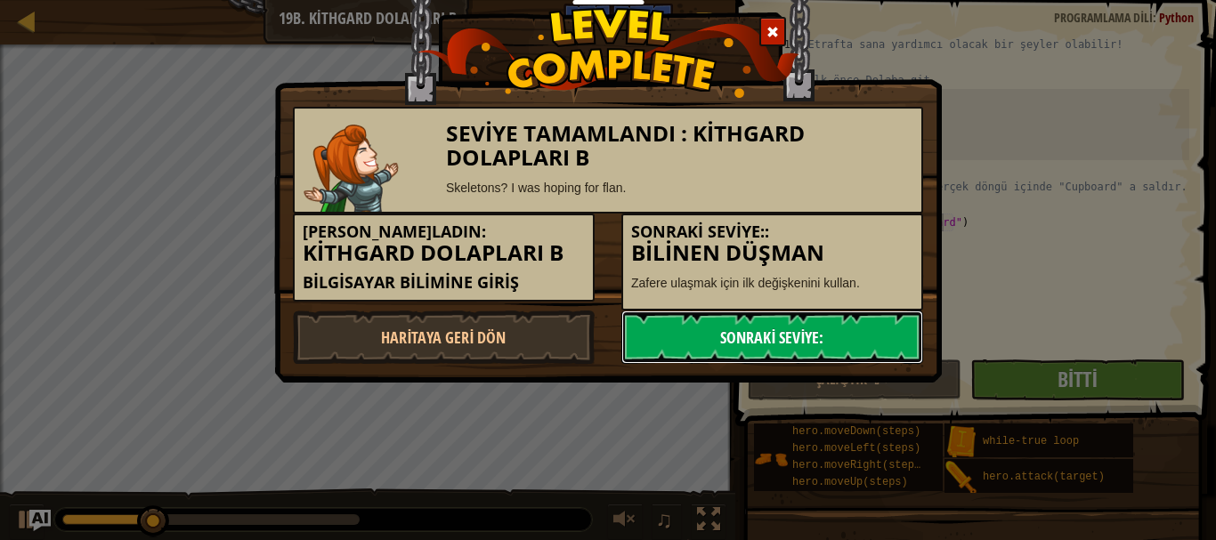
click at [879, 332] on link "Sonraki Seviye:" at bounding box center [772, 337] width 302 height 53
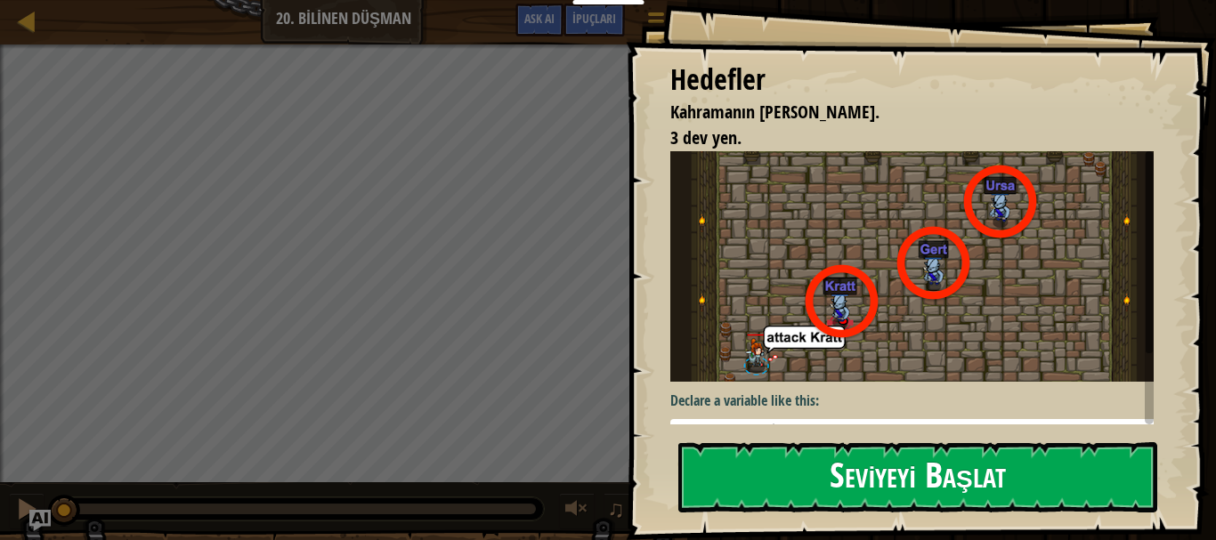
click at [745, 475] on button "Seviyeyi Başlat" at bounding box center [917, 478] width 479 height 70
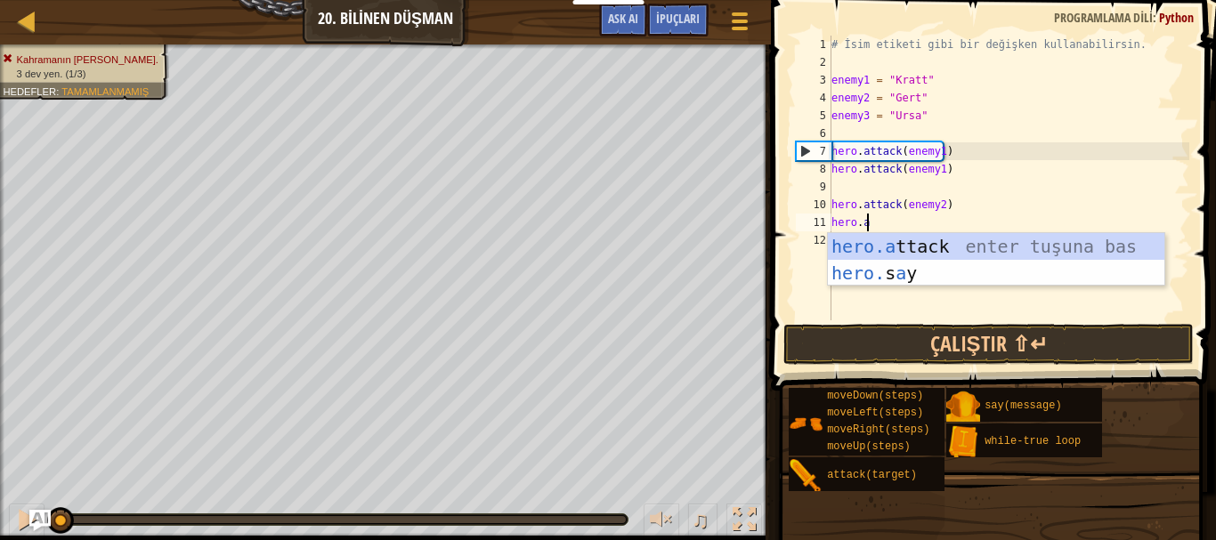
scroll to position [8, 2]
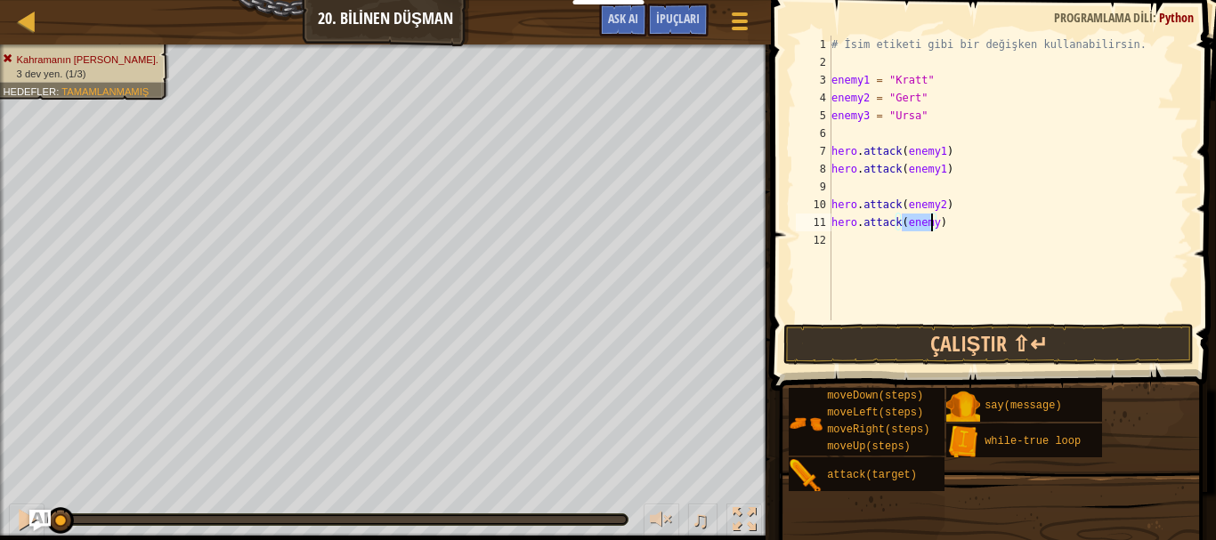
click at [932, 225] on div "# İsim etiketi gibi bir değişken kullanabilirsin. enemy1 = "[PERSON_NAME]" enem…" at bounding box center [1008, 178] width 361 height 285
type textarea "hero.attack(enemy2)"
type textarea "hero.attack(enemy3)"
click at [946, 284] on div "# İsim etiketi gibi bir değişken kullanabilirsin. enemy1 = "[PERSON_NAME]" enem…" at bounding box center [1008, 196] width 361 height 321
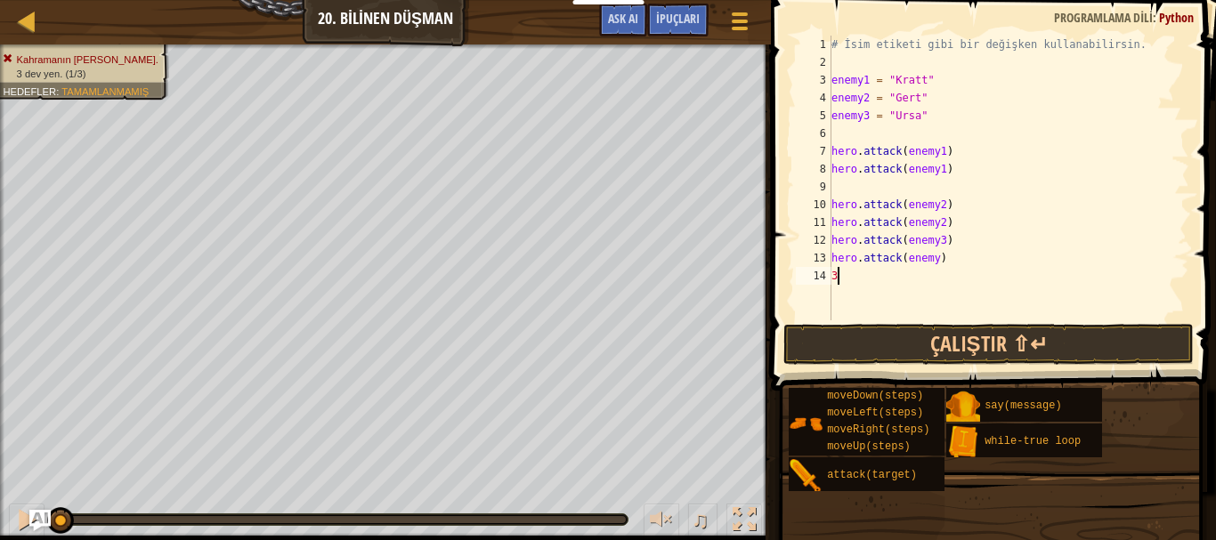
type textarea "3"
type textarea "hero.attack(enemy"
click at [941, 277] on div "# İsim etiketi gibi bir değişken kullanabilirsin. enemy1 = "[PERSON_NAME]" enem…" at bounding box center [1008, 196] width 361 height 321
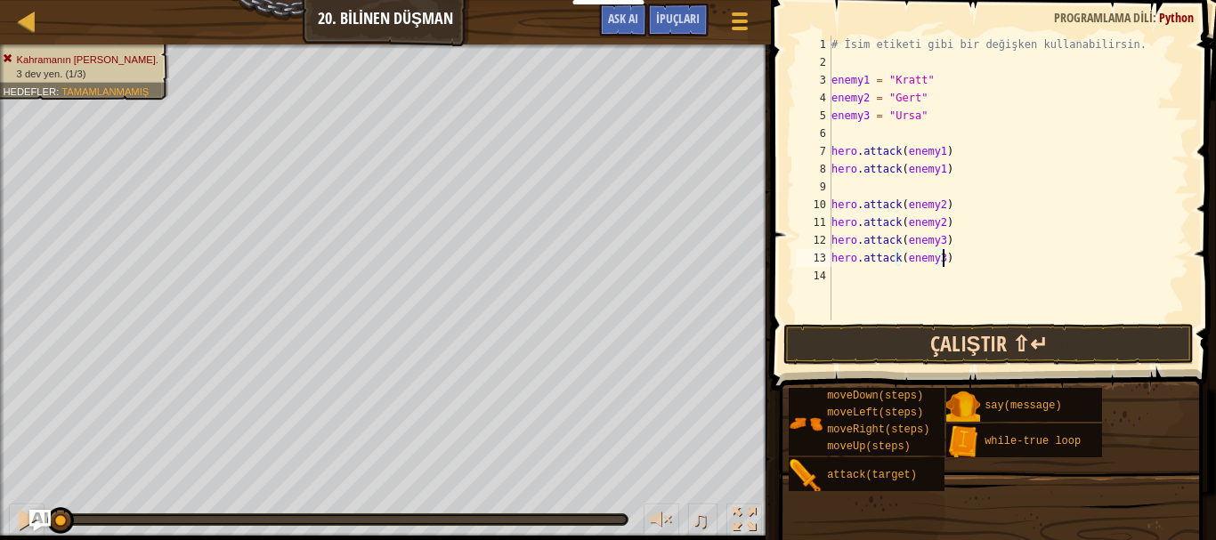
type textarea "hero.attack(enemy3)"
click at [963, 326] on button "Çalıştır ⇧↵" at bounding box center [989, 344] width 411 height 41
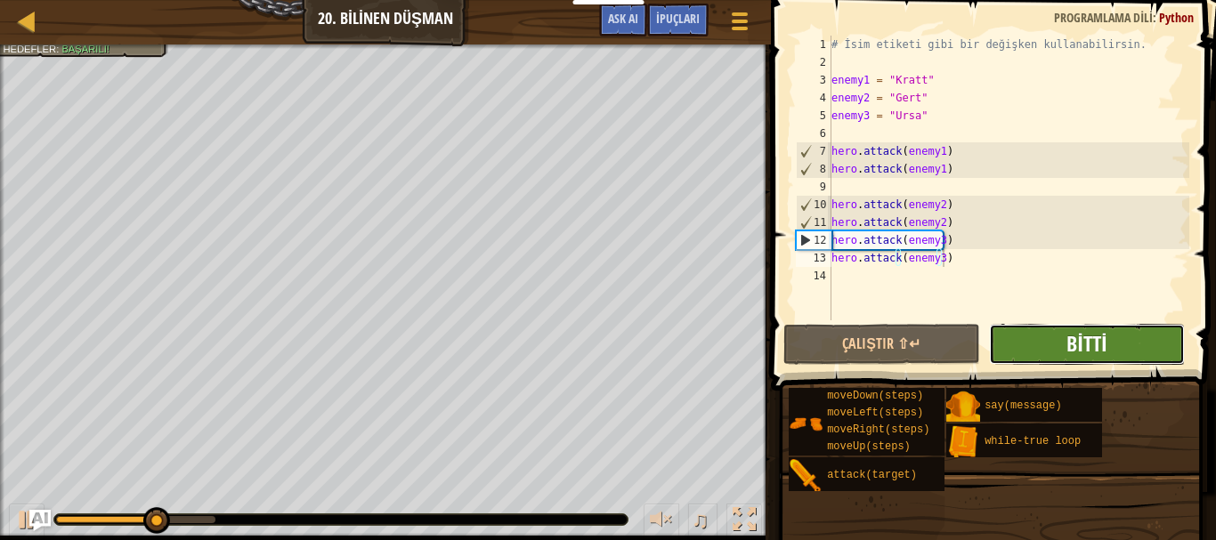
click at [1068, 339] on span "Bitti" at bounding box center [1087, 343] width 40 height 28
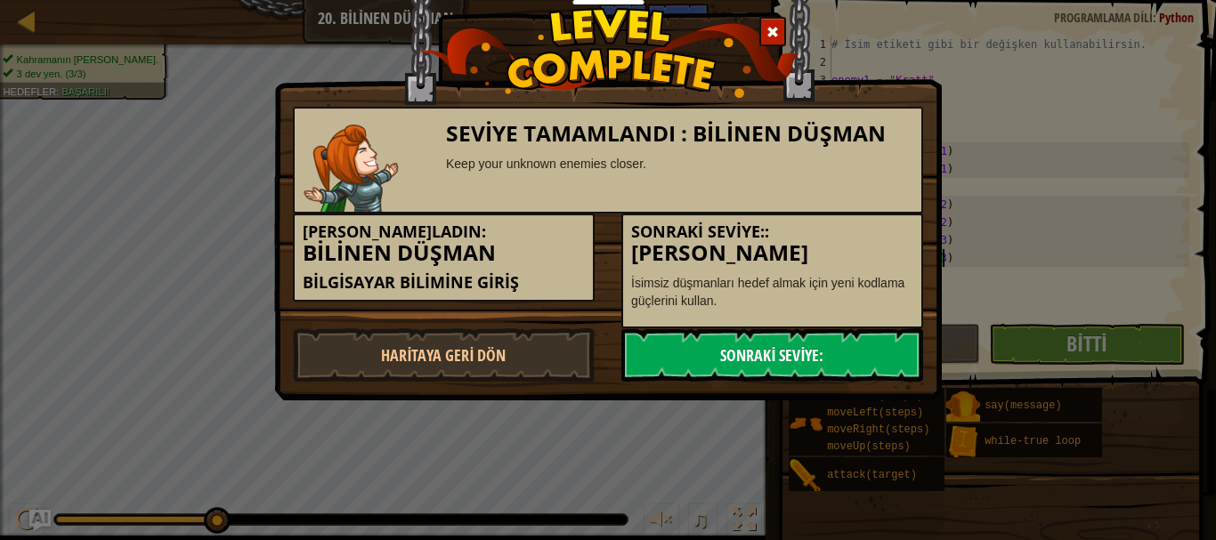
scroll to position [8, 8]
click at [760, 352] on link "Sonraki Seviye:" at bounding box center [772, 355] width 302 height 53
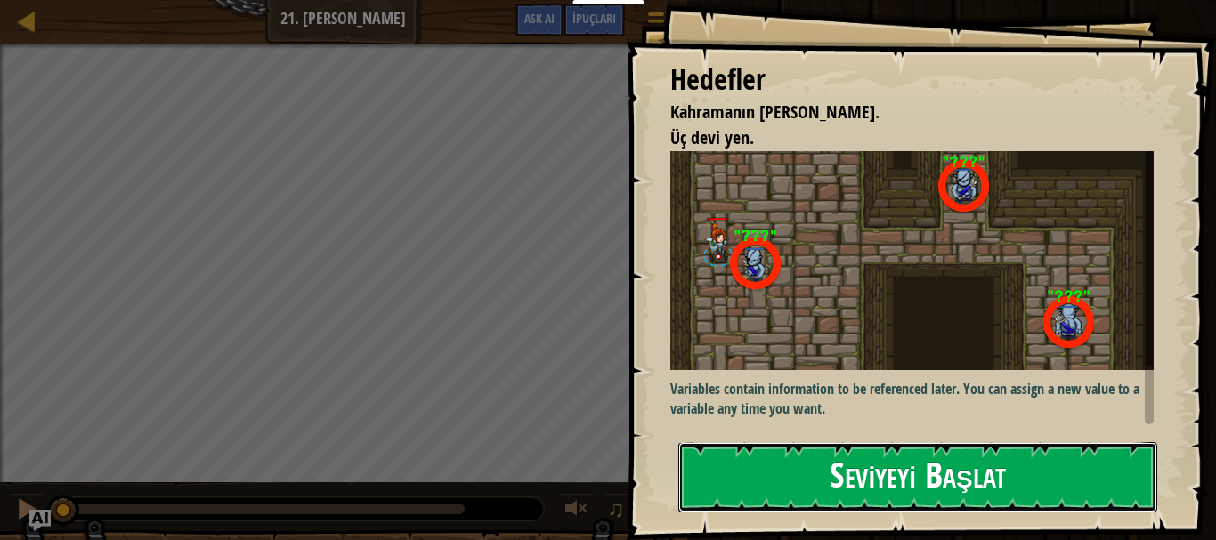
click at [812, 492] on button "Seviyeyi Başlat" at bounding box center [917, 478] width 479 height 70
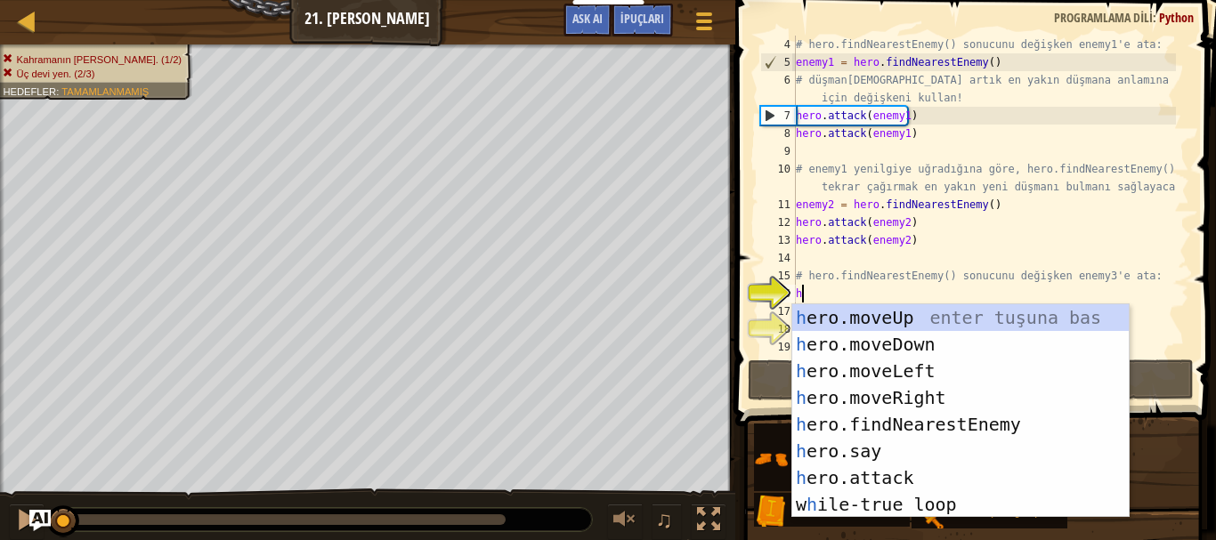
scroll to position [8, 0]
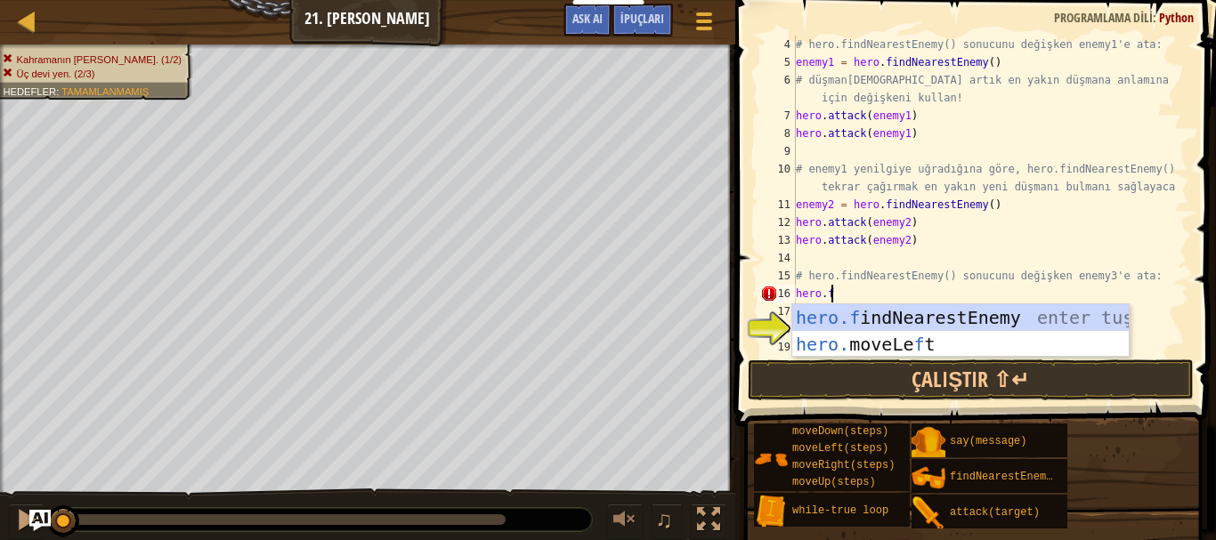
type textarea "hero.fin"
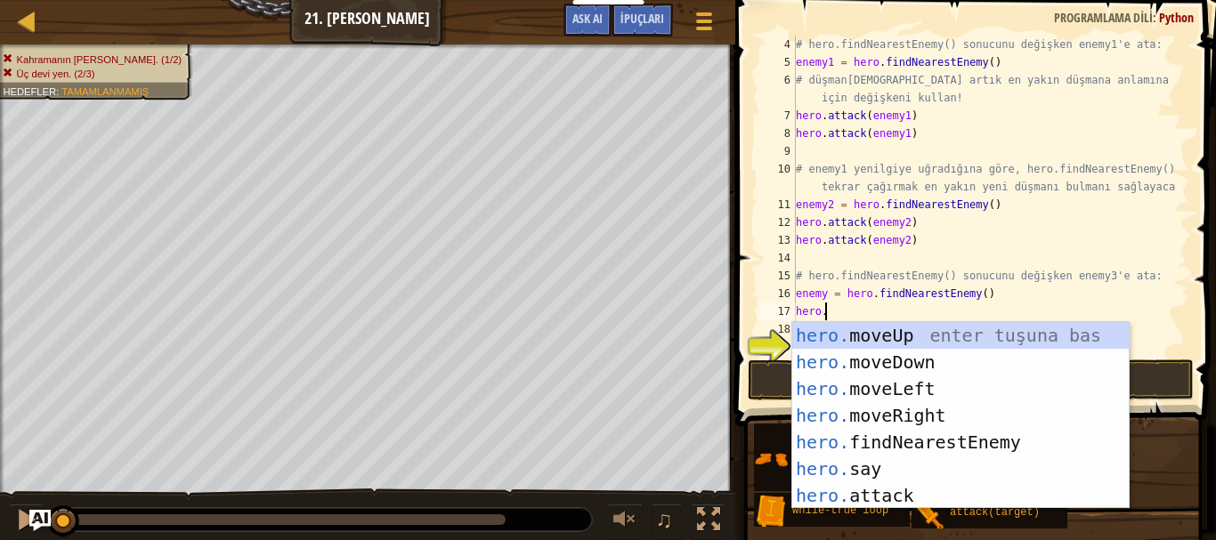
scroll to position [8, 2]
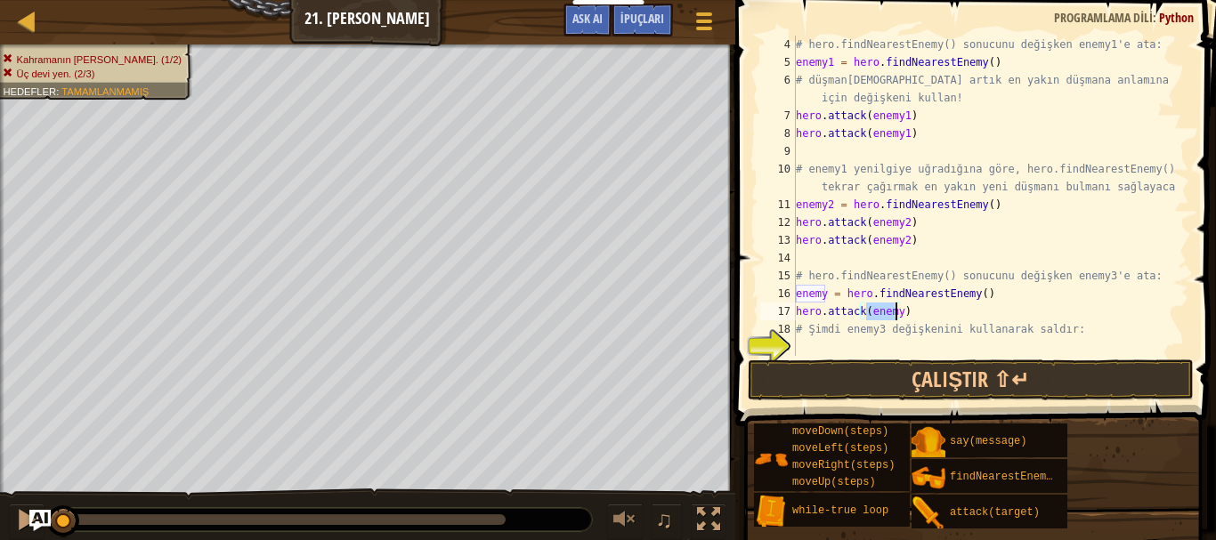
click at [893, 316] on div "# hero.findNearestEnemy() sonucunu değişken enemy1'e ata: enemy1 = hero . findN…" at bounding box center [984, 196] width 384 height 321
type textarea "hero.attack(enemy3)"
click at [910, 309] on div "# hero.findNearestEnemy() sonucunu değişken enemy1'e ata: enemy1 = hero . findN…" at bounding box center [984, 214] width 384 height 356
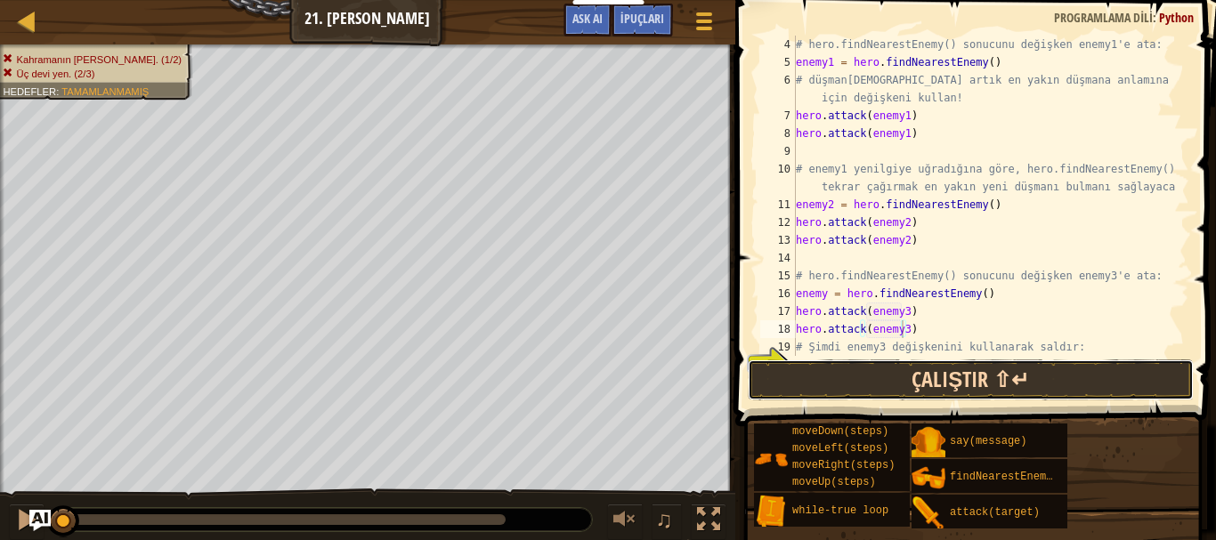
click at [987, 365] on button "Çalıştır ⇧↵" at bounding box center [971, 380] width 446 height 41
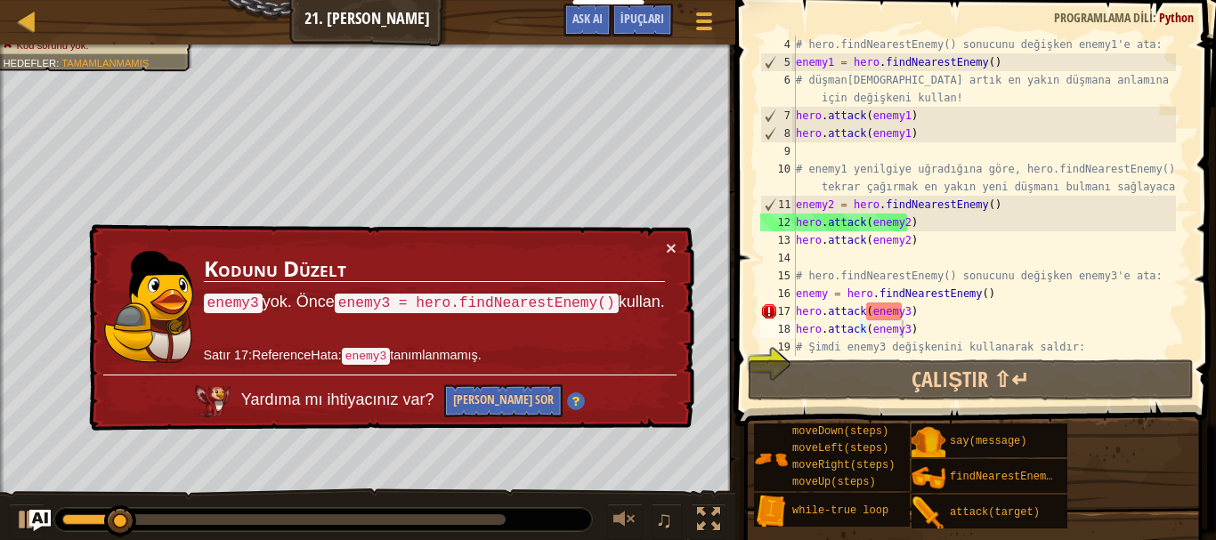
click at [677, 252] on div "× Kodunu Düzelt enemy3 yok. Önce enemy3 = hero.findNearestEnemy() kullan. Satır…" at bounding box center [390, 327] width 610 height 207
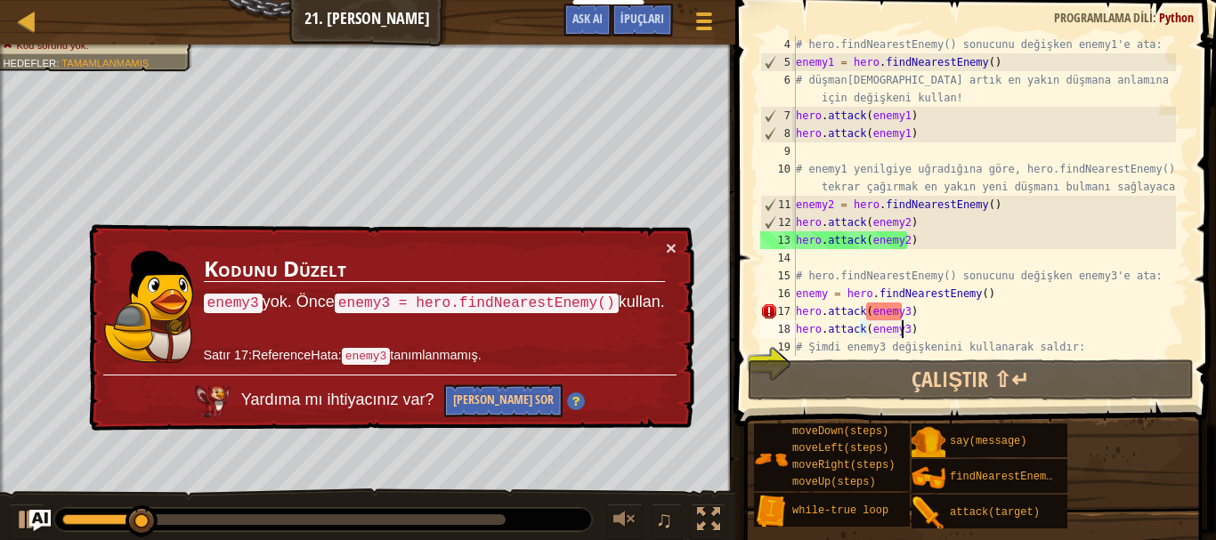
click at [677, 252] on div "× Kodunu Düzelt enemy3 yok. Önce enemy3 = hero.findNearestEnemy() kullan. Satır…" at bounding box center [390, 327] width 610 height 207
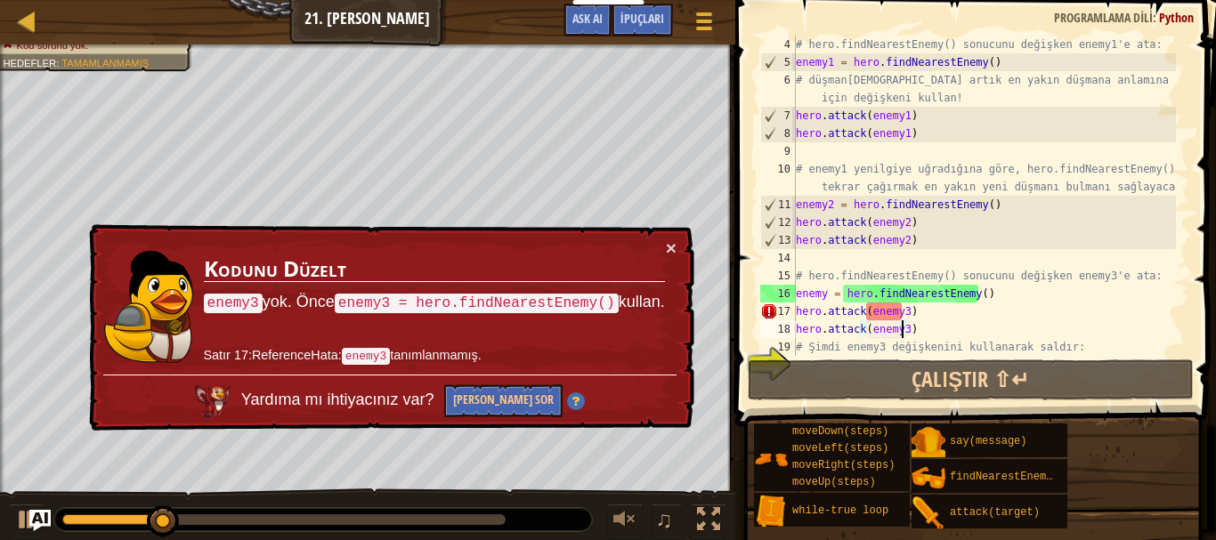
click at [822, 291] on div "# hero.findNearestEnemy() sonucunu değişken enemy1'e ata: enemy1 = hero . findN…" at bounding box center [984, 214] width 384 height 356
click at [823, 300] on div "# hero.findNearestEnemy() sonucunu değişken enemy1'e ata: enemy1 = hero . findN…" at bounding box center [984, 214] width 384 height 356
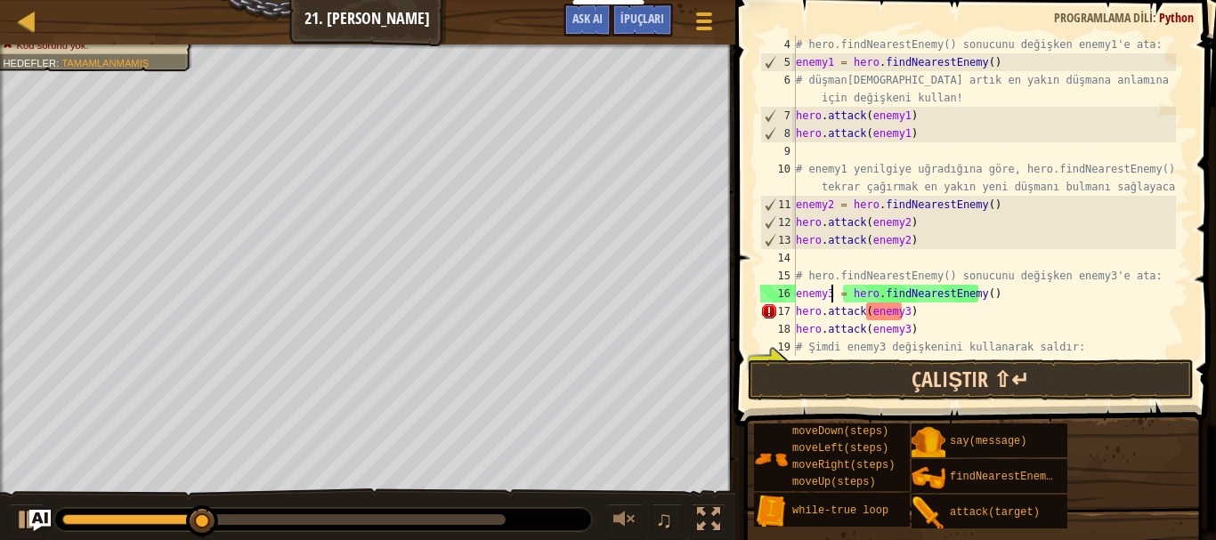
type textarea "enemy3 = hero.findNearestEnemy()"
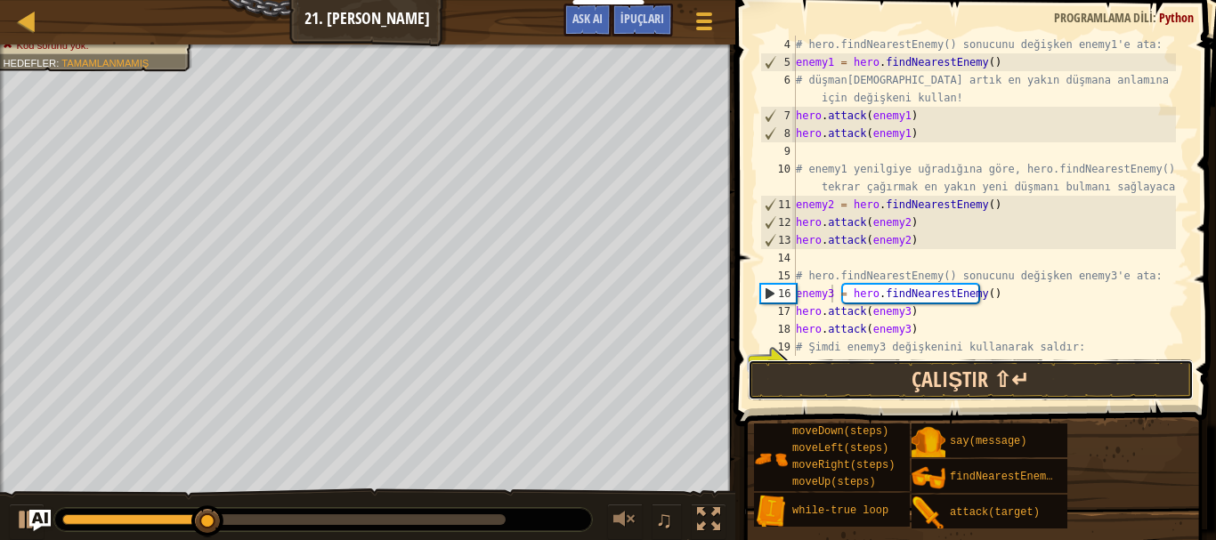
click at [936, 377] on button "Çalıştır ⇧↵" at bounding box center [971, 380] width 446 height 41
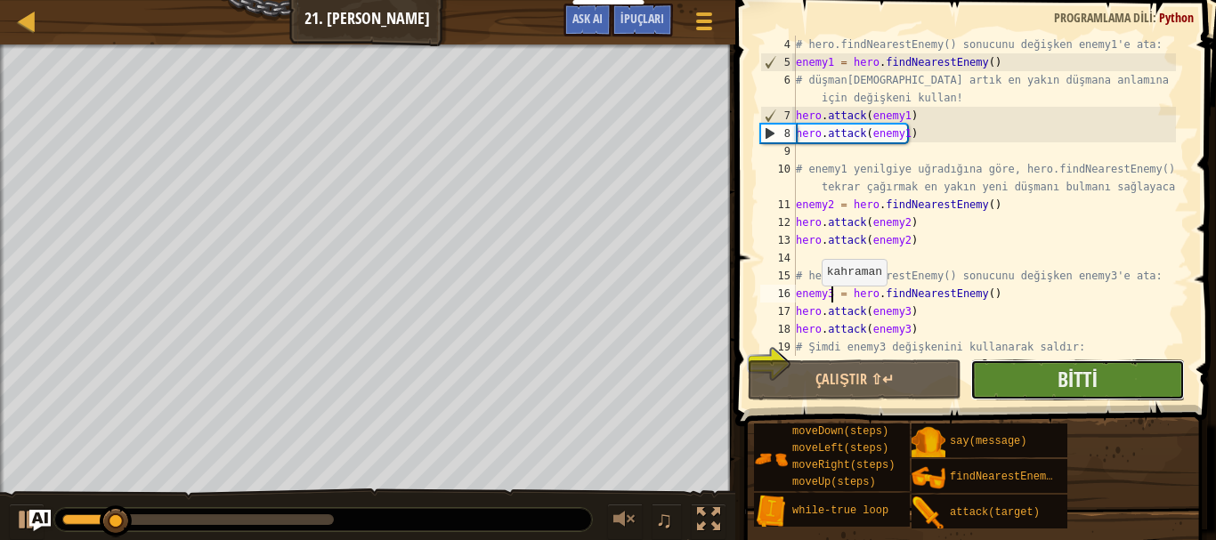
click at [1019, 367] on button "Bitti" at bounding box center [1078, 380] width 214 height 41
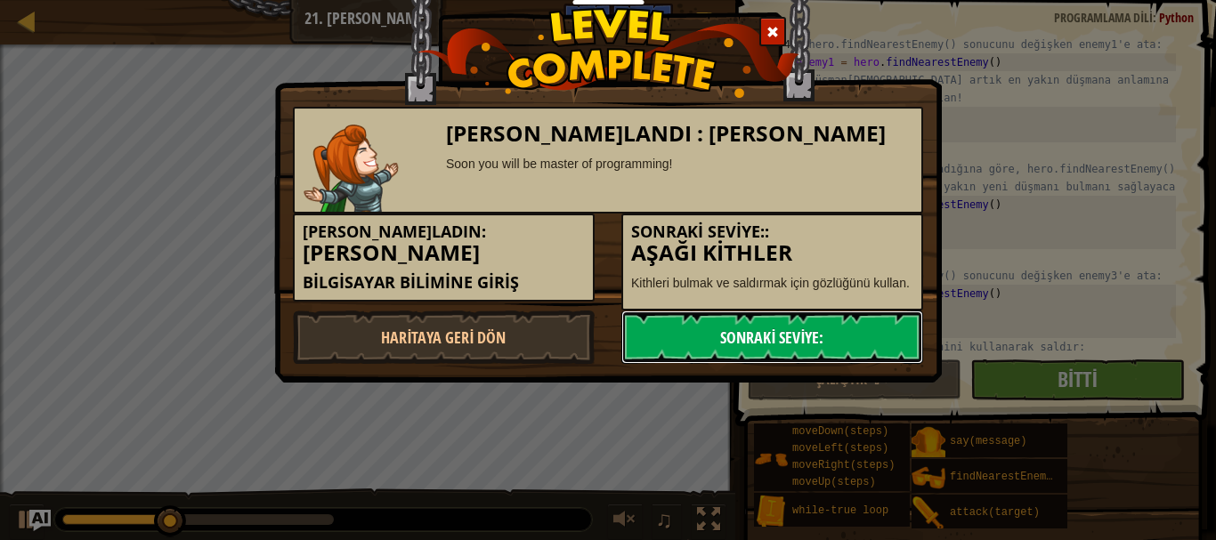
click at [760, 331] on link "Sonraki Seviye:" at bounding box center [772, 337] width 302 height 53
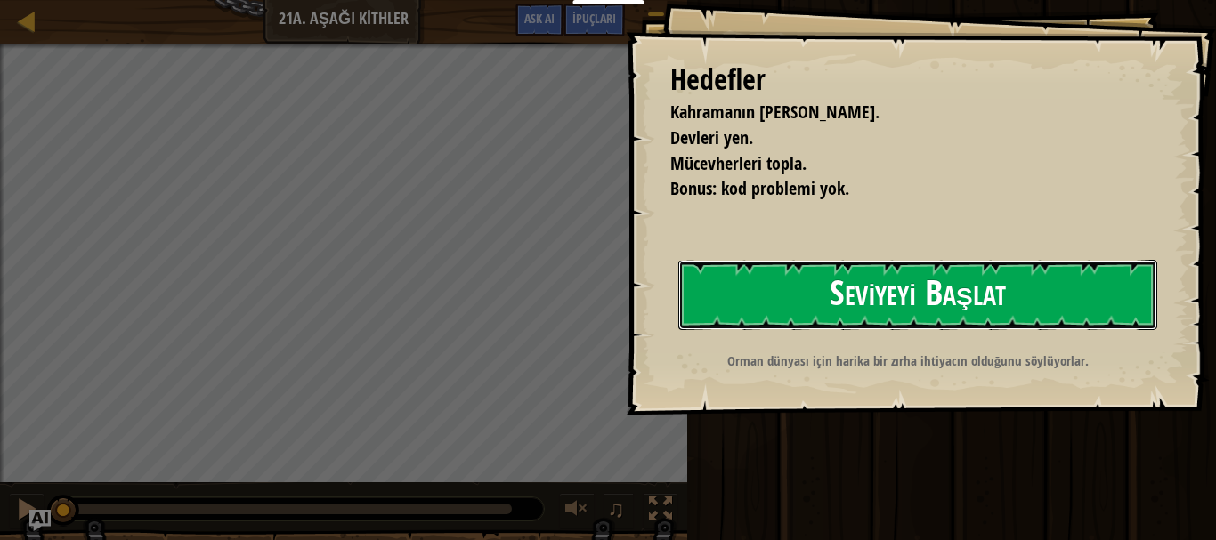
click at [827, 321] on button "Seviyeyi Başlat" at bounding box center [917, 295] width 479 height 70
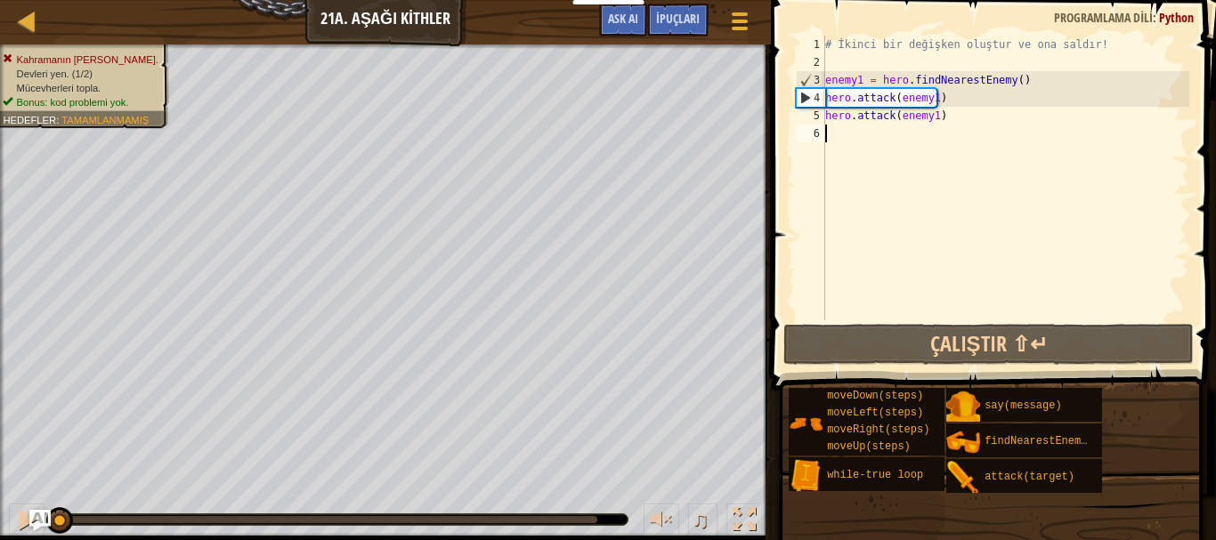
click at [865, 132] on div "# İkinci bir değişken oluştur ve ona saldır! enemy1 = hero . findNearestEnemy (…" at bounding box center [1006, 196] width 368 height 321
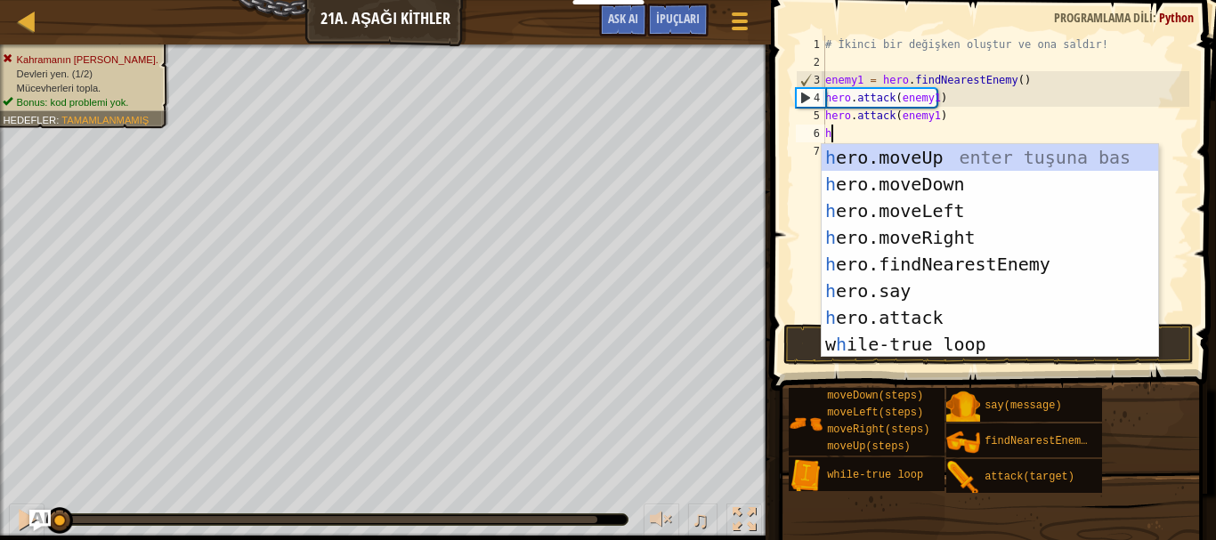
click at [865, 132] on div "# İkinci bir değişken oluştur ve ona saldır! enemy1 = hero . findNearestEnemy (…" at bounding box center [1006, 196] width 368 height 321
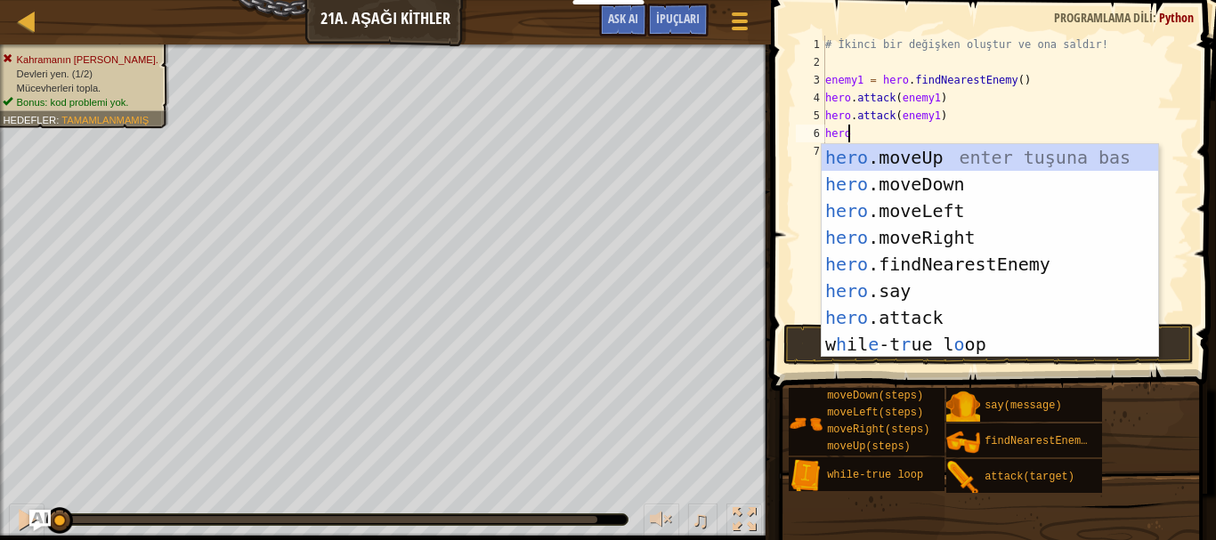
type textarea "herof"
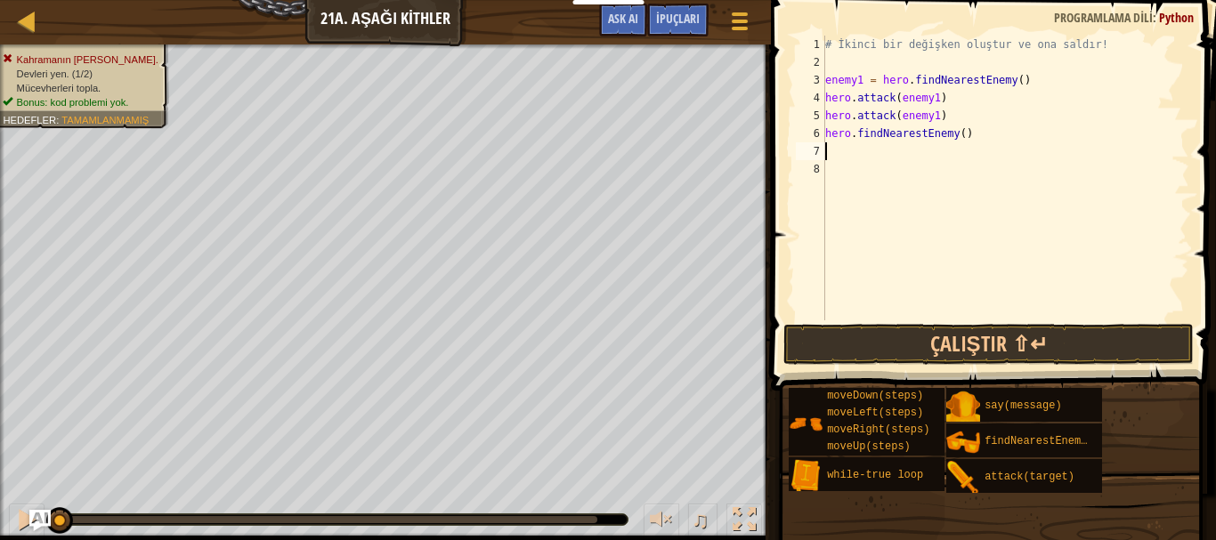
scroll to position [8, 0]
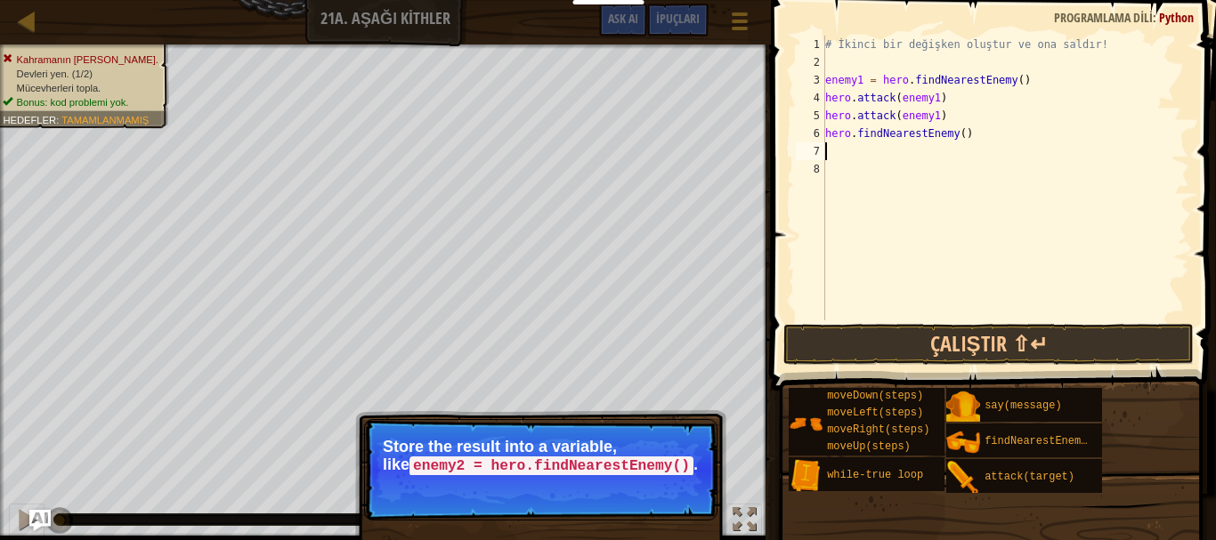
click at [827, 142] on div "# İkinci bir değişken oluştur ve ona saldır! enemy1 = hero . findNearestEnemy (…" at bounding box center [1006, 196] width 368 height 321
click at [827, 138] on div "# İkinci bir değişken oluştur ve ona saldır! enemy1 = hero . findNearestEnemy (…" at bounding box center [1006, 196] width 368 height 321
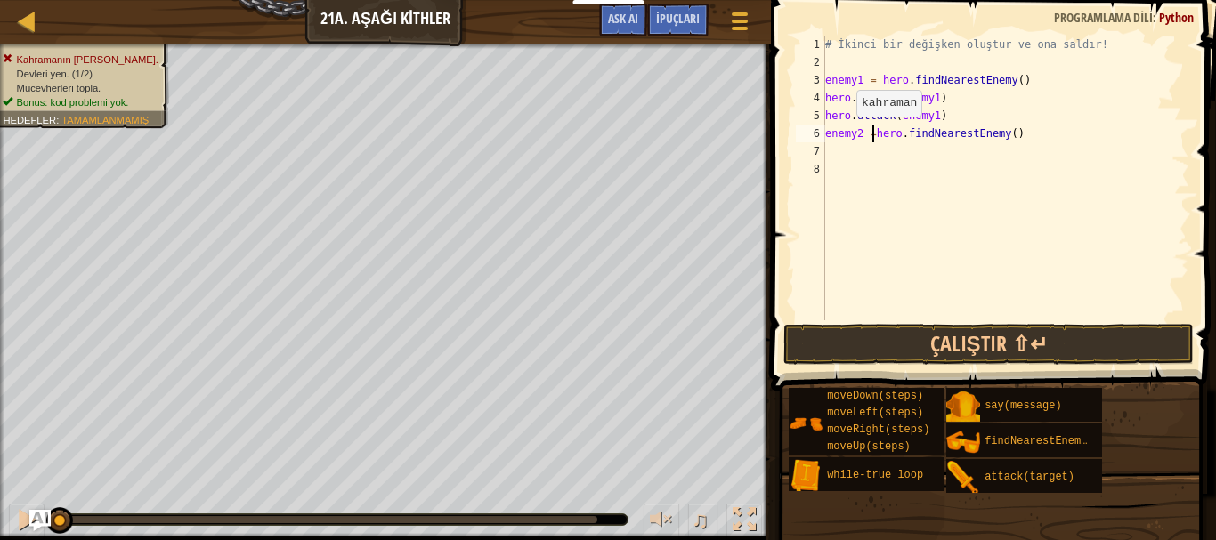
scroll to position [8, 4]
type textarea "enemy2 = hero.findNearestEnemy()"
click at [894, 157] on div "# İkinci bir değişken oluştur ve ona saldır! enemy1 = hero . findNearestEnemy (…" at bounding box center [1006, 196] width 368 height 321
click at [939, 145] on div "# İkinci bir değişken oluştur ve ona saldır! enemy1 = hero . findNearestEnemy (…" at bounding box center [1006, 196] width 368 height 321
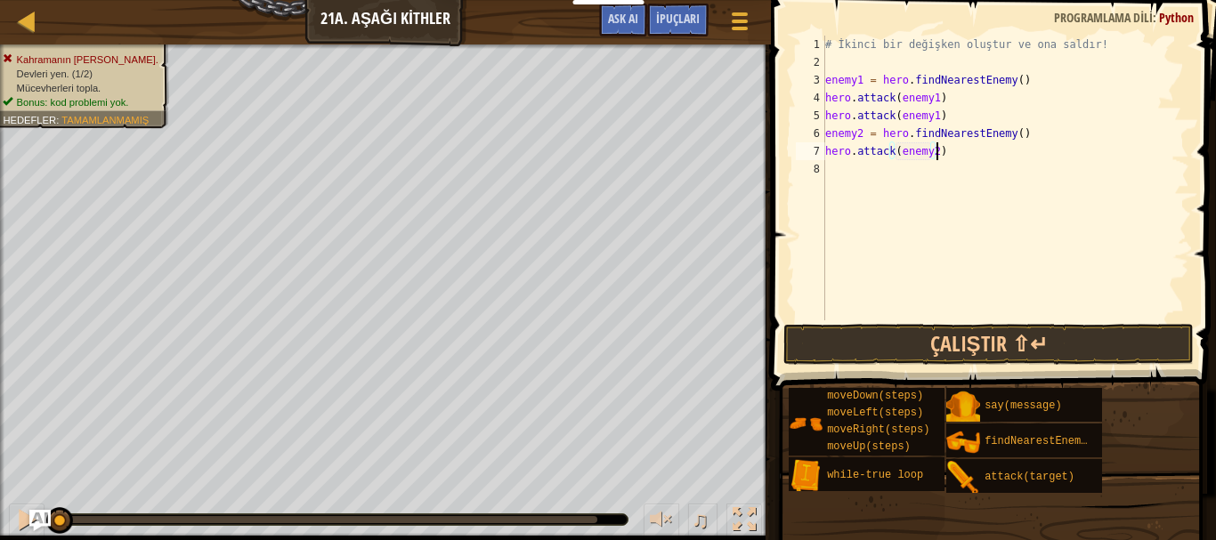
type textarea "hero.attack(enemy2),"
click at [953, 149] on div "# İkinci bir değişken oluştur ve ona saldır! enemy1 = hero . findNearestEnemy (…" at bounding box center [1006, 196] width 368 height 321
type textarea "hero.attack(enemy2)"
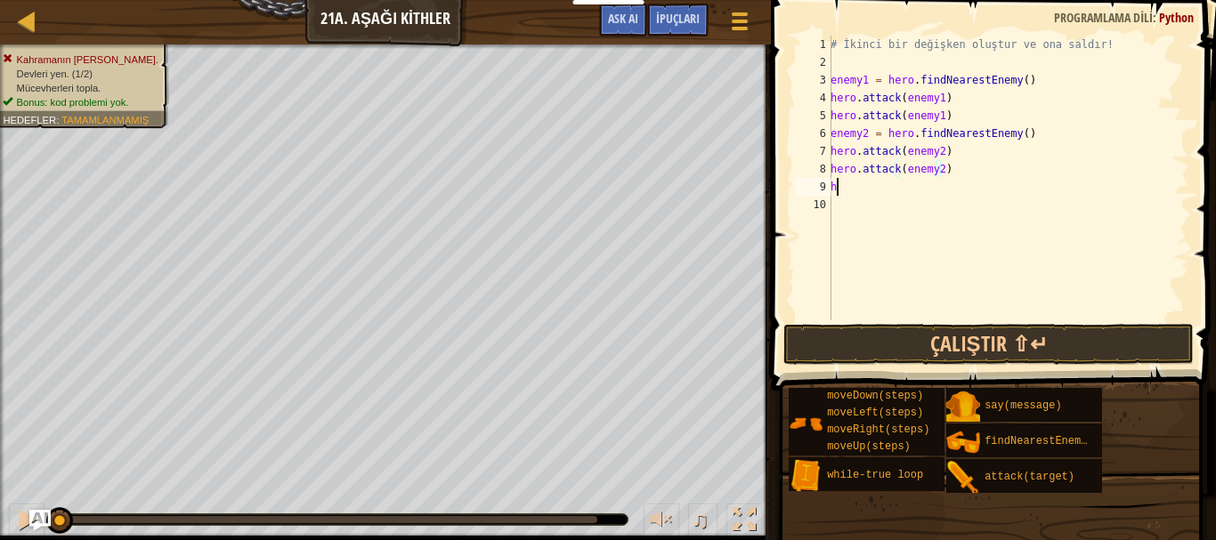
click at [924, 190] on div "# İkinci bir değişken oluştur ve ona saldır! enemy1 = hero . findNearestEnemy (…" at bounding box center [1008, 196] width 362 height 321
type textarea "h"
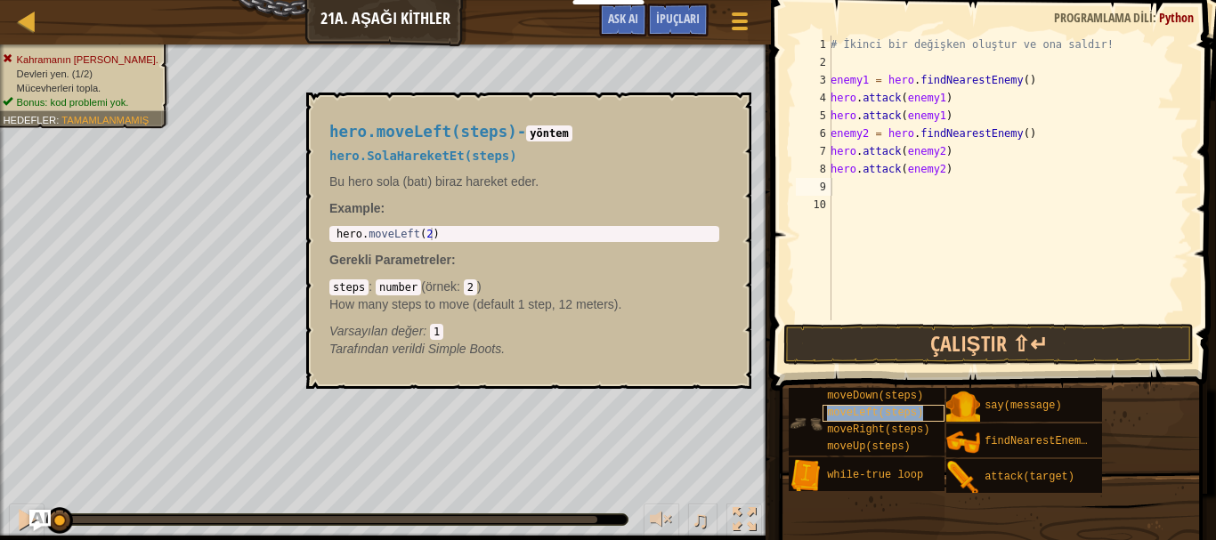
click at [937, 415] on div "moveLeft(steps)" at bounding box center [884, 413] width 122 height 17
click at [948, 360] on button "Çalıştır ⇧↵" at bounding box center [989, 344] width 411 height 41
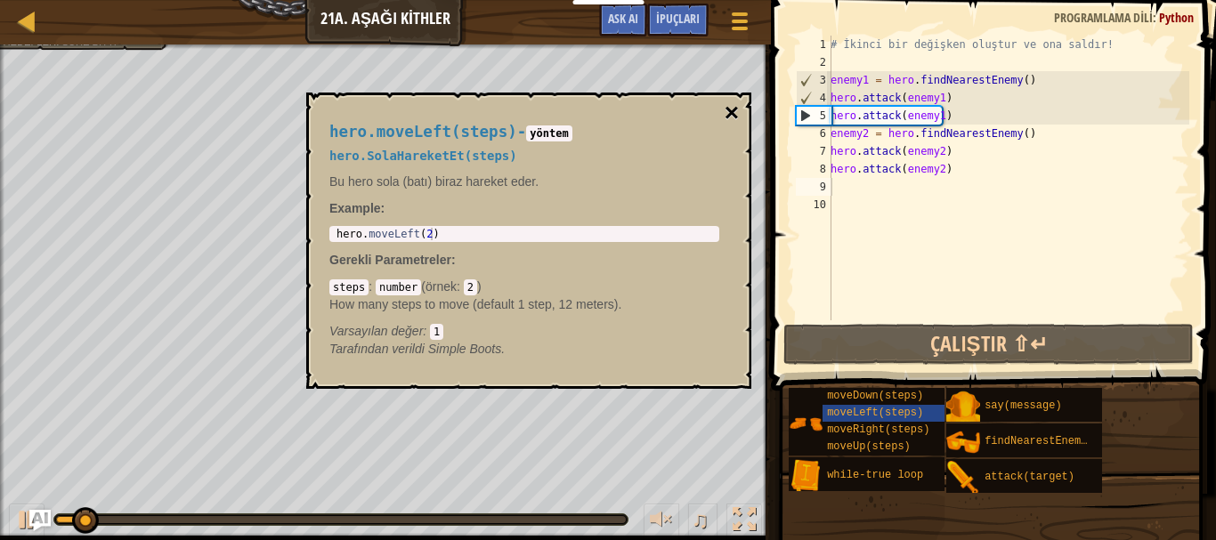
click at [726, 112] on button "×" at bounding box center [732, 113] width 14 height 25
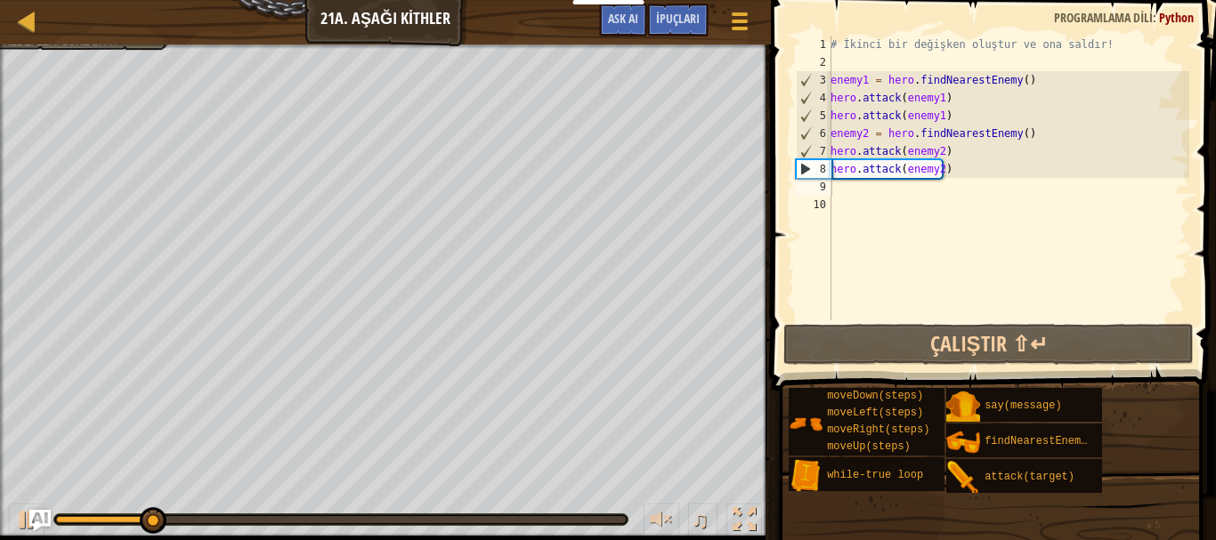
click at [835, 188] on div "# İkinci bir değişken oluştur ve ona saldır! enemy1 = hero . findNearestEnemy (…" at bounding box center [1008, 196] width 362 height 321
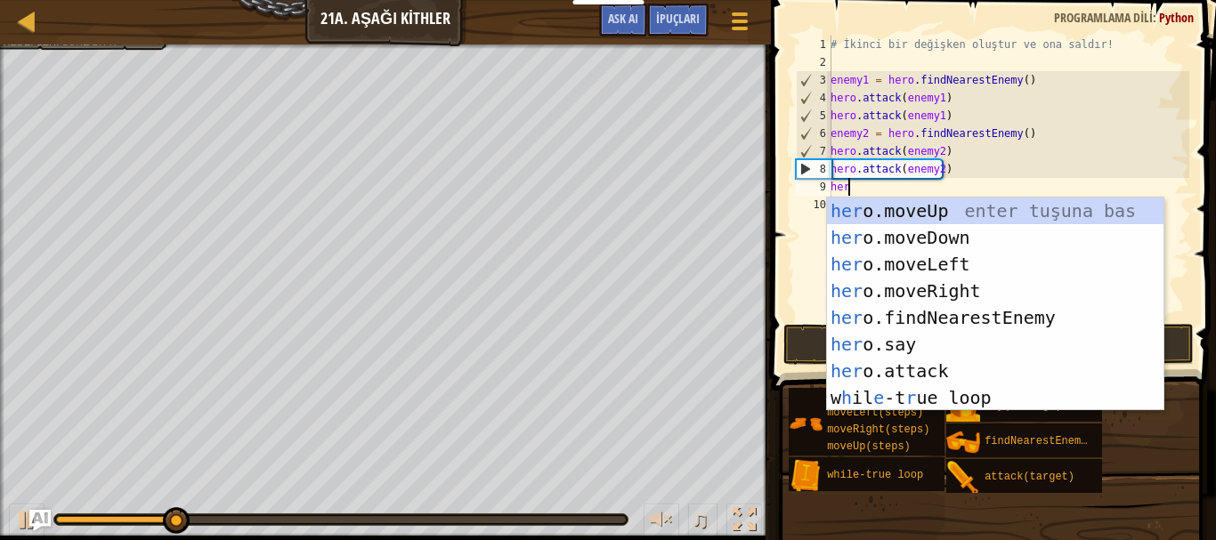
scroll to position [8, 1]
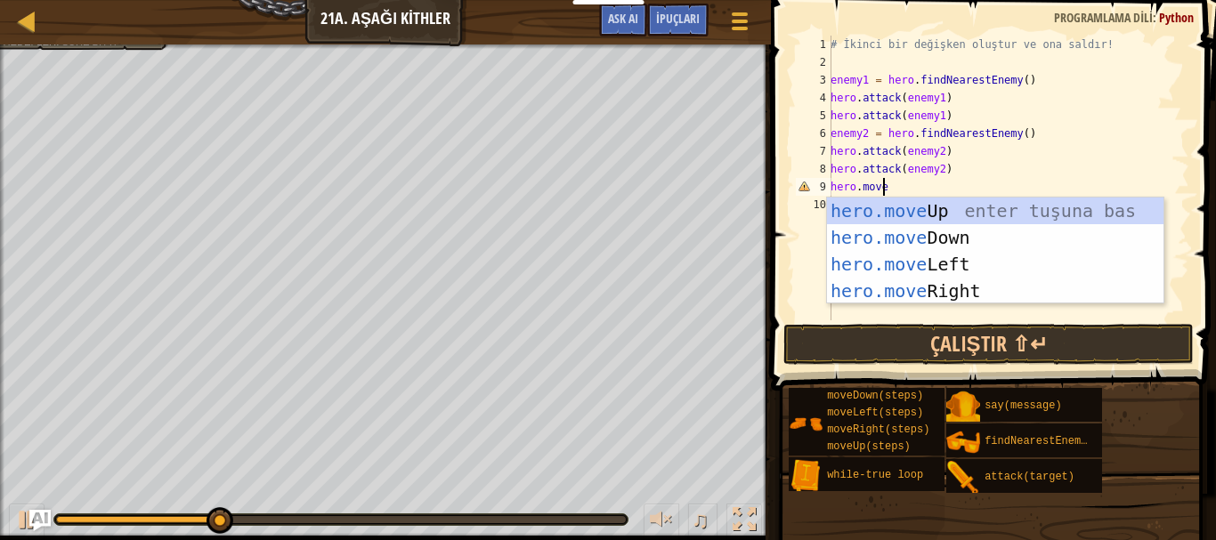
type textarea "hero.moved"
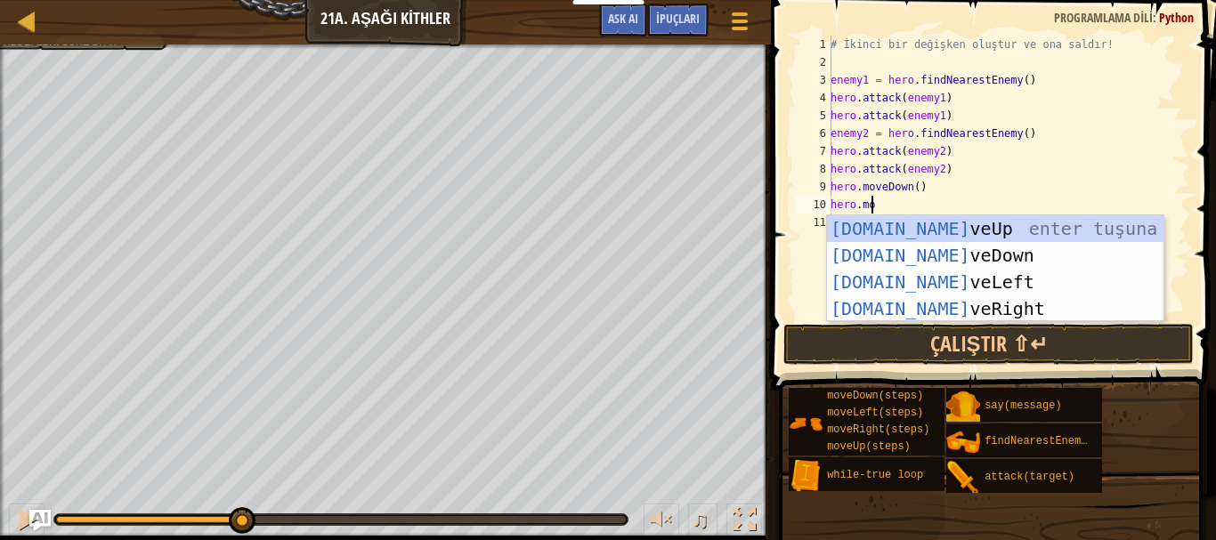
scroll to position [8, 3]
type textarea "hero.move"
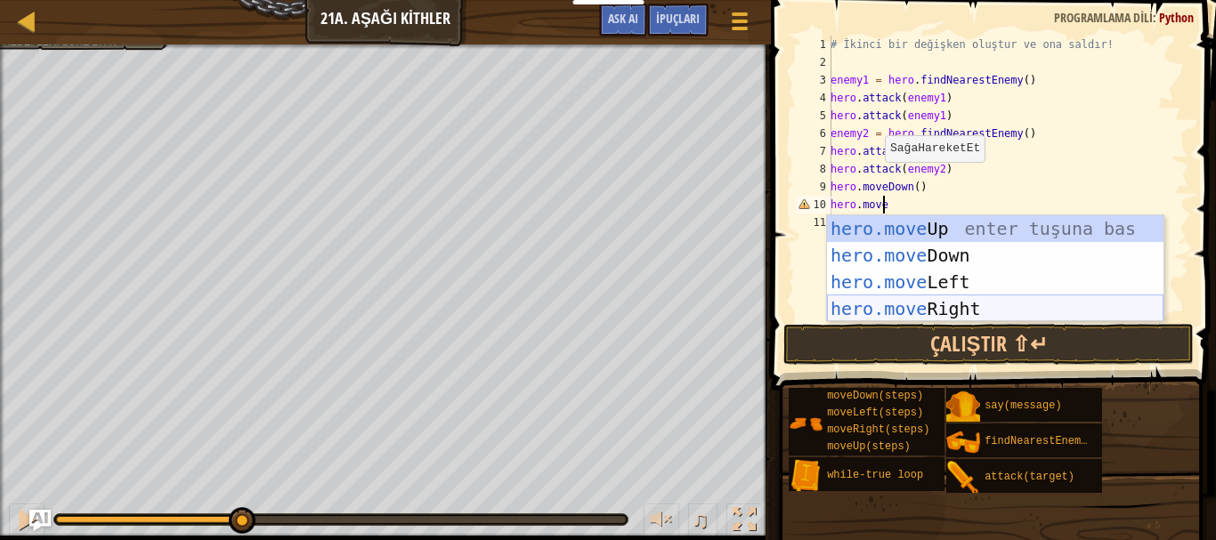
click at [952, 297] on div "hero.move Up enter tuşuna bas hero.move Down enter tuşuna bas hero.move Left en…" at bounding box center [995, 295] width 337 height 160
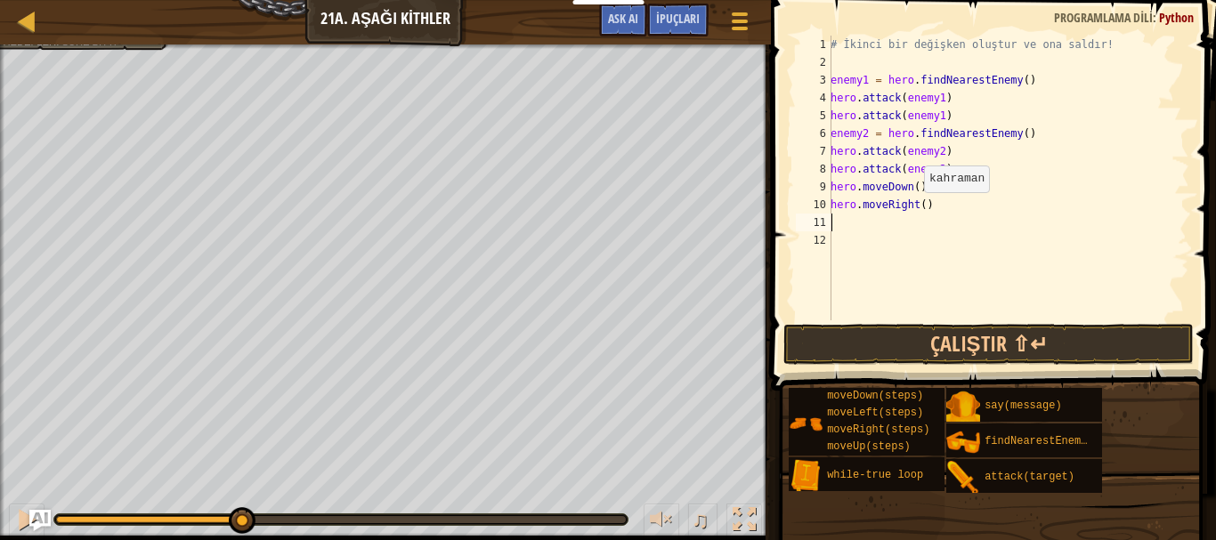
click at [914, 210] on div "# İkinci bir değişken oluştur ve ona saldır! enemy1 = hero . findNearestEnemy (…" at bounding box center [1008, 196] width 362 height 321
click at [919, 209] on div "# İkinci bir değişken oluştur ve ona saldır! enemy1 = hero . findNearestEnemy (…" at bounding box center [1008, 196] width 362 height 321
type textarea "hero.moveRight(2)"
click at [915, 276] on div "# İkinci bir değişken oluştur ve ona saldır! enemy1 = hero . findNearestEnemy (…" at bounding box center [1008, 196] width 362 height 321
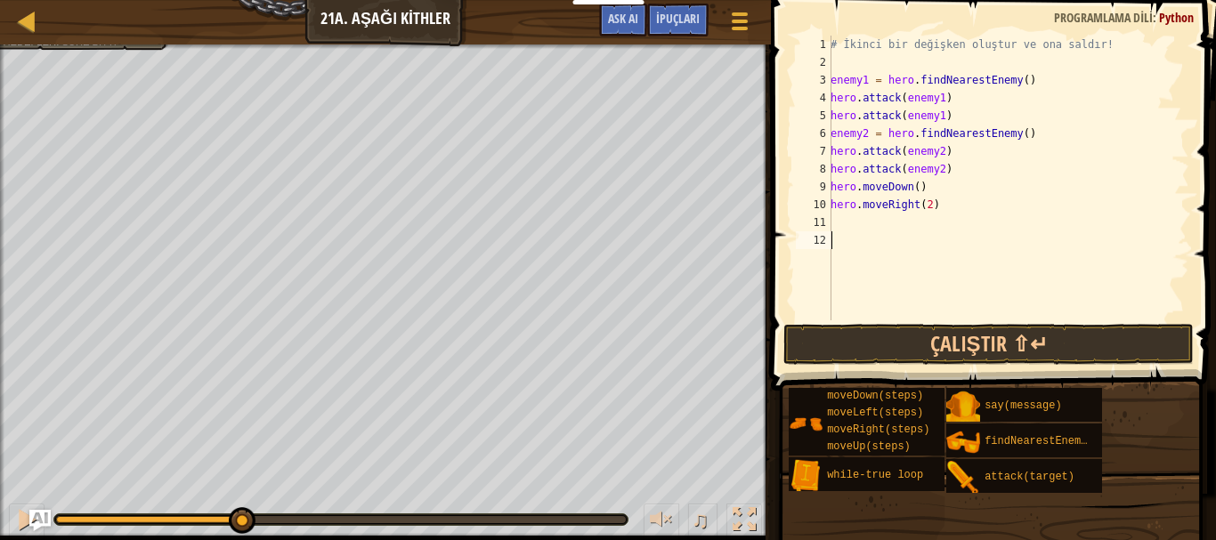
scroll to position [8, 0]
click at [906, 337] on button "Çalıştır ⇧↵" at bounding box center [989, 344] width 411 height 41
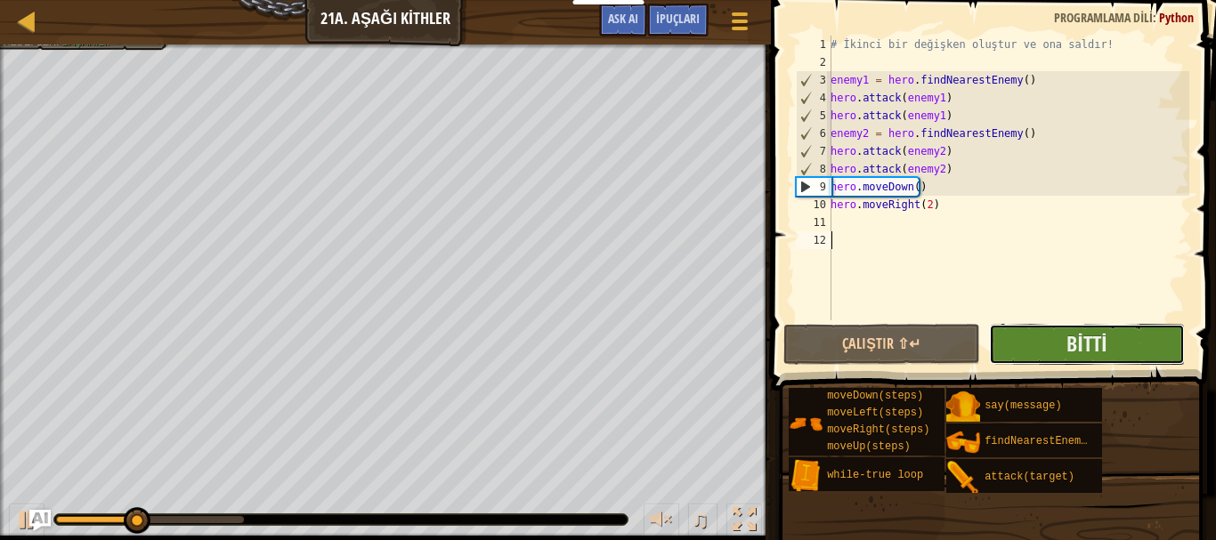
click at [1139, 339] on button "Bitti" at bounding box center [1087, 344] width 197 height 41
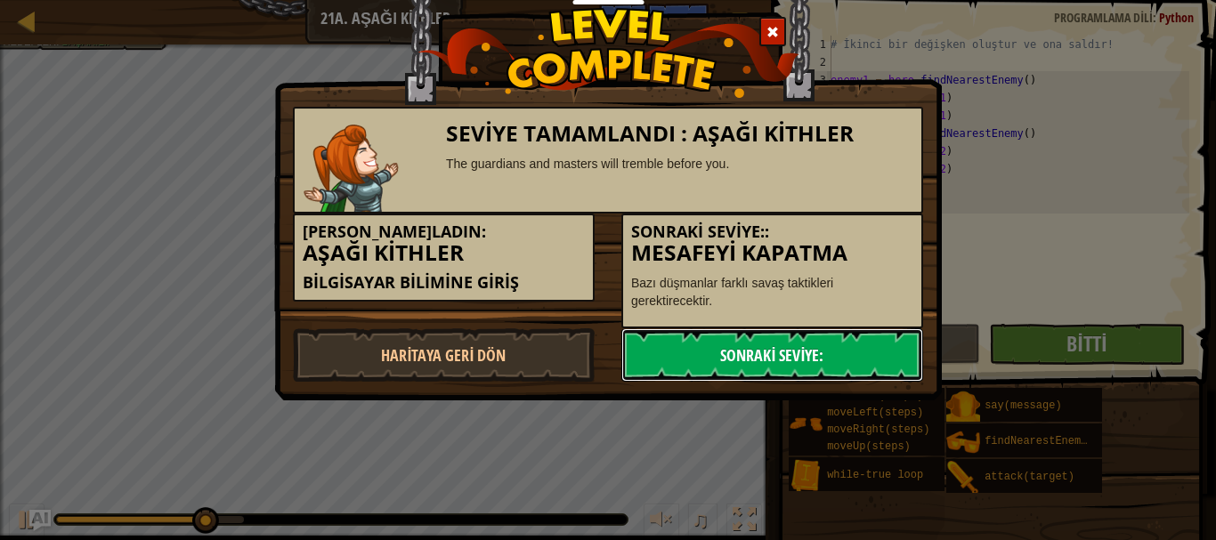
click at [770, 369] on link "Sonraki Seviye:" at bounding box center [772, 355] width 302 height 53
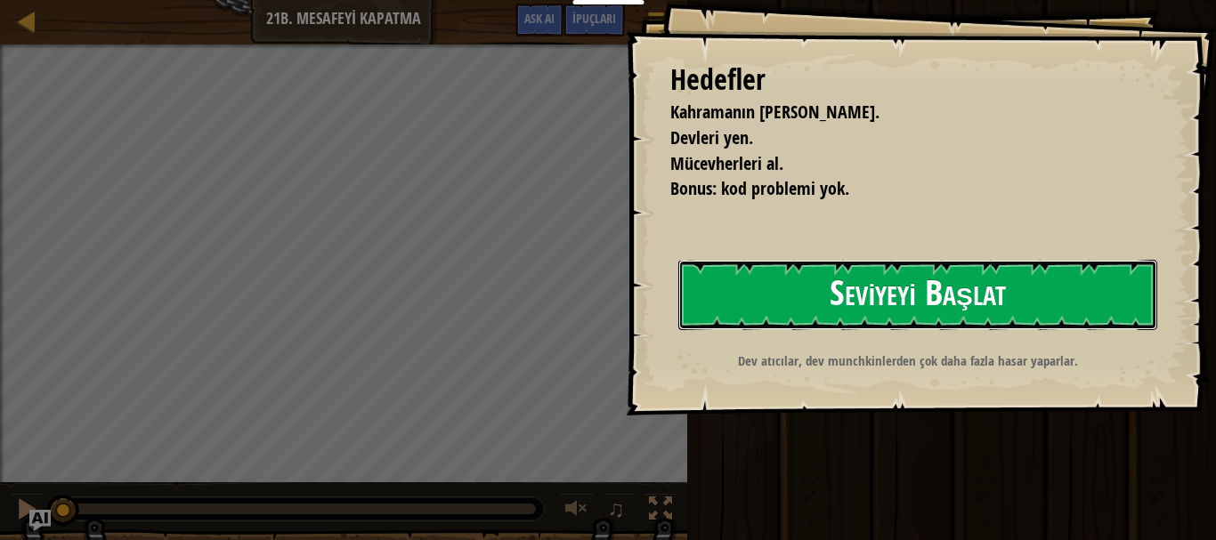
click at [1033, 276] on button "Seviyeyi Başlat" at bounding box center [917, 295] width 479 height 70
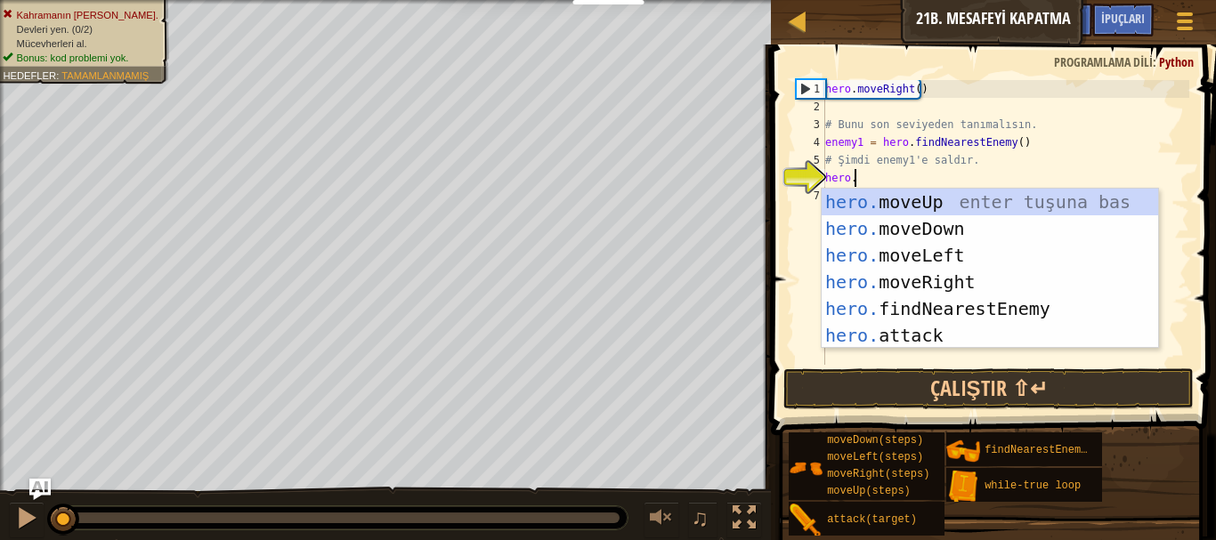
scroll to position [8, 2]
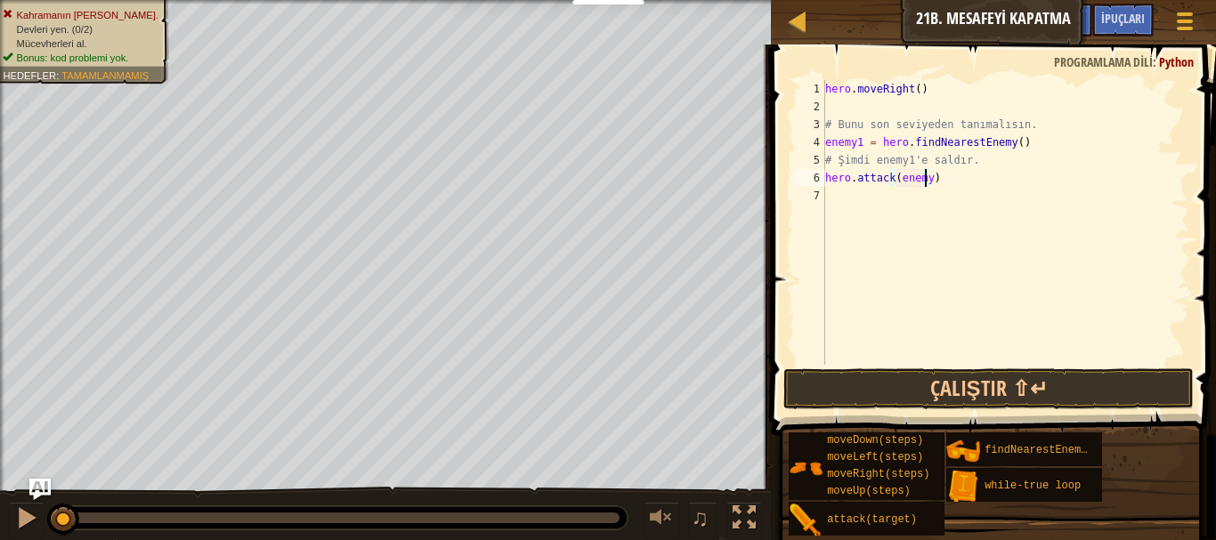
type textarea "hero.attack(enemy1)"
drag, startPoint x: 957, startPoint y: 196, endPoint x: 891, endPoint y: 191, distance: 66.1
click at [891, 191] on div "hero . moveRight ( ) # Bunu son seviyeden tanımalısın. enemy1 = hero . findNear…" at bounding box center [1006, 240] width 368 height 321
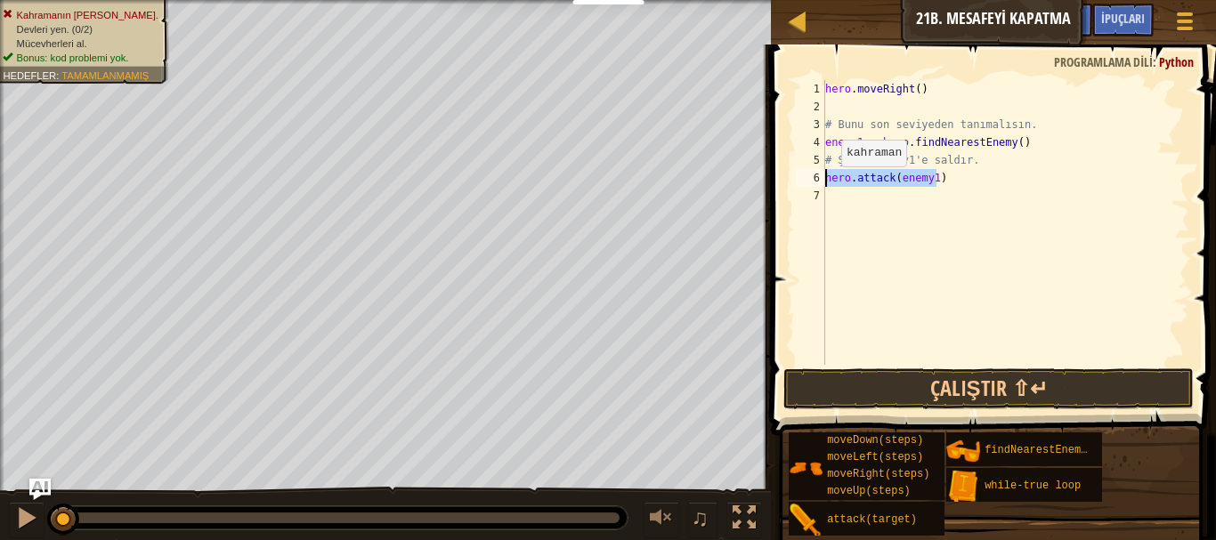
drag, startPoint x: 939, startPoint y: 176, endPoint x: 826, endPoint y: 184, distance: 113.4
click at [826, 184] on div "hero . moveRight ( ) # Bunu son seviyeden tanımalısın. enemy1 = hero . findNear…" at bounding box center [1006, 240] width 368 height 321
type textarea "hero.attack(enemy1)"
click at [839, 199] on div "hero . moveRight ( ) # Bunu son seviyeden tanımalısın. enemy1 = hero . findNear…" at bounding box center [1006, 240] width 368 height 321
type textarea "hero.attack(enemy1)"
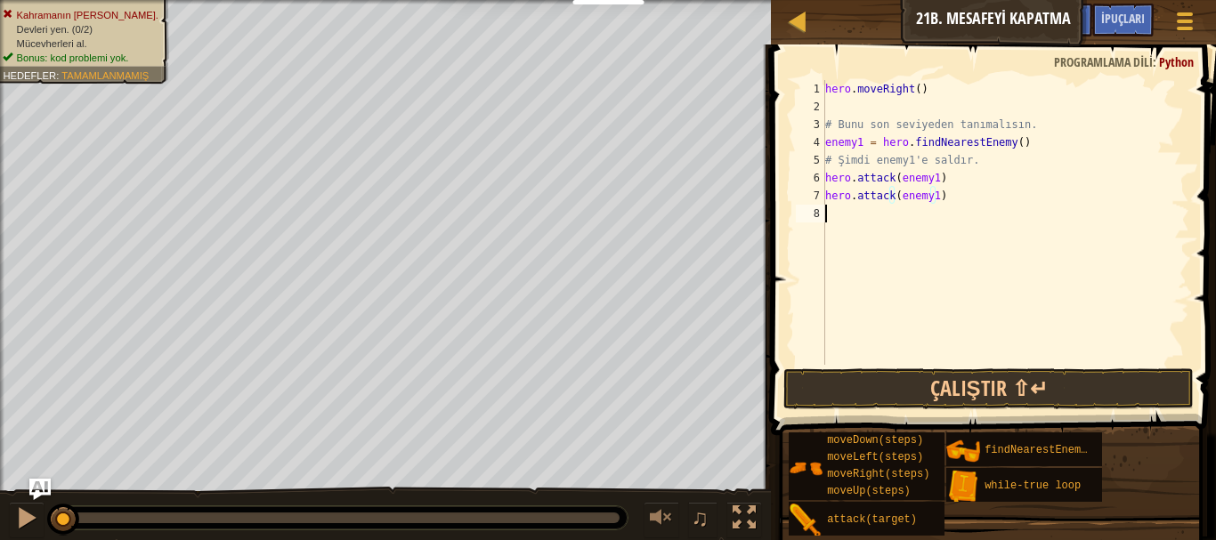
click at [858, 218] on div "hero . moveRight ( ) # Bunu son seviyeden tanımalısın. enemy1 = hero . findNear…" at bounding box center [1006, 240] width 368 height 321
type textarea "h"
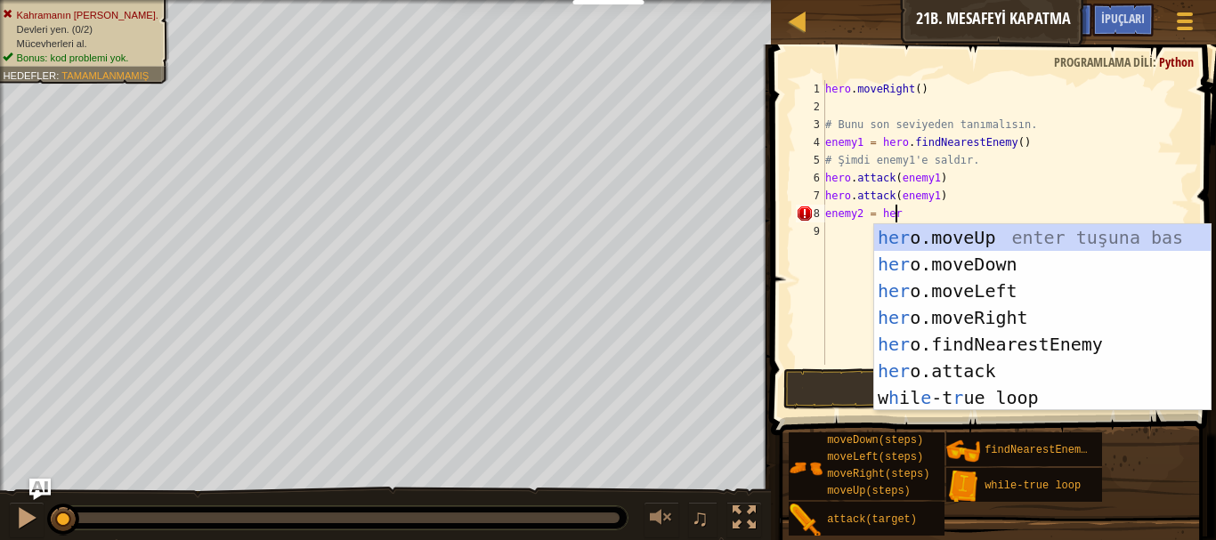
type textarea "enemy2 = hero"
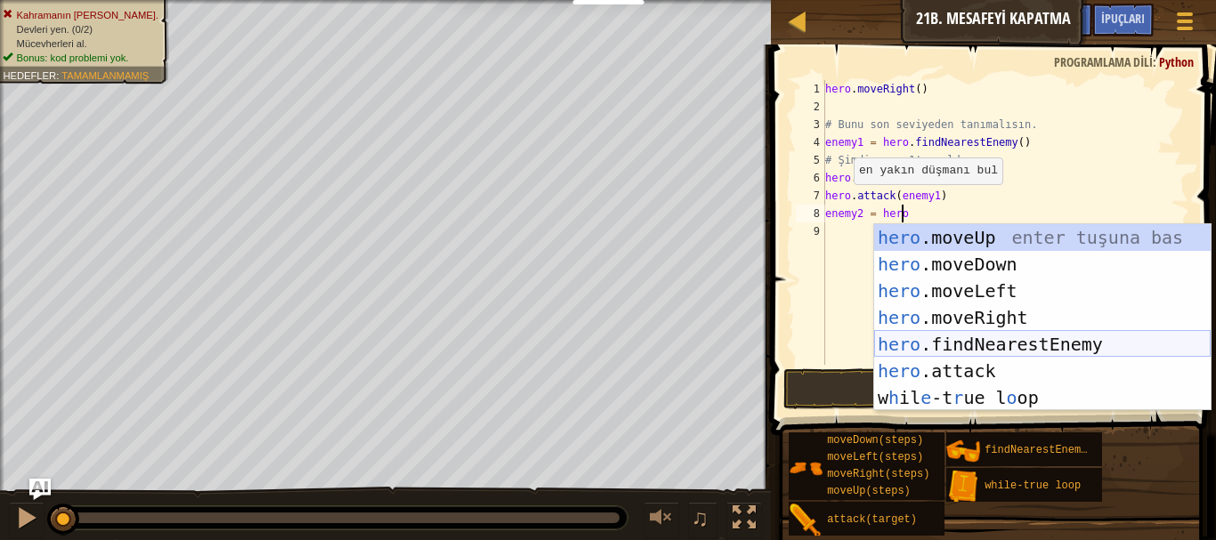
click at [919, 345] on div "hero .moveUp enter tuşuna bas hero .moveDown enter tuşuna bas hero .moveLeft en…" at bounding box center [1042, 344] width 337 height 240
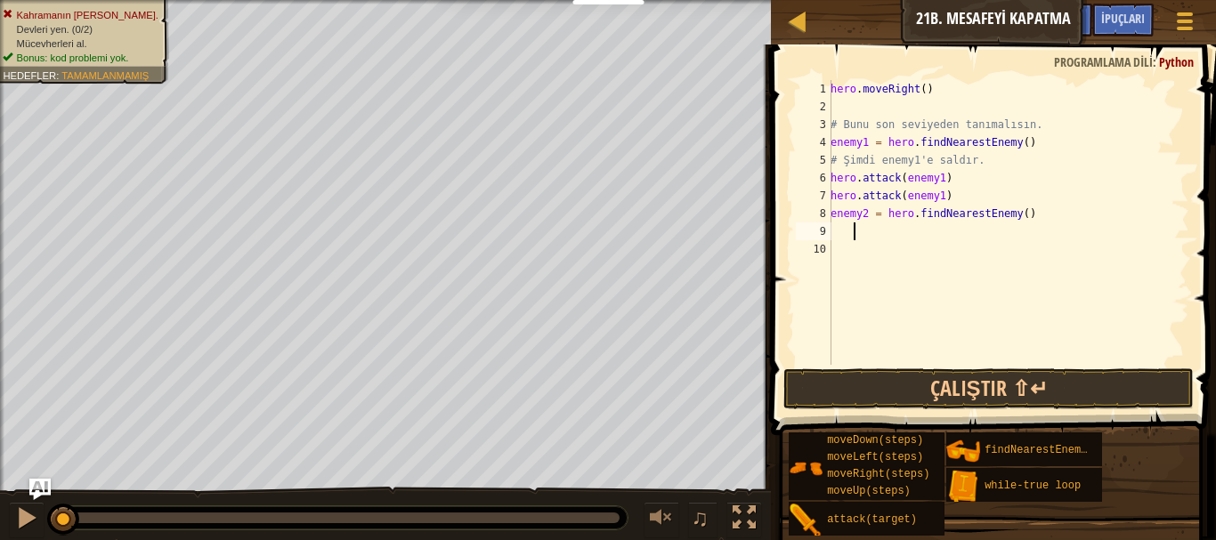
type textarea "enemy2 = hero.findNearestEnemy()"
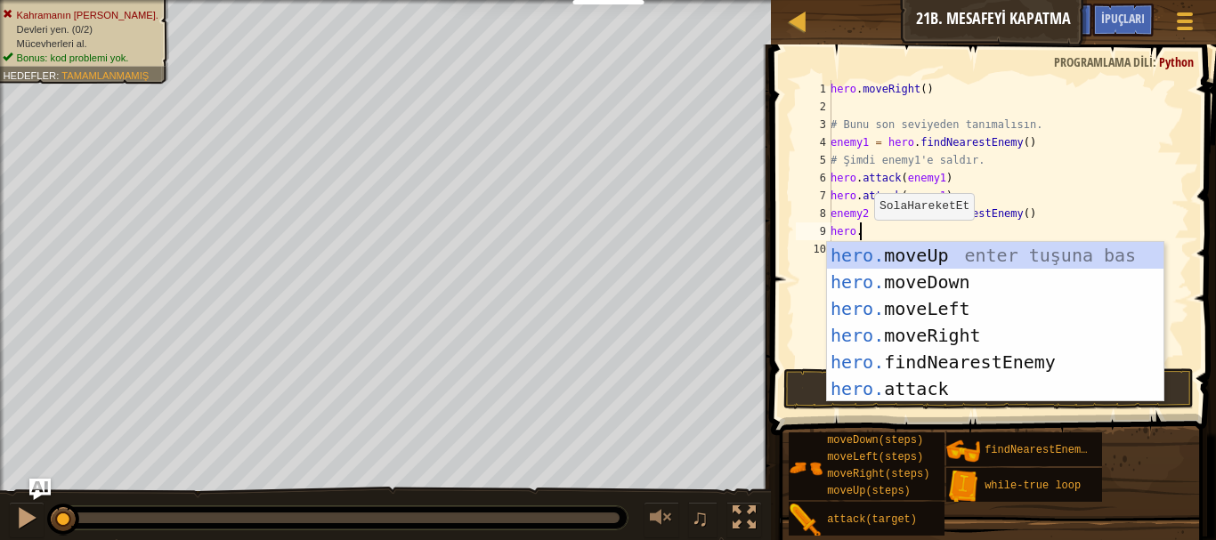
scroll to position [8, 2]
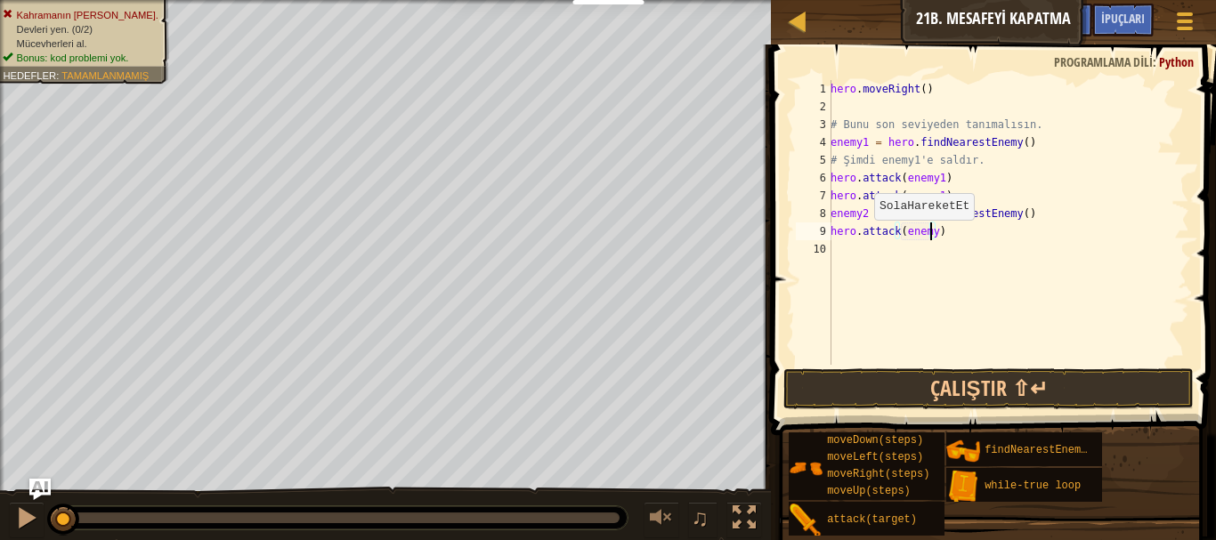
type textarea "hero.attack(enemy2)"
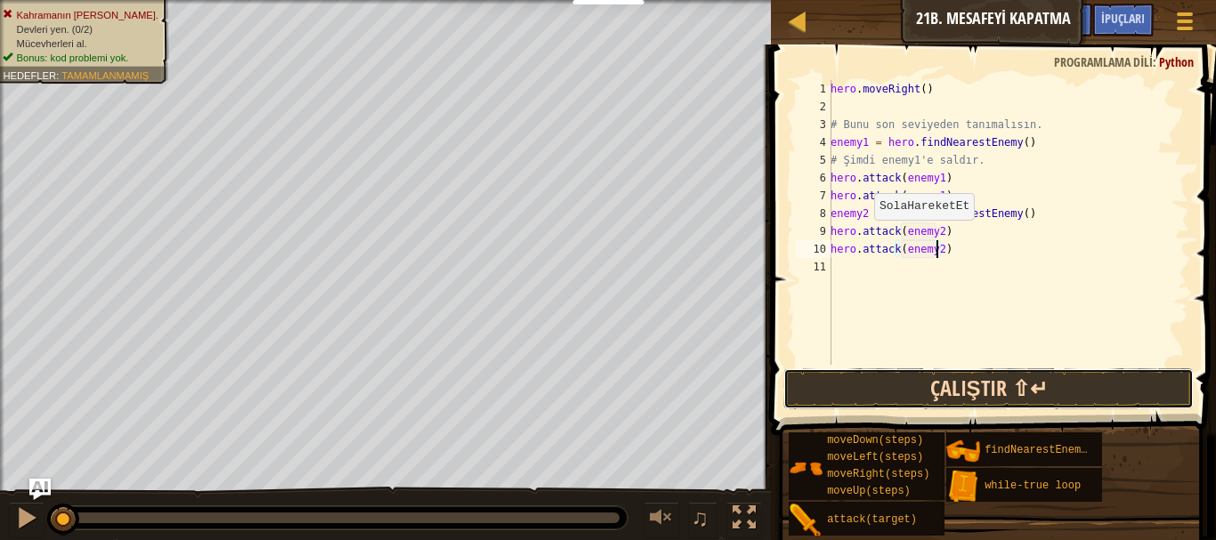
click at [893, 400] on button "Çalıştır ⇧↵" at bounding box center [989, 389] width 411 height 41
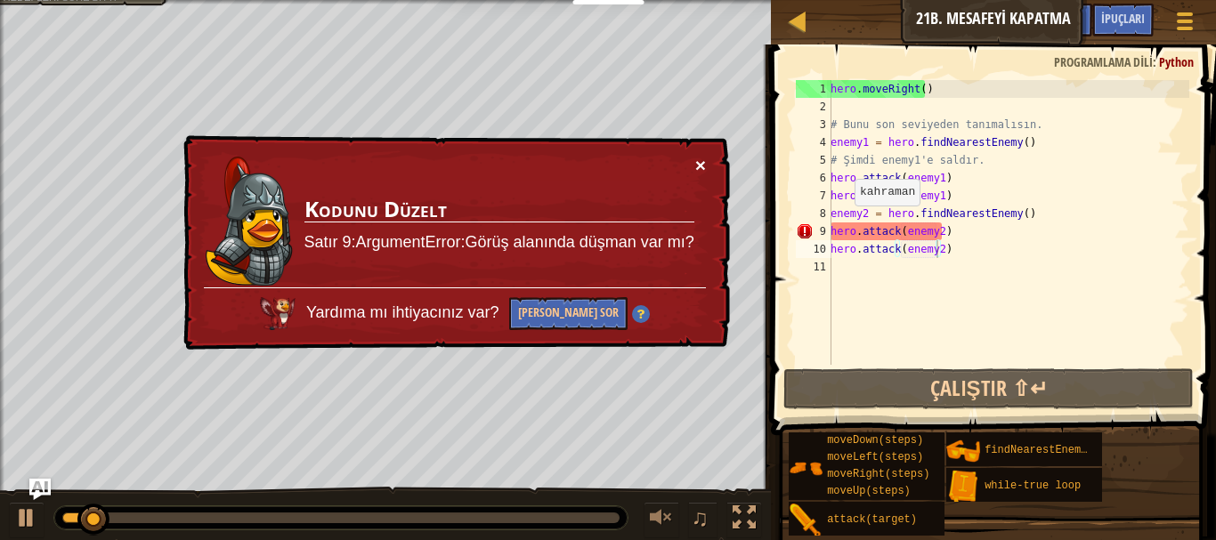
click at [703, 170] on button "×" at bounding box center [700, 165] width 11 height 19
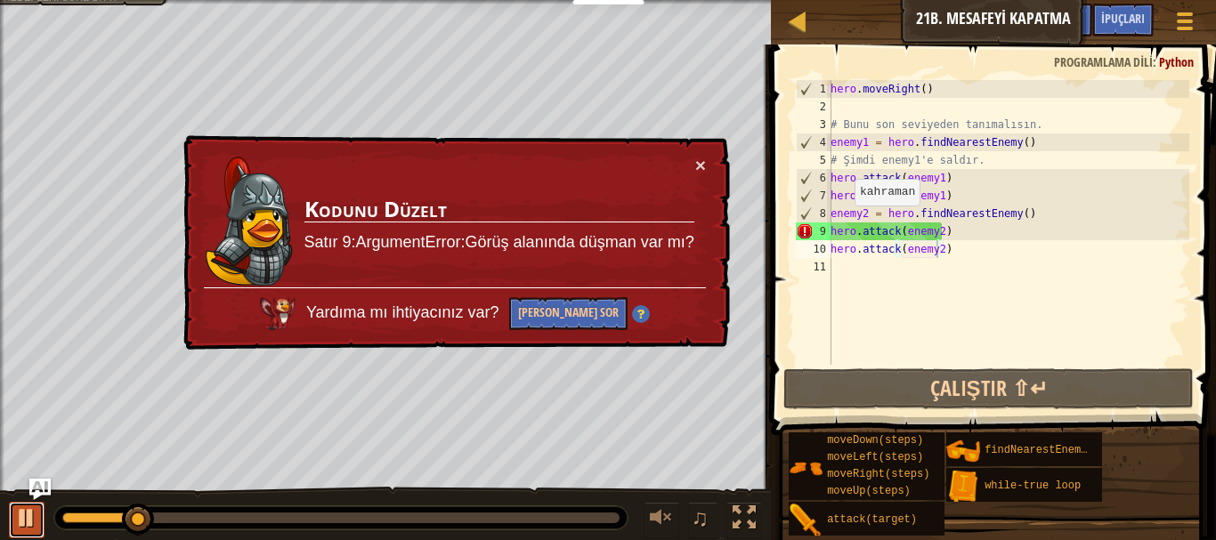
click at [31, 514] on div at bounding box center [26, 518] width 23 height 23
click at [711, 172] on div "× Kodunu Düzelt Satır 9:ArgumentError:Görüş alanında düşman var mı? Yardıma mı …" at bounding box center [455, 243] width 552 height 219
click at [703, 163] on button "×" at bounding box center [700, 165] width 11 height 19
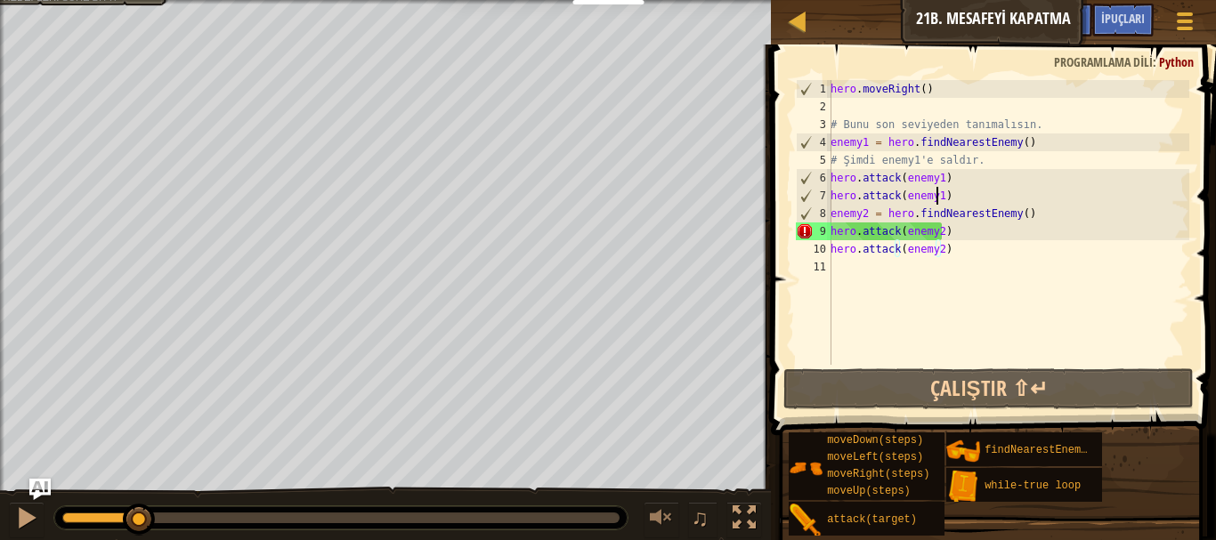
click at [938, 197] on div "hero . moveRight ( ) # Bunu son seviyeden tanımalısın. enemy1 = hero . findNear…" at bounding box center [1008, 240] width 362 height 321
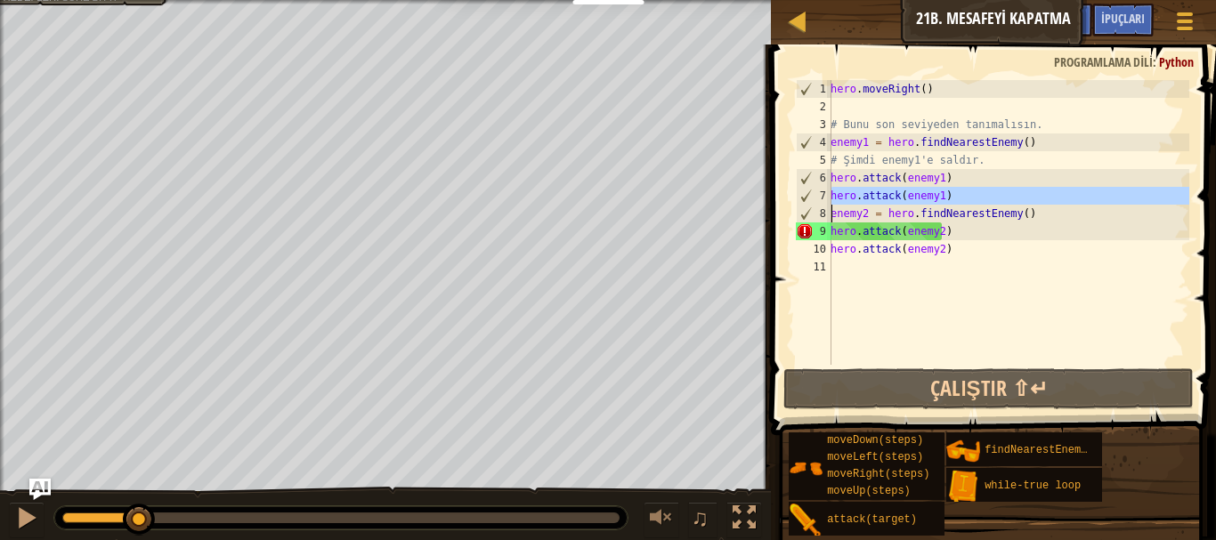
click at [943, 195] on div "hero . moveRight ( ) # Bunu son seviyeden tanımalısın. enemy1 = hero . findNear…" at bounding box center [1008, 222] width 362 height 285
type textarea "hero.attack(enemy1)"
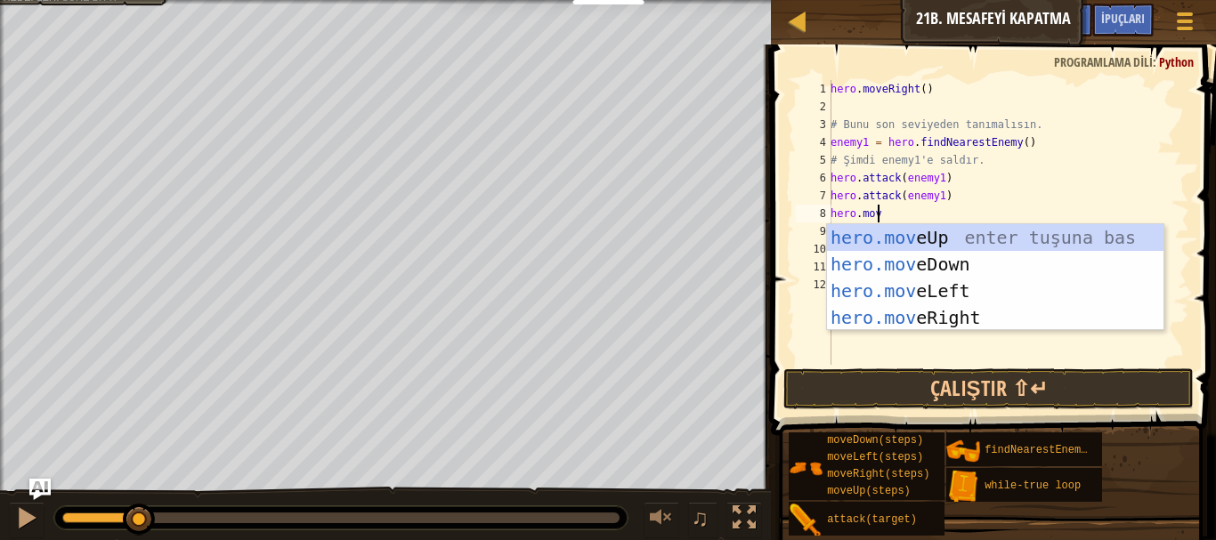
scroll to position [8, 3]
type textarea "hero.mover"
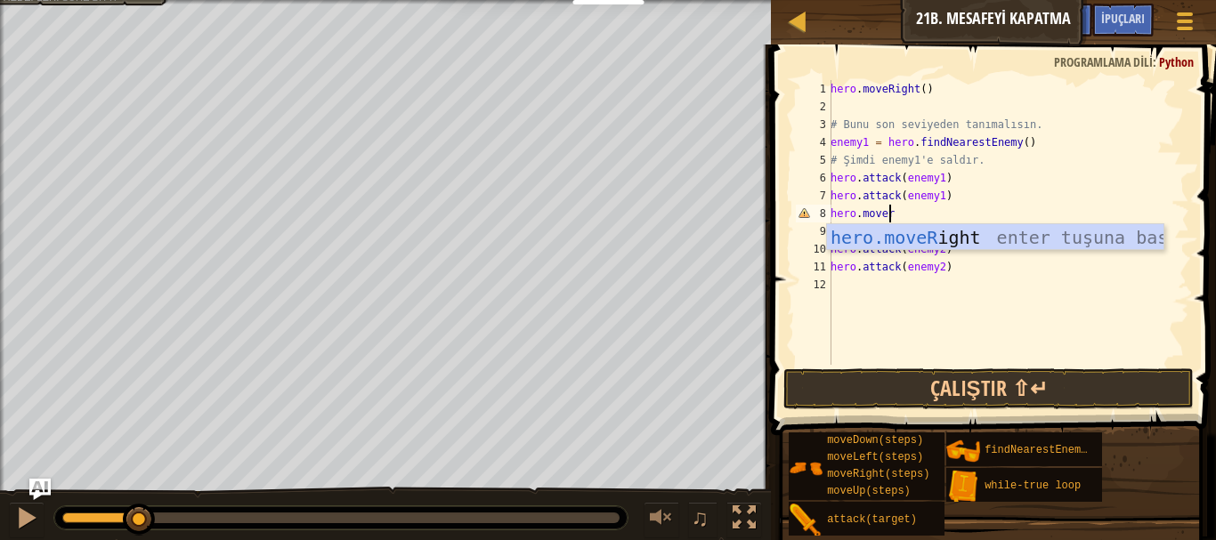
scroll to position [8, 0]
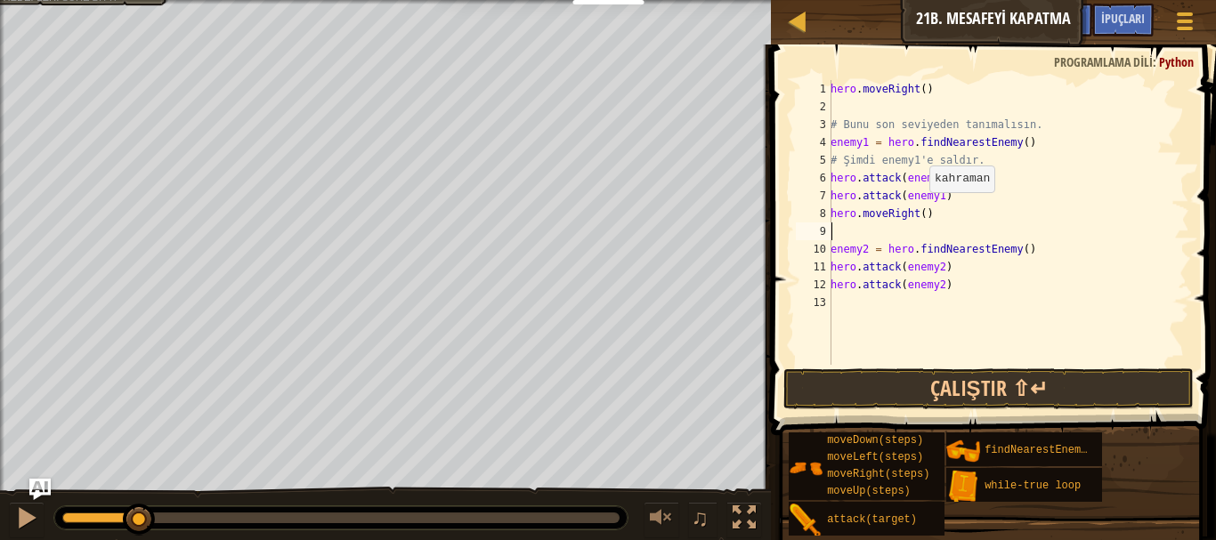
click at [920, 212] on div "hero . moveRight ( ) # Bunu son seviyeden tanımalısın. enemy1 = hero . findNear…" at bounding box center [1008, 240] width 362 height 321
type textarea "hero.moveRight(2)"
click at [904, 321] on div "hero . moveRight ( ) # Bunu son seviyeden tanımalısın. enemy1 = hero . findNear…" at bounding box center [1008, 240] width 362 height 321
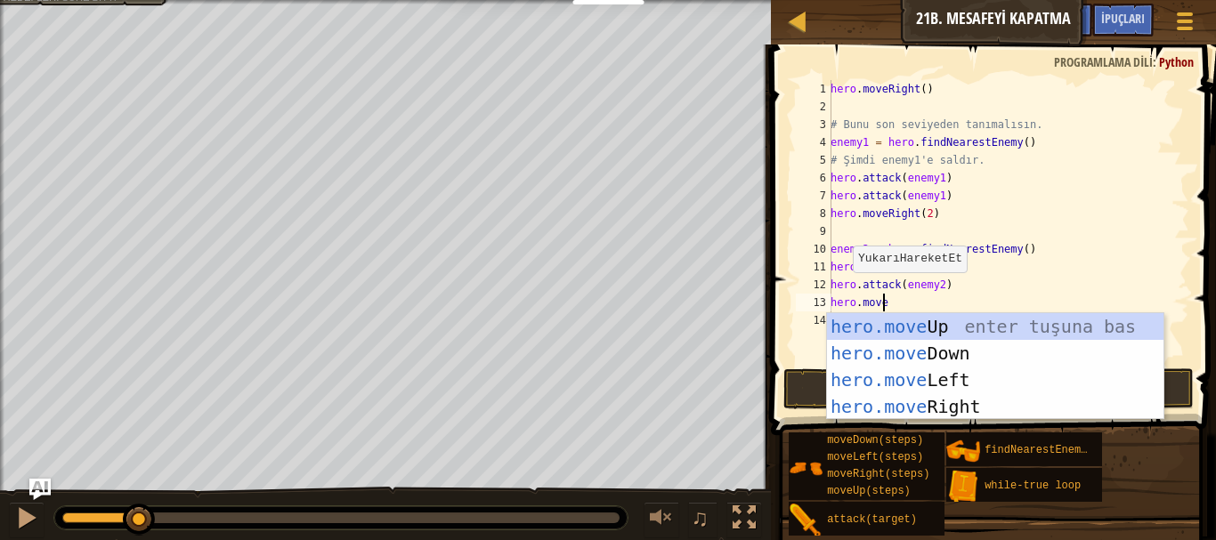
type textarea "hero.mover"
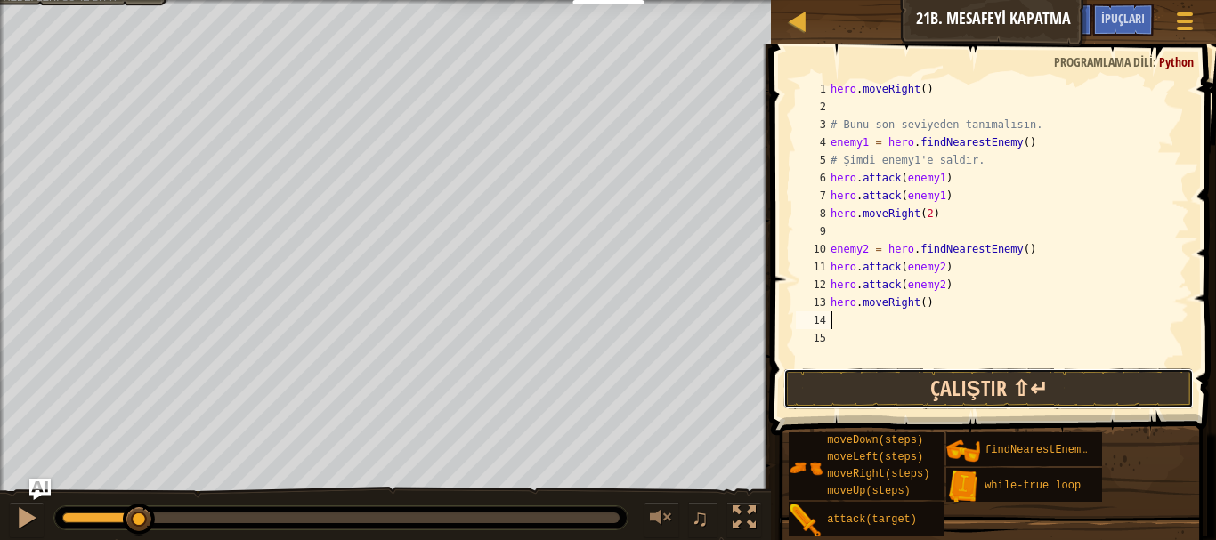
click at [958, 387] on button "Çalıştır ⇧↵" at bounding box center [989, 389] width 411 height 41
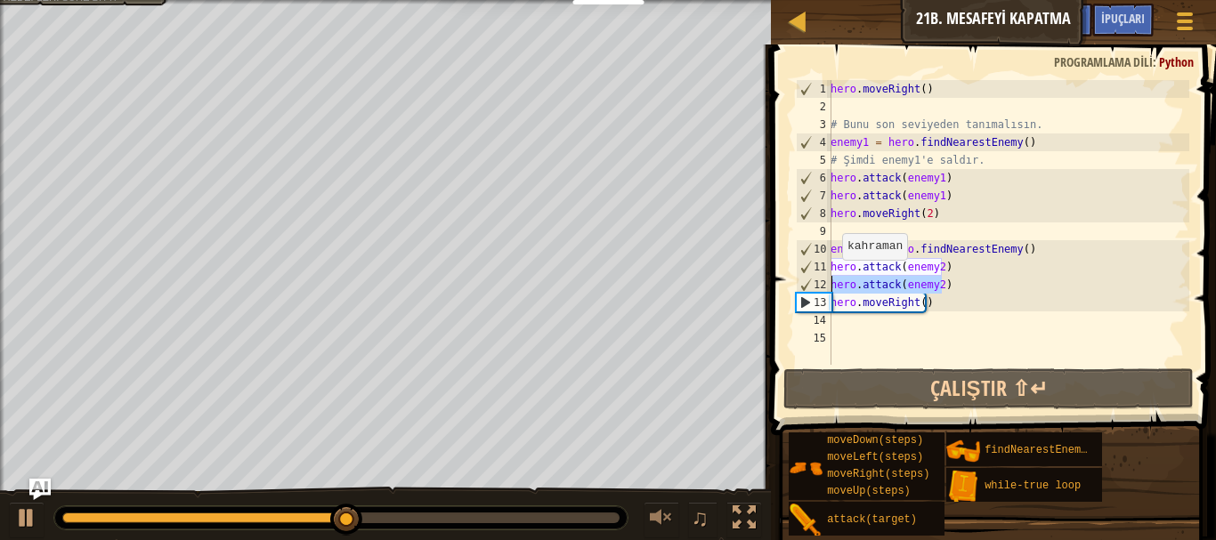
drag, startPoint x: 940, startPoint y: 281, endPoint x: 831, endPoint y: 278, distance: 109.6
click at [831, 278] on div "1 2 3 4 5 6 7 8 9 10 11 12 13 14 15 hero . moveRight ( ) # Bunu son seviyeden t…" at bounding box center [990, 222] width 397 height 285
type textarea "hero.attack(enemy2)"
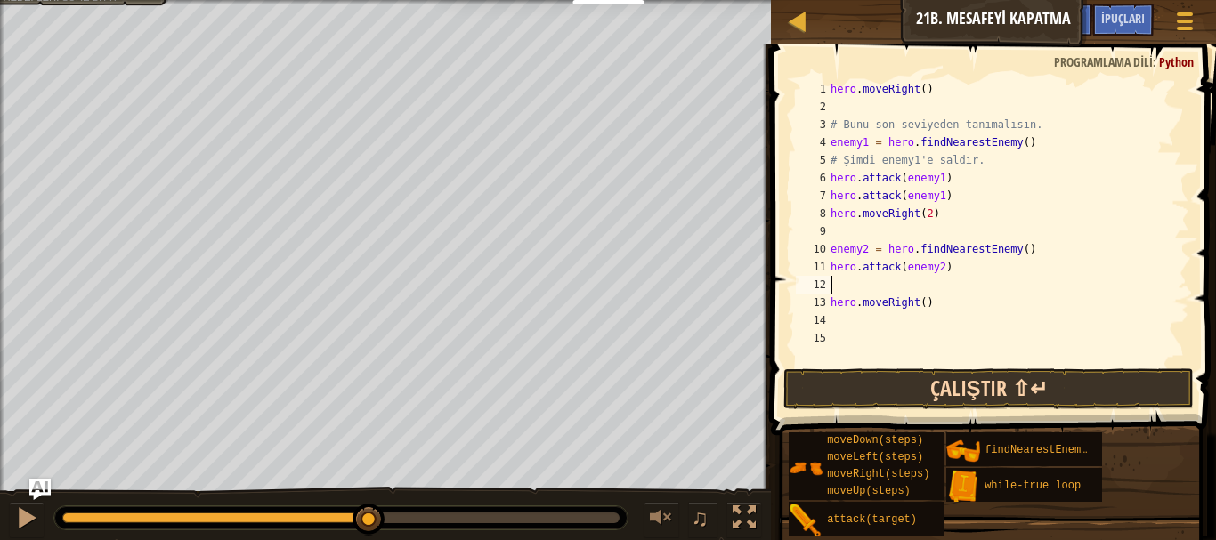
type textarea "hero.attack(enemy2)"
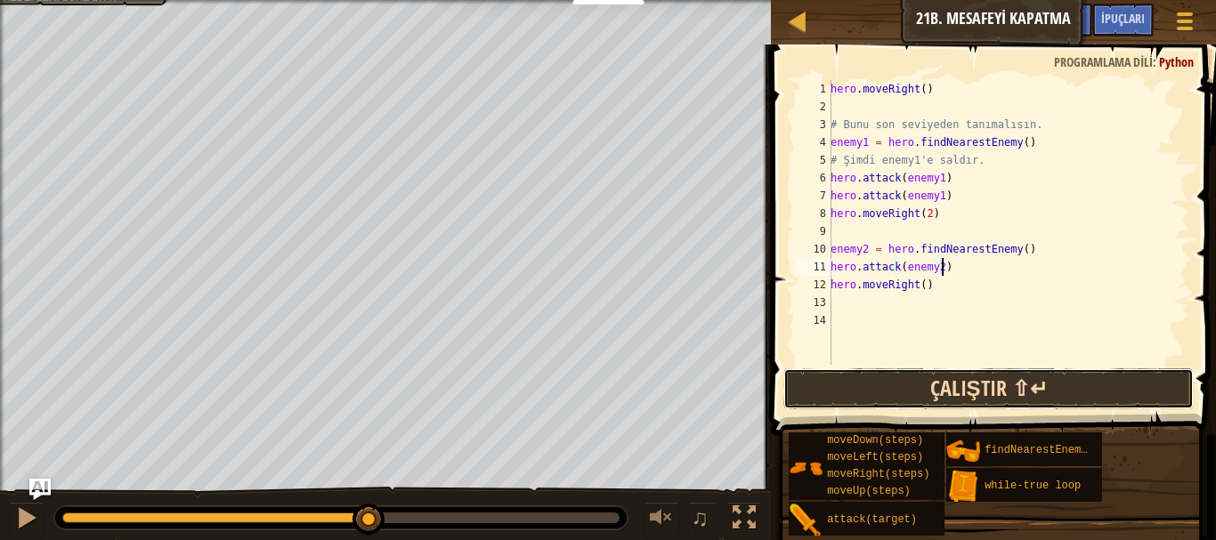
click at [1010, 377] on button "Çalıştır ⇧↵" at bounding box center [989, 389] width 411 height 41
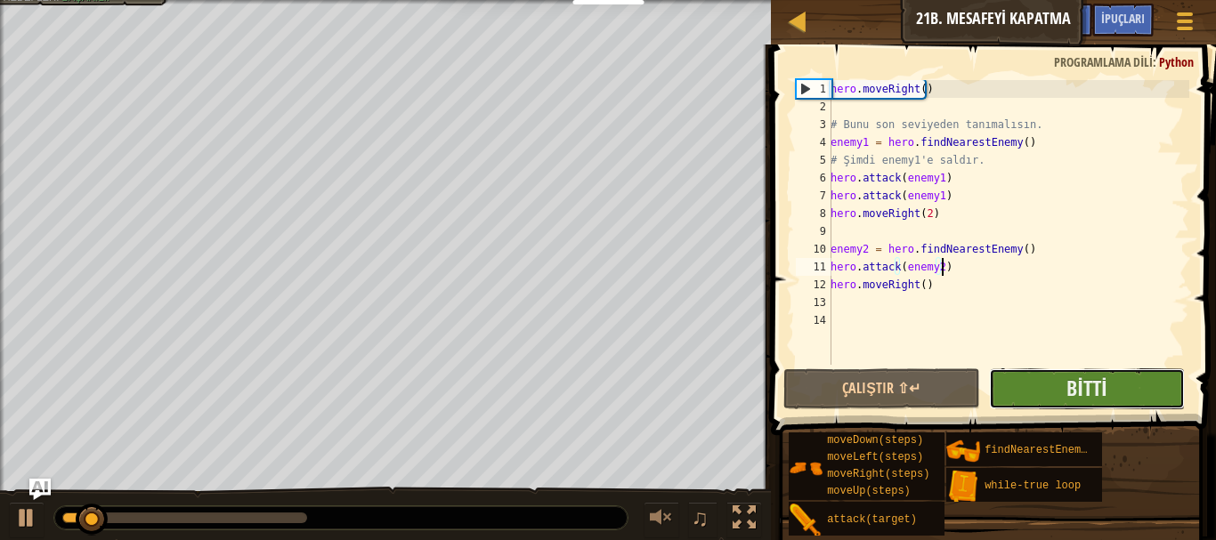
click at [1103, 406] on button "Bitti" at bounding box center [1087, 389] width 197 height 41
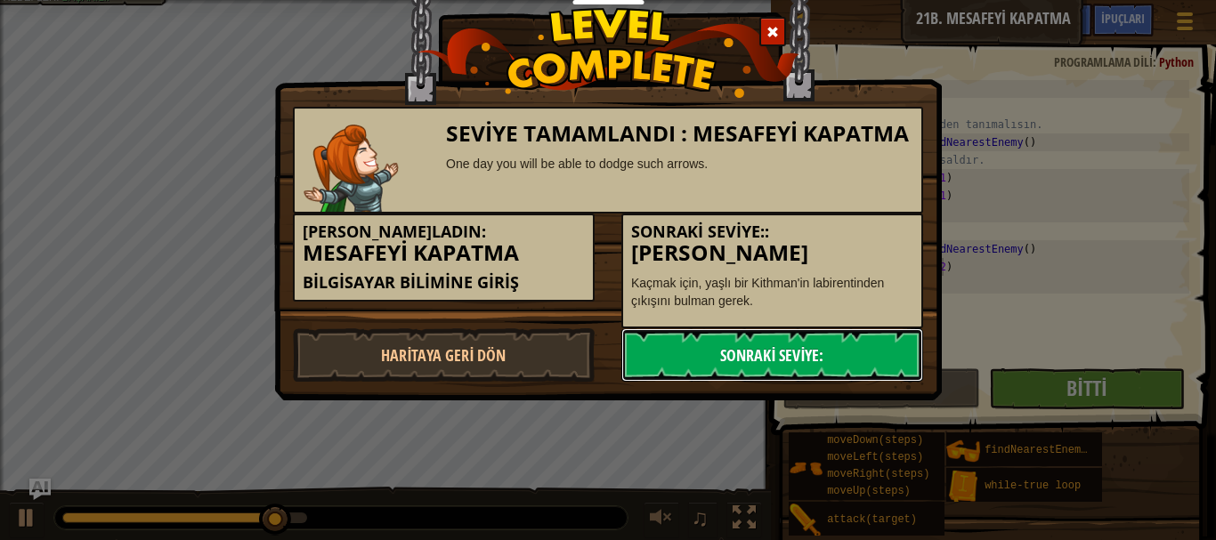
click at [753, 356] on link "Sonraki Seviye:" at bounding box center [772, 355] width 302 height 53
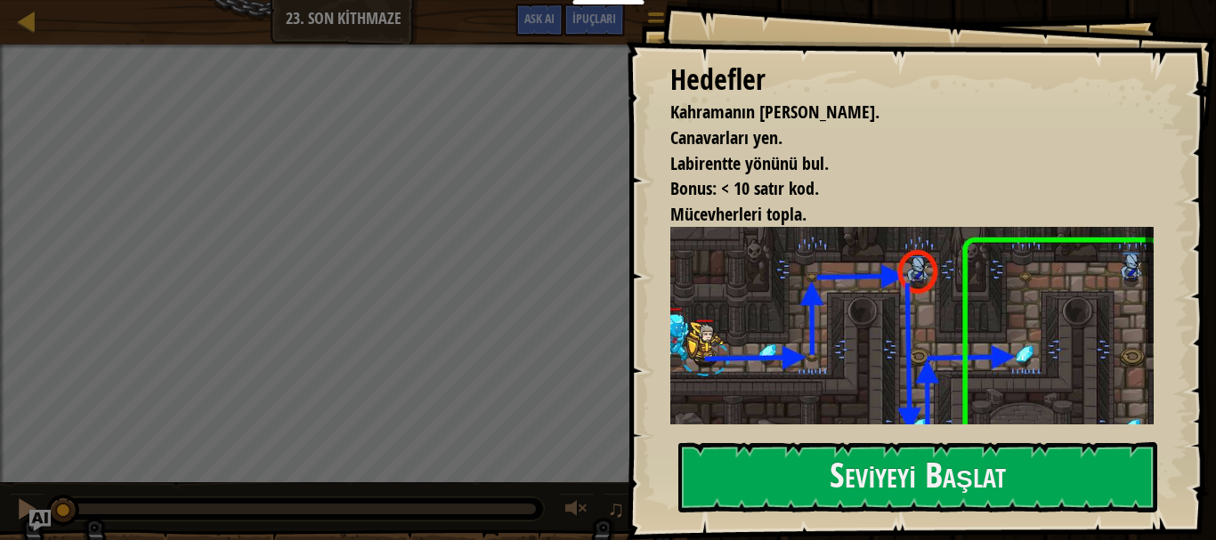
click at [766, 356] on img at bounding box center [918, 354] width 497 height 254
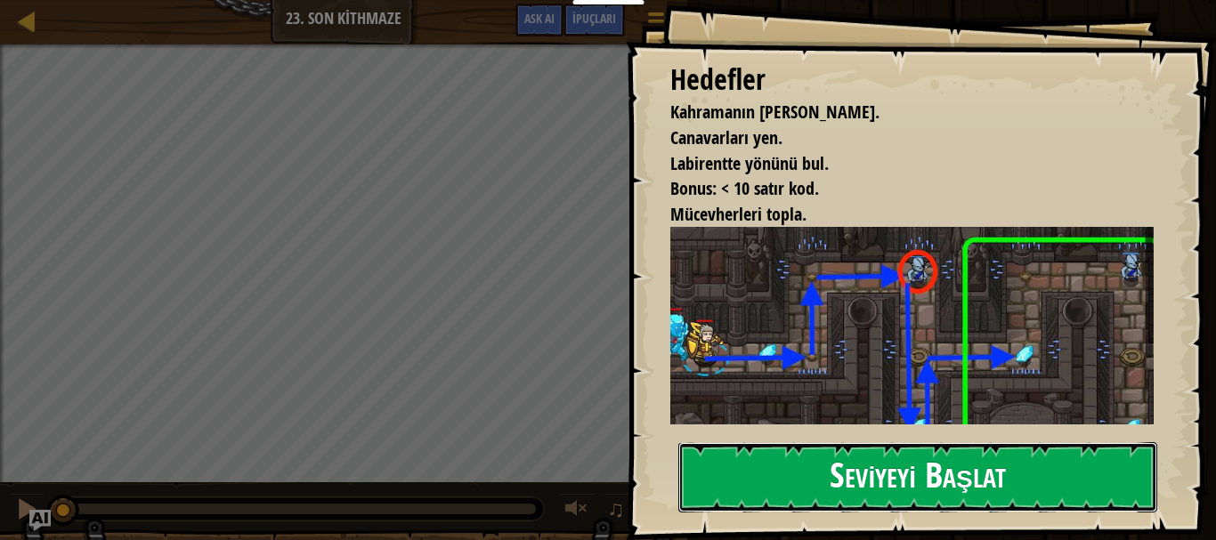
click at [791, 471] on button "Seviyeyi Başlat" at bounding box center [917, 478] width 479 height 70
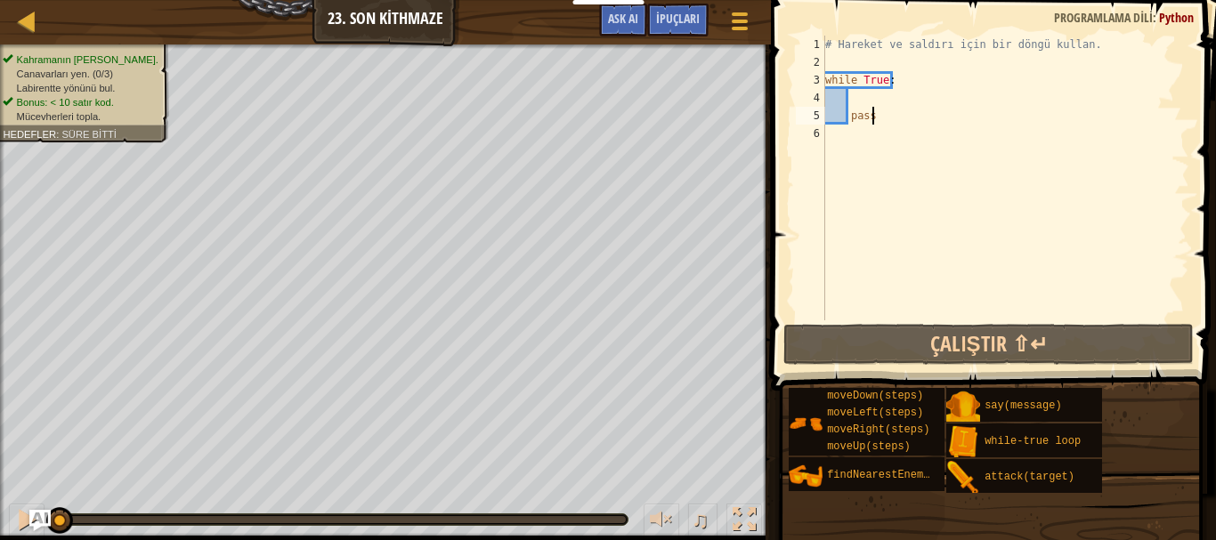
click at [1020, 305] on div "Kurslar Bilgisayar Bilimine Giriş 23. Son Kithmaze Oyun Menüsü Bitti İpuçları A…" at bounding box center [608, 270] width 1216 height 540
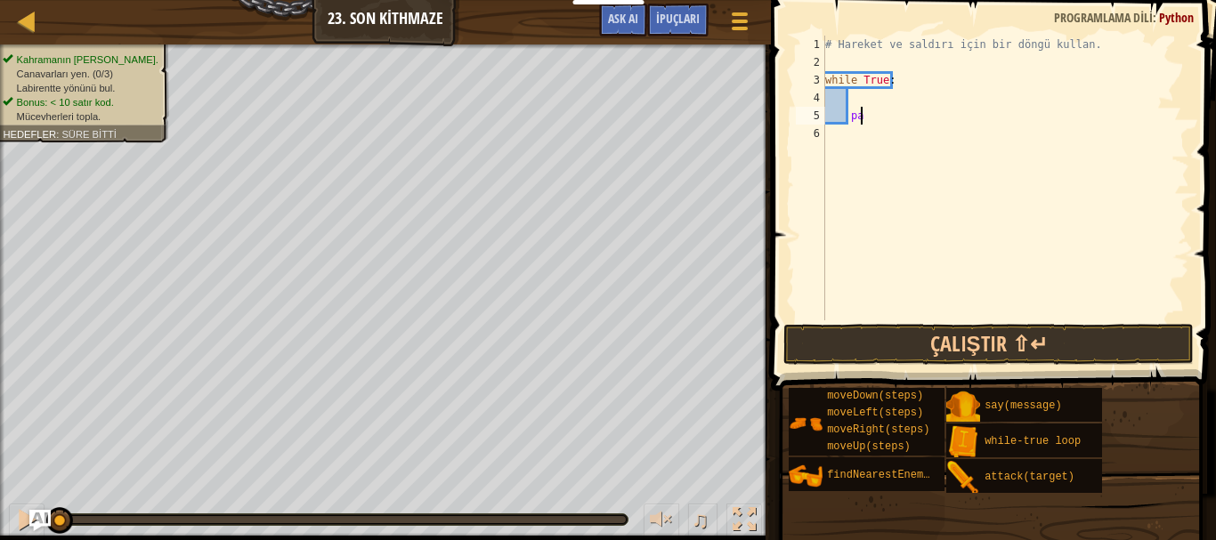
type textarea "p"
click at [889, 101] on div "# Hareket ve saldırı için bir döngü kullan. while True :" at bounding box center [1006, 196] width 368 height 321
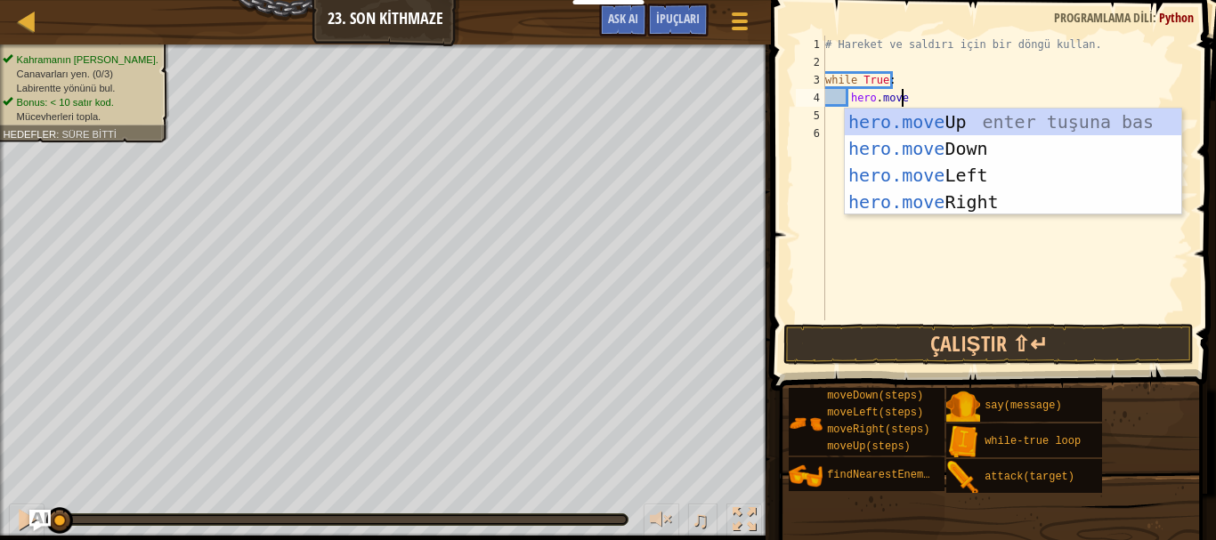
scroll to position [8, 5]
type textarea "hero.mover"
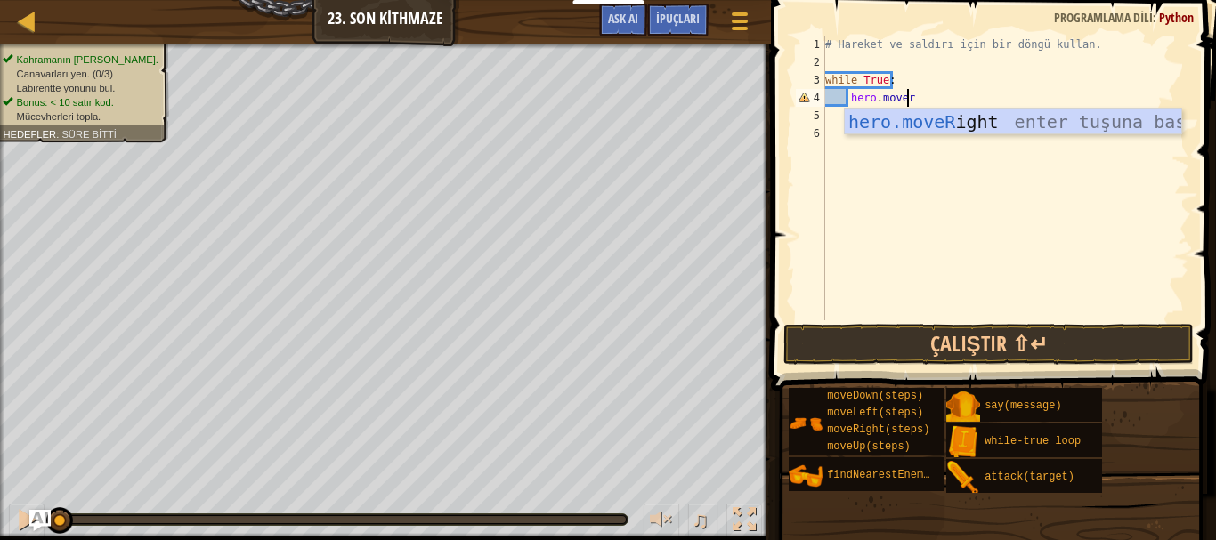
scroll to position [8, 1]
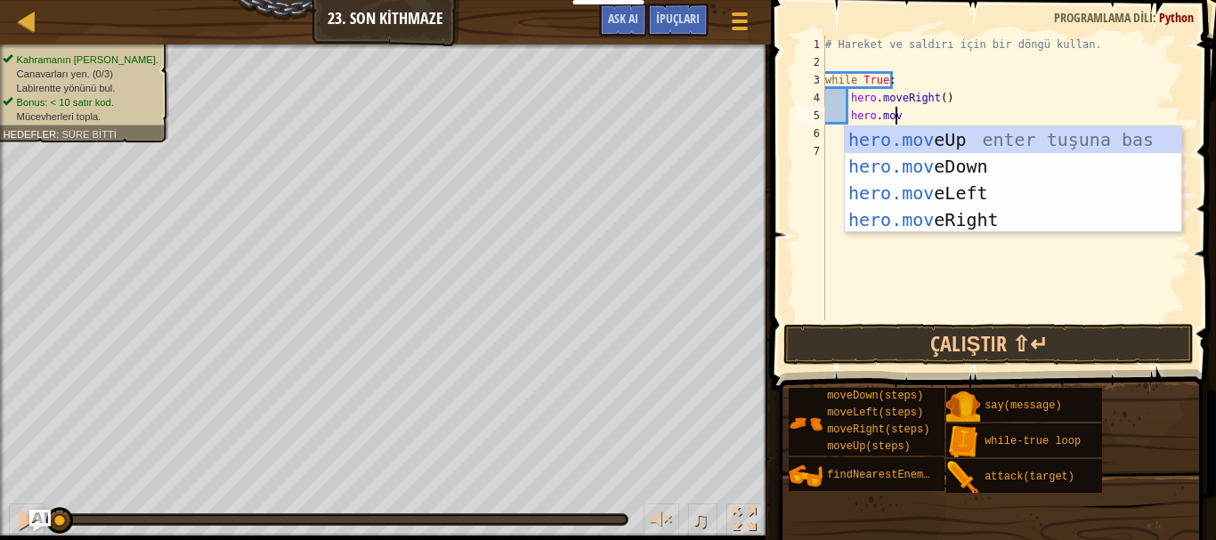
type textarea "hero.move"
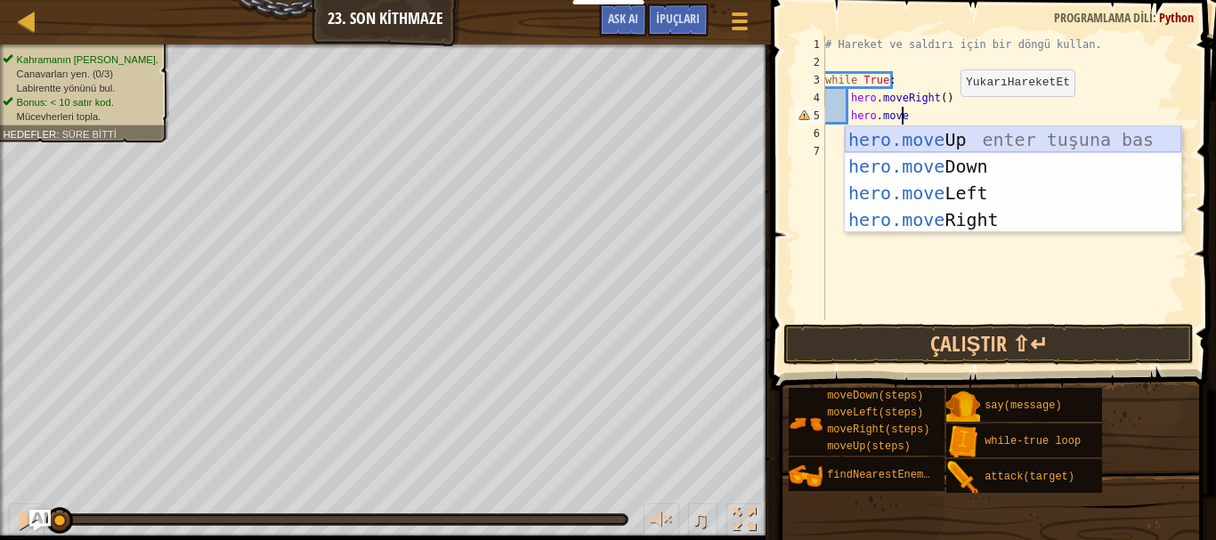
click at [945, 146] on div "hero.move Up enter tuşuna bas hero.move Down enter tuşuna bas hero.move Left en…" at bounding box center [1013, 206] width 337 height 160
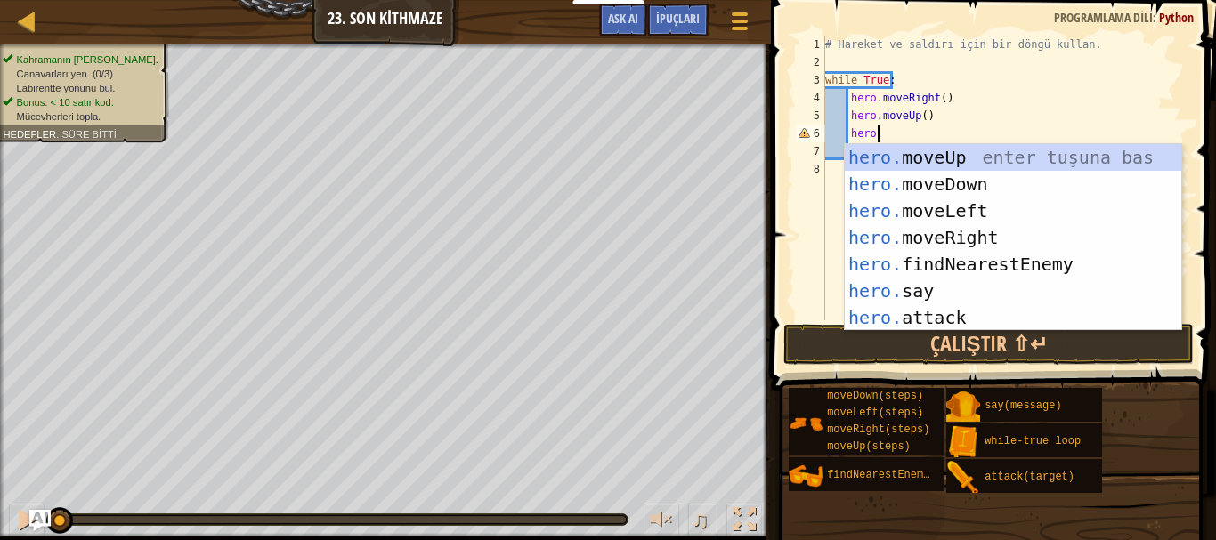
scroll to position [8, 4]
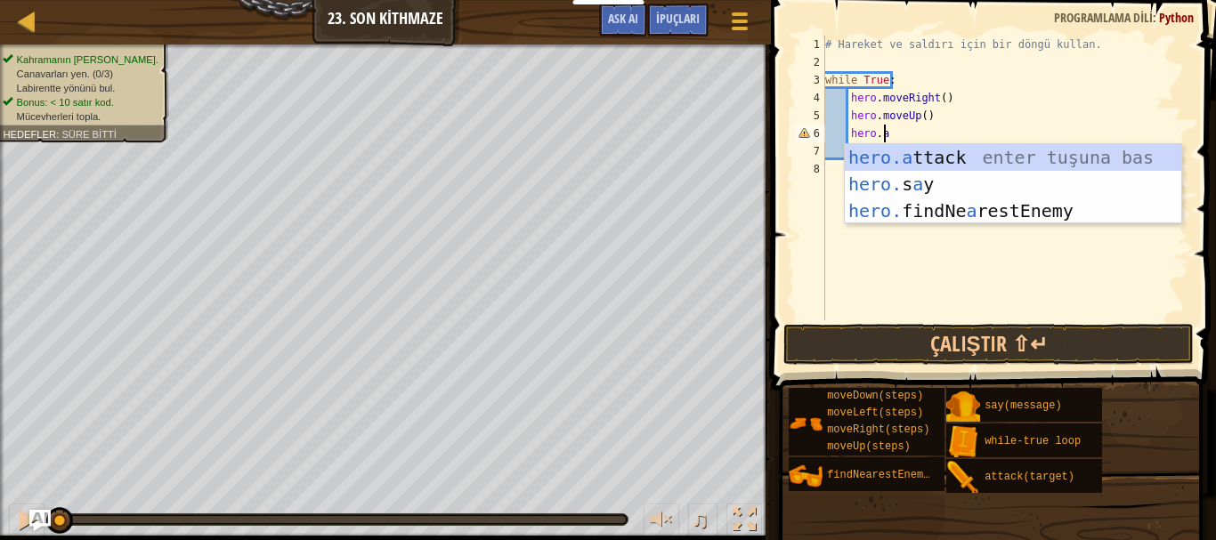
type textarea "hero.attack(enemy)"
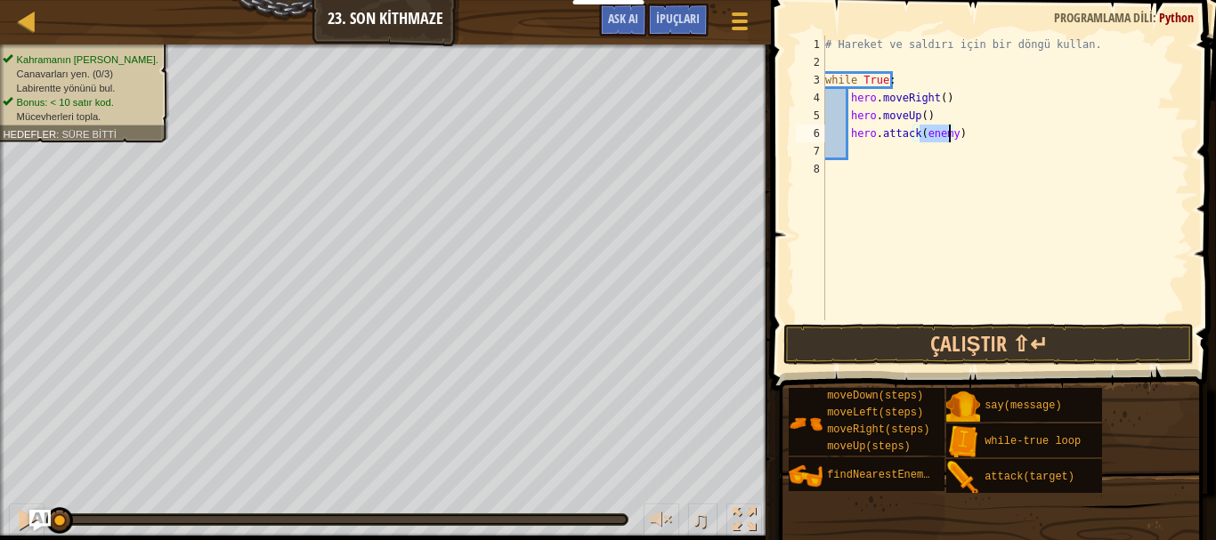
click at [925, 162] on div "# Hareket ve saldırı için bir döngü kullan. while True : hero . moveRight ( ) h…" at bounding box center [1006, 196] width 368 height 321
click at [979, 148] on div "# Hareket ve saldırı için bir döngü kullan. while True : hero . moveRight ( ) h…" at bounding box center [1006, 196] width 368 height 321
click at [971, 134] on div "# Hareket ve saldırı için bir döngü kullan. while True : hero . moveRight ( ) h…" at bounding box center [1006, 196] width 368 height 321
click at [935, 111] on div "# Hareket ve saldırı için bir döngü kullan. while True : hero . moveRight ( ) h…" at bounding box center [1006, 196] width 368 height 321
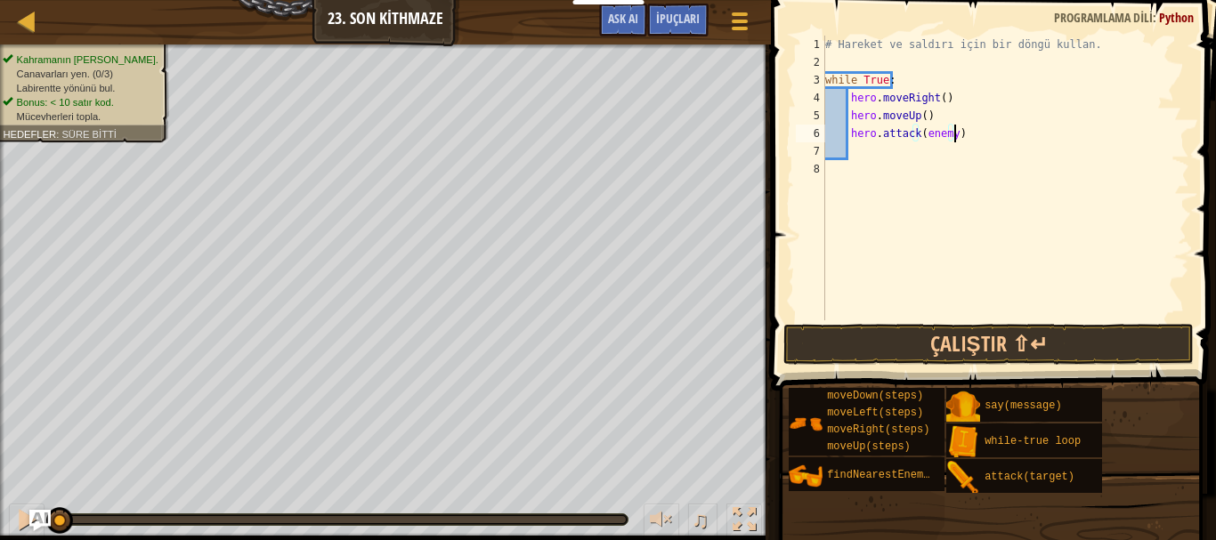
type textarea "hero.moveUp()"
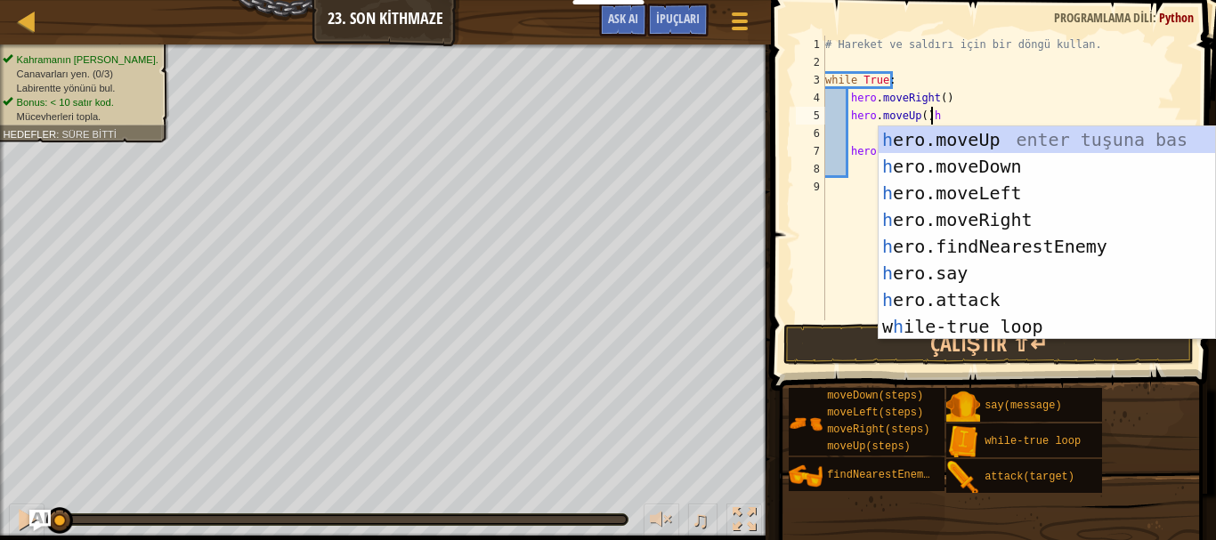
click at [935, 111] on div "# Hareket ve saldırı için bir döngü kullan. while True : hero . moveRight ( ) h…" at bounding box center [1006, 196] width 368 height 321
type textarea "hero.moveUp()"
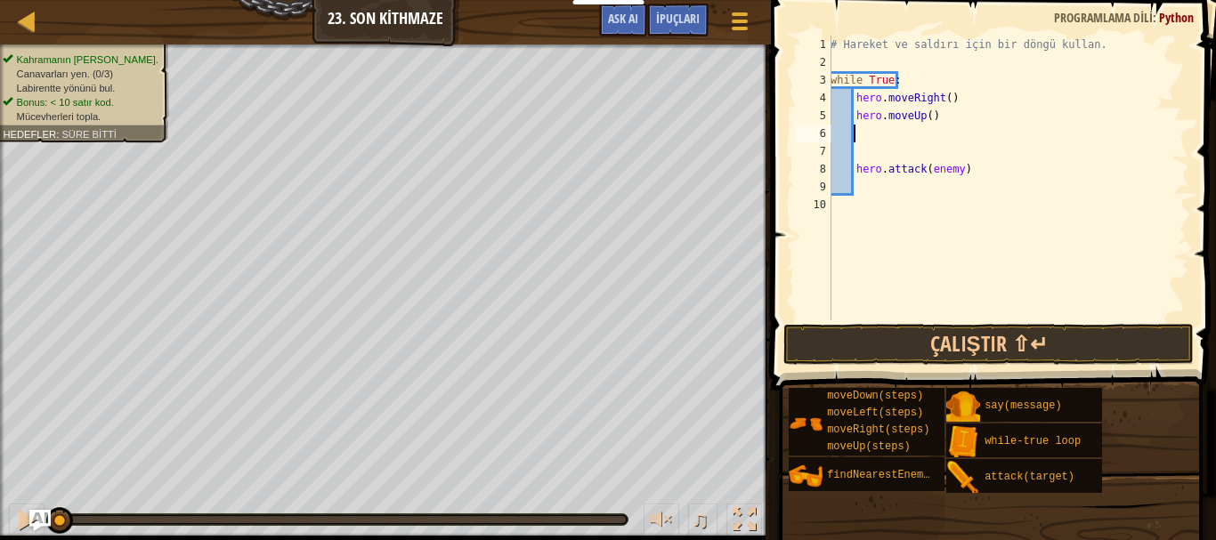
scroll to position [8, 0]
type textarea "hero.moveUp()"
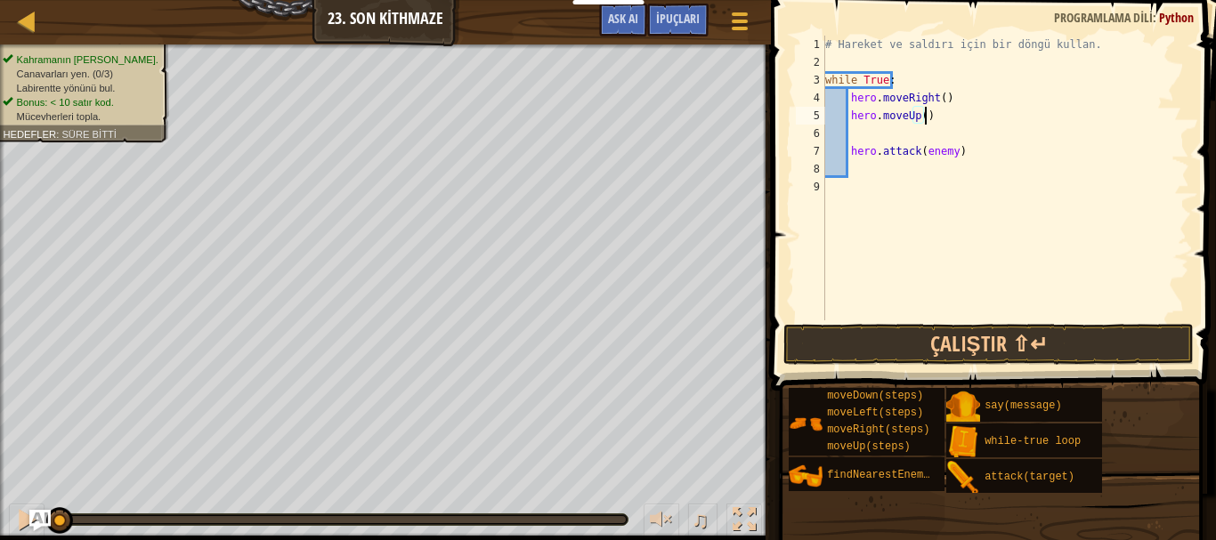
click at [894, 139] on div "# Hareket ve saldırı için bir döngü kullan. while True : hero . moveRight ( ) h…" at bounding box center [1006, 196] width 368 height 321
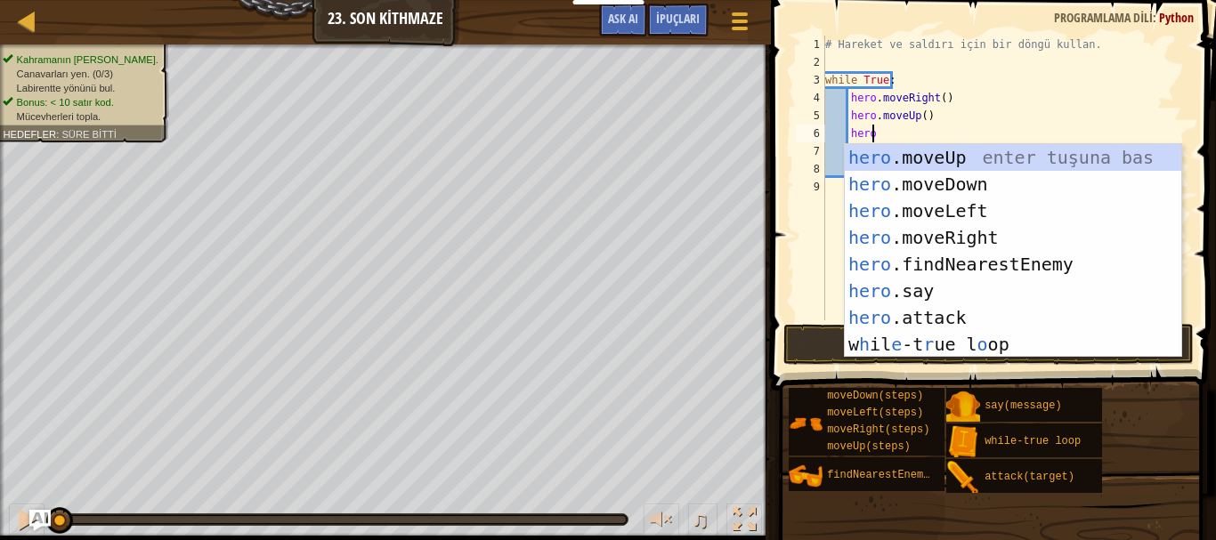
scroll to position [8, 3]
type textarea "hero."
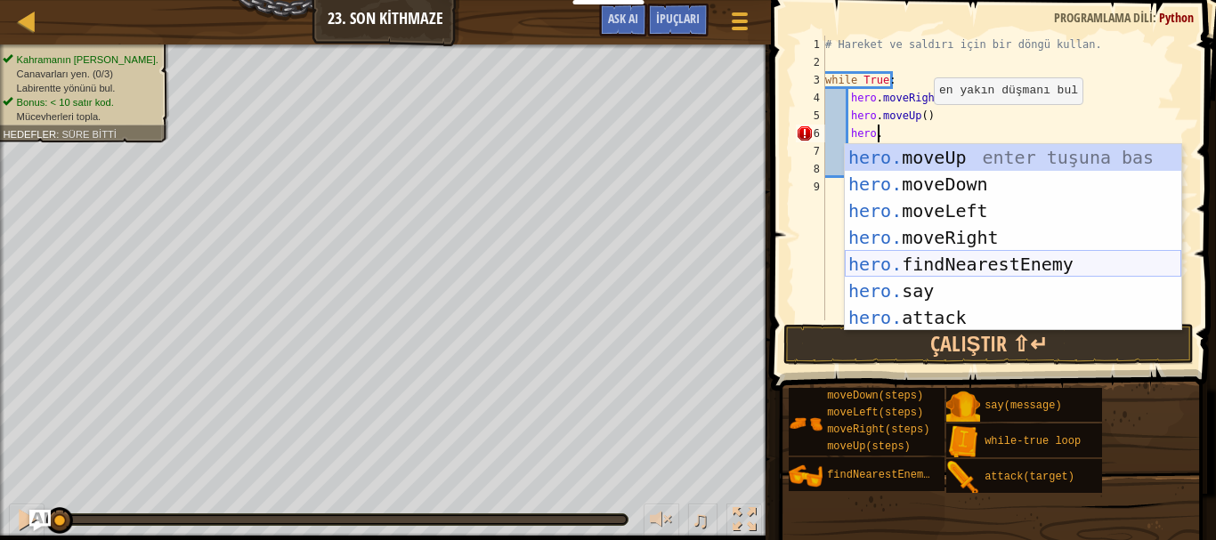
click at [949, 256] on div "hero. moveUp enter tuşuna bas hero. moveDown enter tuşuna bas hero. moveLeft en…" at bounding box center [1013, 264] width 337 height 240
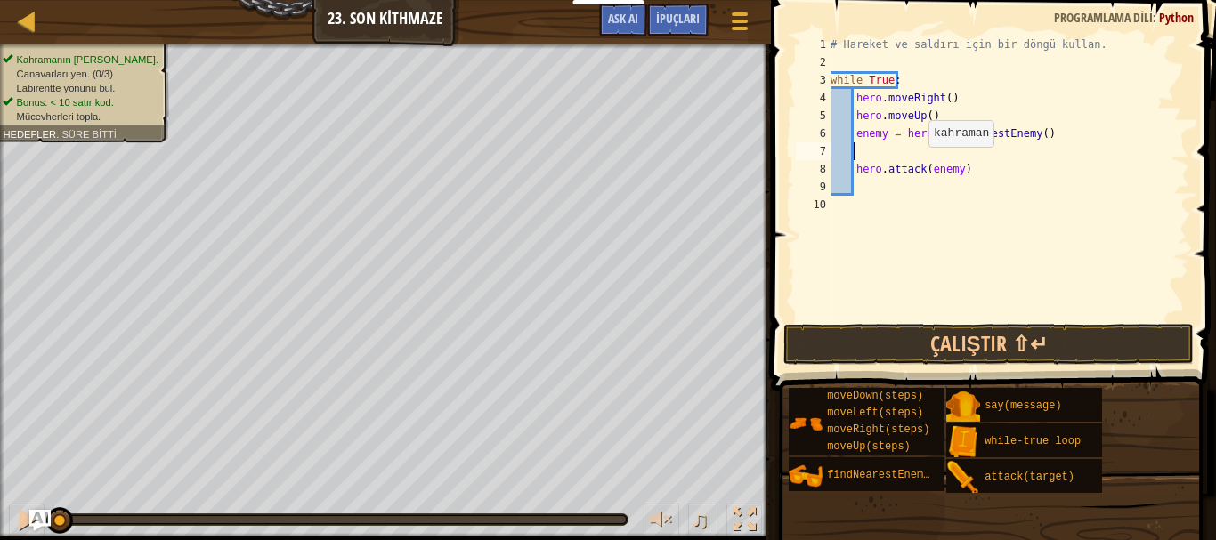
scroll to position [8, 0]
type textarea "enemy = hero.findNearestEnemy()"
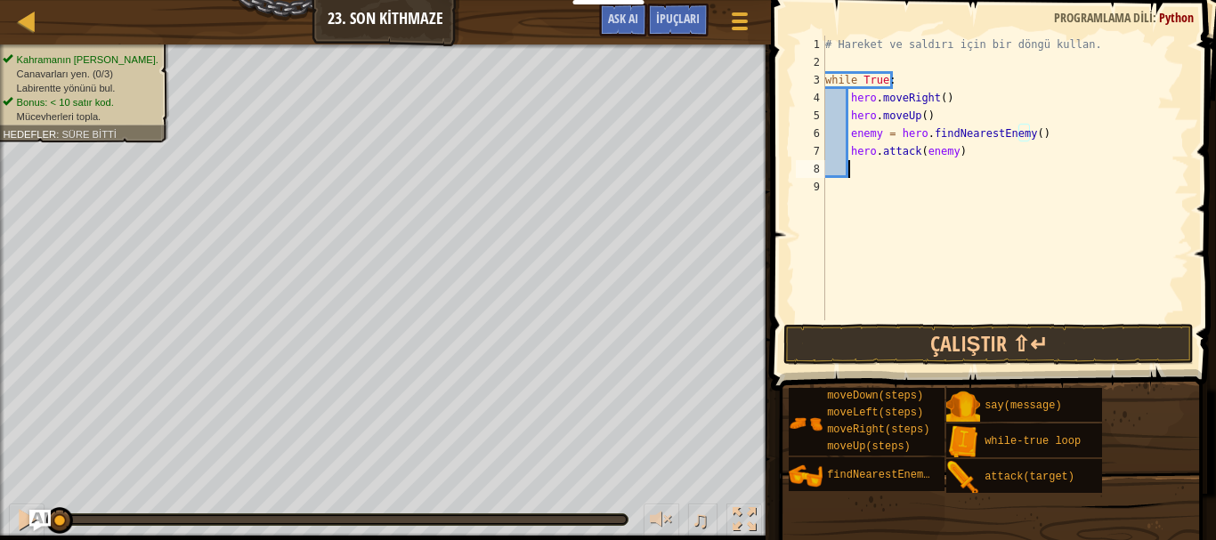
click at [900, 168] on div "# Hareket ve saldırı için bir döngü kullan. while True : hero . moveRight ( ) h…" at bounding box center [1006, 196] width 368 height 321
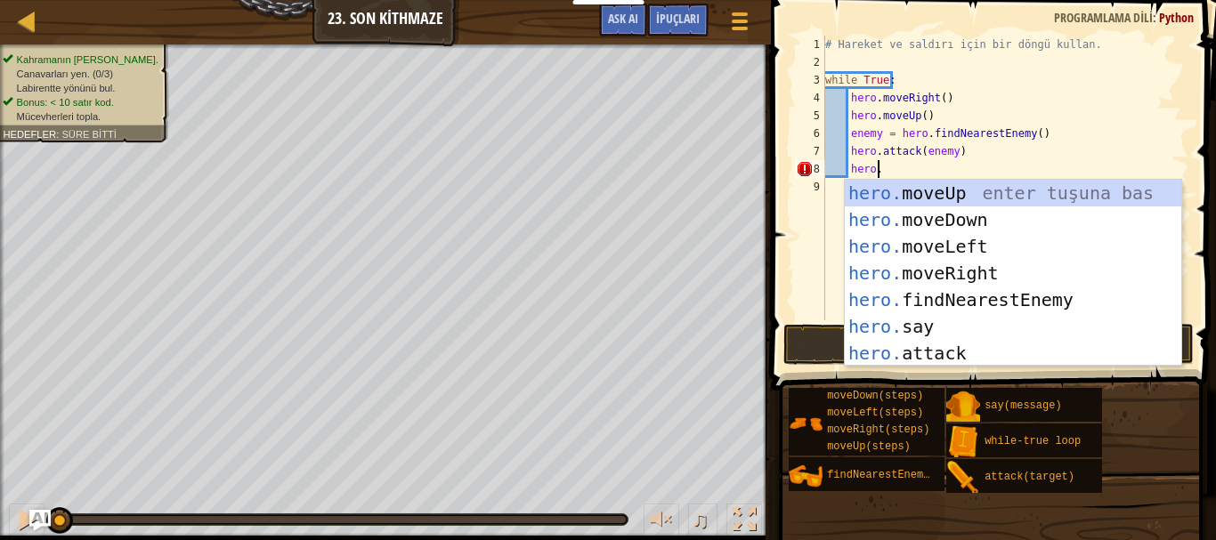
scroll to position [8, 4]
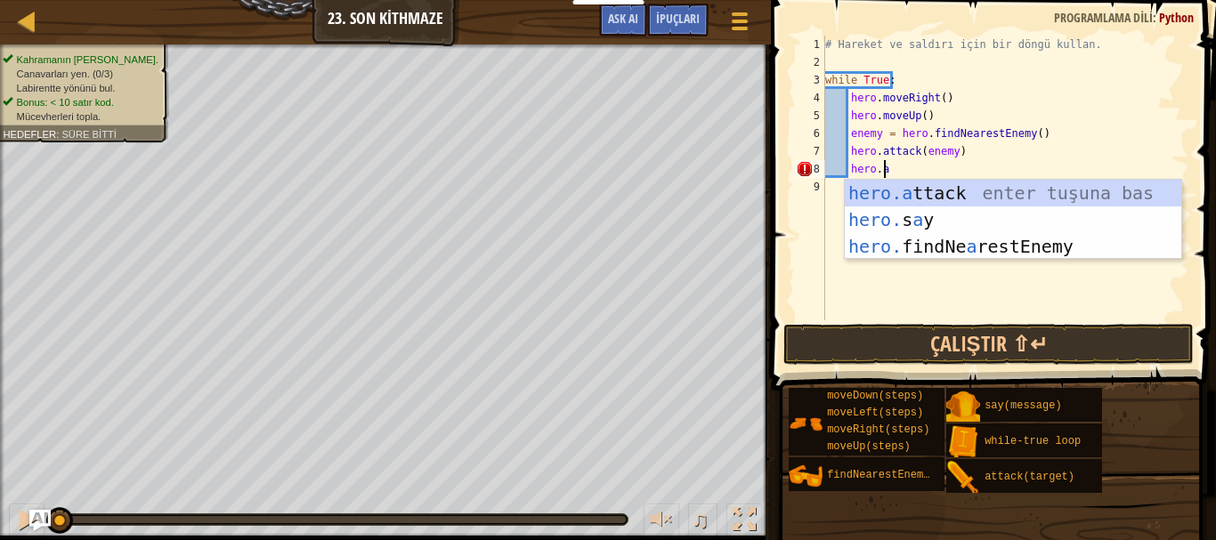
type textarea "hero.attack(enemy)"
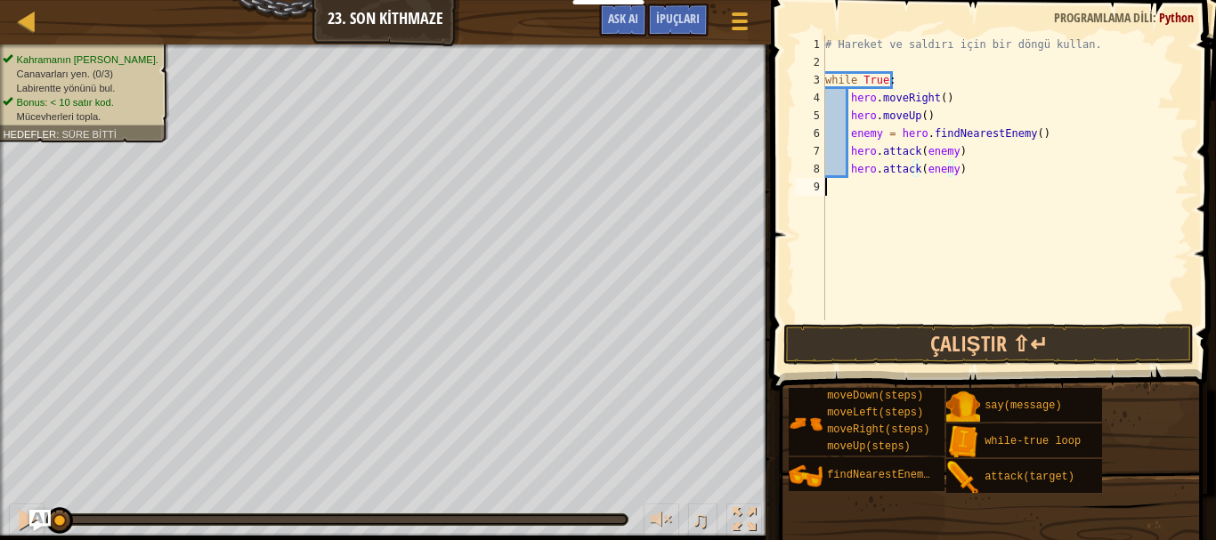
click at [960, 185] on div "# Hareket ve saldırı için bir döngü kullan. while True : hero . moveRight ( ) h…" at bounding box center [1006, 196] width 368 height 321
click at [966, 176] on div "# Hareket ve saldırı için bir döngü kullan. while True : hero . moveRight ( ) h…" at bounding box center [1006, 196] width 368 height 321
type textarea "hero.attack(enemy)"
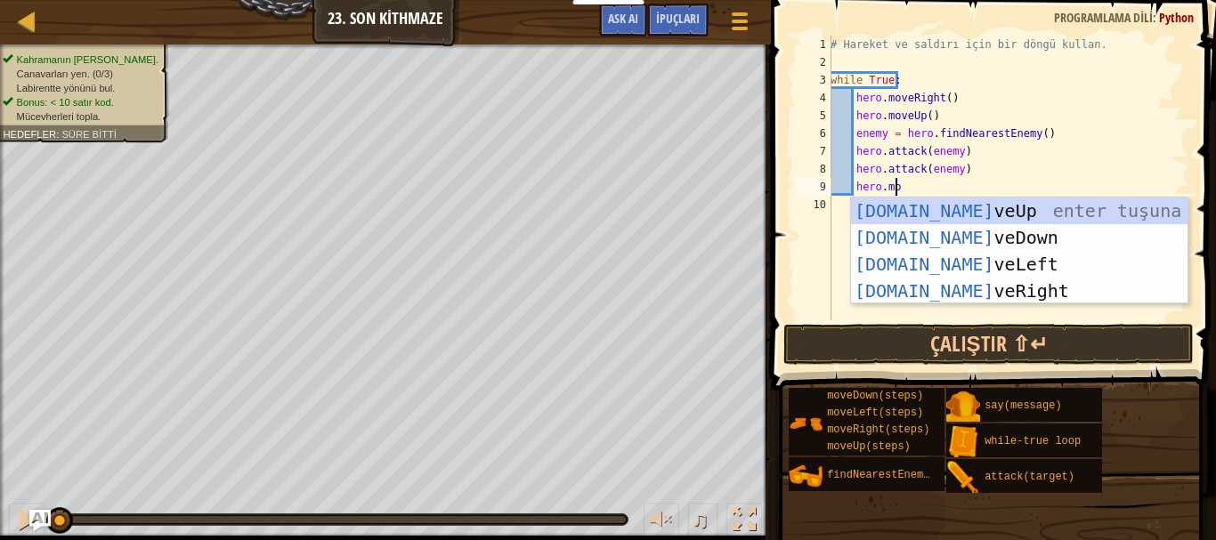
type textarea "hero.move"
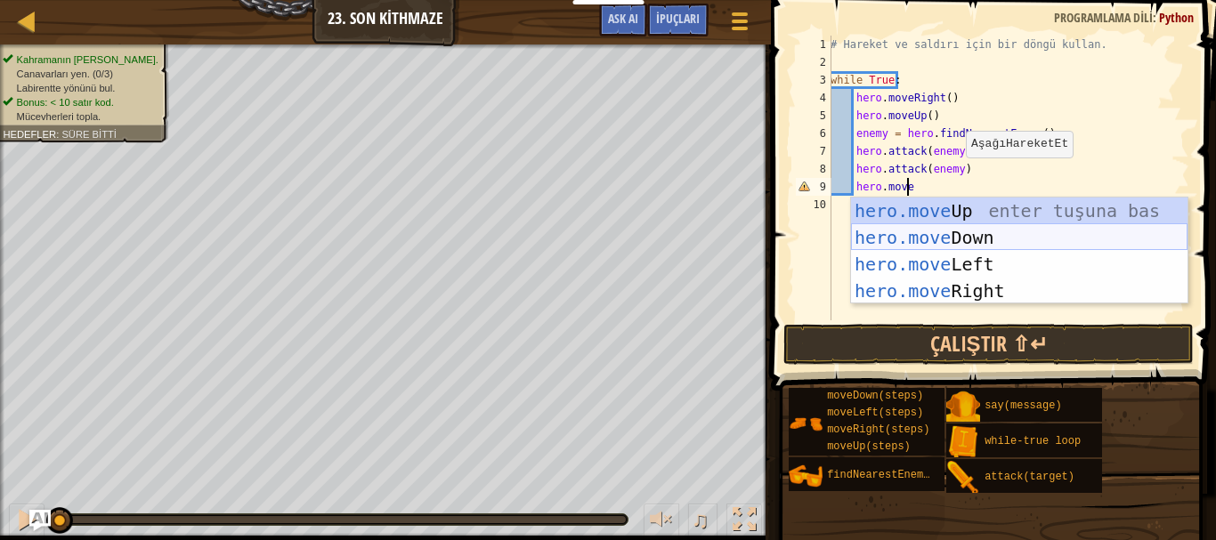
click at [966, 244] on div "hero.move Up enter tuşuna bas hero.move Down enter tuşuna bas hero.move Left en…" at bounding box center [1019, 278] width 337 height 160
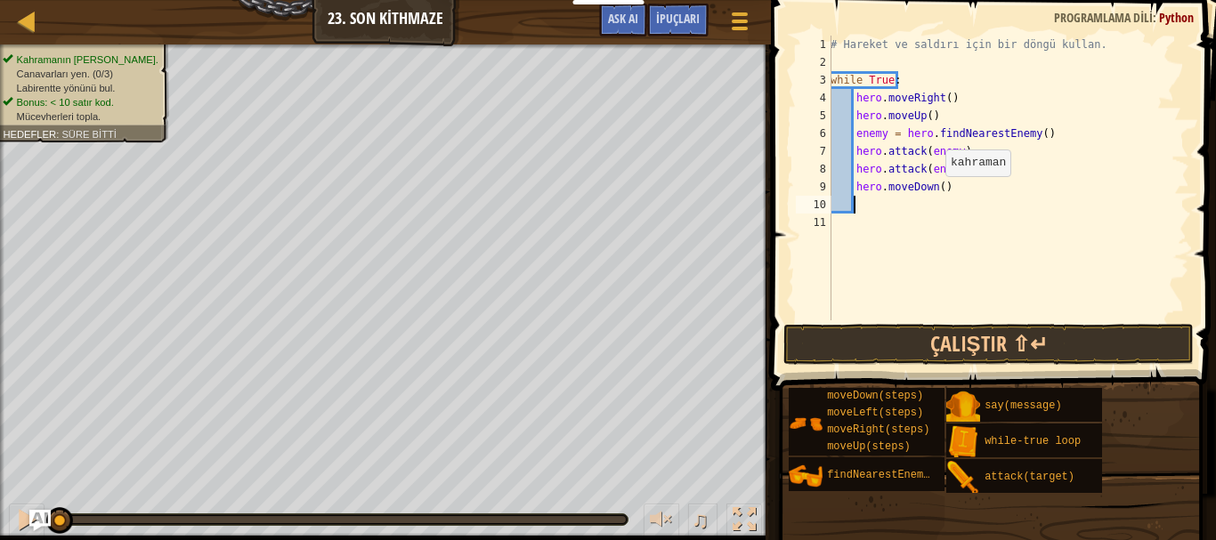
click at [936, 194] on div "# Hareket ve saldırı için bir döngü kullan. while True : hero . moveRight ( ) h…" at bounding box center [1008, 196] width 362 height 321
click at [952, 189] on div "# Hareket ve saldırı için bir döngü kullan. while True : hero . moveRight ( ) h…" at bounding box center [1008, 196] width 362 height 321
click at [969, 173] on div "# Hareket ve saldırı için bir döngü kullan. while True : hero . moveRight ( ) h…" at bounding box center [1008, 196] width 362 height 321
type textarea "hero.attack(enemy)"
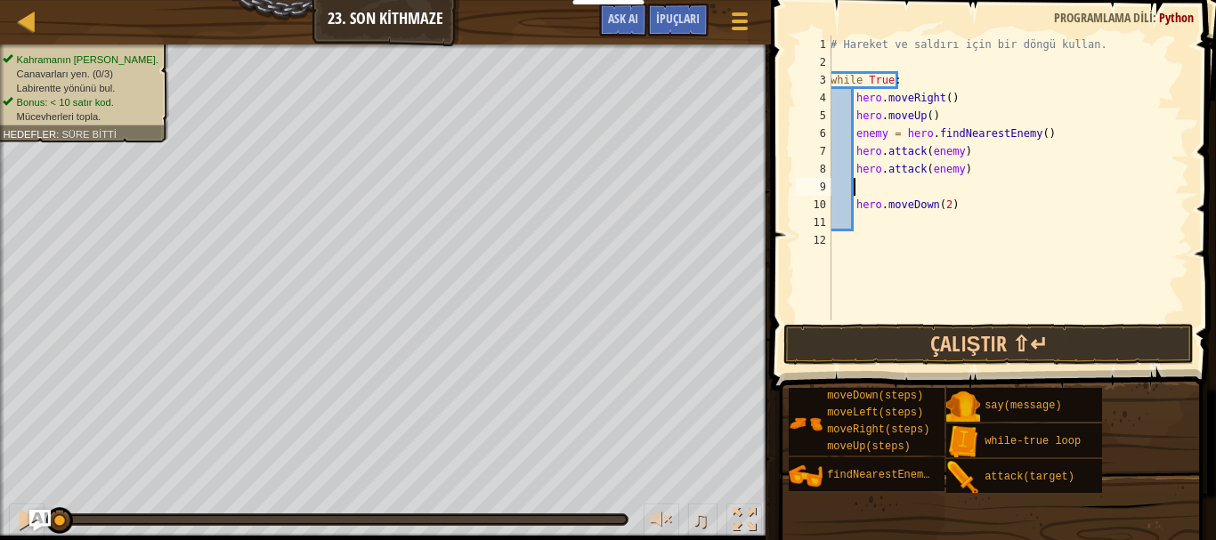
click at [967, 173] on div "# Hareket ve saldırı için bir döngü kullan. while True : hero . moveRight ( ) h…" at bounding box center [1008, 196] width 362 height 321
type textarea "hero.attack(enemy)"
click at [940, 192] on div "# Hareket ve saldırı için bir döngü kullan. while True : hero . moveRight ( ) h…" at bounding box center [1008, 196] width 362 height 321
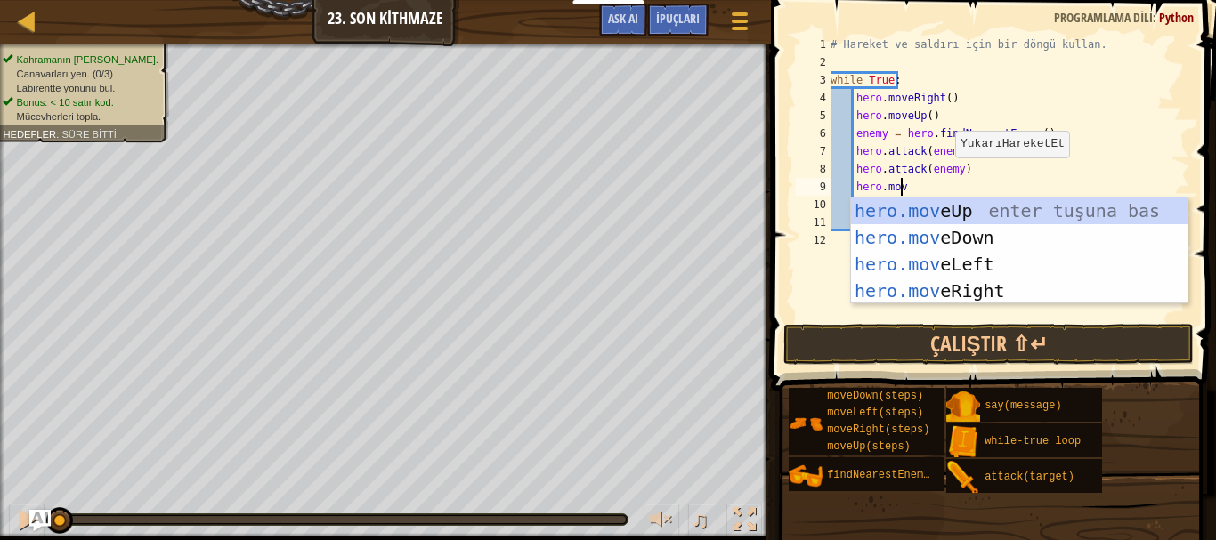
type textarea "hero.mover"
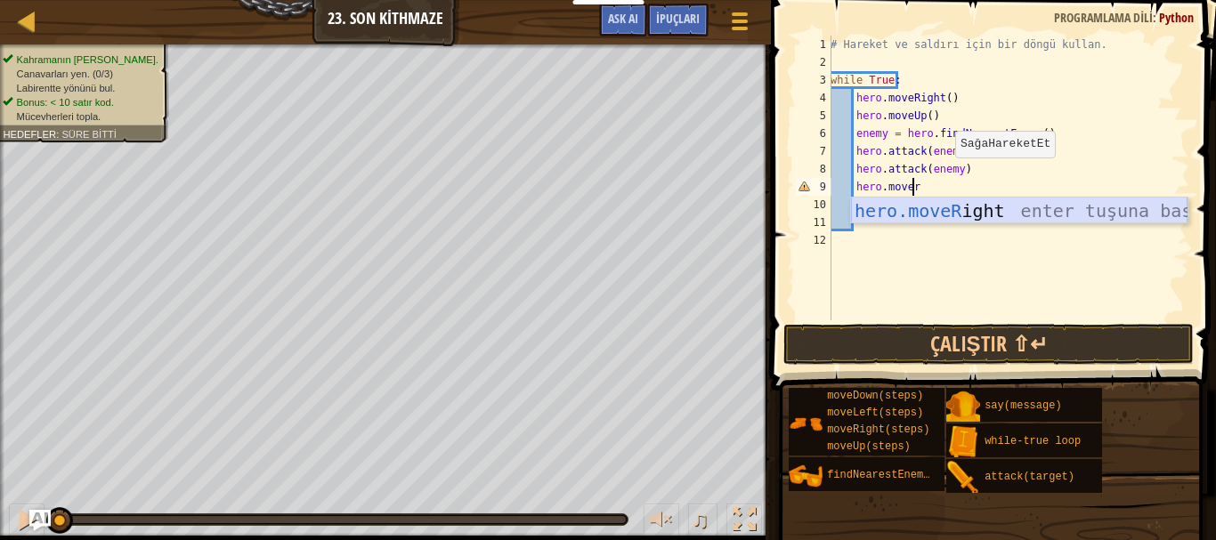
click at [943, 212] on div "hero.moveR ight enter tuşuna bas" at bounding box center [1019, 238] width 337 height 80
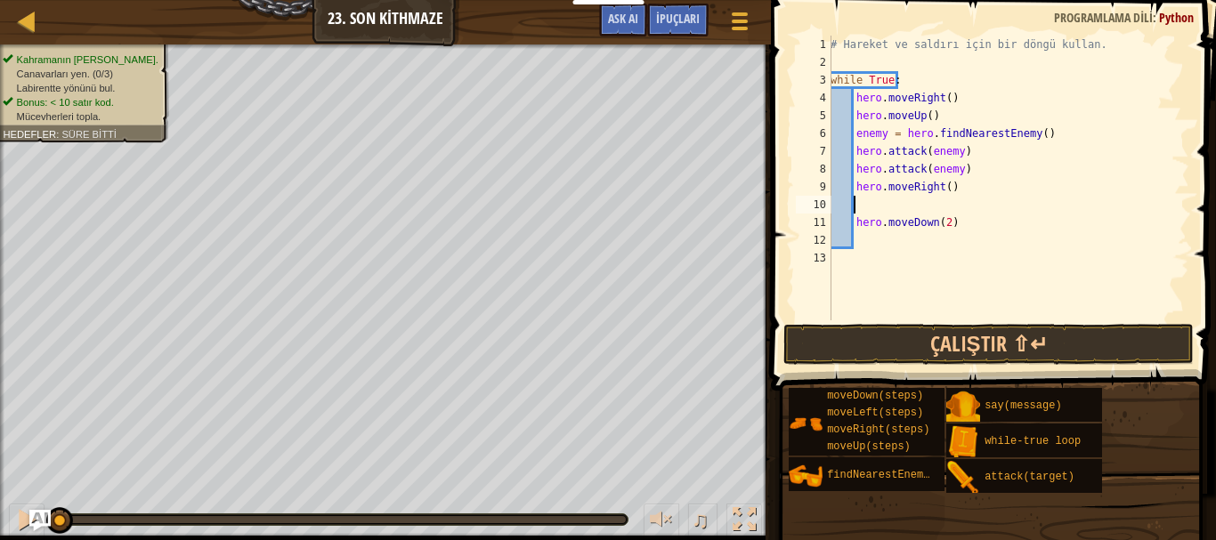
scroll to position [8, 0]
type textarea "hero.moveRight()"
click at [928, 235] on div "# Hareket ve saldırı için bir döngü kullan. while True : hero . moveRight ( ) h…" at bounding box center [1008, 196] width 362 height 321
click at [940, 234] on div "# Hareket ve saldırı için bir döngü kullan. while True : hero . moveRight ( ) h…" at bounding box center [1008, 196] width 362 height 321
click at [970, 231] on div "# Hareket ve saldırı için bir döngü kullan. while True : hero . moveRight ( ) h…" at bounding box center [1008, 196] width 362 height 321
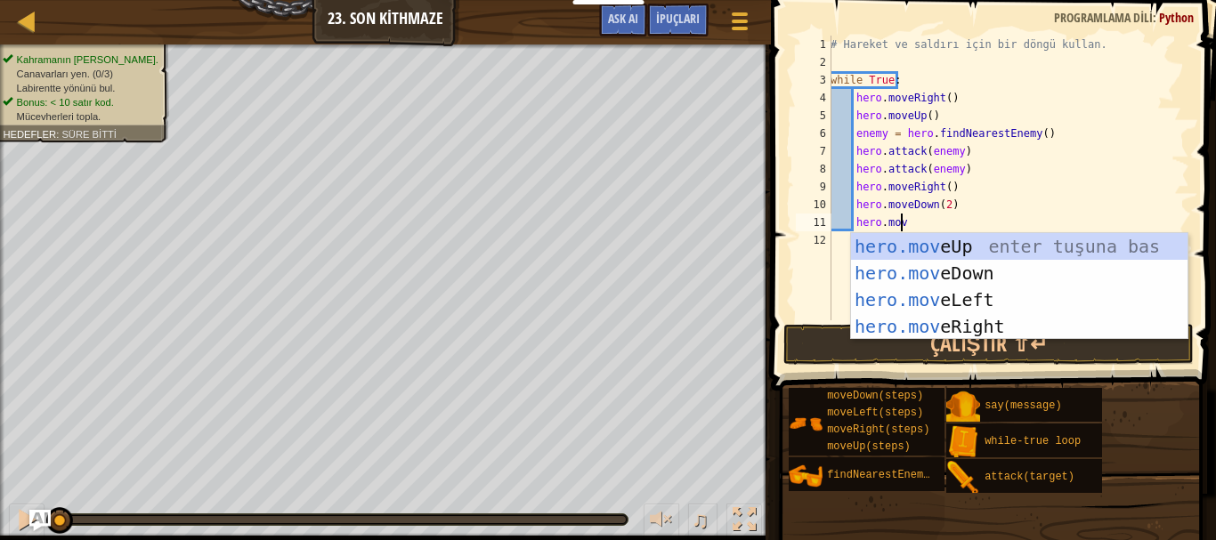
type textarea "hero.move"
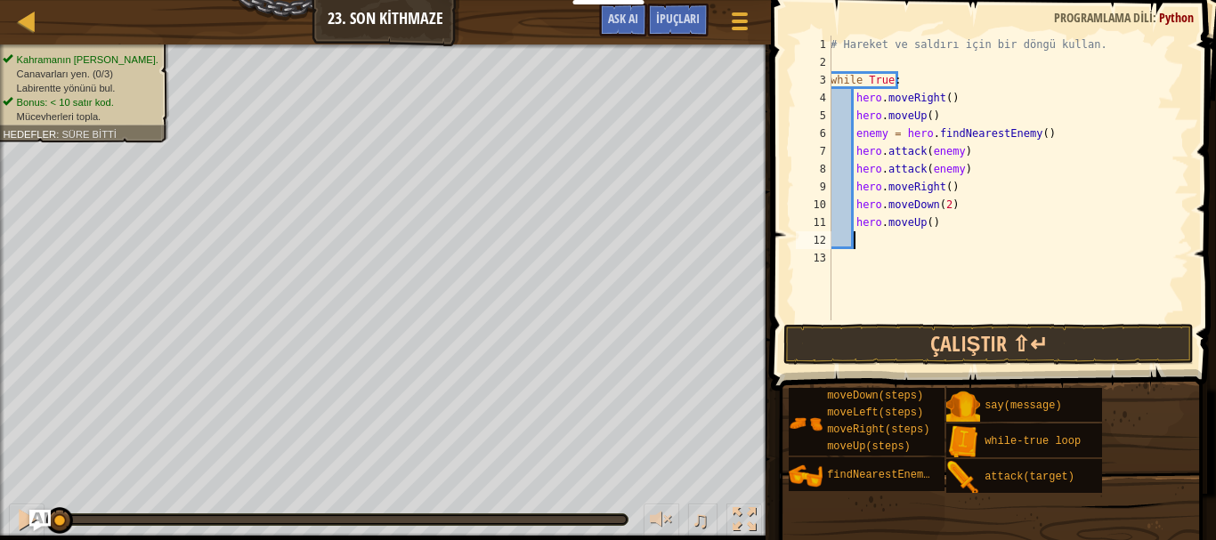
scroll to position [8, 1]
click at [961, 329] on button "Çalıştır ⇧↵" at bounding box center [989, 344] width 411 height 41
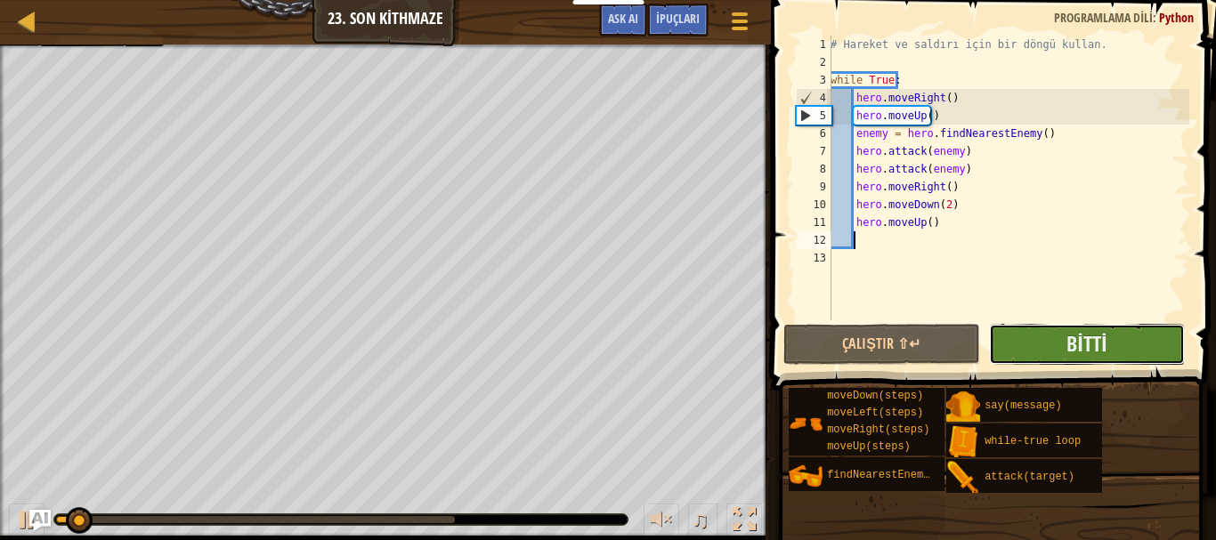
click at [1033, 341] on button "Bitti" at bounding box center [1087, 344] width 197 height 41
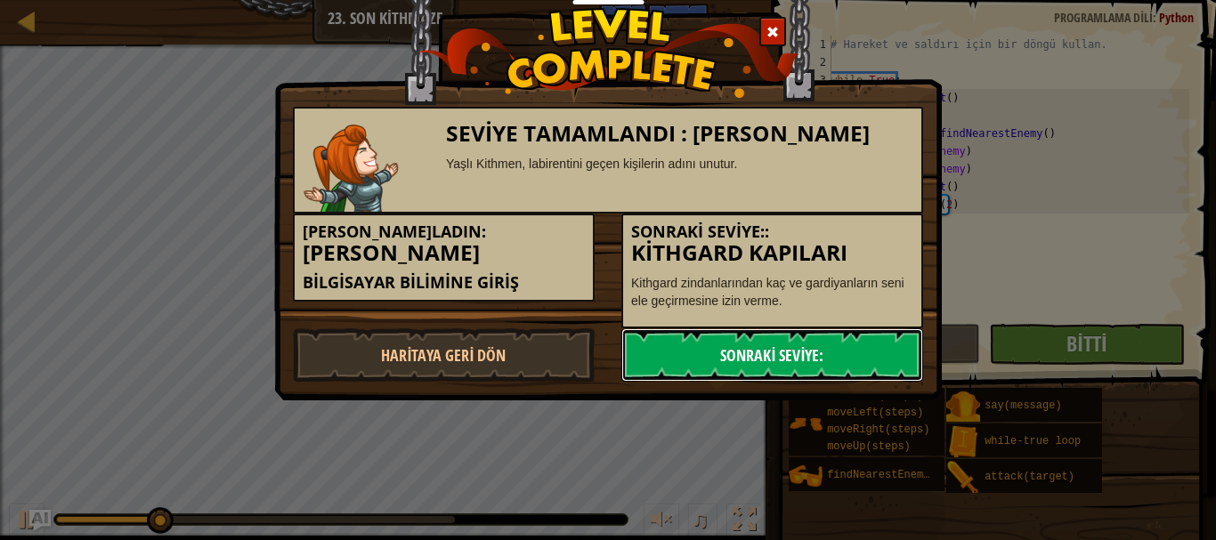
click at [670, 349] on link "Sonraki Seviye:" at bounding box center [772, 355] width 302 height 53
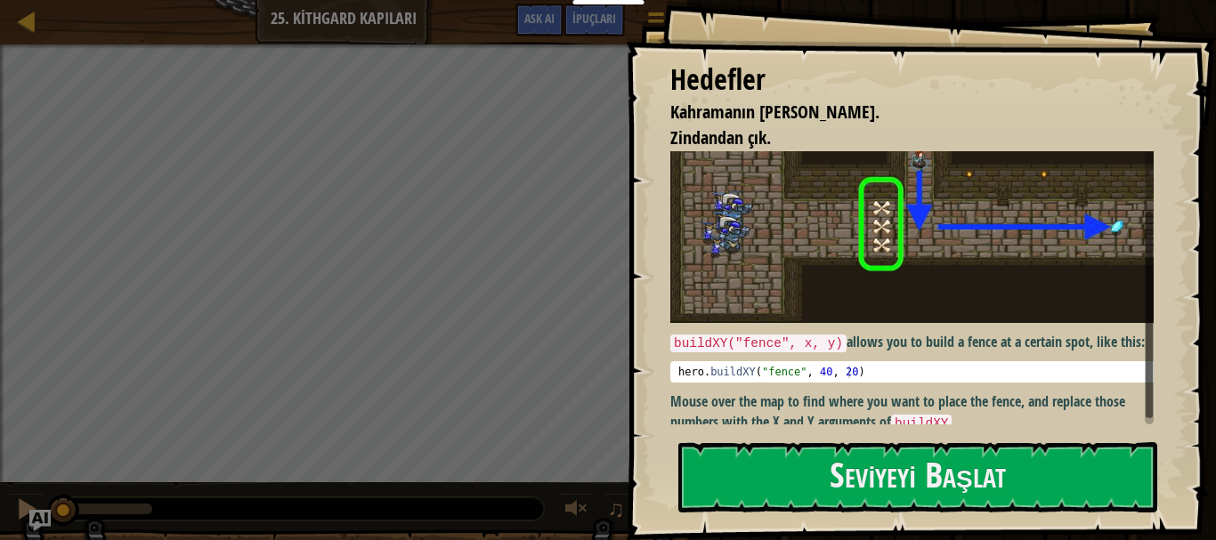
scroll to position [74, 0]
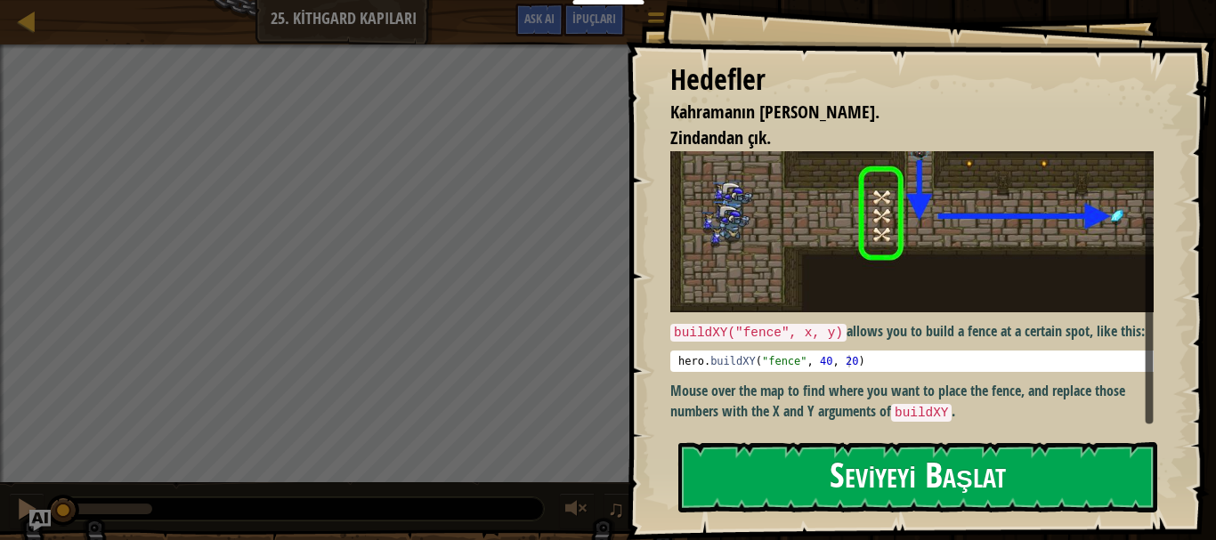
click at [917, 468] on button "Seviyeyi Başlat" at bounding box center [917, 478] width 479 height 70
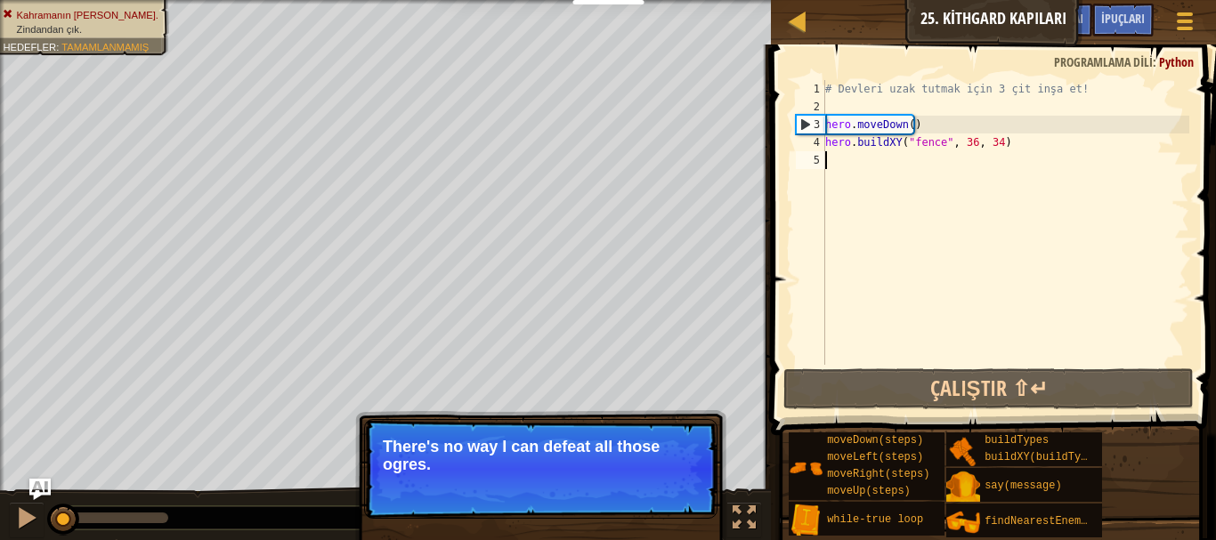
click at [539, 480] on p "Atla (ESC) Devam et There's no way I can defeat all those ogres." at bounding box center [540, 469] width 353 height 100
click at [568, 494] on span "Atla (ESC)" at bounding box center [587, 489] width 59 height 14
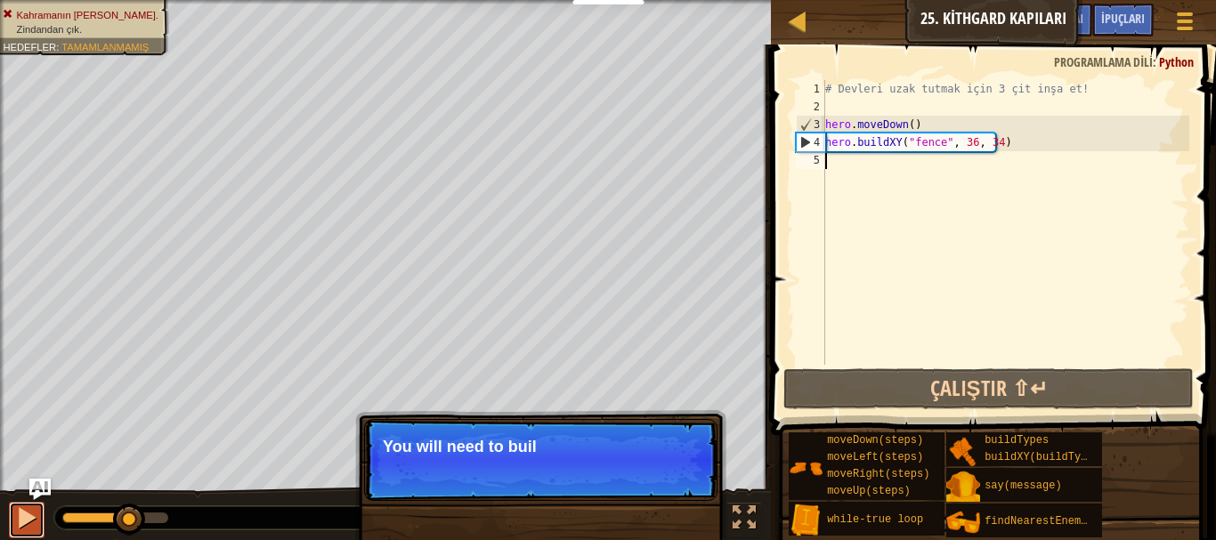
click at [28, 512] on div at bounding box center [26, 518] width 23 height 23
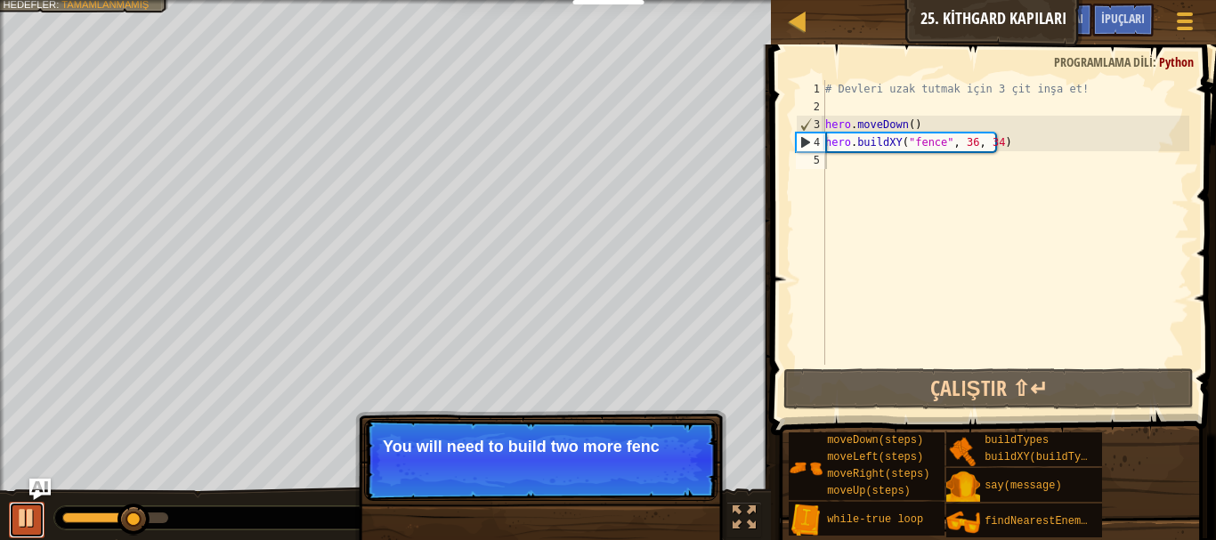
click at [28, 512] on div at bounding box center [26, 518] width 23 height 23
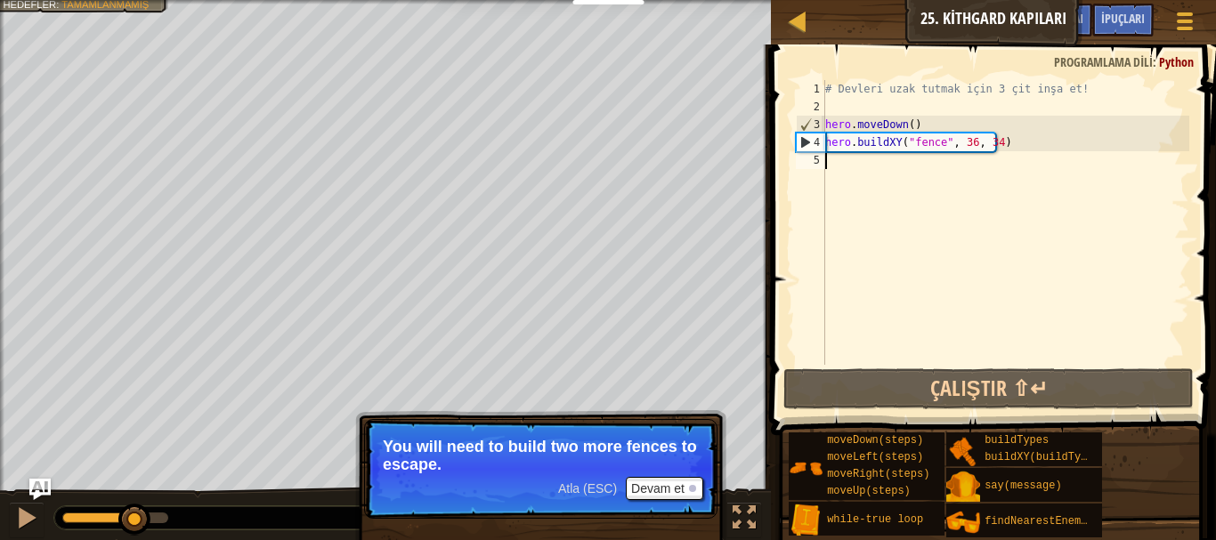
click at [605, 484] on span "Atla (ESC)" at bounding box center [587, 489] width 59 height 14
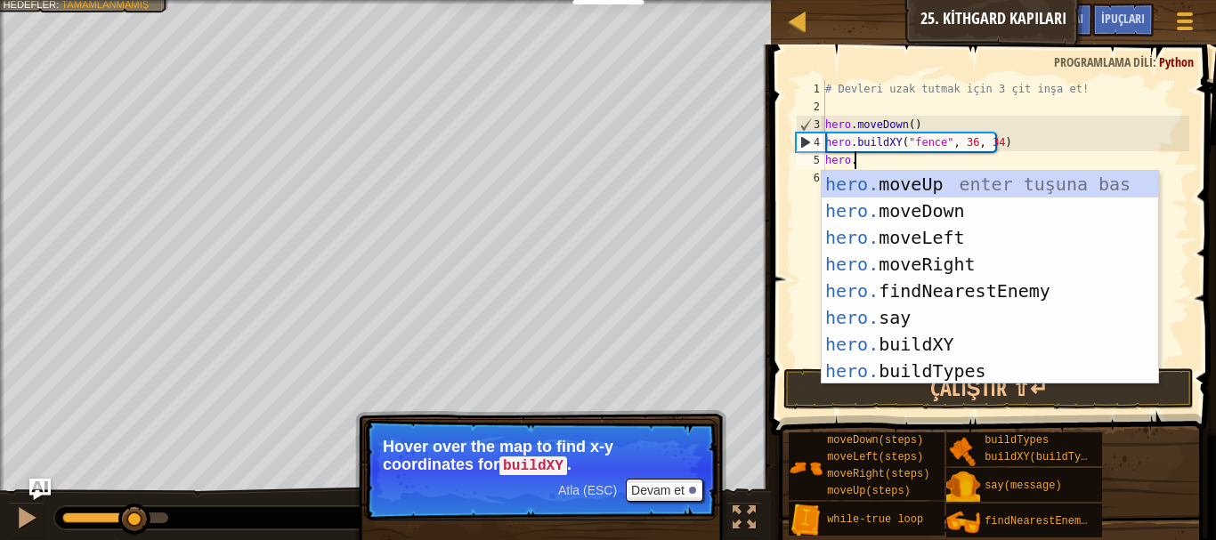
scroll to position [8, 2]
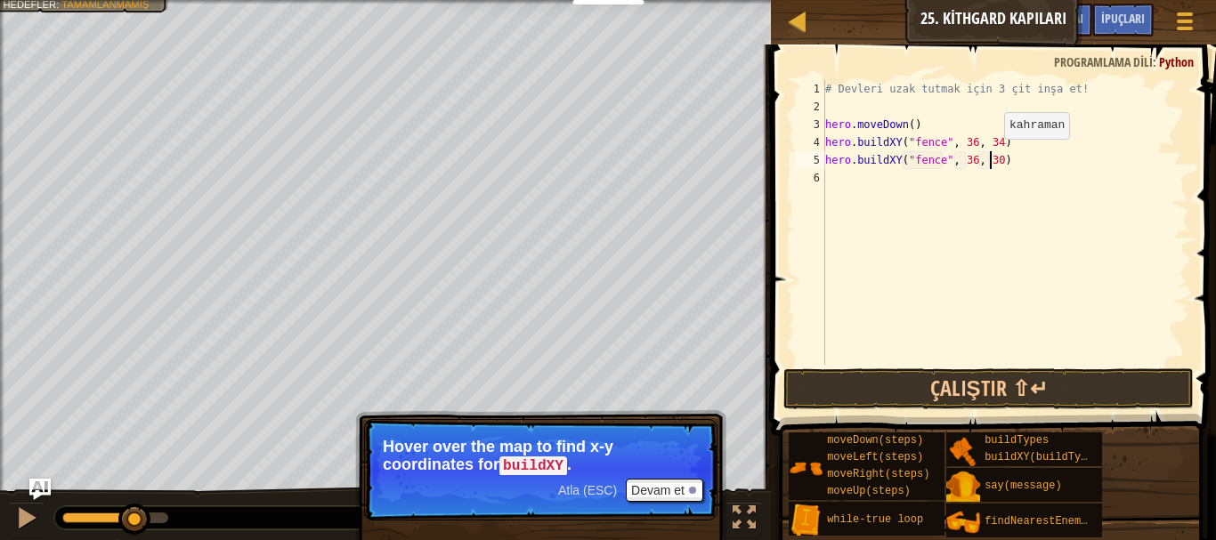
click at [989, 157] on div "# Devleri uzak tutmak için 3 çit inşa et! hero . moveDown ( ) hero . buildXY ( …" at bounding box center [1006, 240] width 368 height 321
type textarea "hero.buildXY("fence", 36, 31)"
click at [873, 186] on div "# Devleri uzak tutmak için 3 çit inşa et! hero . moveDown ( ) hero . buildXY ( …" at bounding box center [1006, 240] width 368 height 321
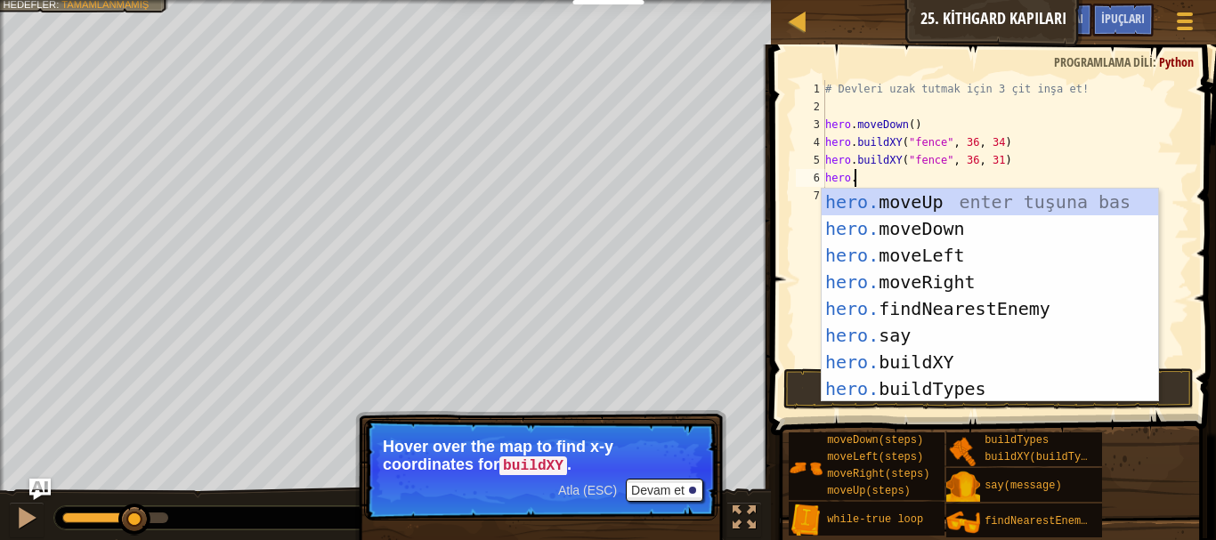
scroll to position [8, 2]
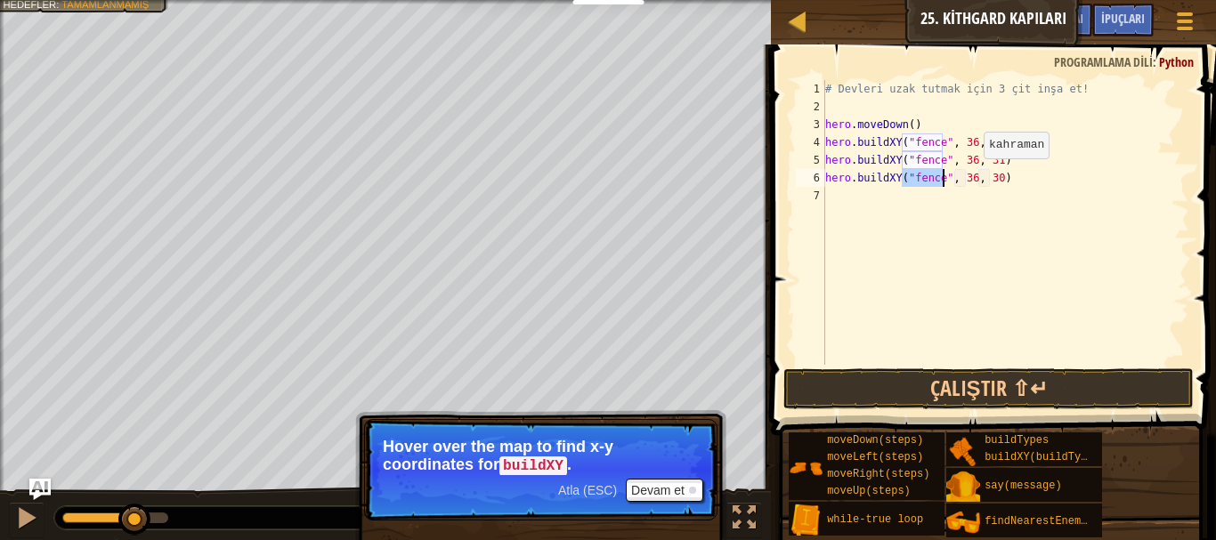
click at [969, 176] on div "# Devleri uzak tutmak için 3 çit inşa et! hero . moveDown ( ) hero . buildXY ( …" at bounding box center [1006, 240] width 368 height 321
click at [988, 180] on div "# Devleri uzak tutmak için 3 çit inşa et! hero . moveDown ( ) hero . buildXY ( …" at bounding box center [1006, 240] width 368 height 321
type textarea "hero.buildXY("fence", 36, 26)"
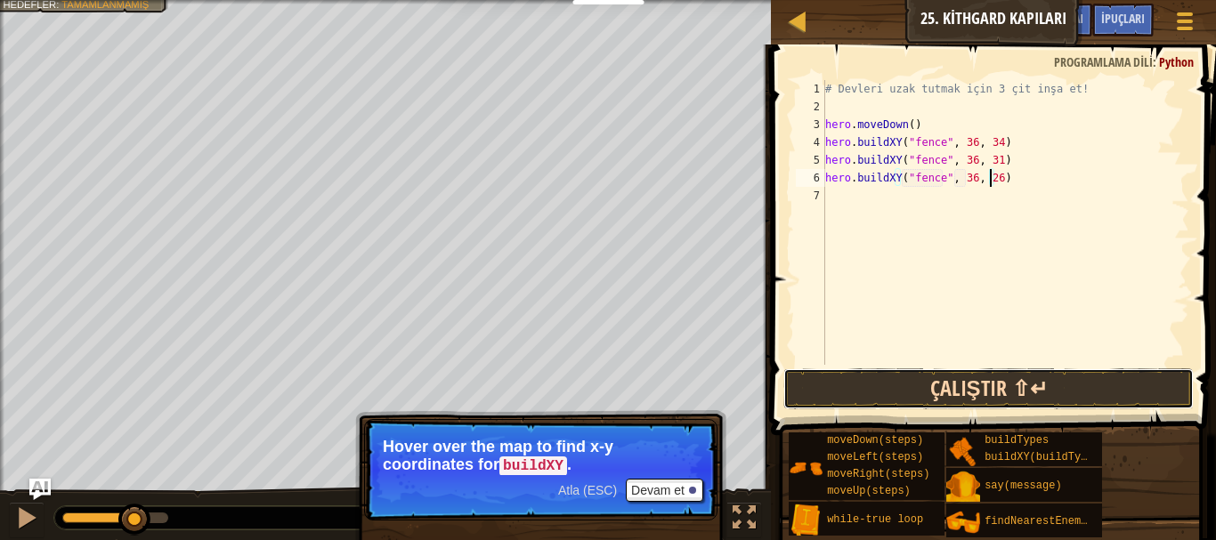
click at [955, 387] on button "Çalıştır ⇧↵" at bounding box center [989, 389] width 411 height 41
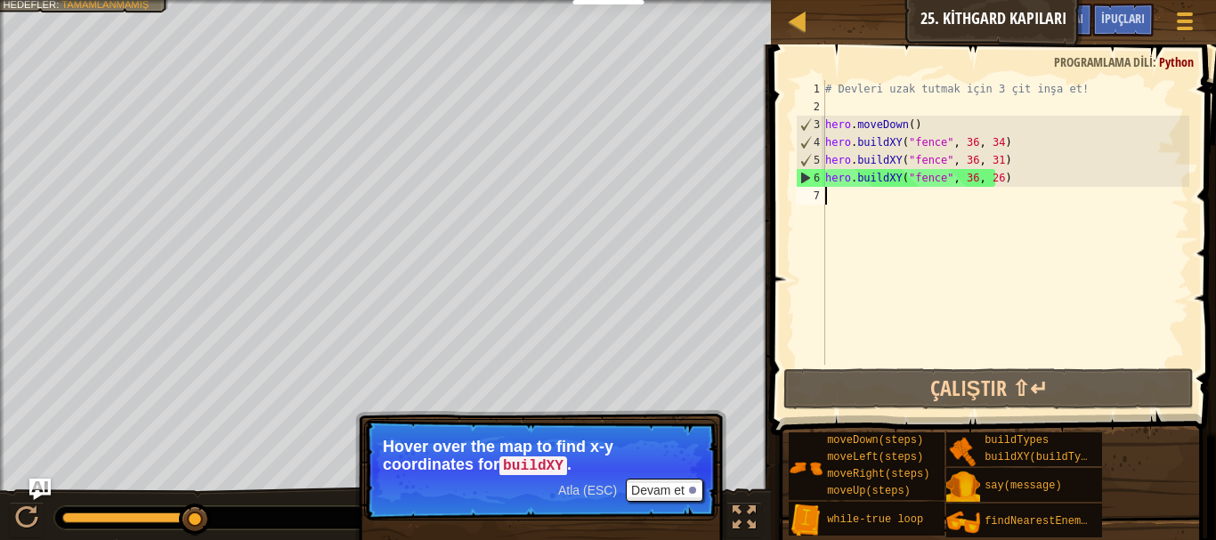
click at [925, 208] on div "# Devleri uzak tutmak için 3 çit inşa et! hero . moveDown ( ) hero . buildXY ( …" at bounding box center [1006, 240] width 368 height 321
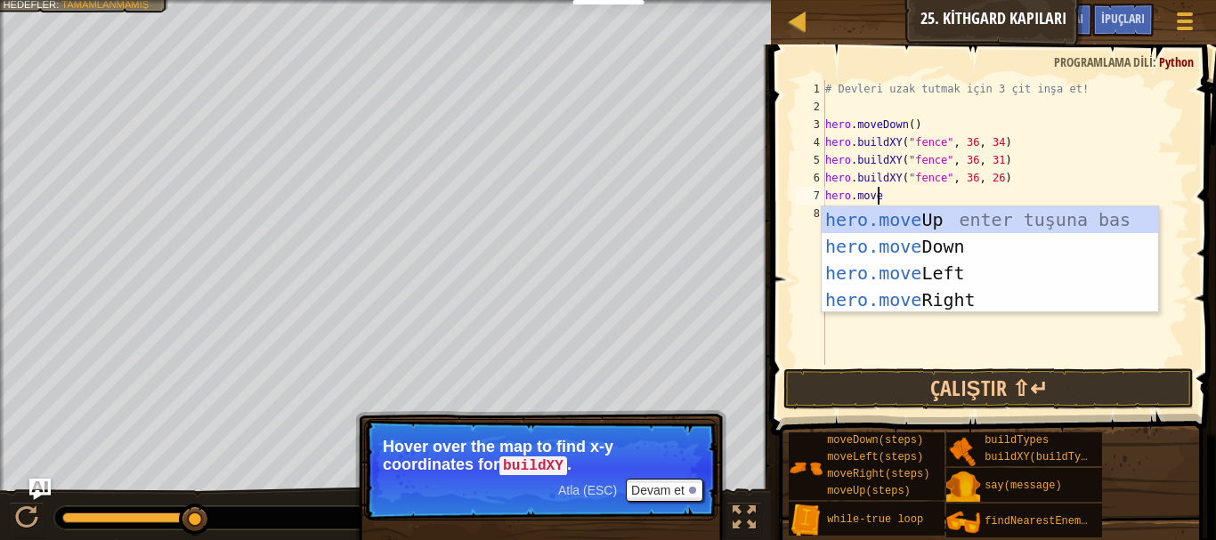
scroll to position [8, 4]
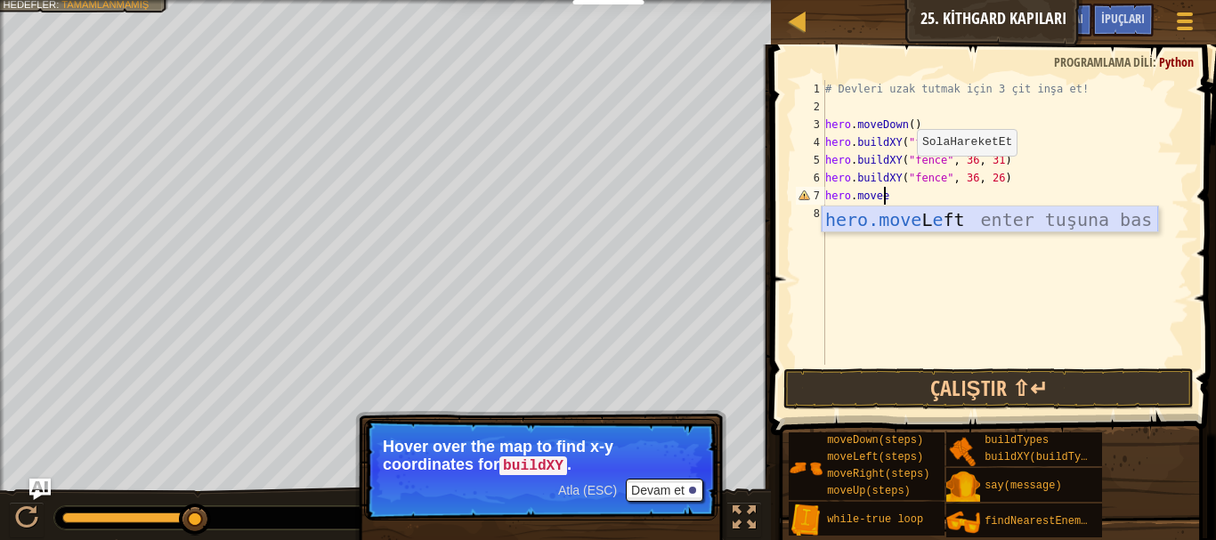
type textarea "hero.mover"
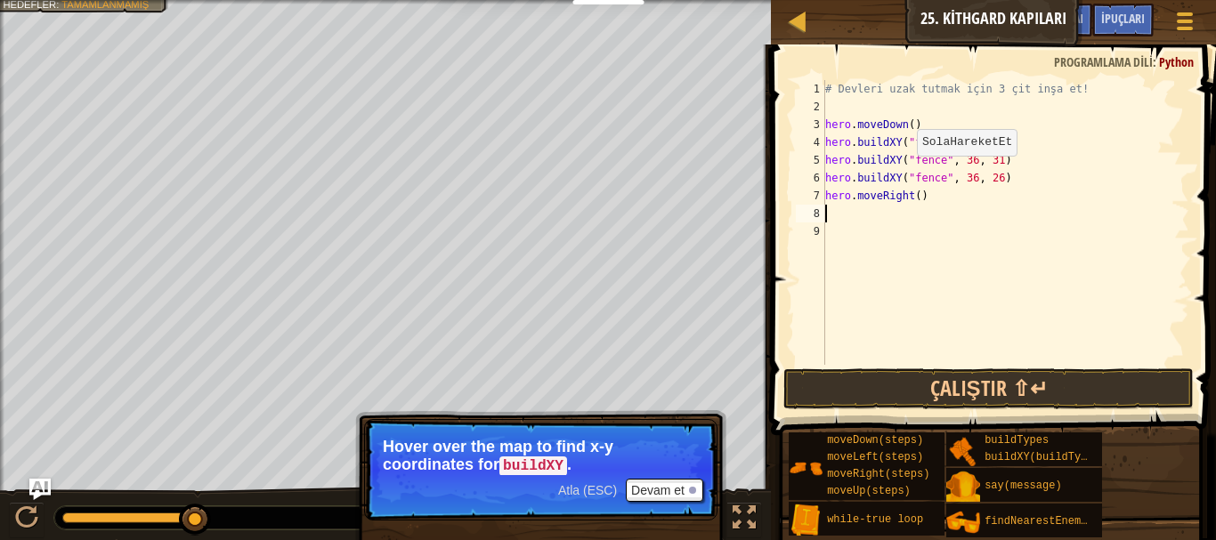
scroll to position [8, 0]
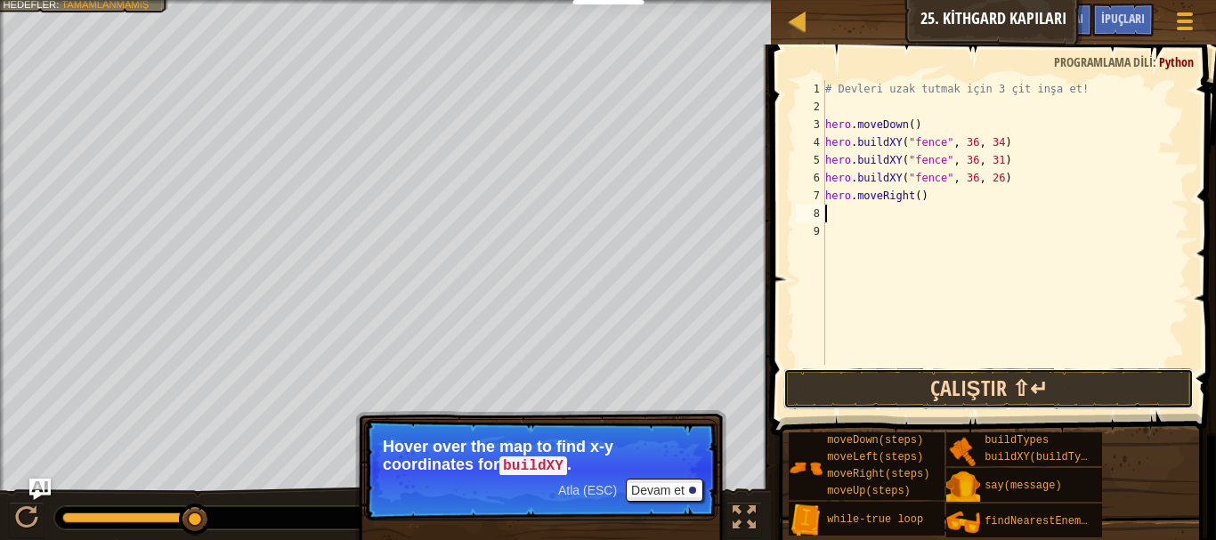
click at [947, 383] on button "Çalıştır ⇧↵" at bounding box center [989, 389] width 411 height 41
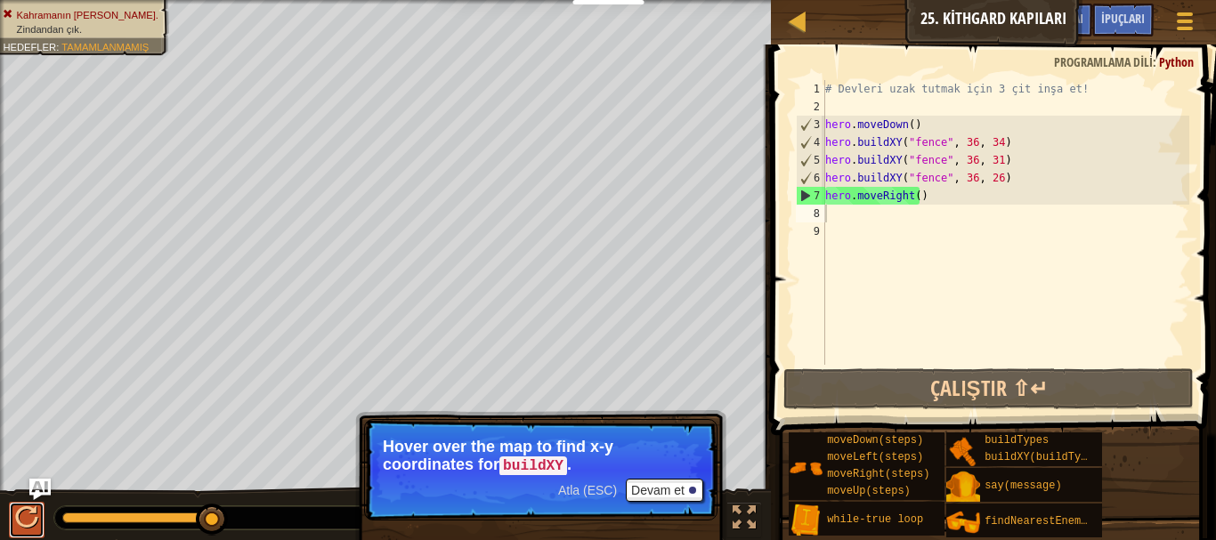
click at [28, 508] on div at bounding box center [26, 518] width 23 height 23
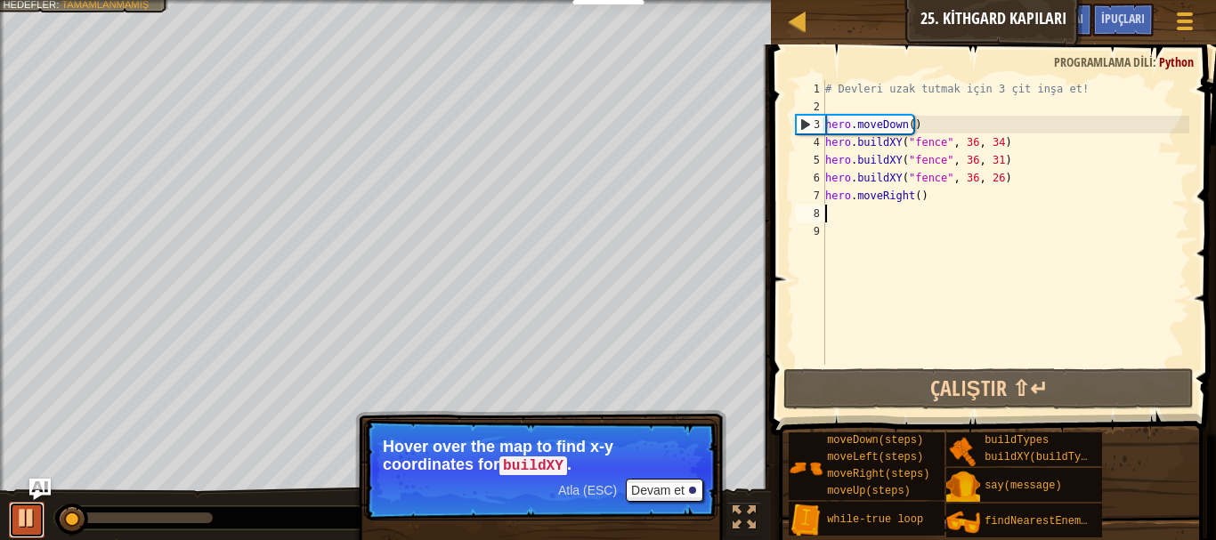
click at [35, 507] on div at bounding box center [26, 518] width 23 height 23
click at [987, 162] on div "# Devleri uzak tutmak için 3 çit inşa et! hero . moveDown ( ) hero . buildXY ( …" at bounding box center [1006, 240] width 368 height 321
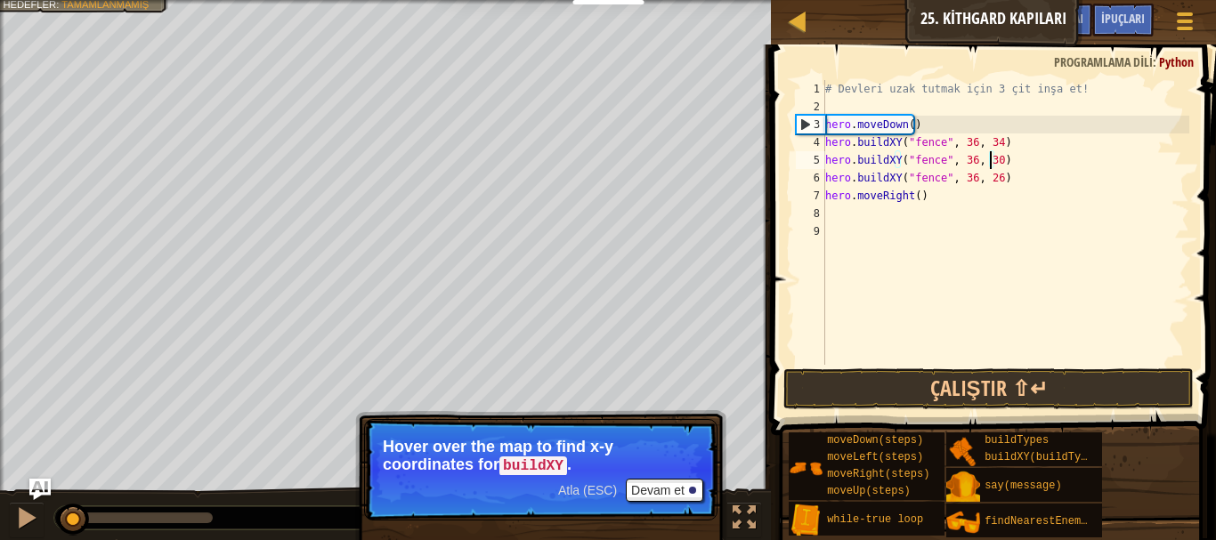
scroll to position [8, 12]
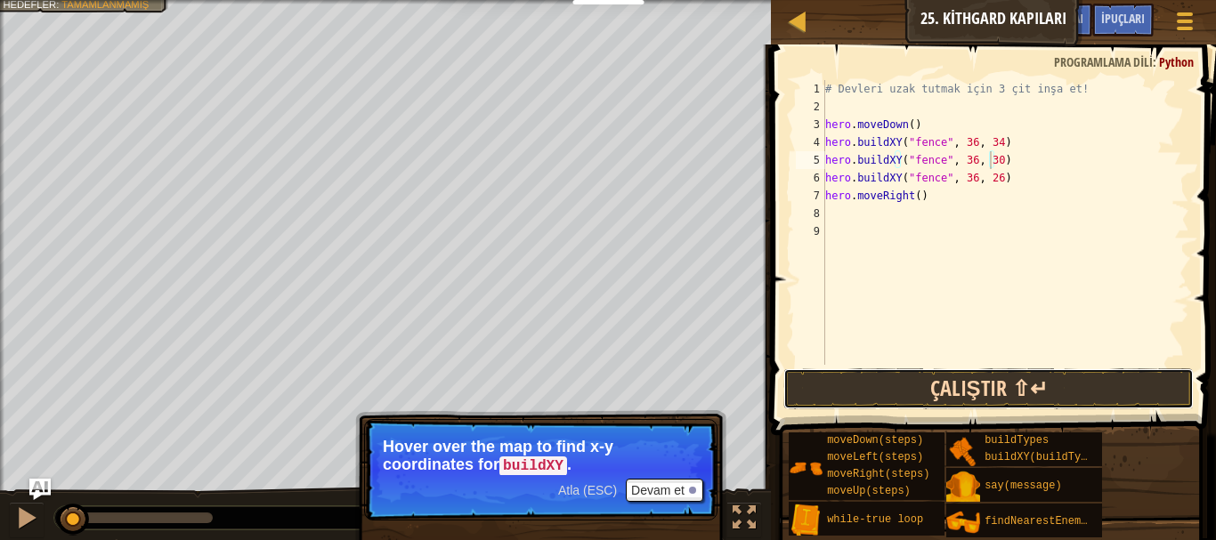
click at [1052, 391] on button "Çalıştır ⇧↵" at bounding box center [989, 389] width 411 height 41
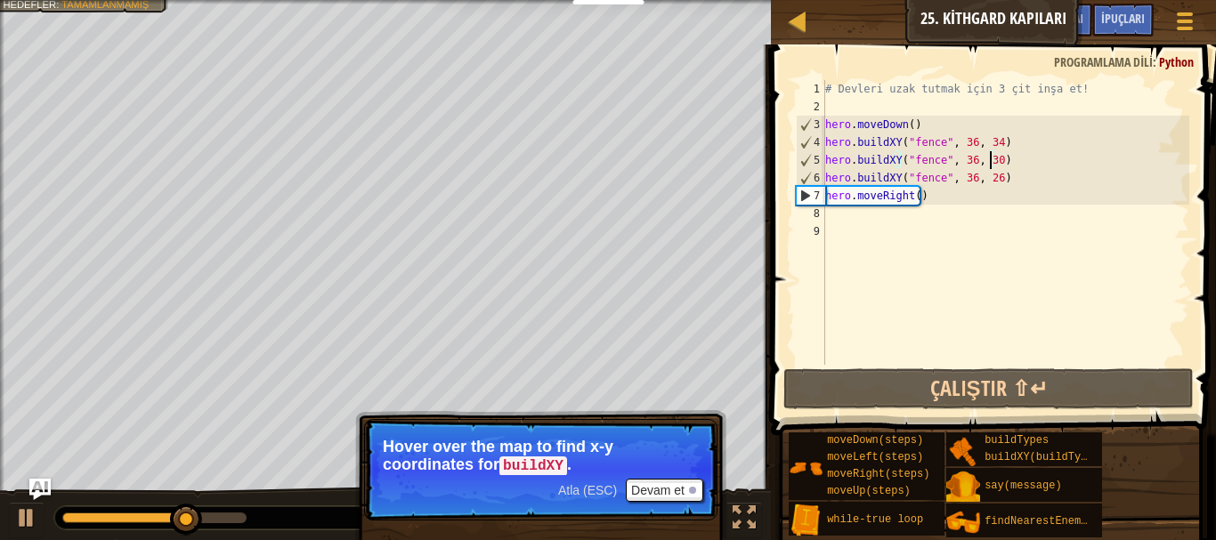
click at [914, 199] on div "# Devleri uzak tutmak için 3 çit inşa et! hero . moveDown ( ) hero . buildXY ( …" at bounding box center [1006, 240] width 368 height 321
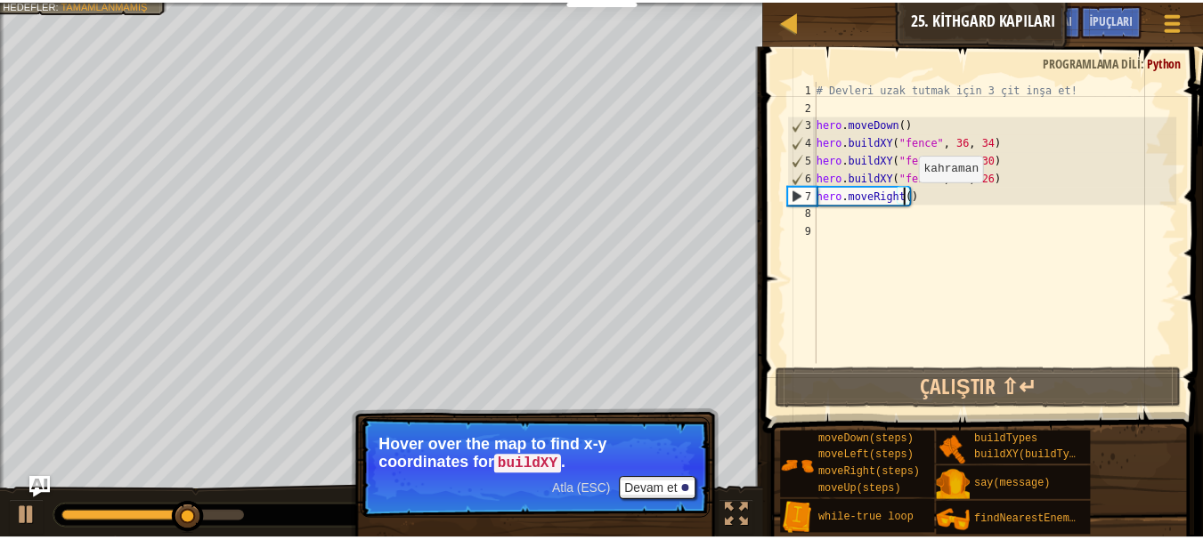
scroll to position [8, 7]
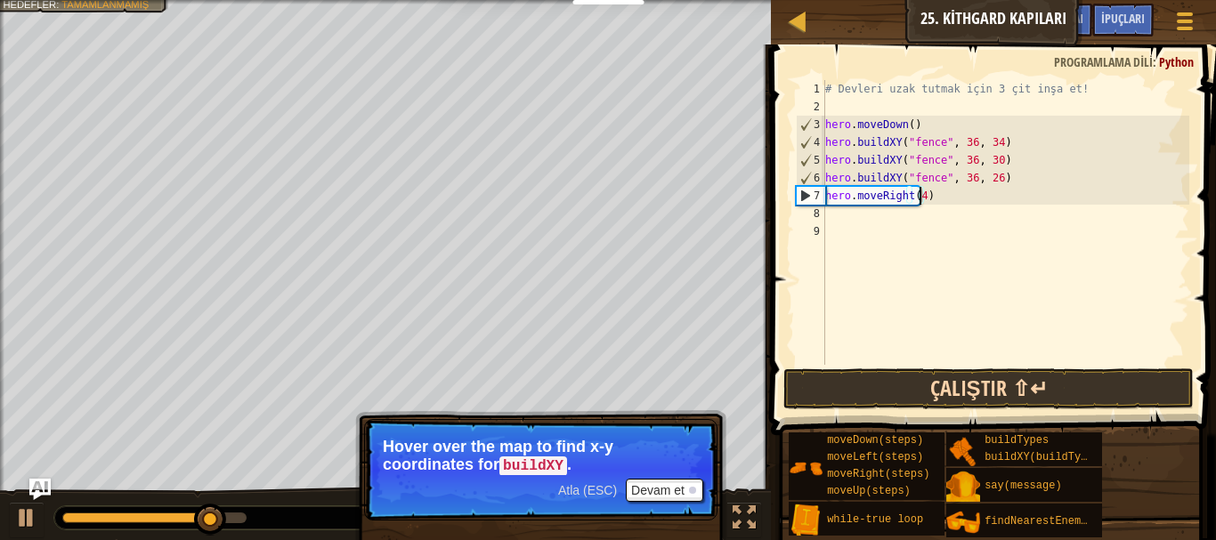
type textarea "hero.moveRight(4)"
click at [974, 392] on button "Çalıştır ⇧↵" at bounding box center [989, 389] width 411 height 41
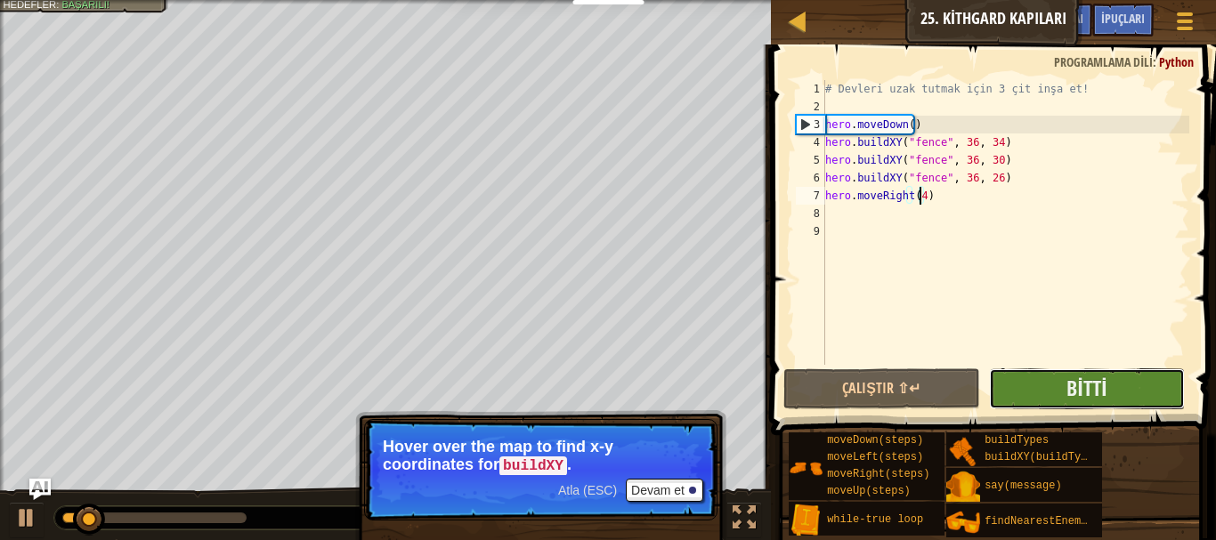
click at [1036, 392] on button "Bitti" at bounding box center [1087, 389] width 197 height 41
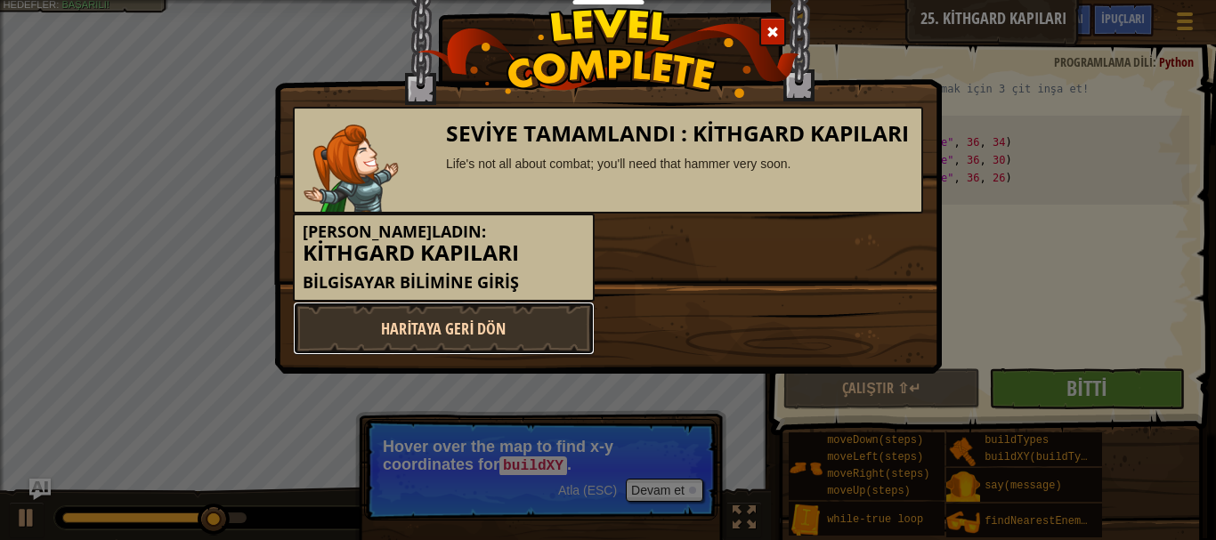
click at [540, 321] on link "Haritaya Geri Dön" at bounding box center [444, 328] width 302 height 53
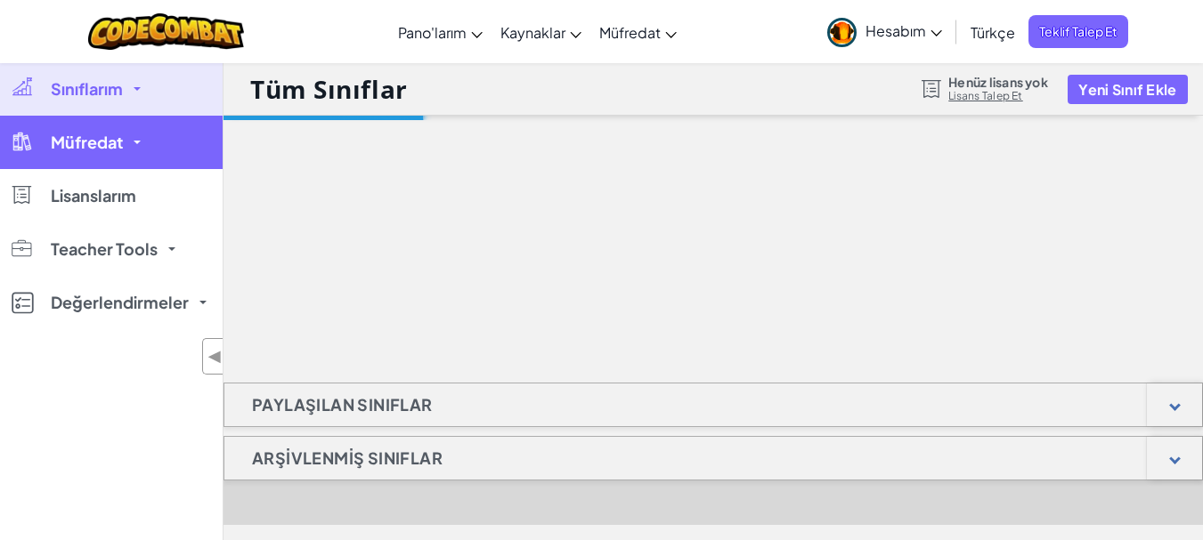
click at [82, 118] on link "Müfredat" at bounding box center [111, 142] width 223 height 53
